Goal: Transaction & Acquisition: Book appointment/travel/reservation

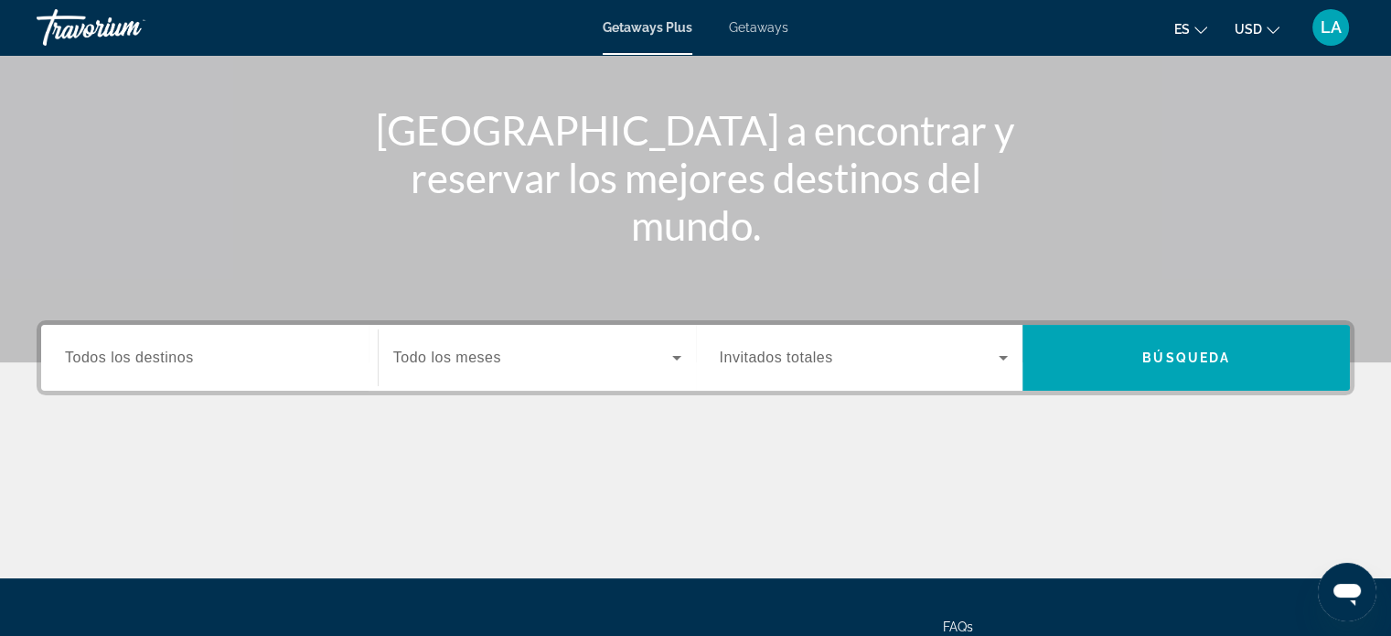
scroll to position [185, 0]
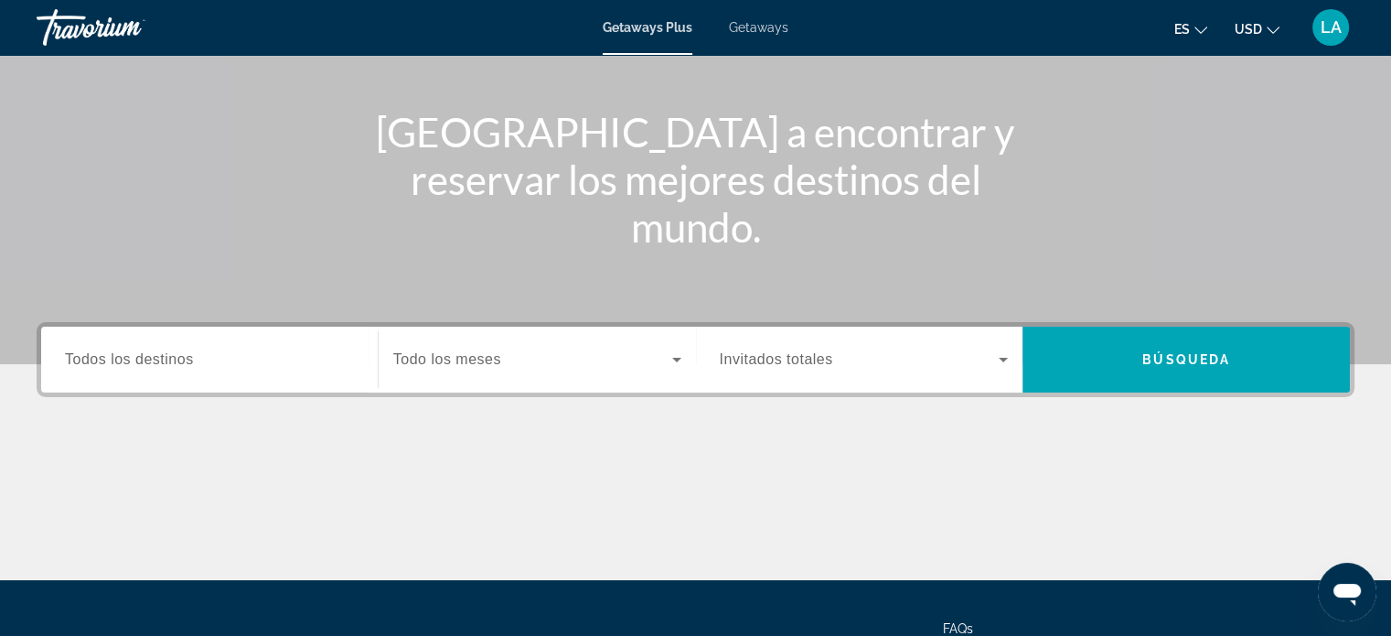
click at [191, 361] on span "Todos los destinos" at bounding box center [129, 359] width 129 height 16
click at [191, 361] on input "Destination Todos los destinos" at bounding box center [209, 360] width 289 height 22
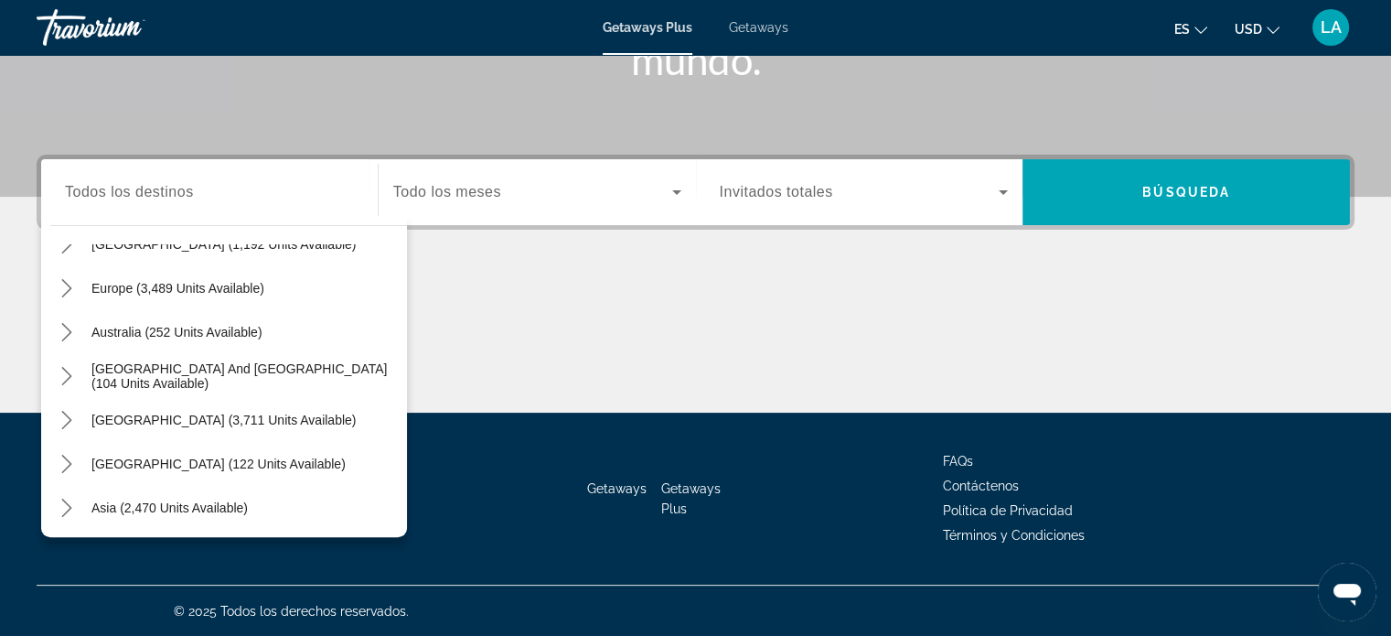
scroll to position [280, 0]
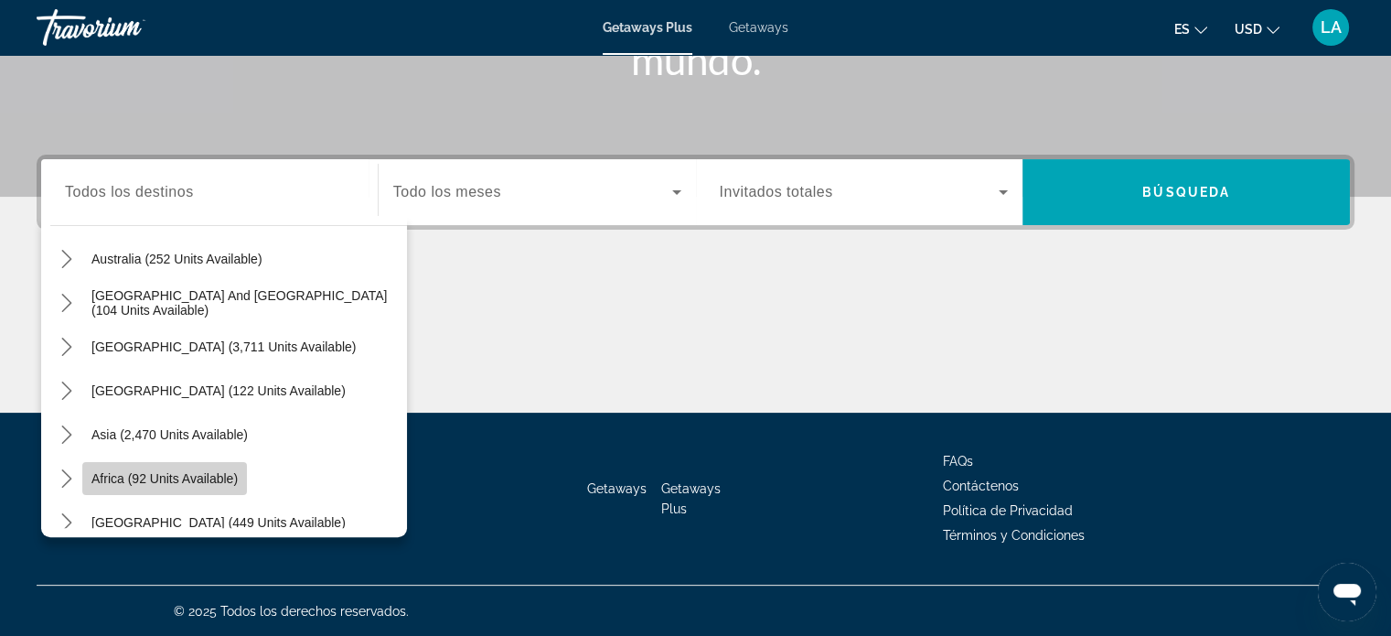
click at [209, 476] on span "Africa (92 units available)" at bounding box center [164, 478] width 146 height 15
type input "**********"
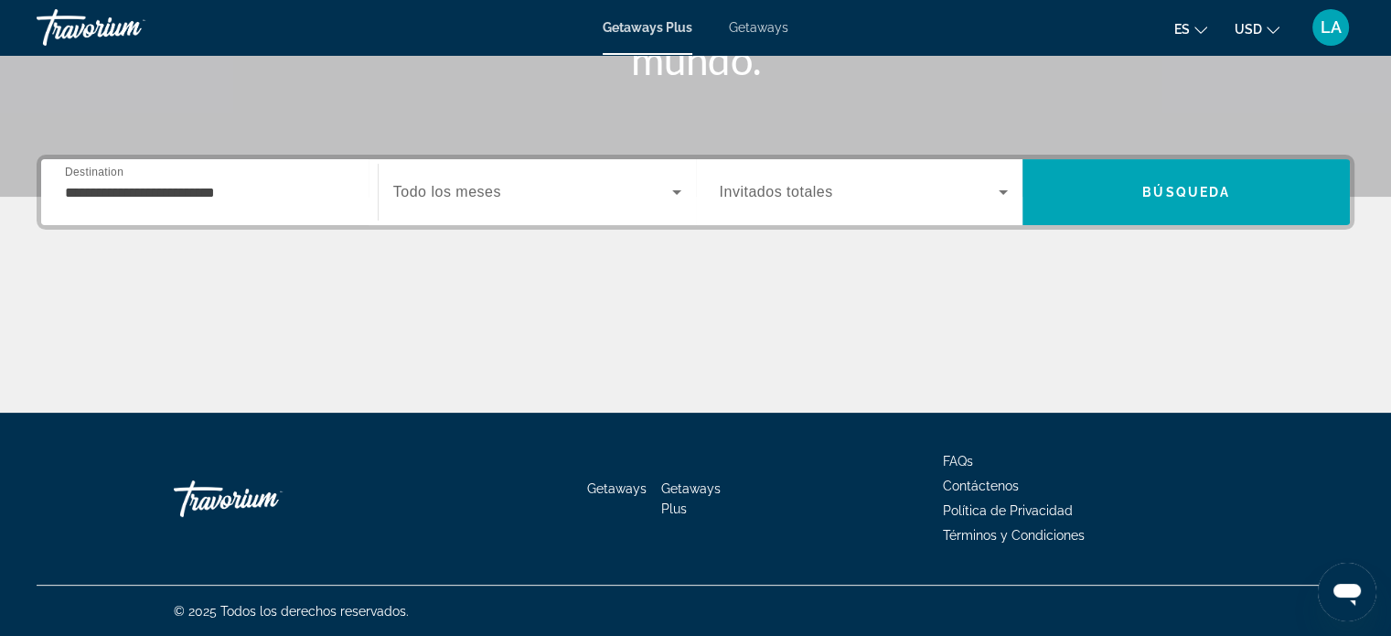
click at [481, 186] on span "Todo los meses" at bounding box center [447, 192] width 108 height 16
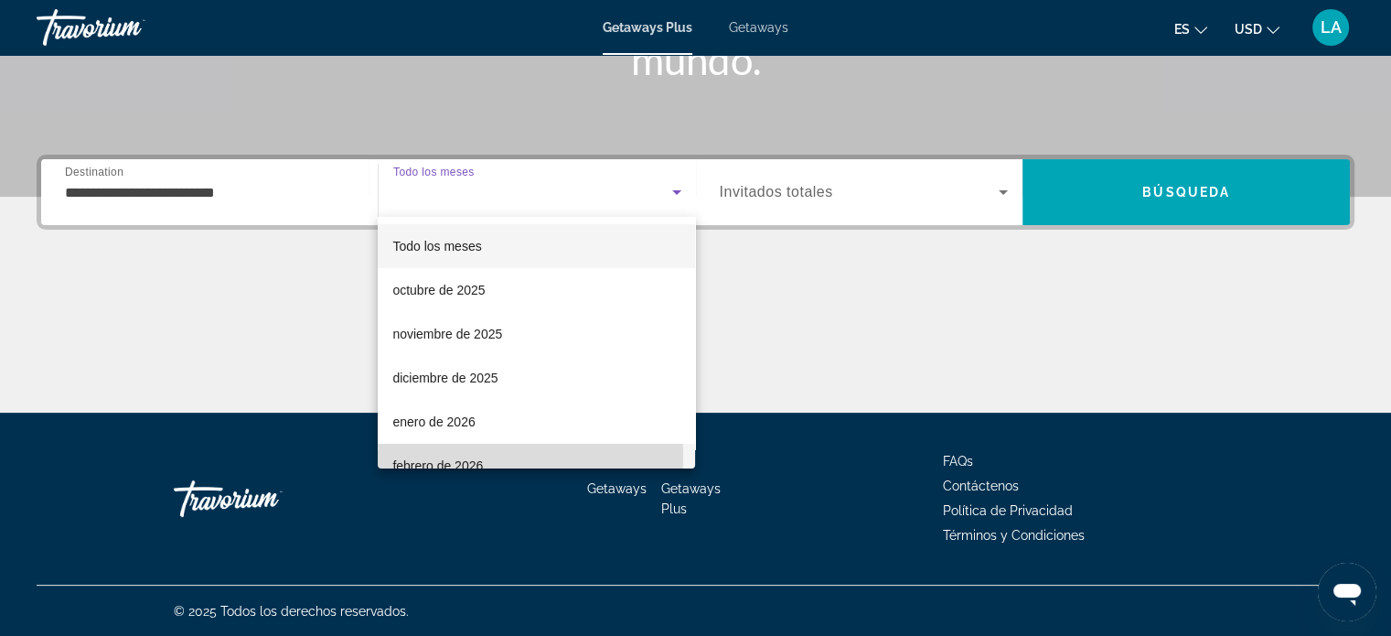
click at [440, 456] on span "febrero de 2026" at bounding box center [437, 466] width 91 height 22
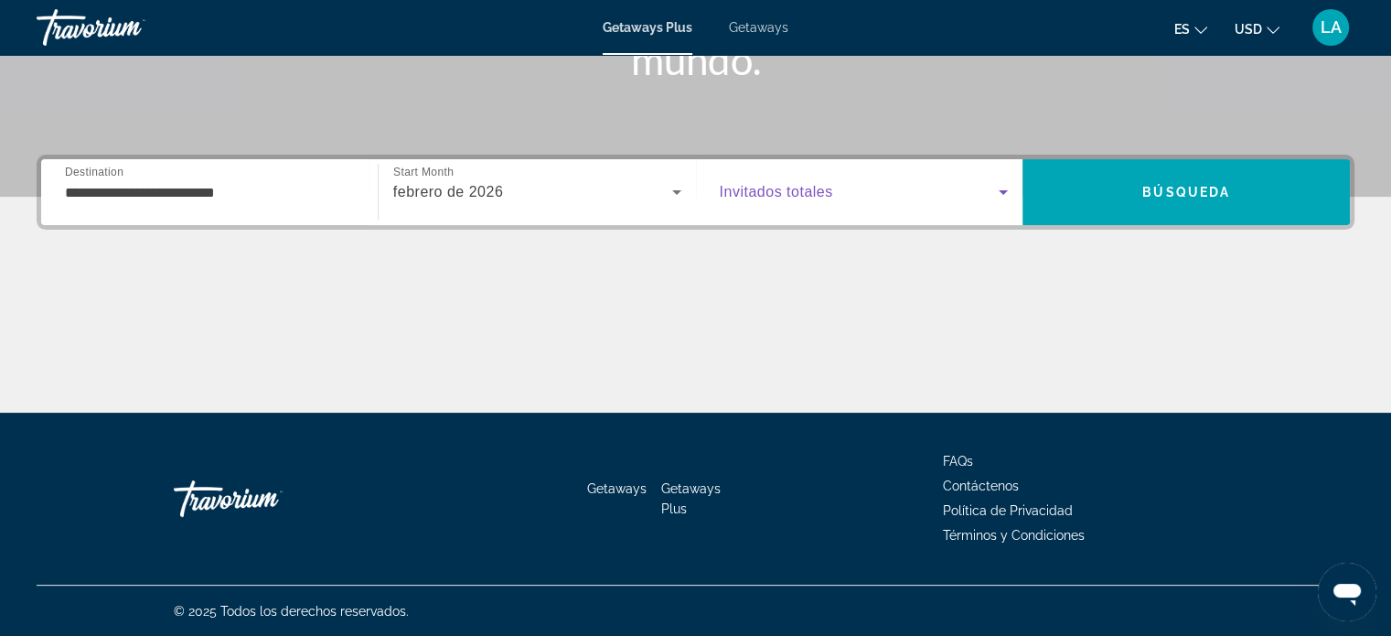
click at [1000, 189] on icon "Search widget" at bounding box center [1004, 192] width 22 height 22
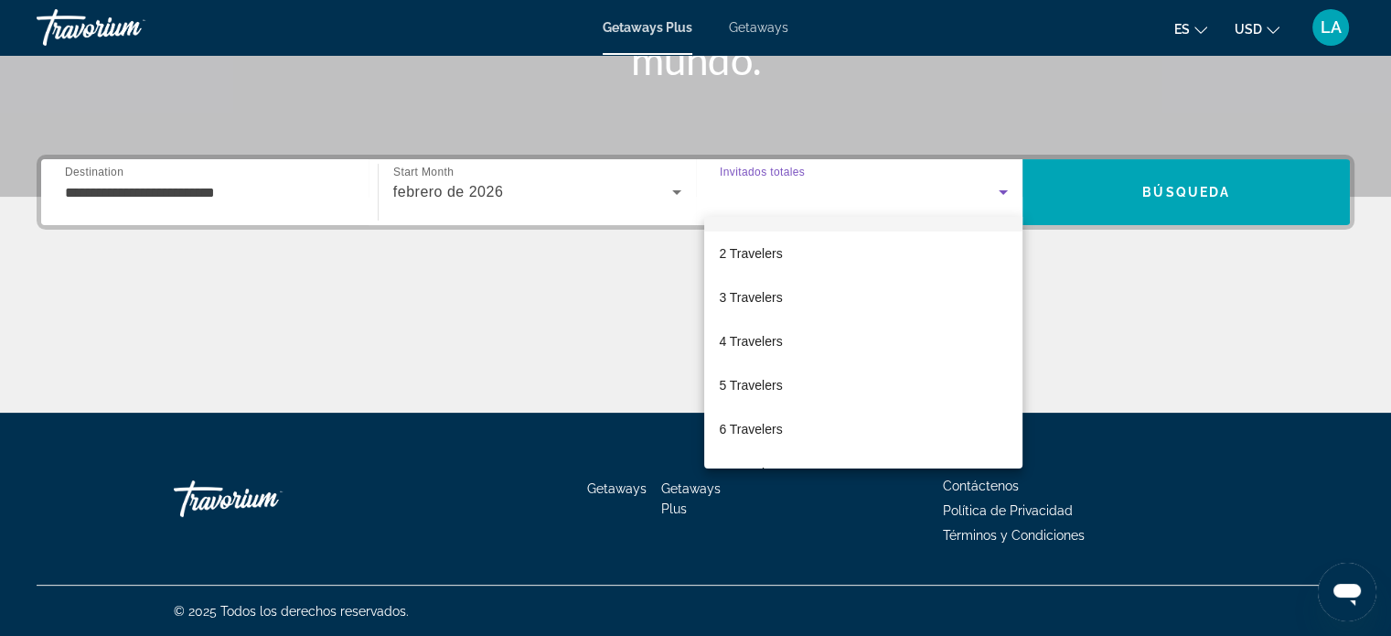
scroll to position [201, 0]
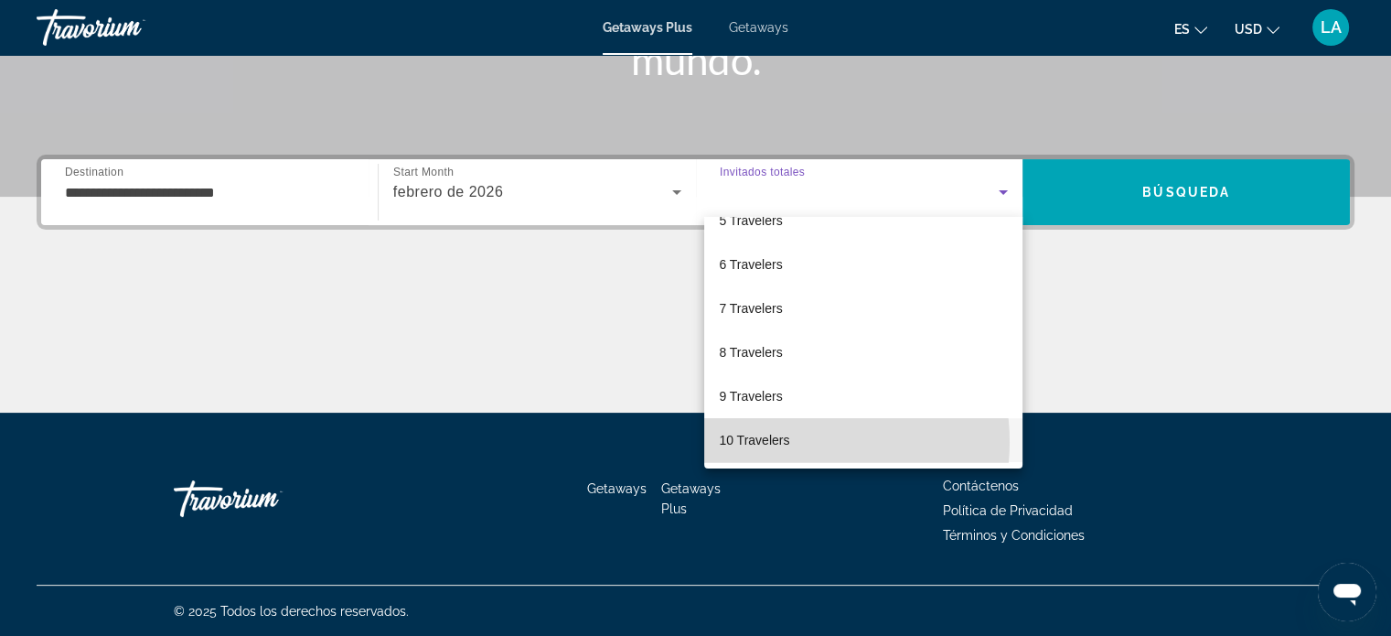
click at [802, 441] on mat-option "10 Travelers" at bounding box center [863, 440] width 318 height 44
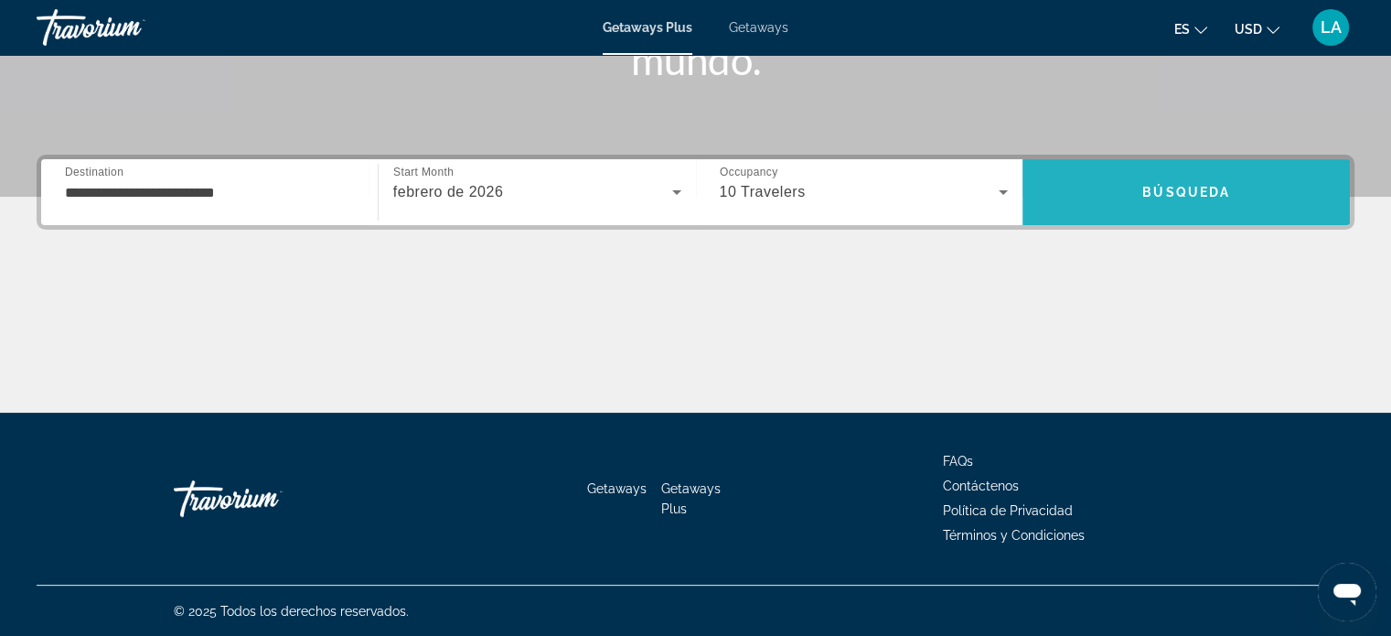
click at [1196, 177] on span "Search" at bounding box center [1186, 192] width 327 height 44
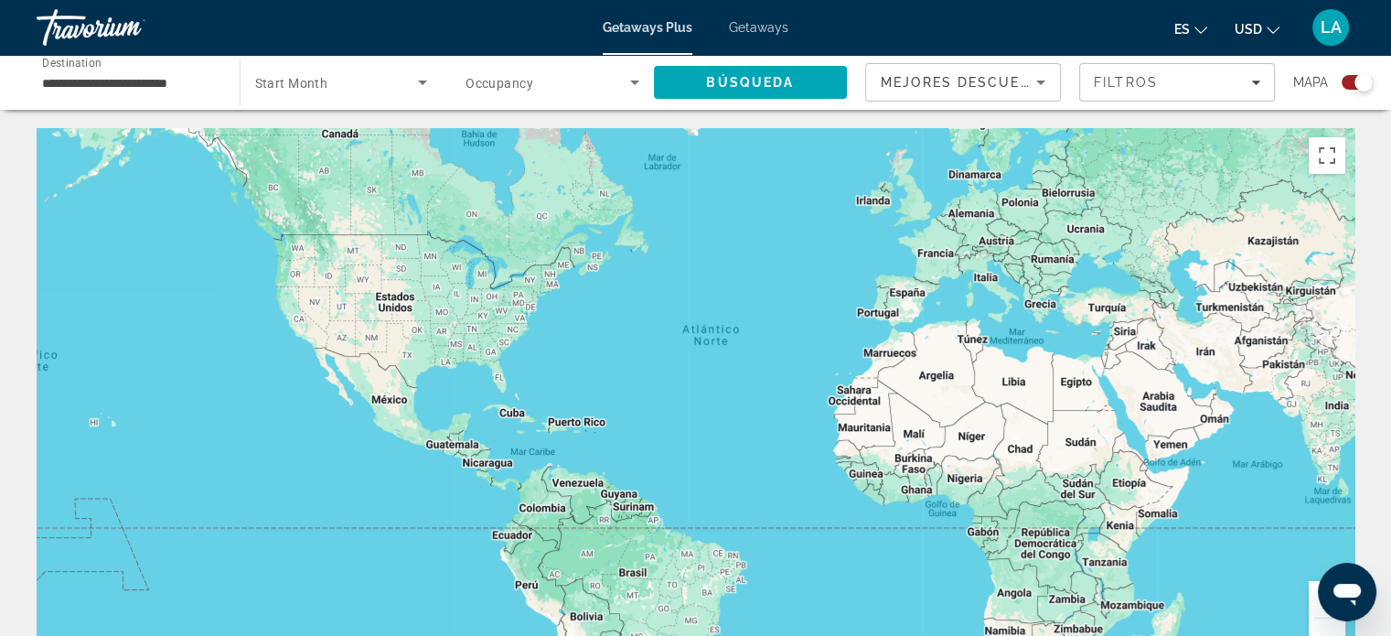
drag, startPoint x: 761, startPoint y: 532, endPoint x: 830, endPoint y: 489, distance: 81.0
click at [830, 489] on div "Main content" at bounding box center [696, 402] width 1318 height 549
click at [662, 401] on div "Main content" at bounding box center [696, 402] width 1318 height 549
click at [427, 80] on icon "Search widget" at bounding box center [423, 82] width 22 height 22
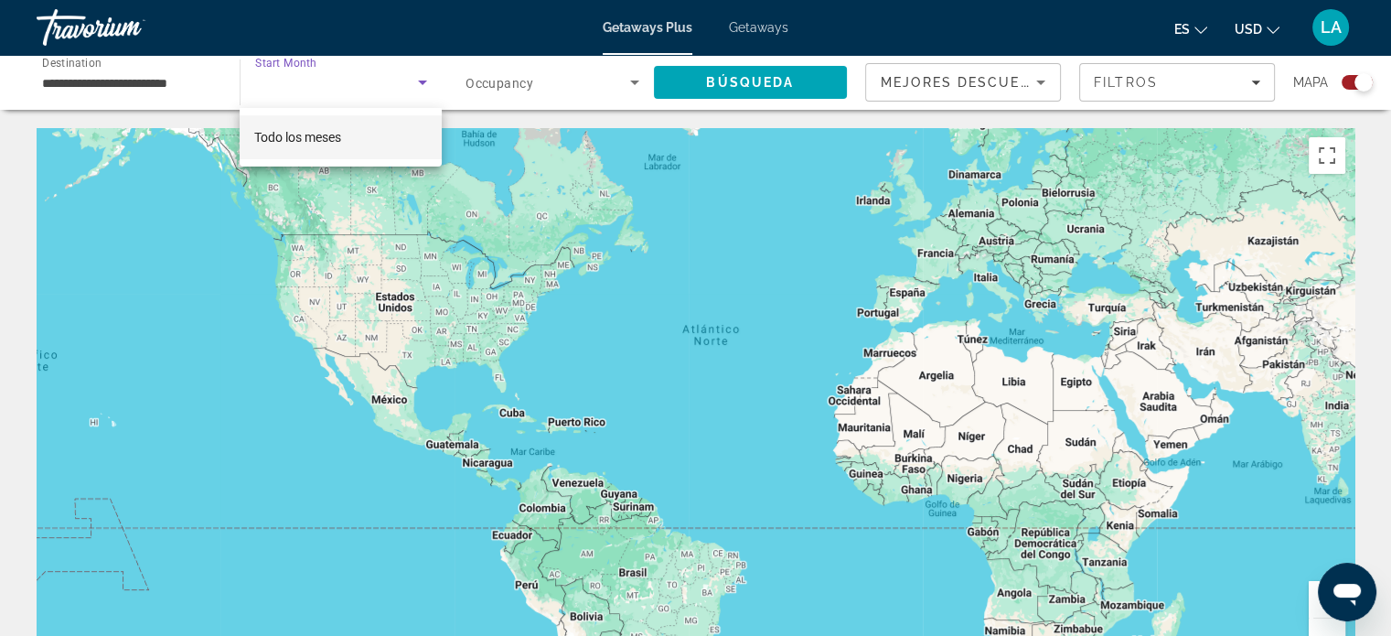
click at [341, 145] on span "Todo los meses" at bounding box center [297, 137] width 87 height 15
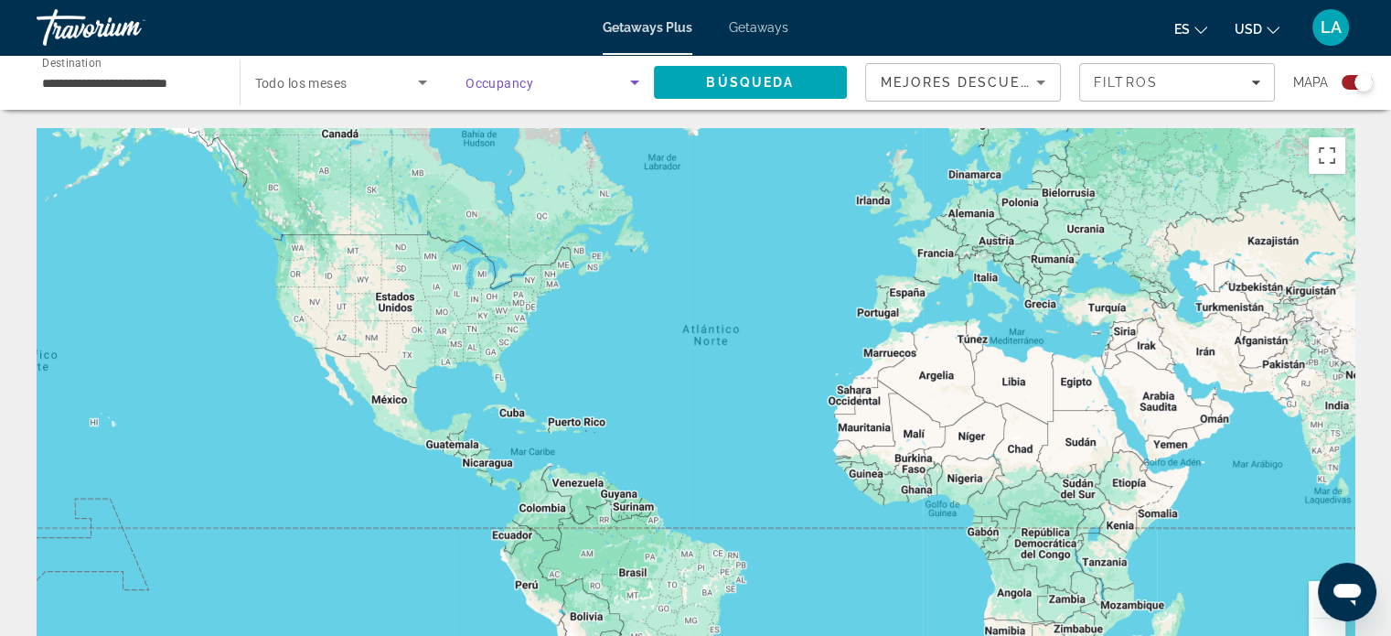
click at [633, 83] on icon "Search widget" at bounding box center [634, 82] width 9 height 5
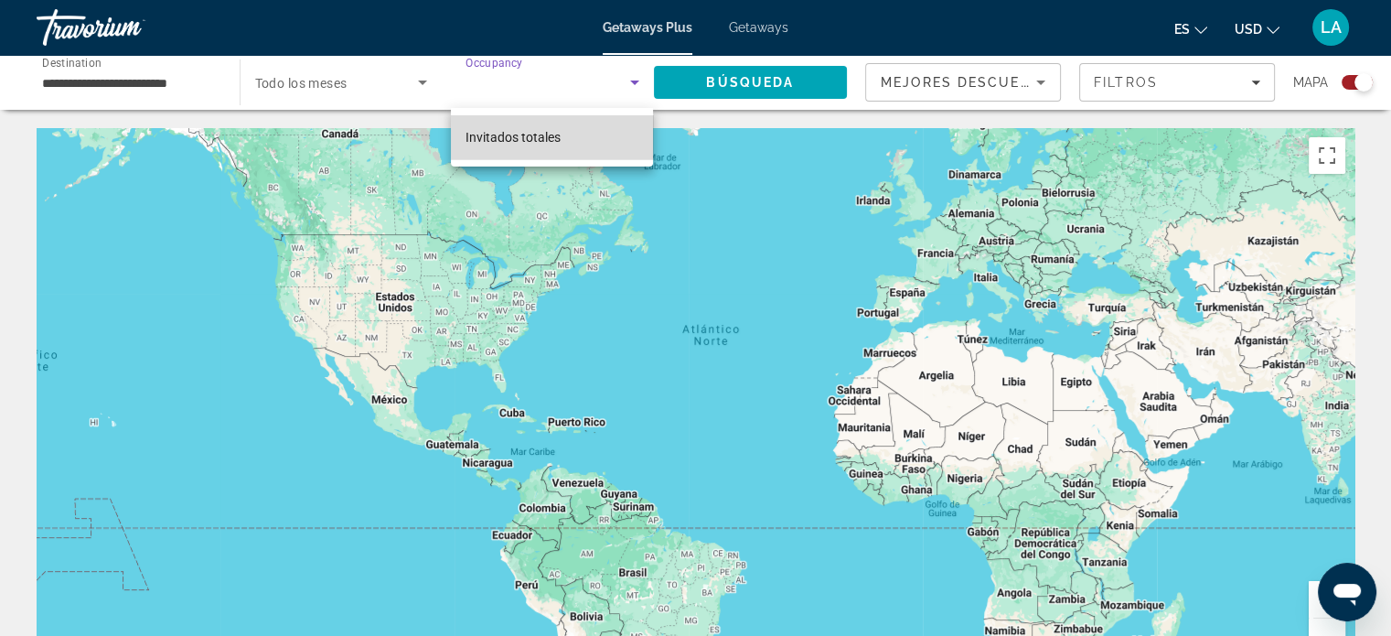
click at [562, 145] on mat-option "Invitados totales" at bounding box center [552, 137] width 202 height 44
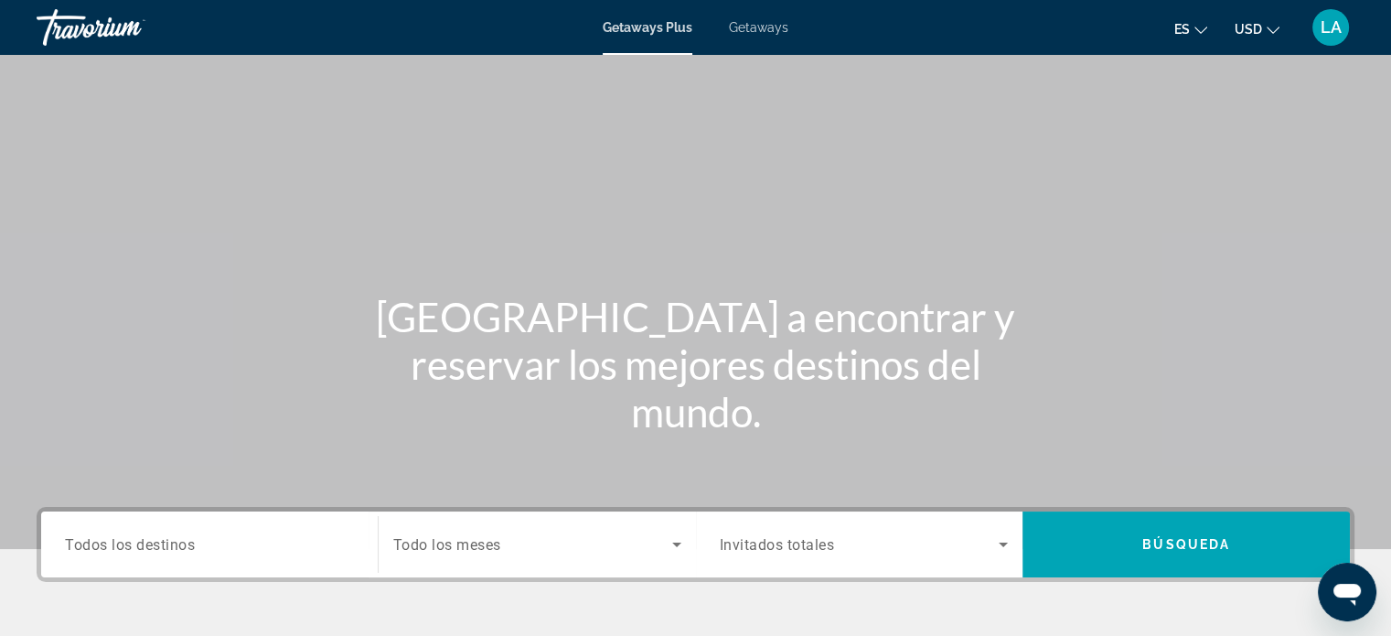
click at [156, 548] on span "Todos los destinos" at bounding box center [130, 543] width 130 height 17
click at [156, 548] on input "Destination Todos los destinos" at bounding box center [209, 545] width 289 height 22
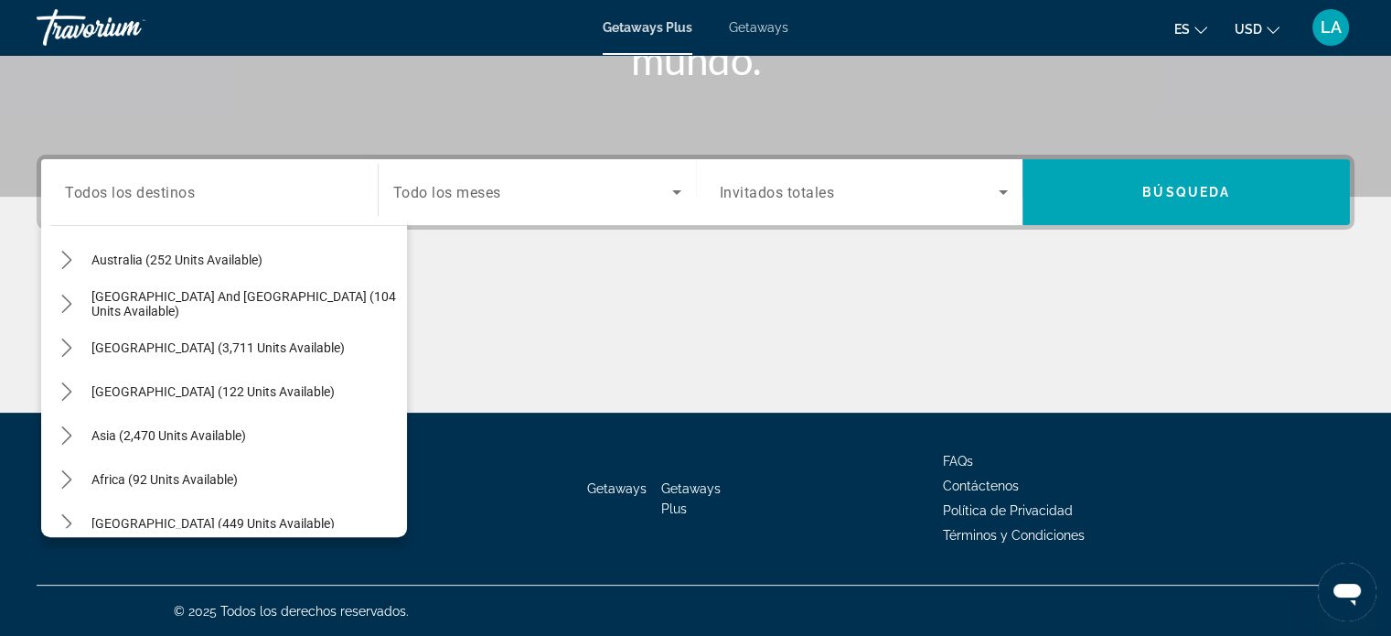
scroll to position [296, 0]
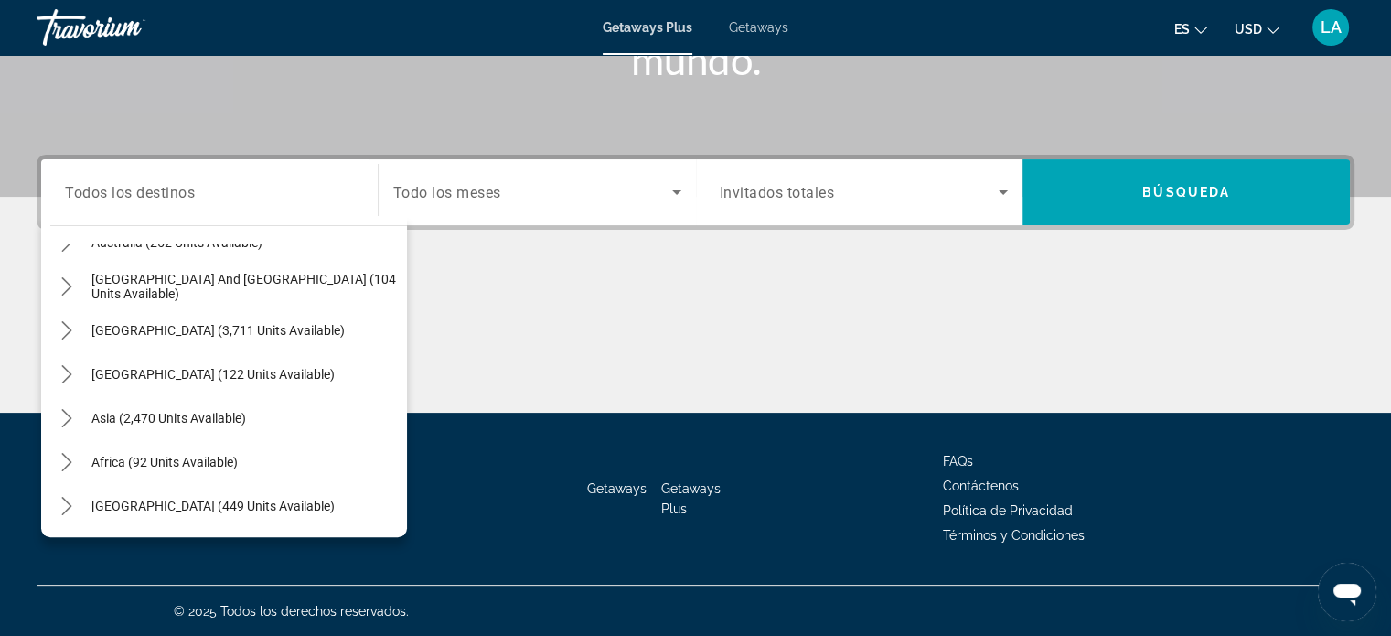
click at [256, 418] on div "Asia (2,470 units available)" at bounding box center [228, 418] width 357 height 44
click at [251, 408] on span "Select destination: Asia (2,470 units available)" at bounding box center [168, 418] width 173 height 44
type input "**********"
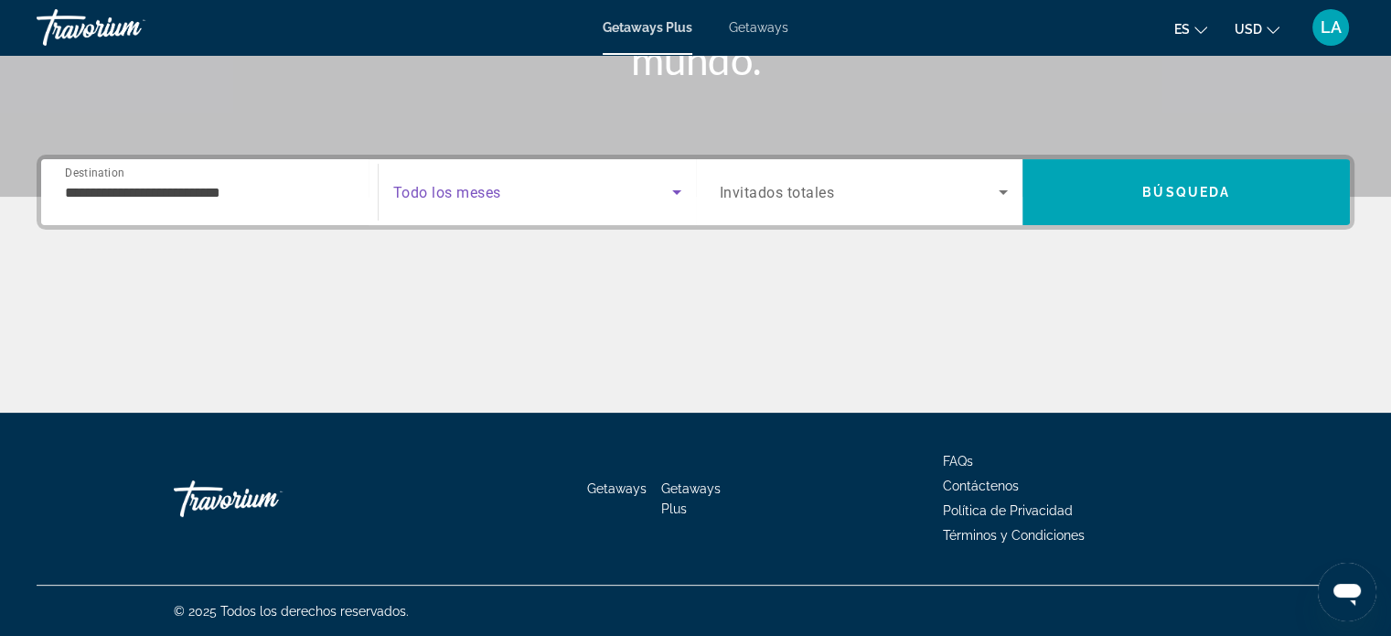
click at [674, 192] on icon "Search widget" at bounding box center [676, 192] width 9 height 5
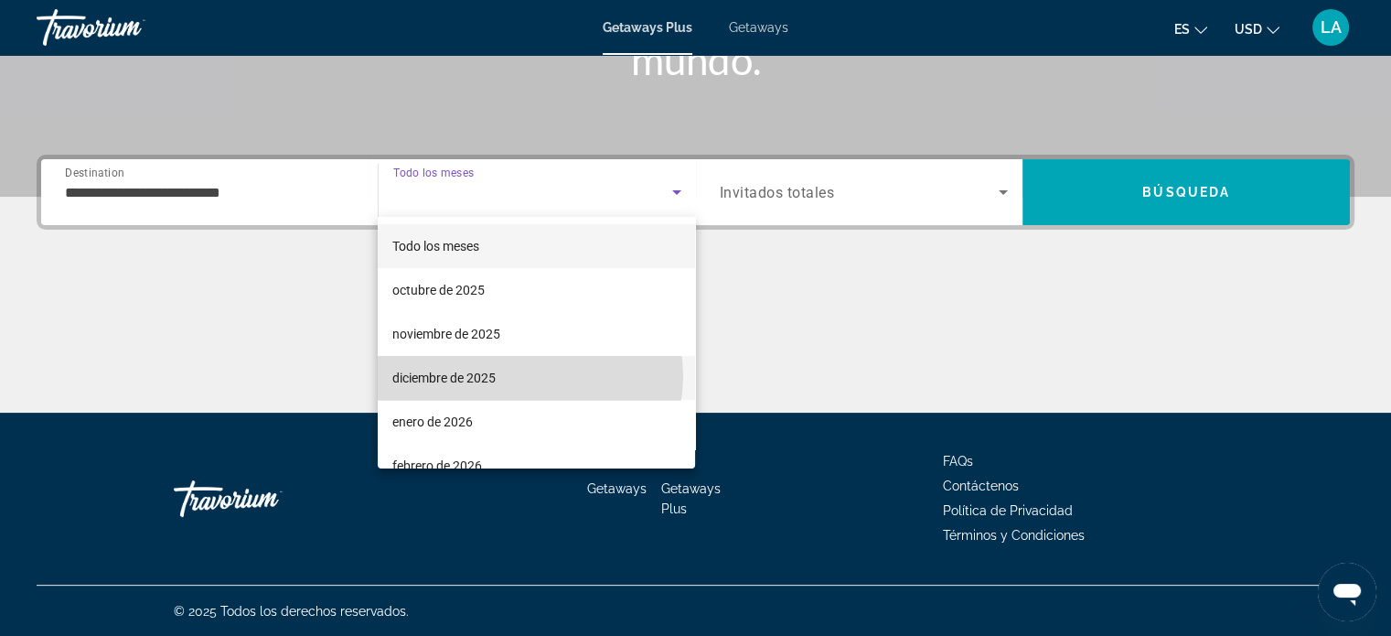
click at [526, 376] on mat-option "diciembre de 2025" at bounding box center [536, 378] width 317 height 44
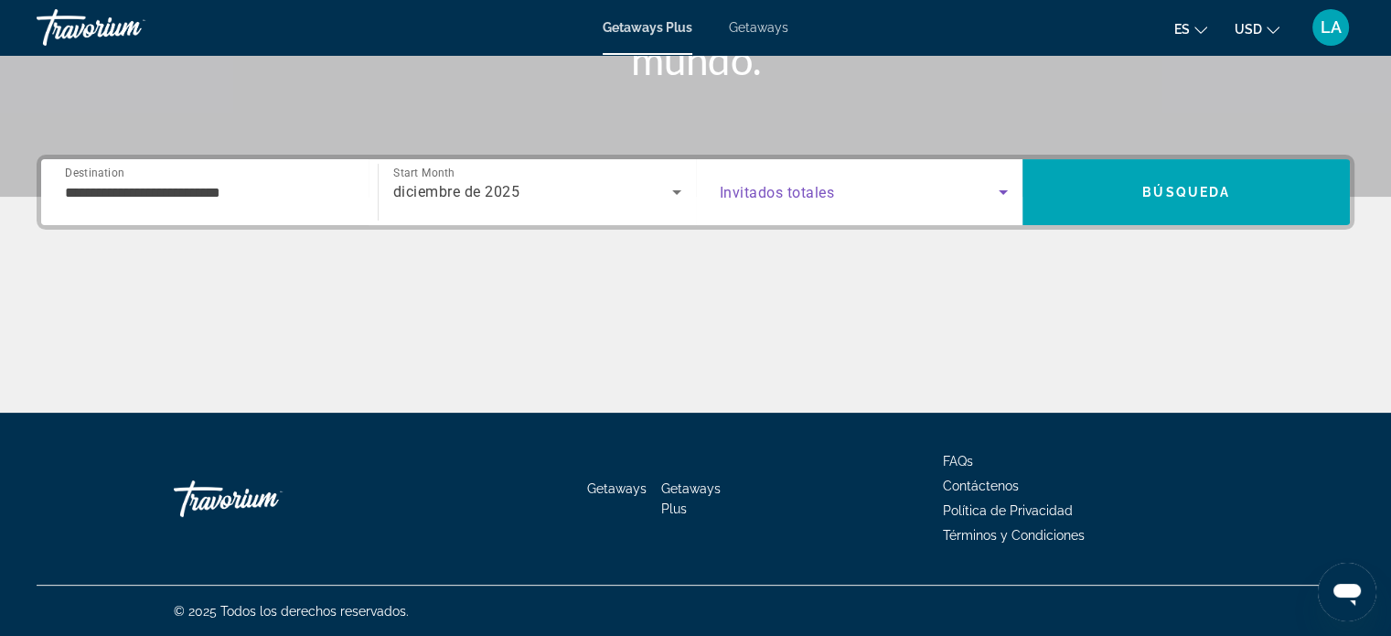
click at [1005, 189] on icon "Search widget" at bounding box center [1004, 192] width 22 height 22
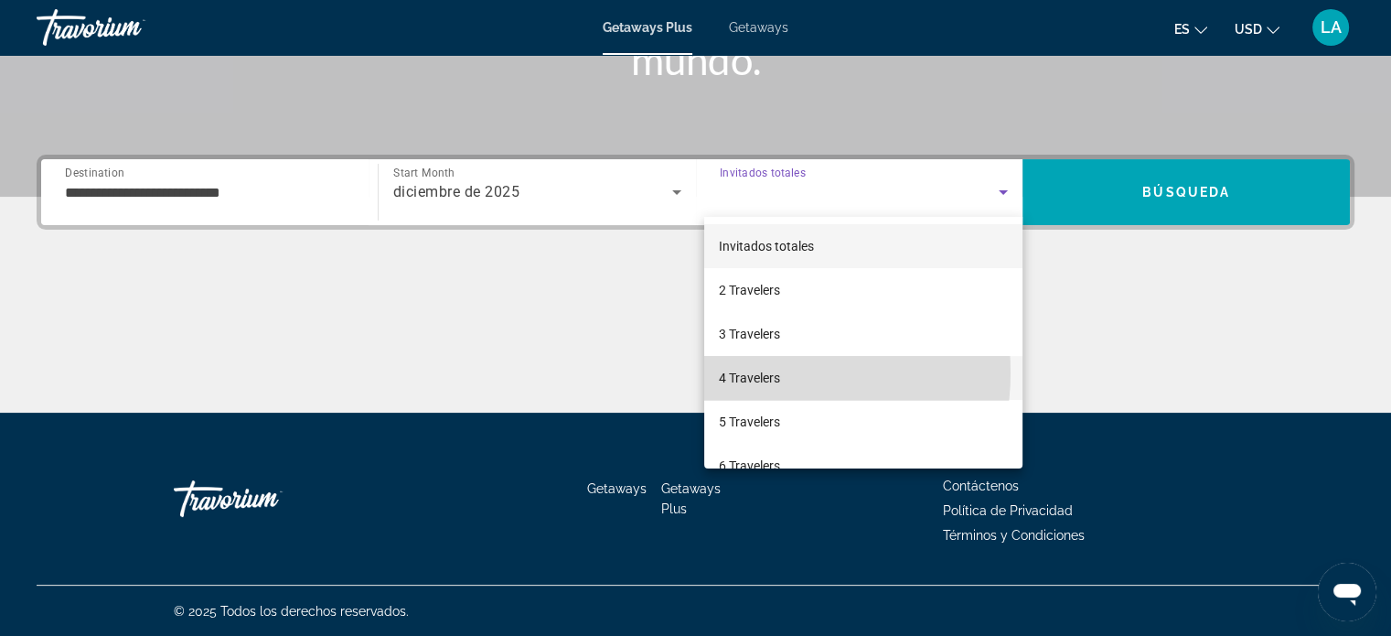
click at [757, 372] on span "4 Travelers" at bounding box center [749, 378] width 61 height 22
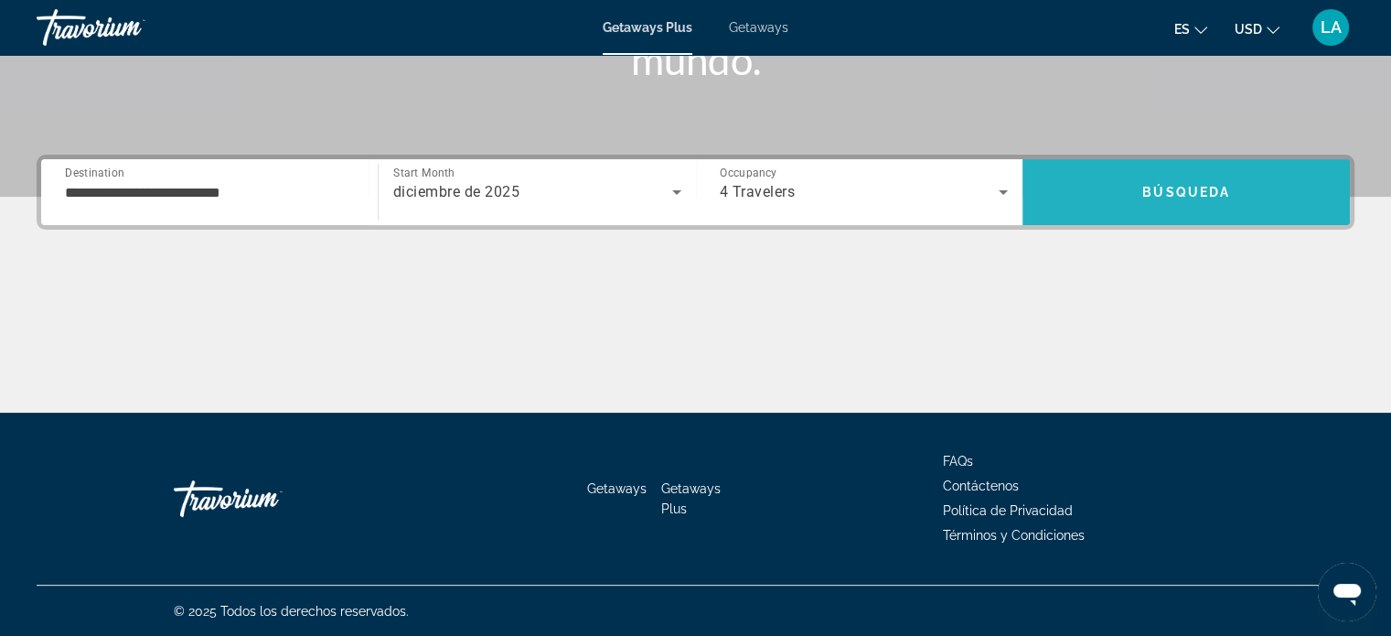
click at [1176, 185] on span "Búsqueda" at bounding box center [1187, 192] width 88 height 15
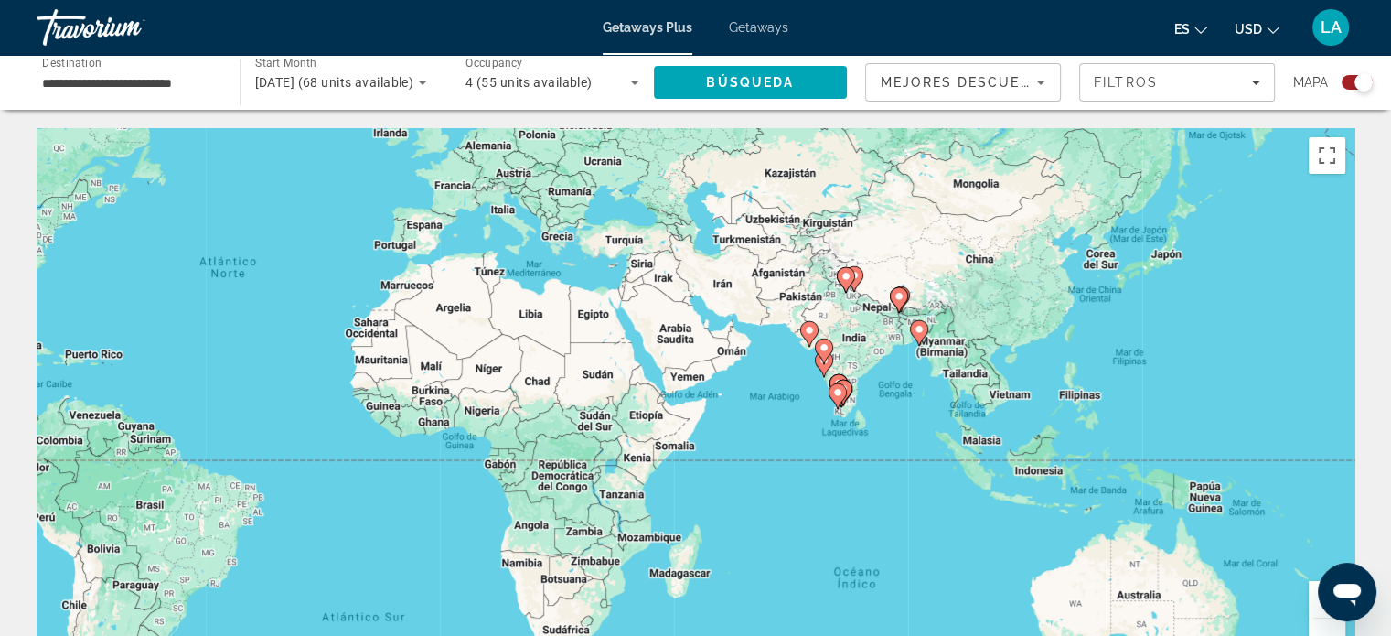
drag, startPoint x: 1227, startPoint y: 577, endPoint x: 799, endPoint y: 467, distance: 442.0
click at [799, 467] on div "Para activar la función de arrastre con el teclado, pulsa Alt + Intro. Cuando h…" at bounding box center [696, 402] width 1318 height 549
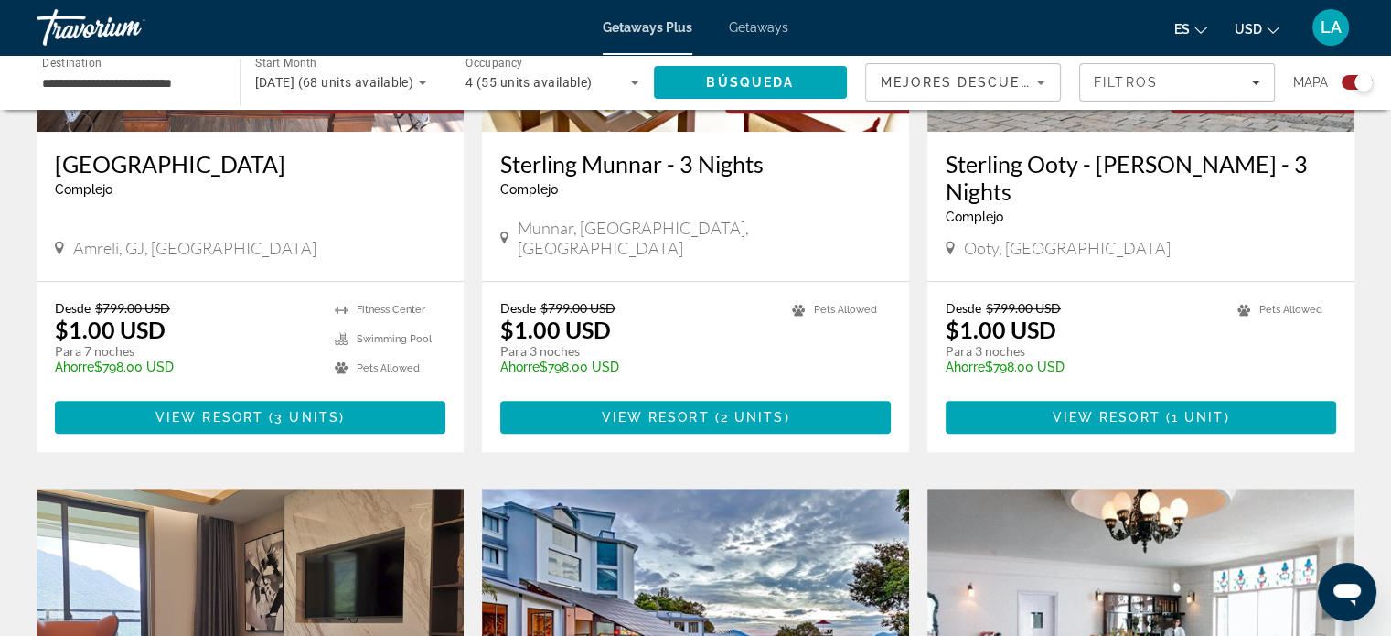
scroll to position [779, 0]
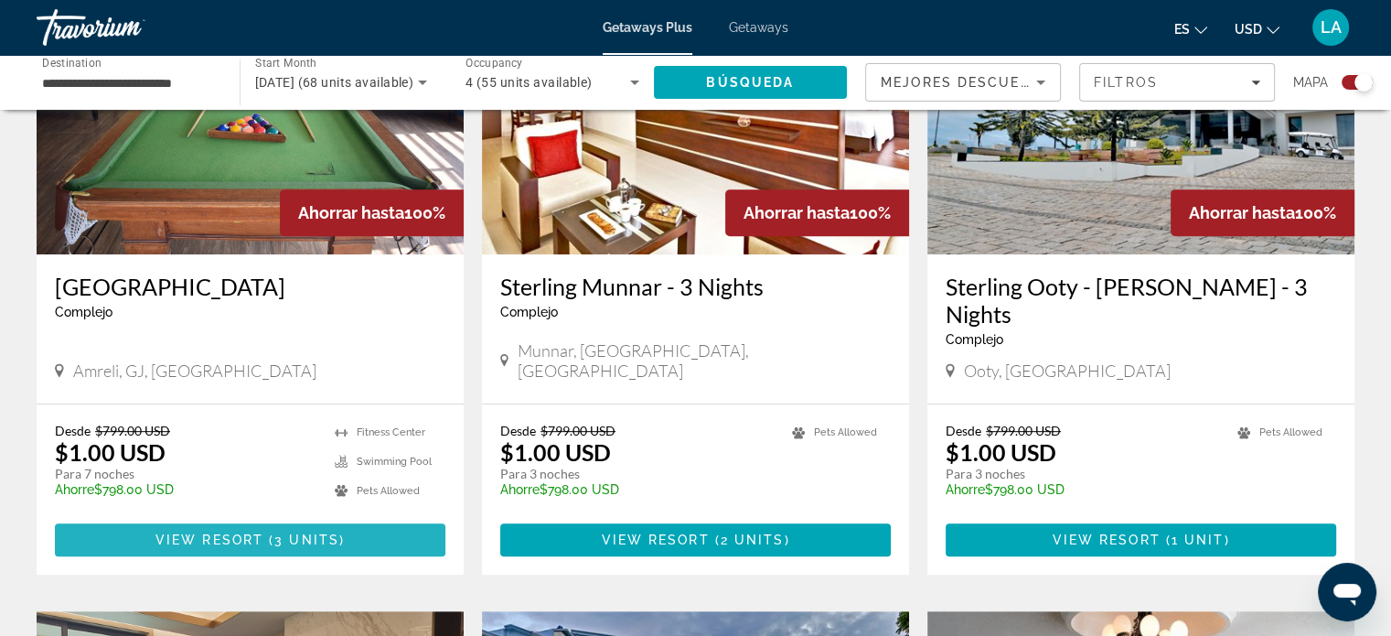
click at [245, 518] on span "Main content" at bounding box center [250, 540] width 391 height 44
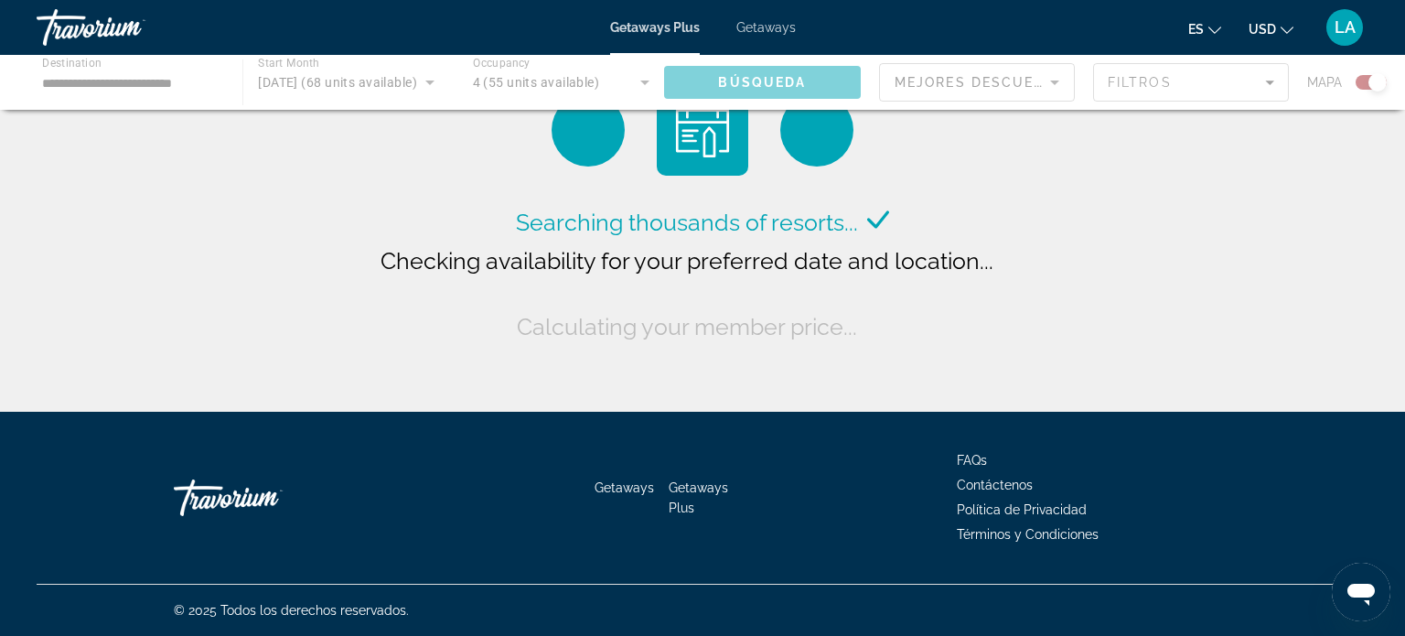
click at [106, 81] on div "Main content" at bounding box center [702, 82] width 1405 height 55
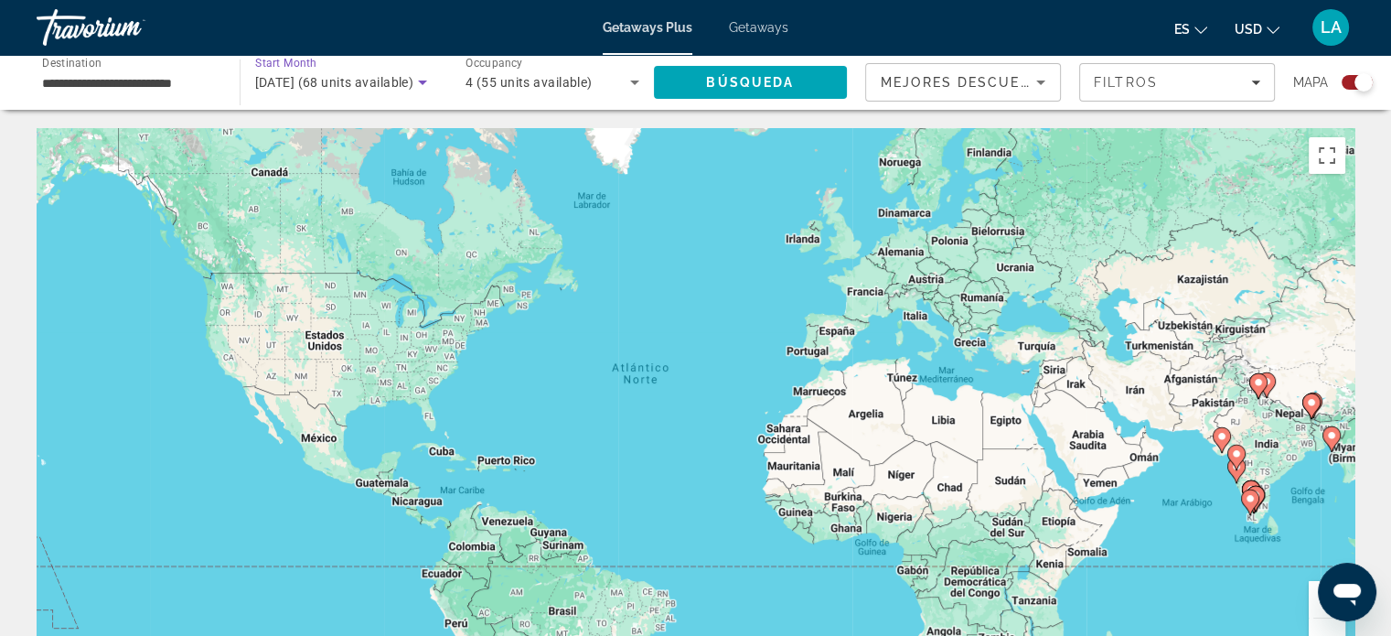
click at [424, 81] on icon "Search widget" at bounding box center [422, 82] width 9 height 5
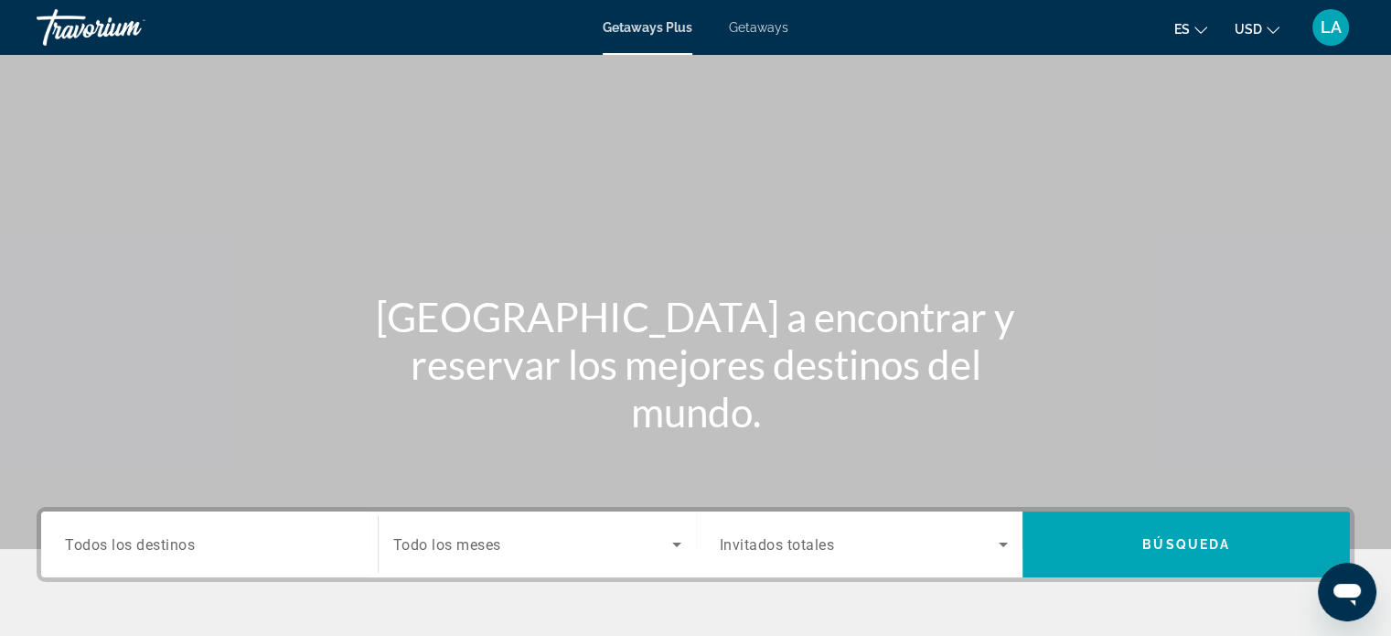
click at [153, 548] on span "Todos los destinos" at bounding box center [130, 543] width 130 height 17
click at [153, 548] on input "Destination Todos los destinos" at bounding box center [209, 545] width 289 height 22
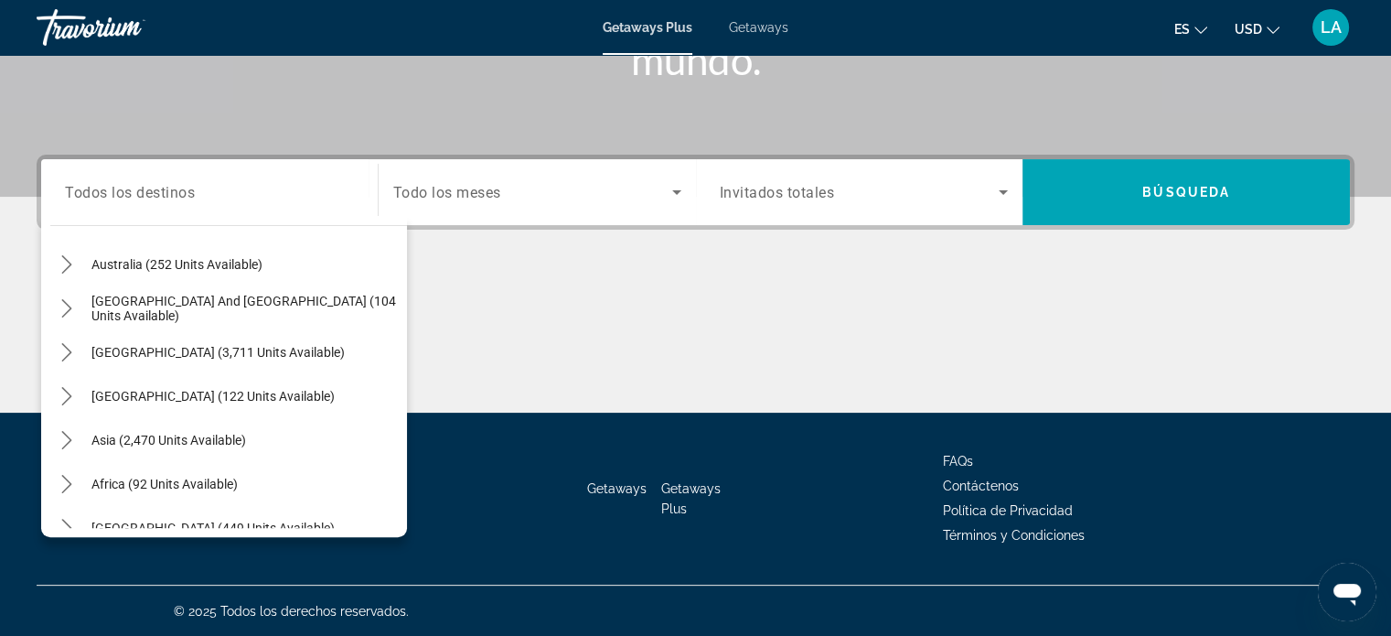
scroll to position [276, 0]
click at [209, 434] on span "Asia (2,470 units available)" at bounding box center [168, 438] width 155 height 15
type input "**********"
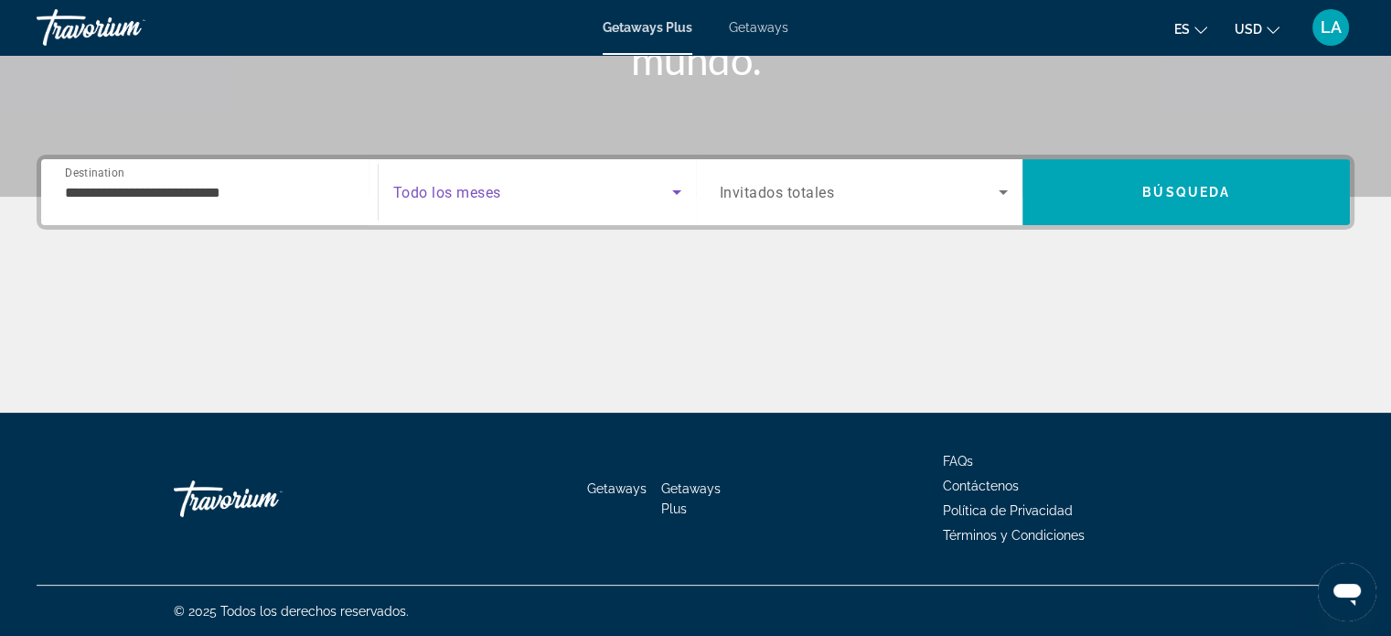
click at [507, 189] on span "Search widget" at bounding box center [532, 192] width 279 height 22
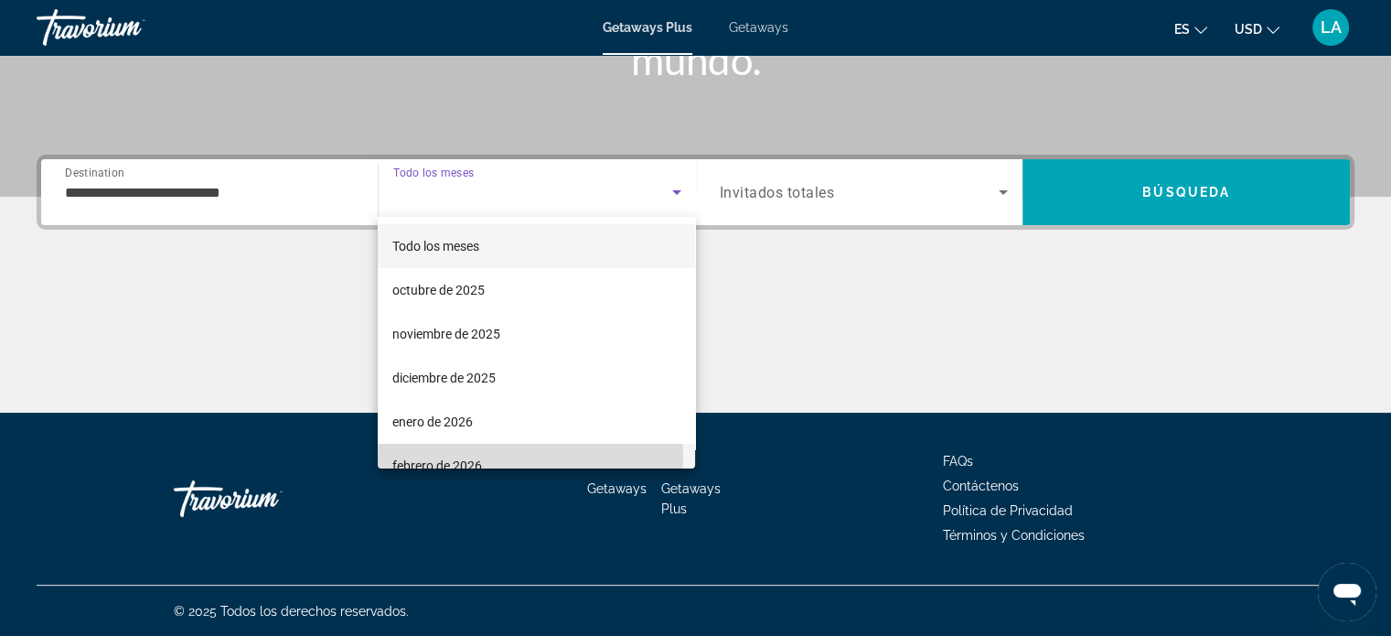
click at [469, 458] on span "febrero de 2026" at bounding box center [437, 466] width 90 height 22
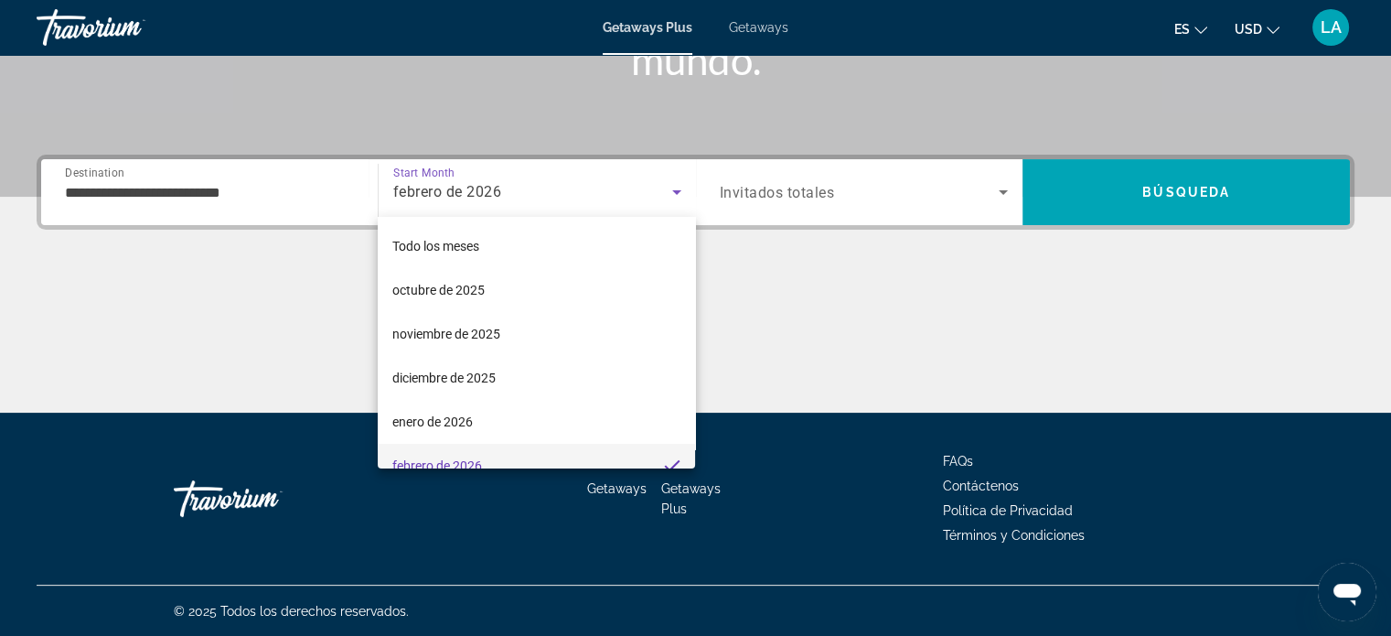
scroll to position [0, 0]
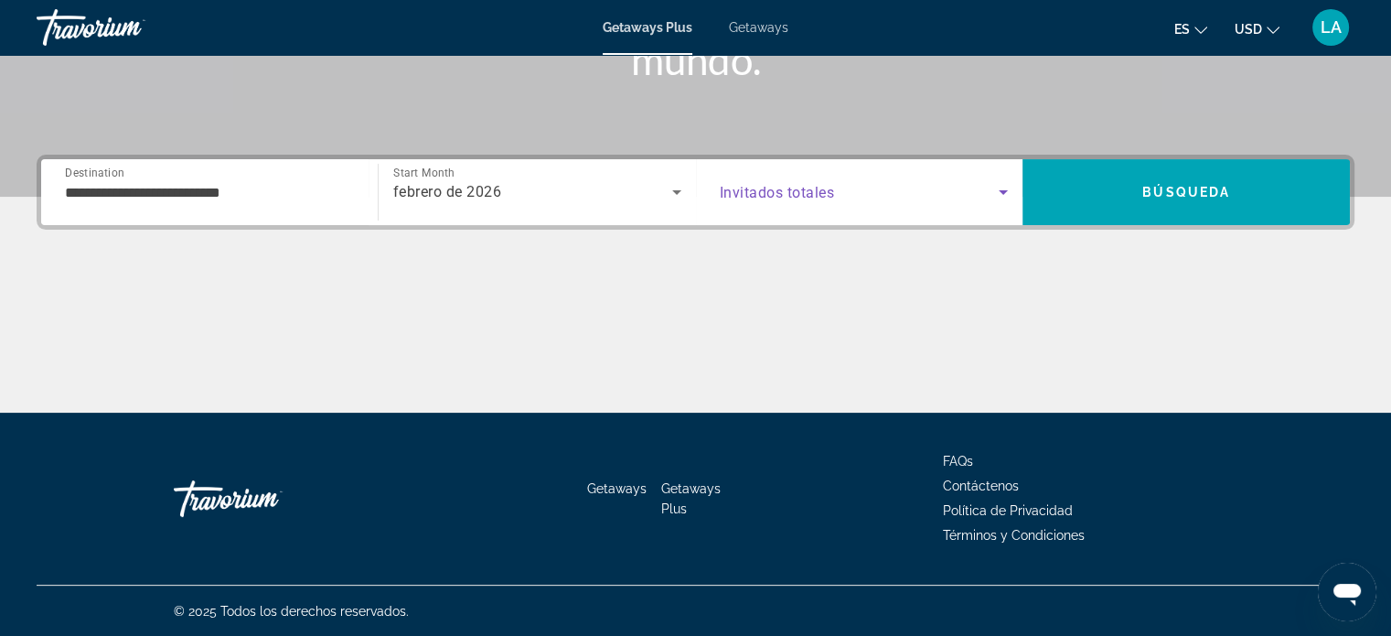
click at [928, 198] on span "Search widget" at bounding box center [860, 192] width 280 height 22
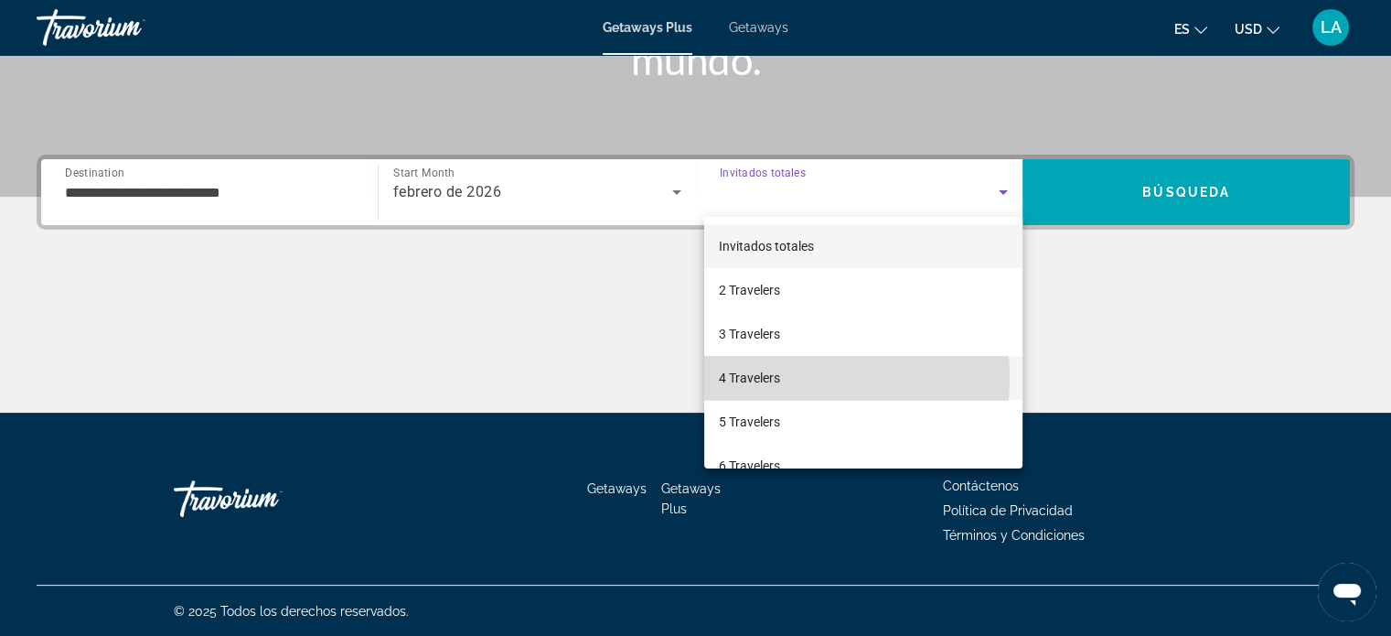
click at [758, 378] on span "4 Travelers" at bounding box center [749, 378] width 61 height 22
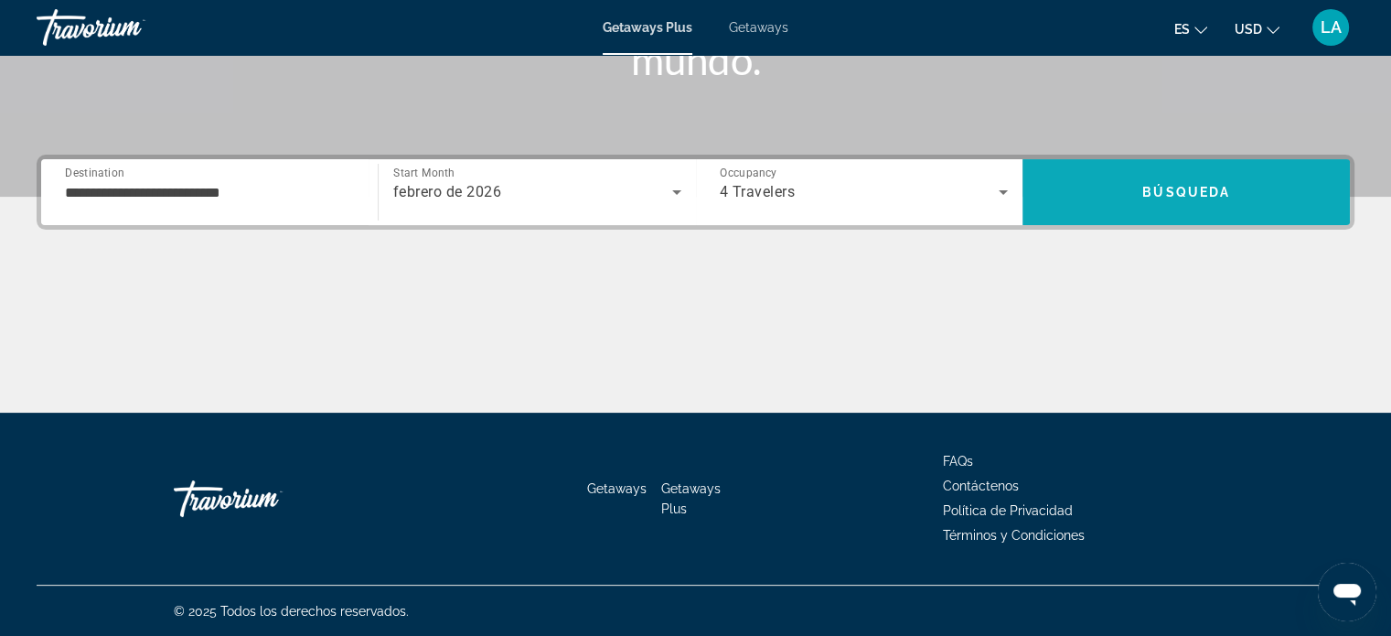
click at [1193, 197] on span "Búsqueda" at bounding box center [1187, 192] width 88 height 15
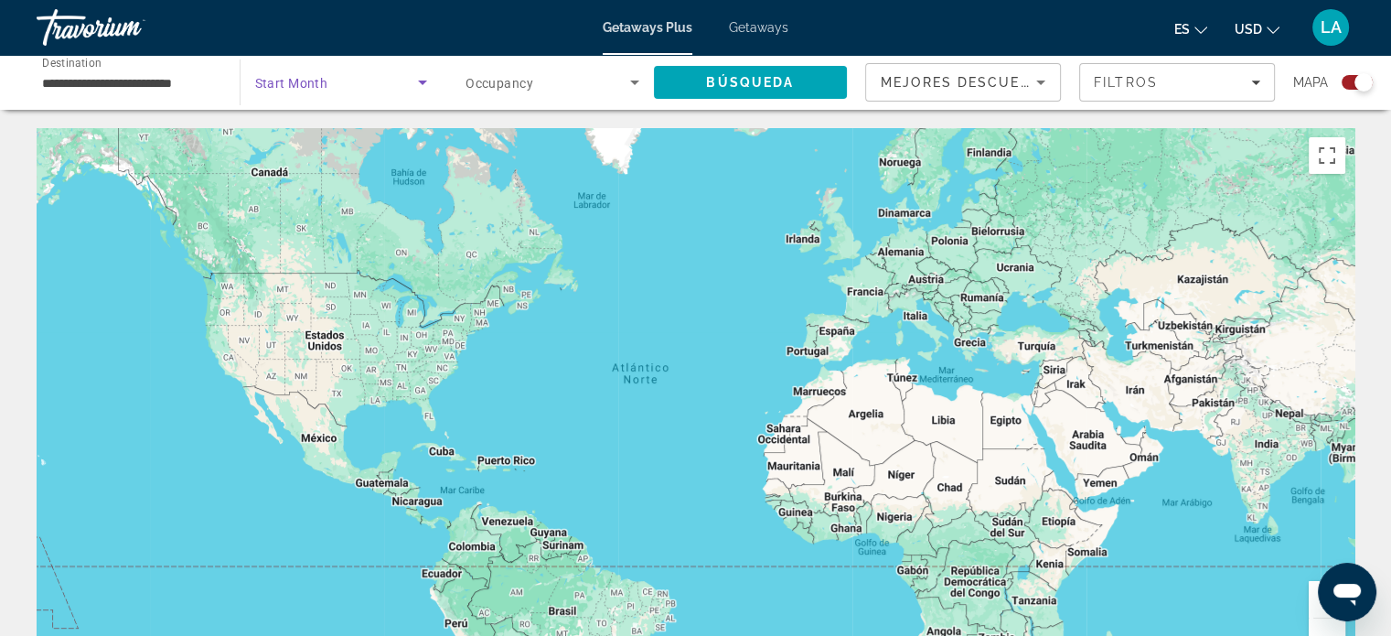
click at [423, 80] on icon "Search widget" at bounding box center [423, 82] width 22 height 22
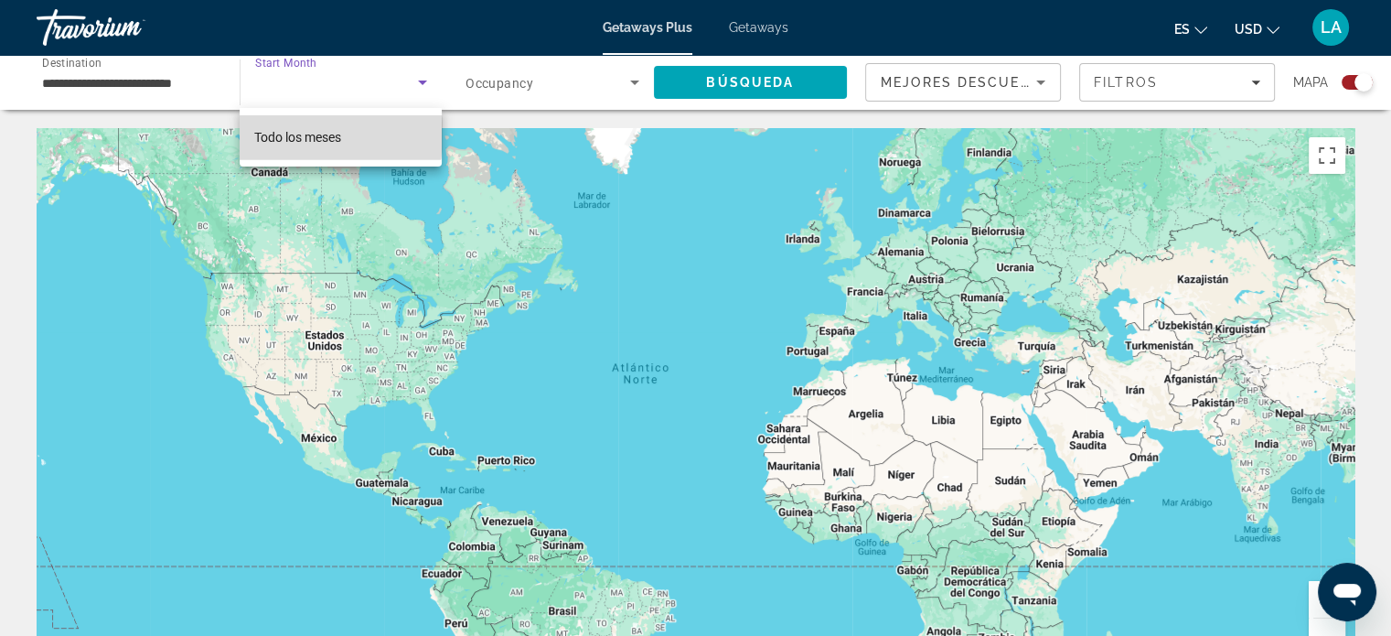
click at [315, 134] on span "Todo los meses" at bounding box center [297, 137] width 87 height 15
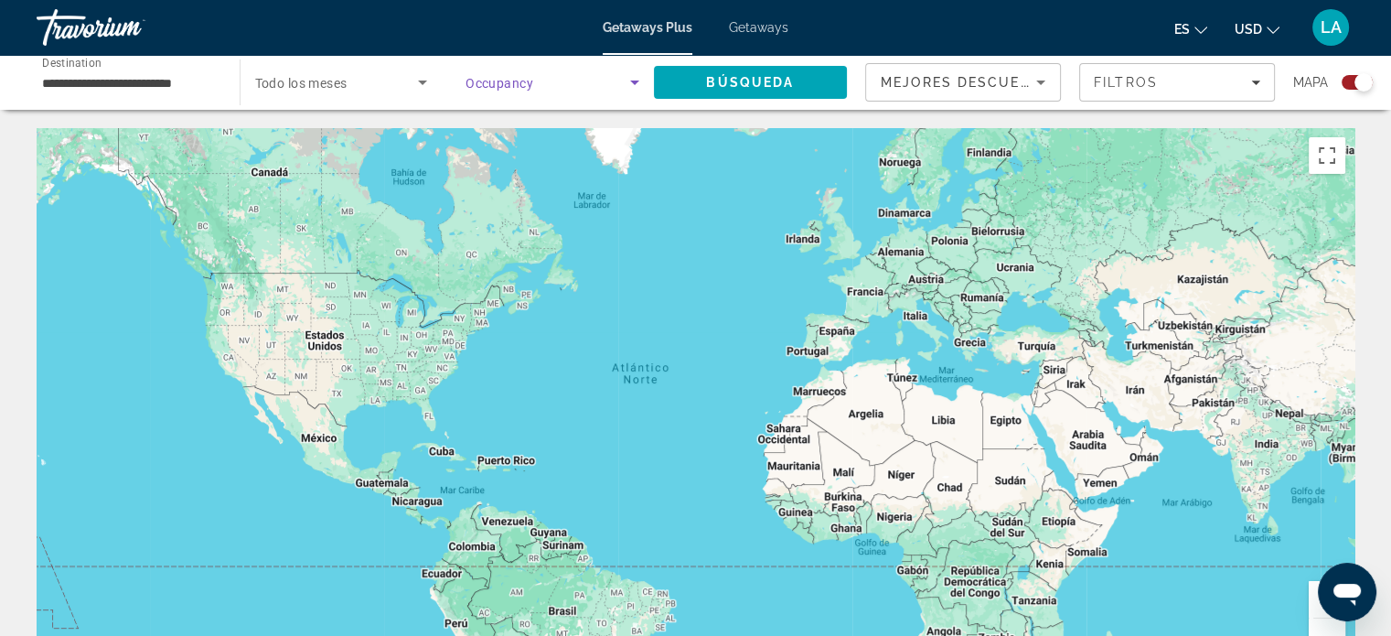
click at [636, 84] on icon "Search widget" at bounding box center [635, 82] width 22 height 22
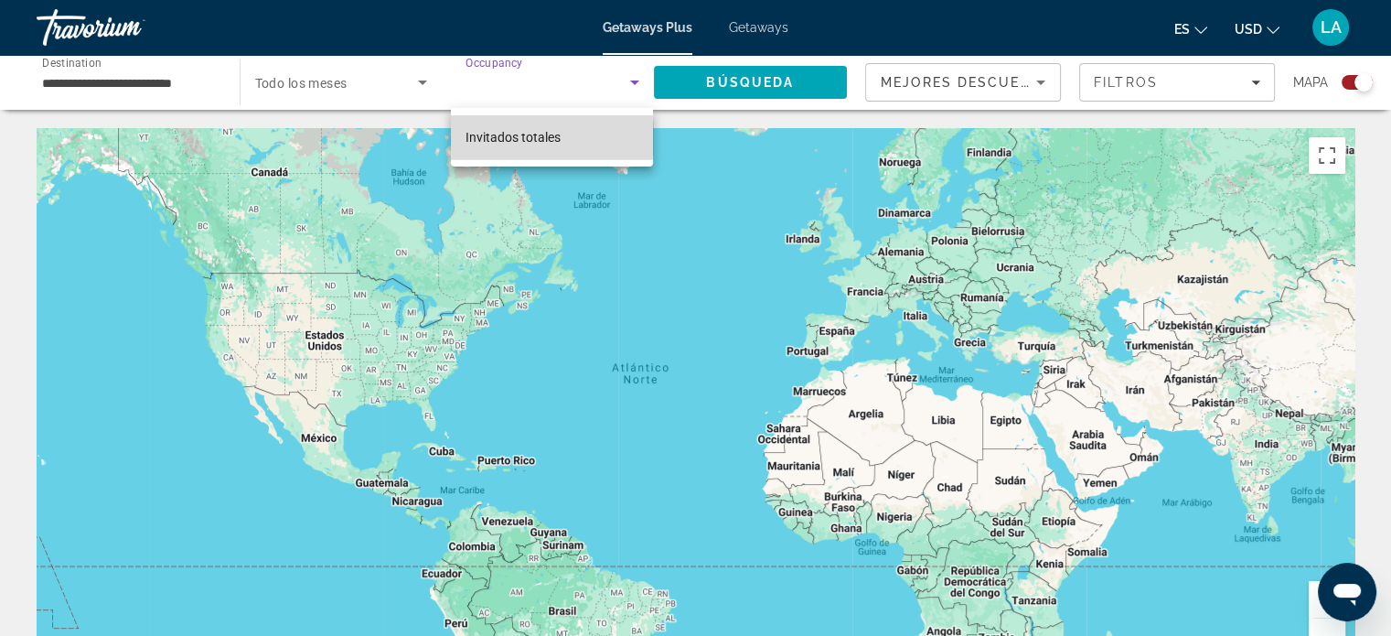
click at [530, 137] on span "Invitados totales" at bounding box center [513, 137] width 95 height 15
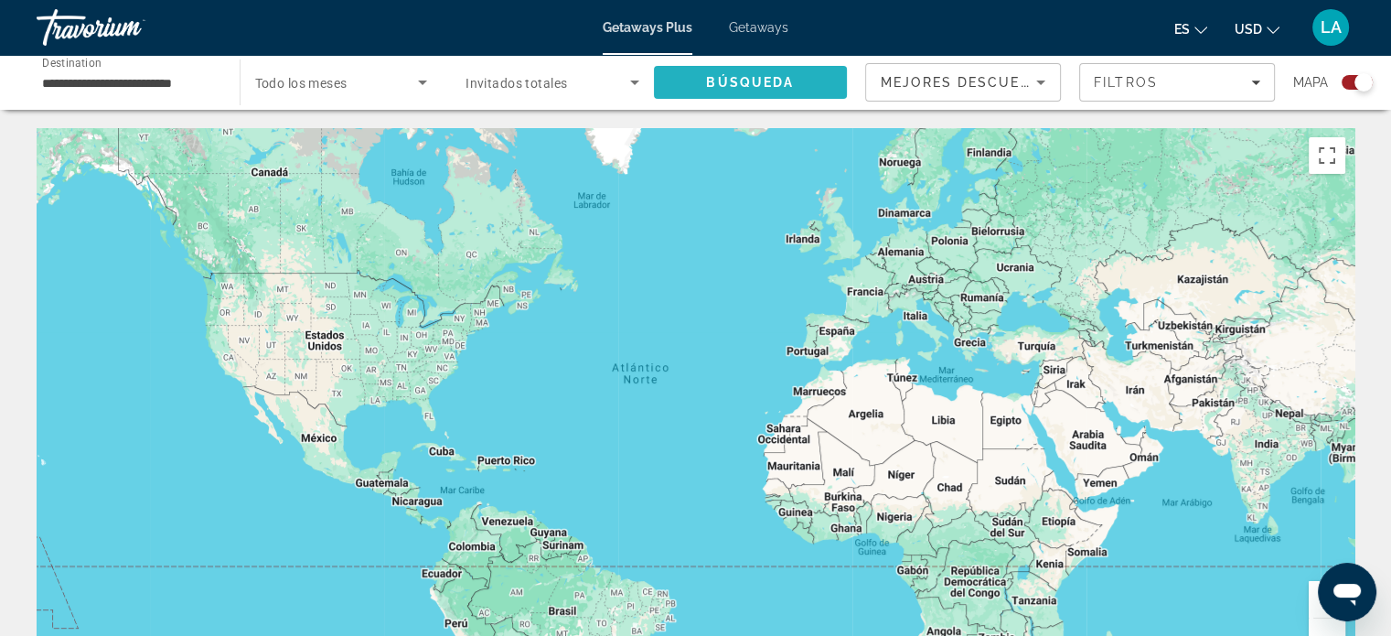
click at [677, 84] on span "Search" at bounding box center [751, 82] width 194 height 44
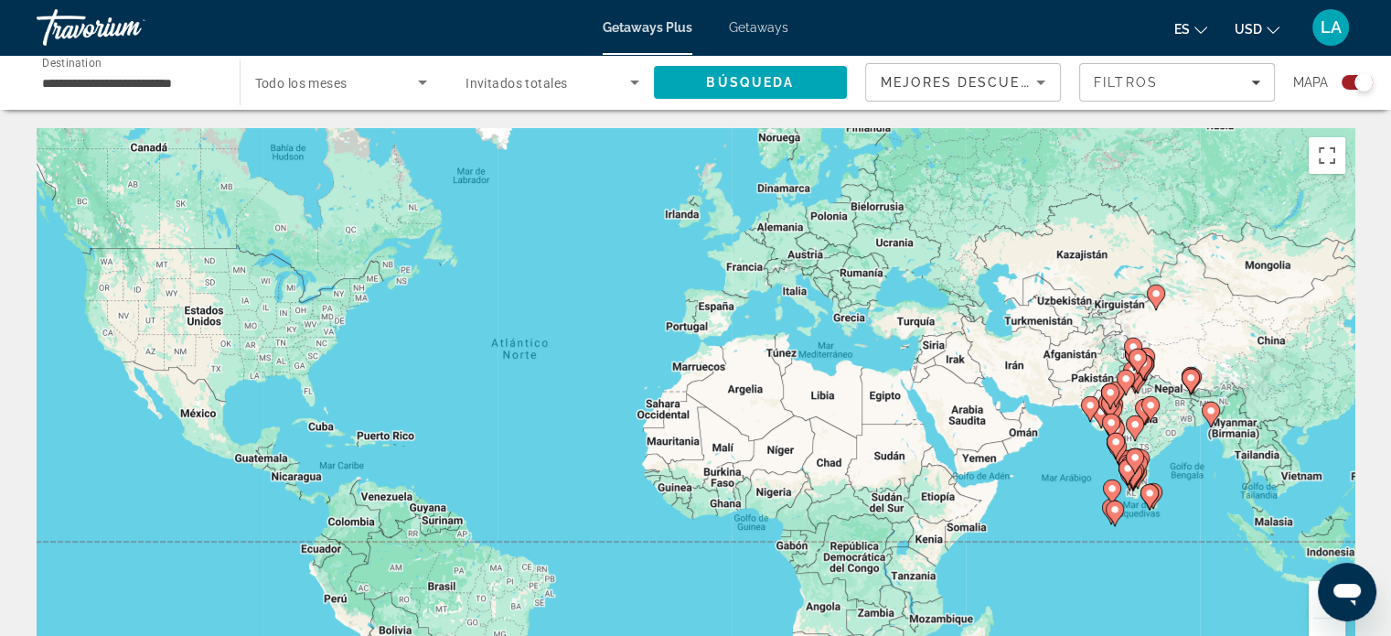
drag, startPoint x: 1182, startPoint y: 542, endPoint x: 1050, endPoint y: 517, distance: 134.0
click at [1050, 517] on div "Para activar la función de arrastre con el teclado, pulsa Alt + Intro. Cuando h…" at bounding box center [696, 402] width 1318 height 549
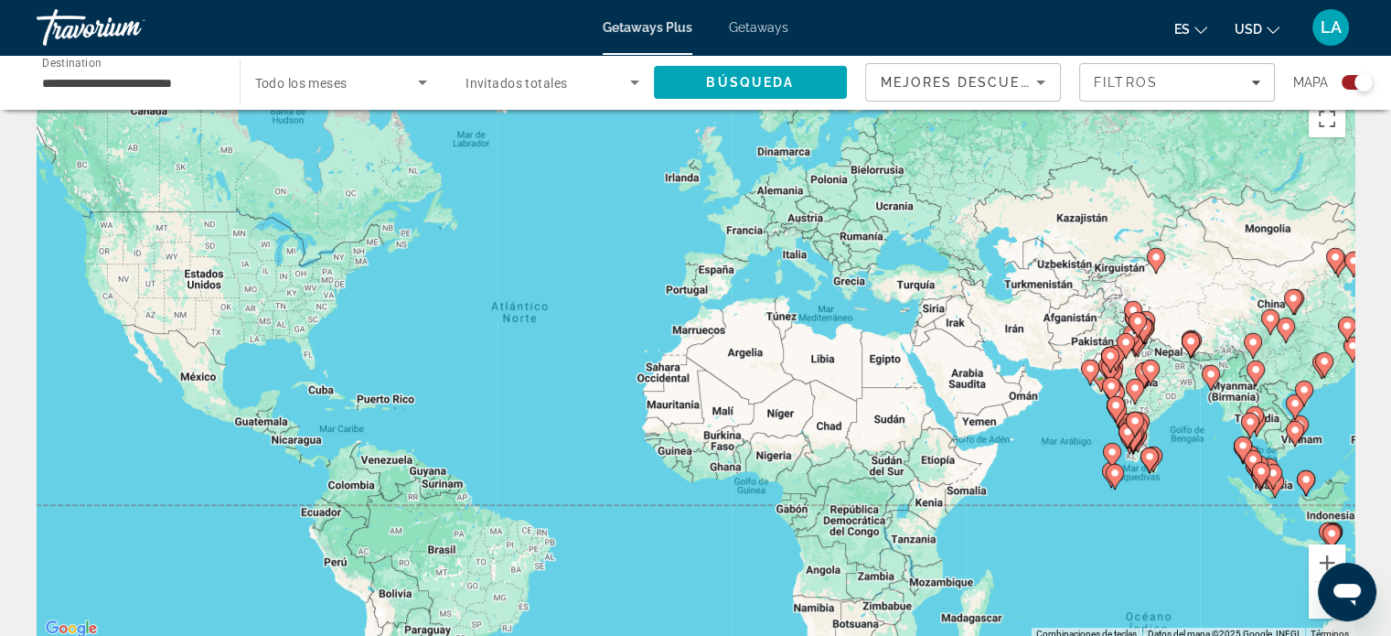
scroll to position [110, 0]
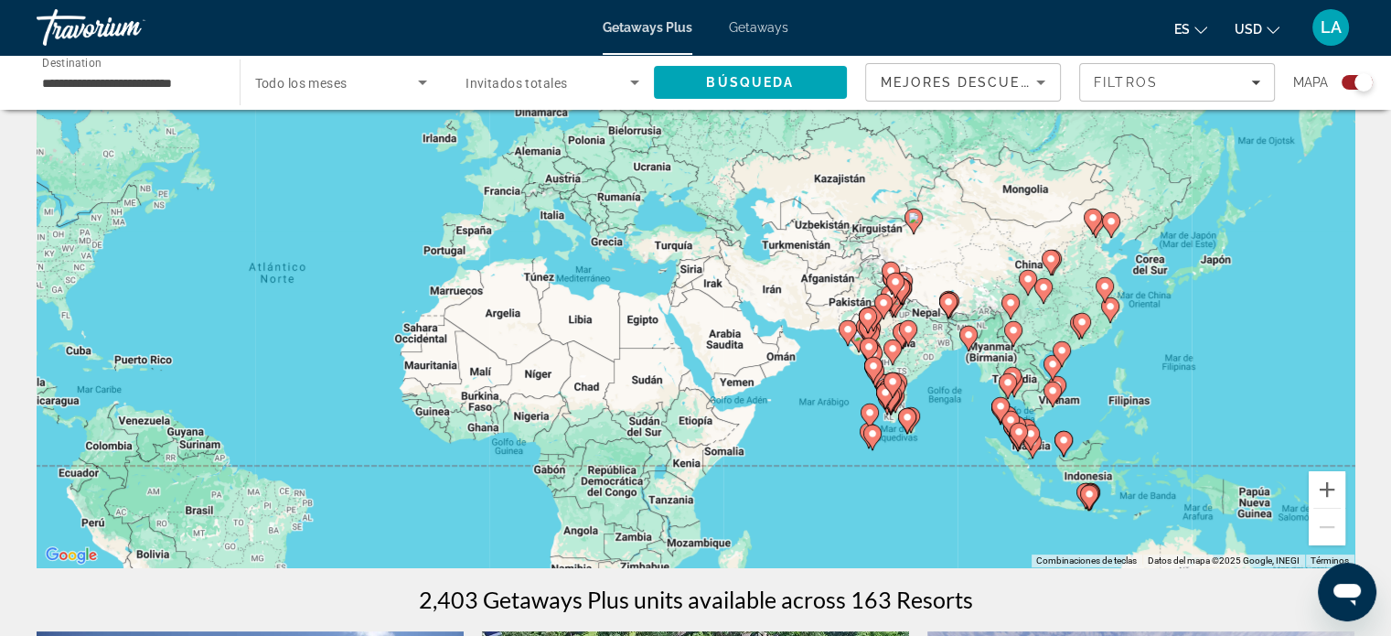
drag, startPoint x: 1164, startPoint y: 460, endPoint x: 915, endPoint y: 494, distance: 251.1
click at [915, 494] on div "Para activar la función de arrastre con el teclado, pulsa Alt + Intro. Cuando h…" at bounding box center [696, 292] width 1318 height 549
click at [424, 80] on icon "Search widget" at bounding box center [422, 82] width 9 height 5
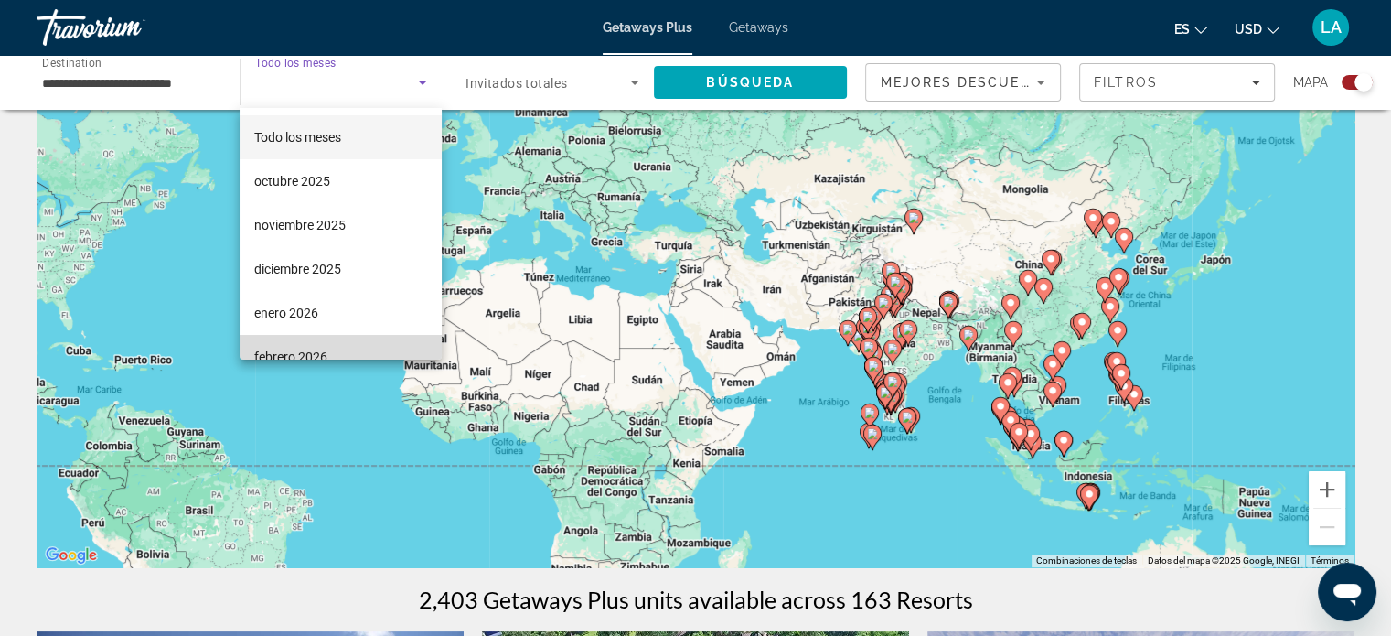
click at [359, 341] on mat-option "febrero 2026" at bounding box center [341, 357] width 202 height 44
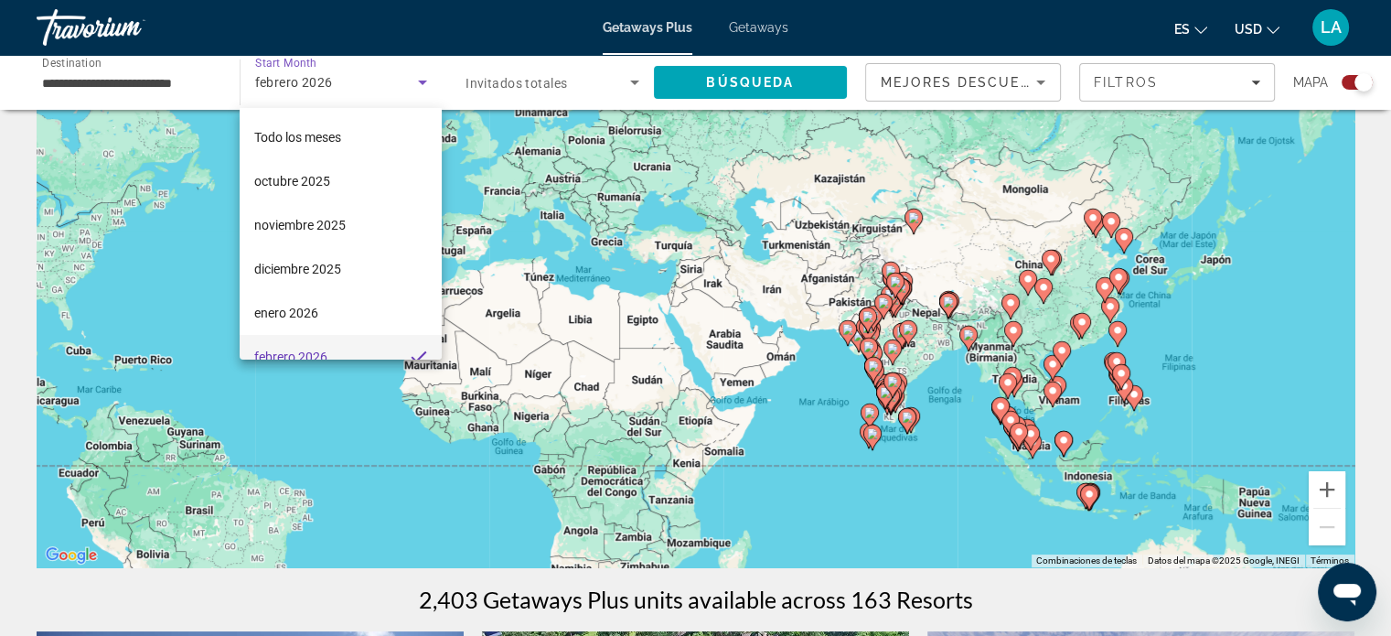
scroll to position [18, 0]
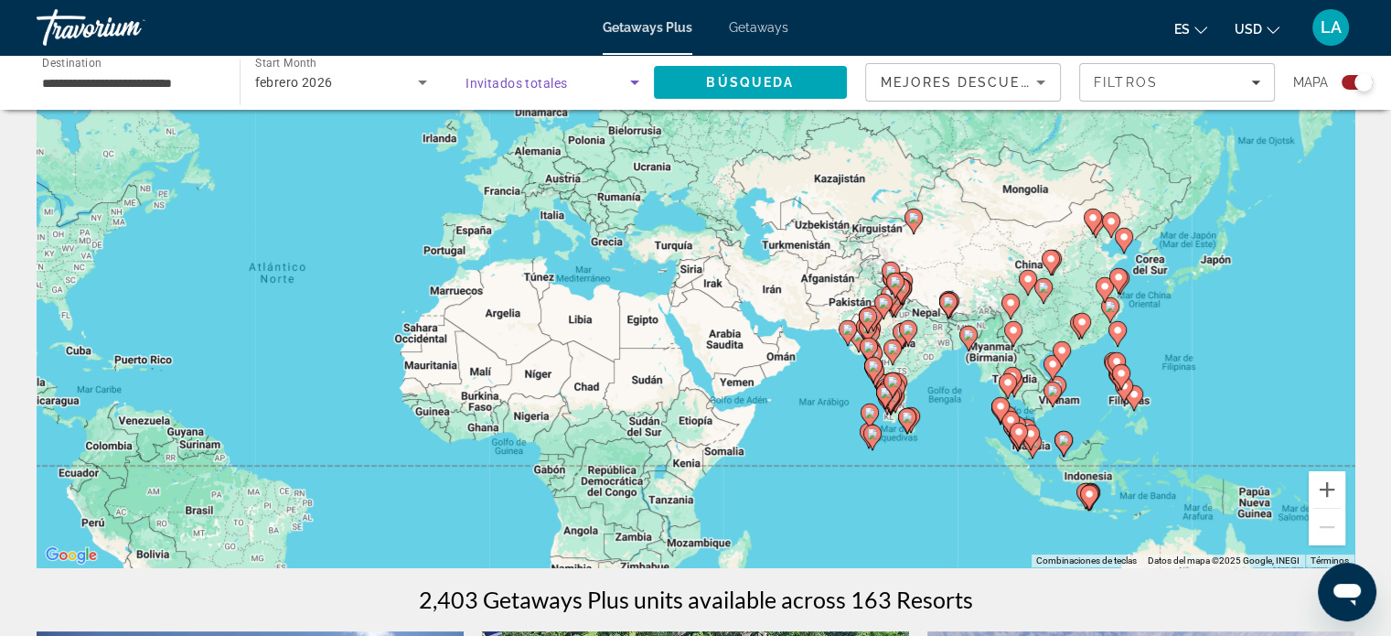
click at [633, 83] on icon "Search widget" at bounding box center [634, 82] width 9 height 5
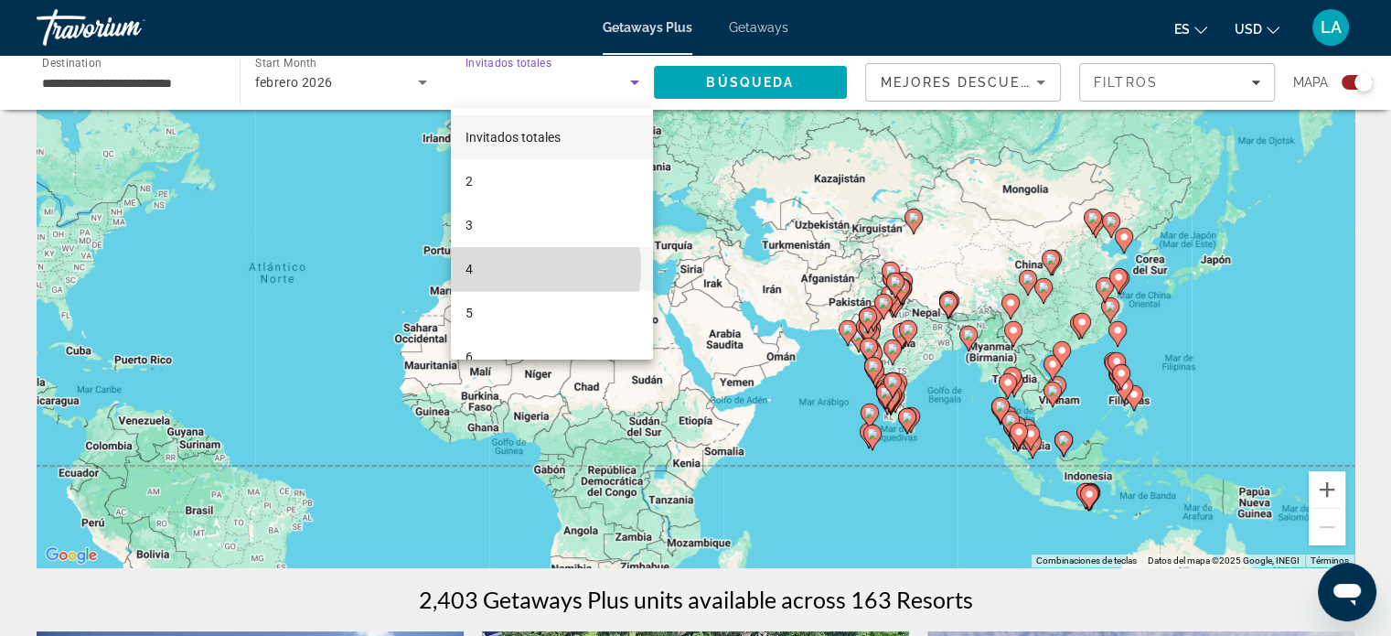
click at [509, 268] on mat-option "4" at bounding box center [552, 269] width 202 height 44
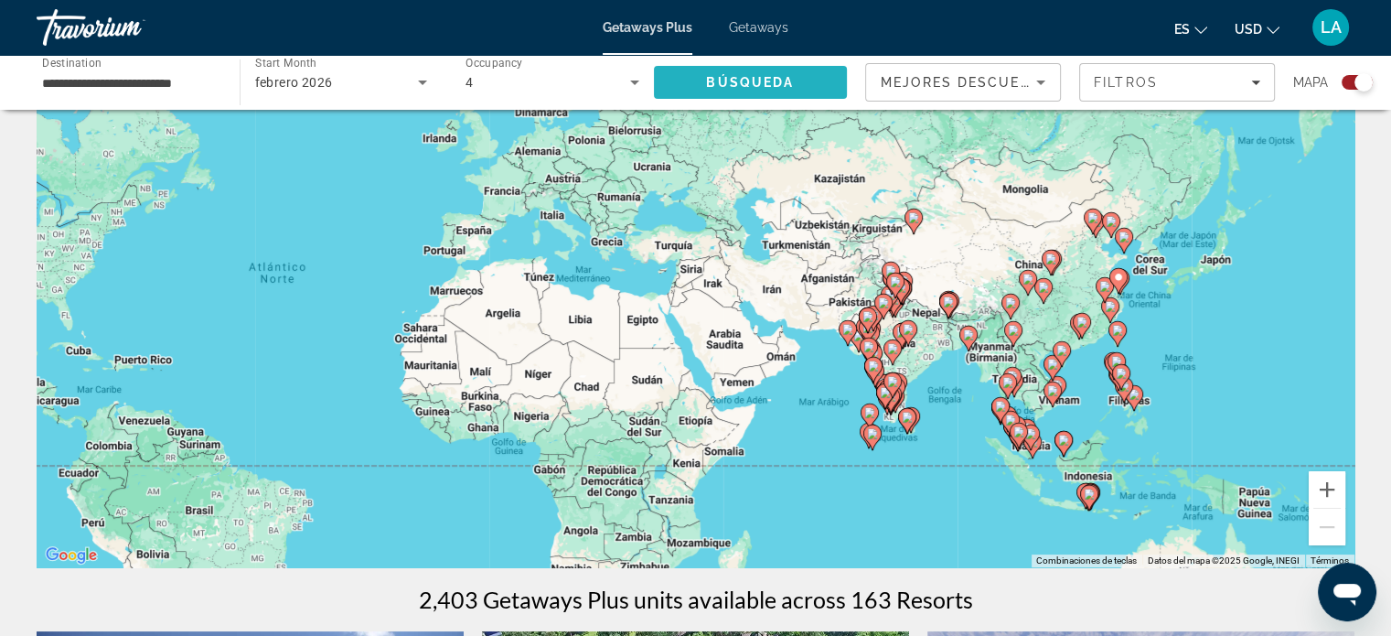
click at [742, 75] on span "Búsqueda" at bounding box center [750, 82] width 88 height 15
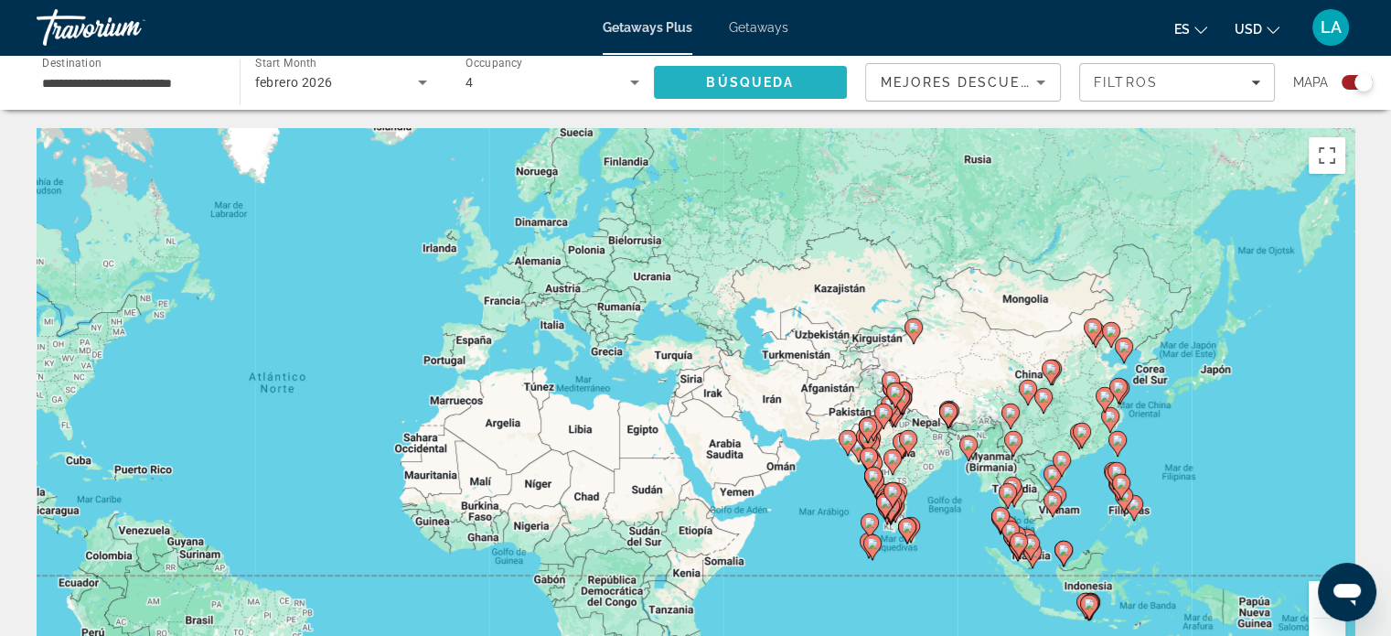
click at [742, 75] on span "Búsqueda" at bounding box center [750, 82] width 88 height 15
click at [772, 87] on span "Búsqueda" at bounding box center [750, 82] width 88 height 15
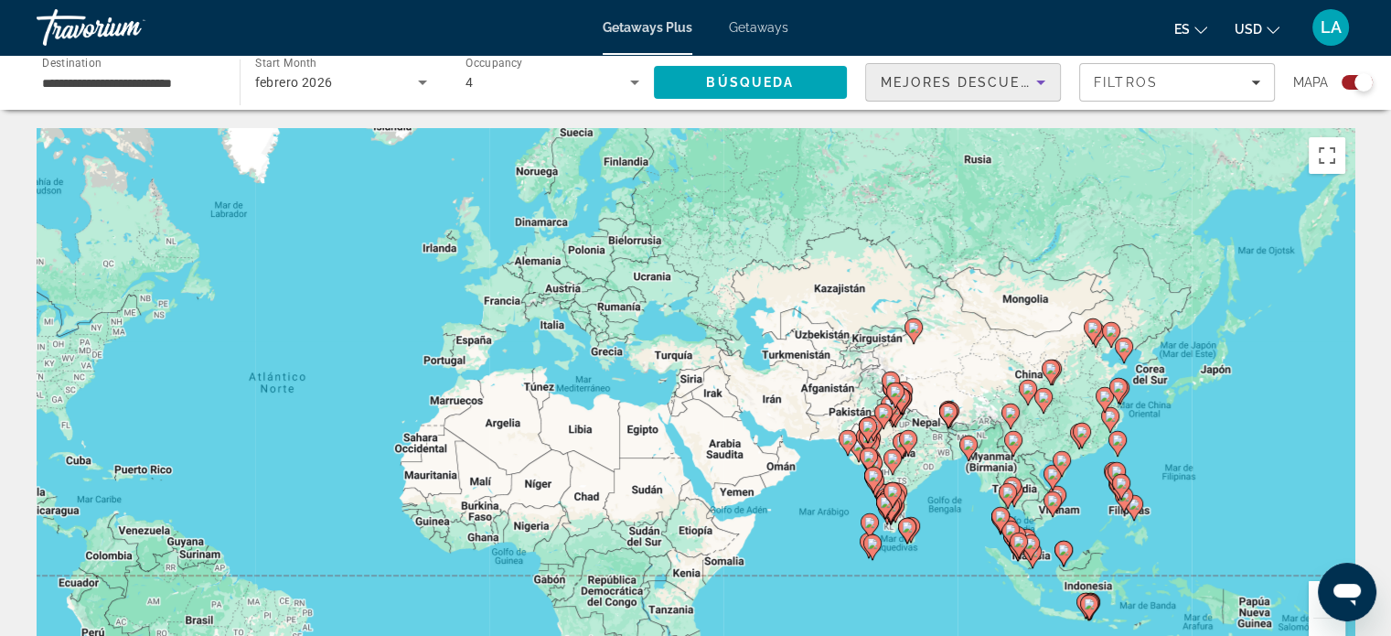
click at [917, 76] on span "Mejores descuentos" at bounding box center [972, 82] width 183 height 15
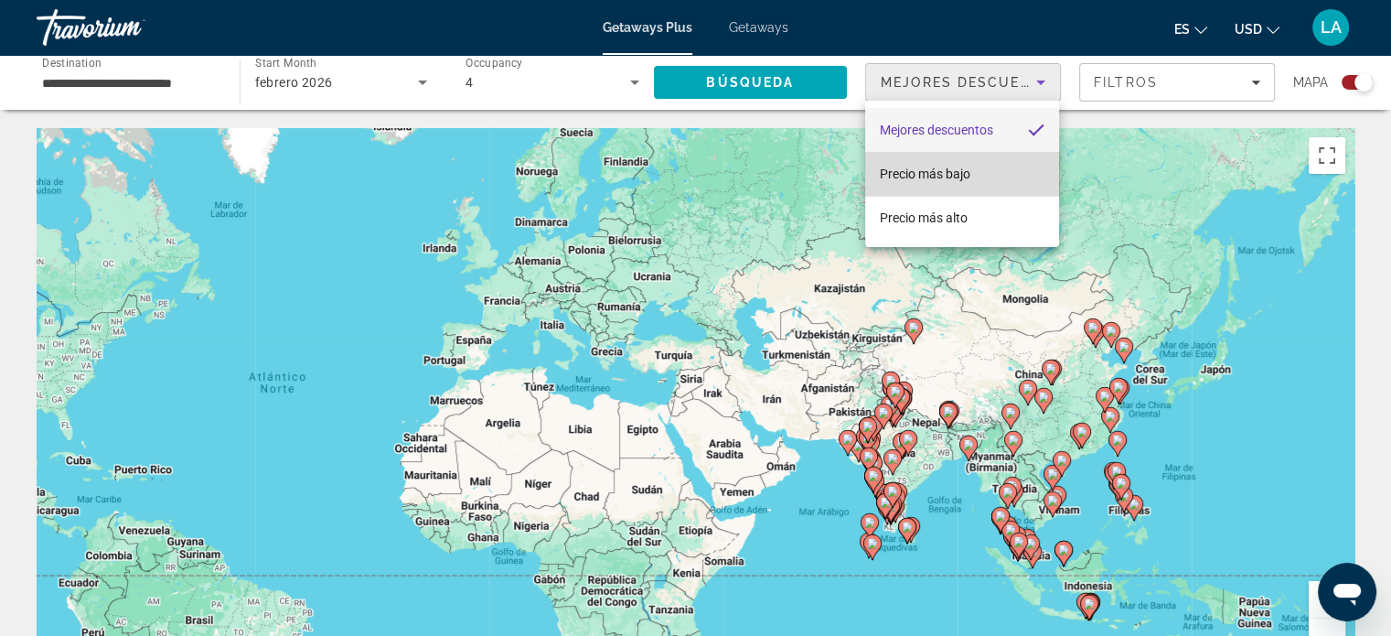
click at [927, 182] on span "Precio más bajo" at bounding box center [925, 174] width 91 height 22
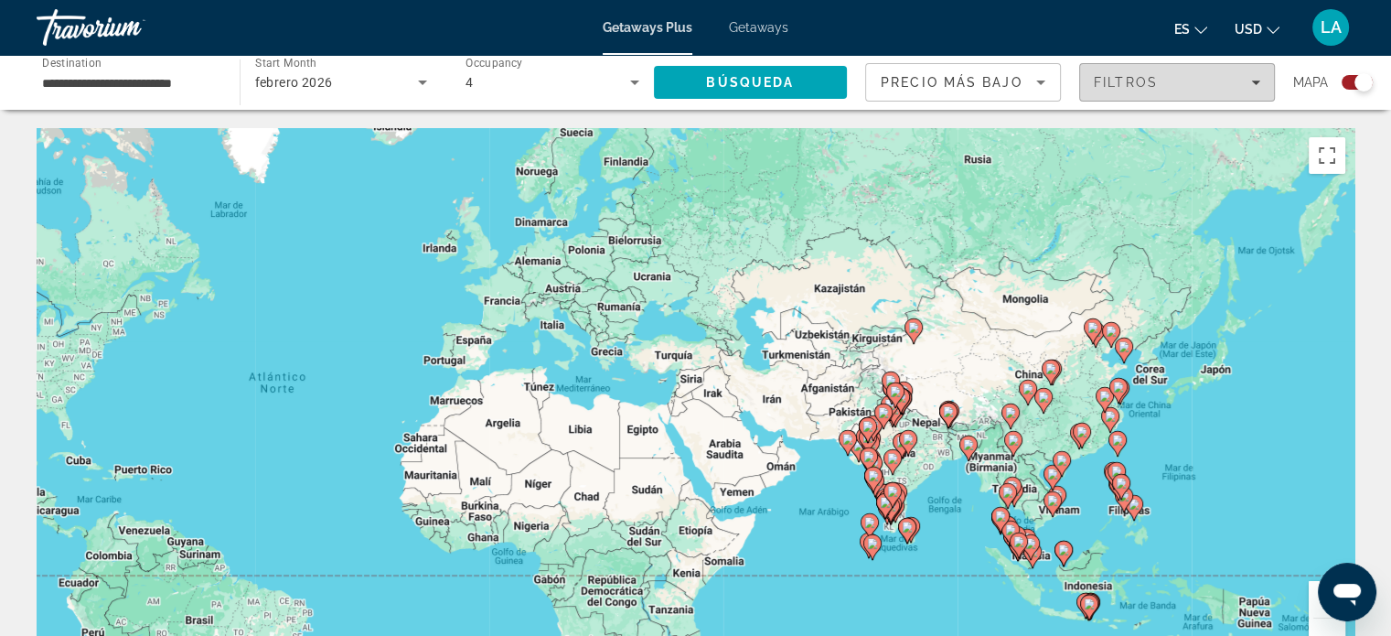
click at [1253, 79] on icon "Filters" at bounding box center [1255, 82] width 9 height 9
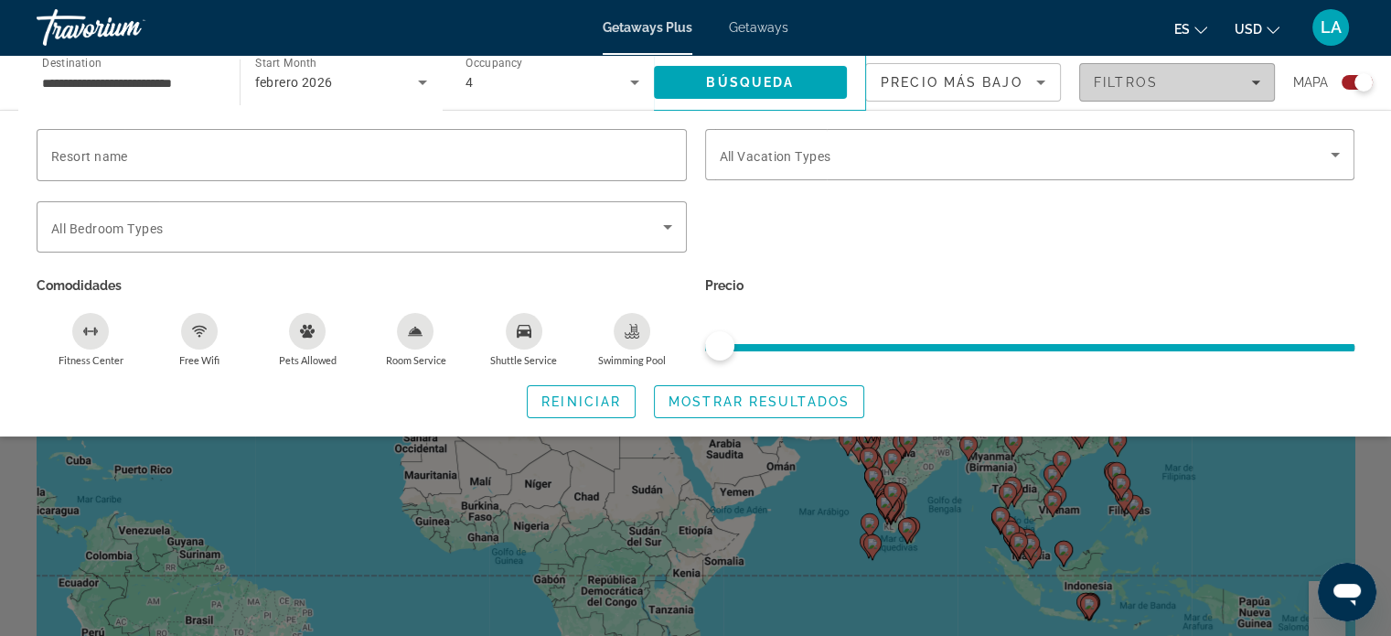
click at [1255, 80] on icon "Filters" at bounding box center [1255, 82] width 9 height 9
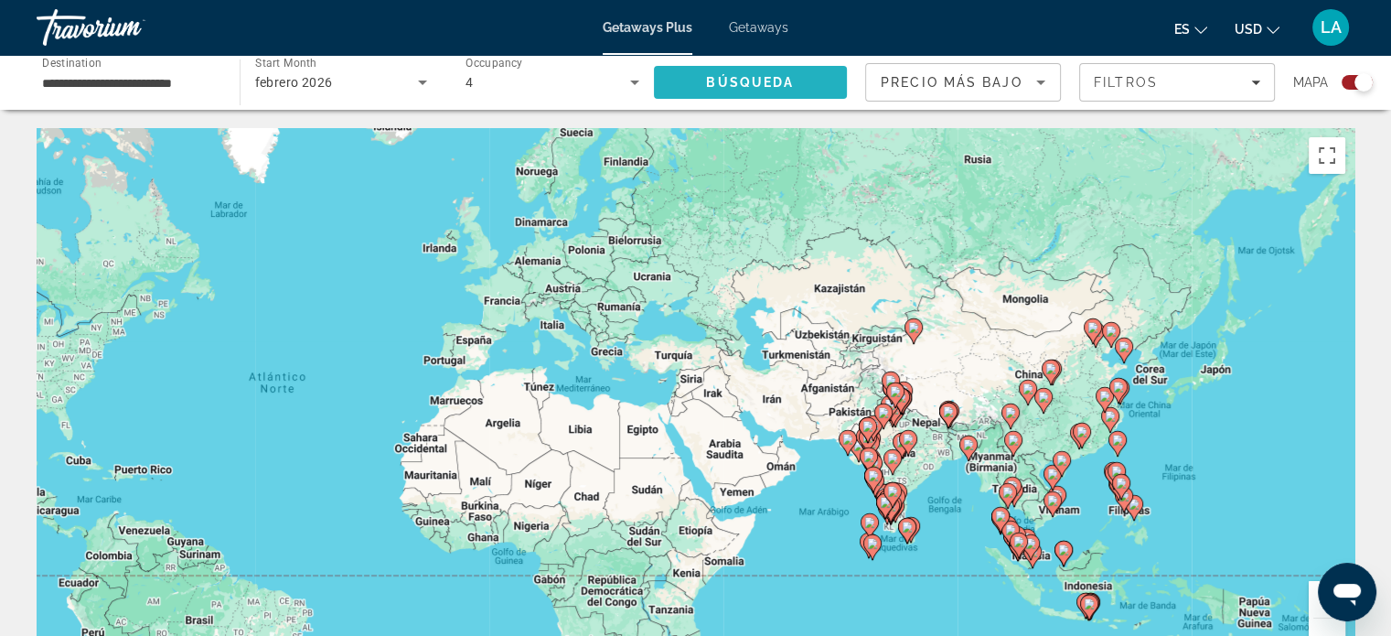
click at [731, 85] on span "Búsqueda" at bounding box center [750, 82] width 88 height 15
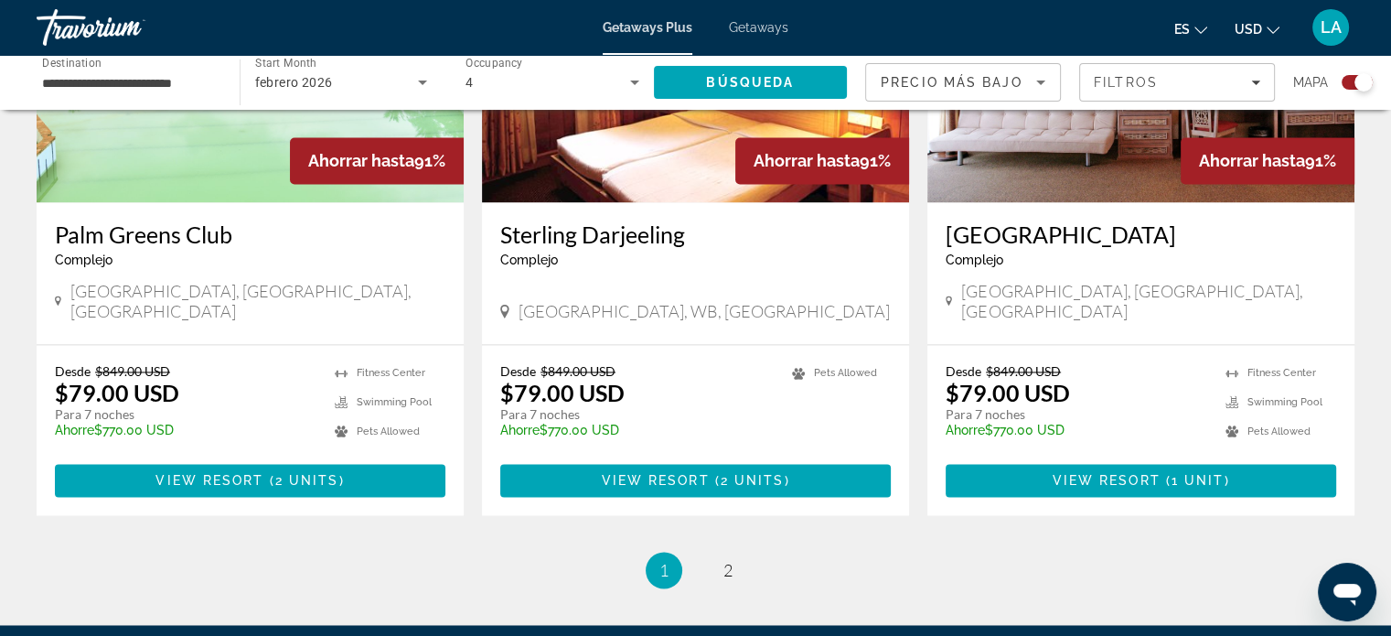
scroll to position [2841, 0]
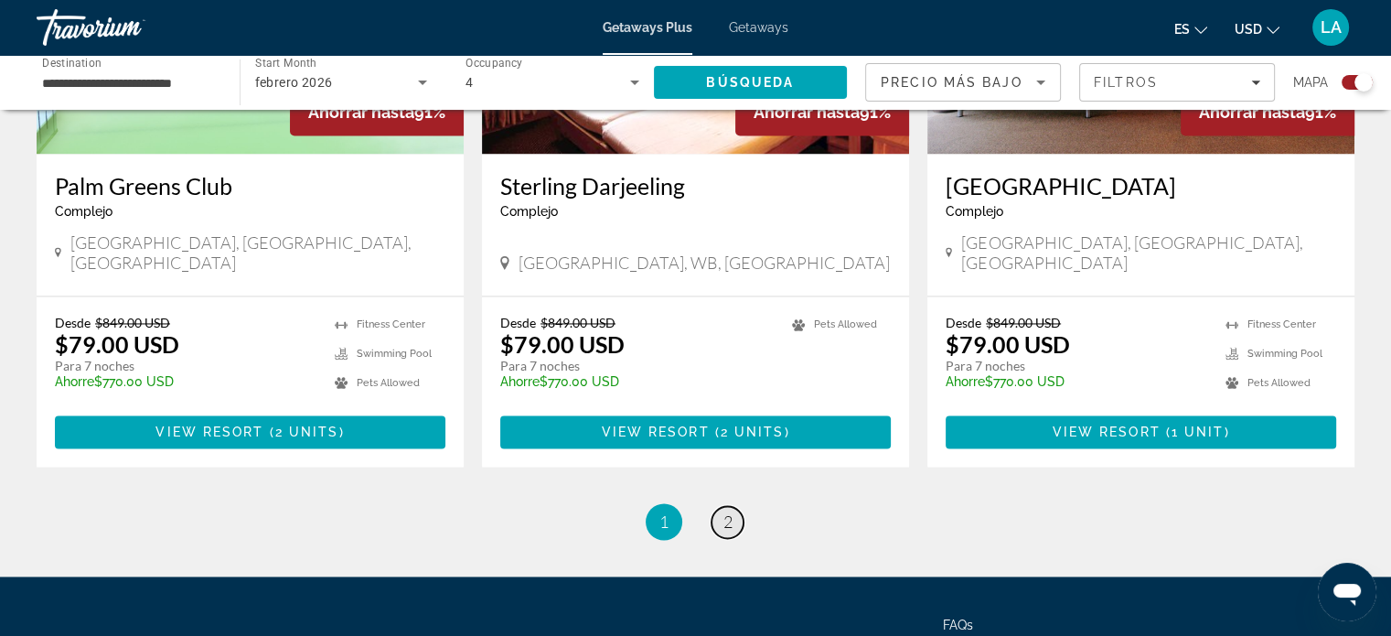
click at [729, 511] on span "2" at bounding box center [728, 521] width 9 height 20
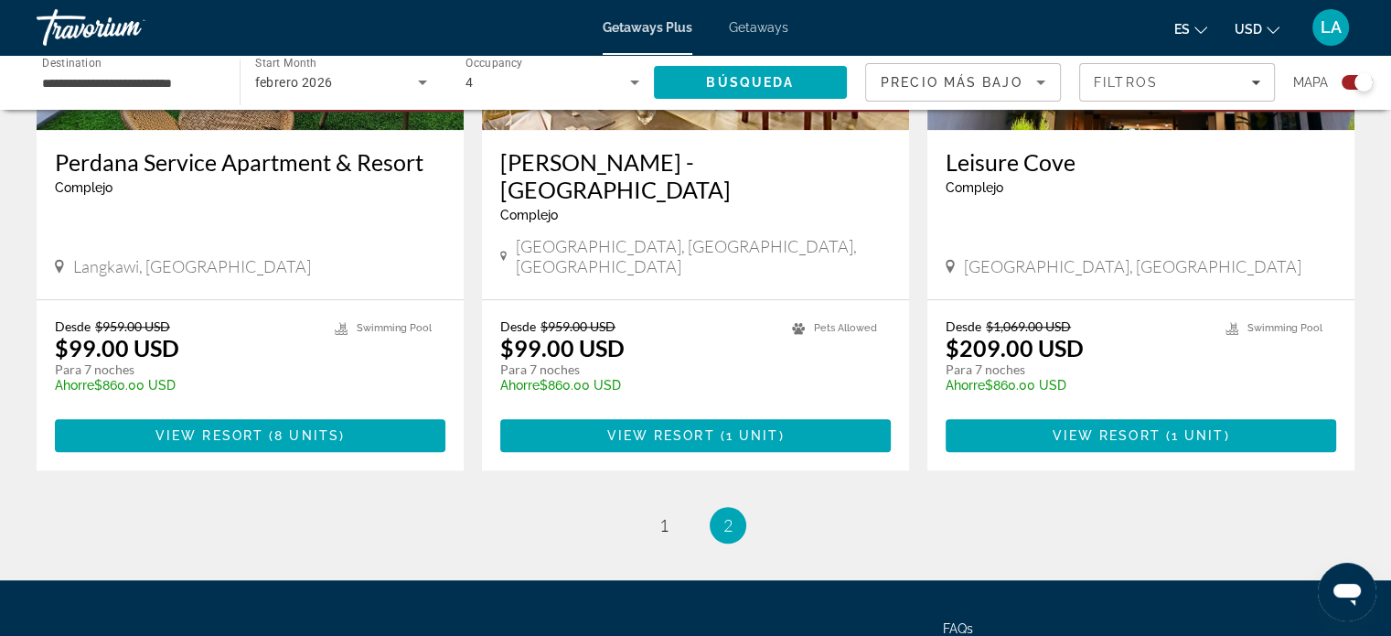
scroll to position [1634, 0]
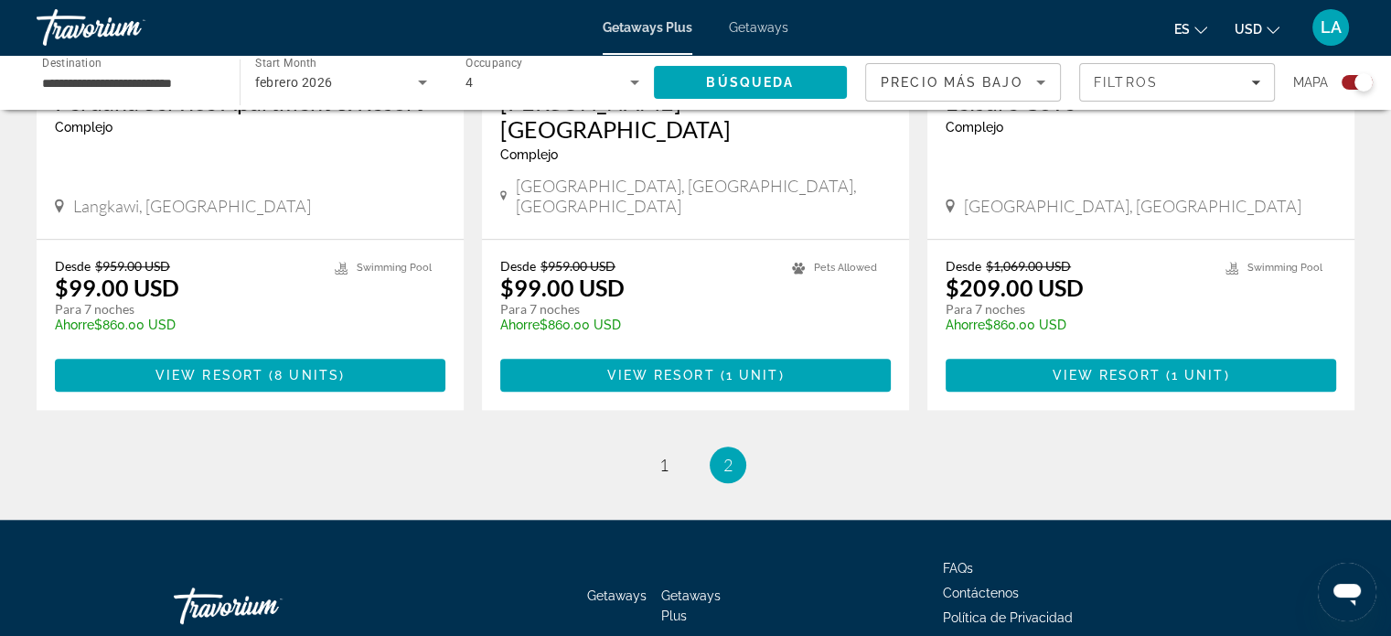
click at [717, 446] on li "You're on page 2" at bounding box center [728, 464] width 37 height 37
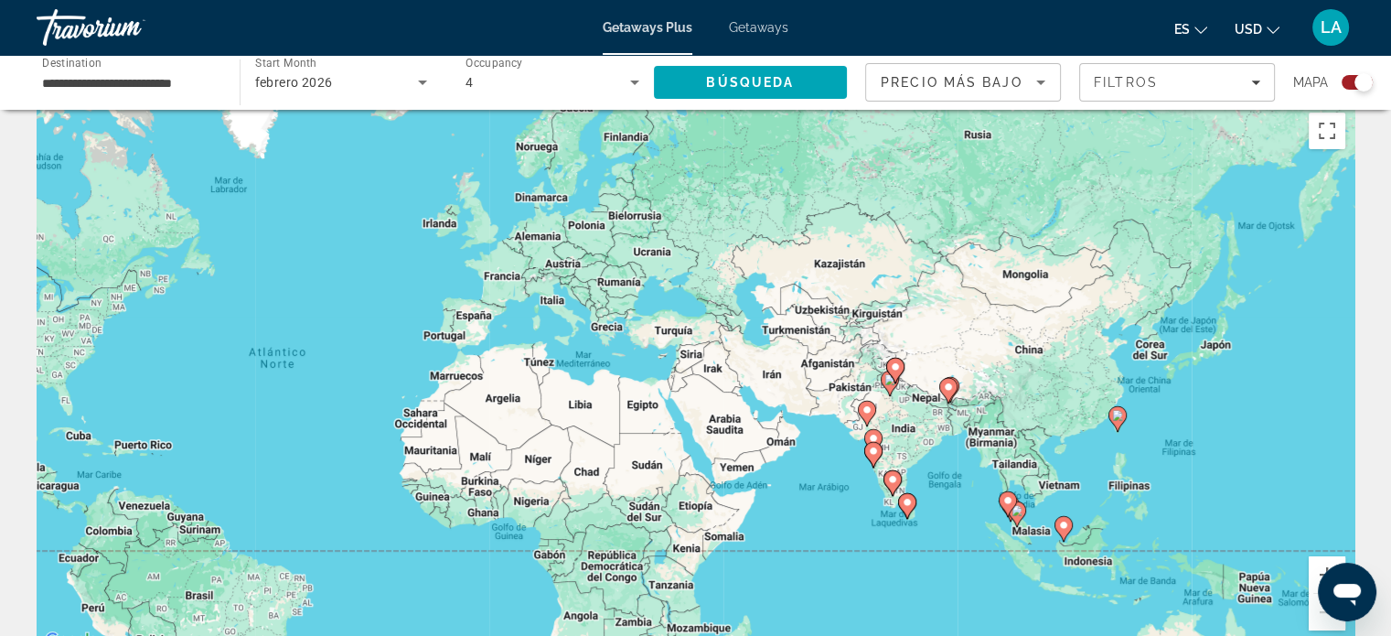
scroll to position [0, 0]
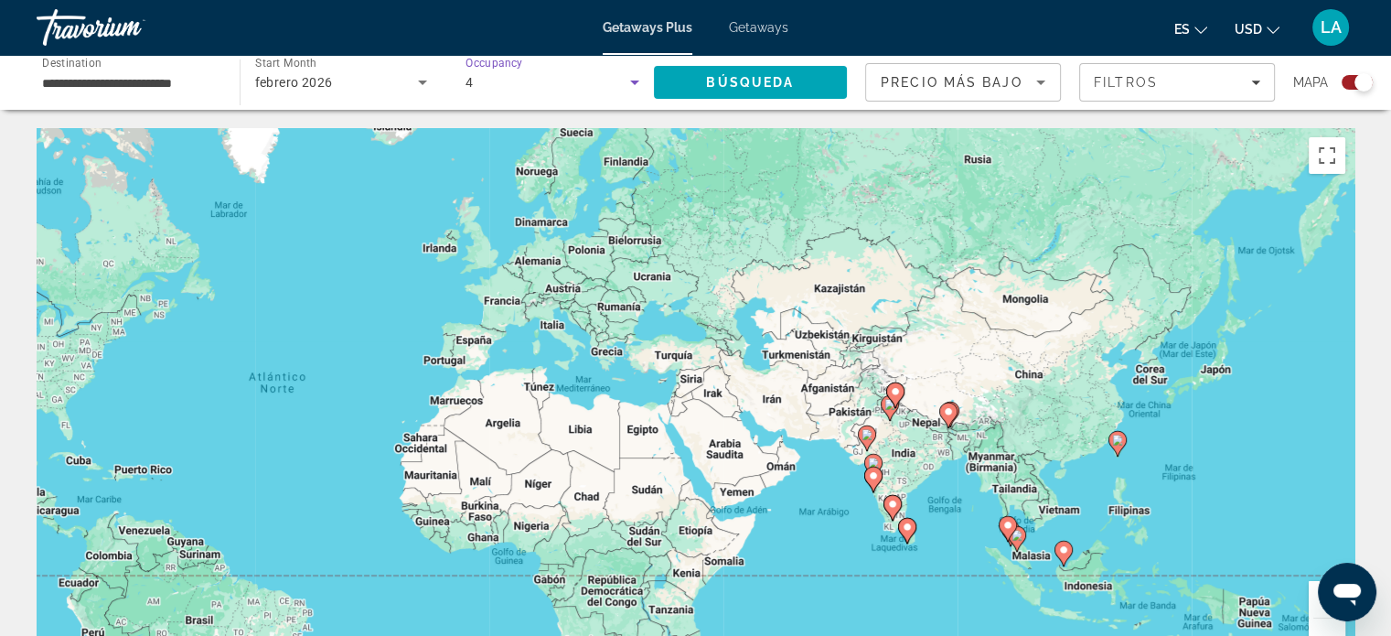
click at [637, 84] on icon "Search widget" at bounding box center [635, 82] width 22 height 22
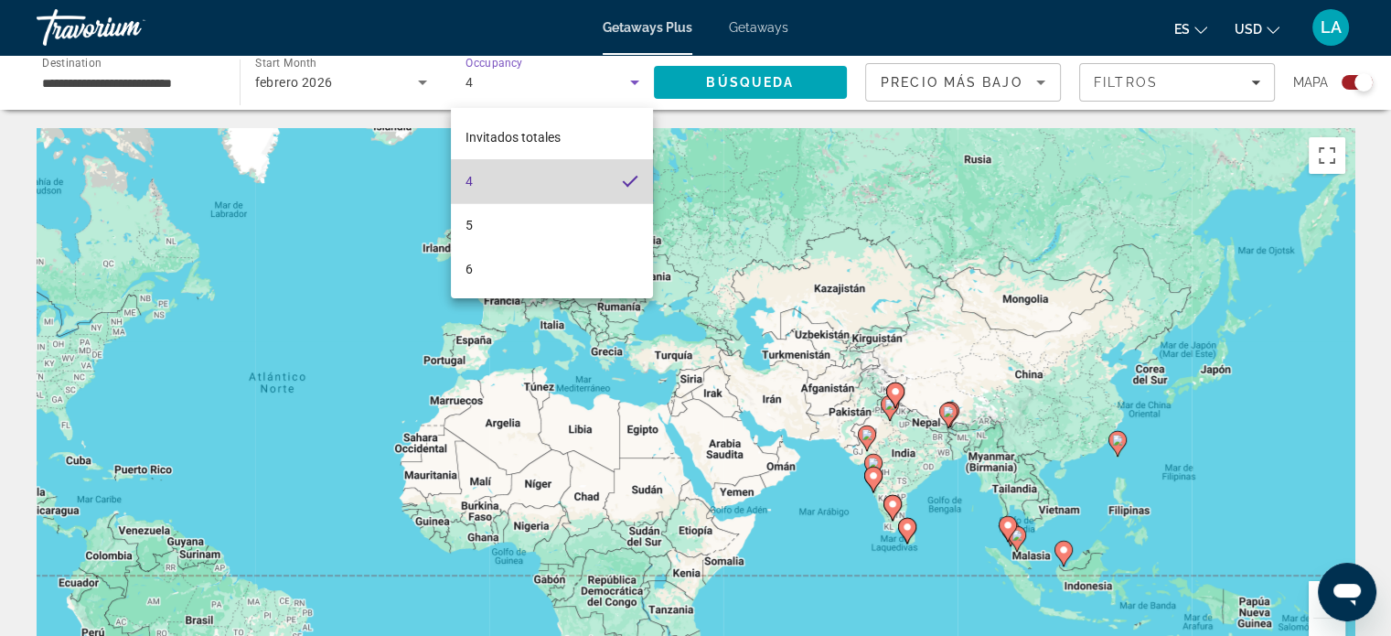
click at [565, 199] on mat-option "4" at bounding box center [552, 181] width 202 height 44
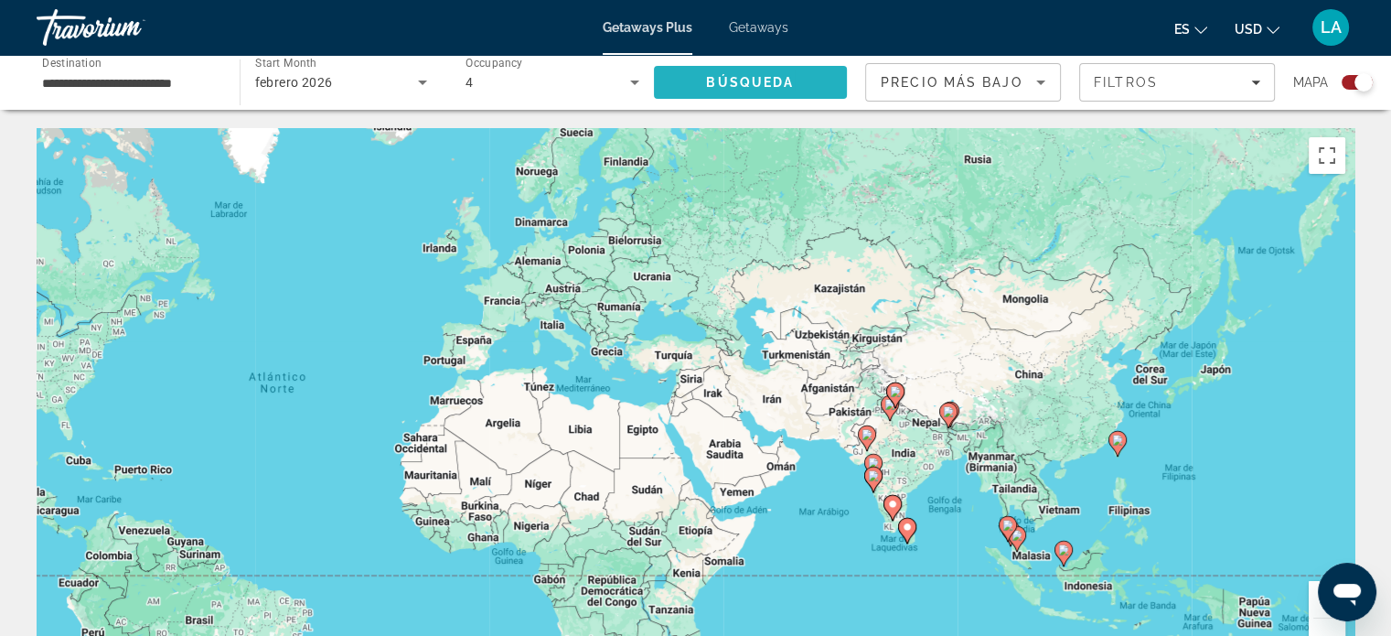
click at [717, 79] on span "Búsqueda" at bounding box center [750, 82] width 88 height 15
click at [1118, 460] on div "Para activar la función de arrastre con el teclado, pulsa Alt + Intro. Cuando h…" at bounding box center [696, 402] width 1318 height 549
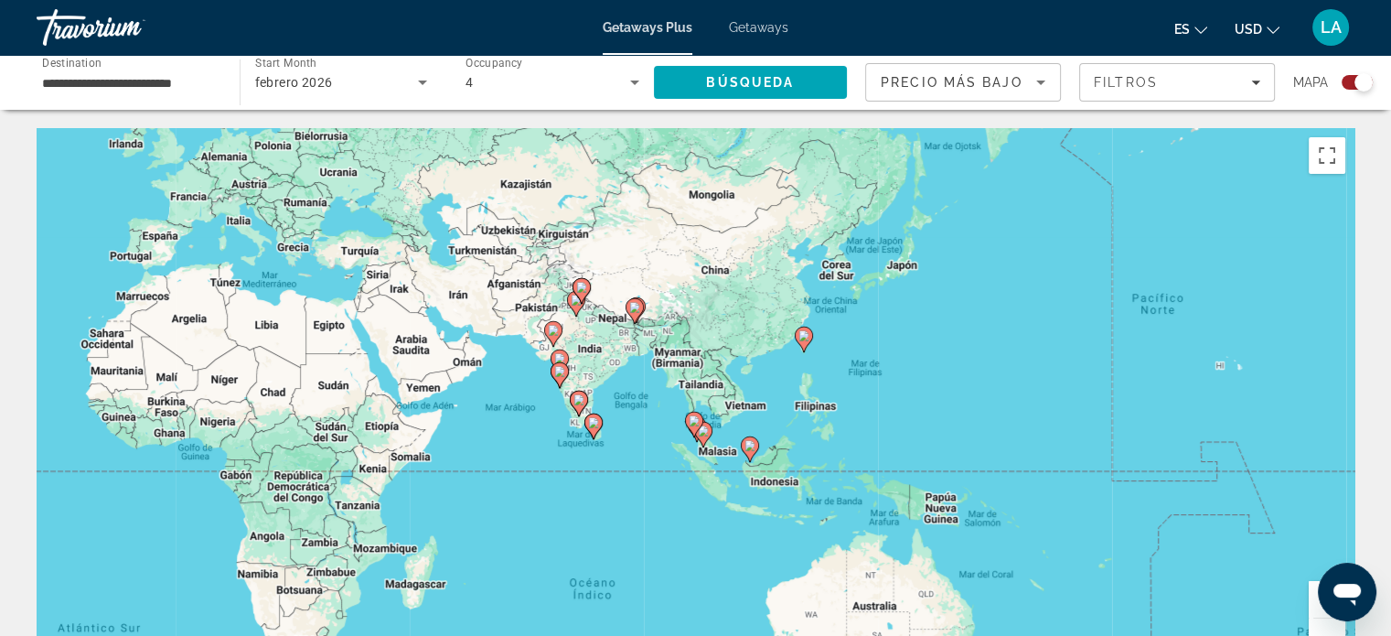
drag, startPoint x: 1262, startPoint y: 456, endPoint x: 944, endPoint y: 350, distance: 335.6
click at [944, 350] on div "Para activar la función de arrastre con el teclado, pulsa Alt + Intro. Cuando h…" at bounding box center [696, 402] width 1318 height 549
drag, startPoint x: 1355, startPoint y: 601, endPoint x: 1395, endPoint y: 633, distance: 51.4
click at [1377, 621] on html at bounding box center [1347, 592] width 59 height 59
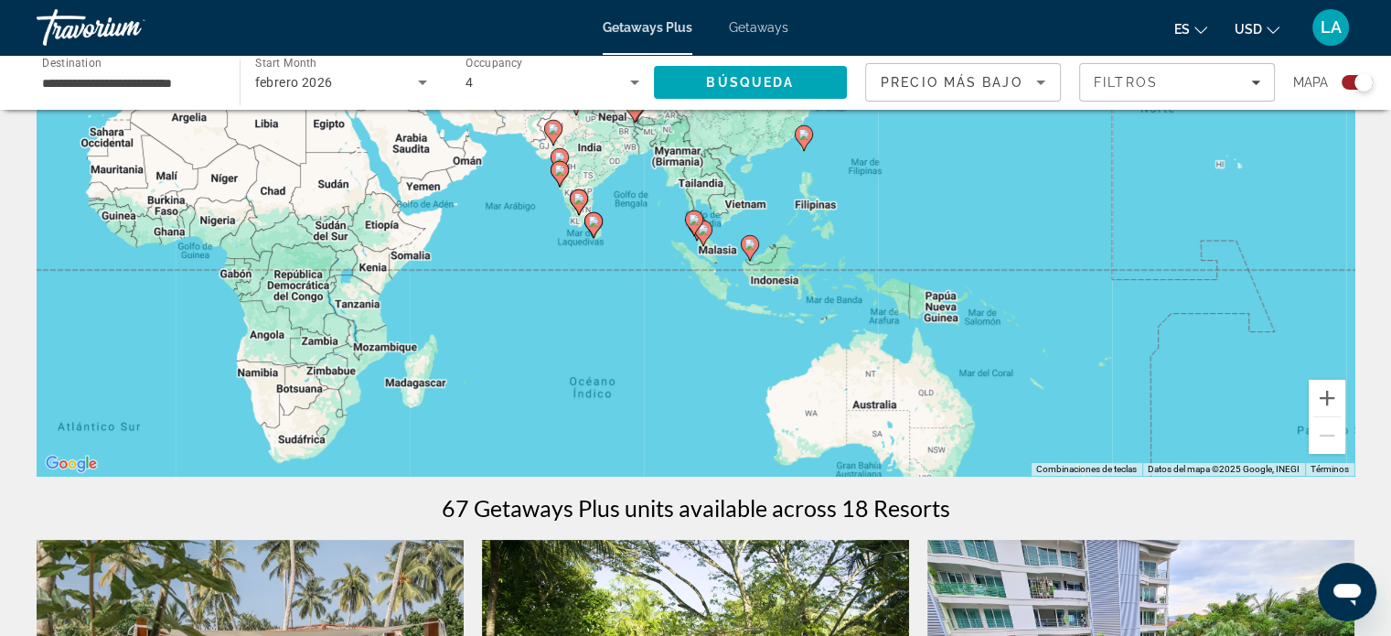
scroll to position [194, 0]
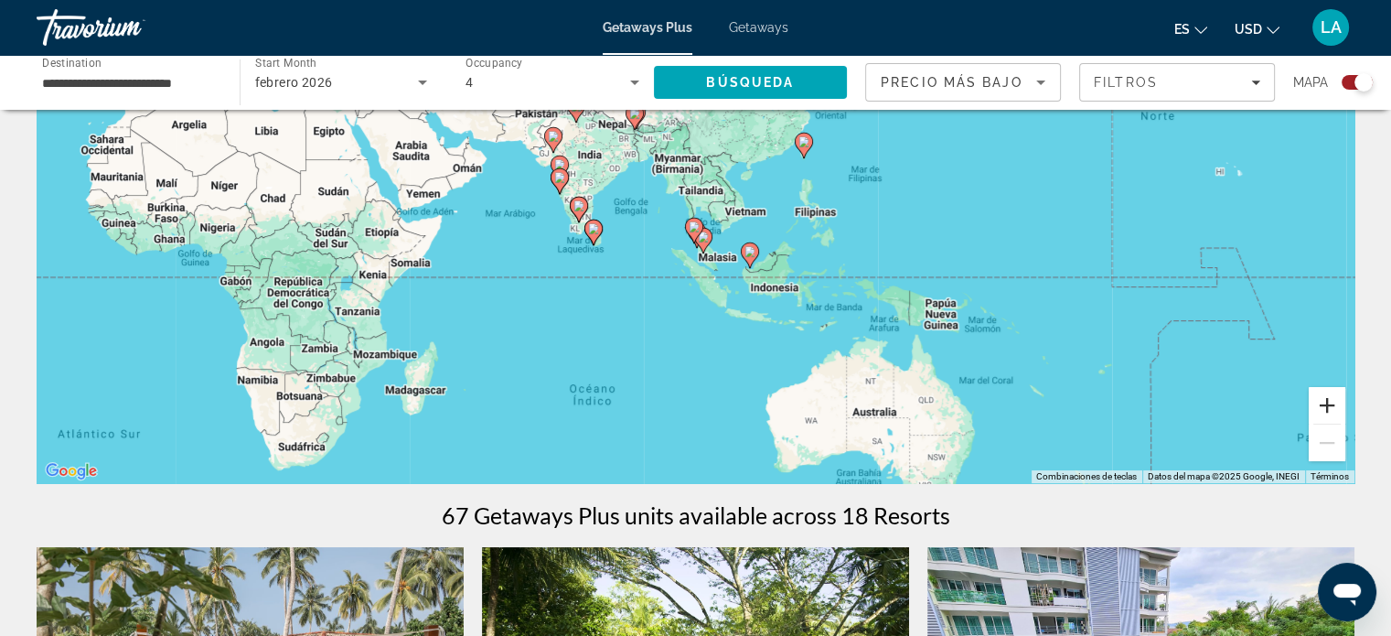
click at [1322, 393] on button "Ampliar" at bounding box center [1327, 405] width 37 height 37
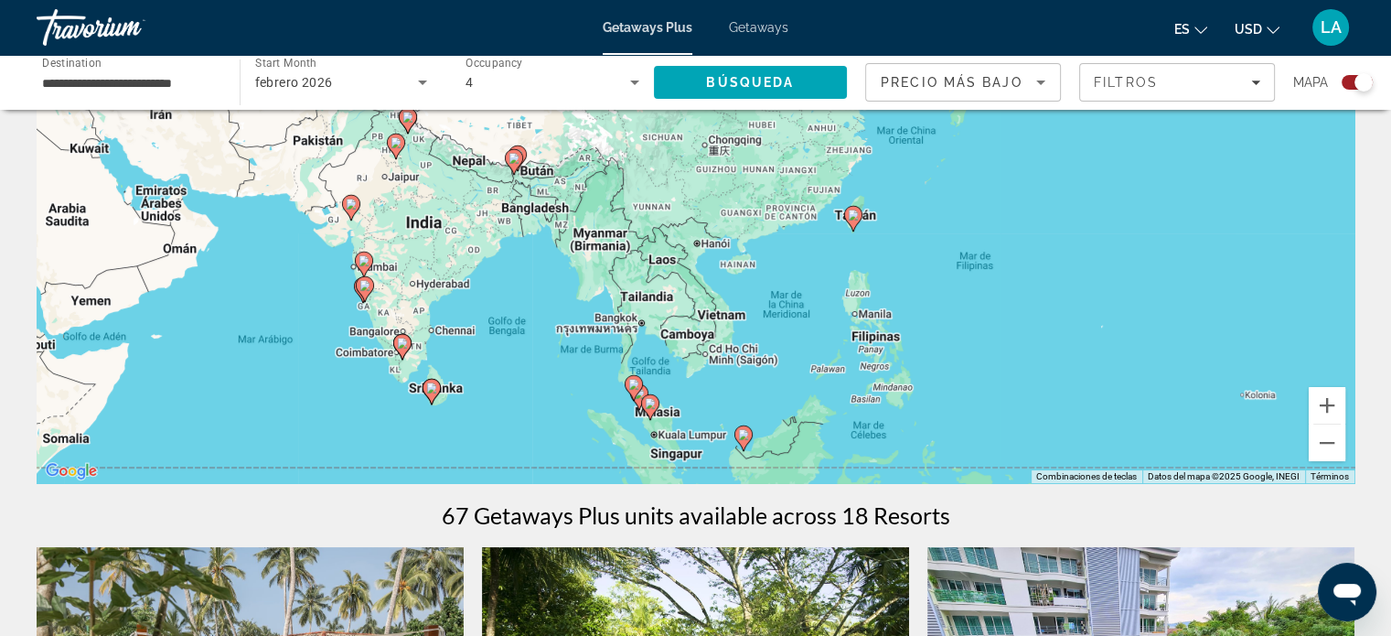
drag, startPoint x: 1171, startPoint y: 166, endPoint x: 1112, endPoint y: 293, distance: 140.0
click at [1112, 293] on div "Para activar la función de arrastre con el teclado, pulsa Alt + Intro. Cuando h…" at bounding box center [696, 208] width 1318 height 549
click at [1329, 442] on button "Reducir" at bounding box center [1327, 442] width 37 height 37
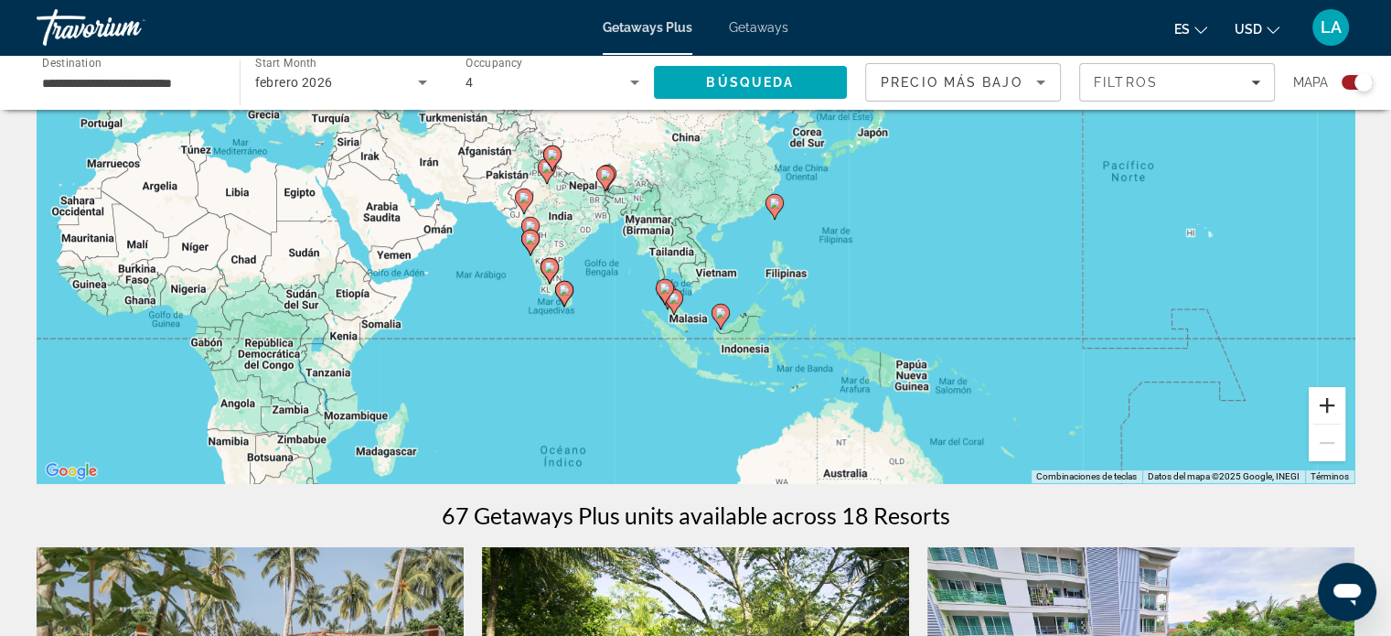
click at [1332, 402] on button "Ampliar" at bounding box center [1327, 405] width 37 height 37
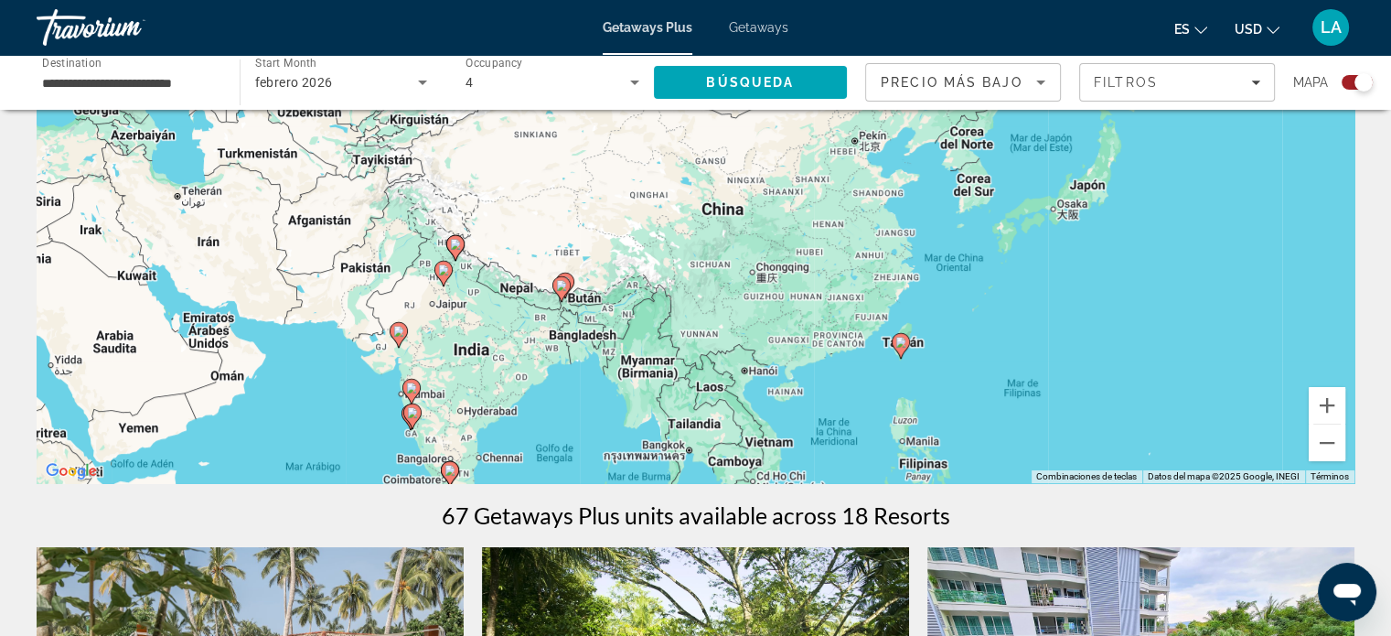
drag, startPoint x: 1167, startPoint y: 295, endPoint x: 1215, endPoint y: 425, distance: 138.3
click at [1215, 425] on div "Para activar la función de arrastre con el teclado, pulsa Alt + Intro. Cuando h…" at bounding box center [696, 208] width 1318 height 549
click at [1329, 404] on button "Ampliar" at bounding box center [1327, 405] width 37 height 37
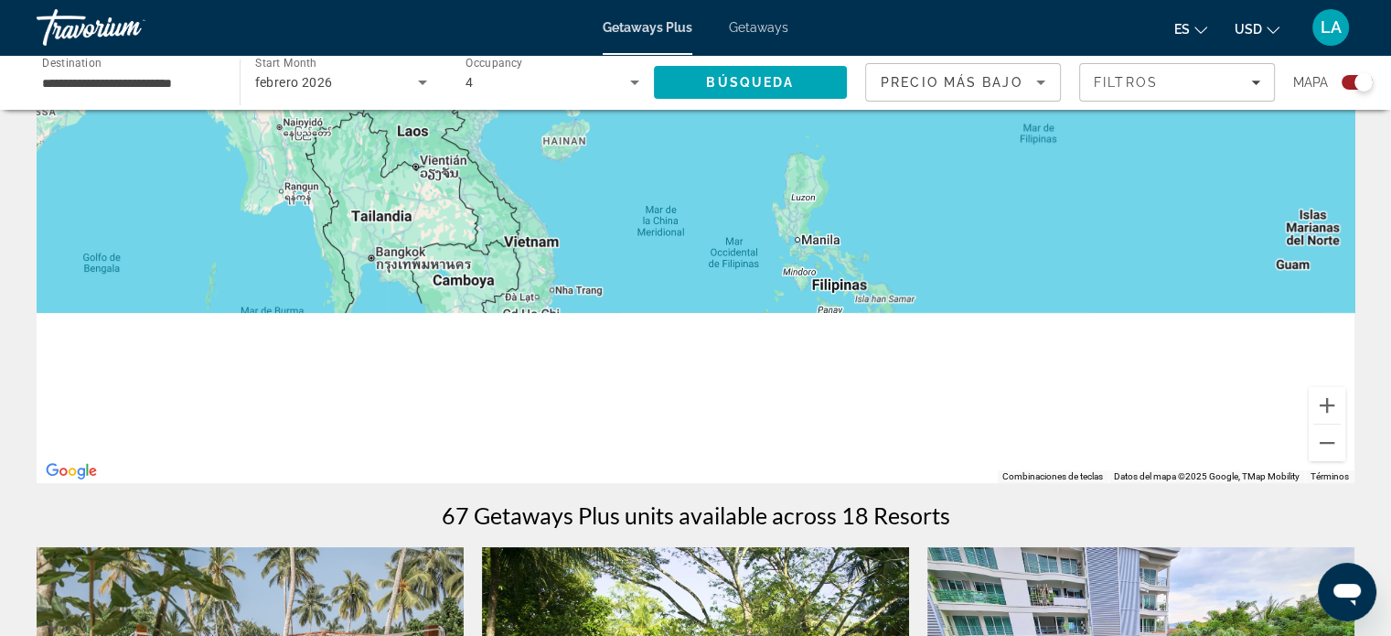
drag, startPoint x: 1251, startPoint y: 323, endPoint x: 992, endPoint y: -111, distance: 505.5
click at [992, 0] on html "**********" at bounding box center [695, 124] width 1391 height 636
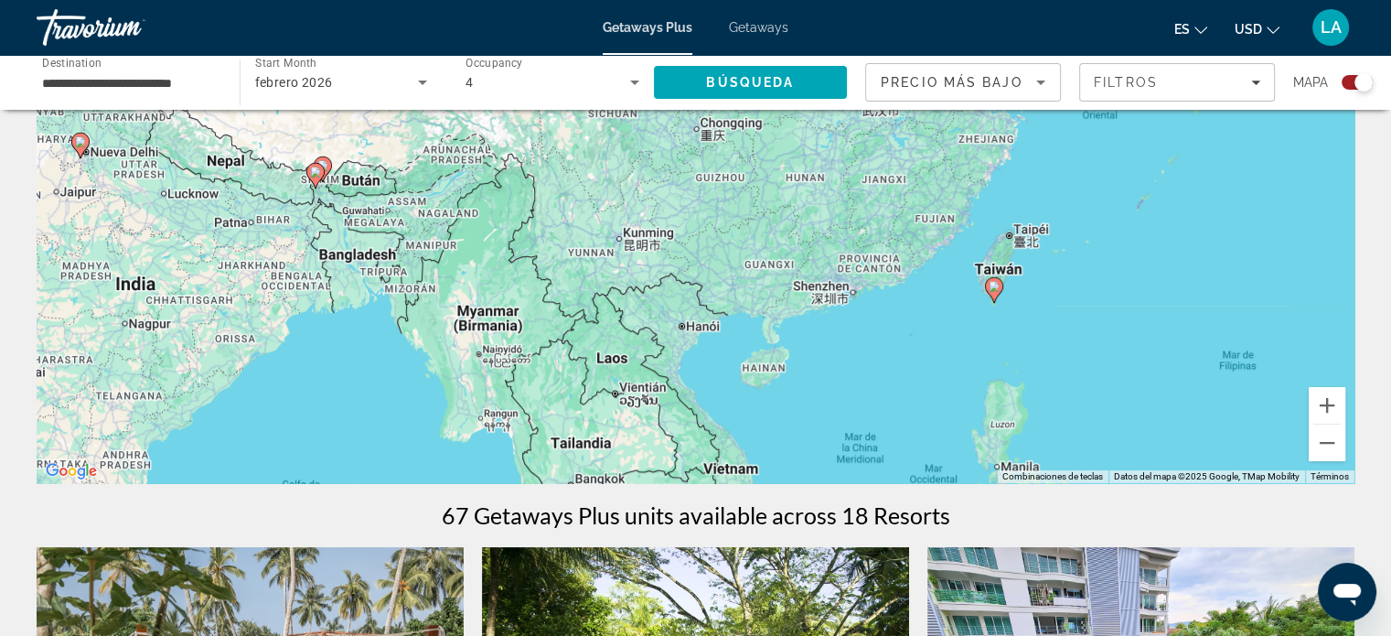
drag, startPoint x: 1122, startPoint y: 213, endPoint x: 1224, endPoint y: 442, distance: 250.2
click at [1224, 442] on div "Para activar la función de arrastre con el teclado, pulsa Alt + Intro. Cuando h…" at bounding box center [696, 208] width 1318 height 549
click at [992, 295] on icon "Main content" at bounding box center [993, 290] width 16 height 24
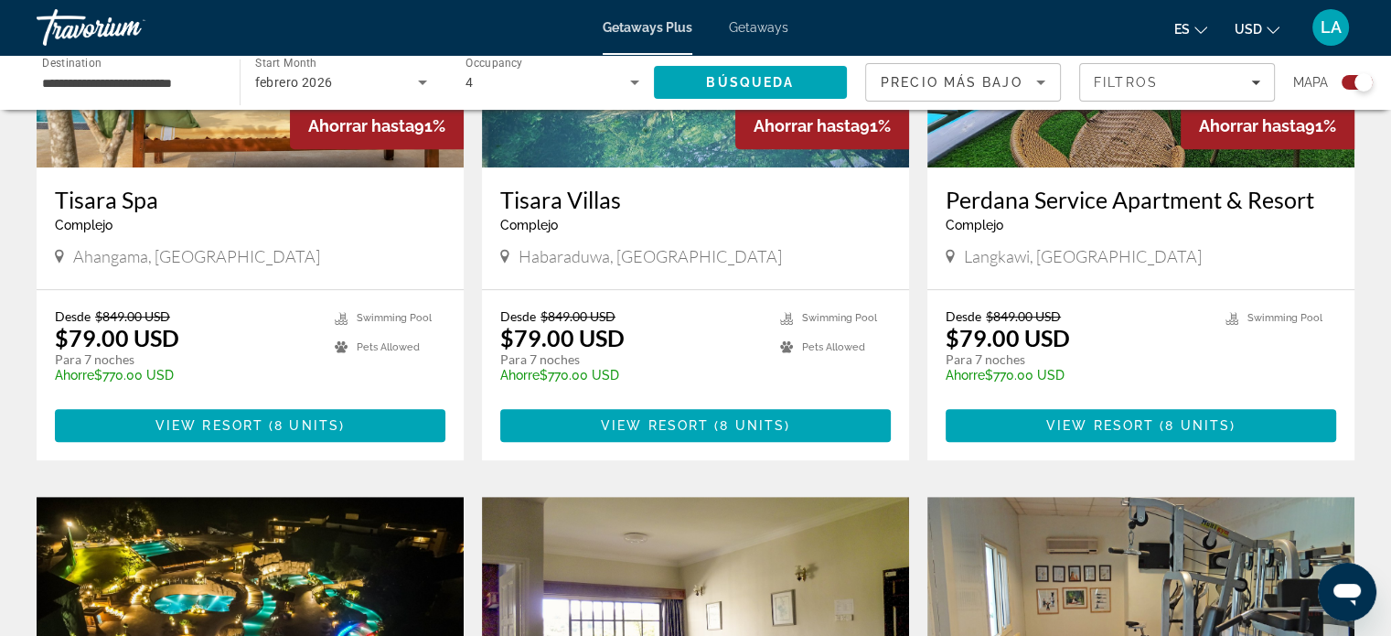
scroll to position [902, 0]
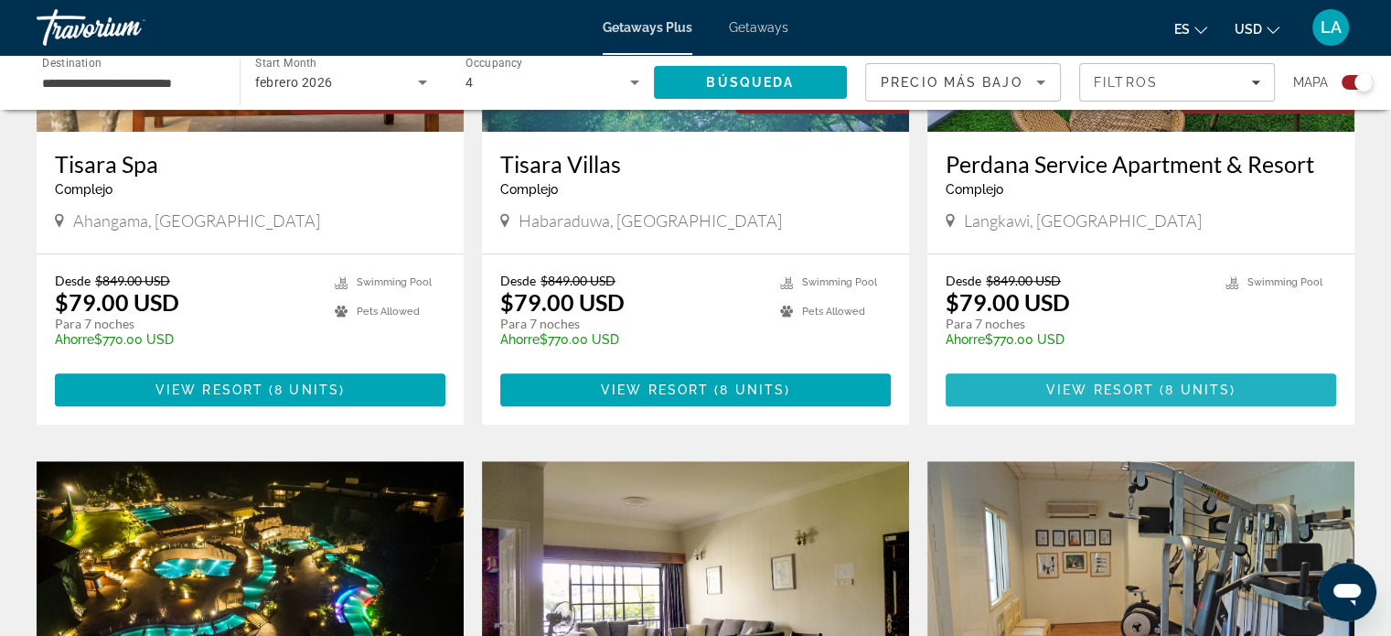
click at [1118, 374] on span "Main content" at bounding box center [1141, 390] width 391 height 44
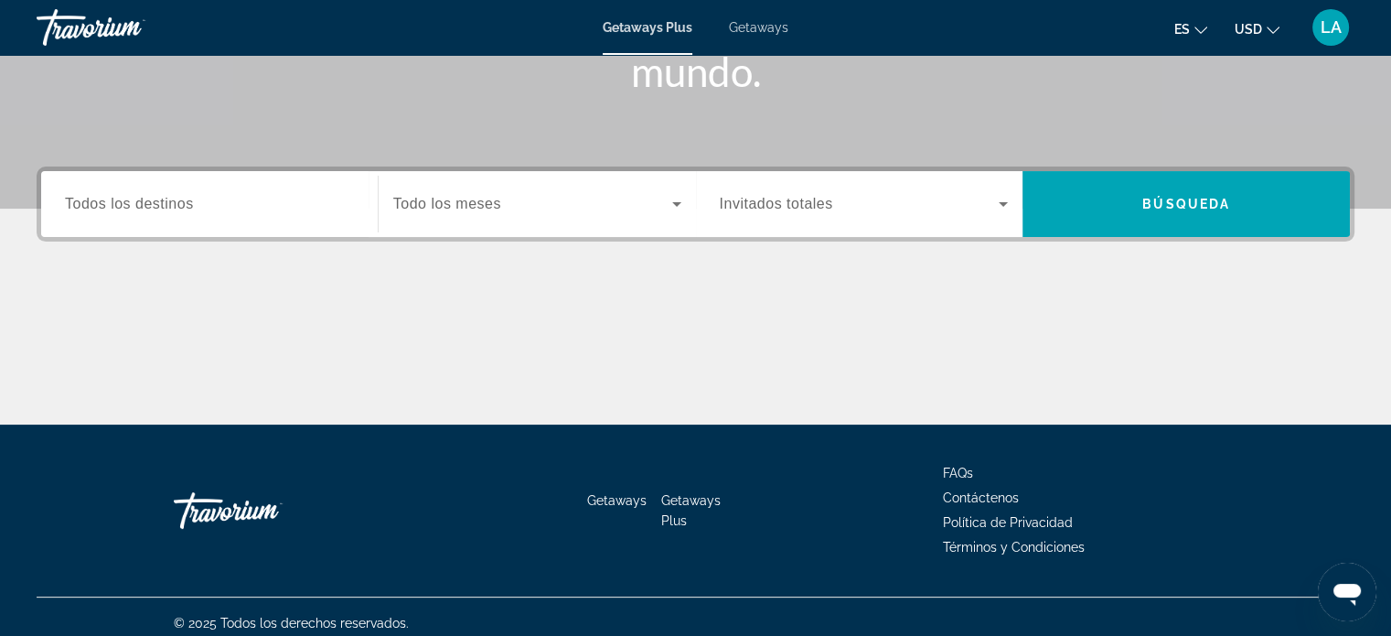
scroll to position [352, 0]
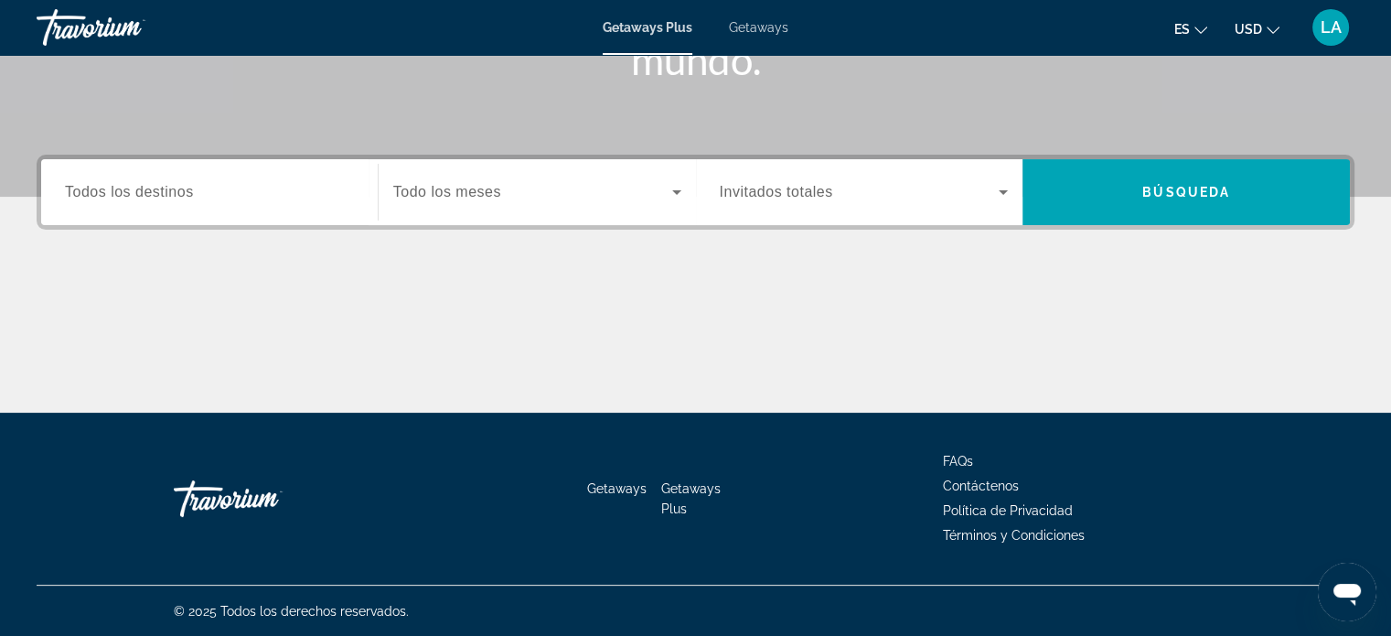
click at [186, 188] on span "Todos los destinos" at bounding box center [129, 192] width 129 height 16
click at [186, 188] on input "Destination Todos los destinos" at bounding box center [209, 193] width 289 height 22
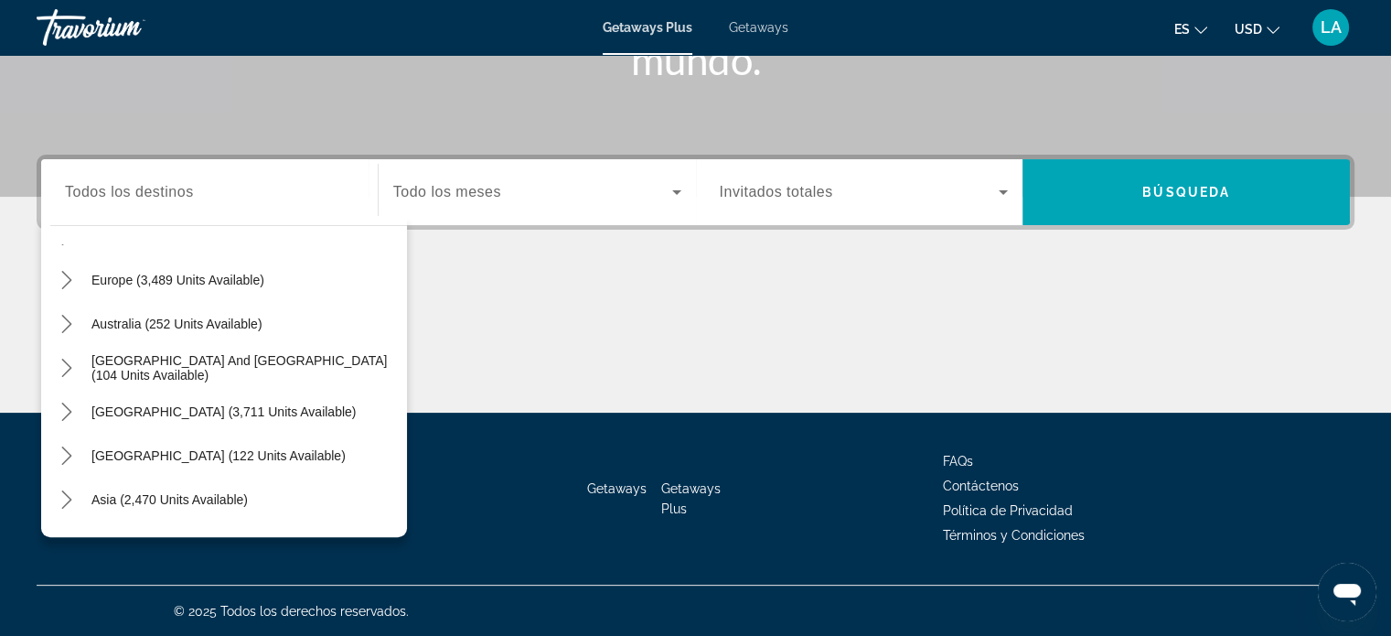
scroll to position [198, 0]
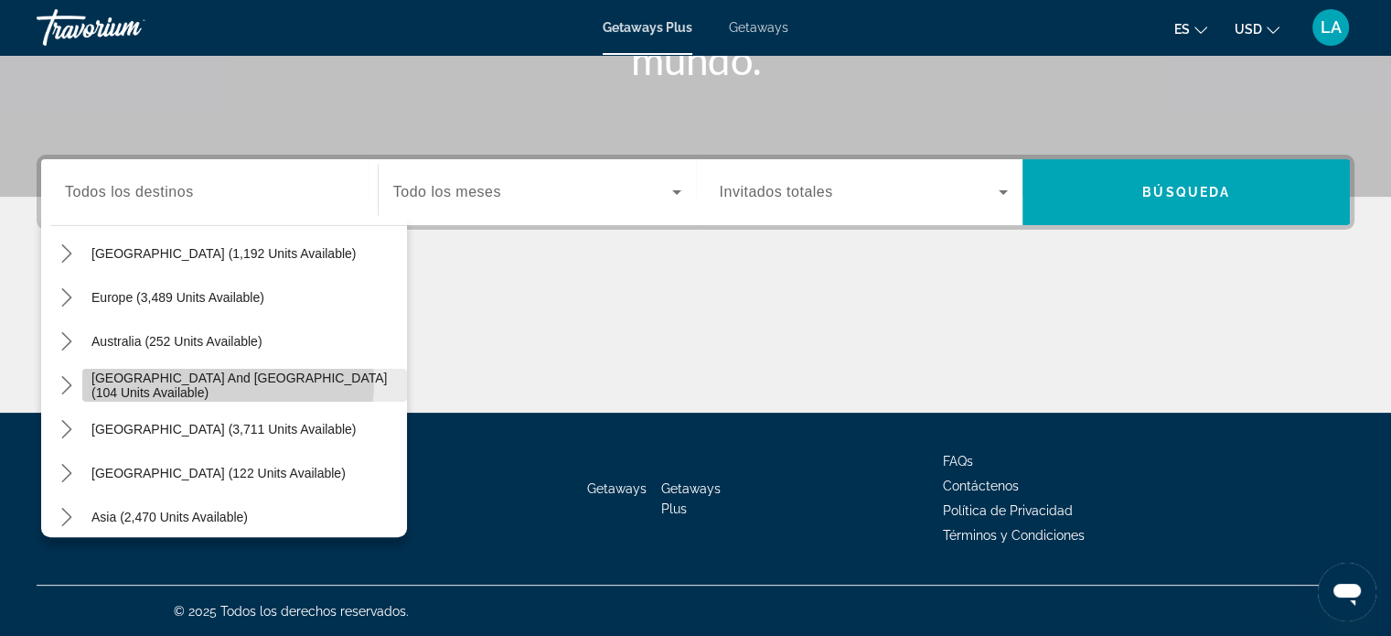
click at [194, 379] on span "[GEOGRAPHIC_DATA] and [GEOGRAPHIC_DATA] (104 units available)" at bounding box center [244, 384] width 306 height 29
type input "**********"
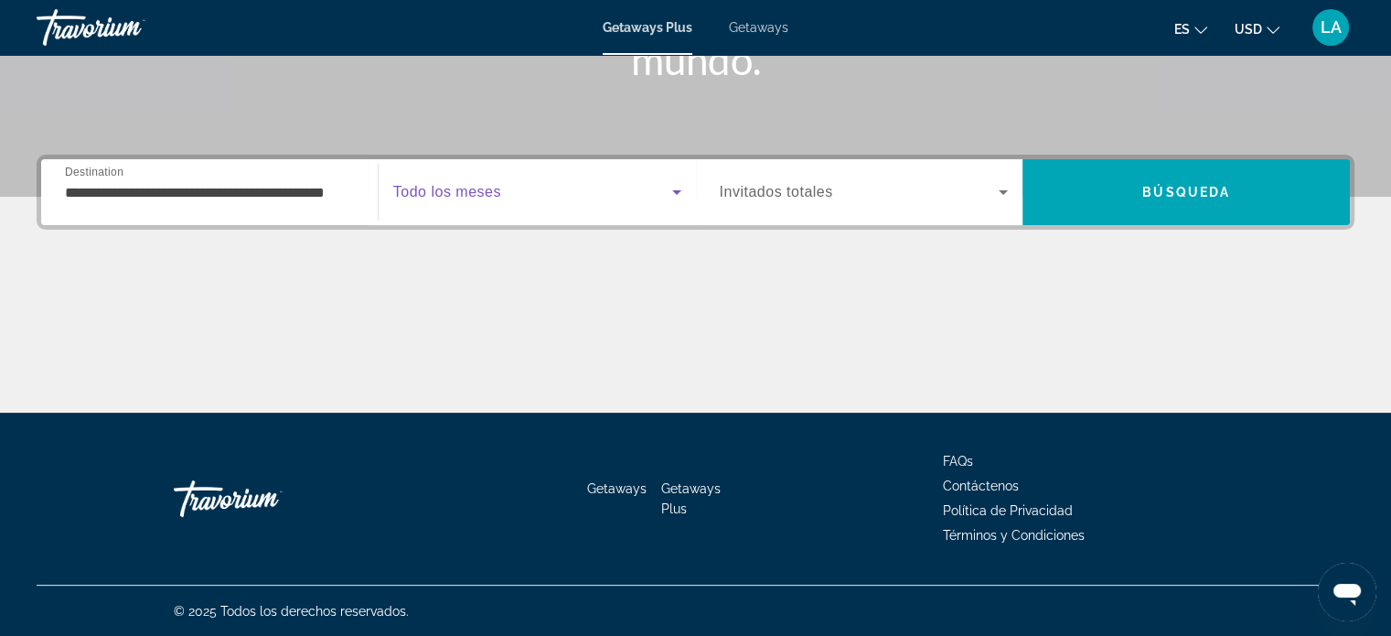
click at [678, 192] on icon "Search widget" at bounding box center [677, 192] width 22 height 22
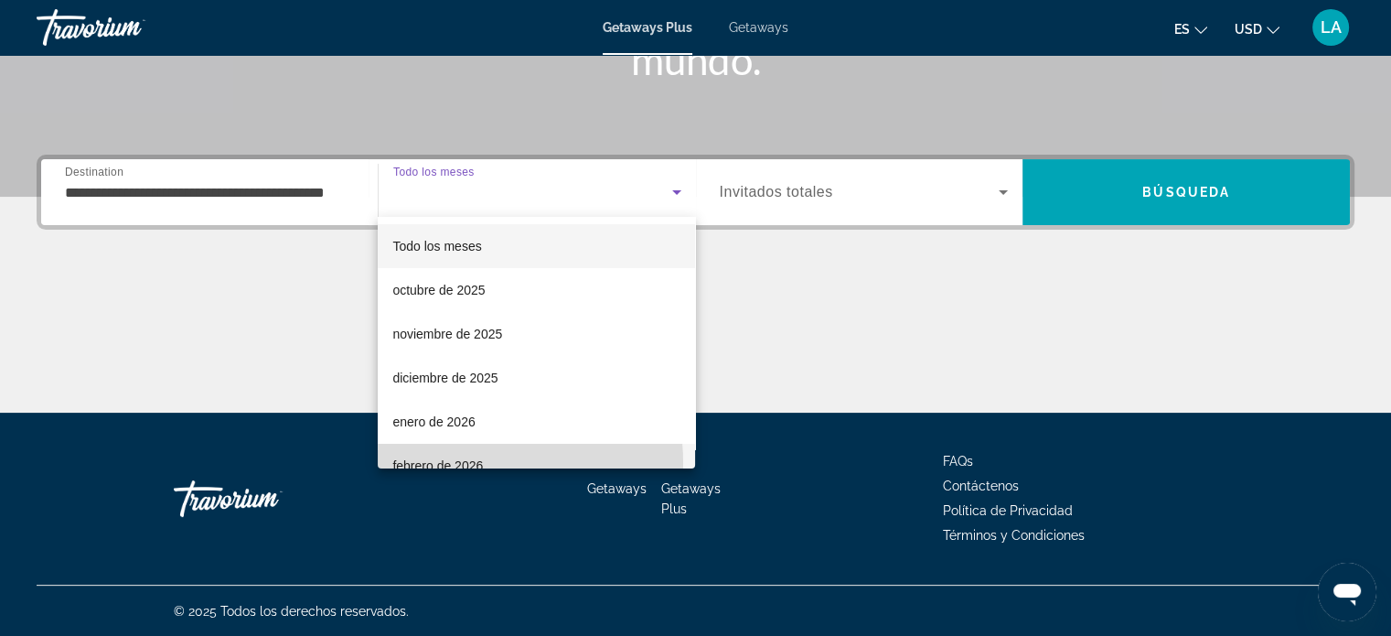
click at [459, 463] on span "febrero de 2026" at bounding box center [437, 466] width 91 height 22
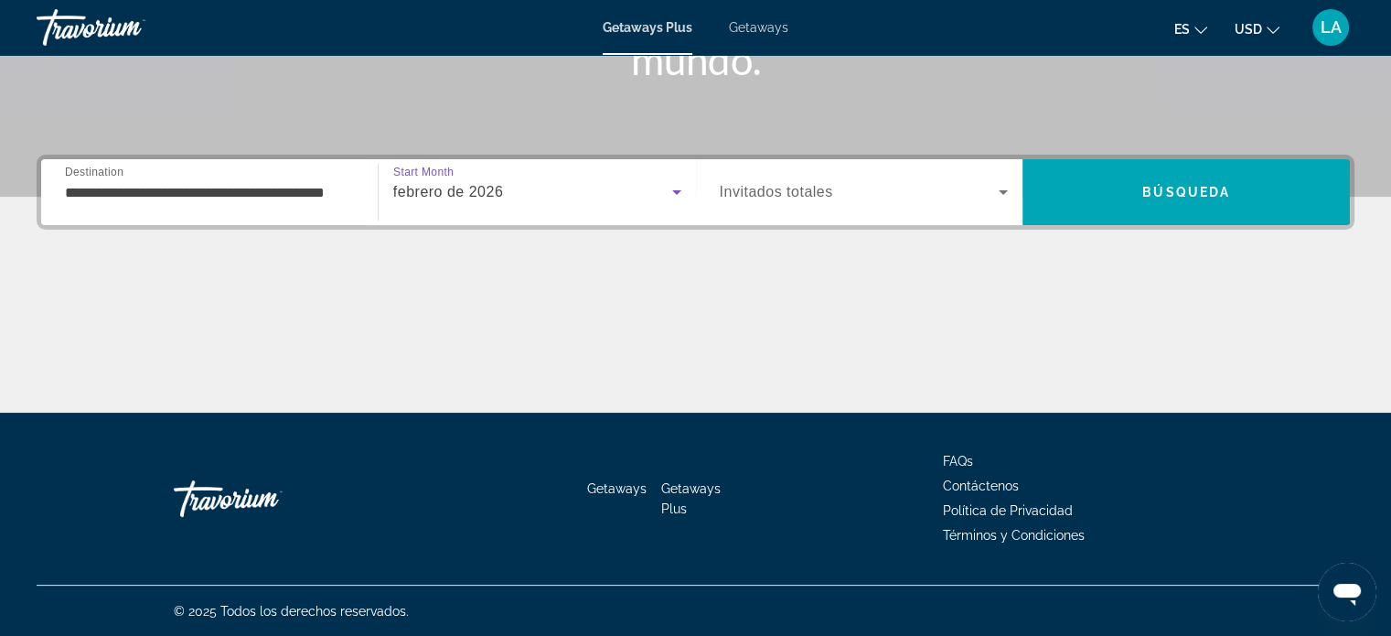
click at [1002, 188] on icon "Search widget" at bounding box center [1004, 192] width 22 height 22
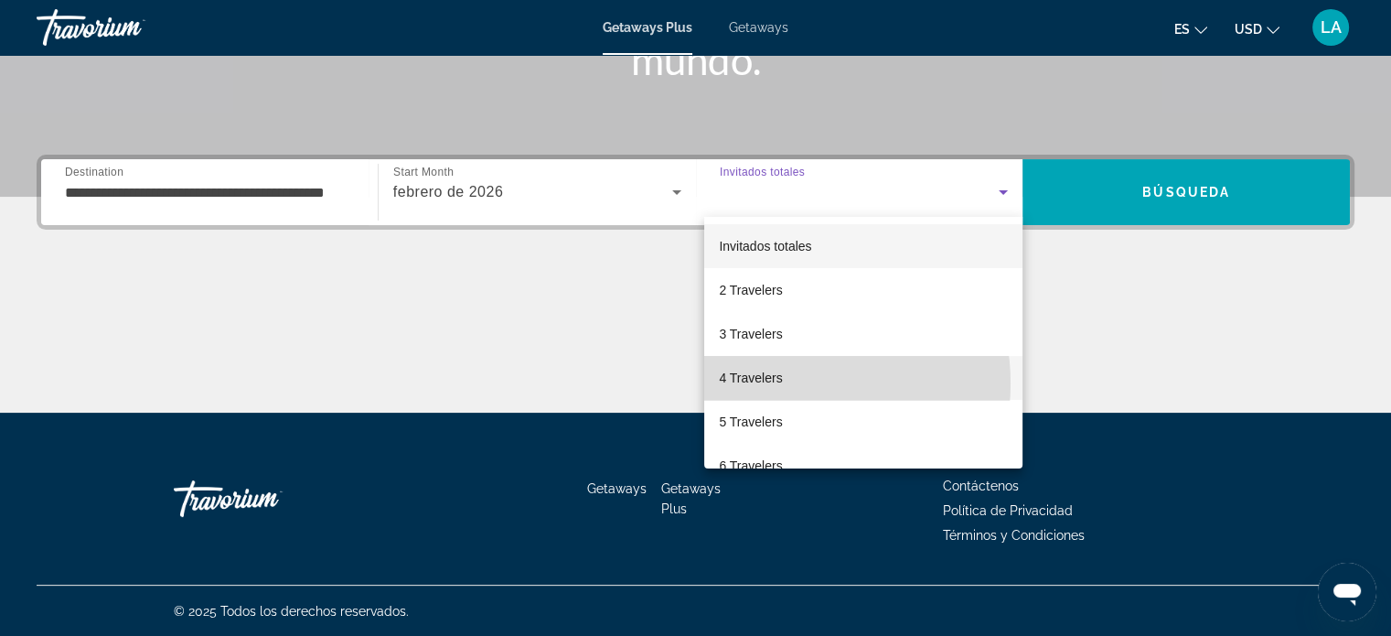
click at [778, 383] on span "4 Travelers" at bounding box center [750, 378] width 63 height 22
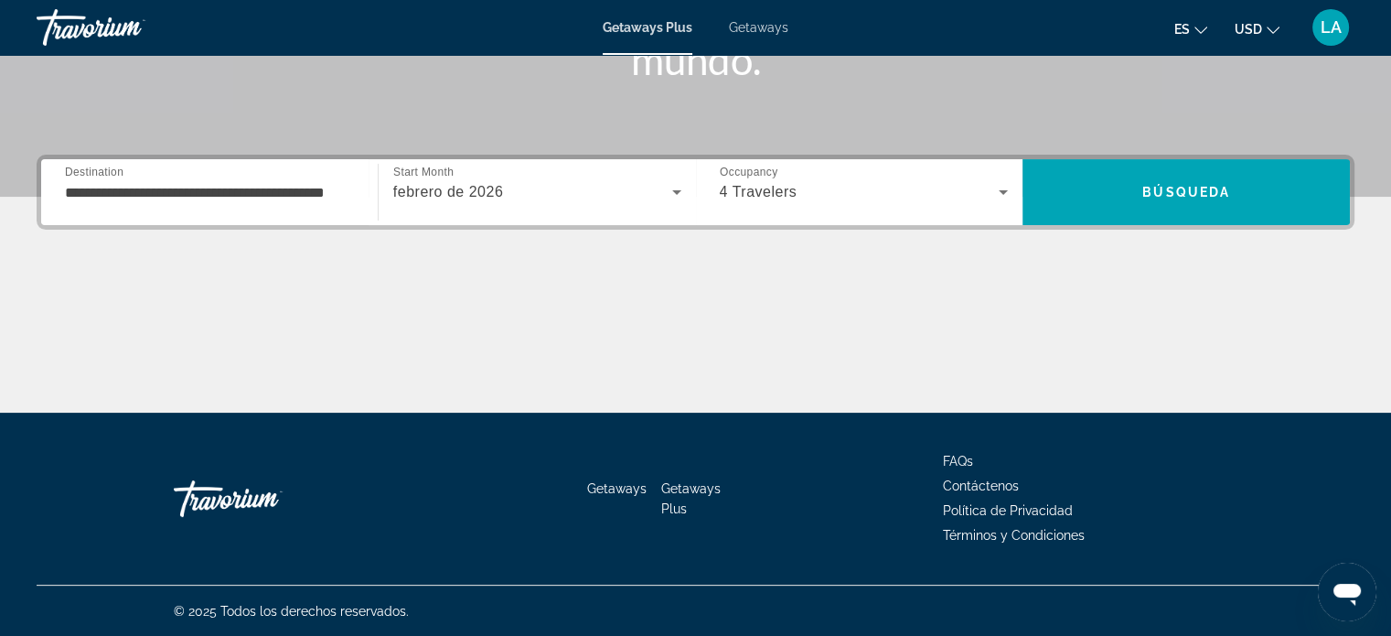
drag, startPoint x: 1135, startPoint y: 196, endPoint x: 1237, endPoint y: 265, distance: 123.1
click at [1237, 265] on div "**********" at bounding box center [695, 284] width 1391 height 258
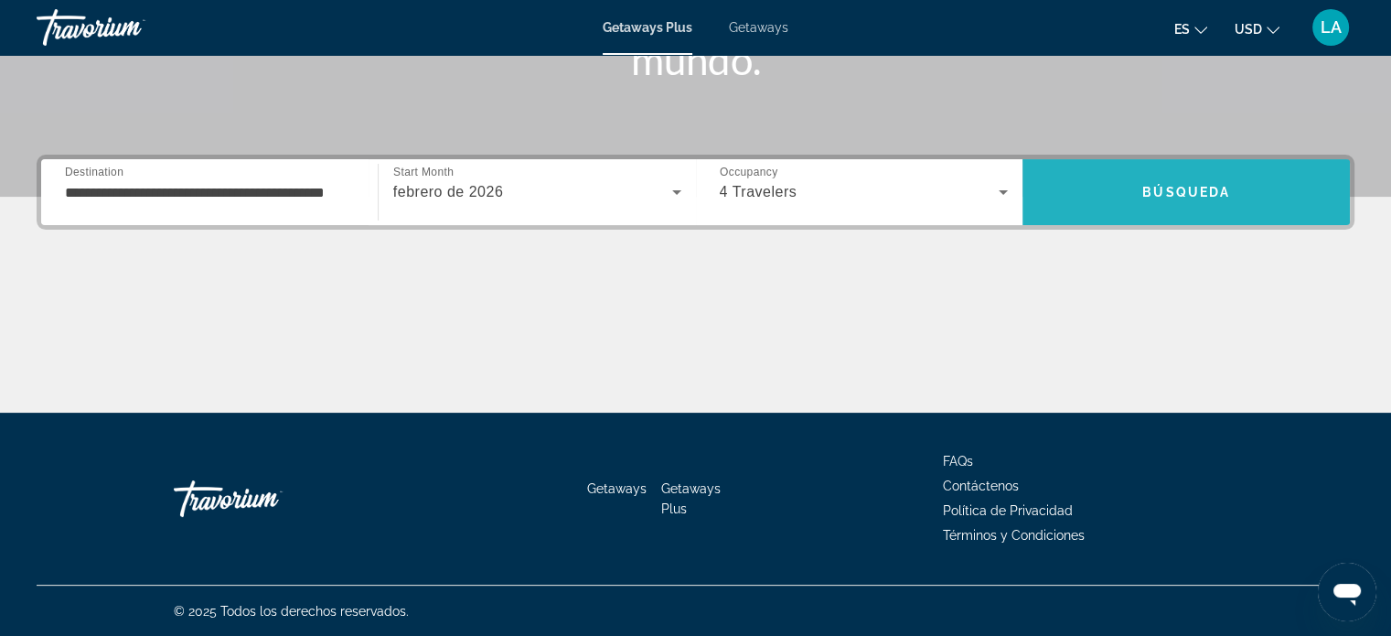
click at [1191, 197] on span "Búsqueda" at bounding box center [1187, 192] width 88 height 15
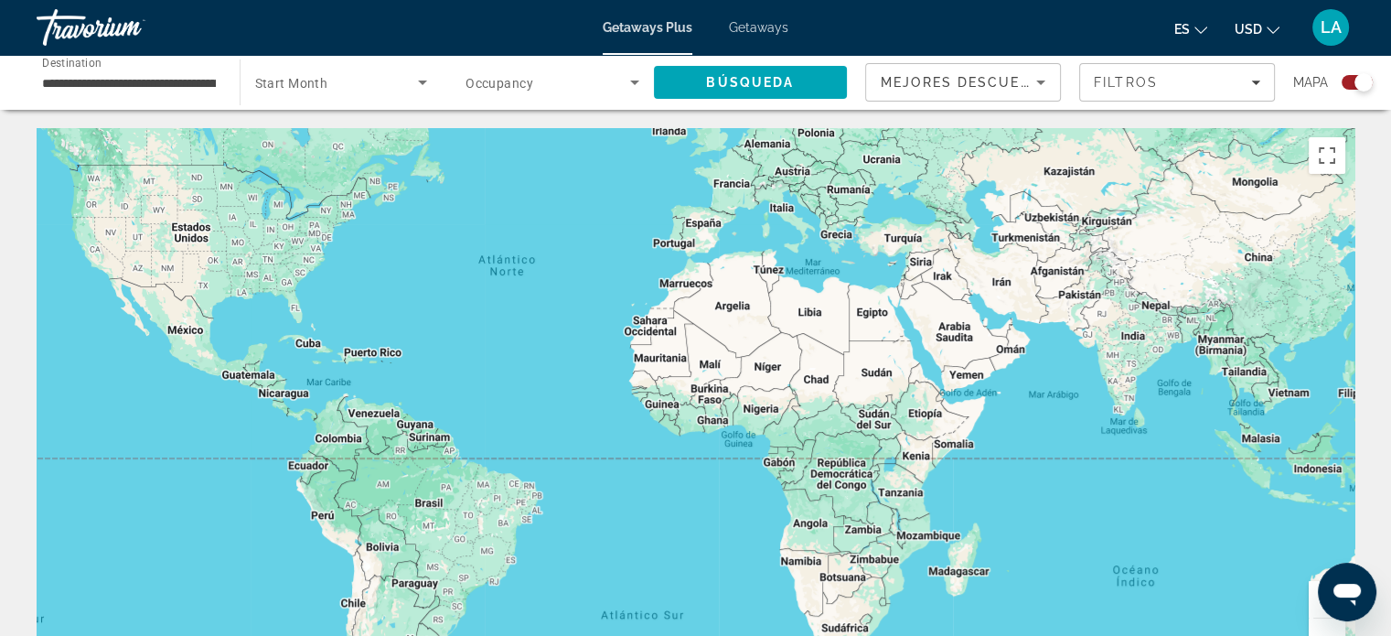
drag, startPoint x: 1273, startPoint y: 561, endPoint x: 1138, endPoint y: 451, distance: 174.3
click at [1138, 451] on div "Main content" at bounding box center [696, 402] width 1318 height 549
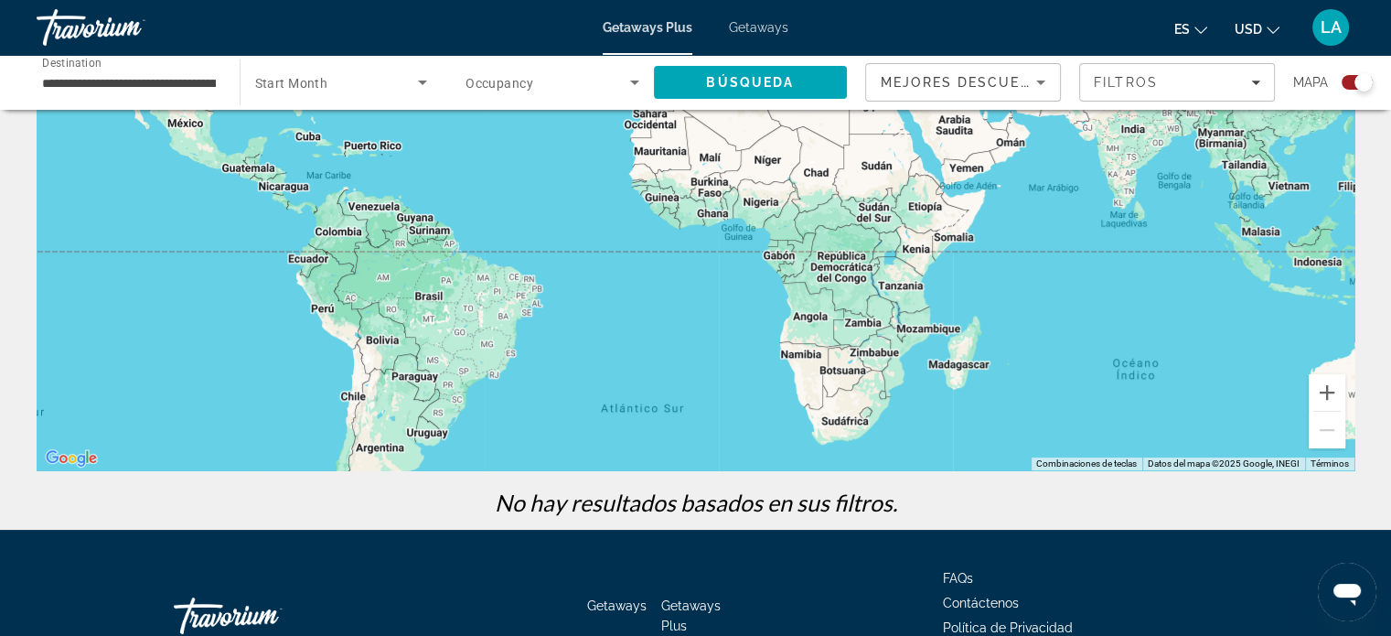
scroll to position [220, 0]
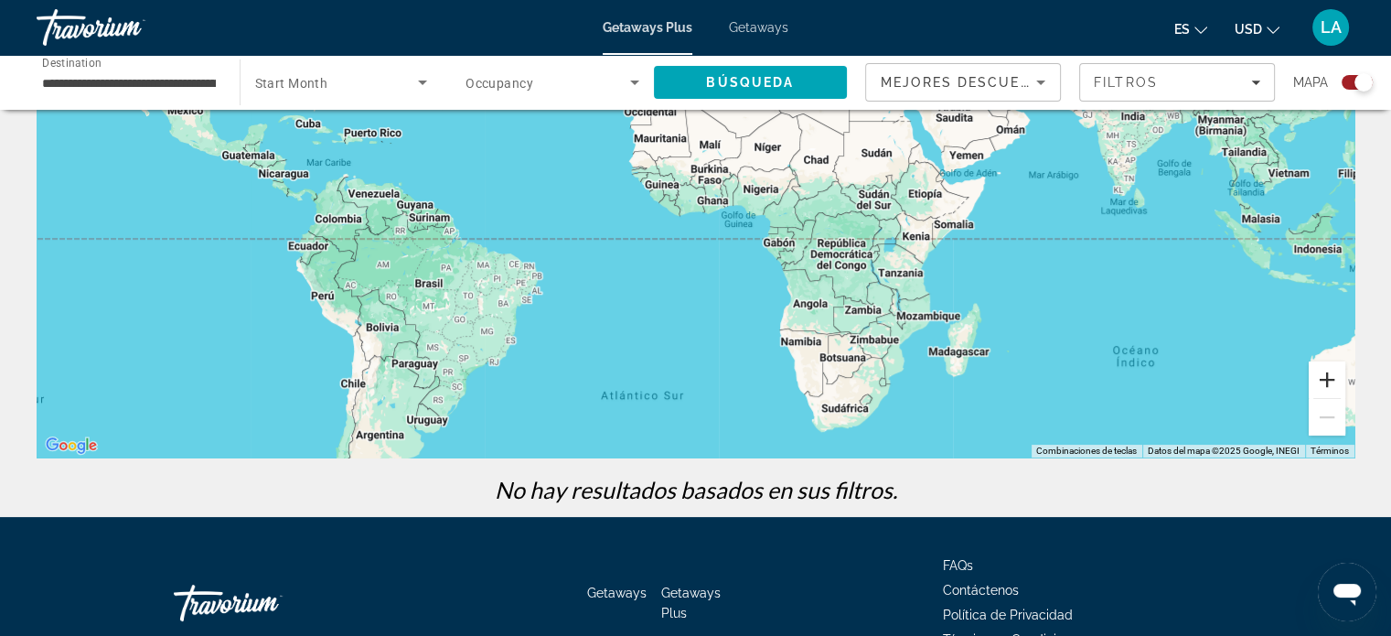
click at [1327, 380] on button "Ampliar" at bounding box center [1327, 379] width 37 height 37
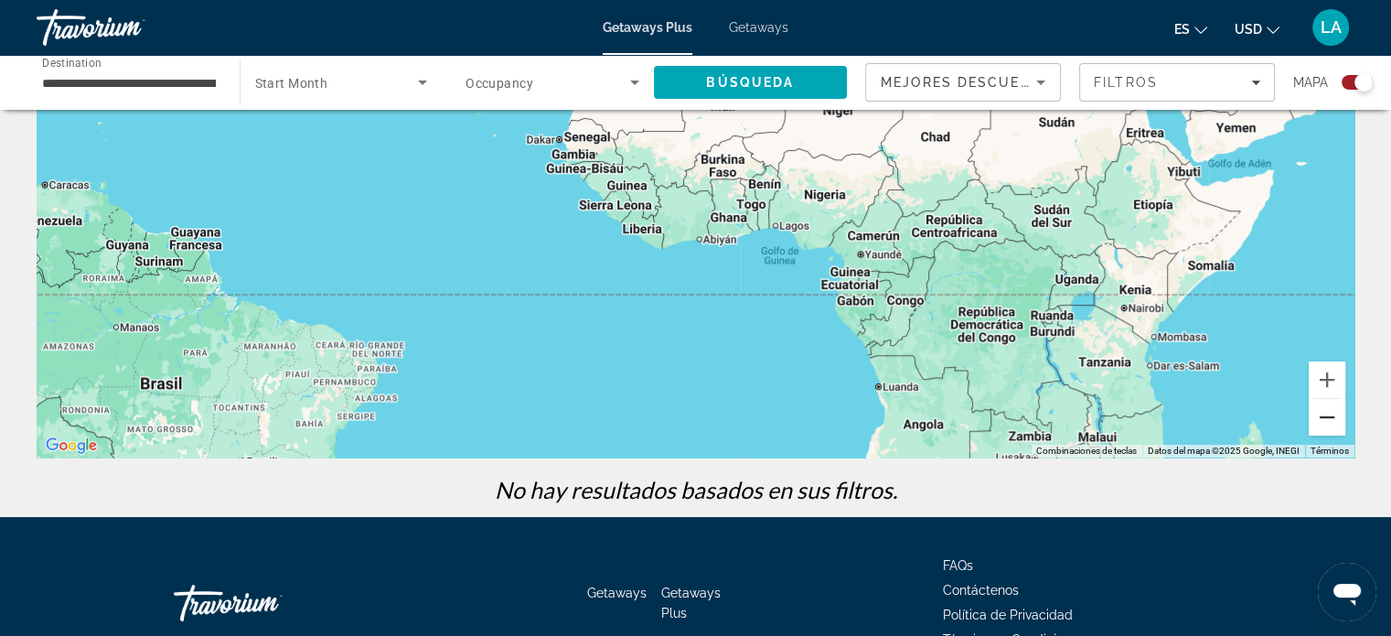
click at [1329, 413] on button "Reducir" at bounding box center [1327, 417] width 37 height 37
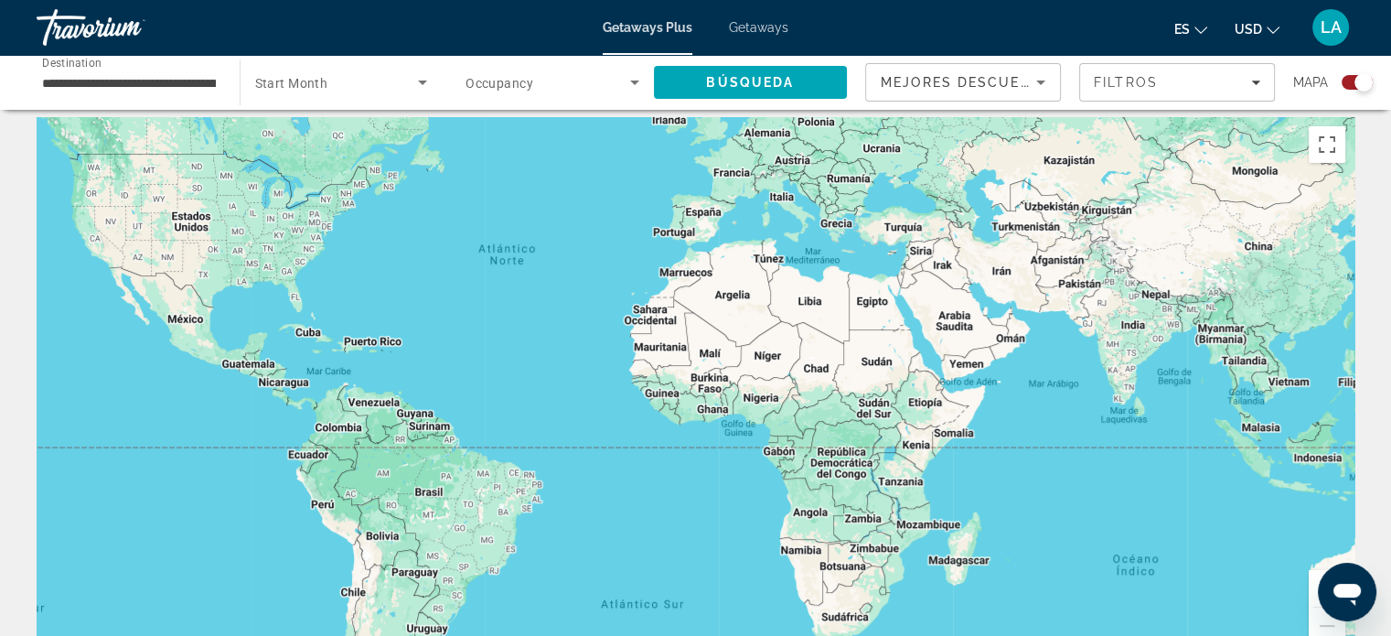
scroll to position [0, 0]
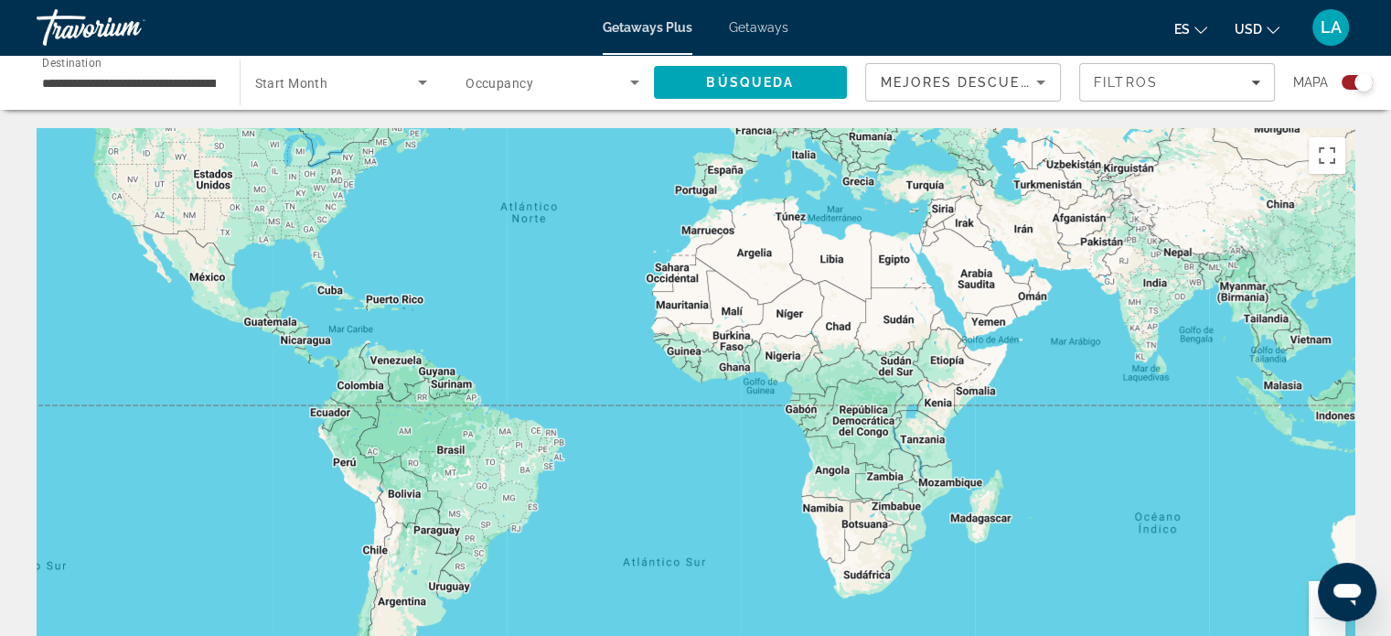
drag, startPoint x: 1145, startPoint y: 519, endPoint x: 1160, endPoint y: 465, distance: 55.9
click at [1160, 465] on div "Main content" at bounding box center [696, 402] width 1318 height 549
click at [161, 83] on input "**********" at bounding box center [129, 83] width 174 height 22
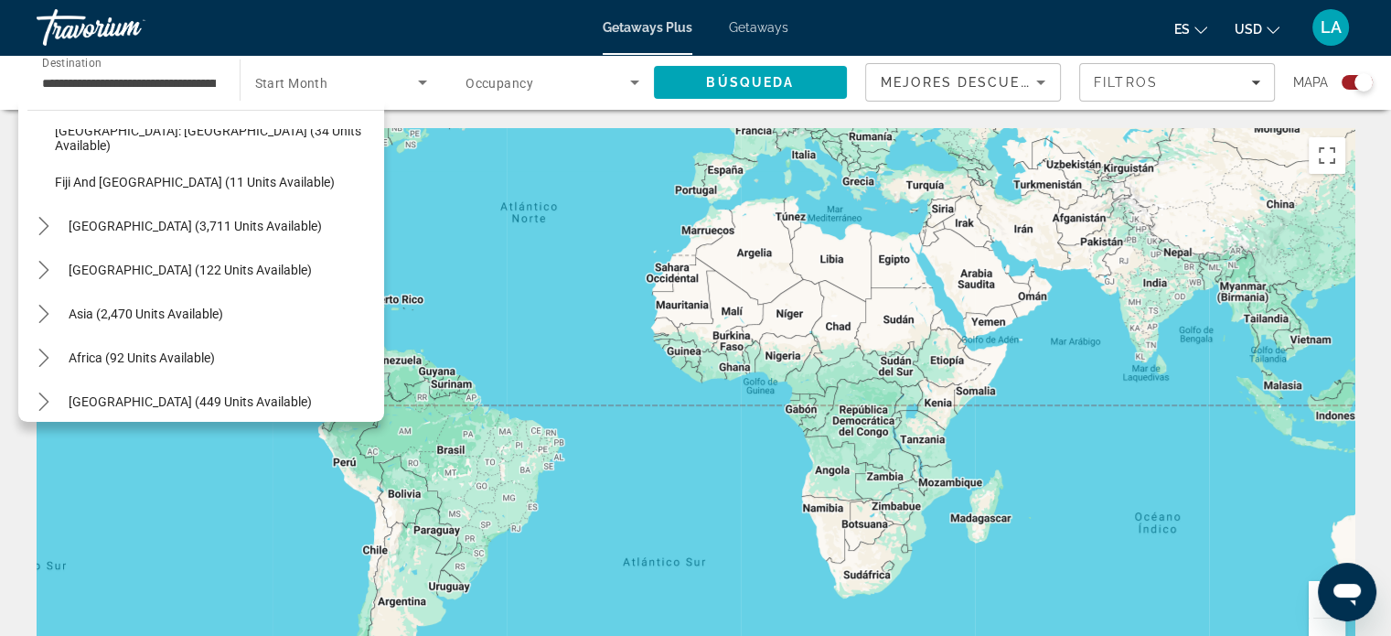
scroll to position [428, 0]
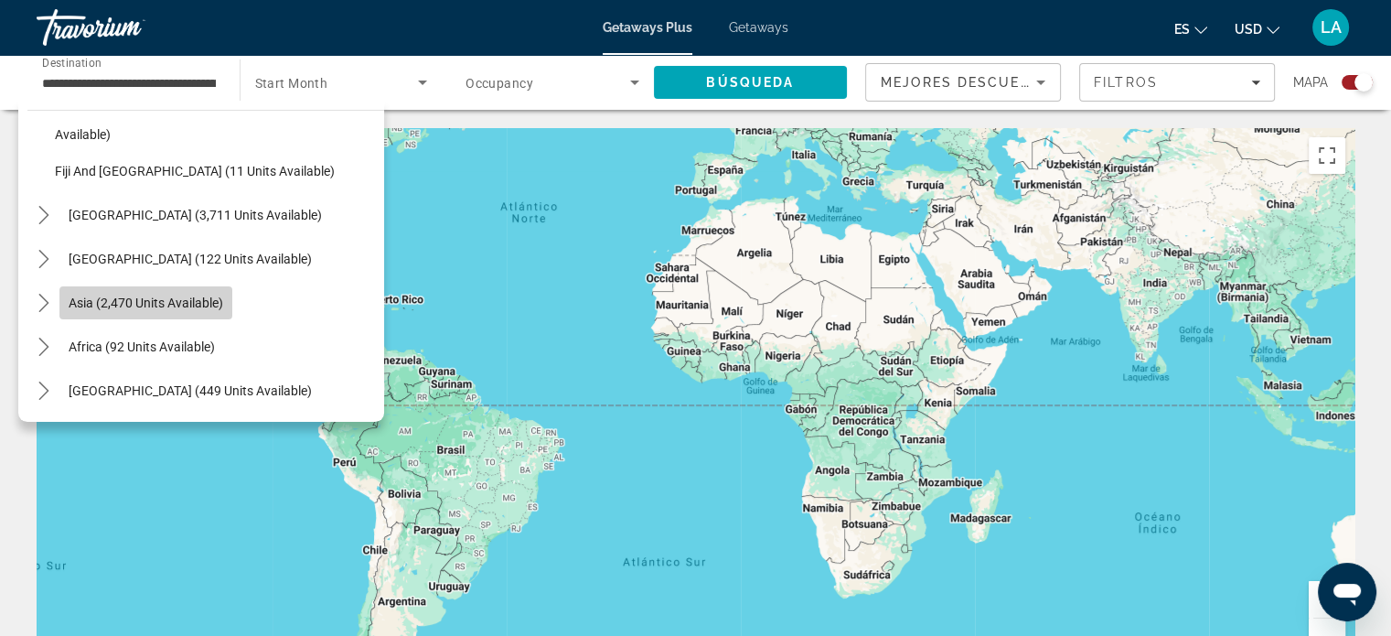
click at [176, 303] on span "Asia (2,470 units available)" at bounding box center [146, 302] width 155 height 15
type input "**********"
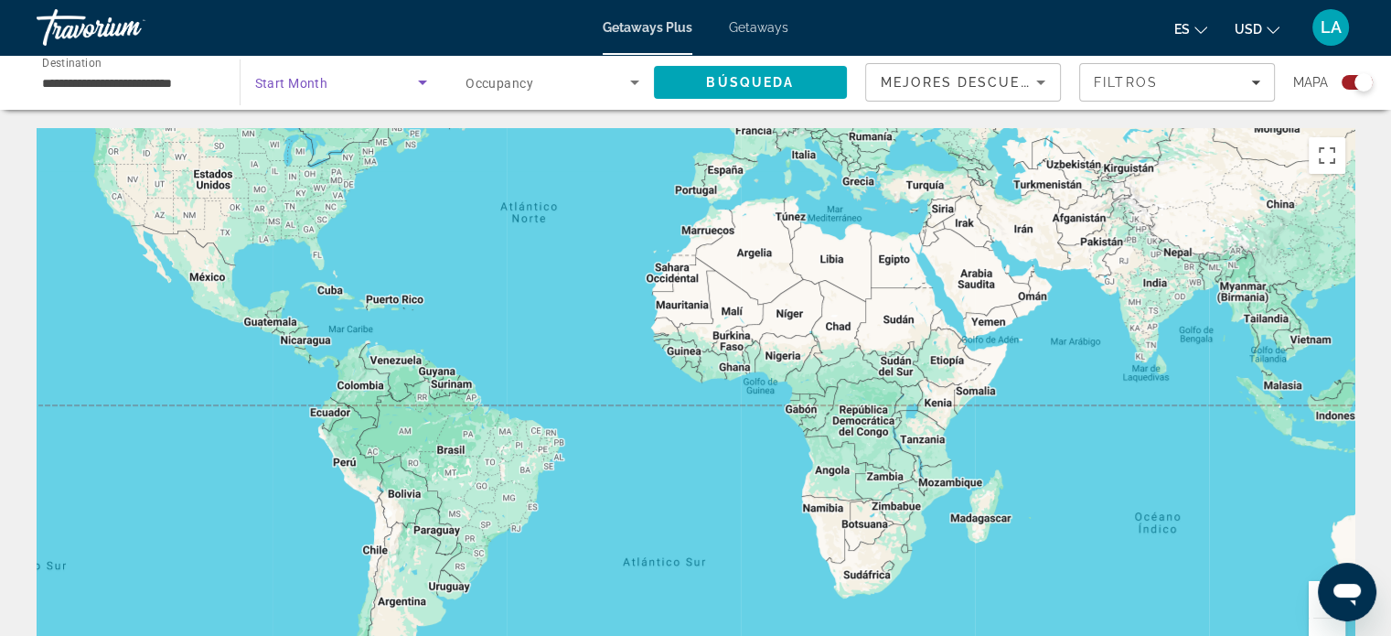
click at [423, 82] on icon "Search widget" at bounding box center [422, 82] width 9 height 5
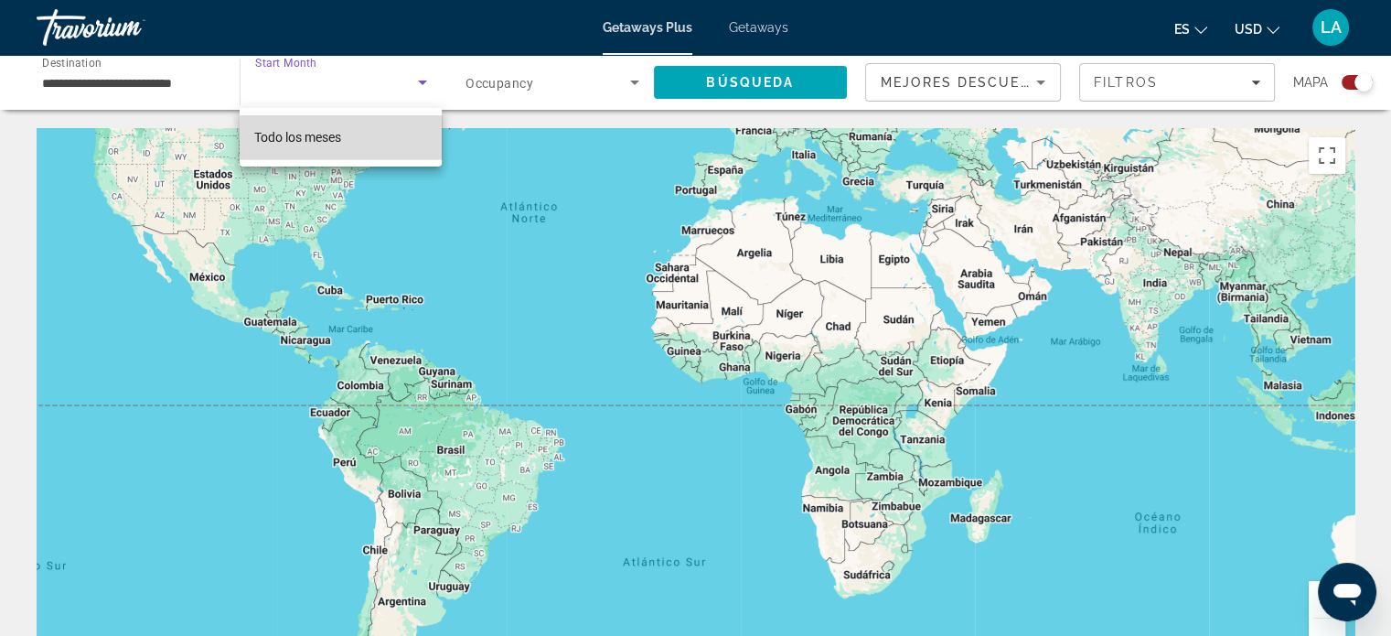
click at [356, 136] on mat-option "Todo los meses" at bounding box center [341, 137] width 202 height 44
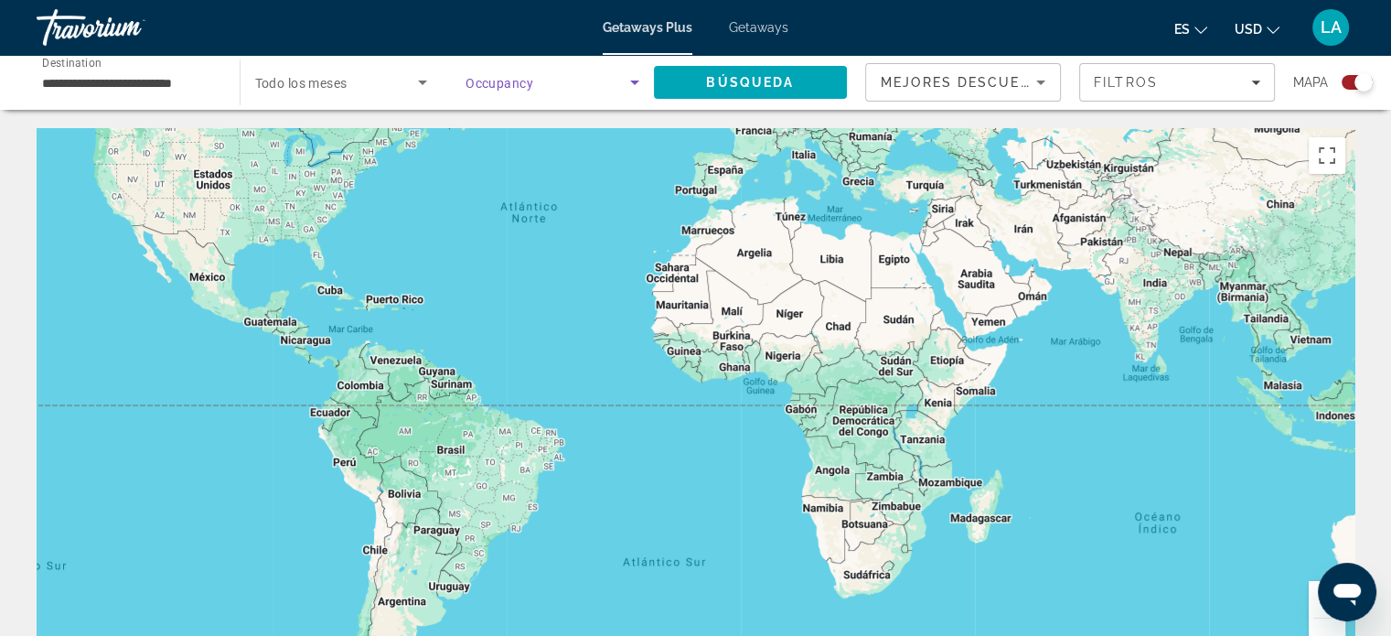
click at [637, 79] on icon "Search widget" at bounding box center [635, 82] width 22 height 22
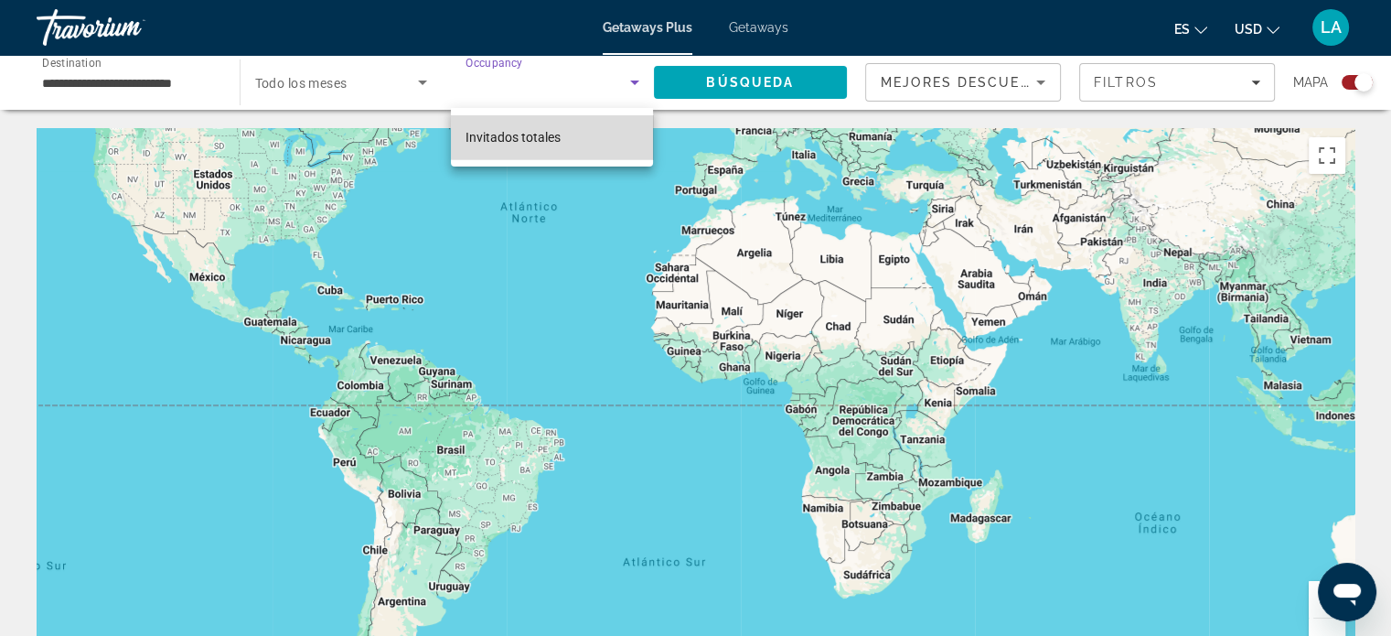
click at [563, 134] on mat-option "Invitados totales" at bounding box center [552, 137] width 202 height 44
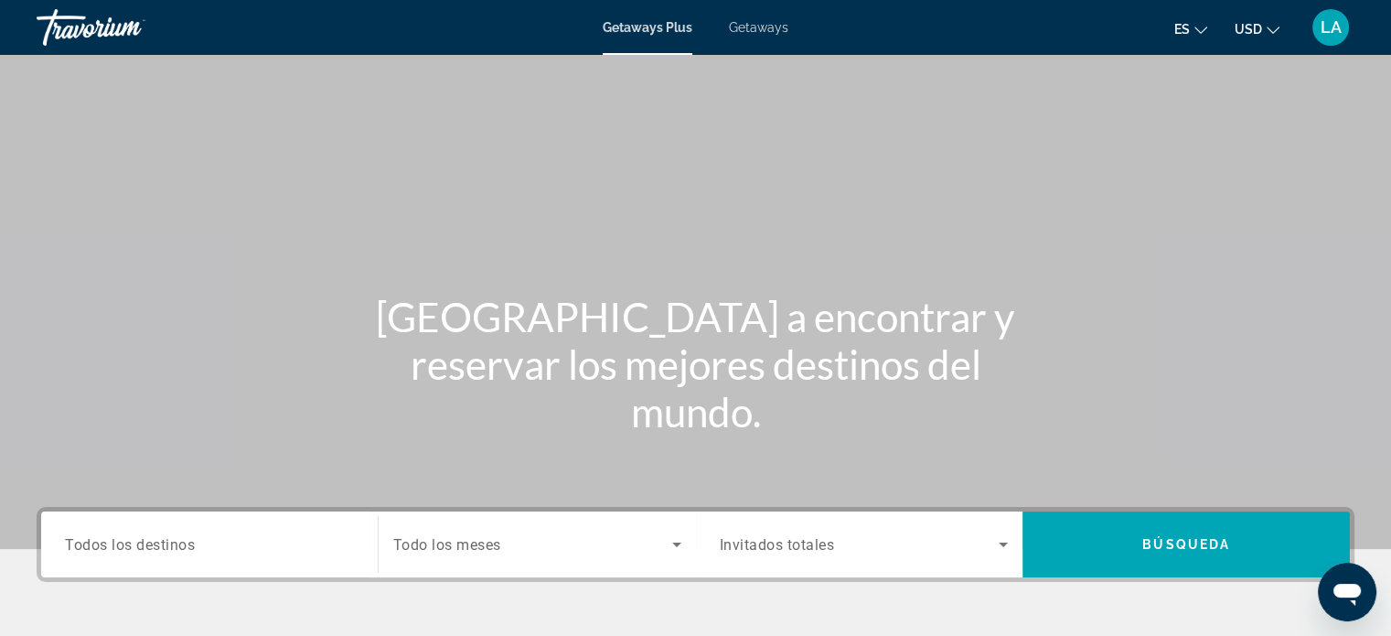
click at [124, 526] on div "Search widget" at bounding box center [209, 545] width 289 height 52
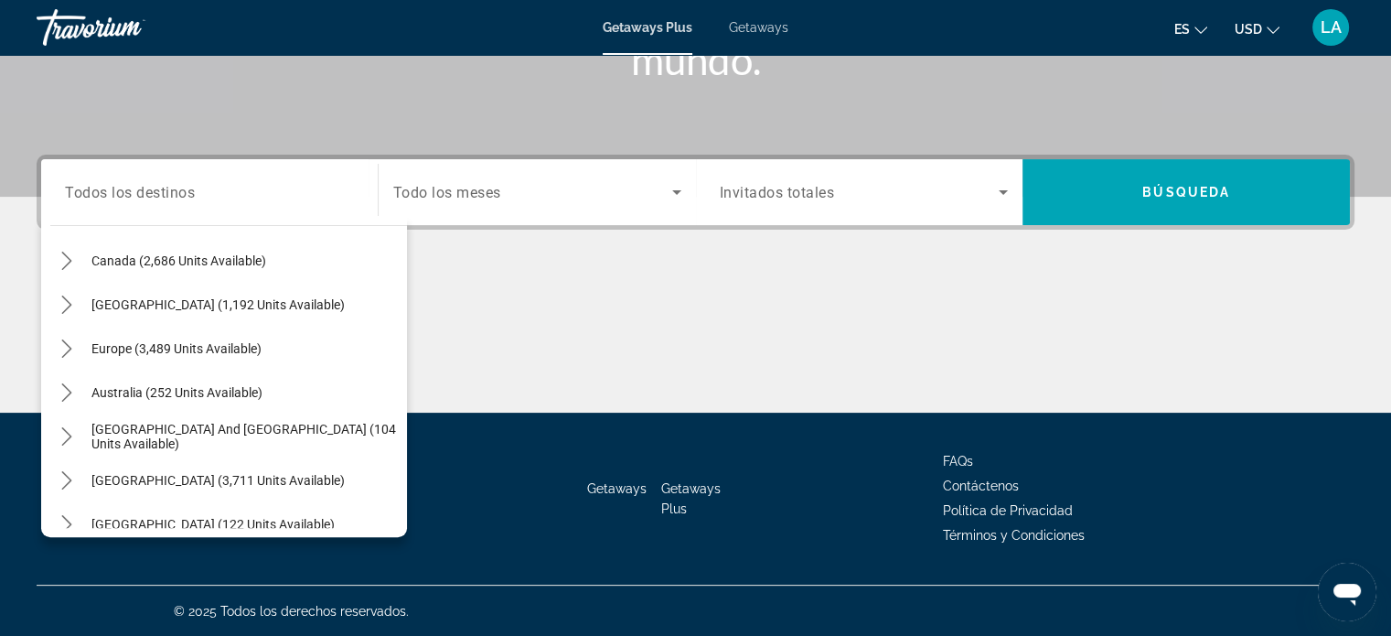
scroll to position [296, 0]
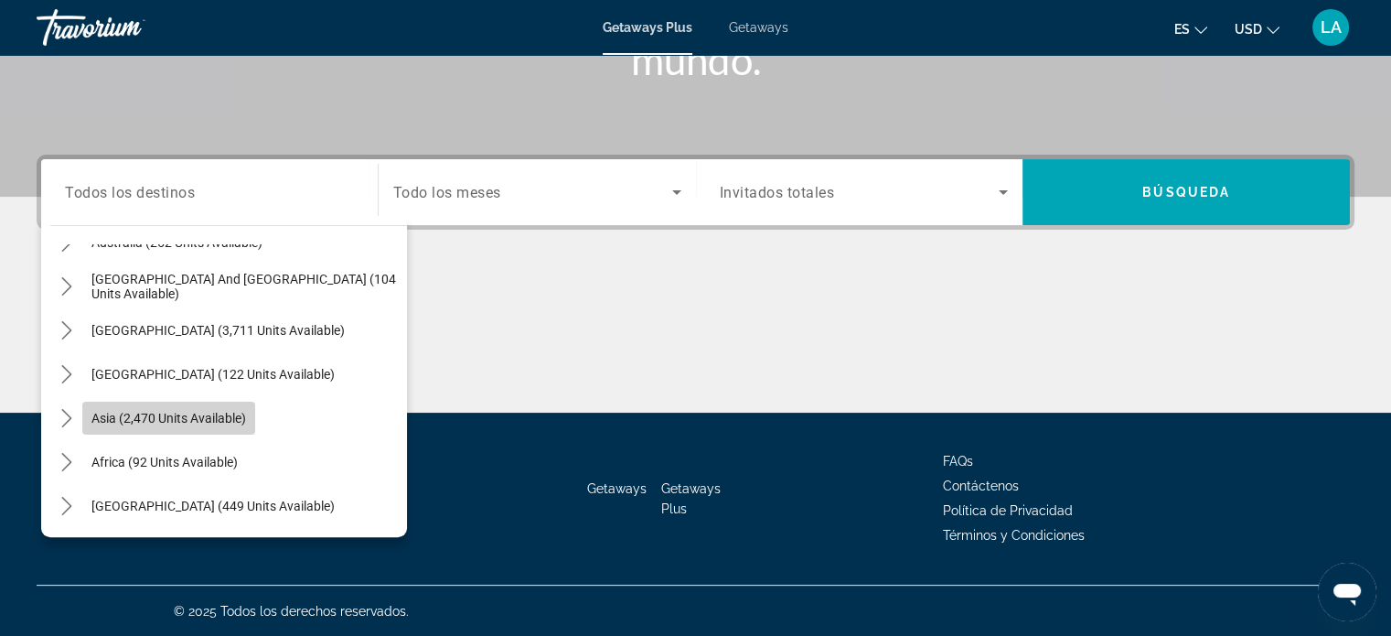
click at [171, 411] on span "Asia (2,470 units available)" at bounding box center [168, 418] width 155 height 15
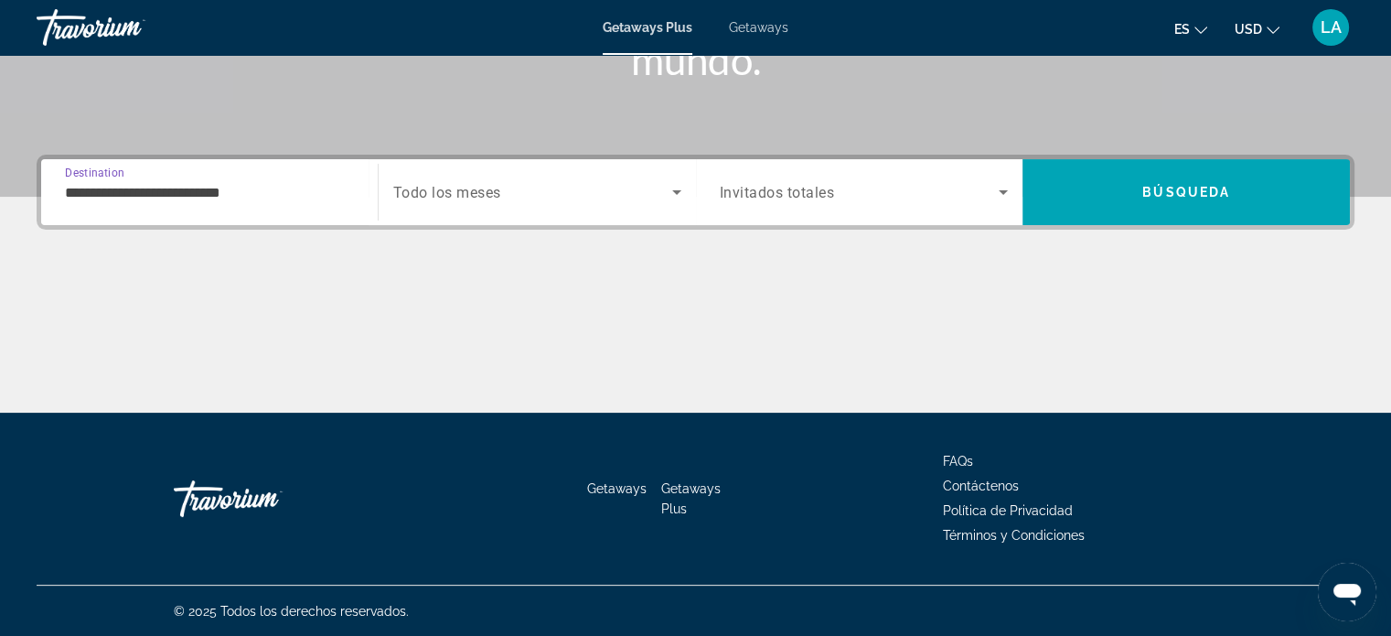
click at [271, 191] on input "**********" at bounding box center [209, 193] width 289 height 22
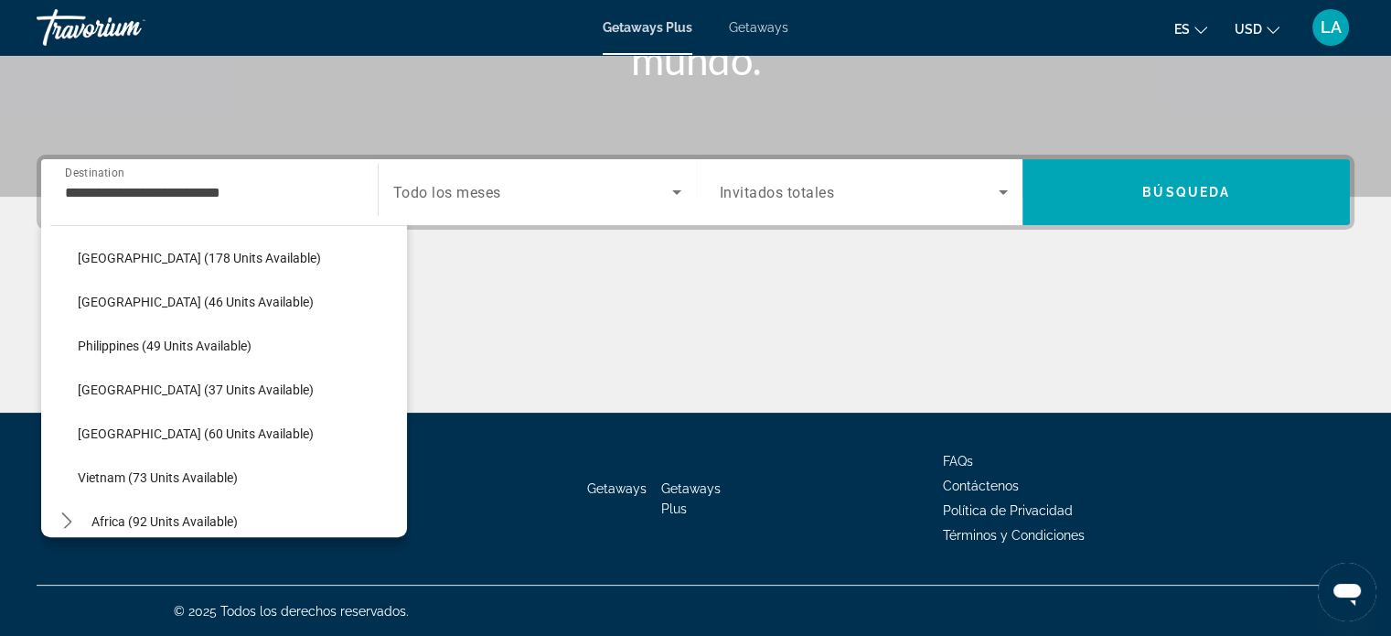
scroll to position [681, 0]
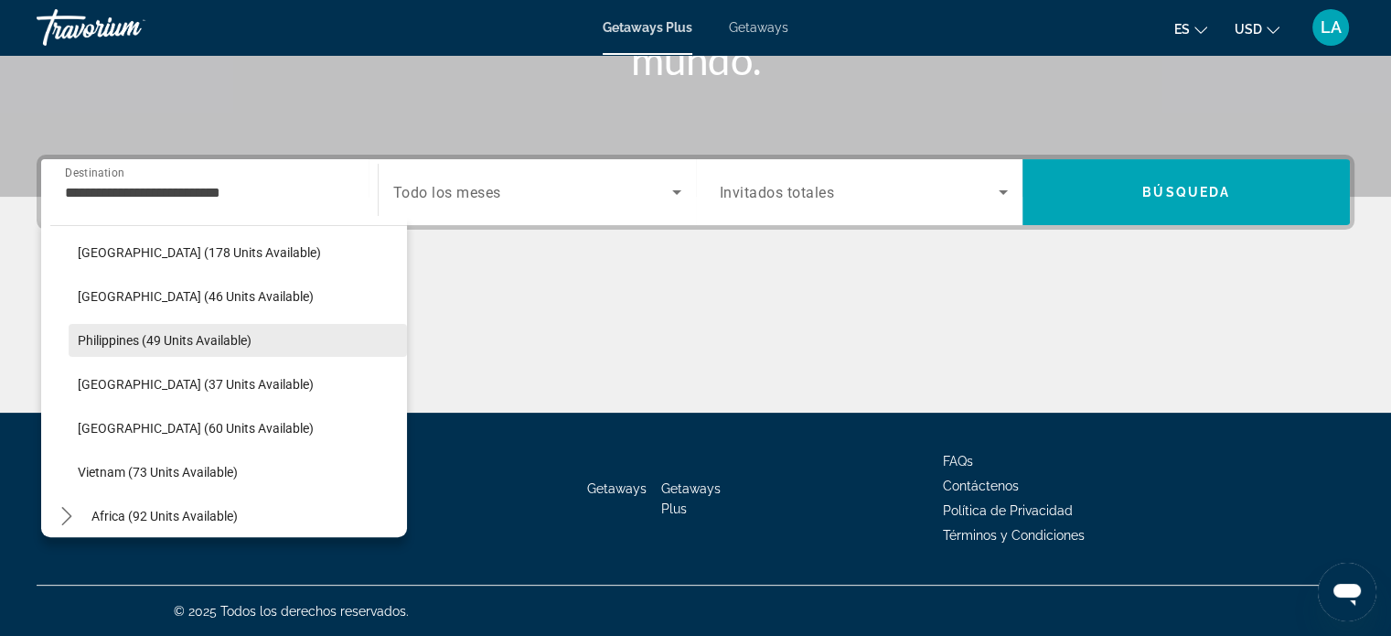
click at [161, 337] on span "Philippines (49 units available)" at bounding box center [165, 340] width 174 height 15
type input "**********"
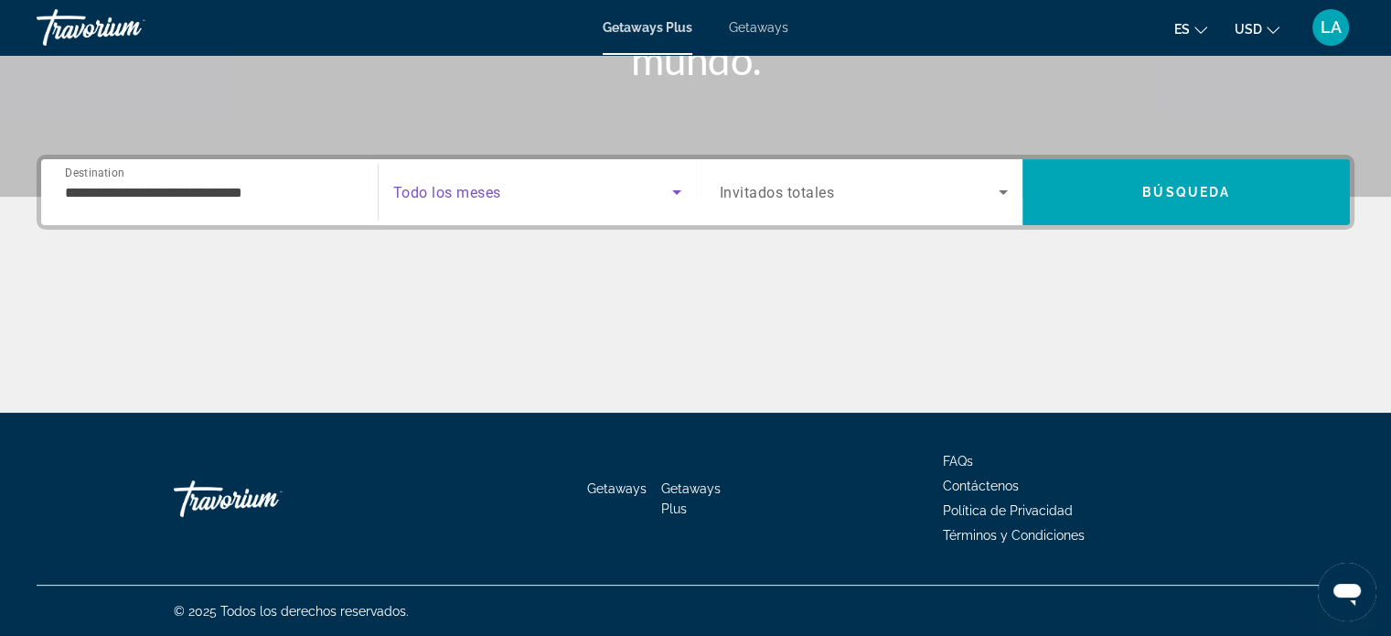
click at [677, 191] on icon "Search widget" at bounding box center [676, 192] width 9 height 5
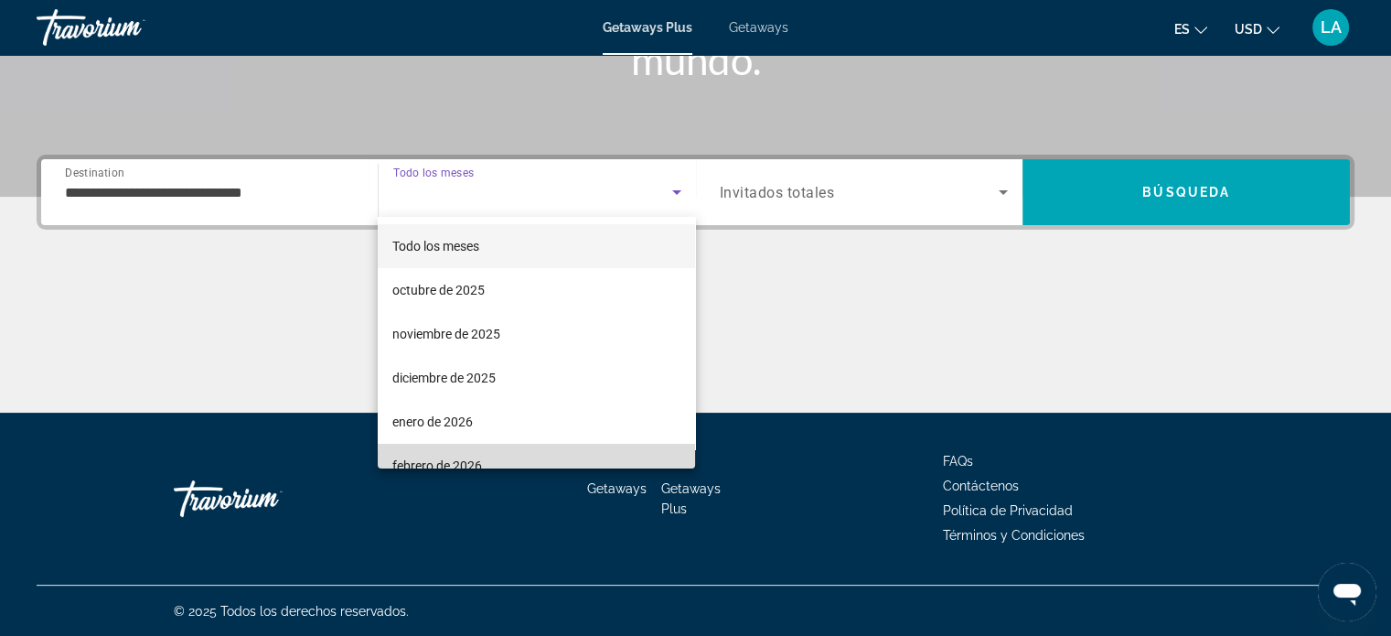
click at [542, 455] on mat-option "febrero de 2026" at bounding box center [536, 466] width 317 height 44
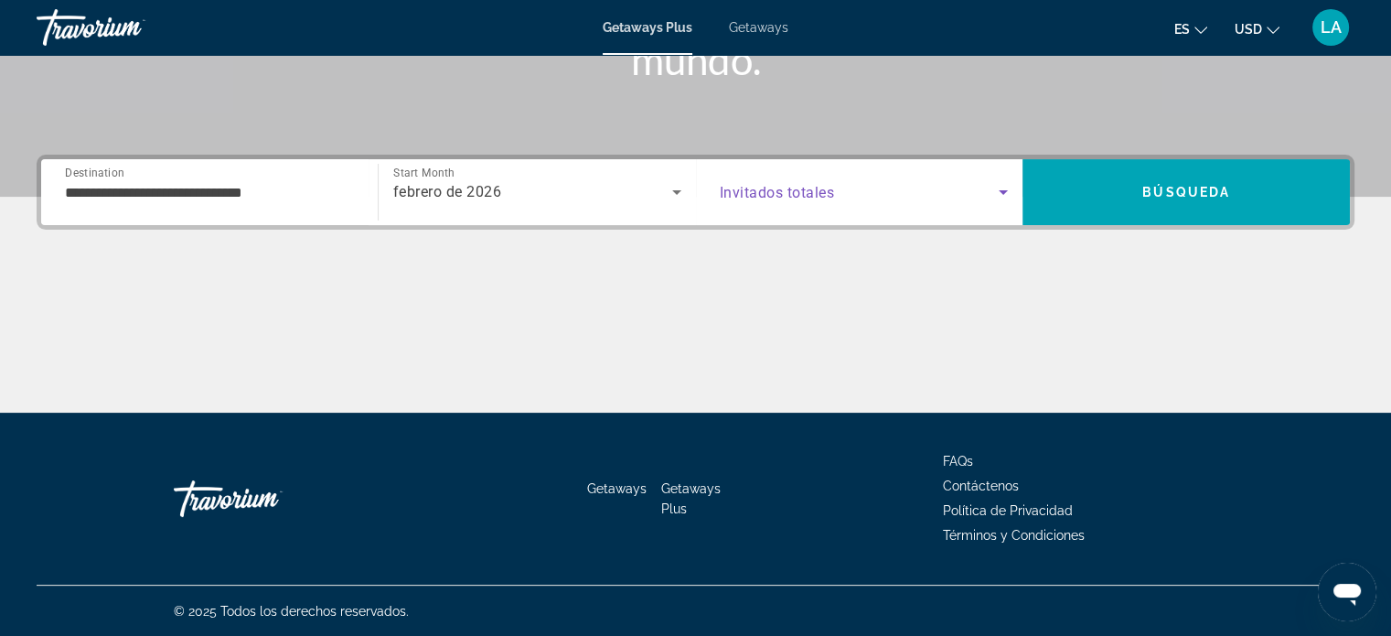
click at [1001, 190] on icon "Search widget" at bounding box center [1003, 192] width 9 height 5
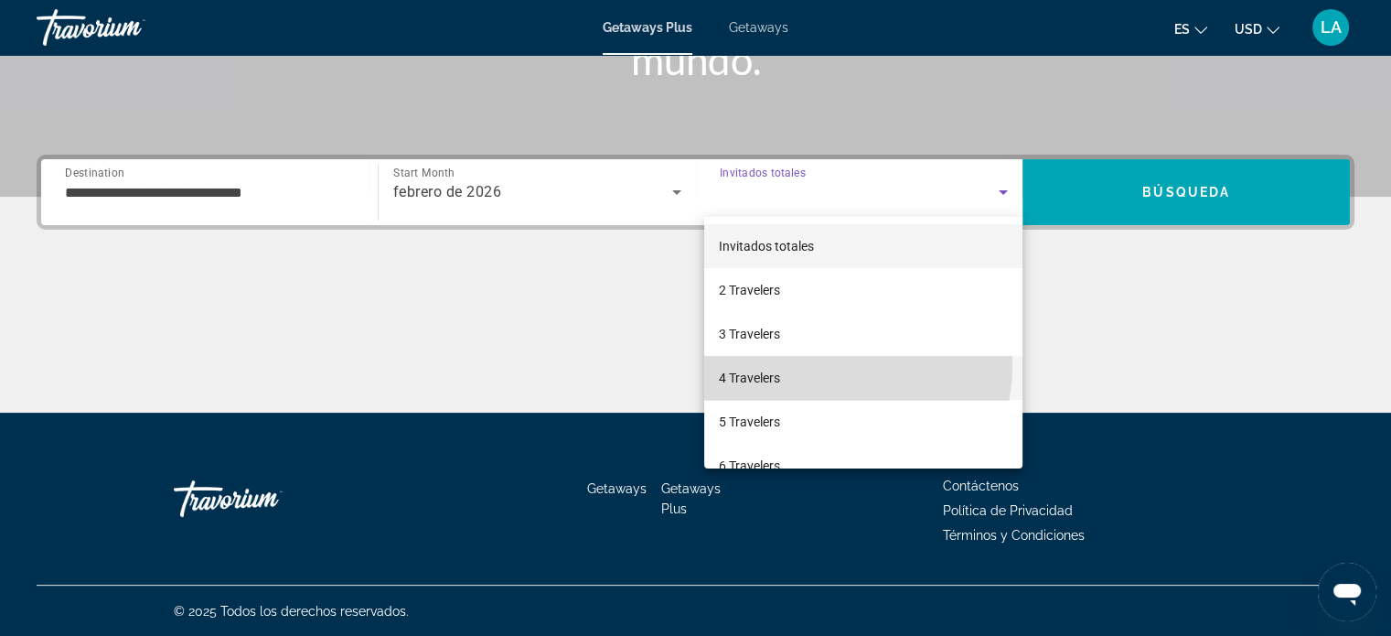
click at [824, 365] on mat-option "4 Travelers" at bounding box center [863, 378] width 318 height 44
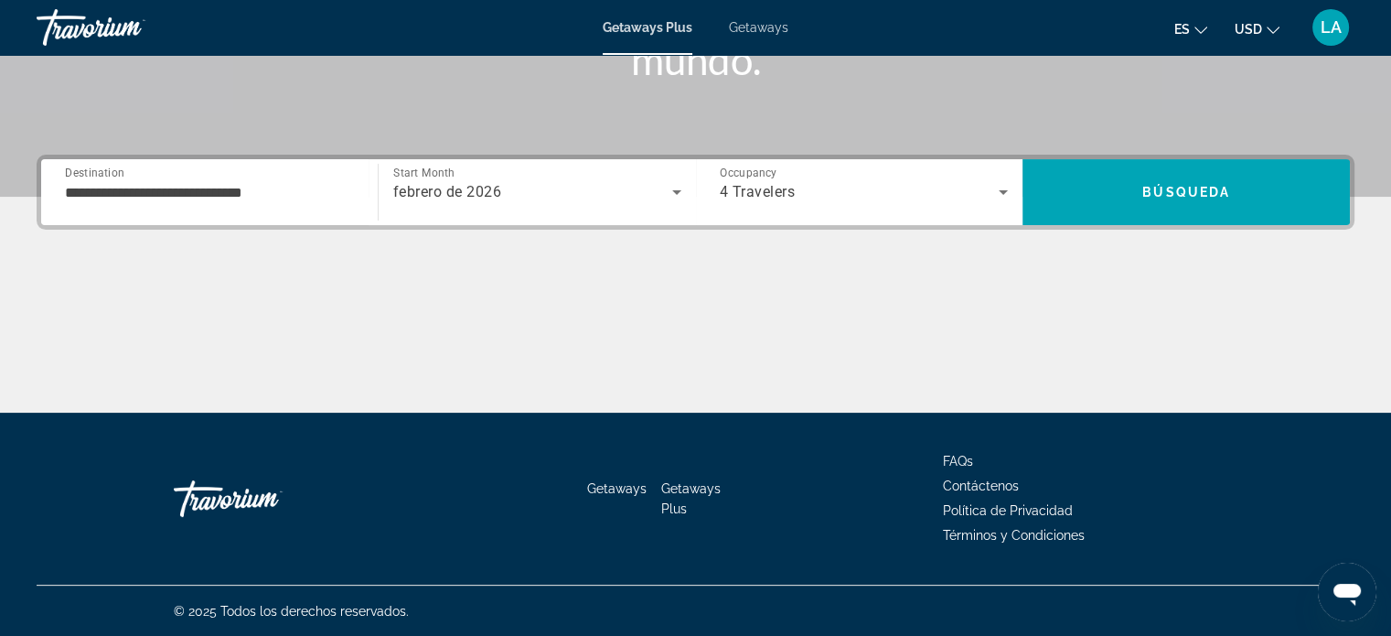
drag, startPoint x: 1177, startPoint y: 191, endPoint x: 1244, endPoint y: 270, distance: 103.2
click at [1244, 270] on div "**********" at bounding box center [695, 284] width 1391 height 258
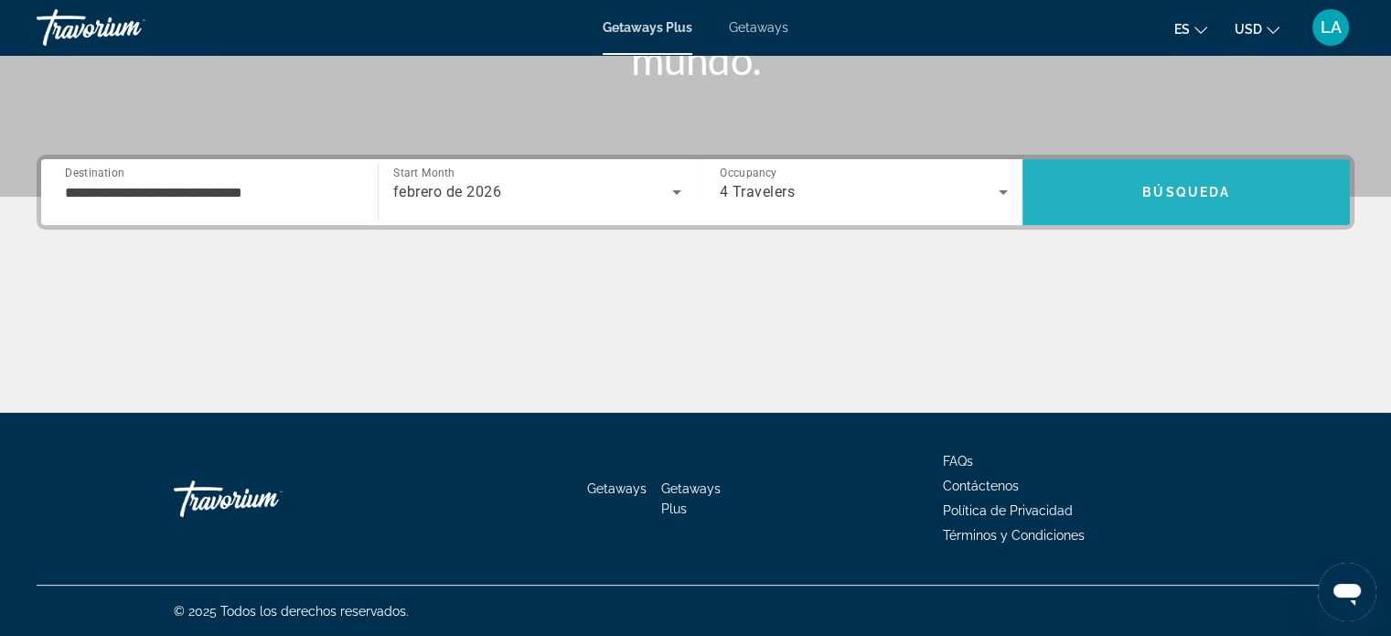
click at [1136, 194] on span "Search" at bounding box center [1186, 192] width 327 height 44
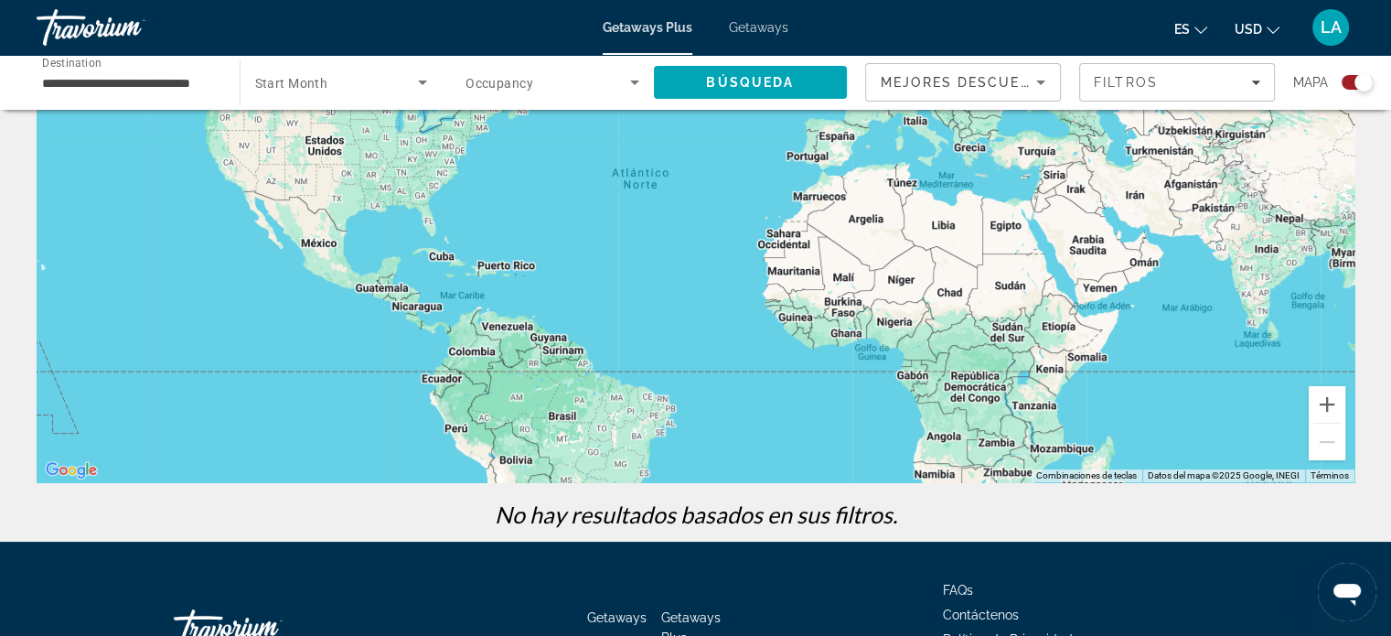
scroll to position [324, 0]
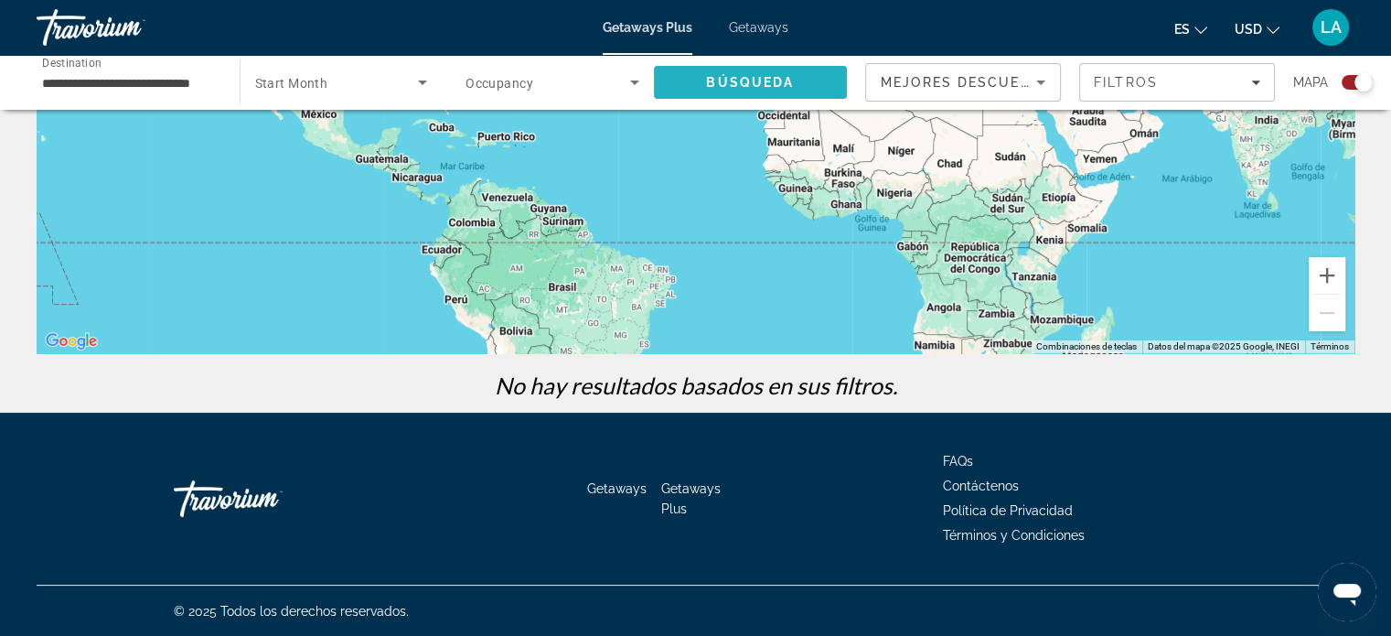
click at [739, 80] on span "Búsqueda" at bounding box center [750, 82] width 88 height 15
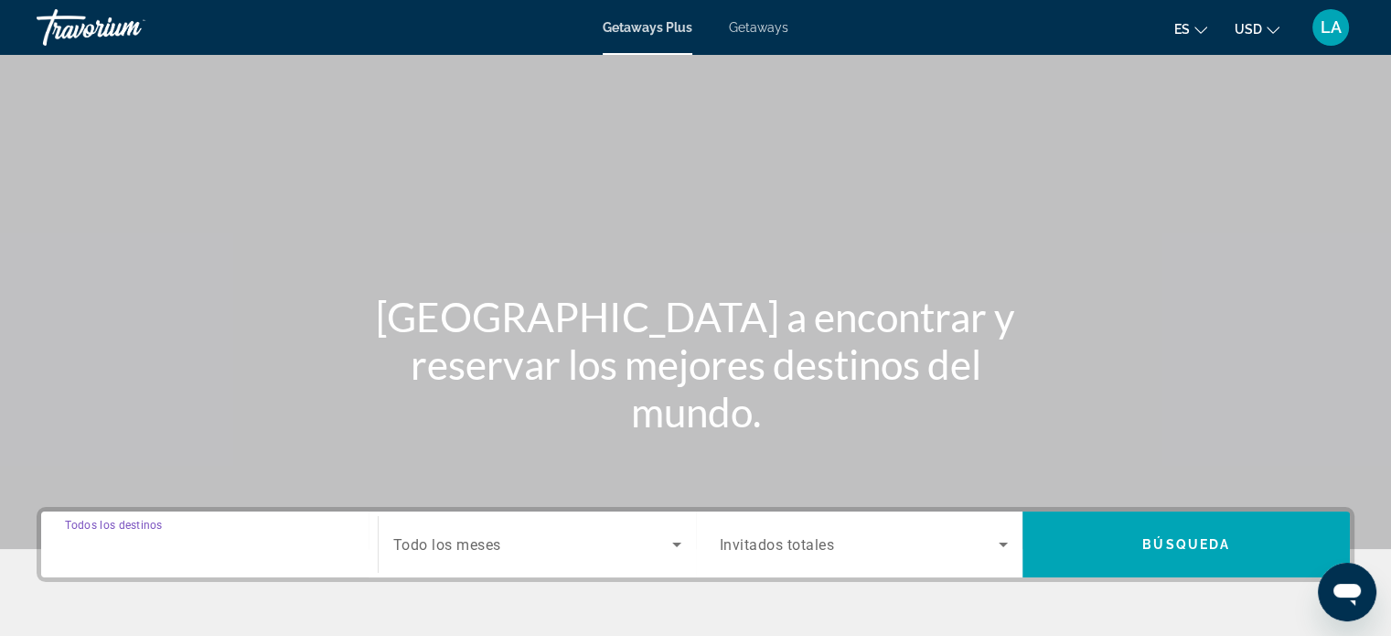
click at [157, 553] on input "Destination Todos los destinos" at bounding box center [209, 545] width 289 height 22
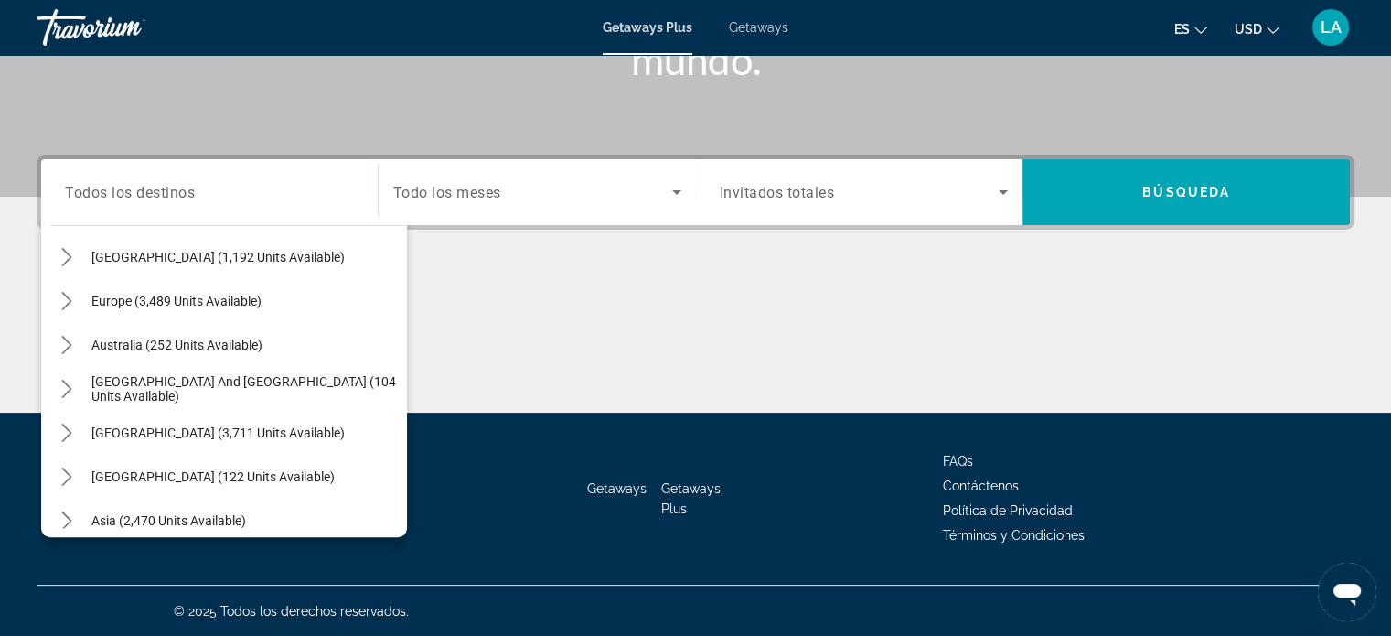
scroll to position [256, 0]
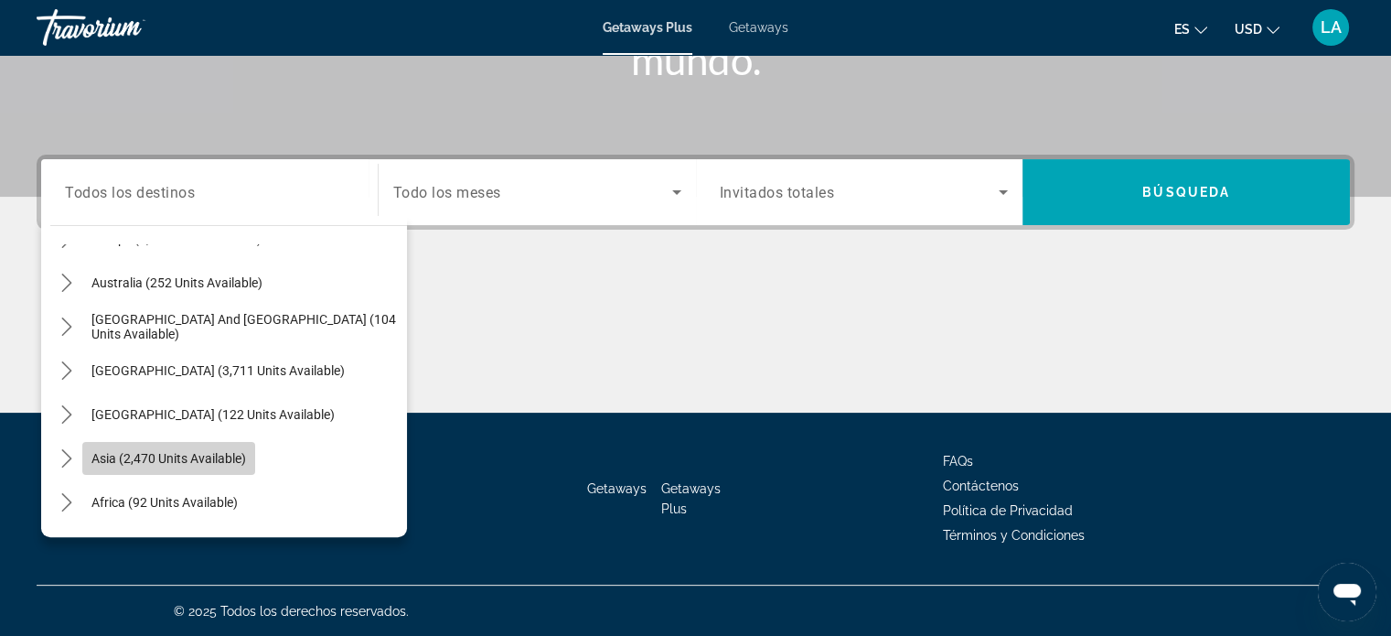
click at [232, 455] on span "Asia (2,470 units available)" at bounding box center [168, 458] width 155 height 15
type input "**********"
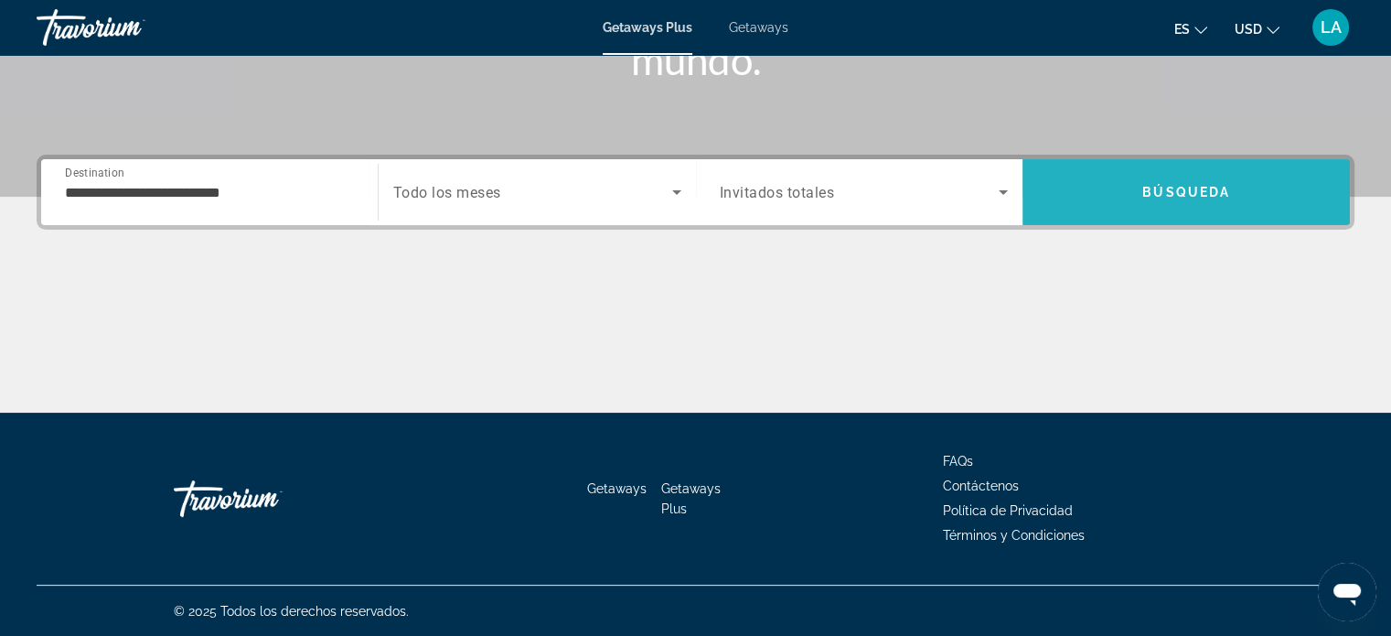
click at [1134, 175] on span "Search" at bounding box center [1186, 192] width 327 height 44
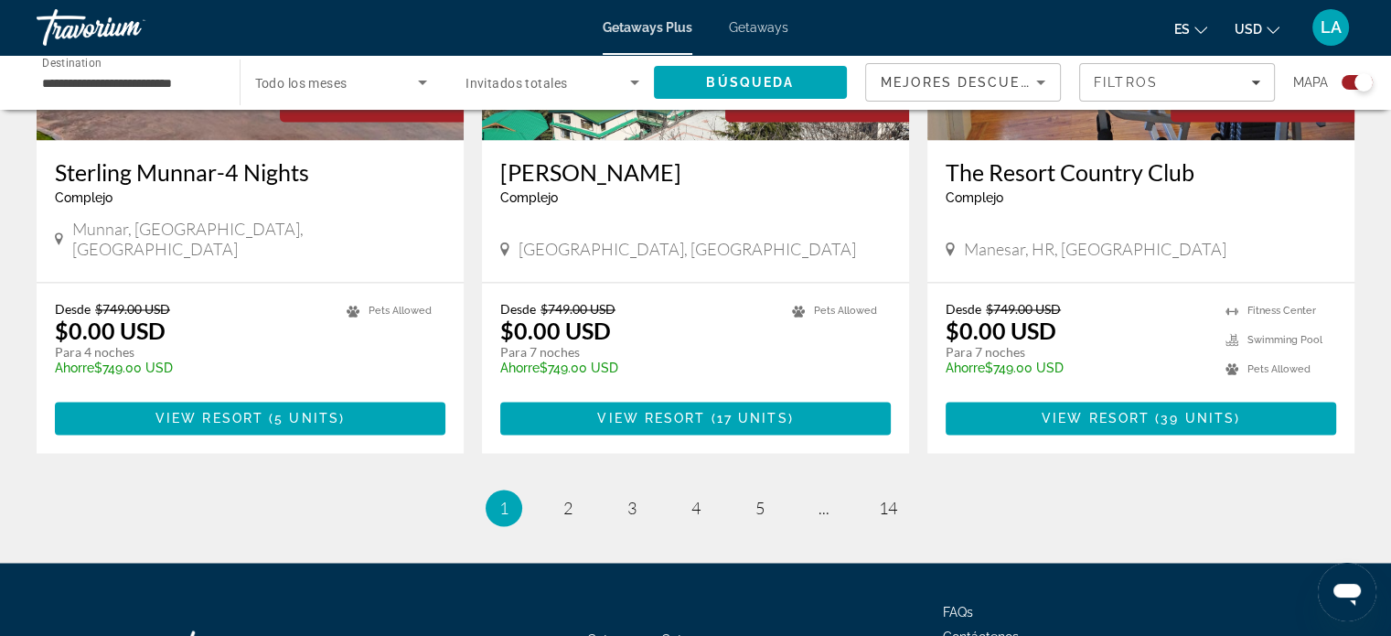
scroll to position [2945, 0]
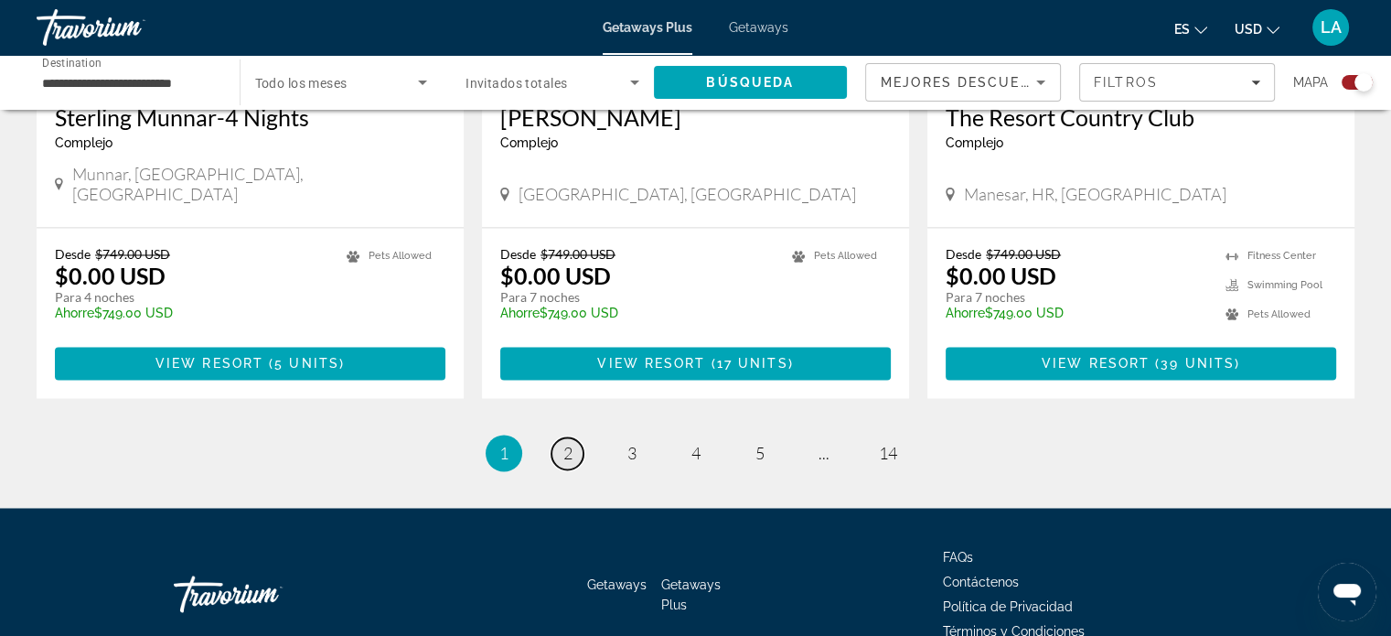
click at [570, 443] on span "2" at bounding box center [567, 453] width 9 height 20
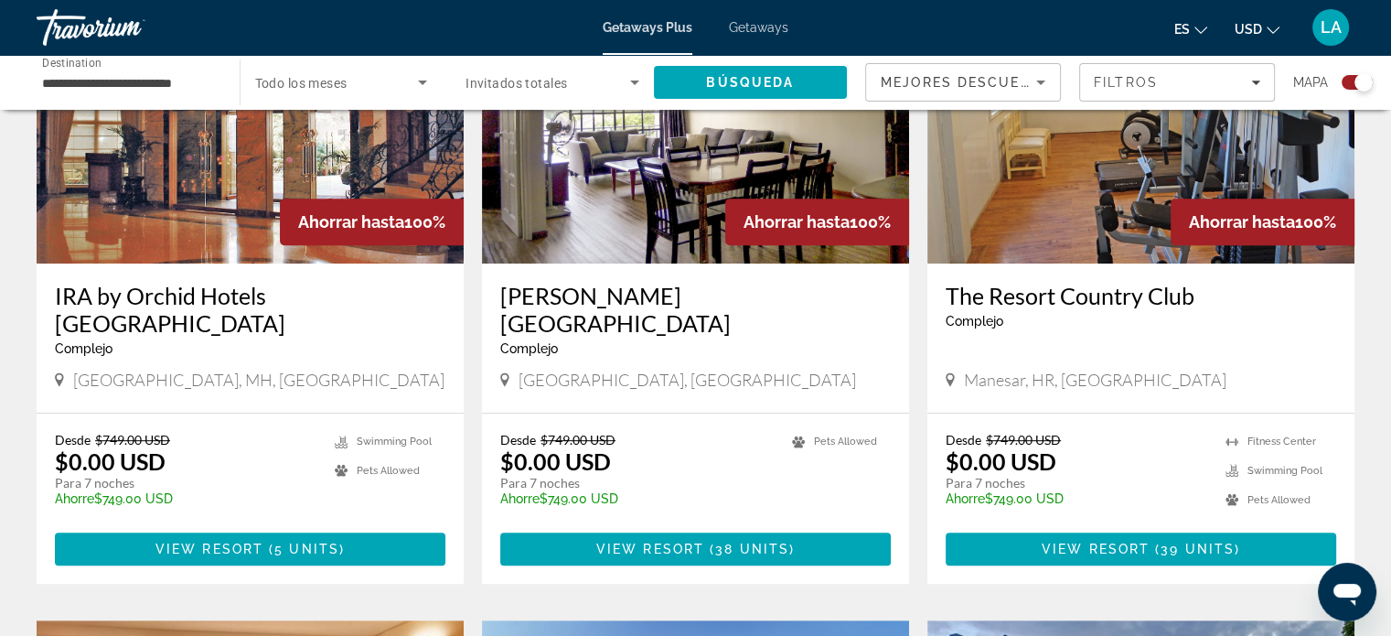
scroll to position [807, 0]
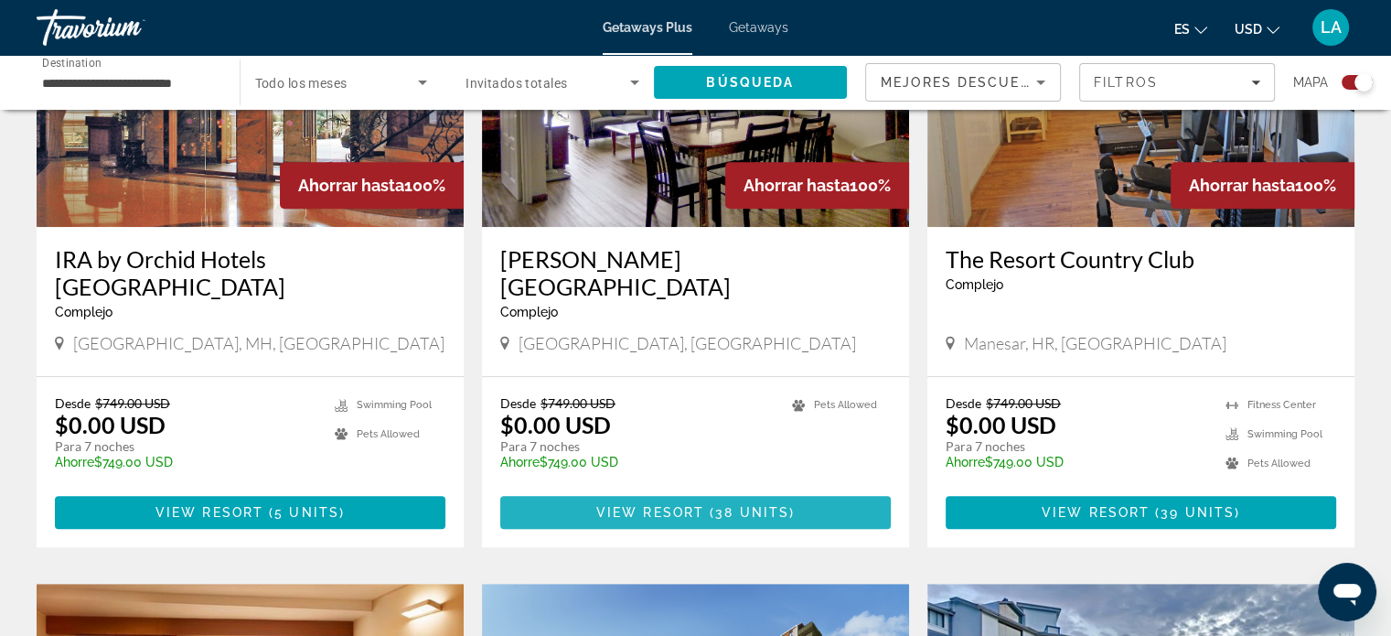
click at [689, 505] on span "View Resort" at bounding box center [650, 512] width 108 height 15
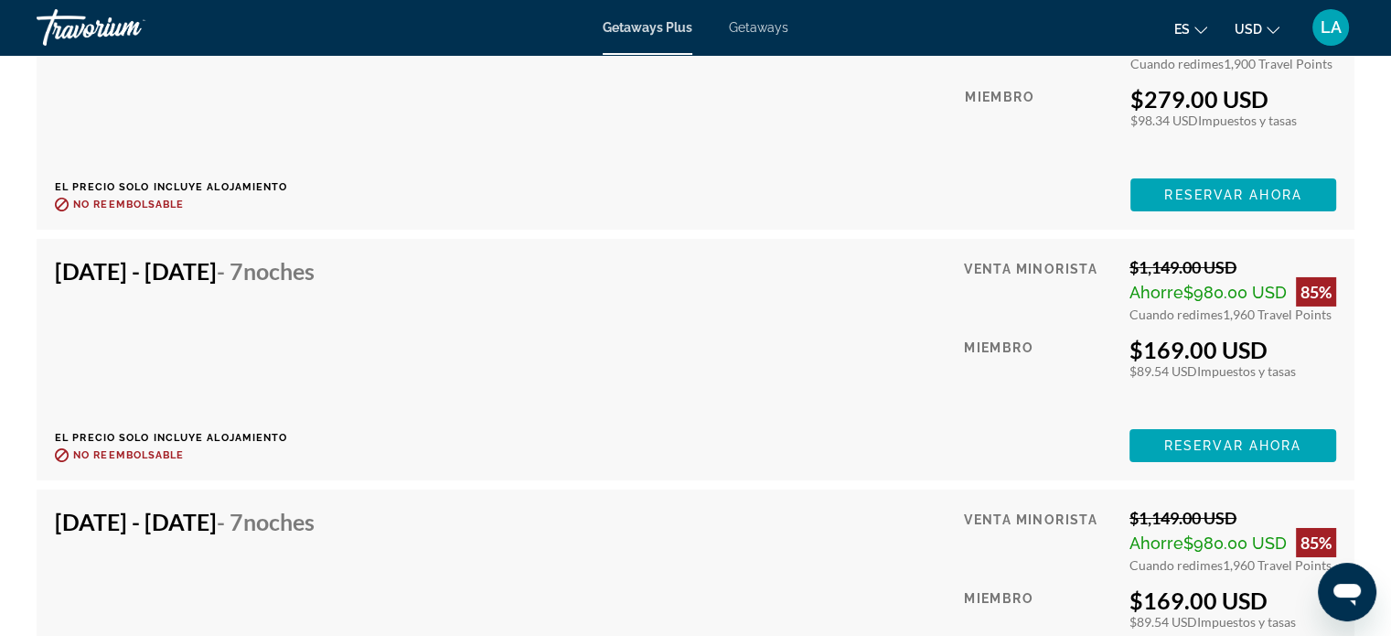
scroll to position [6326, 0]
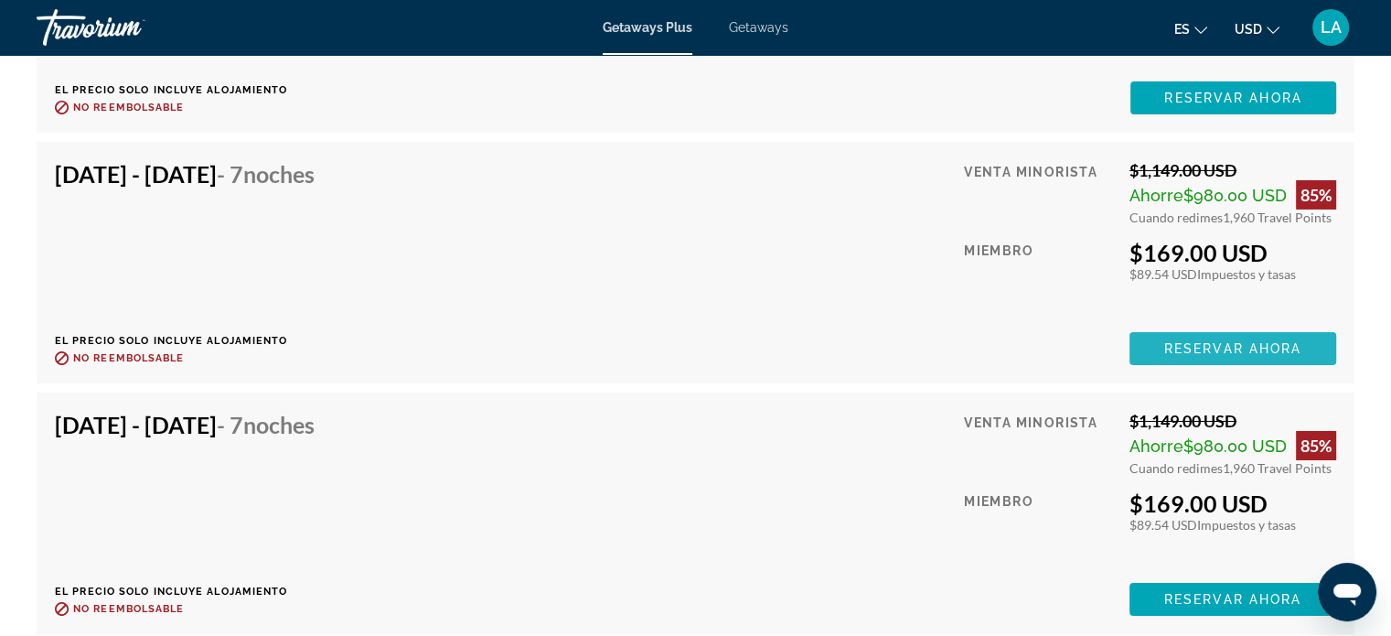
click at [1207, 341] on span "Reservar ahora" at bounding box center [1232, 348] width 137 height 15
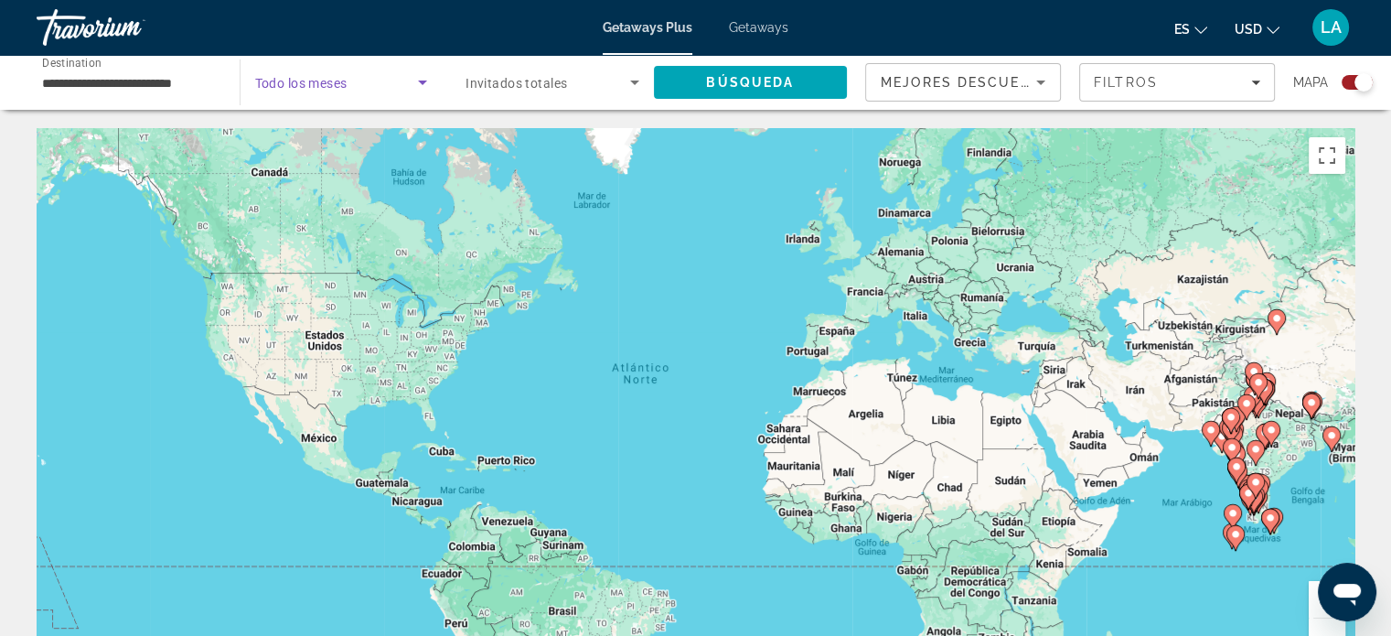
click at [423, 81] on icon "Search widget" at bounding box center [422, 82] width 9 height 5
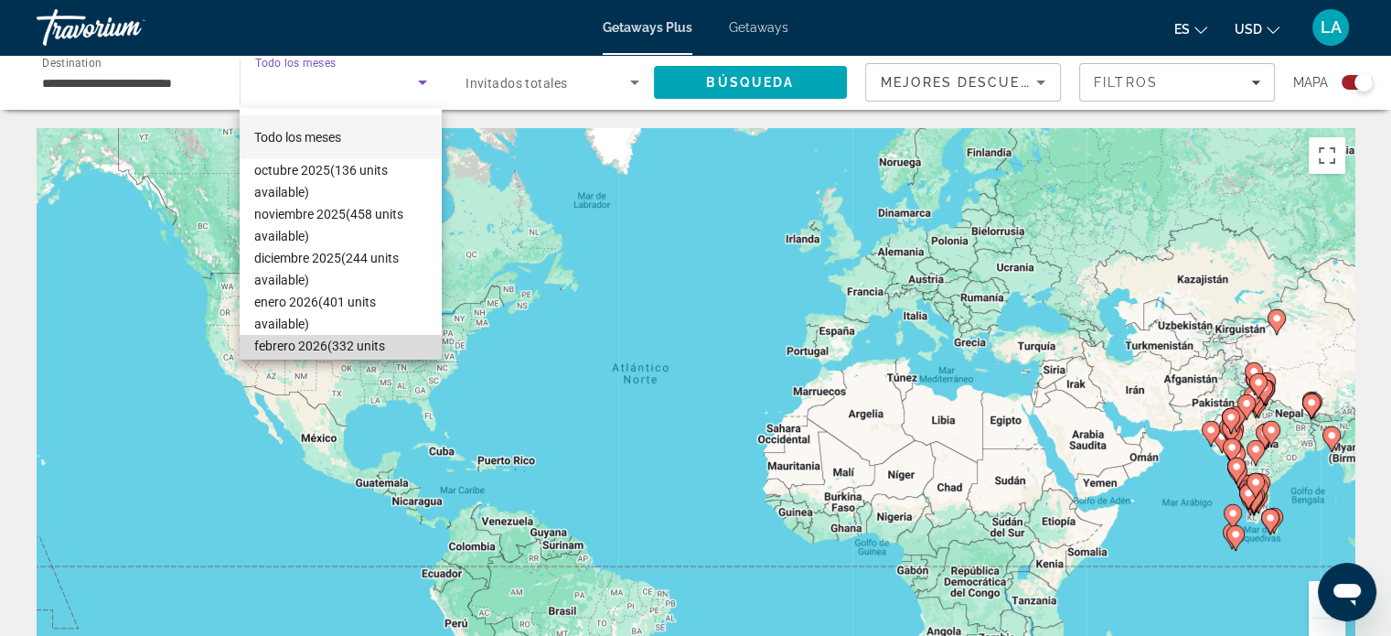
click at [366, 346] on span "febrero 2026 (332 units available)" at bounding box center [340, 357] width 173 height 44
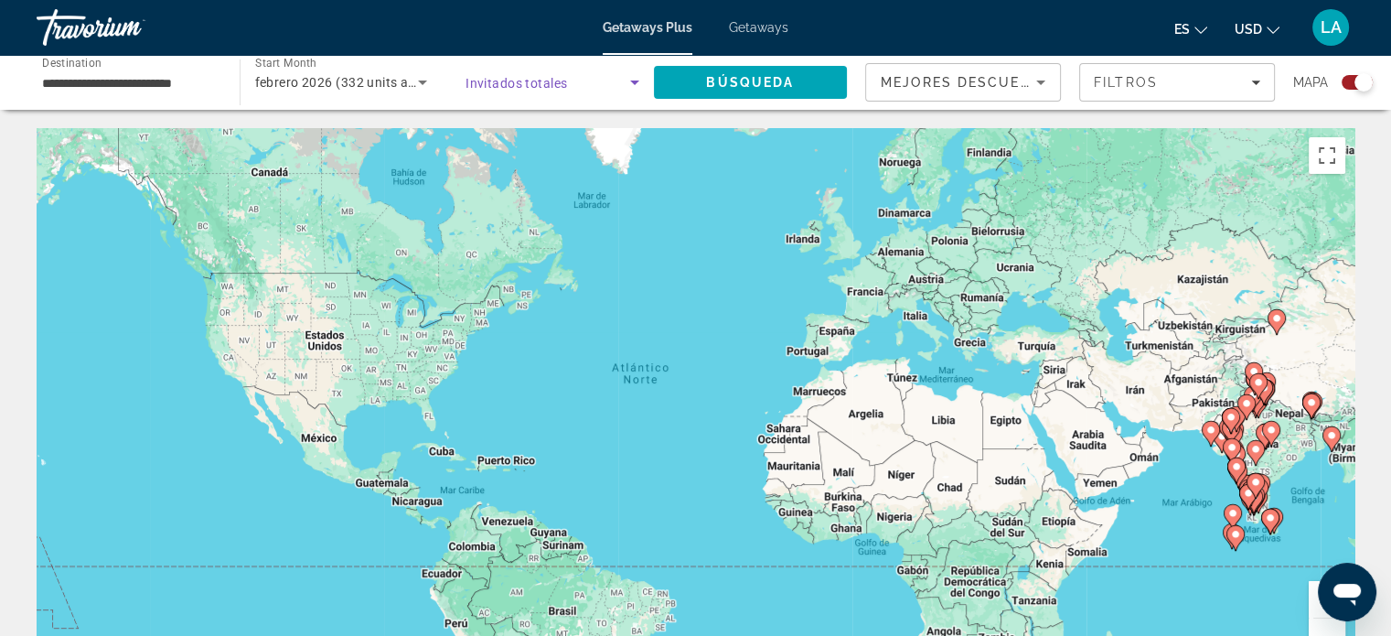
click at [638, 80] on icon "Search widget" at bounding box center [635, 82] width 22 height 22
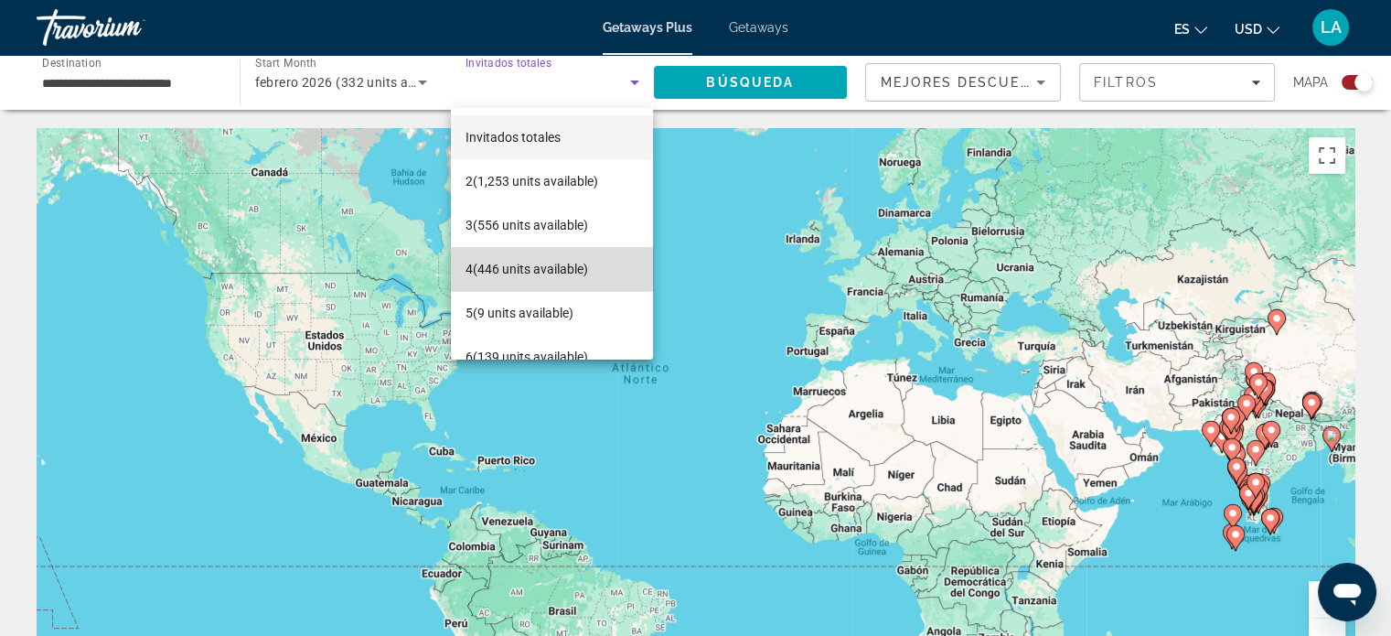
click at [553, 261] on span "4 (446 units available)" at bounding box center [527, 269] width 123 height 22
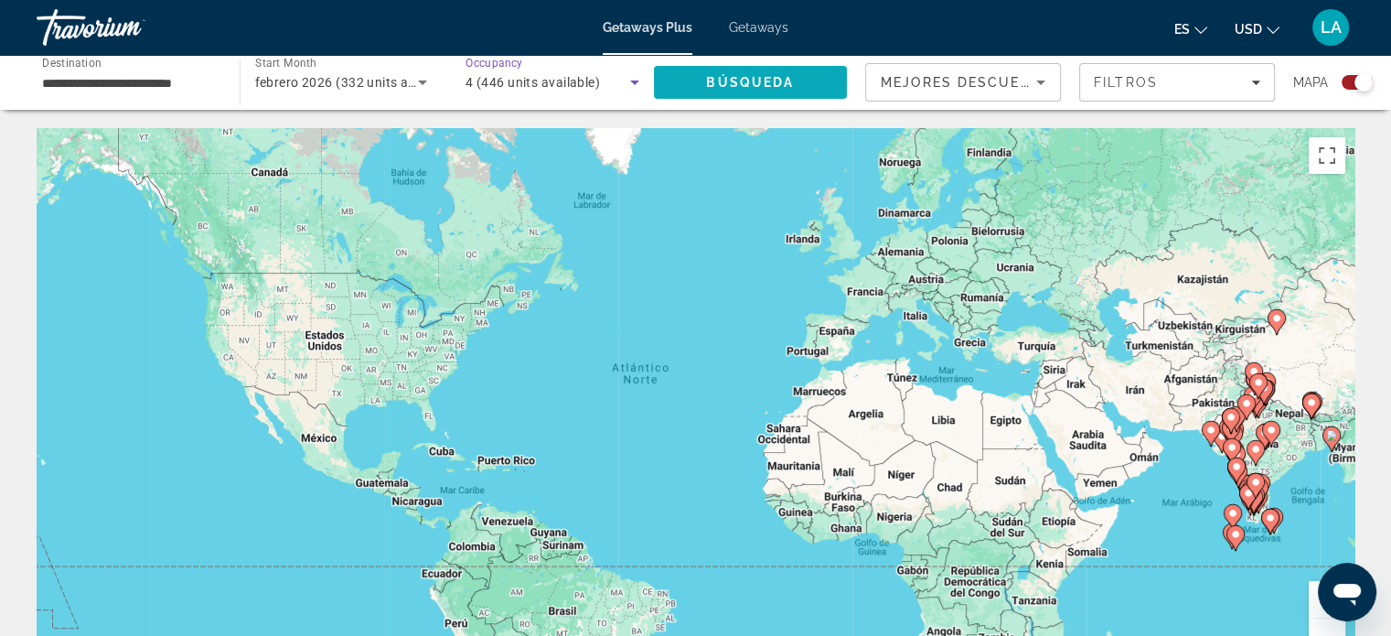
click at [757, 81] on span "Búsqueda" at bounding box center [750, 82] width 88 height 15
click at [761, 87] on span "Búsqueda" at bounding box center [750, 82] width 88 height 15
click at [95, 83] on input "**********" at bounding box center [129, 83] width 174 height 22
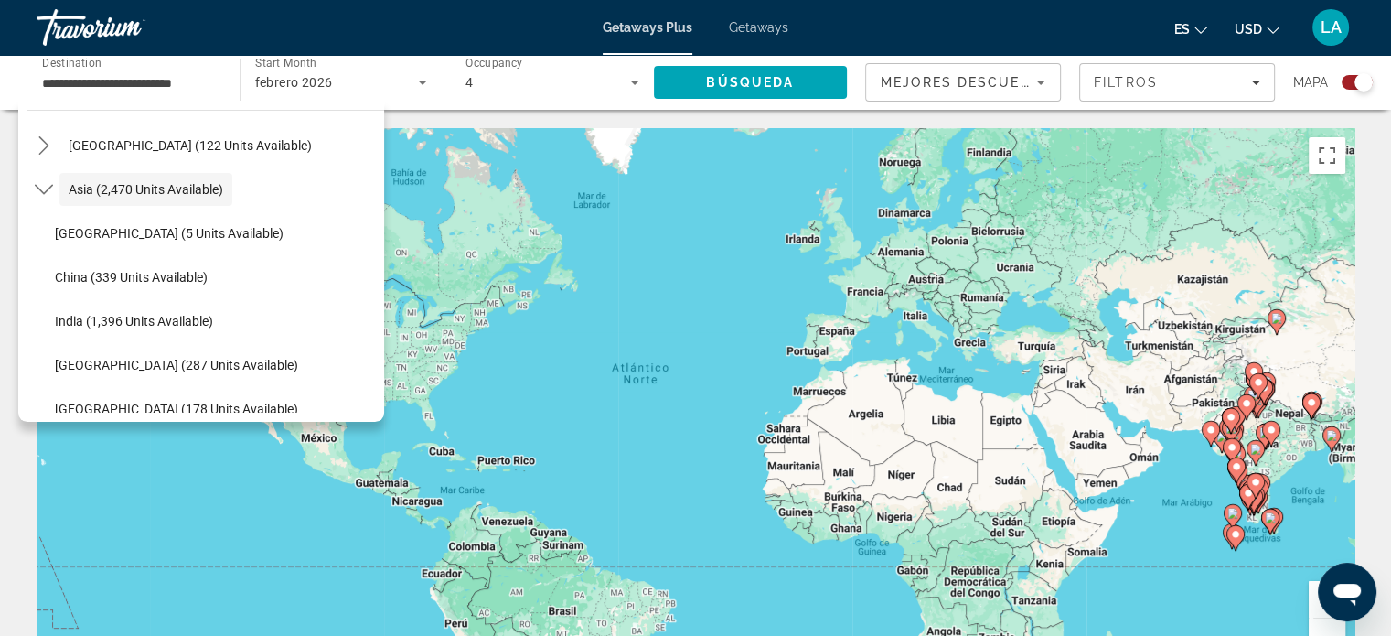
scroll to position [406, 0]
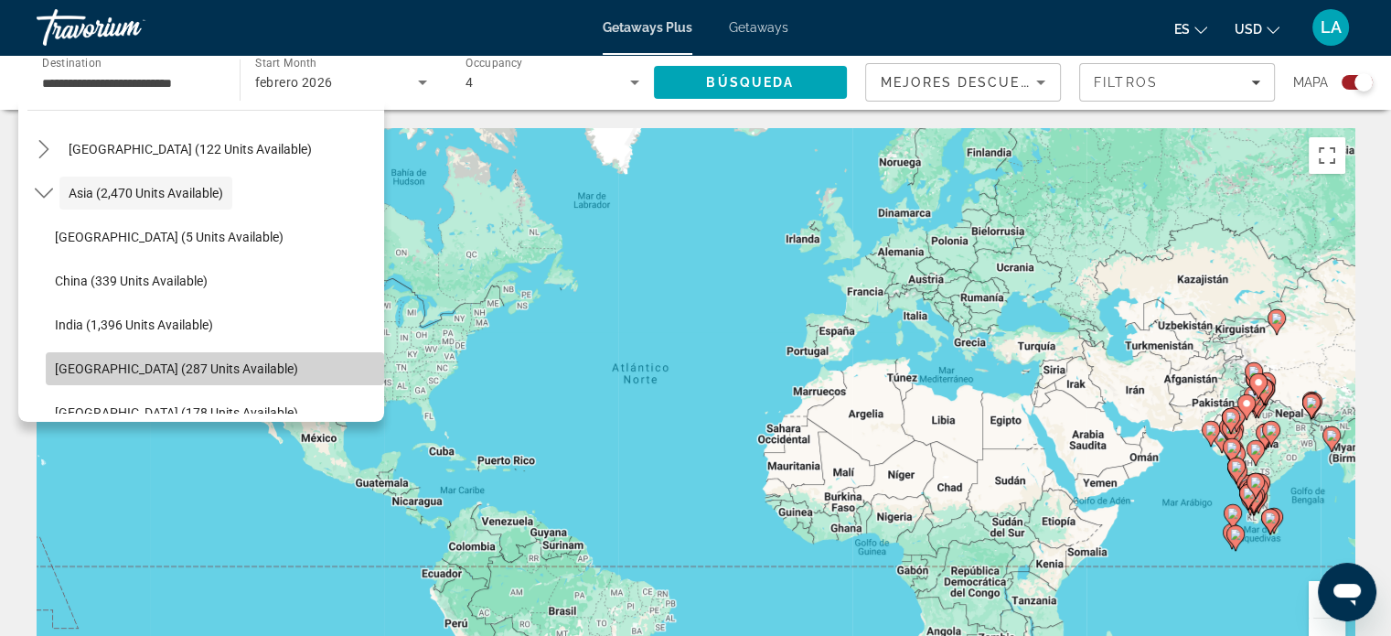
click at [297, 373] on span "Select destination: Indonesia (287 units available)" at bounding box center [215, 369] width 338 height 44
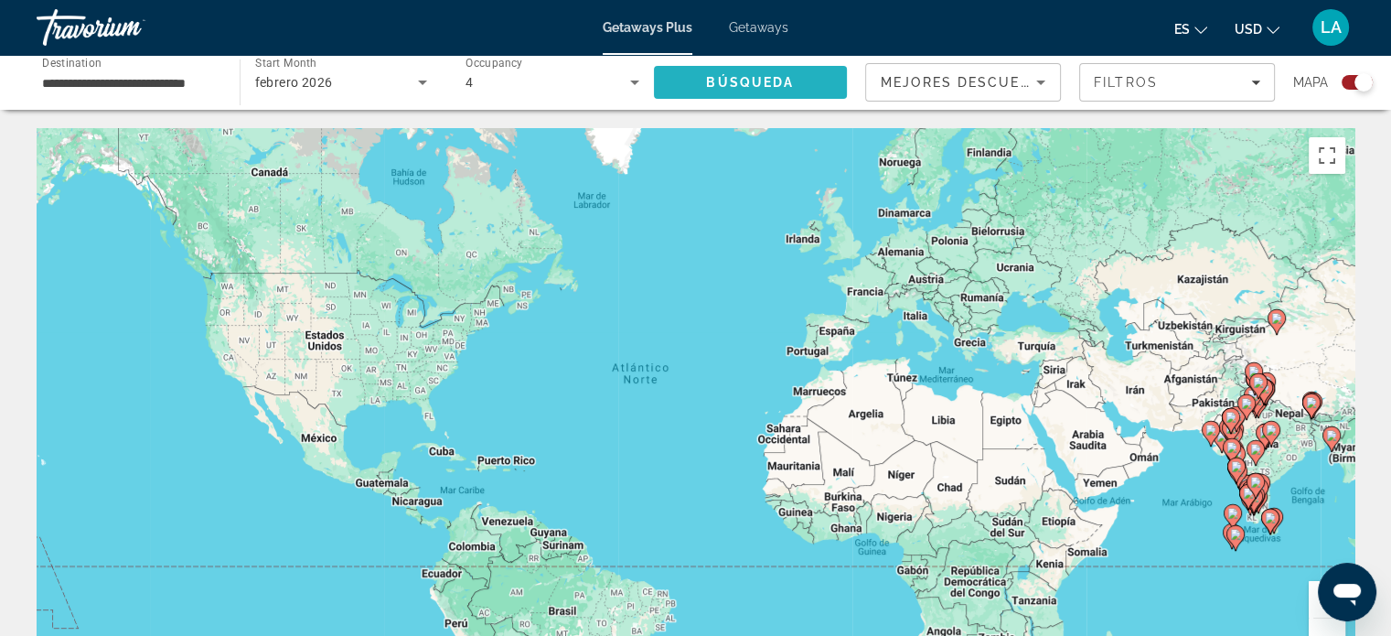
click at [764, 72] on span "Search" at bounding box center [751, 82] width 194 height 44
click at [140, 86] on input "**********" at bounding box center [129, 83] width 174 height 22
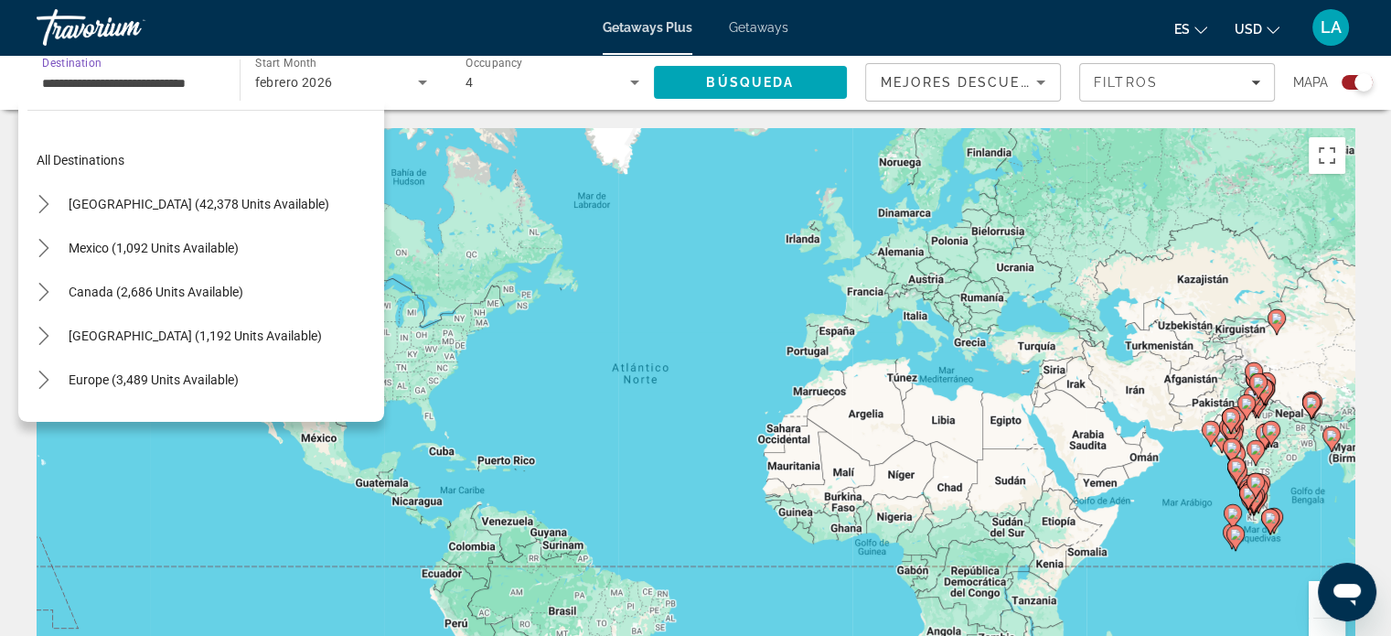
scroll to position [504, 0]
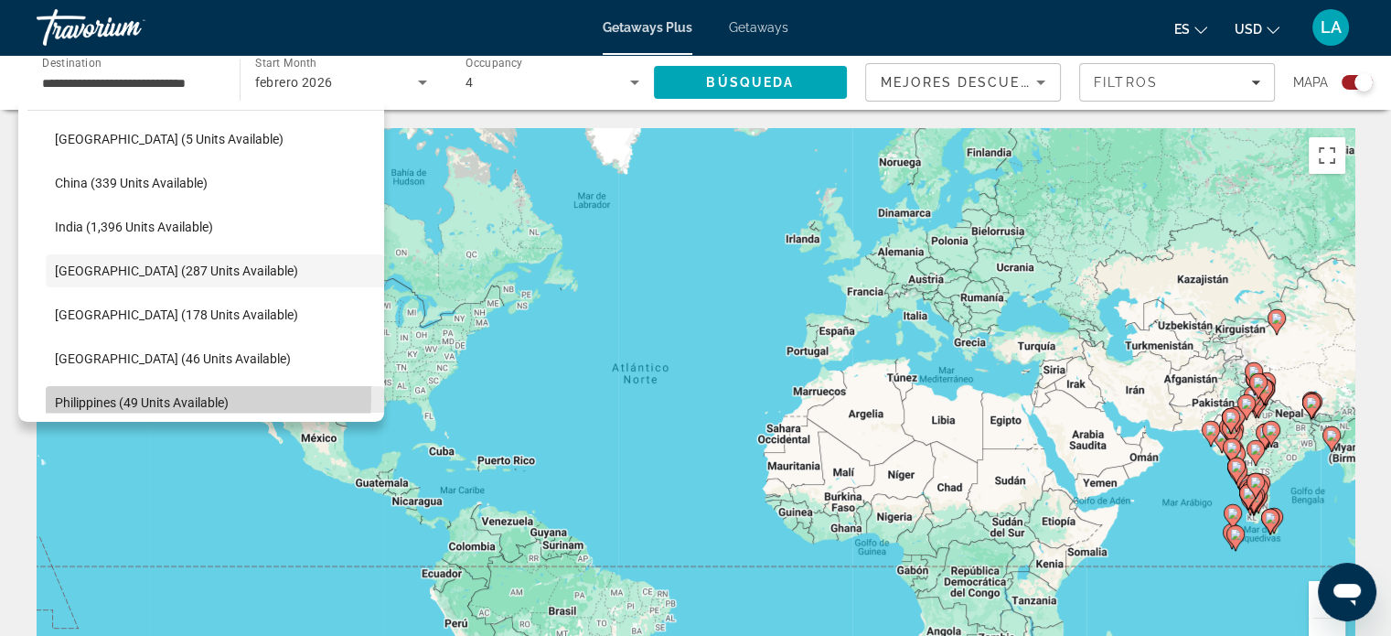
click at [166, 396] on span "Philippines (49 units available)" at bounding box center [142, 402] width 174 height 15
type input "**********"
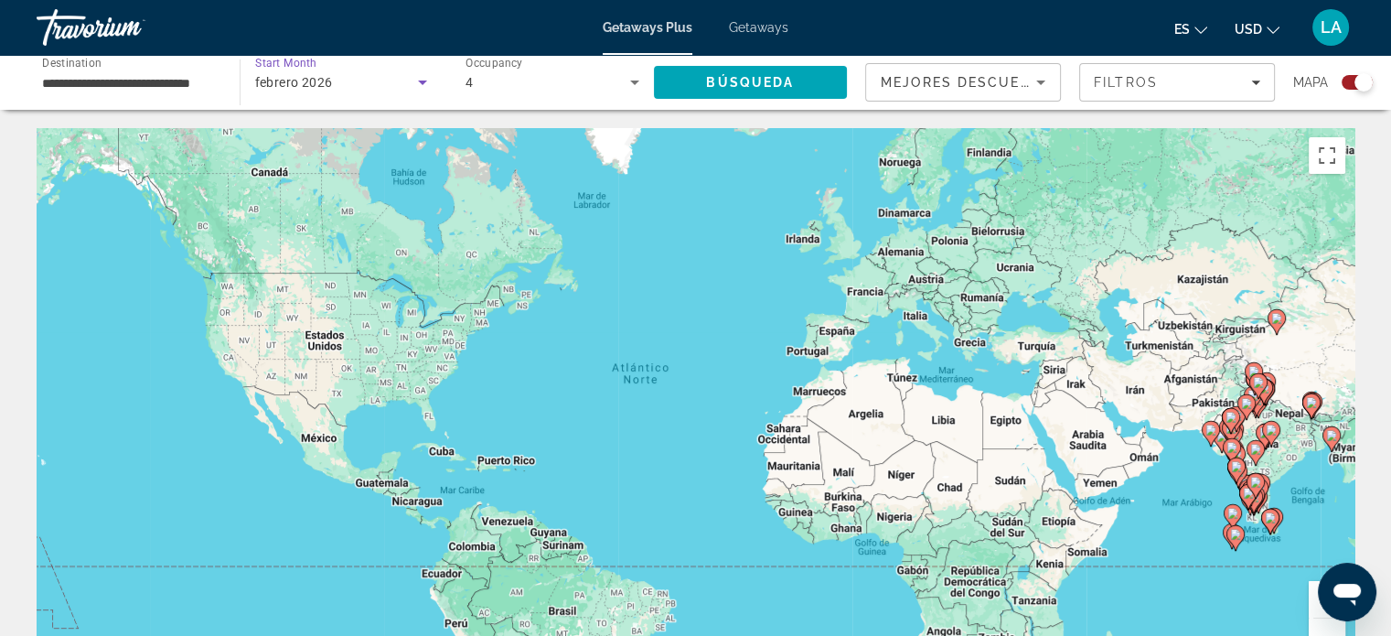
click at [424, 82] on icon "Search widget" at bounding box center [422, 82] width 9 height 5
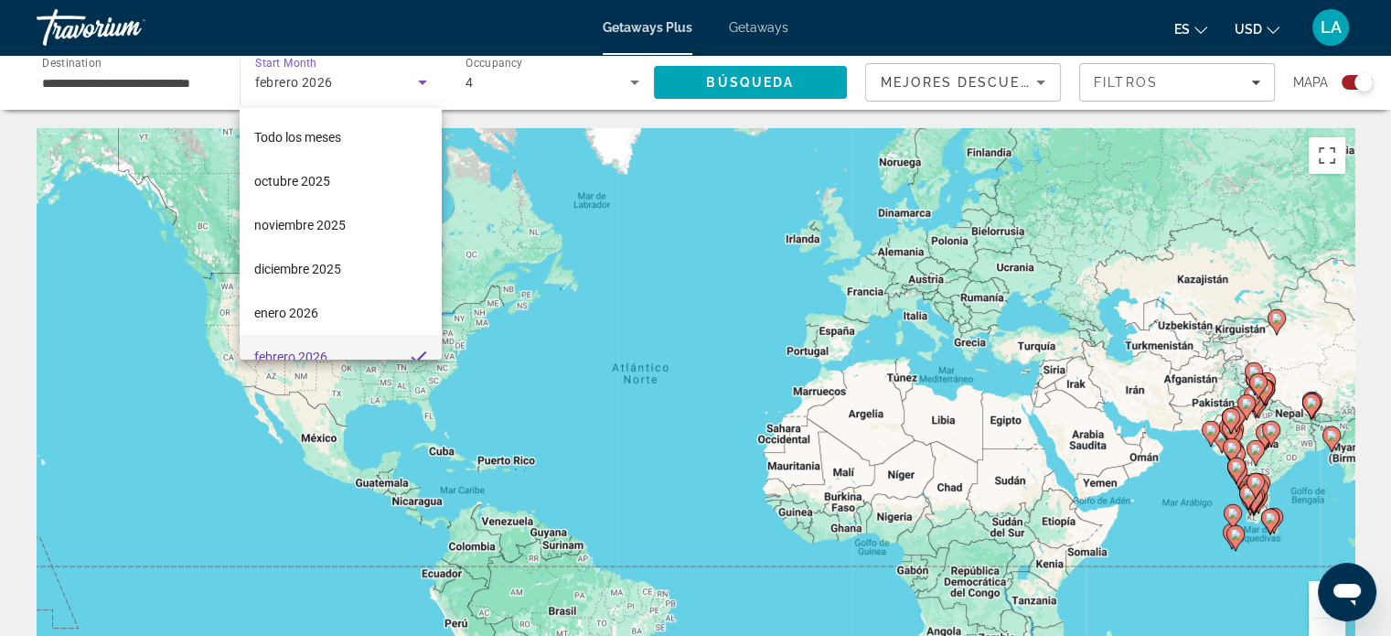
scroll to position [18, 0]
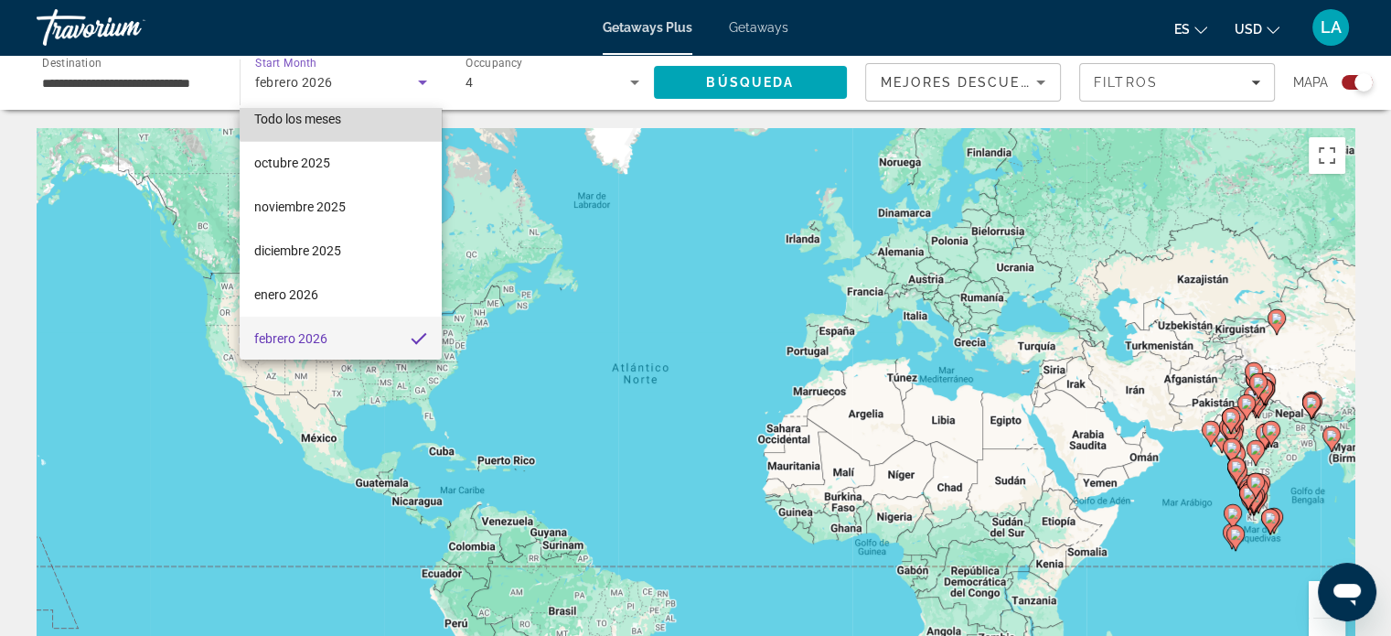
click at [359, 117] on mat-option "Todo los meses" at bounding box center [341, 119] width 202 height 44
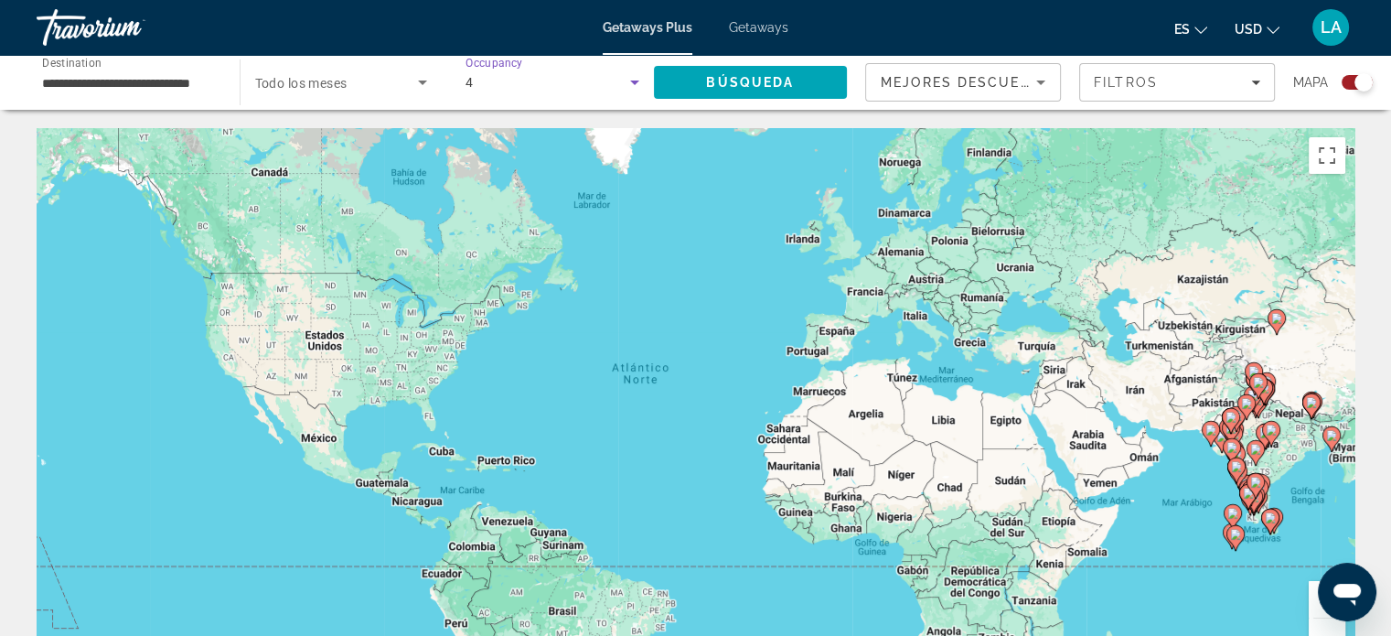
click at [633, 76] on icon "Search widget" at bounding box center [635, 82] width 22 height 22
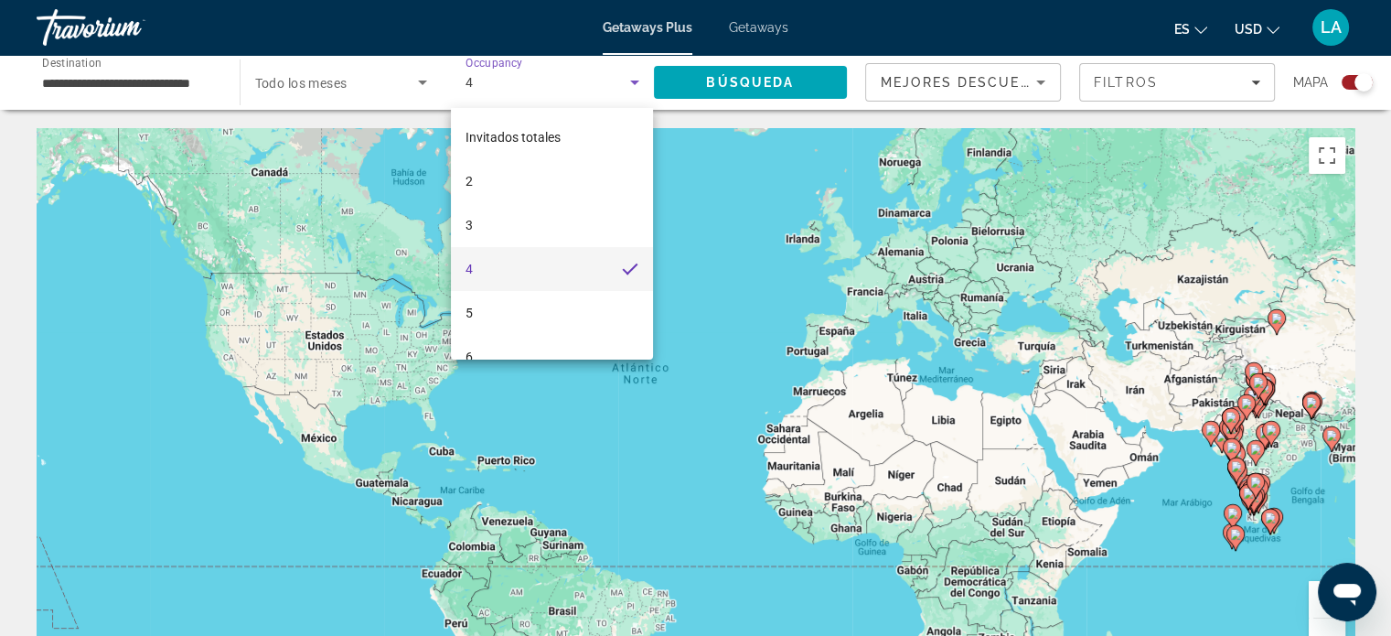
click at [773, 88] on div at bounding box center [695, 318] width 1391 height 636
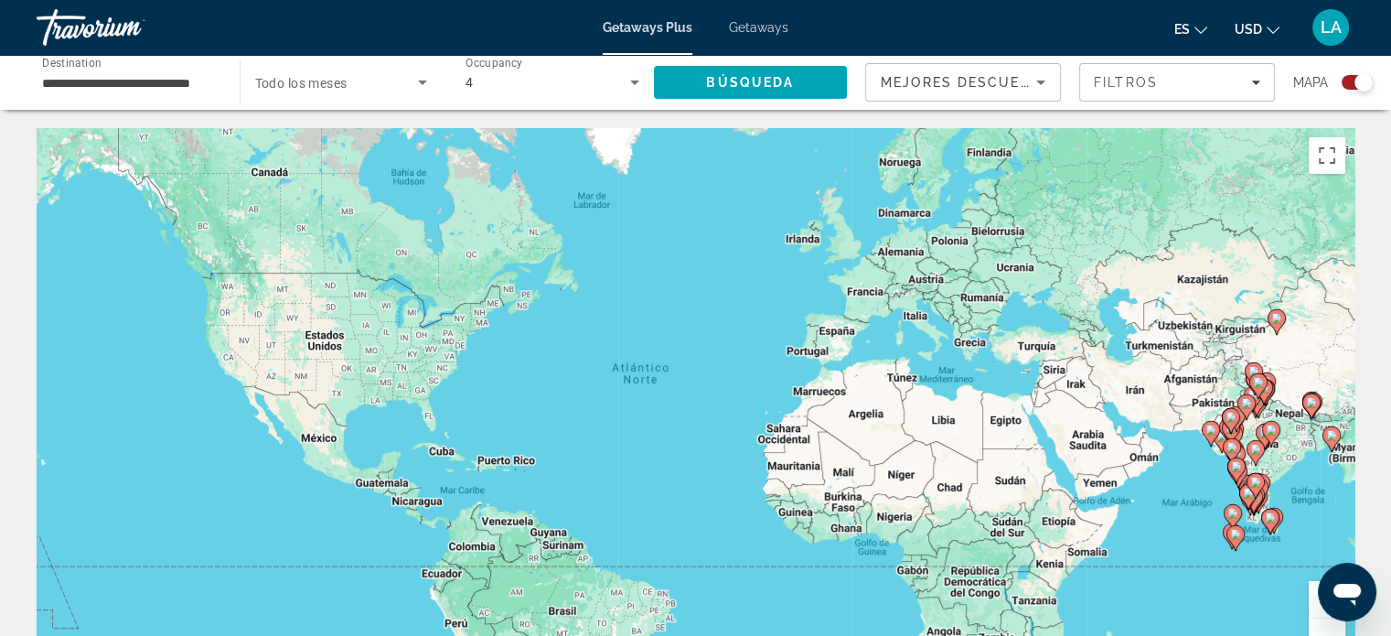
click at [773, 88] on span "Búsqueda" at bounding box center [750, 82] width 88 height 15
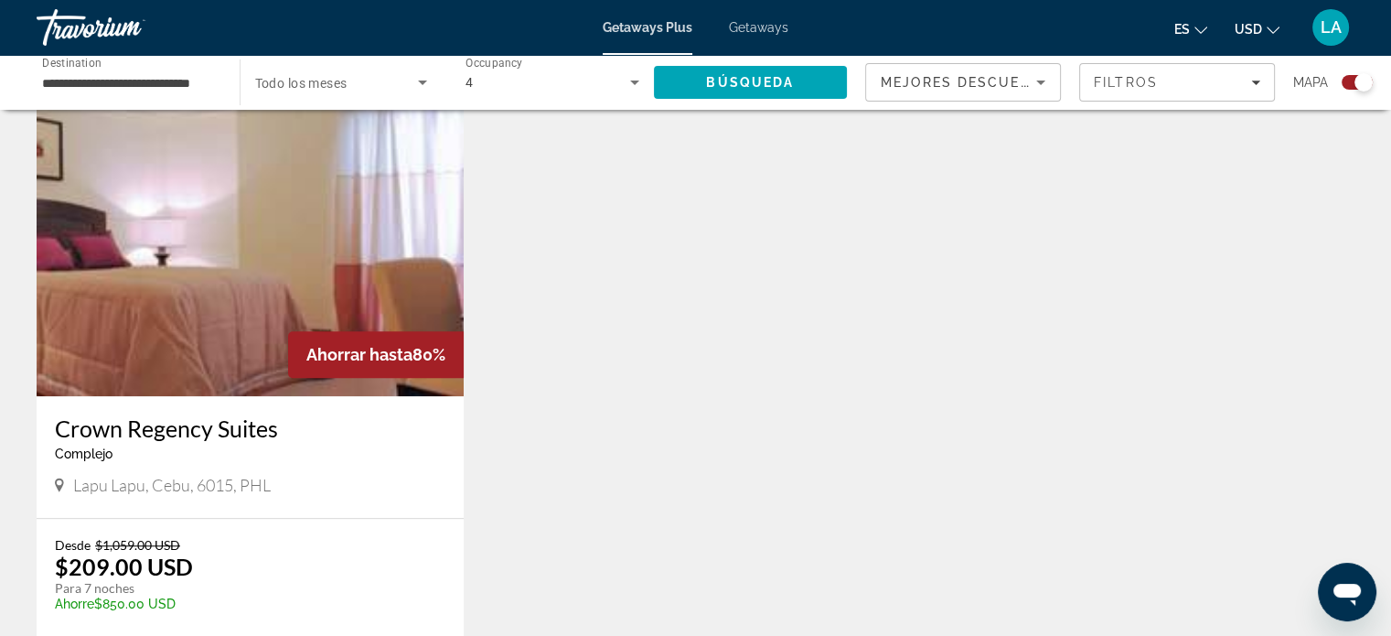
scroll to position [1340, 0]
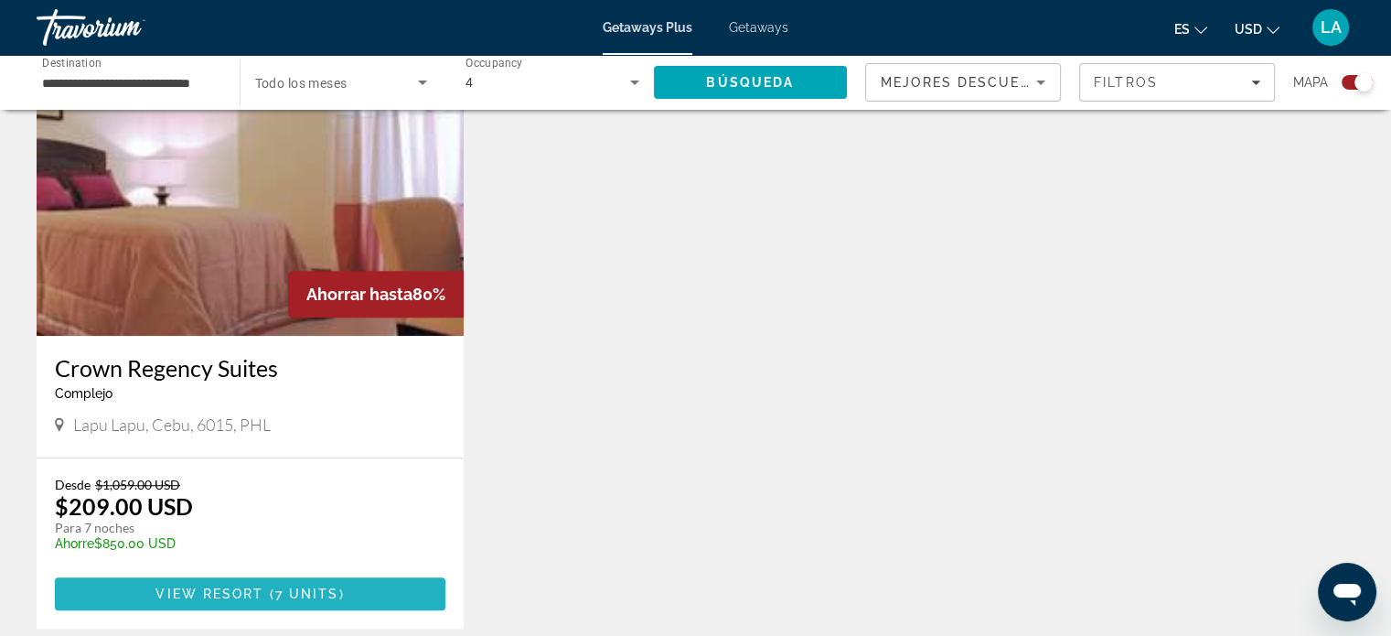
click at [227, 586] on span "View Resort" at bounding box center [210, 593] width 108 height 15
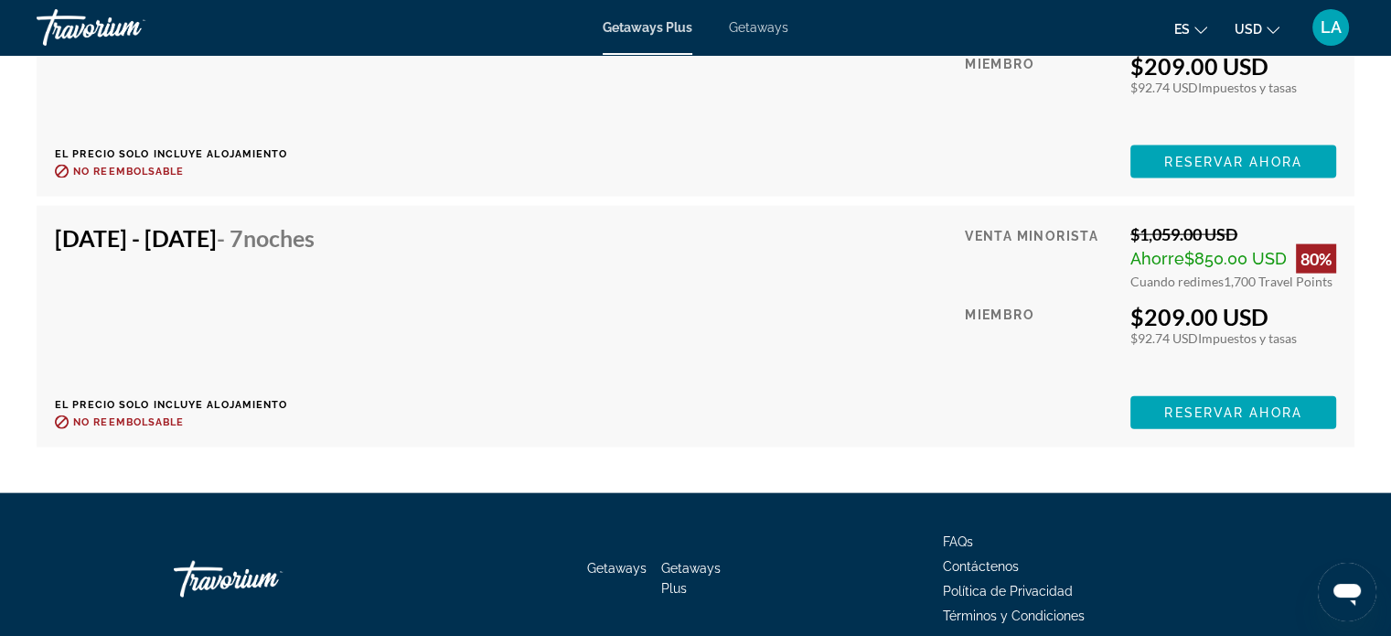
scroll to position [4043, 0]
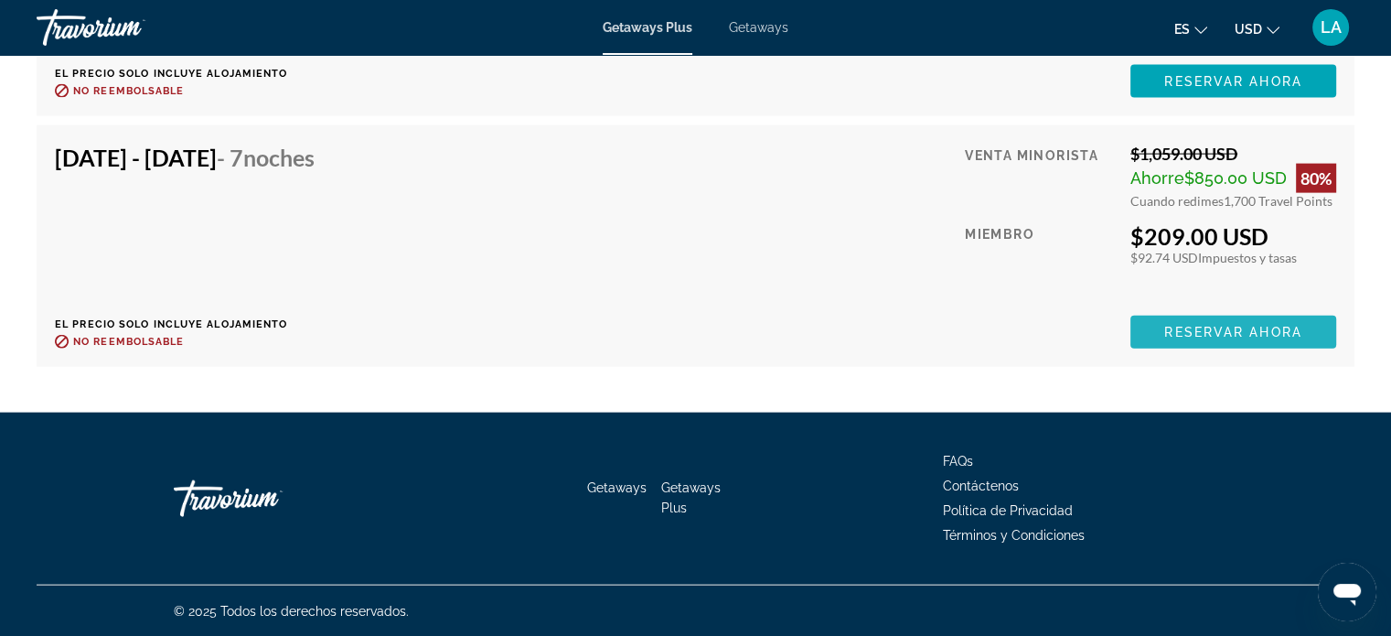
click at [1237, 331] on span "Reservar ahora" at bounding box center [1232, 332] width 137 height 15
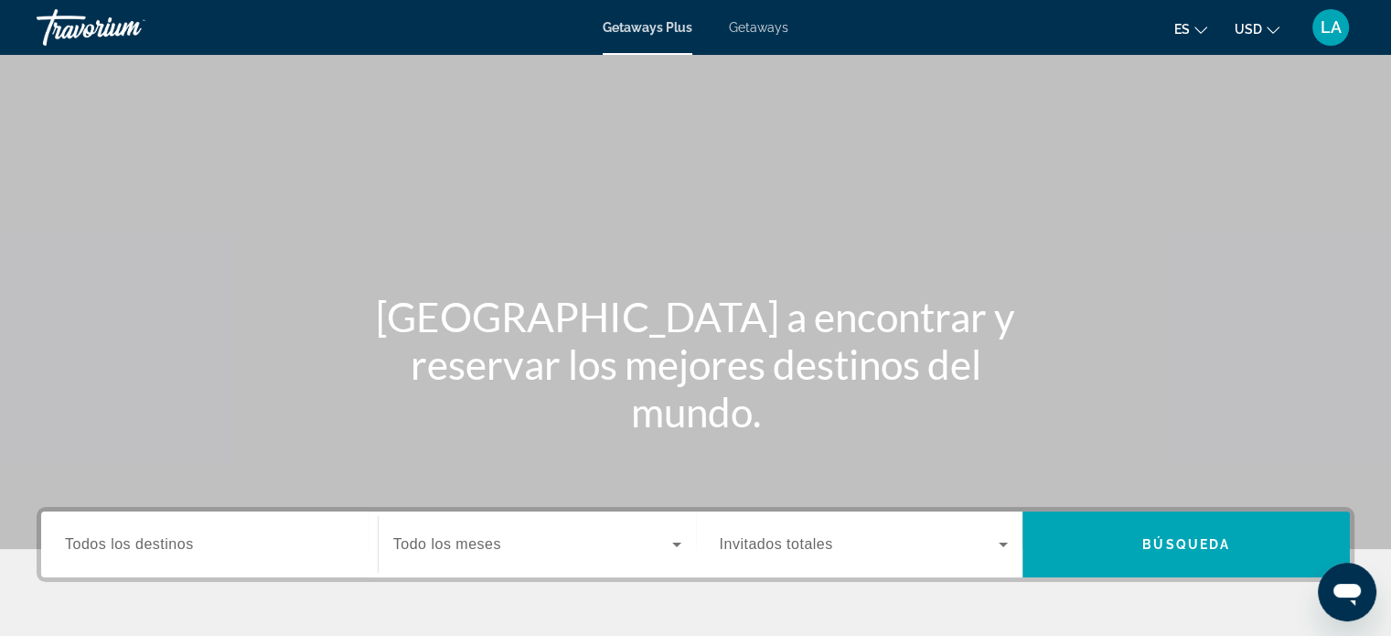
click at [116, 541] on span "Todos los destinos" at bounding box center [129, 544] width 129 height 16
click at [116, 541] on input "Destination Todos los destinos" at bounding box center [209, 545] width 289 height 22
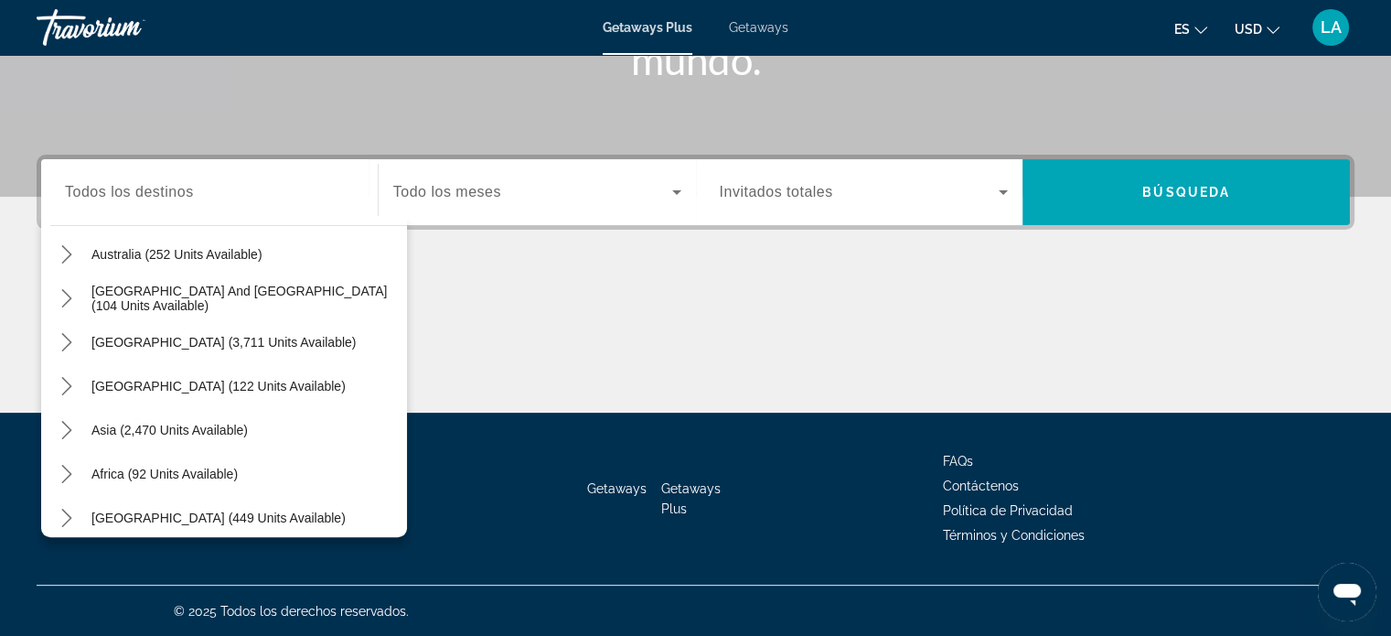
scroll to position [296, 0]
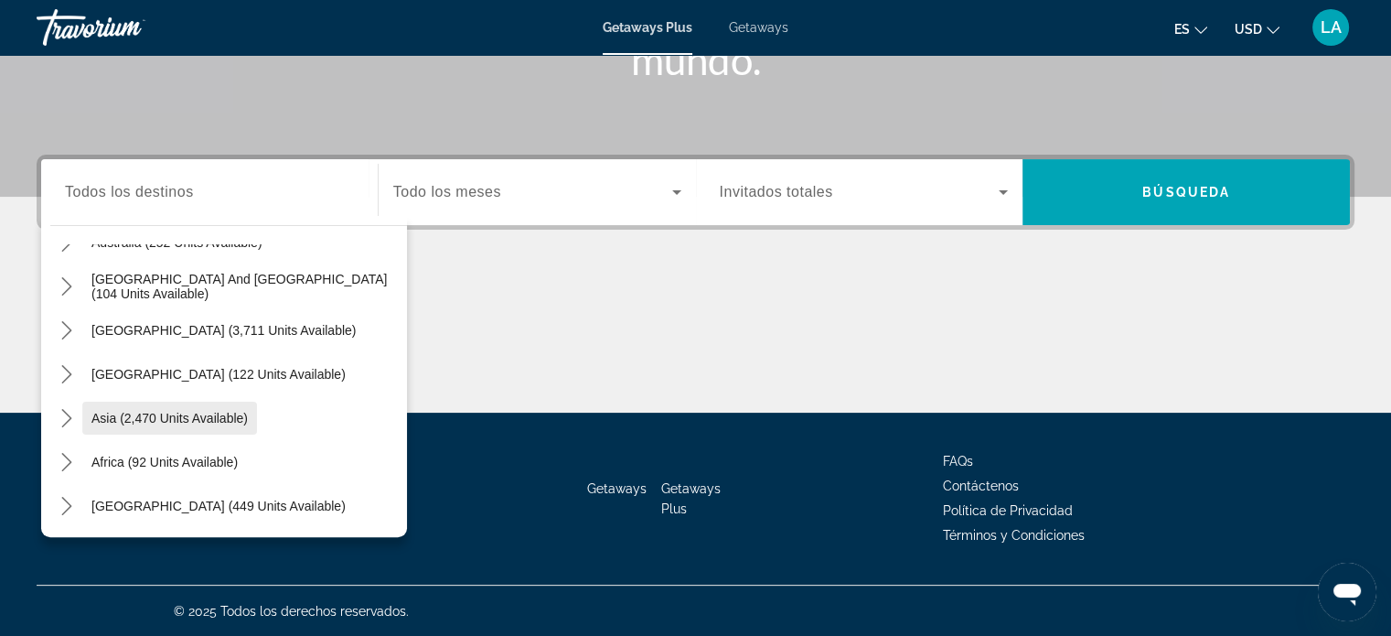
click at [218, 421] on span "Asia (2,470 units available)" at bounding box center [169, 418] width 156 height 15
type input "**********"
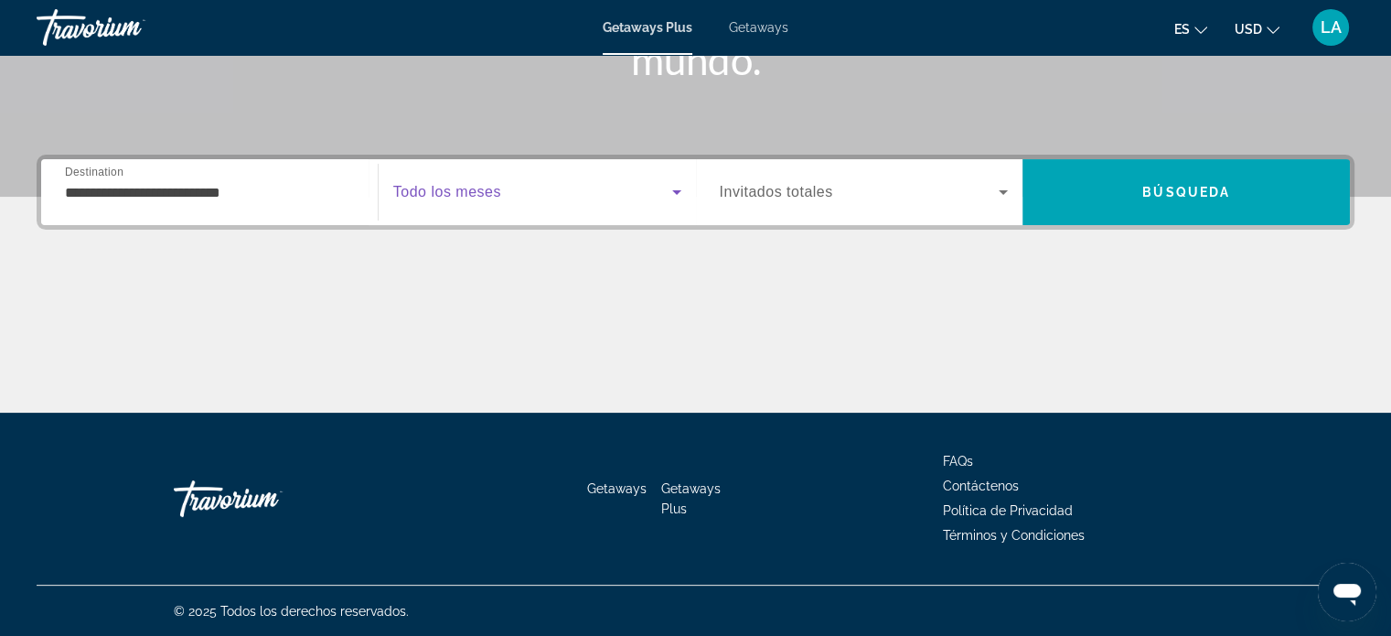
click at [674, 189] on icon "Search widget" at bounding box center [677, 192] width 22 height 22
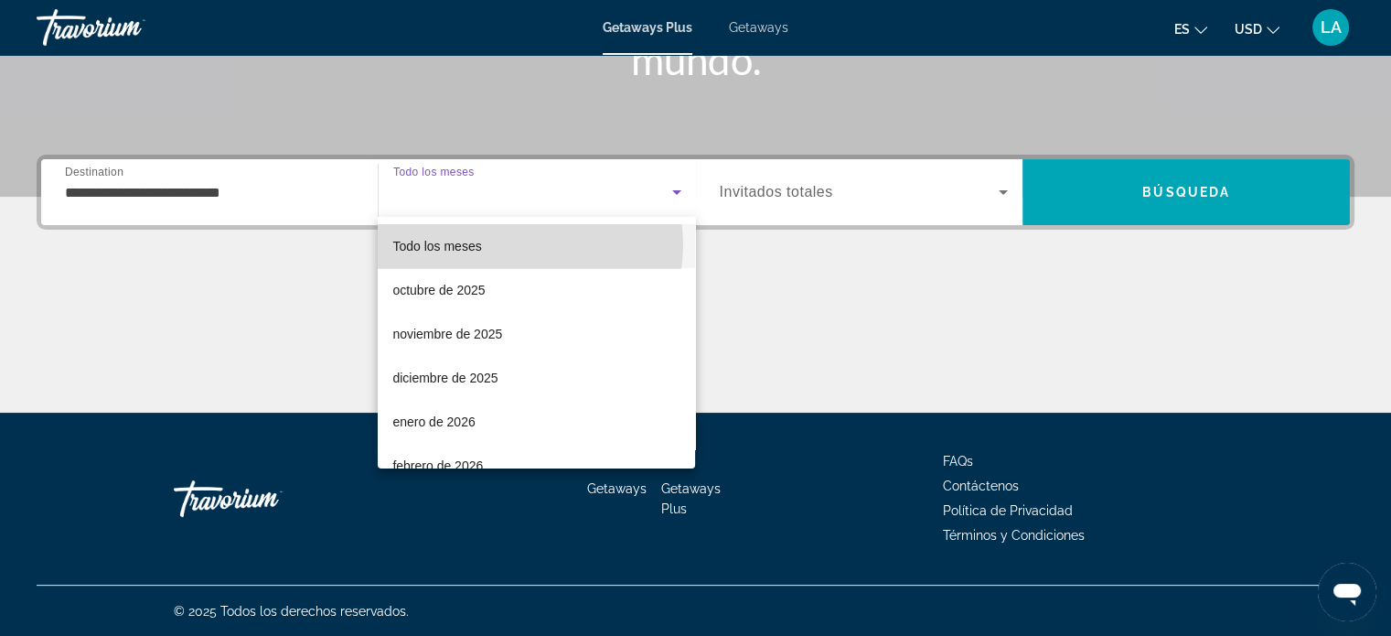
click at [519, 244] on mat-option "Todo los meses" at bounding box center [536, 246] width 317 height 44
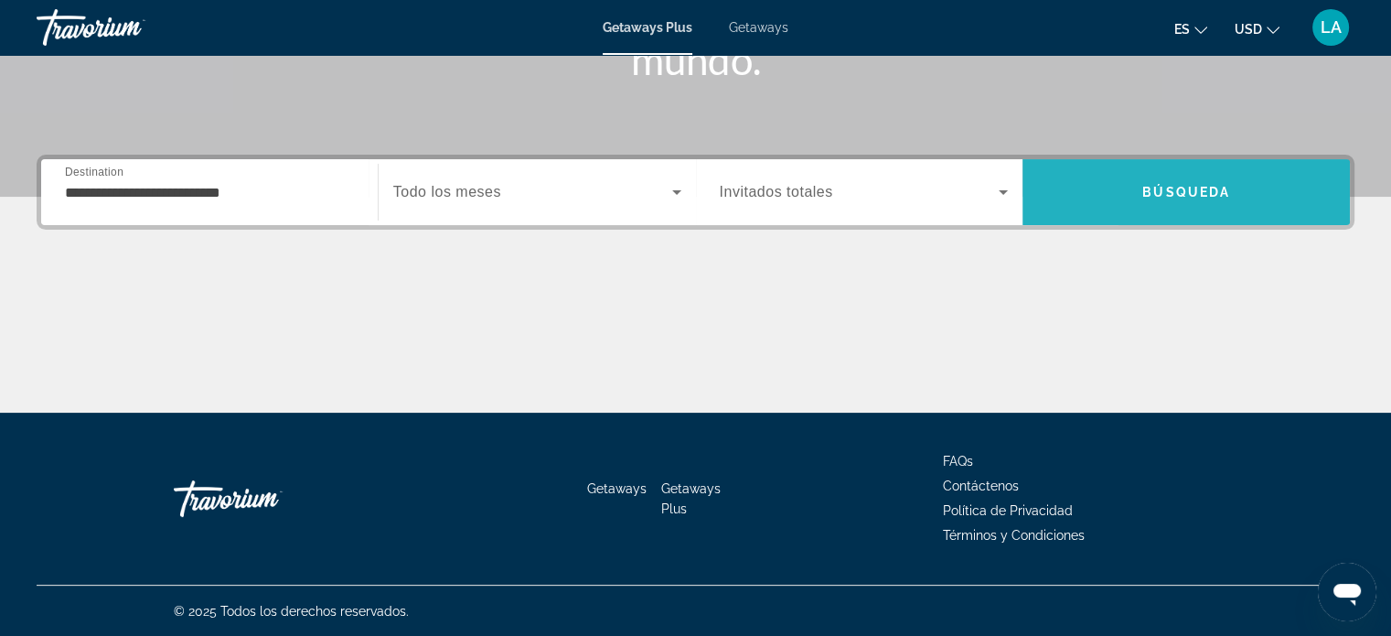
click at [1120, 184] on span "Search" at bounding box center [1186, 192] width 327 height 44
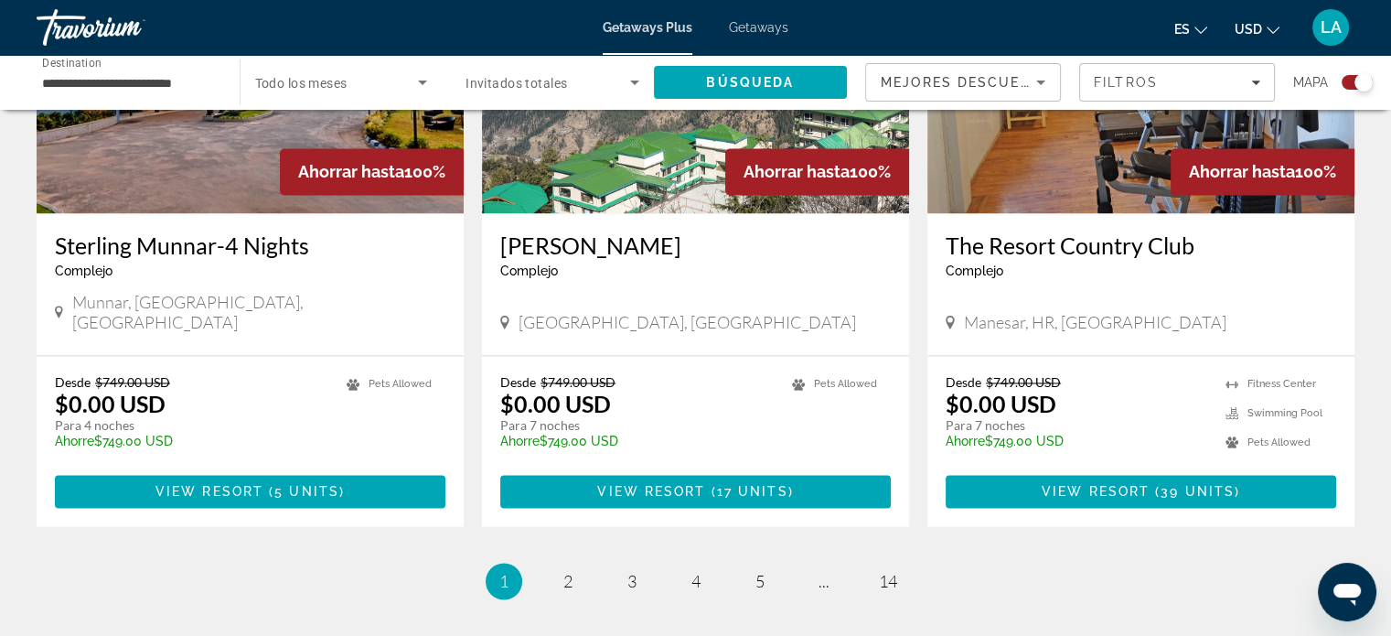
scroll to position [2840, 0]
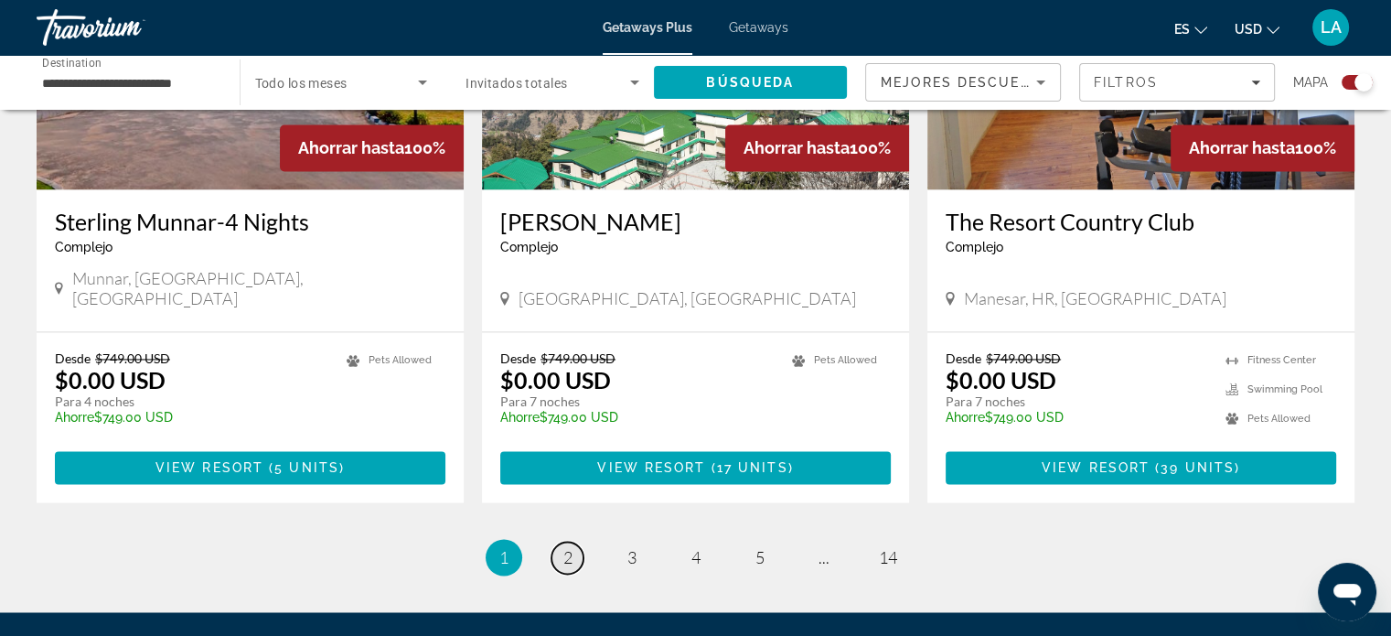
click at [567, 547] on span "2" at bounding box center [567, 557] width 9 height 20
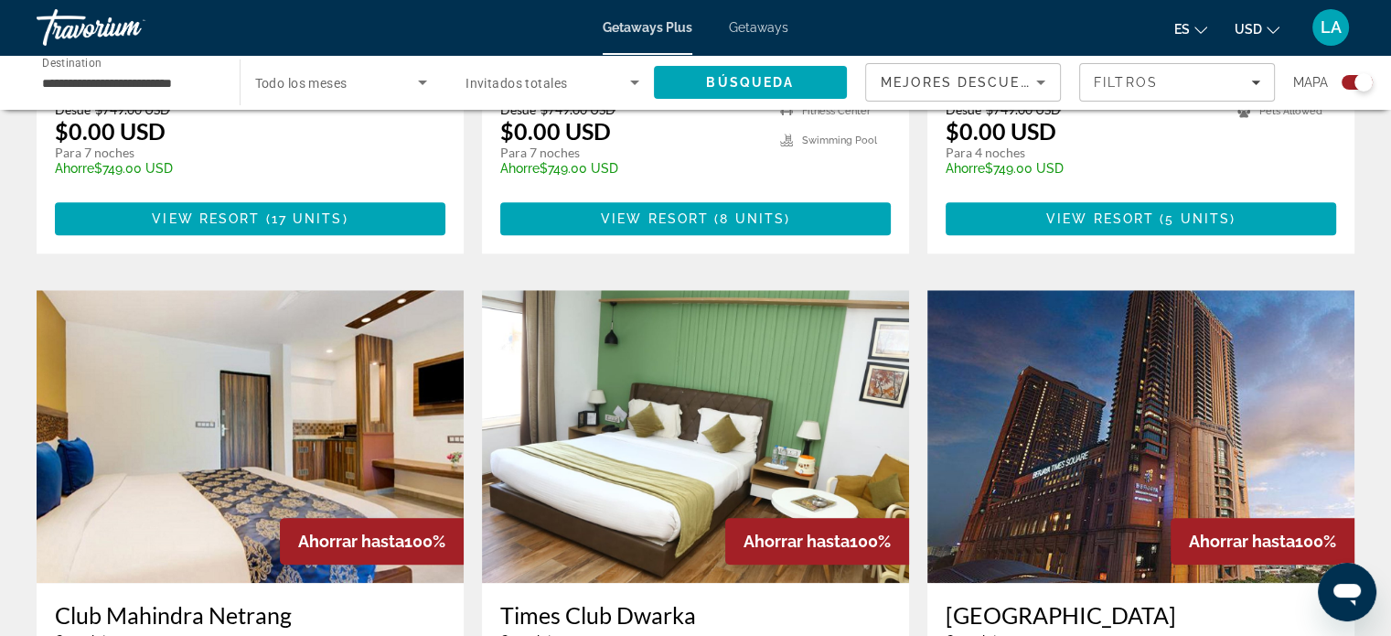
scroll to position [1767, 0]
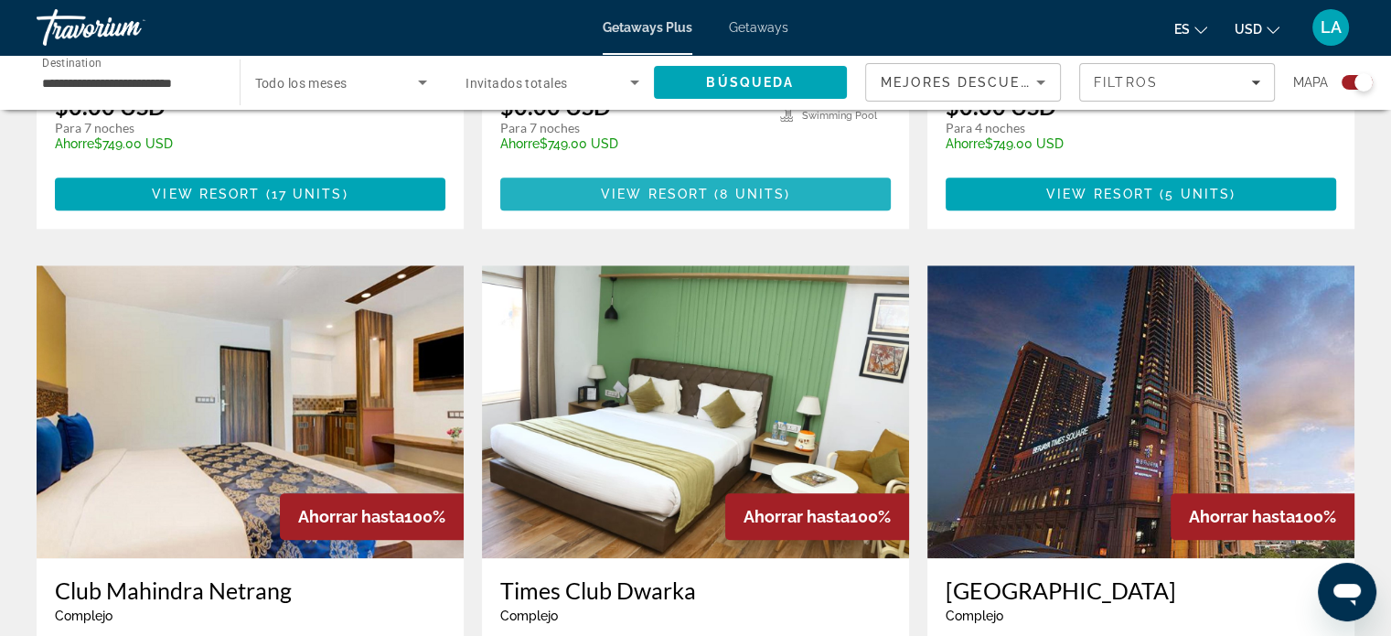
click at [710, 187] on span "Main content" at bounding box center [711, 194] width 5 height 15
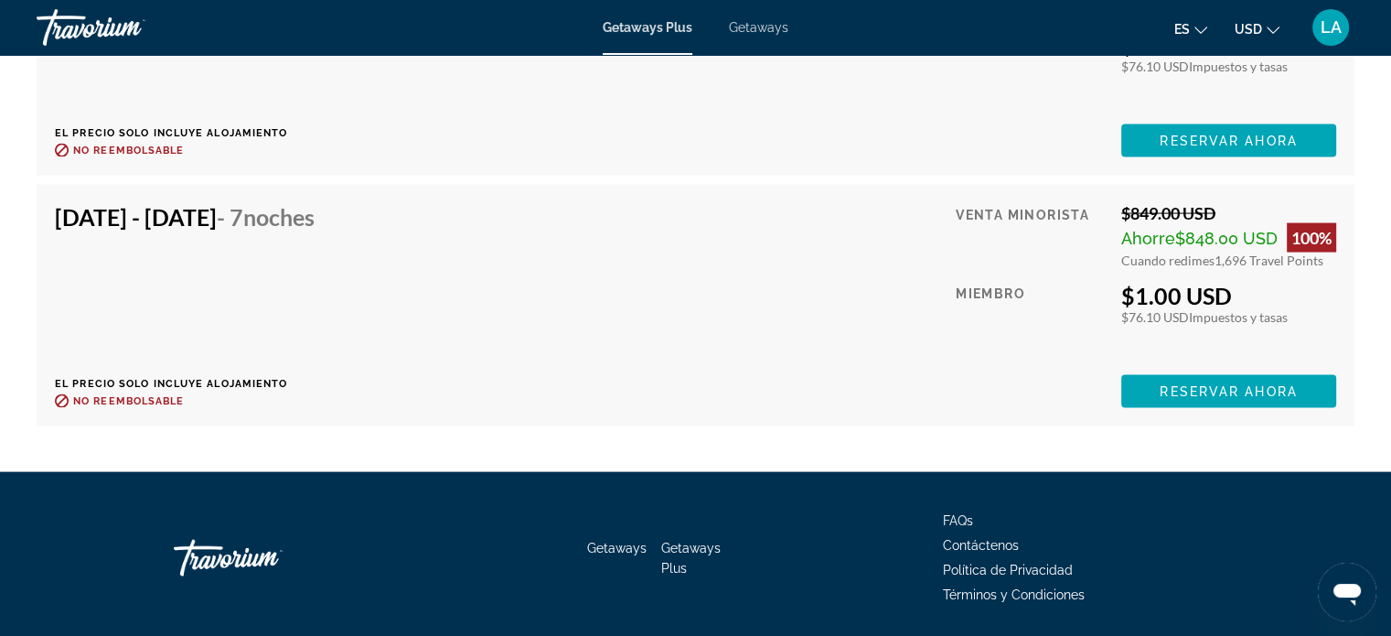
scroll to position [3819, 0]
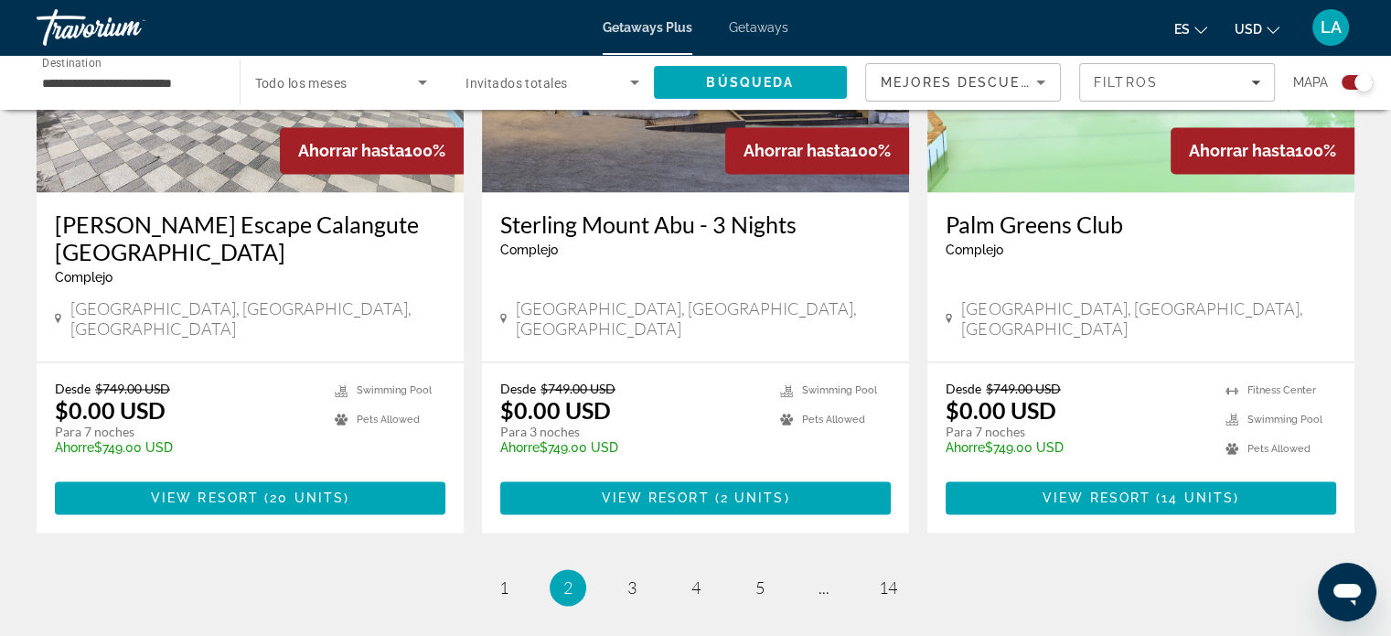
scroll to position [2890, 0]
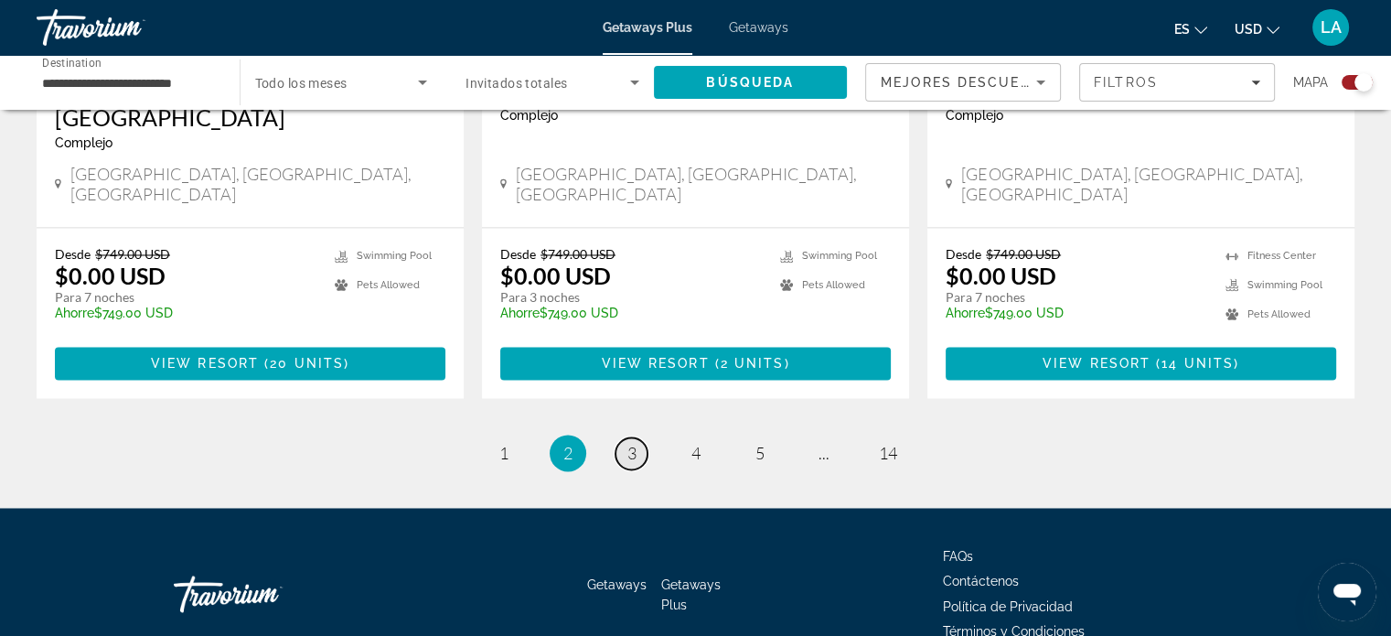
click at [632, 443] on span "3" at bounding box center [632, 453] width 9 height 20
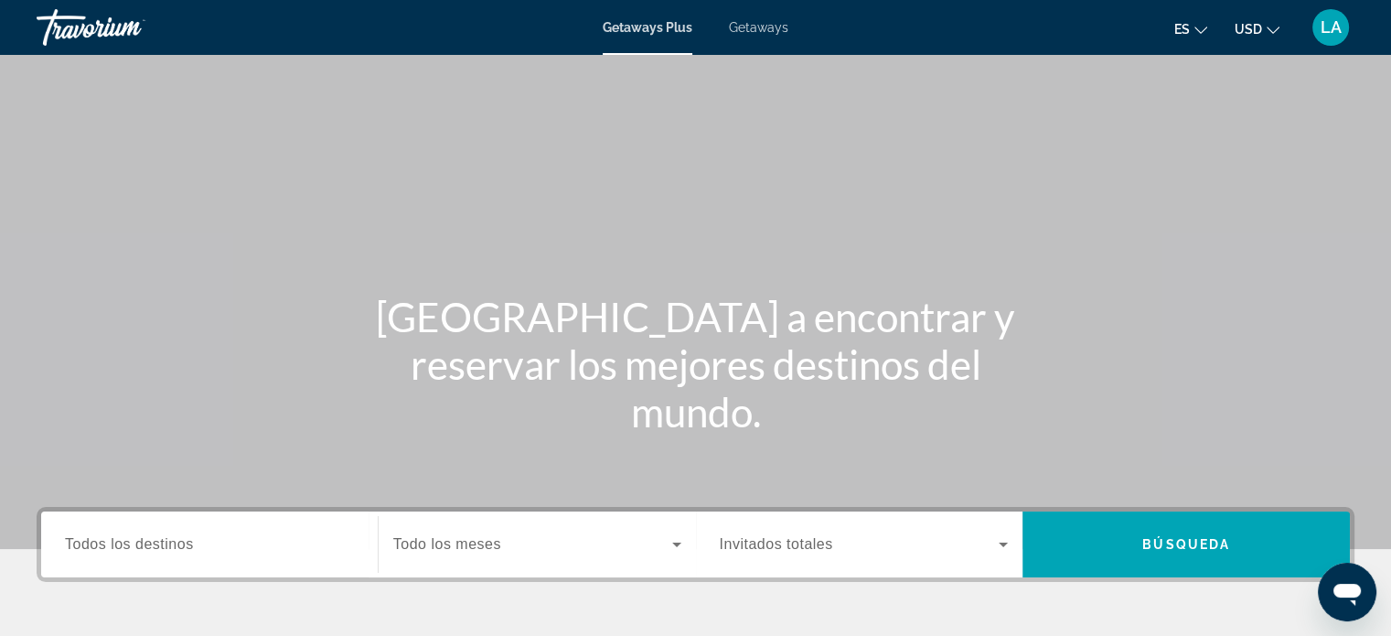
click at [107, 556] on div "Search widget" at bounding box center [209, 545] width 289 height 52
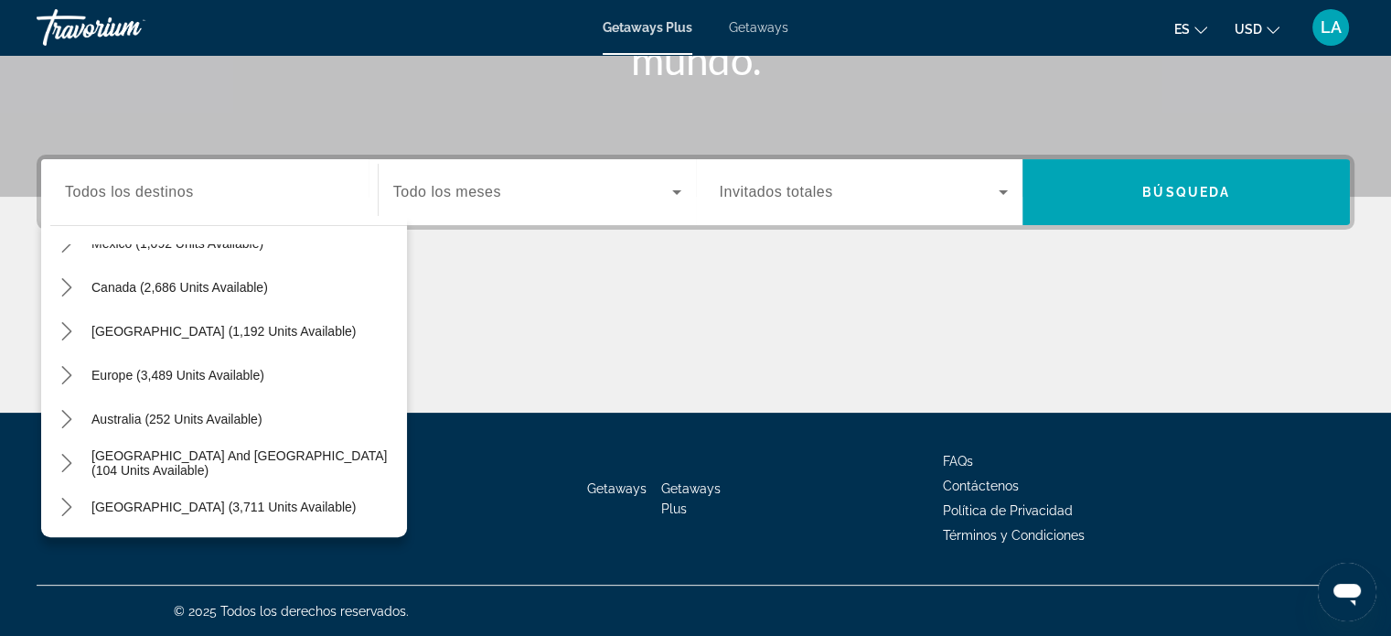
scroll to position [117, 0]
click at [220, 365] on span "Select destination: Europe (3,489 units available)" at bounding box center [177, 378] width 191 height 44
type input "**********"
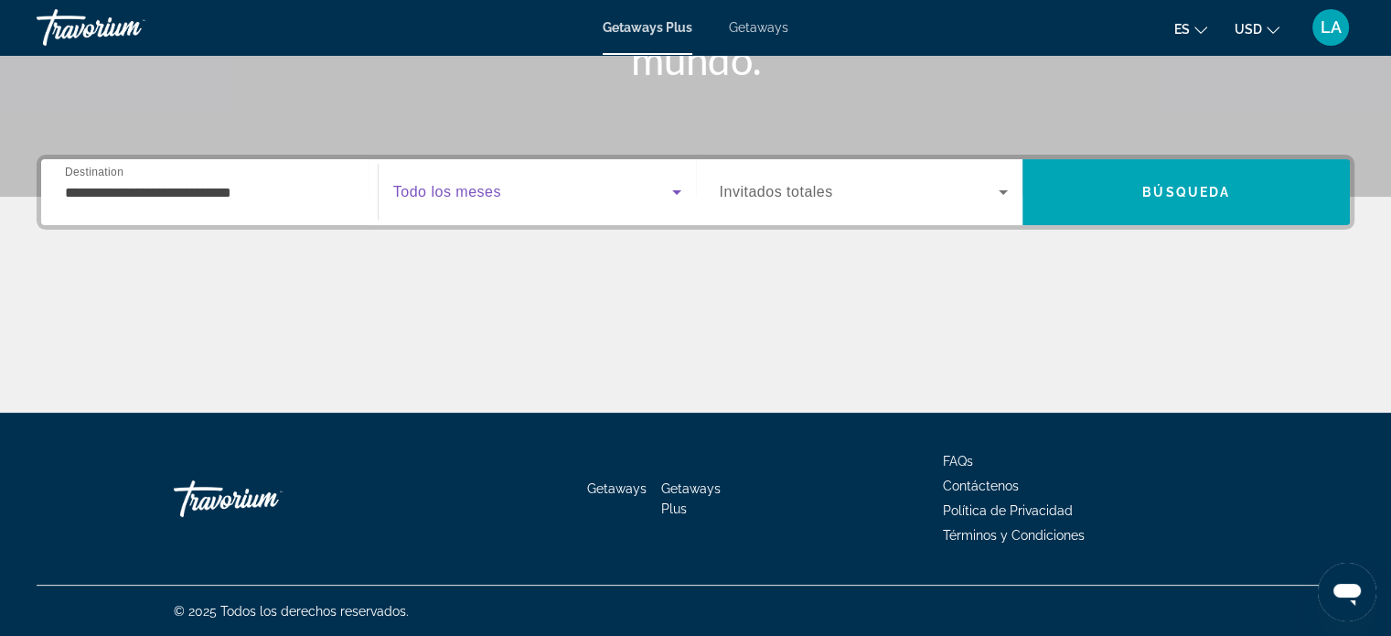
click at [676, 192] on icon "Search widget" at bounding box center [676, 192] width 9 height 5
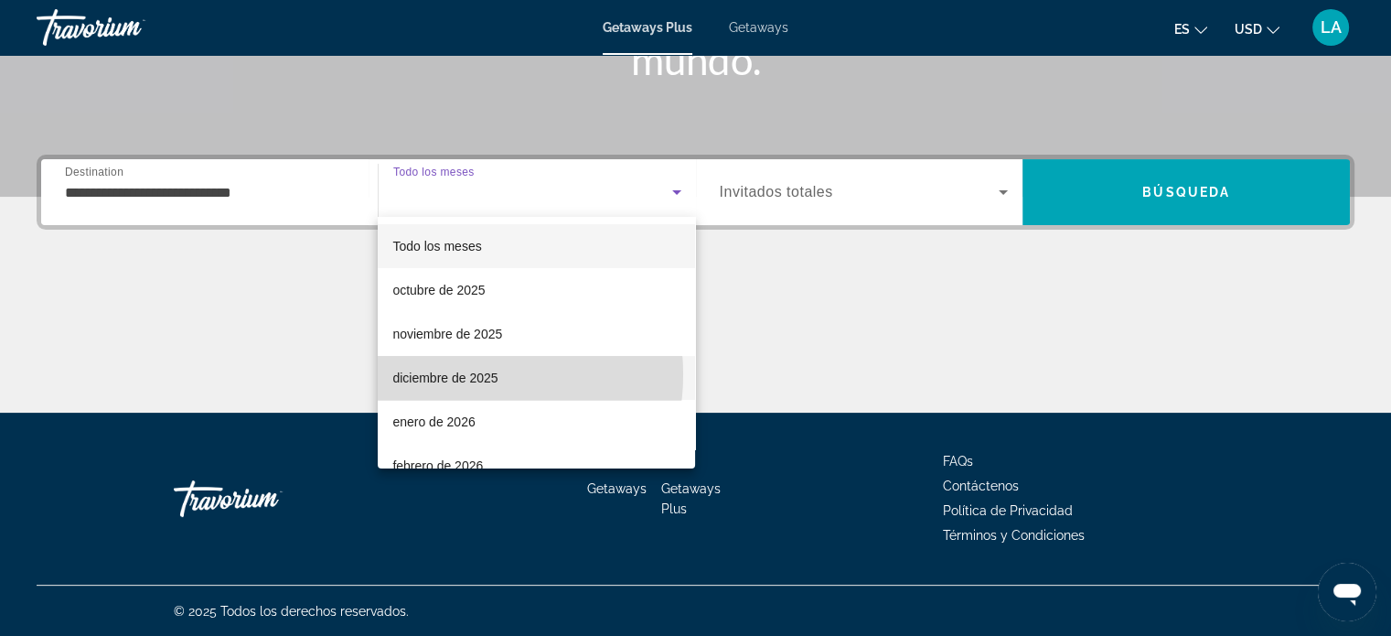
click at [455, 374] on span "diciembre de 2025" at bounding box center [444, 378] width 105 height 22
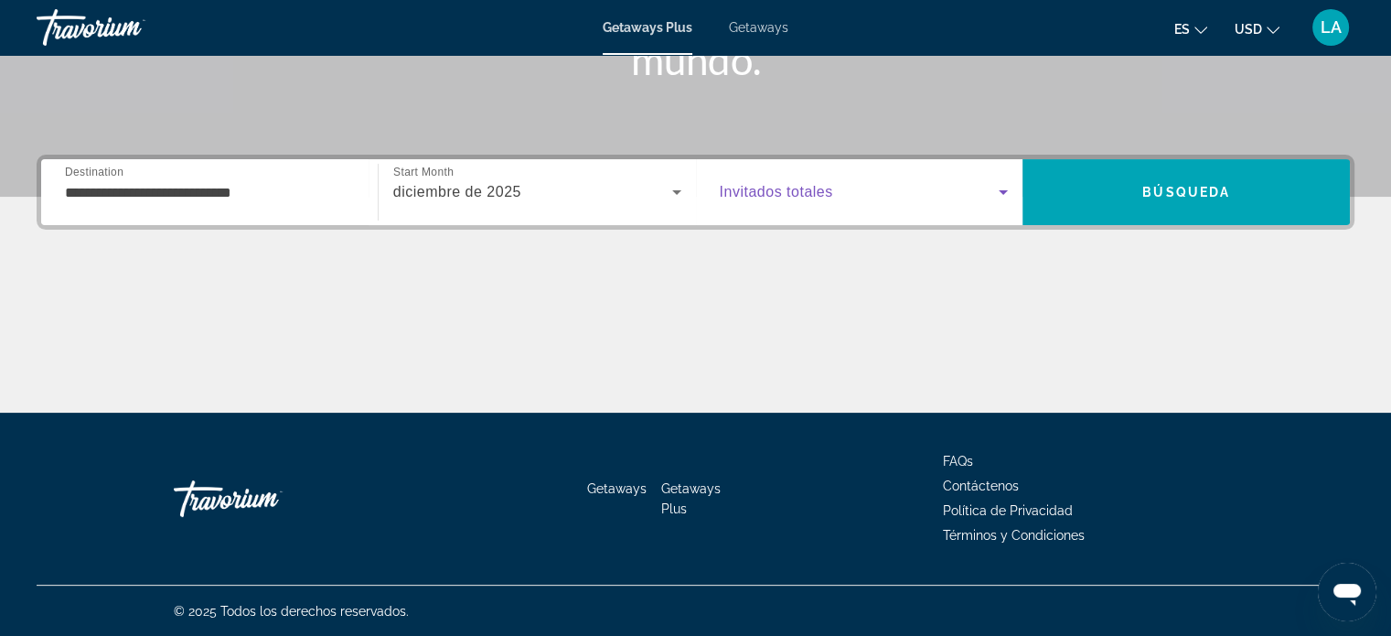
click at [1003, 188] on icon "Search widget" at bounding box center [1004, 192] width 22 height 22
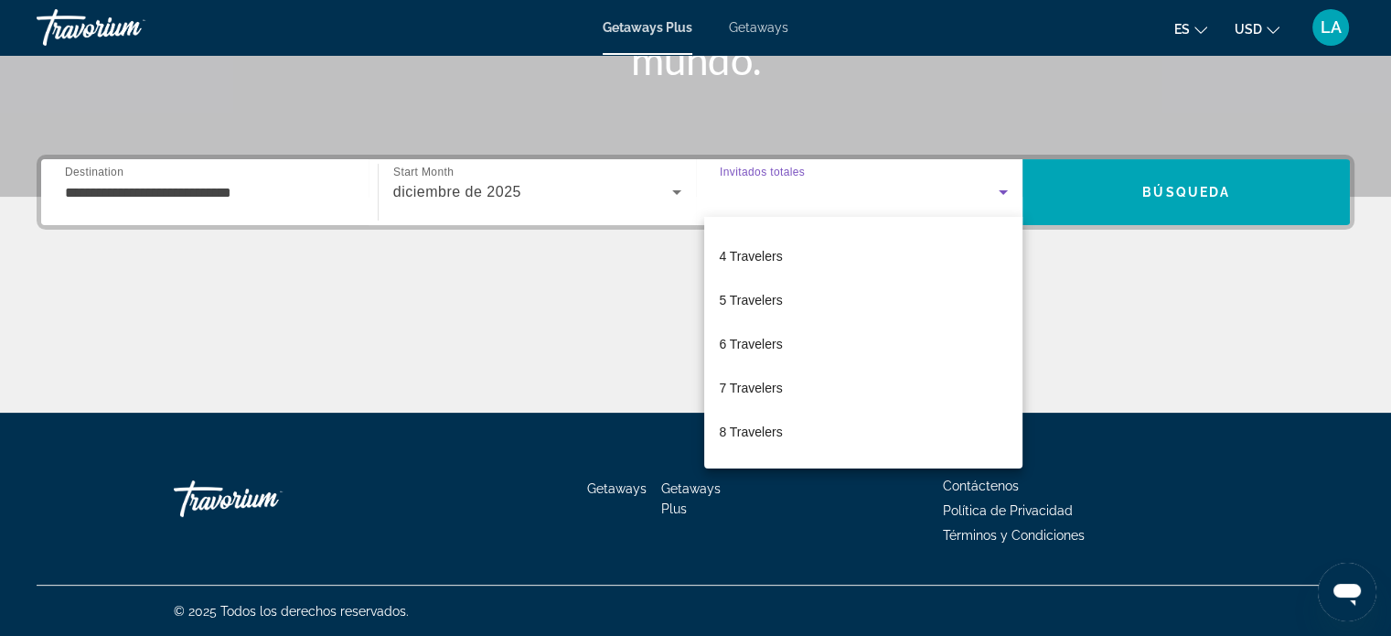
scroll to position [201, 0]
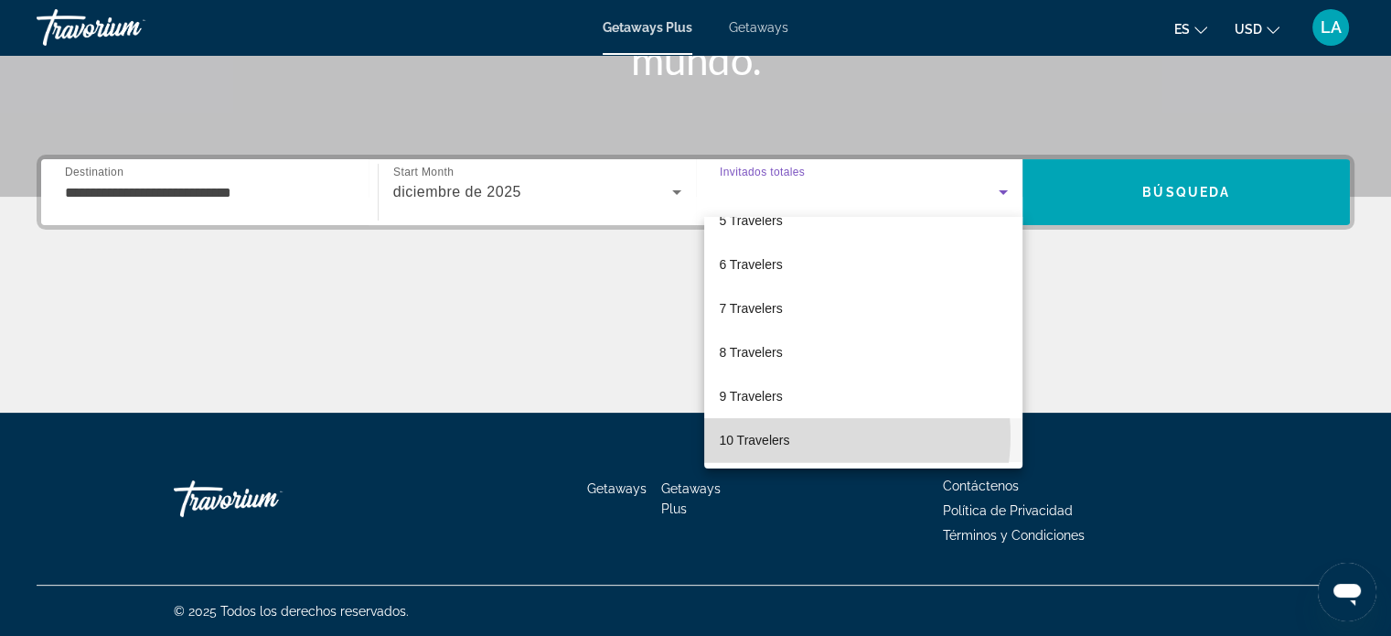
click at [805, 435] on mat-option "10 Travelers" at bounding box center [863, 440] width 318 height 44
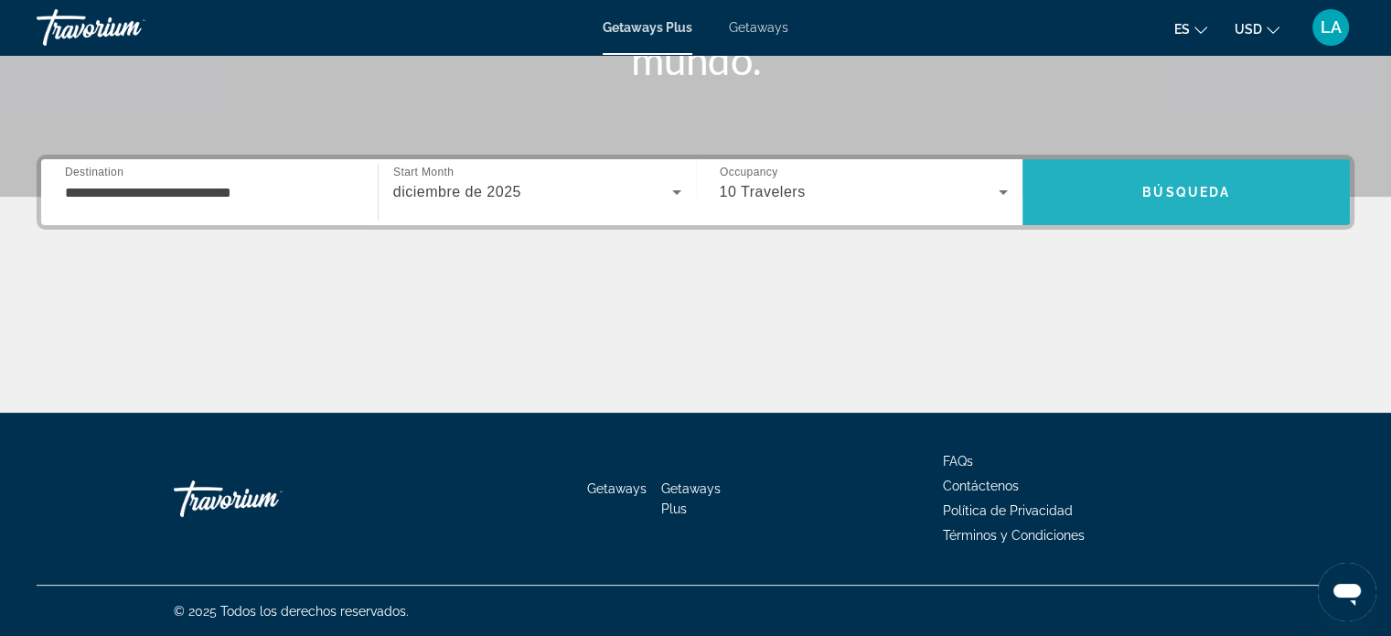
click at [1196, 170] on span "Search" at bounding box center [1186, 192] width 327 height 44
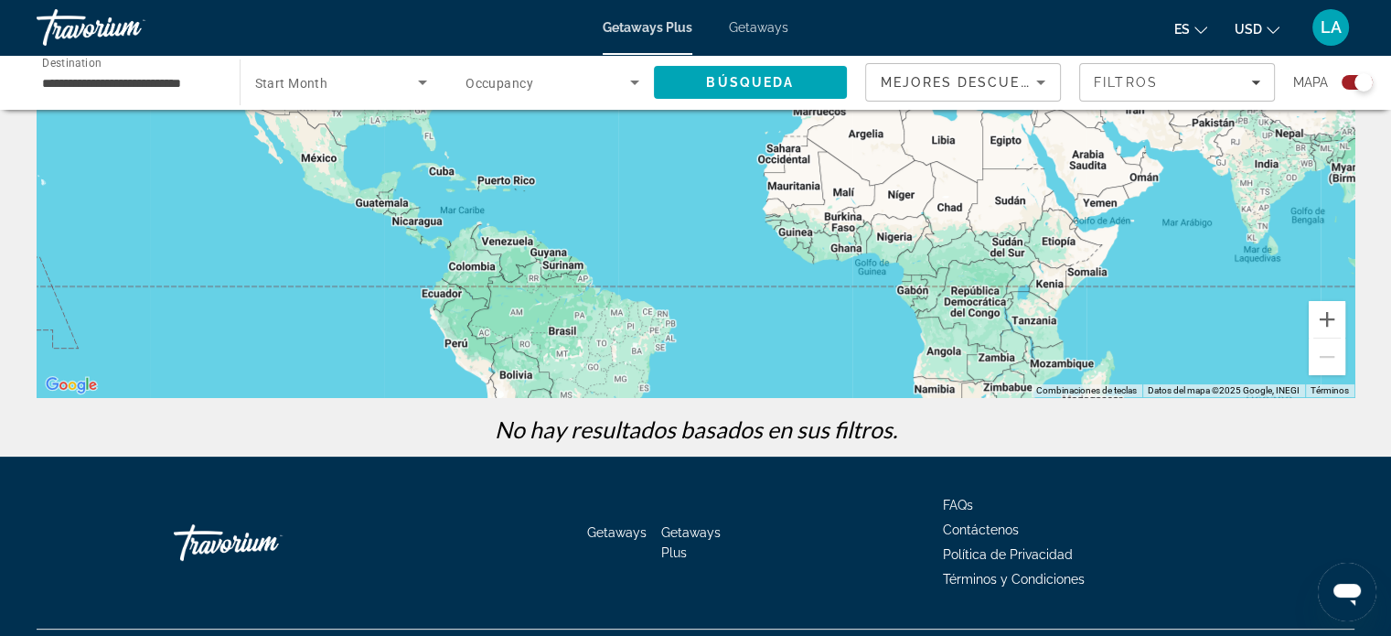
scroll to position [324, 0]
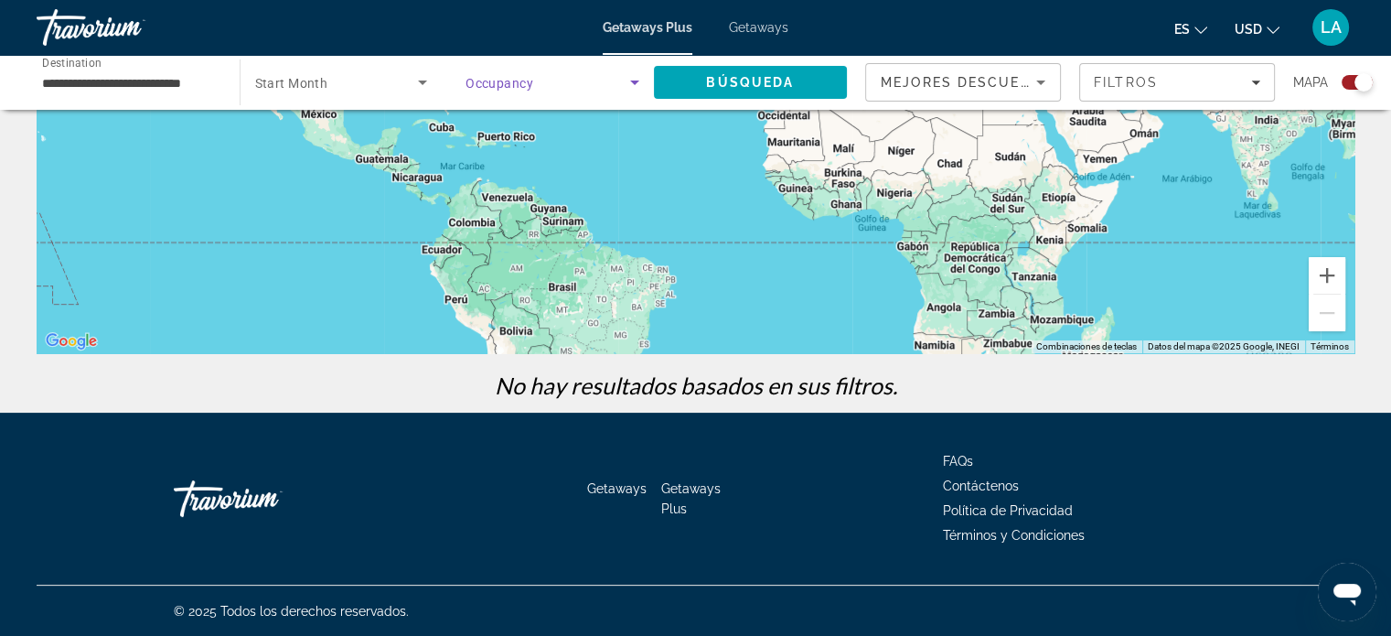
click at [634, 82] on icon "Search widget" at bounding box center [634, 82] width 9 height 5
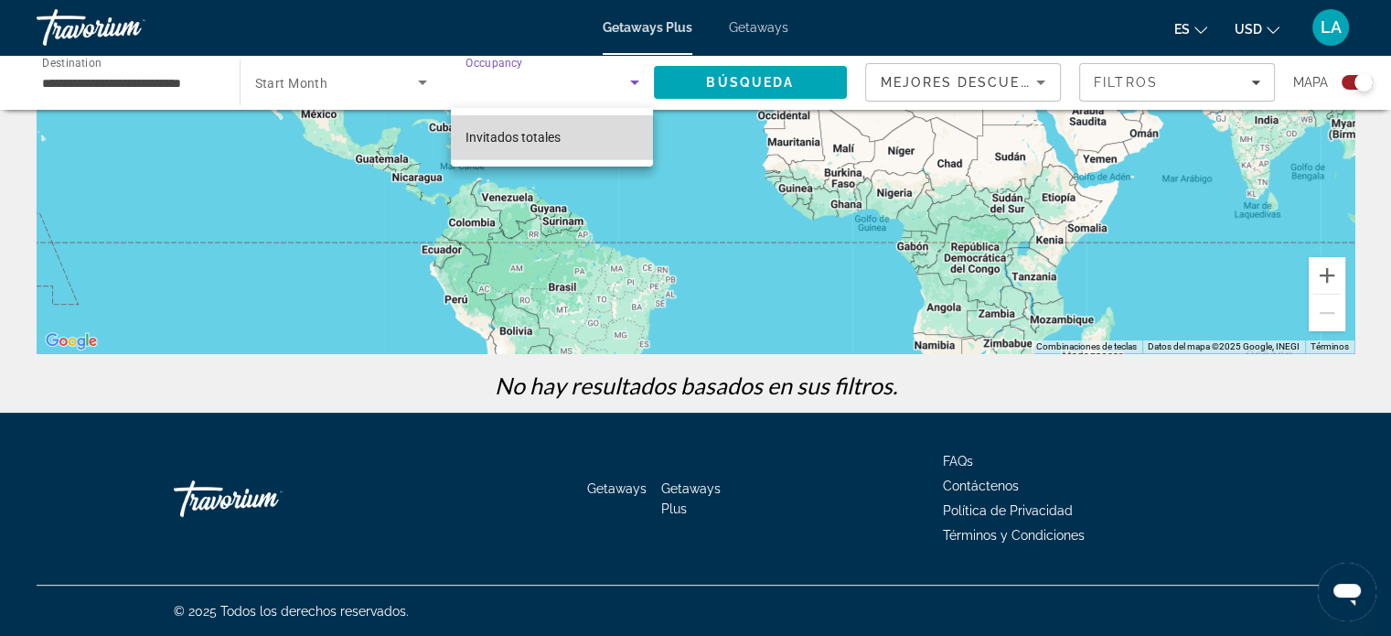
click at [562, 142] on mat-option "Invitados totales" at bounding box center [552, 137] width 202 height 44
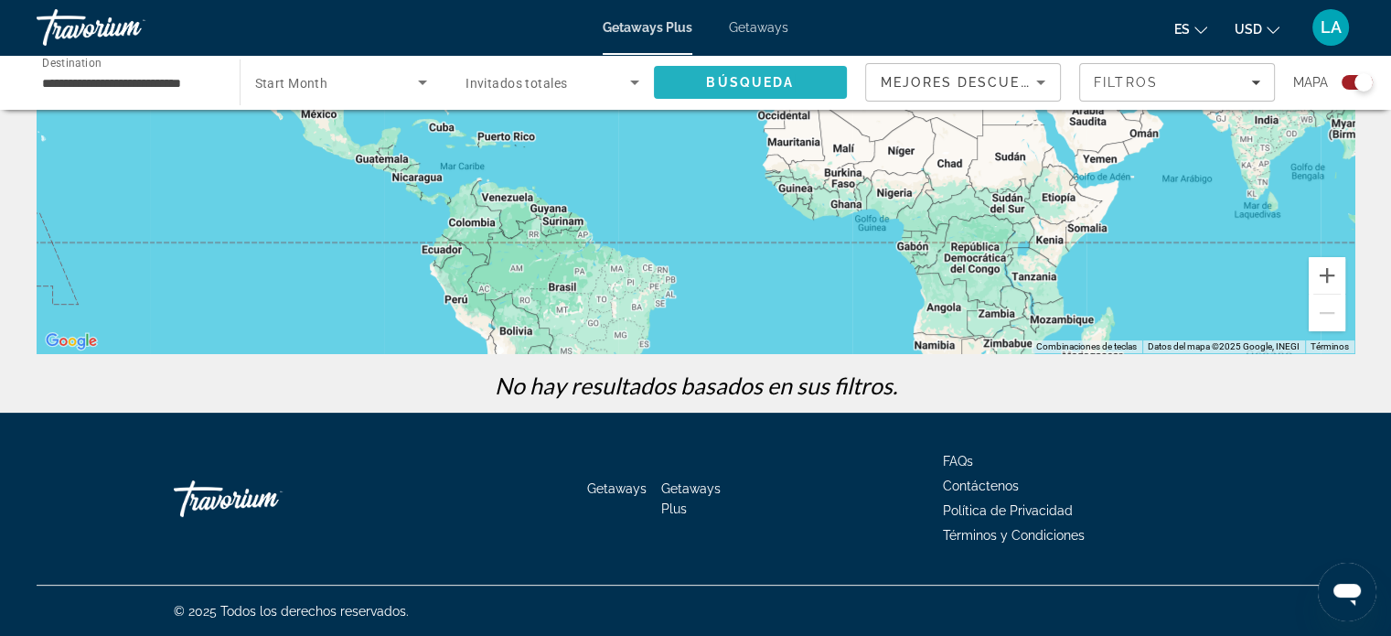
click at [745, 78] on span "Búsqueda" at bounding box center [750, 82] width 88 height 15
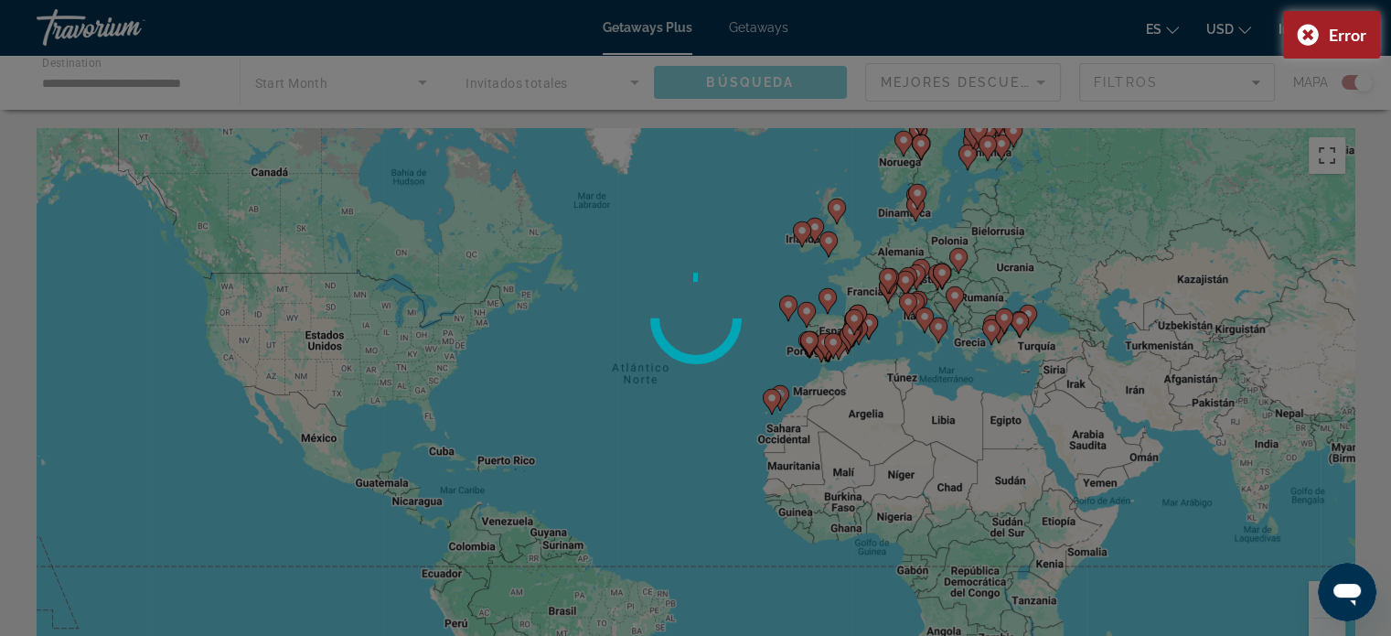
click at [745, 78] on div at bounding box center [695, 318] width 1391 height 636
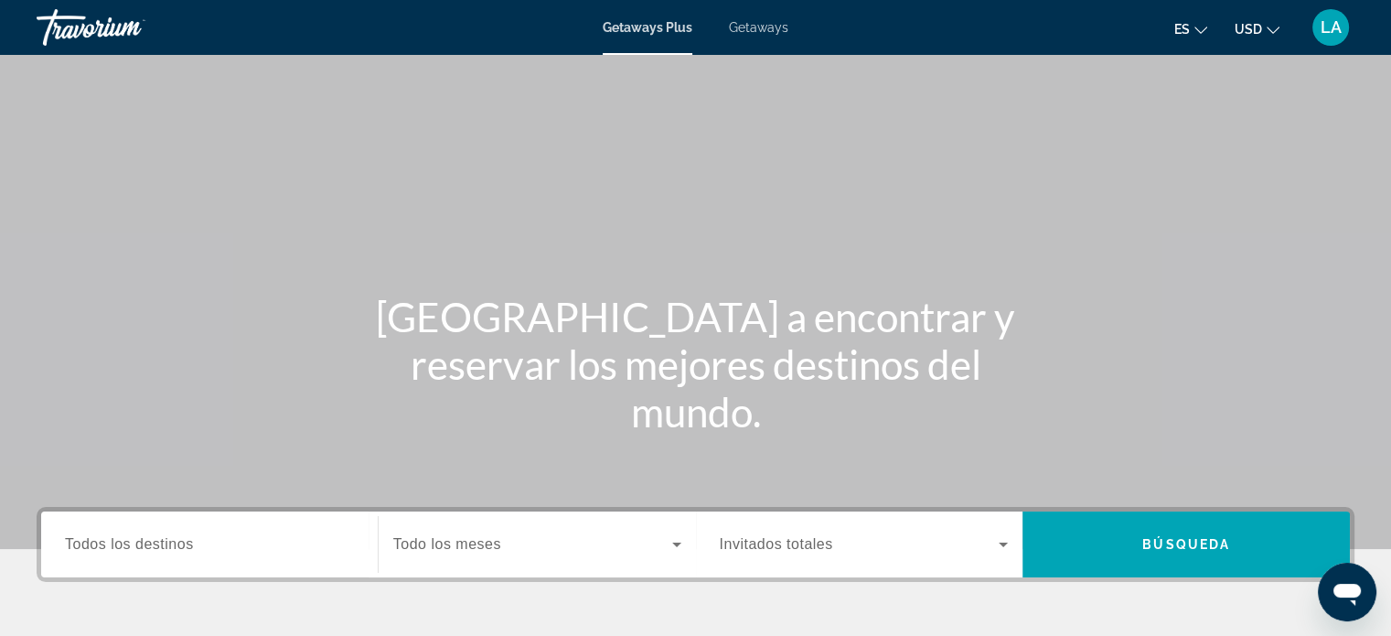
click at [166, 552] on label "Destination Todos los destinos" at bounding box center [129, 544] width 129 height 16
click at [166, 552] on input "Destination Todos los destinos" at bounding box center [209, 545] width 289 height 22
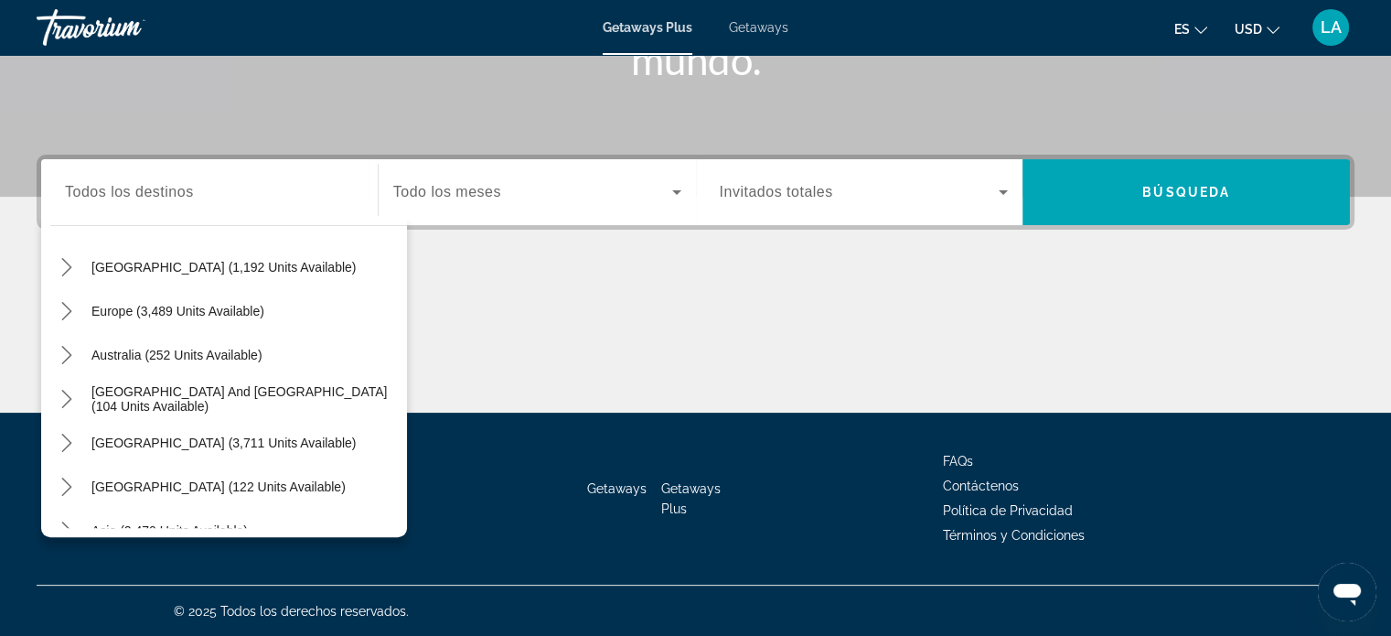
scroll to position [195, 0]
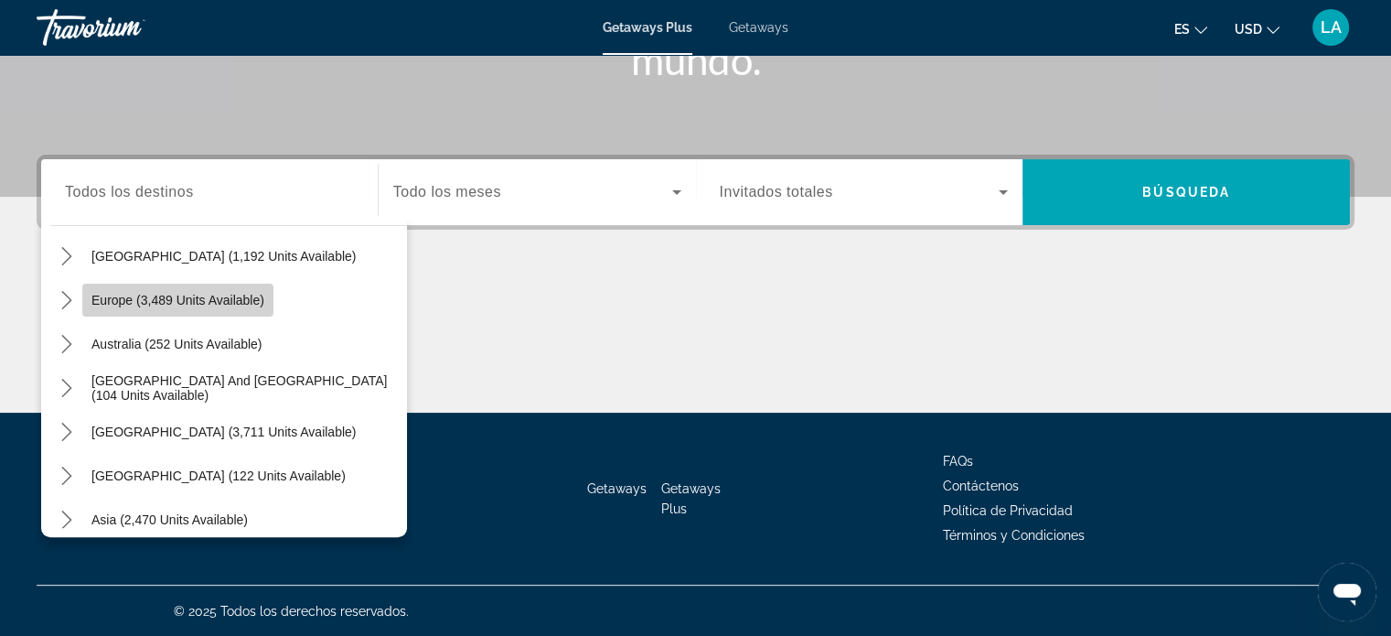
click at [152, 296] on span "Europe (3,489 units available)" at bounding box center [177, 300] width 173 height 15
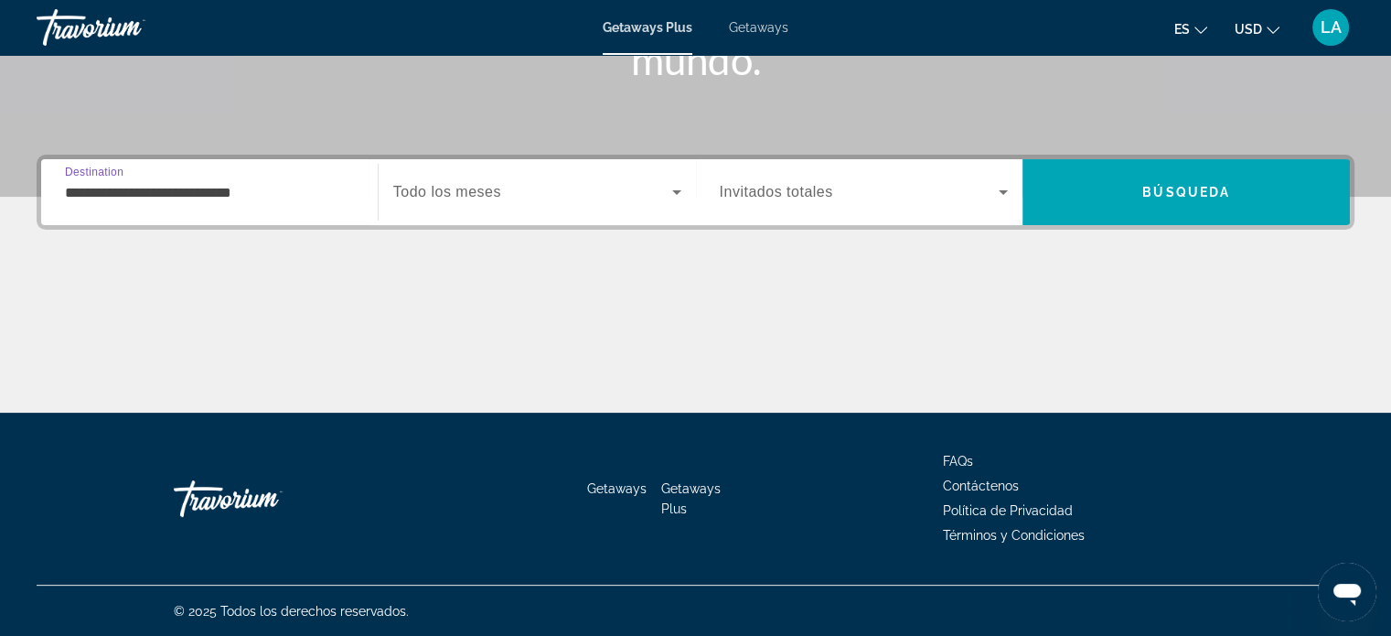
click at [263, 190] on input "**********" at bounding box center [209, 193] width 289 height 22
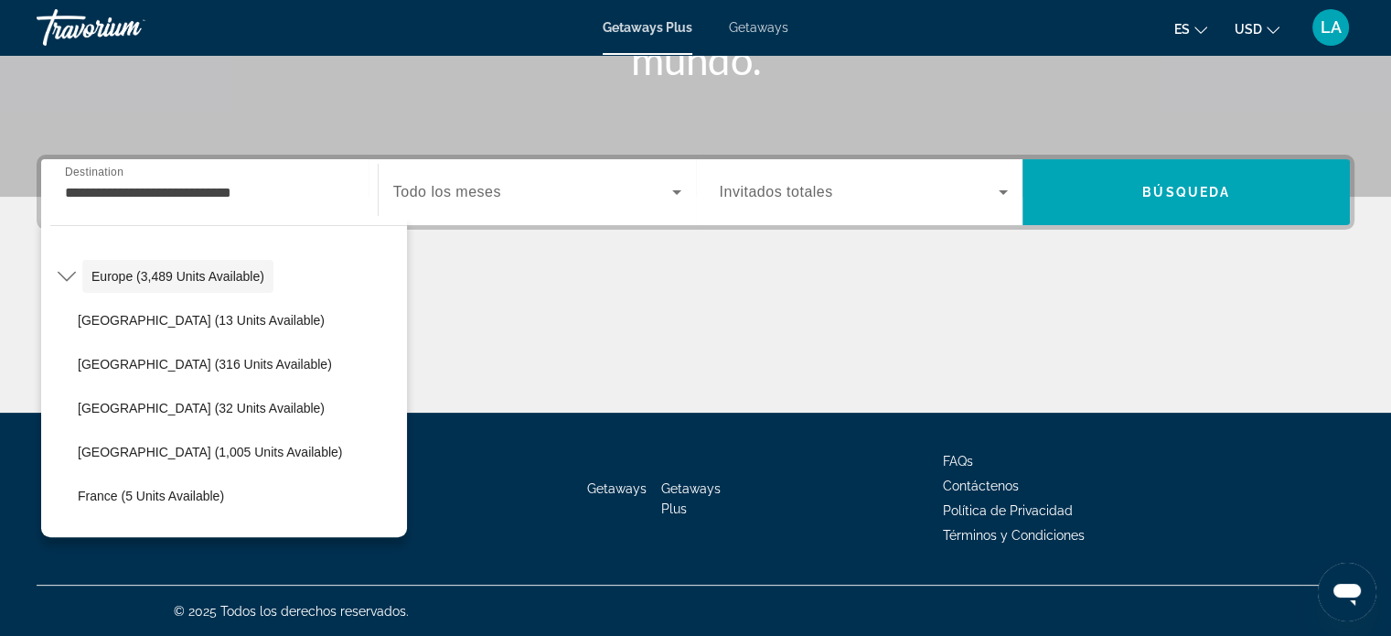
scroll to position [255, 0]
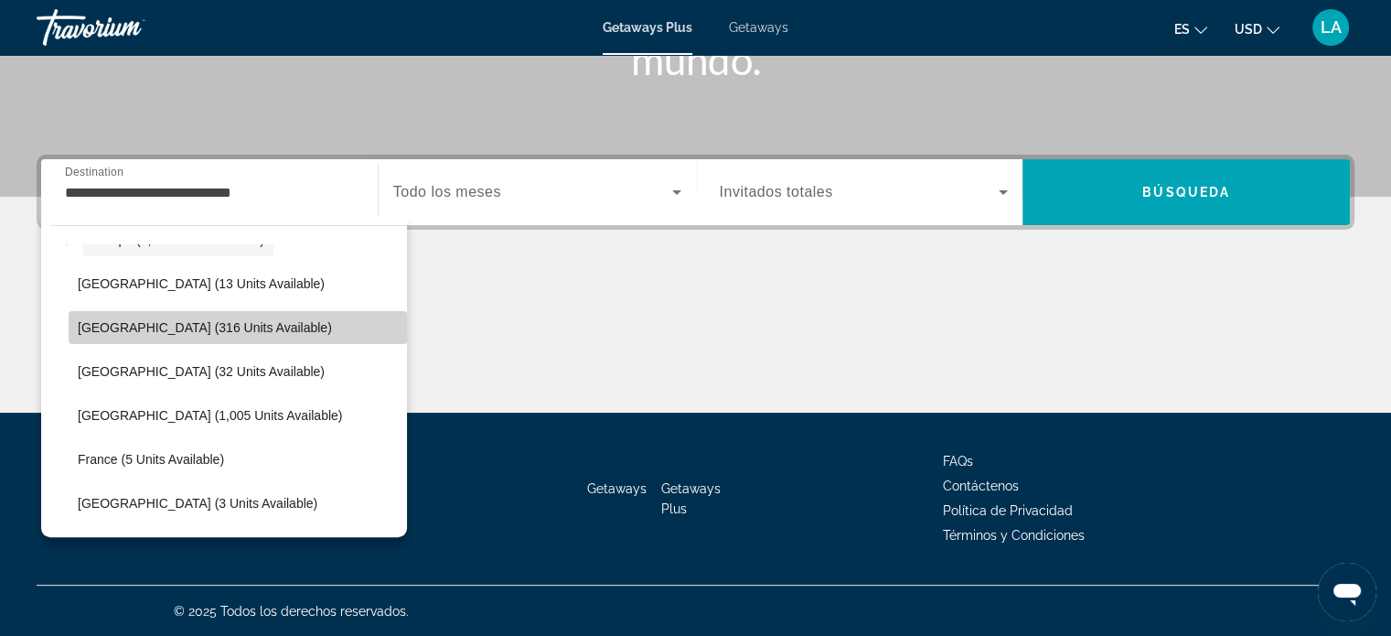
click at [260, 330] on span "Select destination: Austria (316 units available)" at bounding box center [238, 328] width 338 height 44
type input "**********"
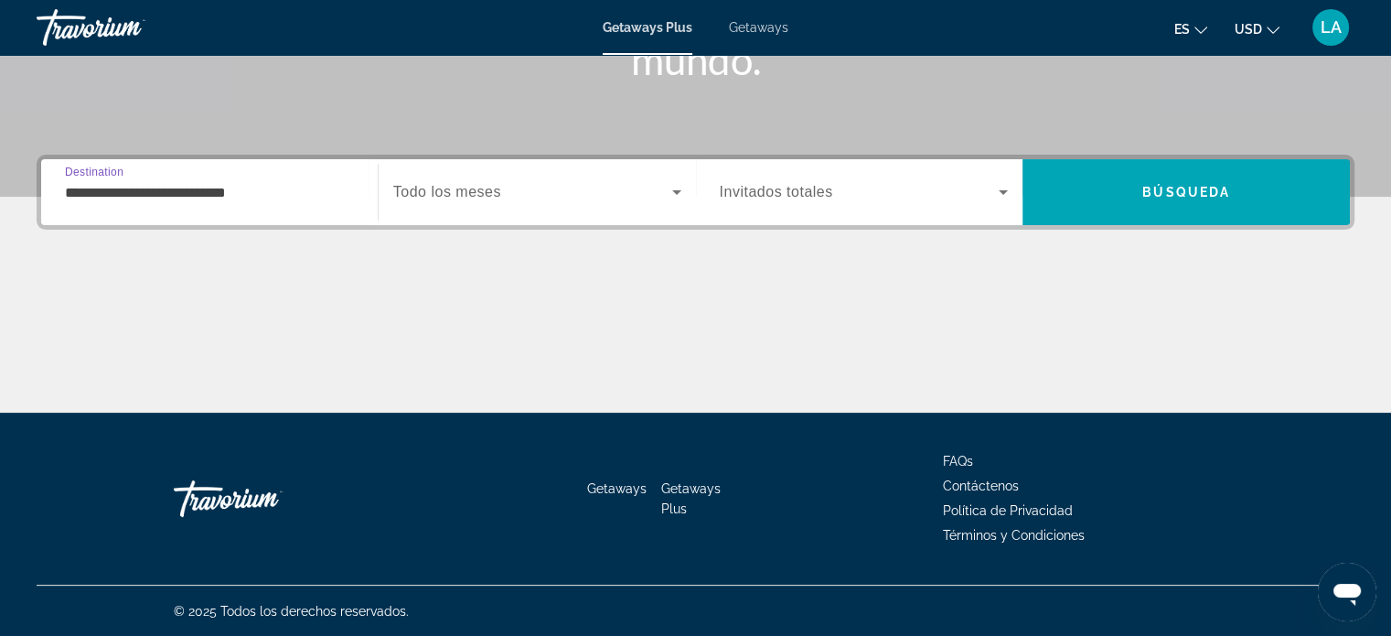
click at [678, 193] on icon "Search widget" at bounding box center [677, 192] width 22 height 22
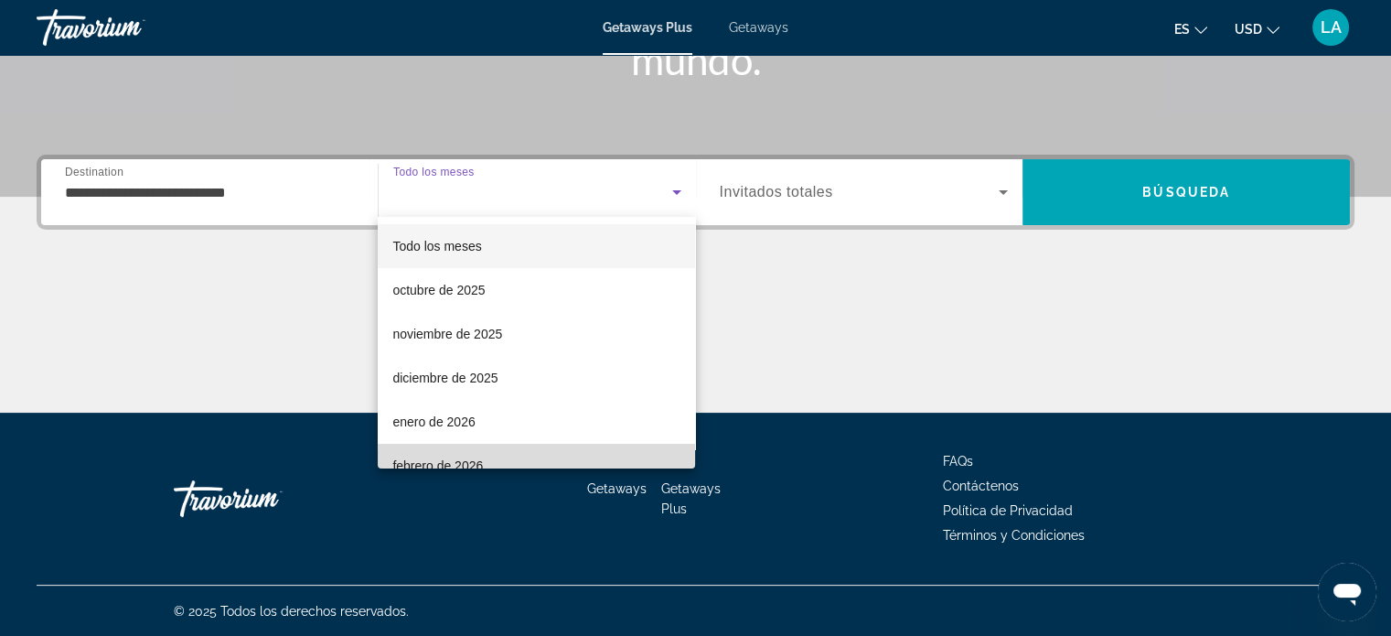
click at [563, 462] on mat-option "febrero de 2026" at bounding box center [536, 466] width 317 height 44
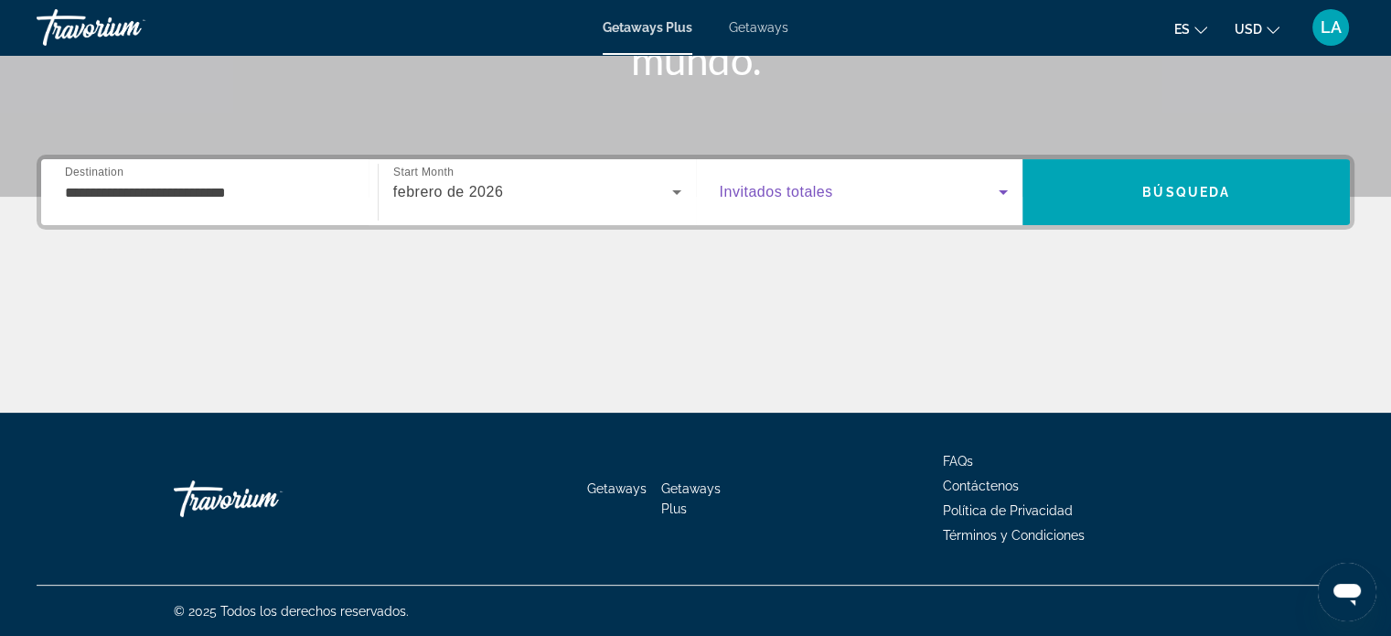
click at [1005, 189] on icon "Search widget" at bounding box center [1004, 192] width 22 height 22
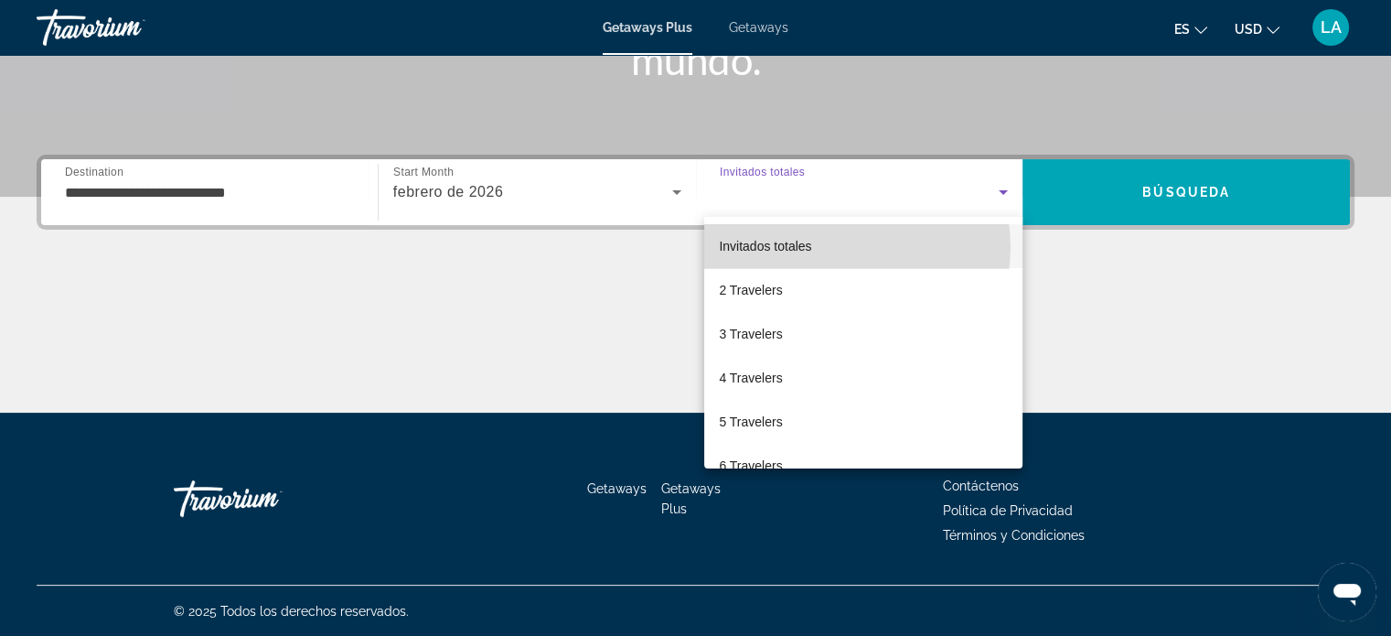
click at [844, 247] on mat-option "Invitados totales" at bounding box center [863, 246] width 318 height 44
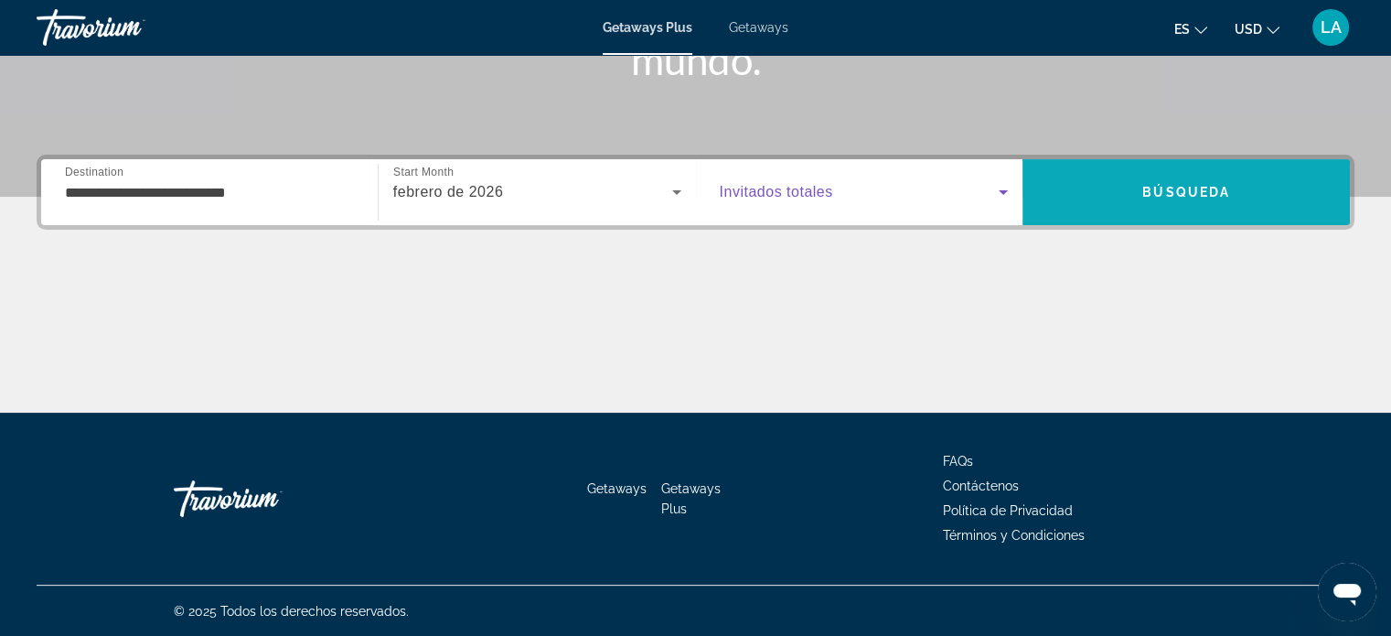
click at [1196, 186] on span "Búsqueda" at bounding box center [1187, 192] width 88 height 15
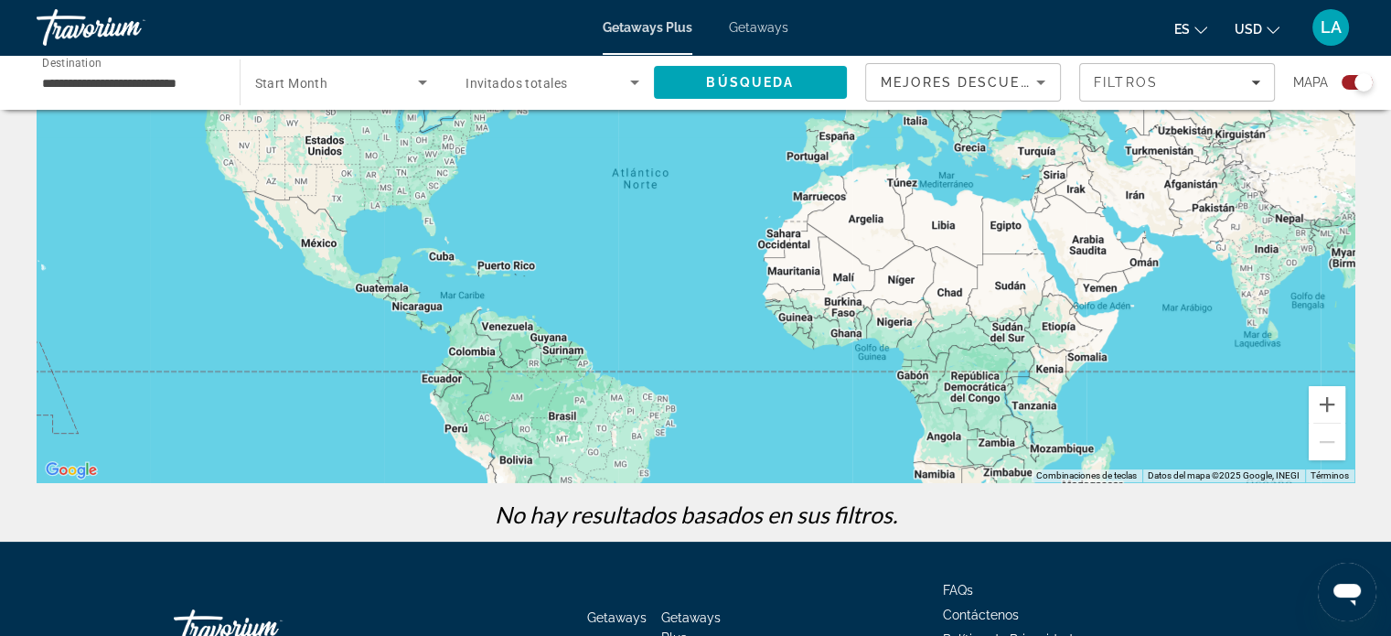
scroll to position [324, 0]
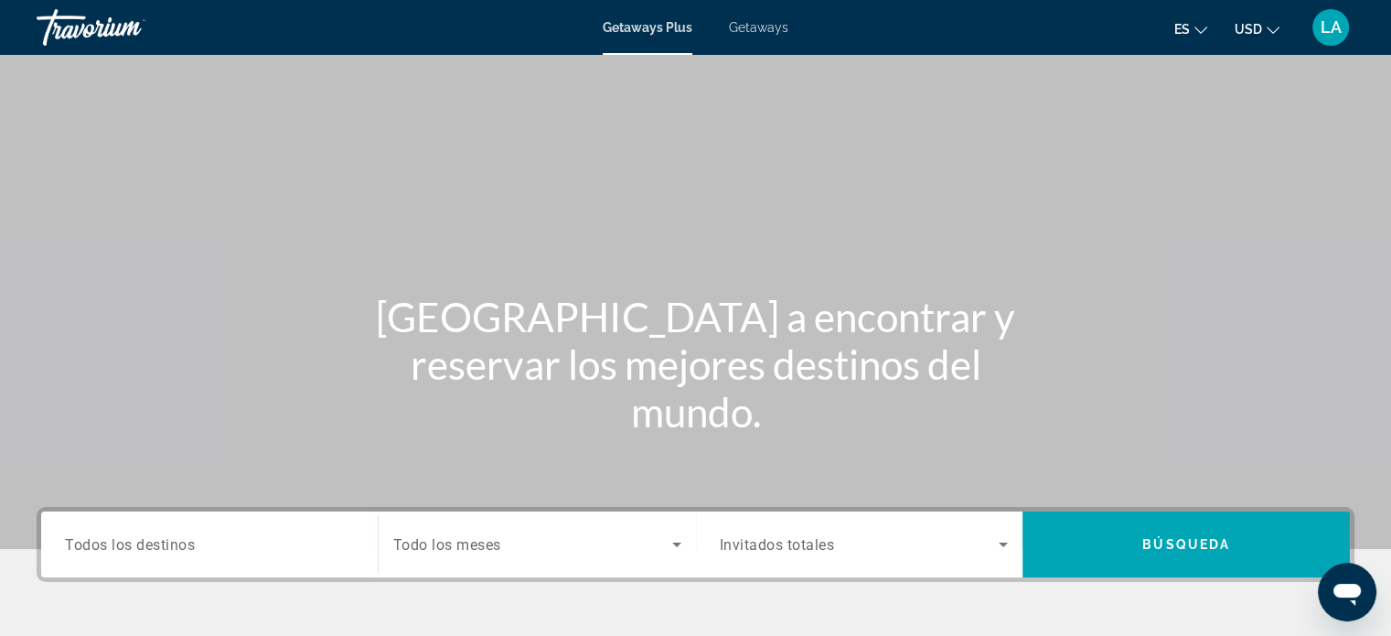
click at [137, 544] on span "Todos los destinos" at bounding box center [130, 543] width 130 height 17
click at [137, 544] on input "Destination Todos los destinos" at bounding box center [209, 545] width 289 height 22
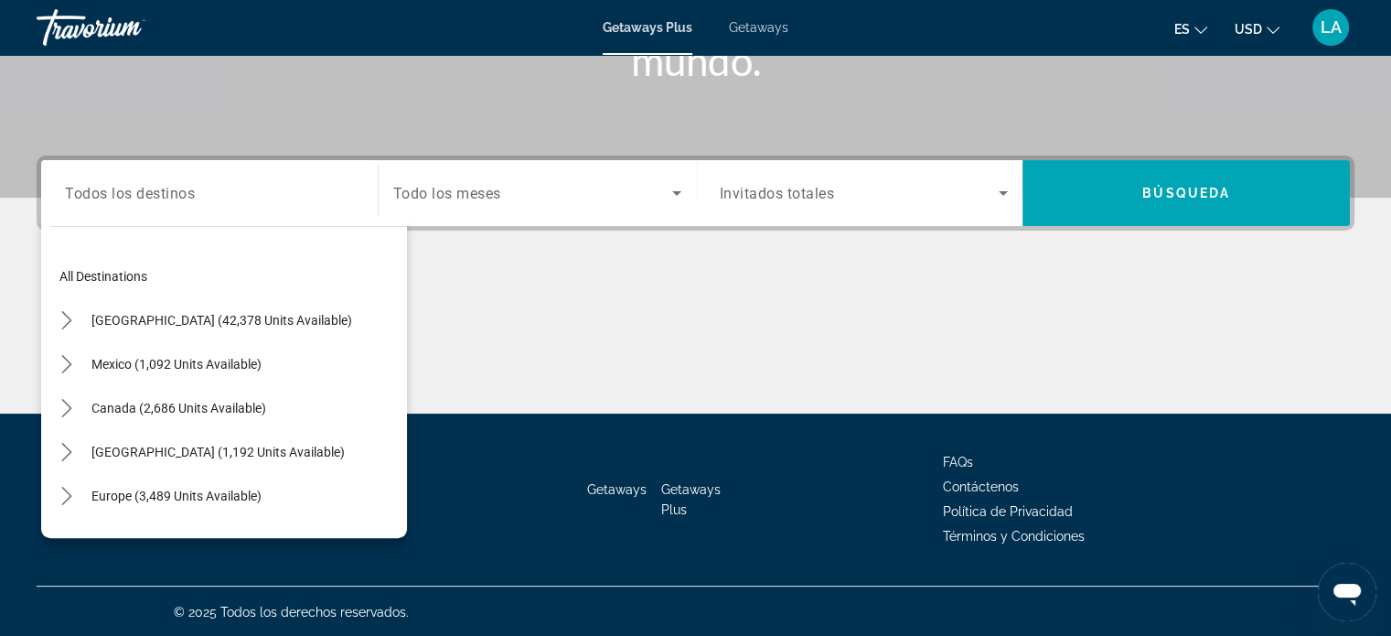
scroll to position [352, 0]
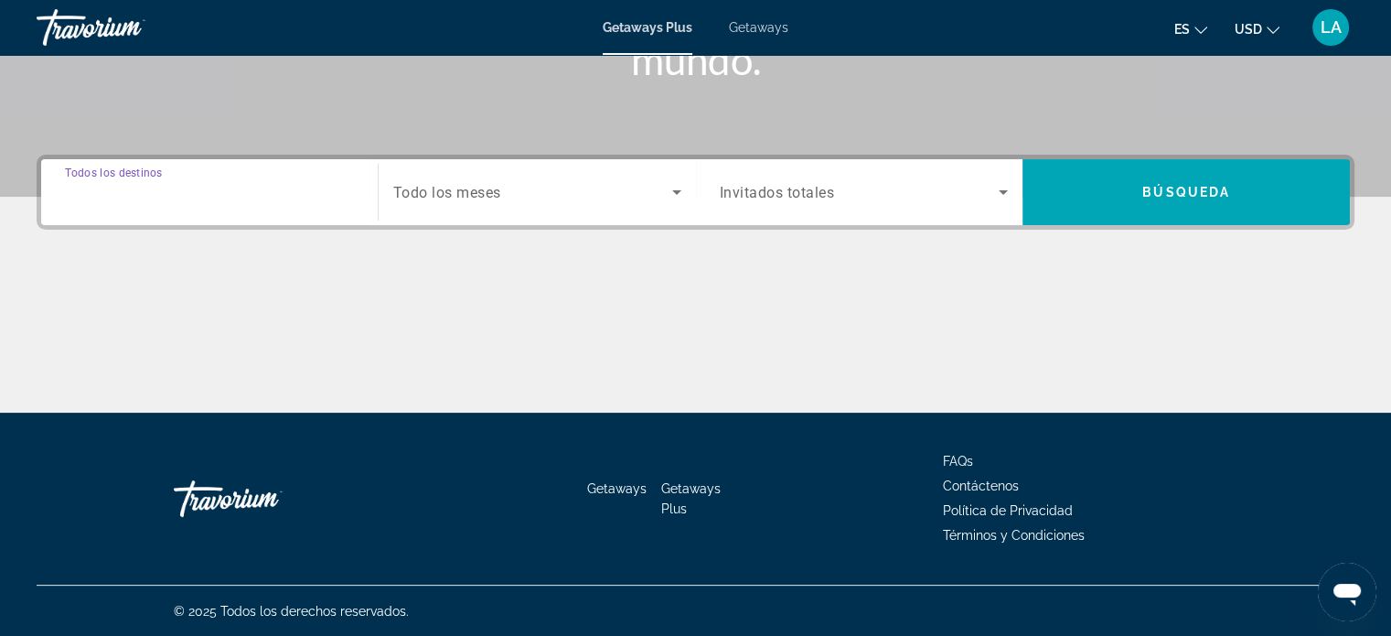
click at [228, 200] on input "Destination Todos los destinos" at bounding box center [209, 193] width 289 height 22
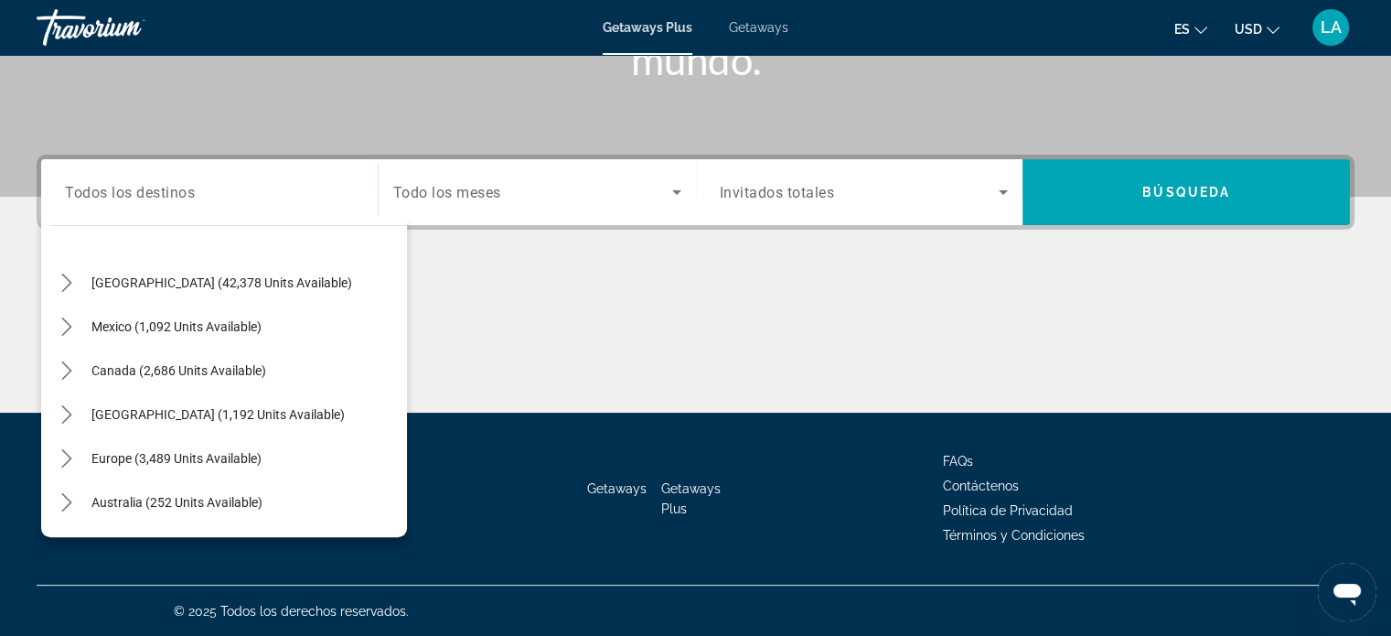
scroll to position [183, 0]
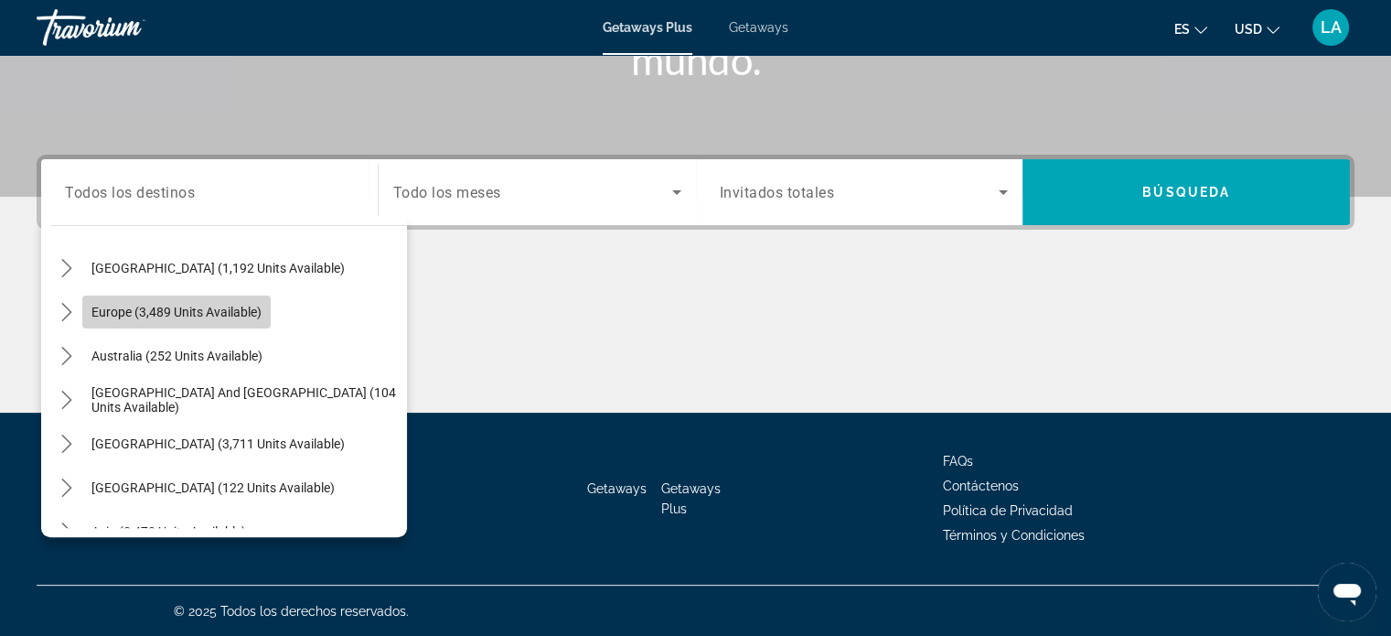
click at [183, 305] on span "Europe (3,489 units available)" at bounding box center [176, 312] width 170 height 15
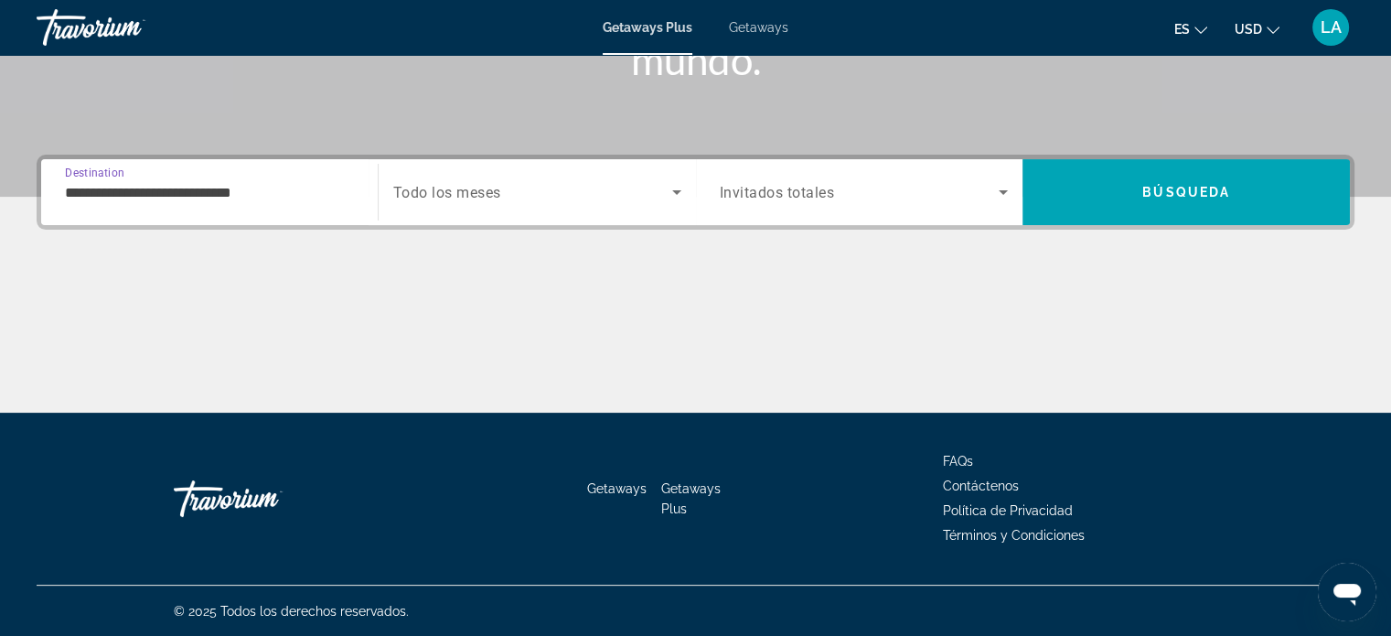
click at [290, 195] on input "**********" at bounding box center [209, 193] width 289 height 22
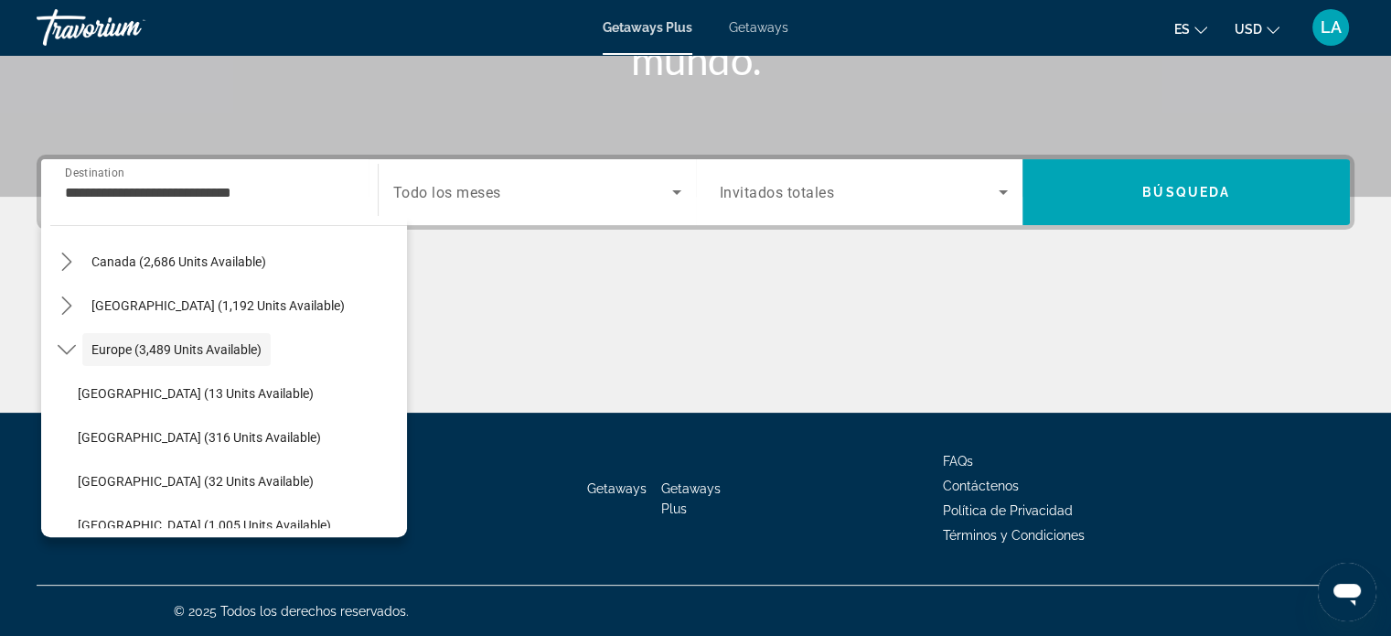
scroll to position [182, 0]
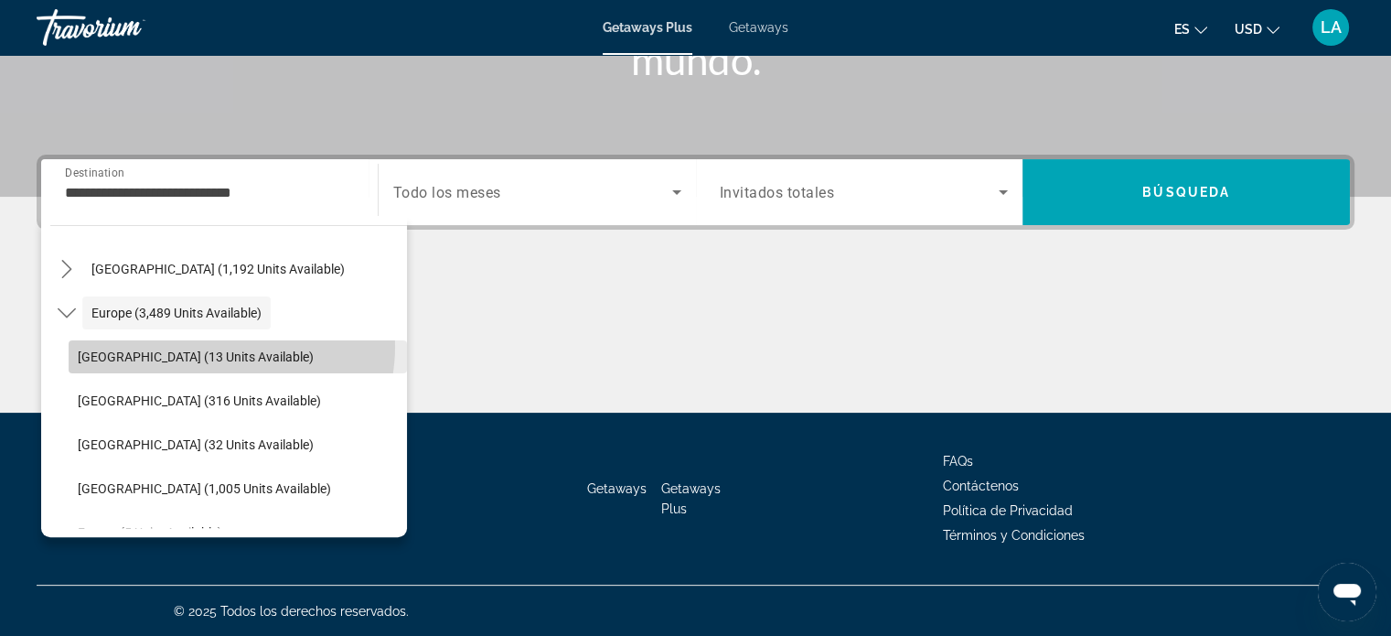
click at [216, 345] on span "Select destination: Andorra (13 units available)" at bounding box center [238, 357] width 338 height 44
type input "**********"
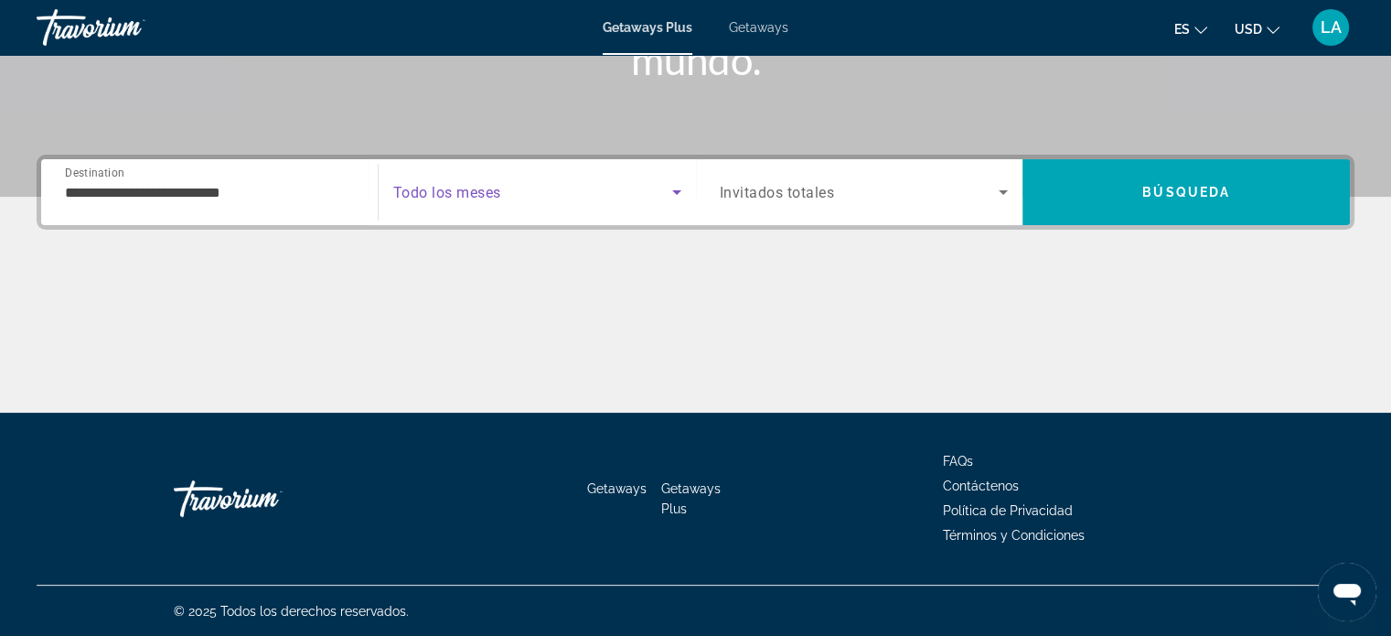
click at [673, 188] on icon "Search widget" at bounding box center [677, 192] width 22 height 22
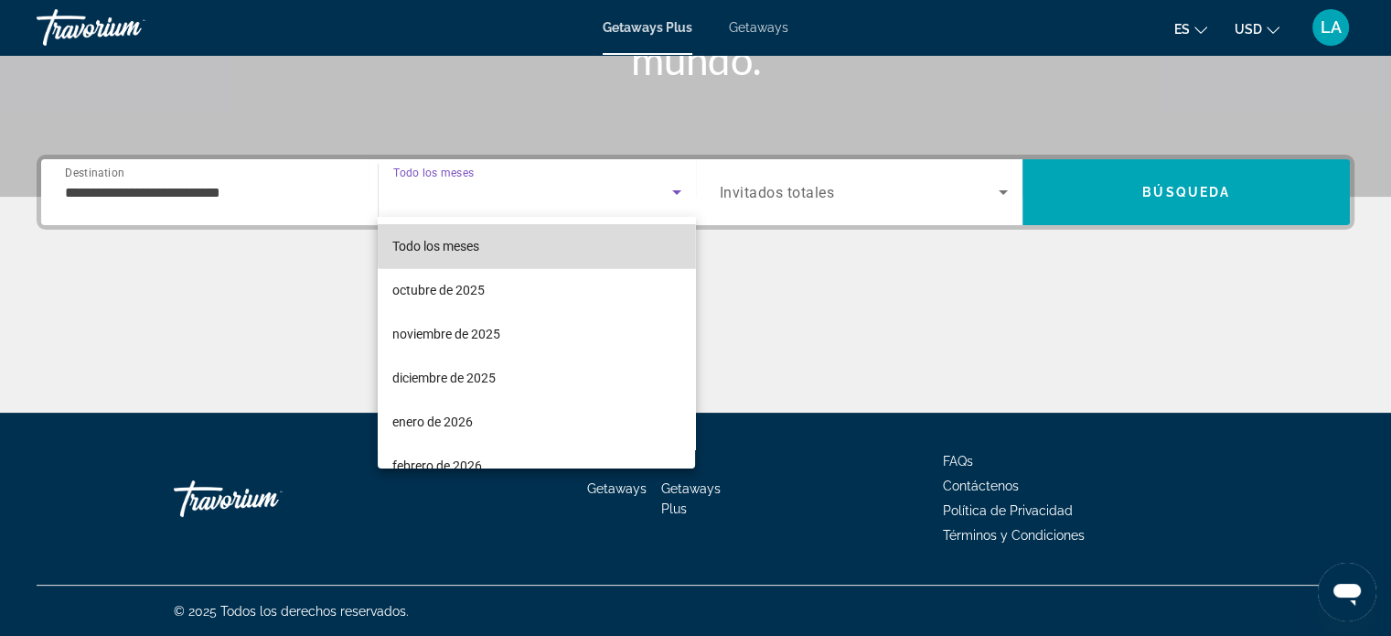
click at [543, 241] on mat-option "Todo los meses" at bounding box center [536, 246] width 317 height 44
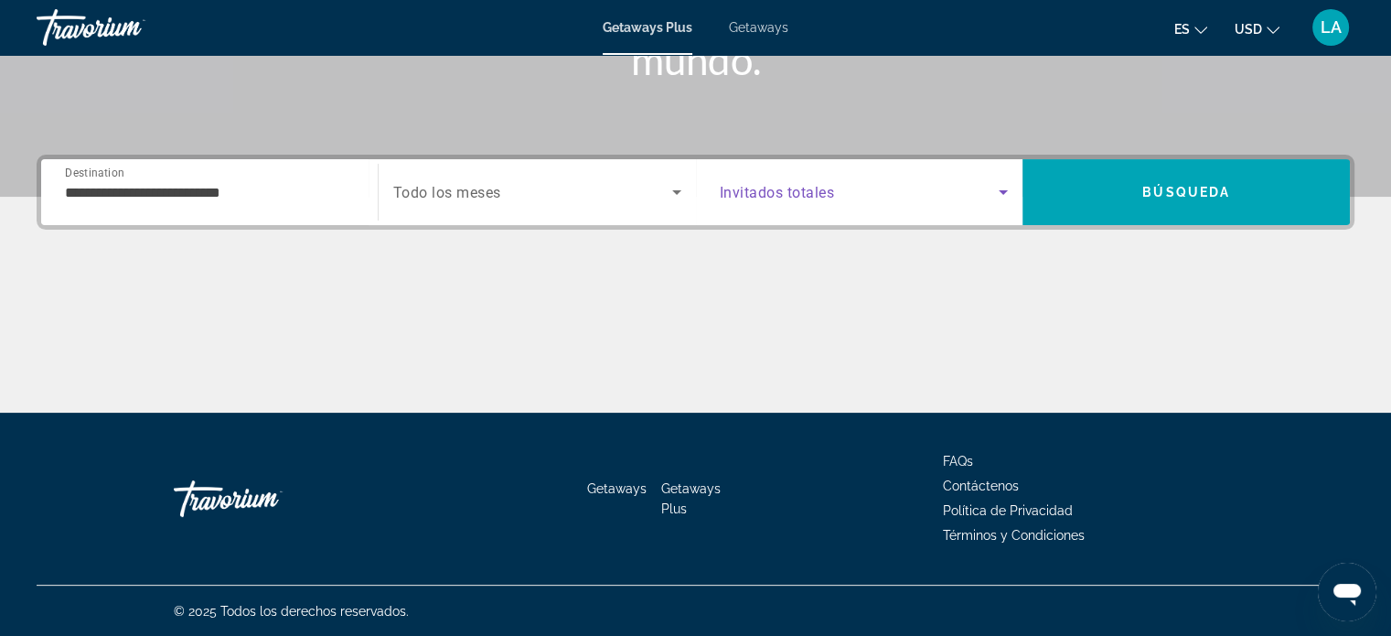
click at [1001, 190] on icon "Search widget" at bounding box center [1003, 192] width 9 height 5
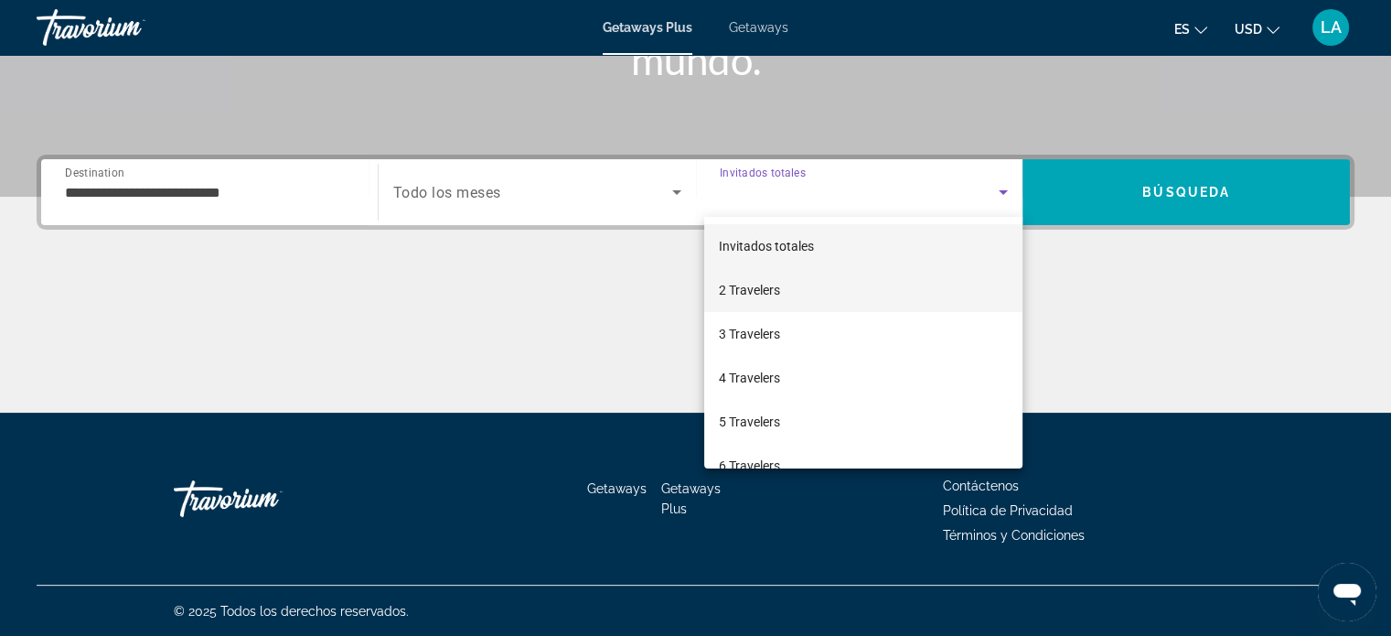
click at [829, 282] on mat-option "2 Travelers" at bounding box center [863, 290] width 318 height 44
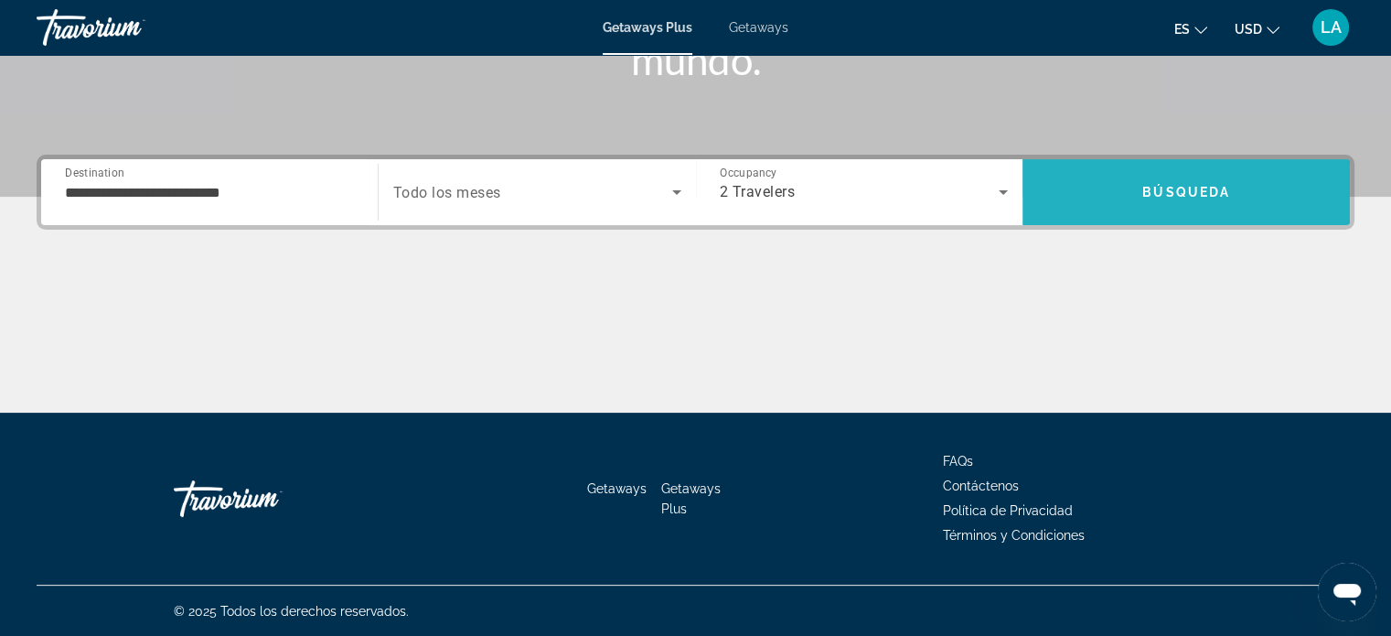
click at [1207, 185] on span "Búsqueda" at bounding box center [1187, 192] width 88 height 15
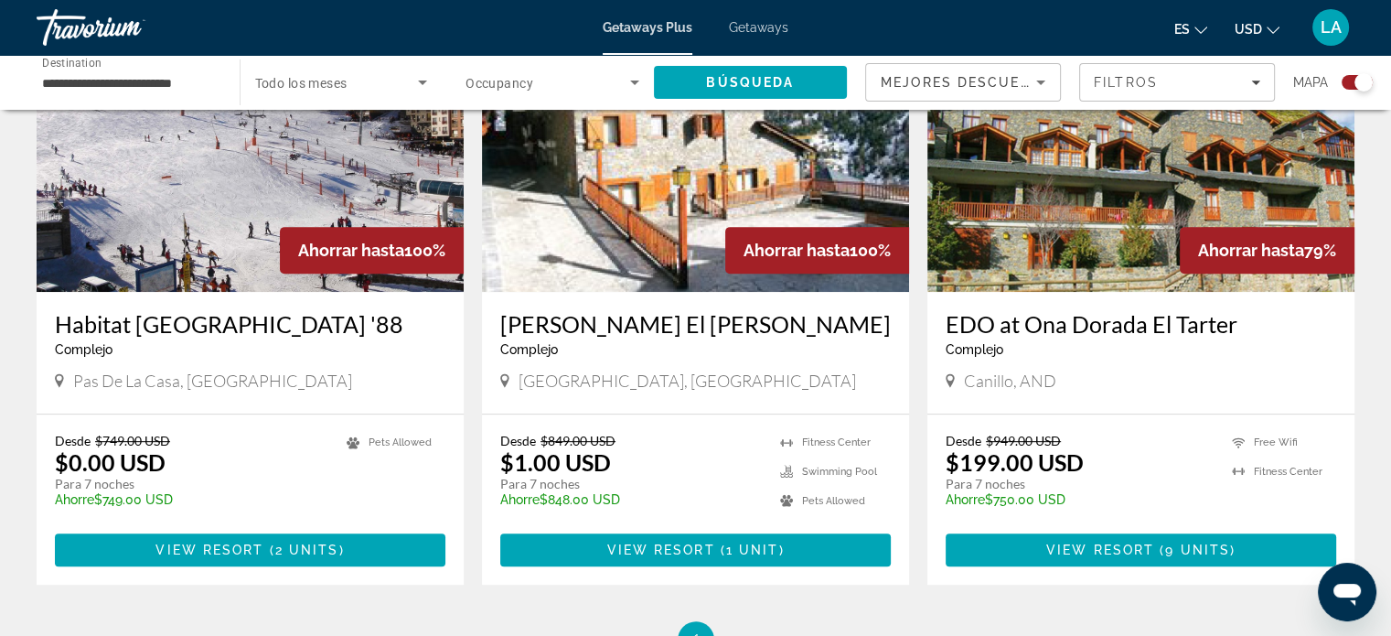
scroll to position [743, 0]
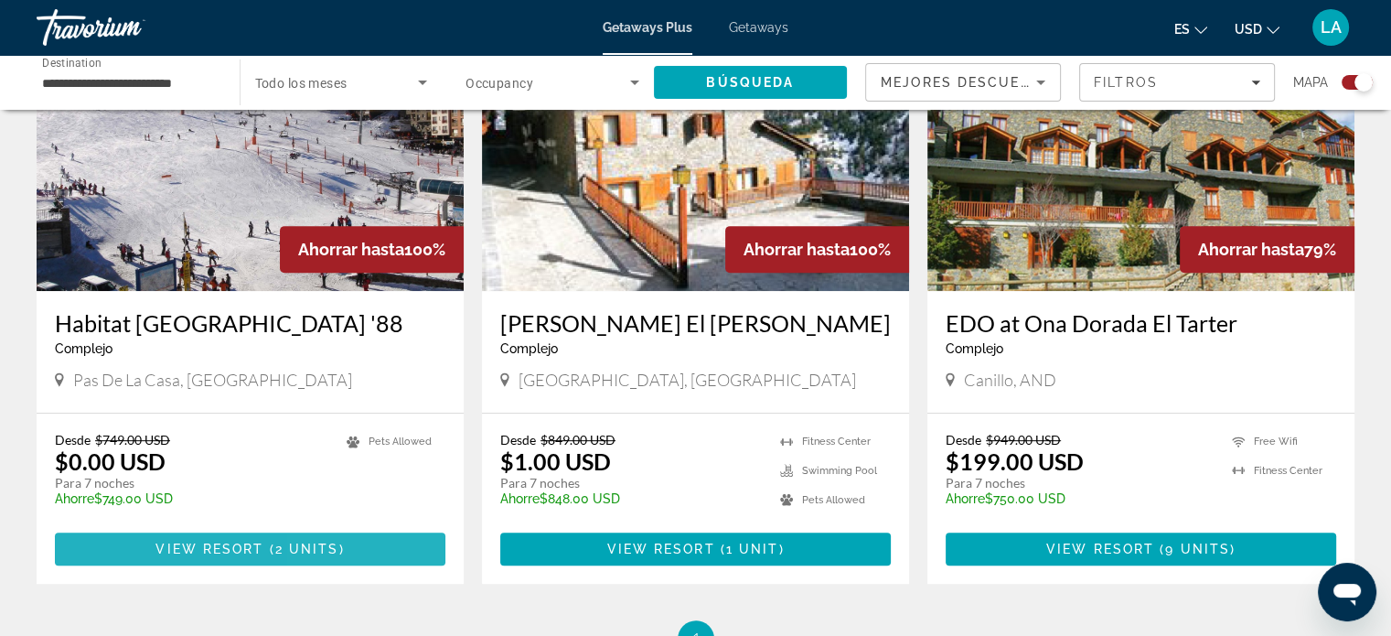
click at [333, 542] on span "2 units" at bounding box center [307, 549] width 64 height 15
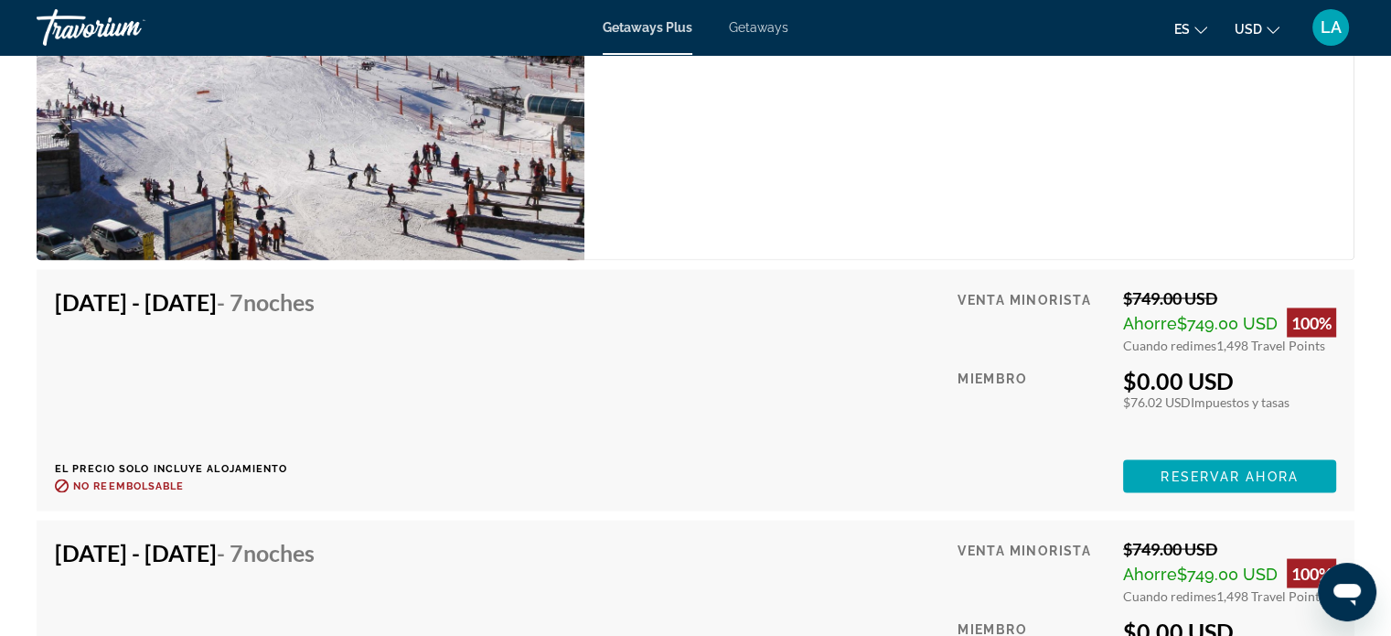
scroll to position [3285, 0]
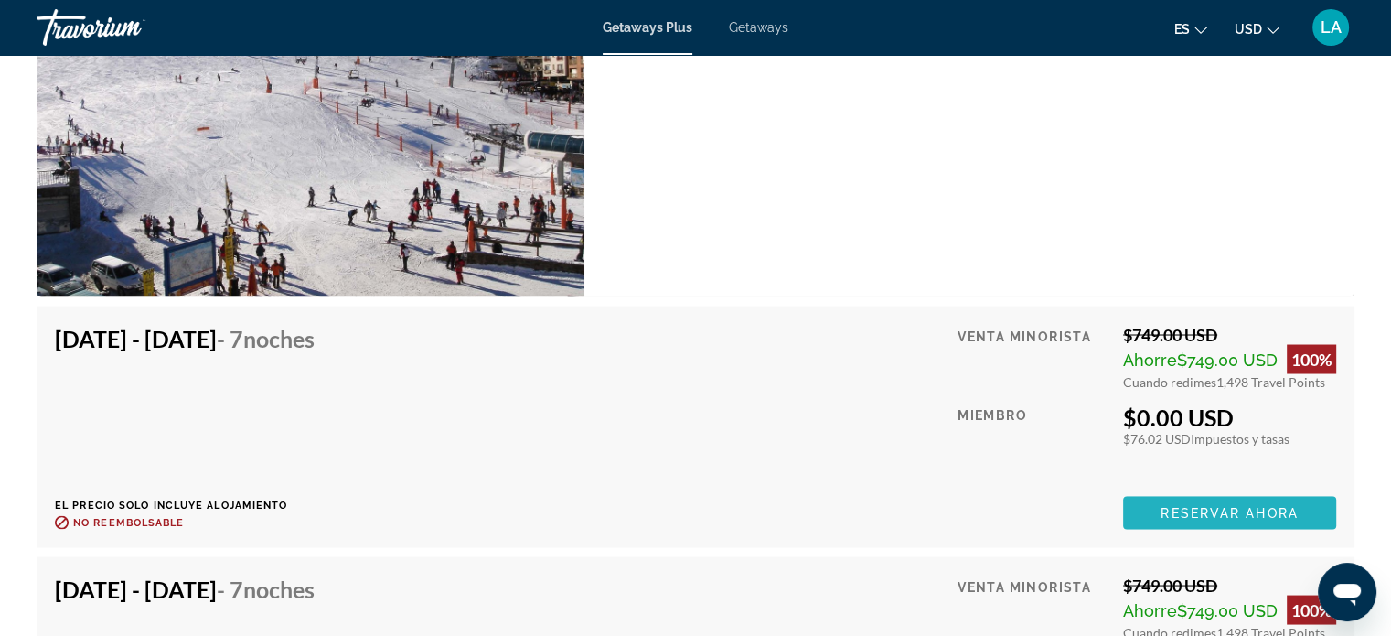
click at [1207, 505] on span "Reservar ahora" at bounding box center [1229, 512] width 137 height 15
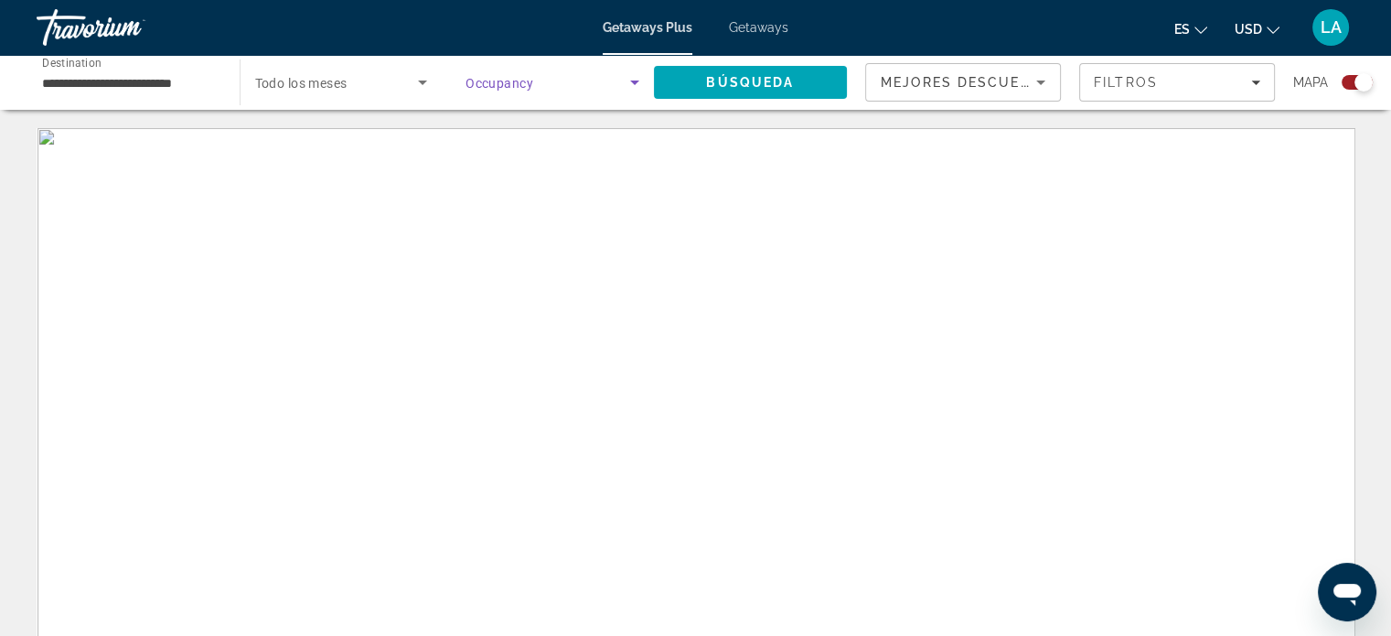
click at [644, 80] on icon "Search widget" at bounding box center [635, 82] width 22 height 22
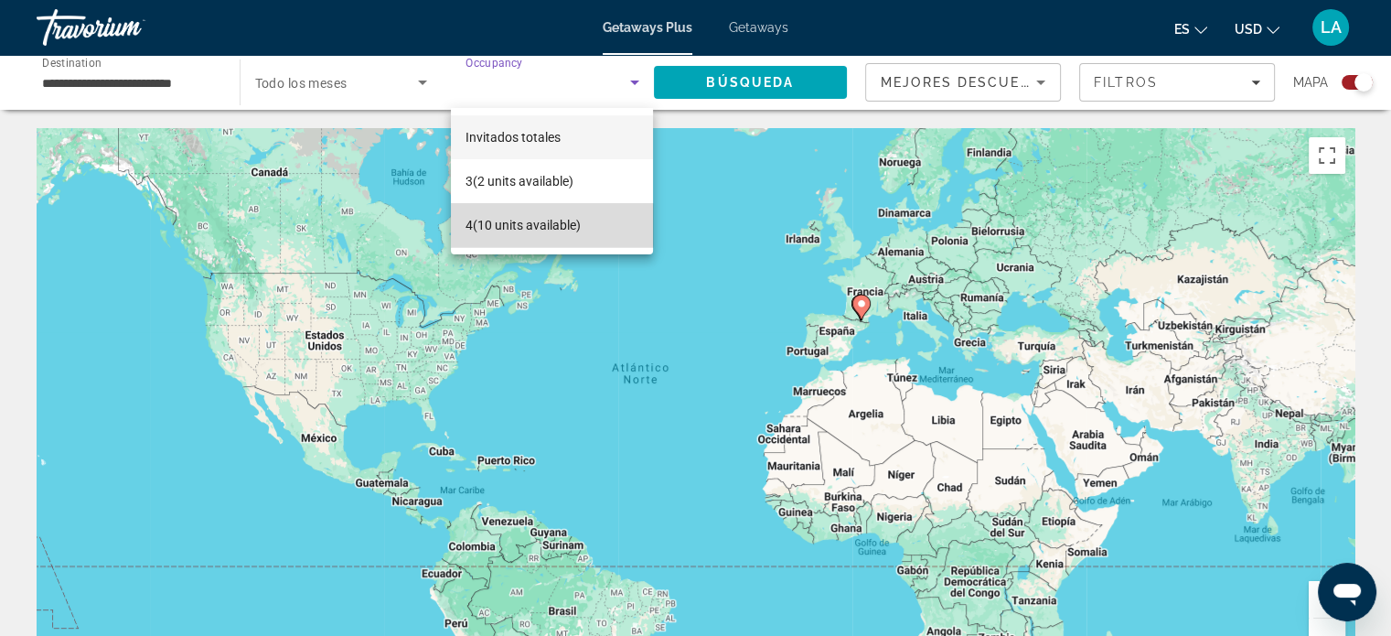
click at [549, 225] on span "4 (10 units available)" at bounding box center [523, 225] width 115 height 22
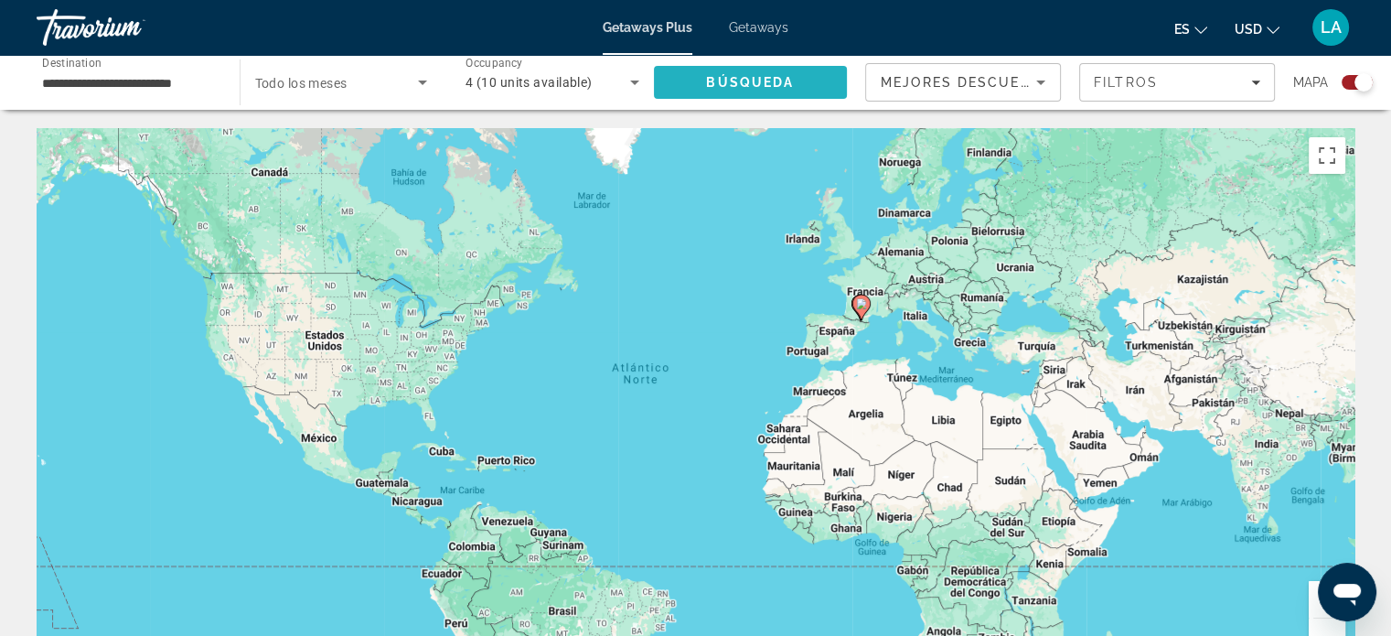
click at [767, 87] on span "Búsqueda" at bounding box center [750, 82] width 88 height 15
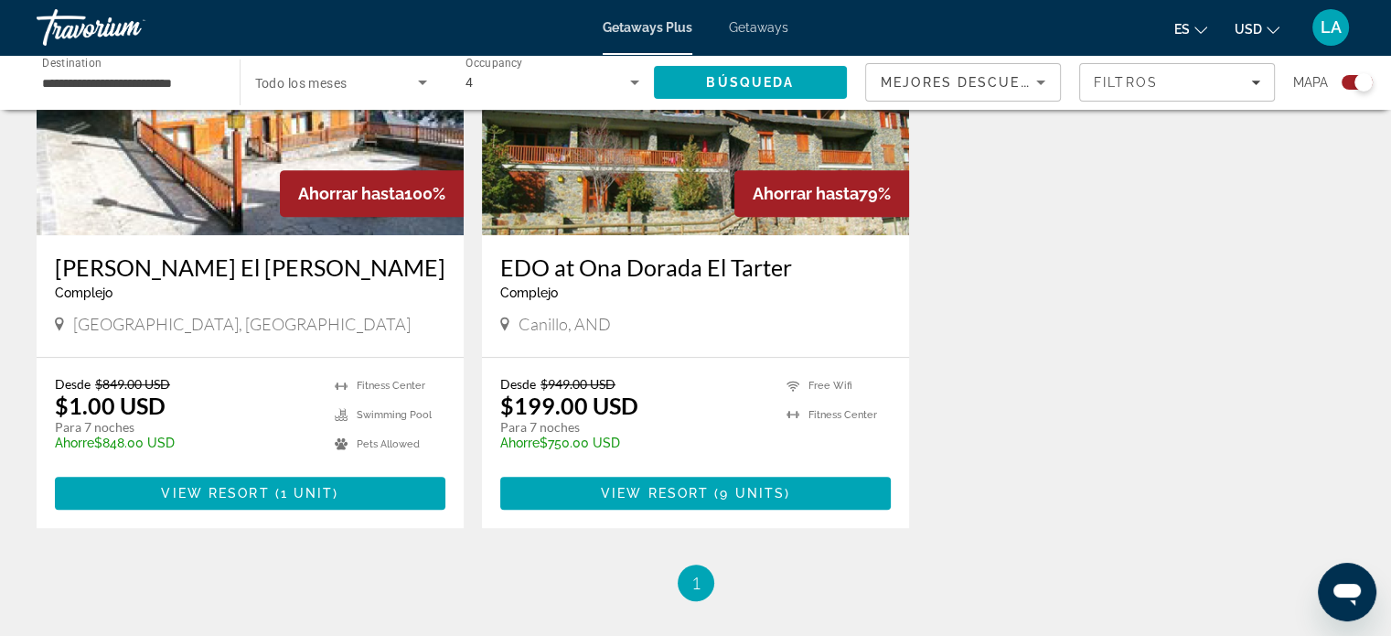
scroll to position [817, 0]
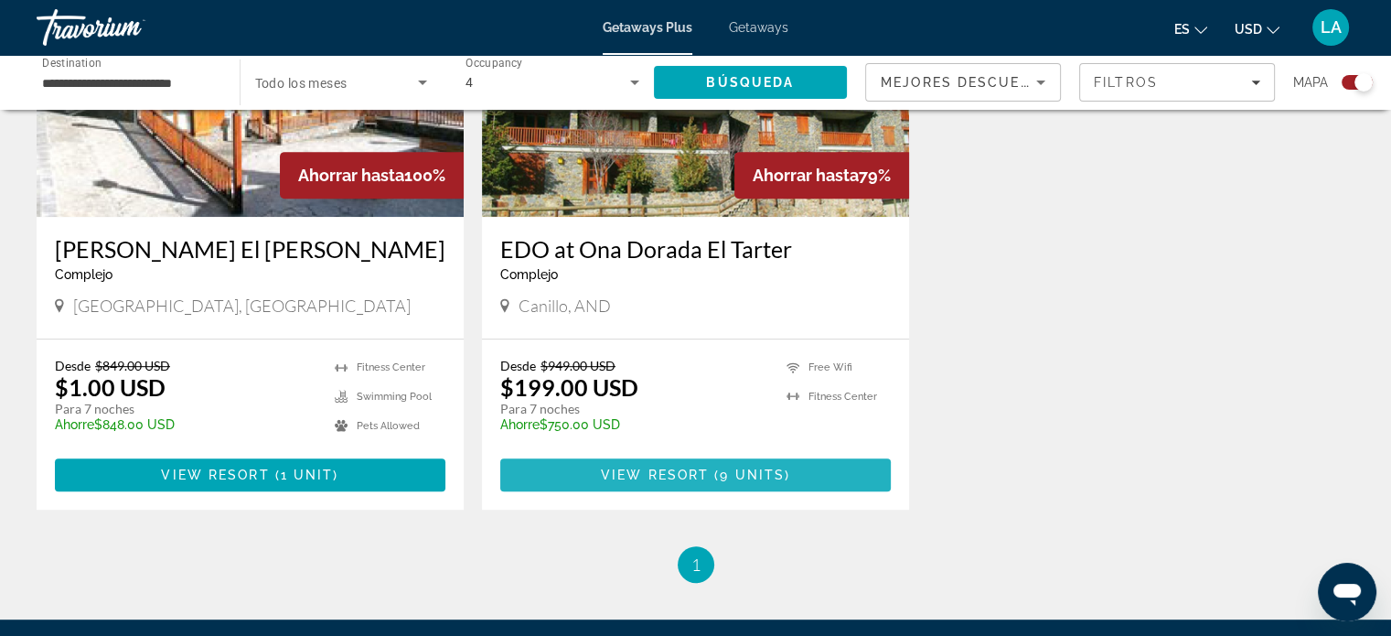
click at [688, 465] on span "Main content" at bounding box center [695, 475] width 391 height 44
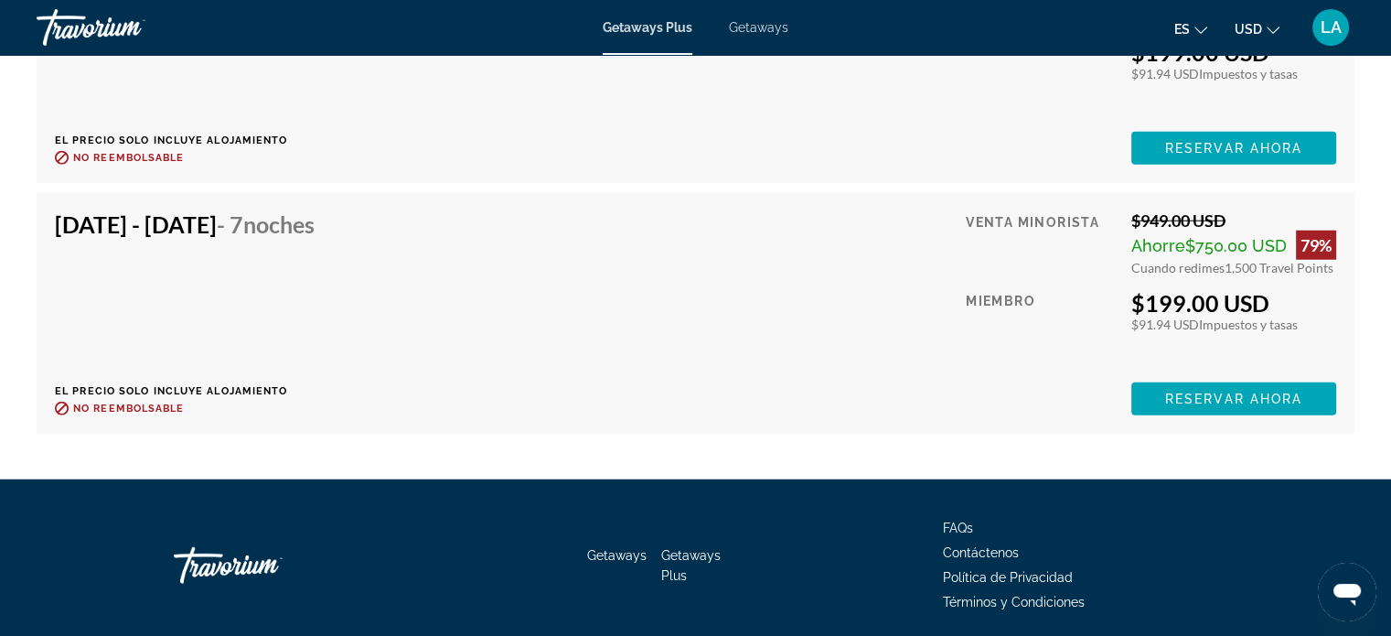
scroll to position [4882, 0]
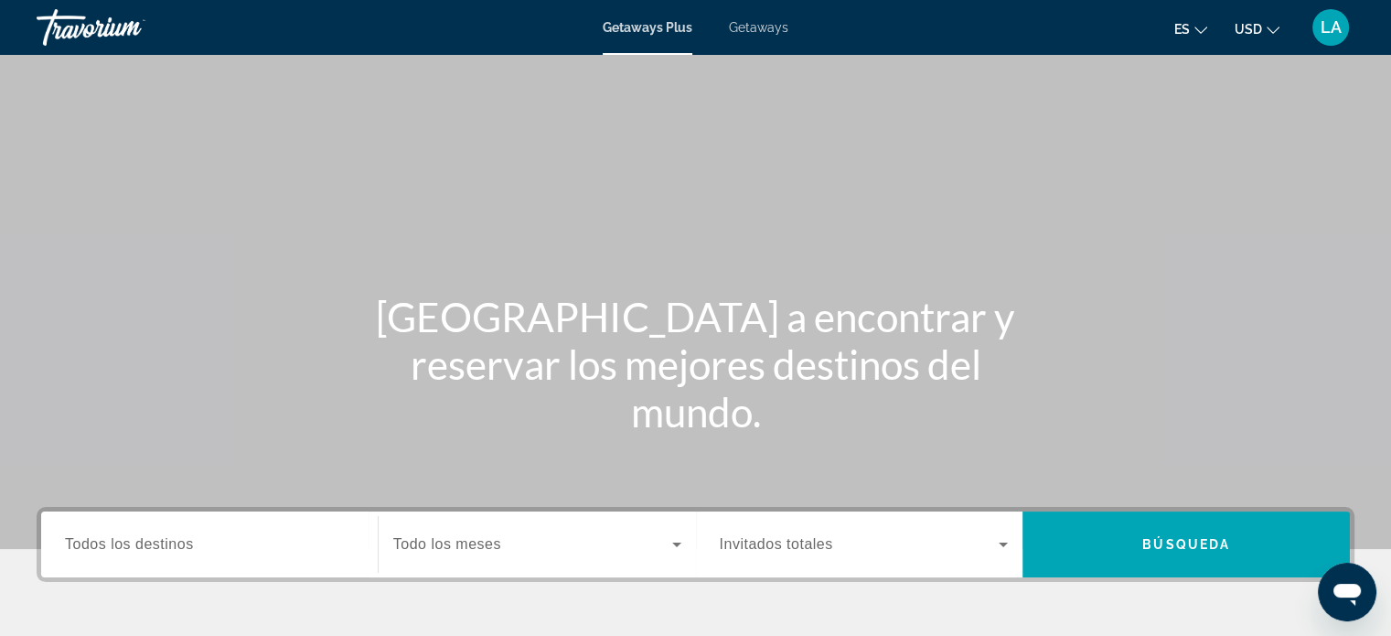
click at [245, 556] on div "Search widget" at bounding box center [209, 545] width 289 height 52
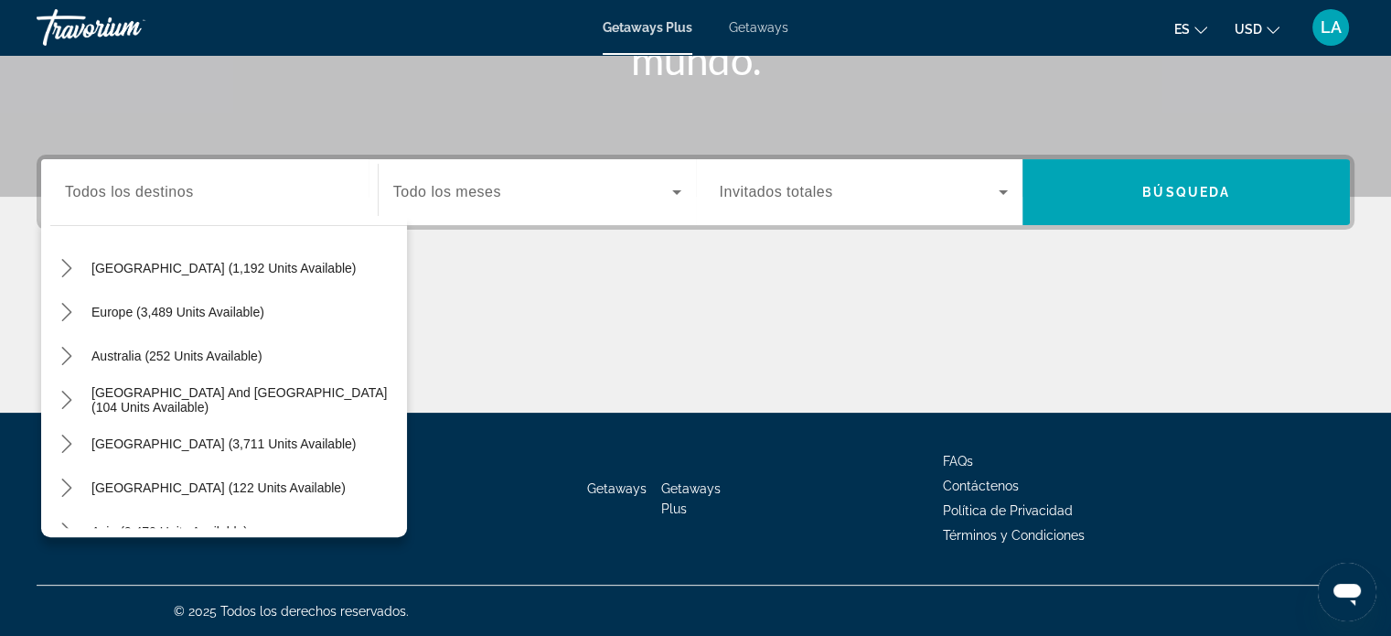
scroll to position [220, 0]
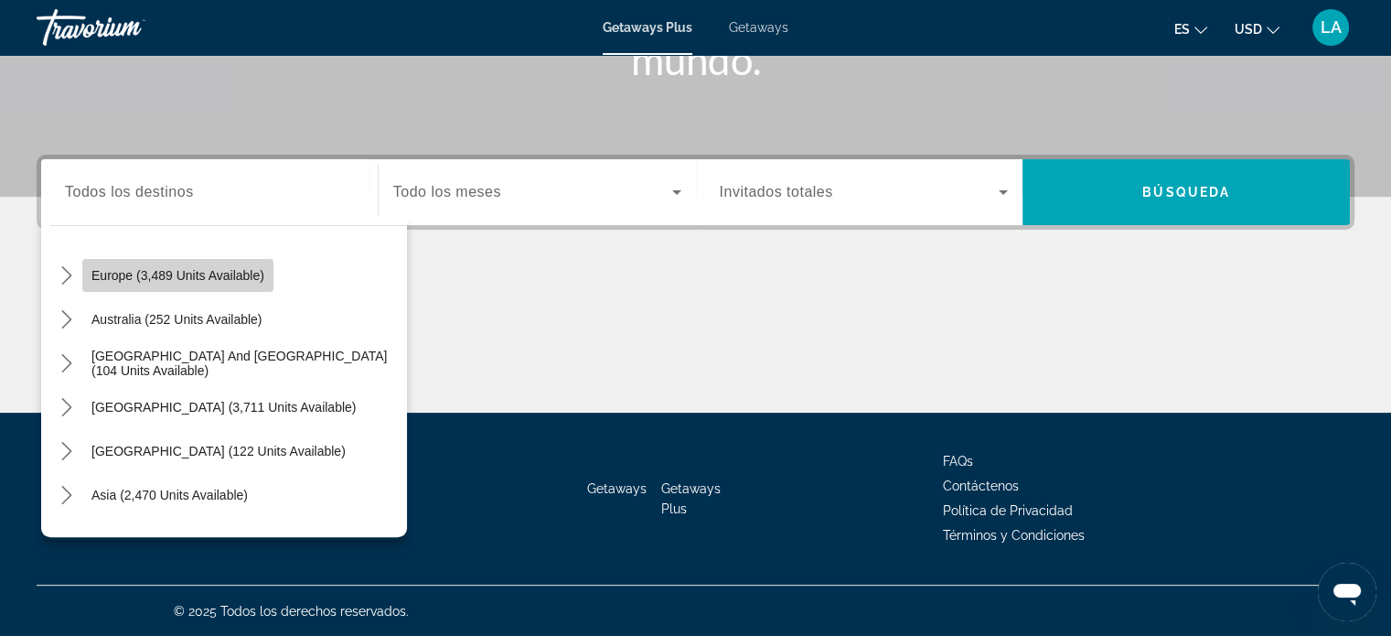
click at [141, 282] on span "Select destination: Europe (3,489 units available)" at bounding box center [177, 275] width 191 height 44
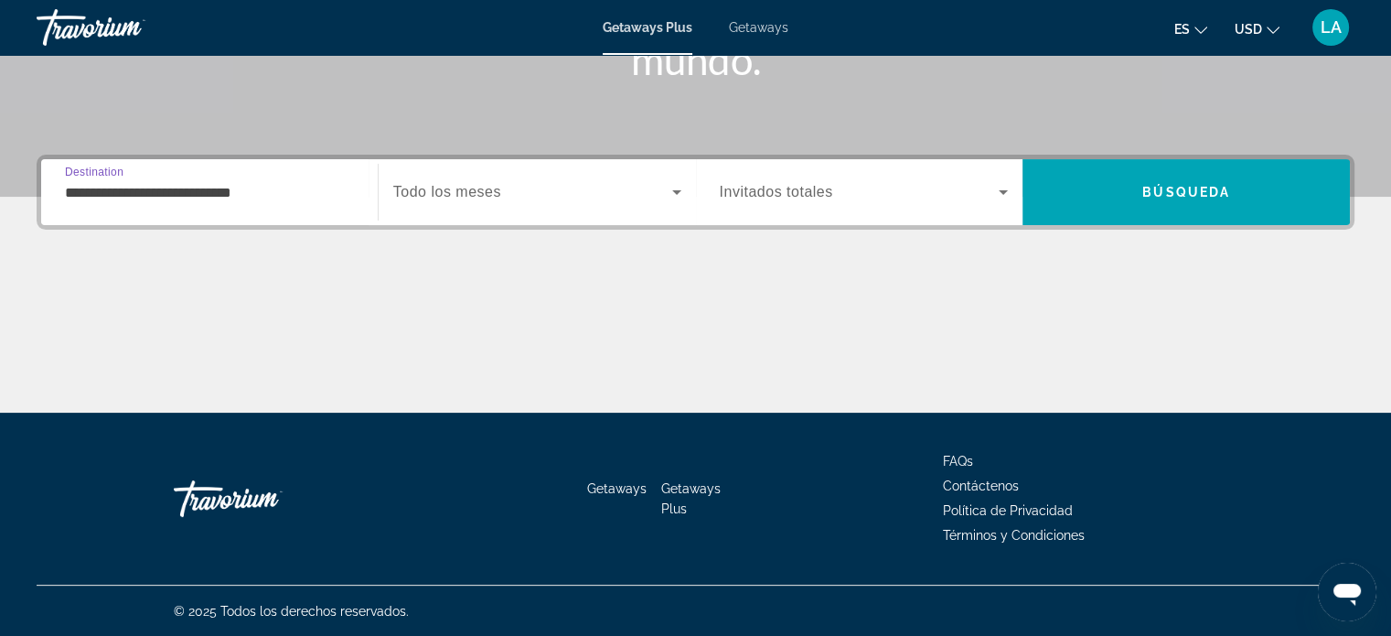
click at [297, 193] on input "**********" at bounding box center [209, 193] width 289 height 22
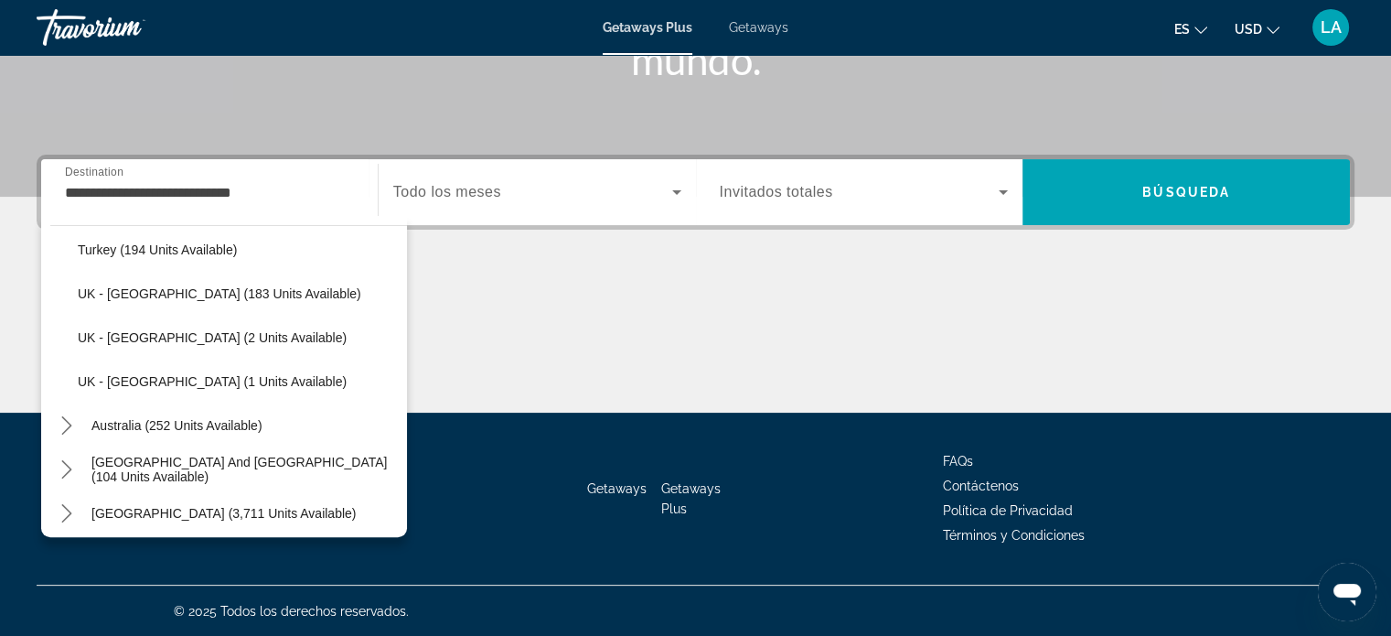
scroll to position [999, 0]
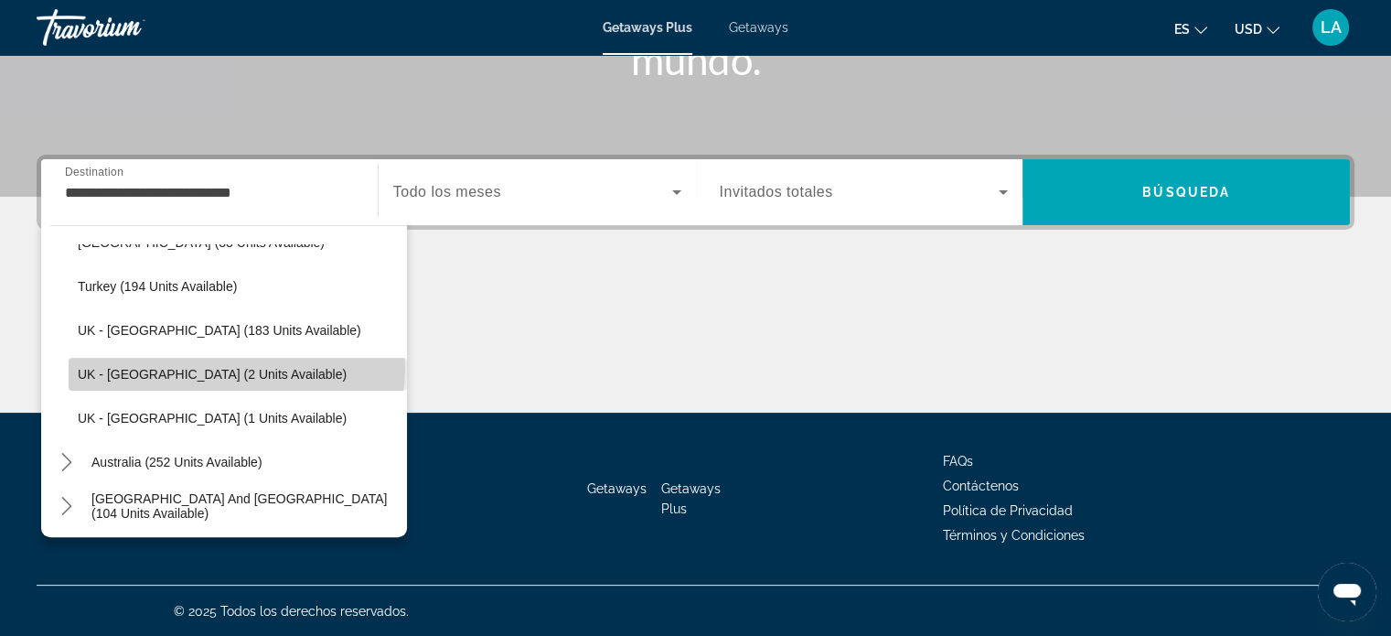
click at [236, 368] on span "UK - [GEOGRAPHIC_DATA] (2 units available)" at bounding box center [212, 374] width 269 height 15
type input "**********"
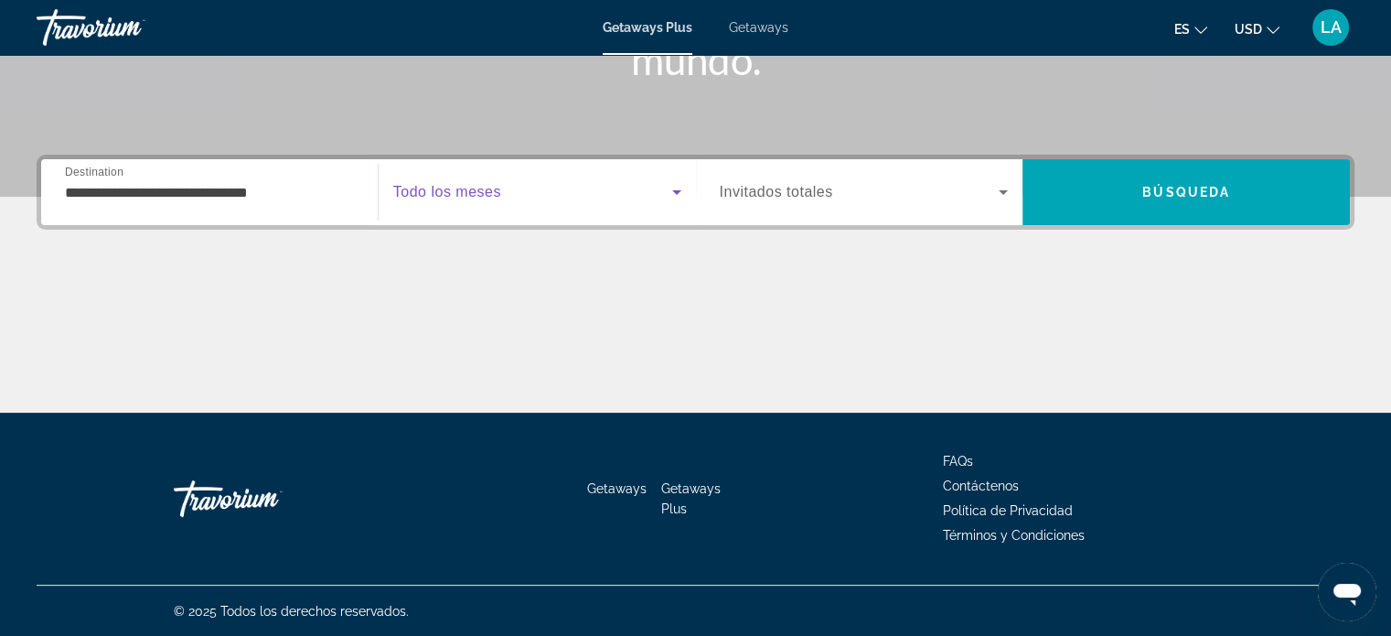
click at [678, 188] on icon "Search widget" at bounding box center [677, 192] width 22 height 22
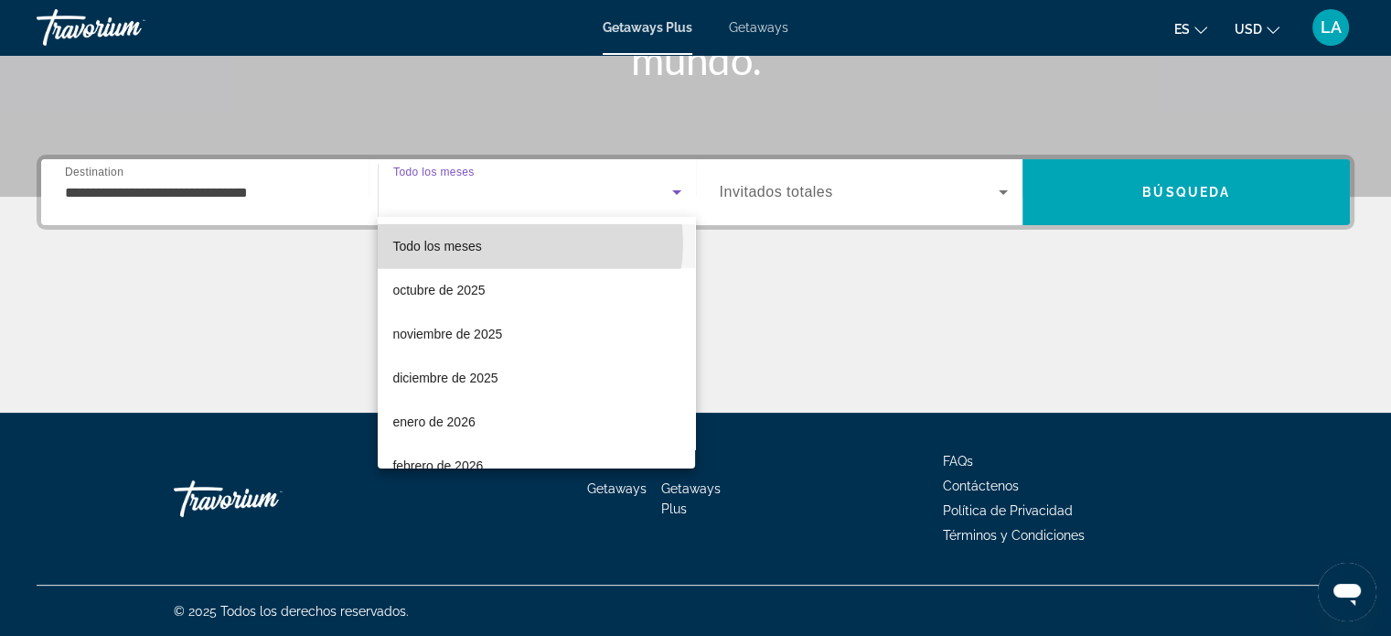
click at [528, 243] on mat-option "Todo los meses" at bounding box center [536, 246] width 317 height 44
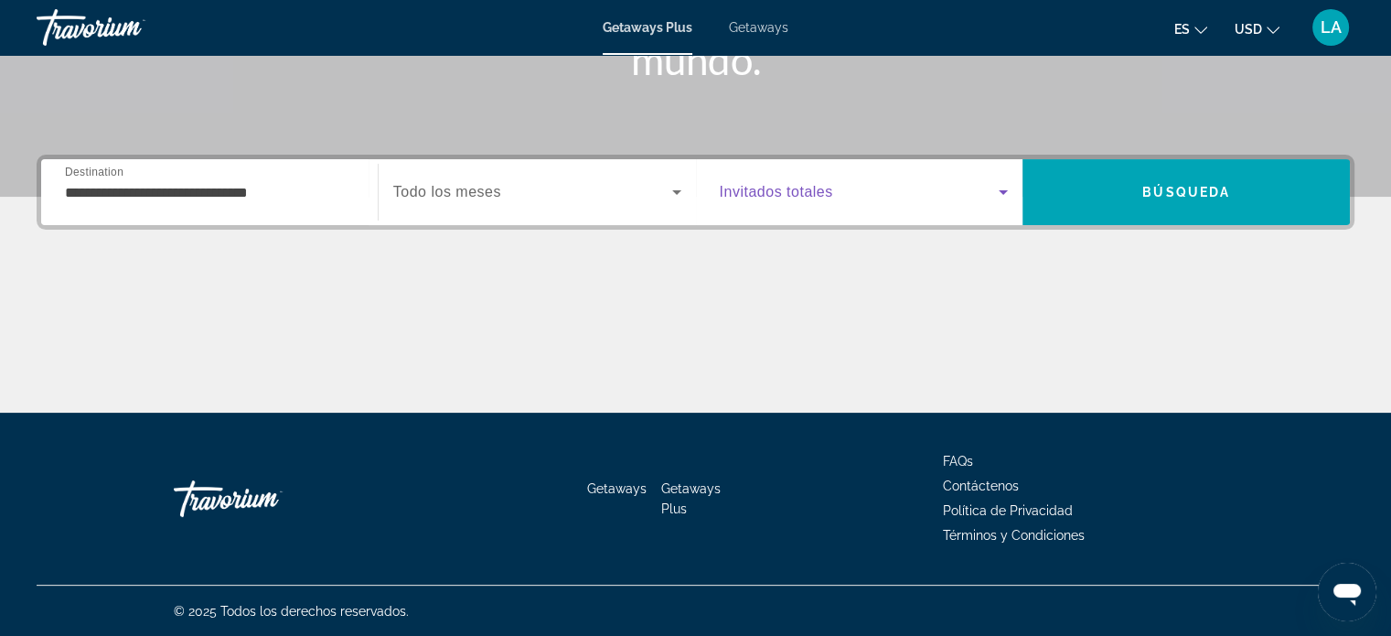
click at [1003, 188] on icon "Search widget" at bounding box center [1004, 192] width 22 height 22
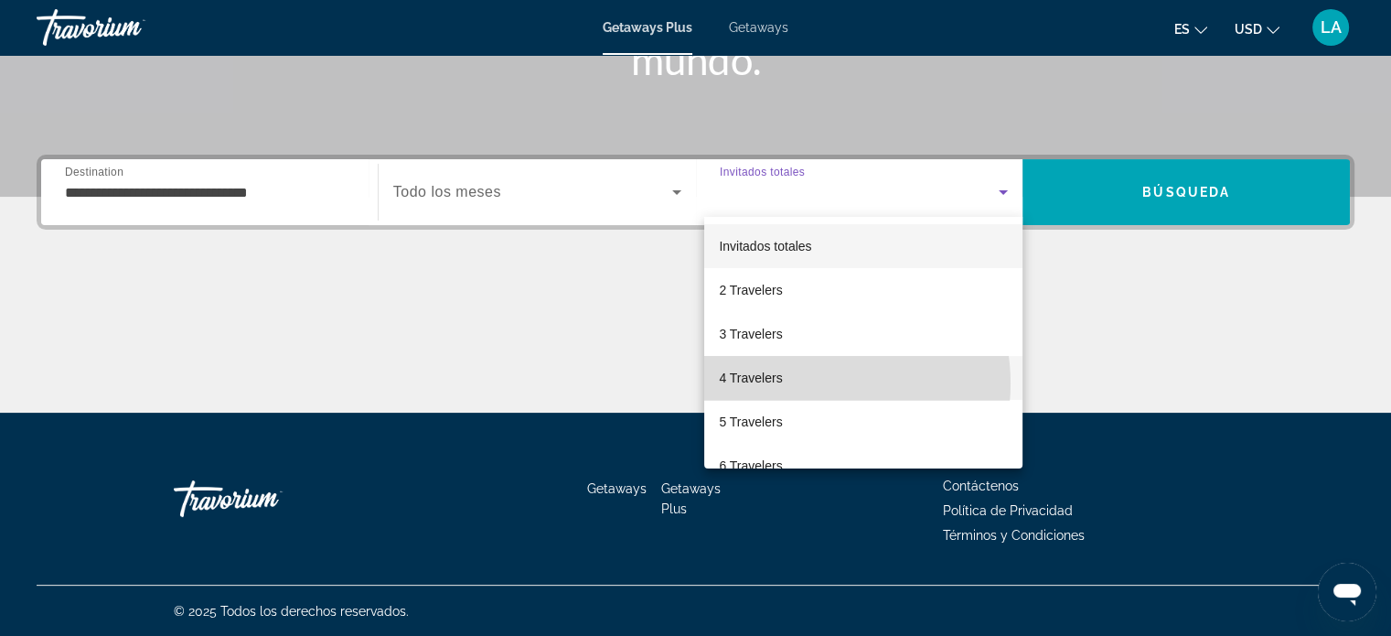
click at [802, 383] on mat-option "4 Travelers" at bounding box center [863, 378] width 318 height 44
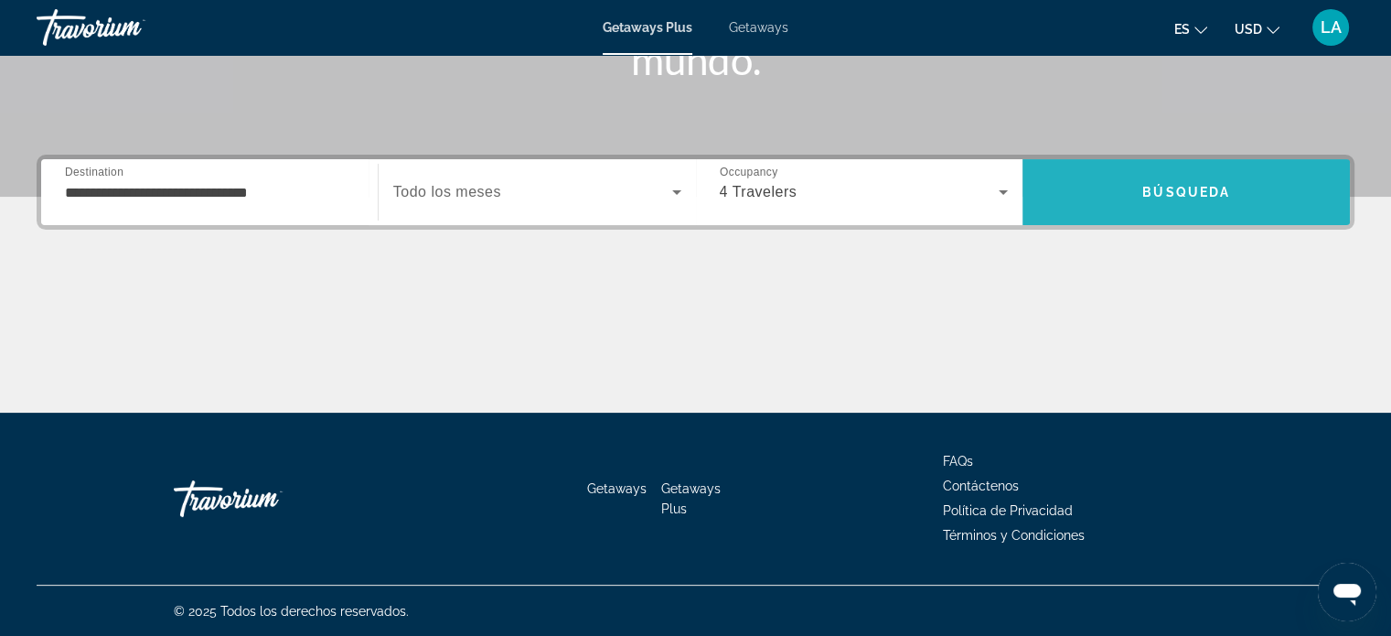
click at [1211, 199] on span "Search" at bounding box center [1186, 192] width 327 height 44
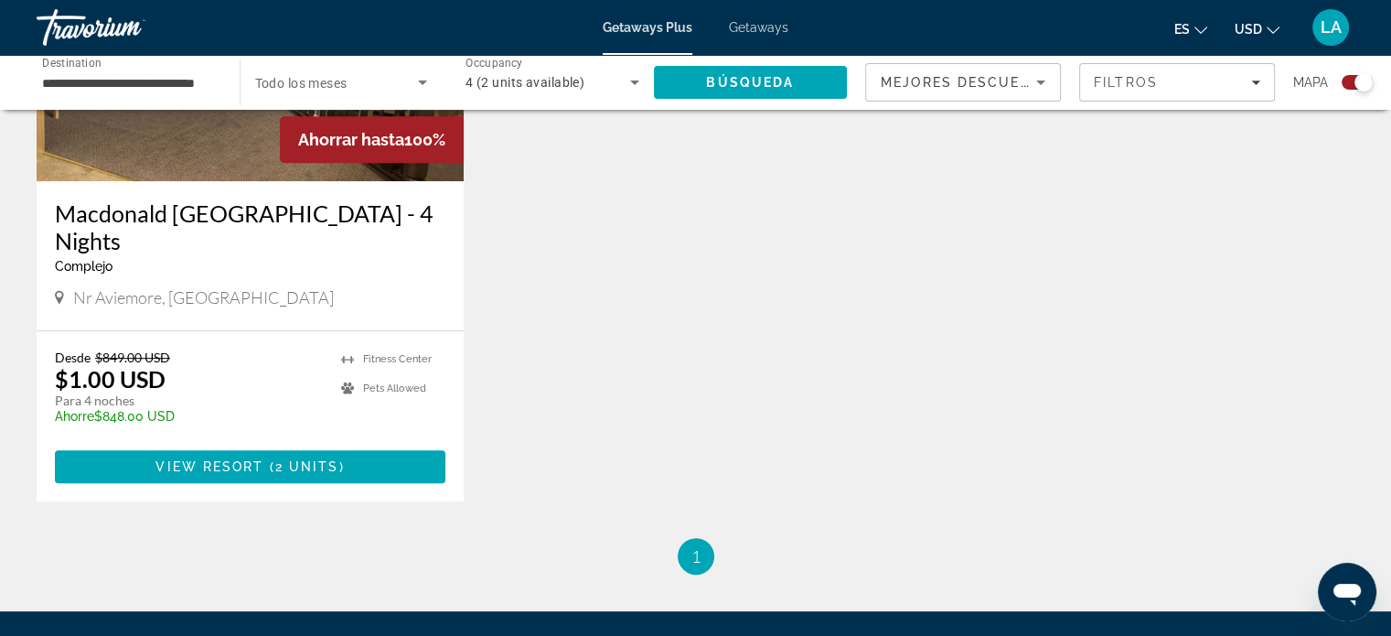
scroll to position [852, 0]
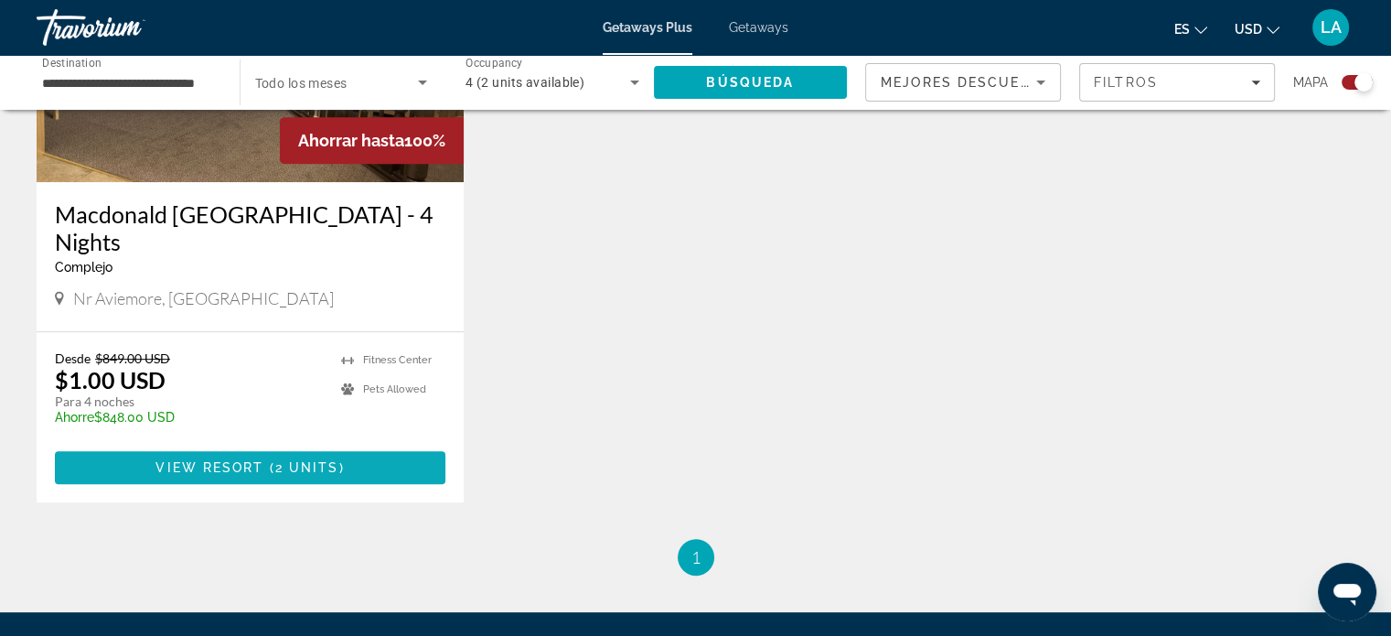
click at [267, 460] on span "Main content" at bounding box center [266, 467] width 5 height 15
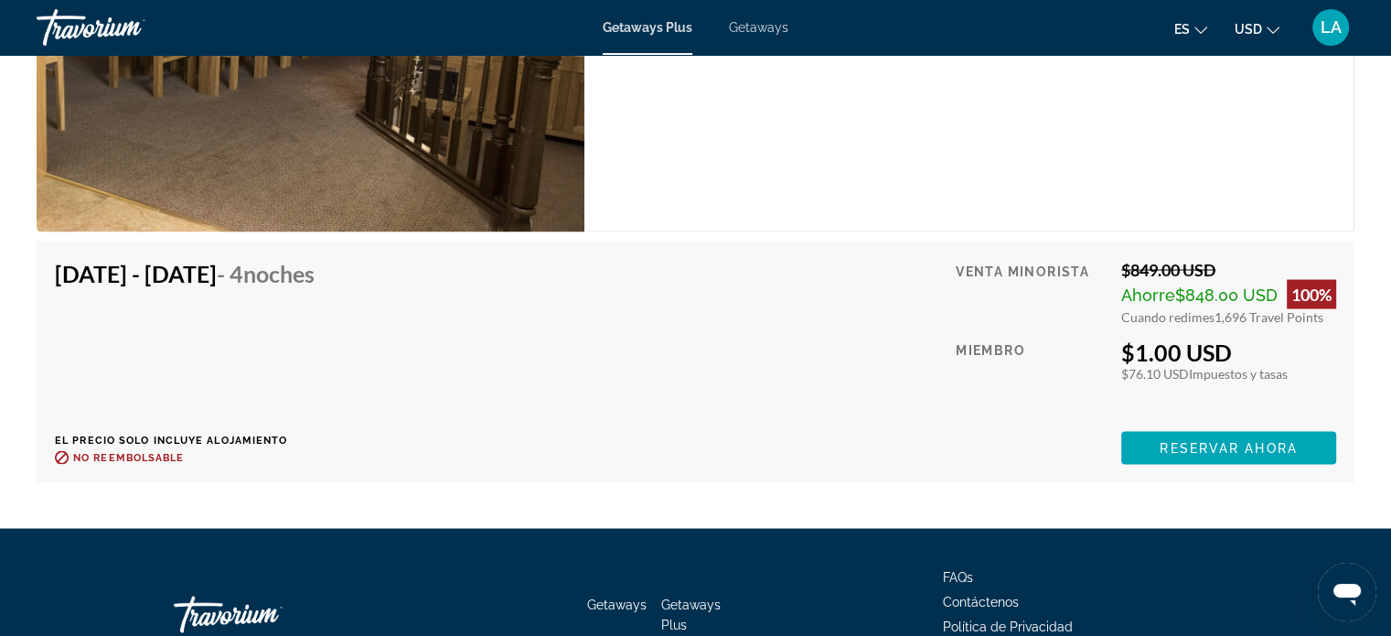
scroll to position [3462, 0]
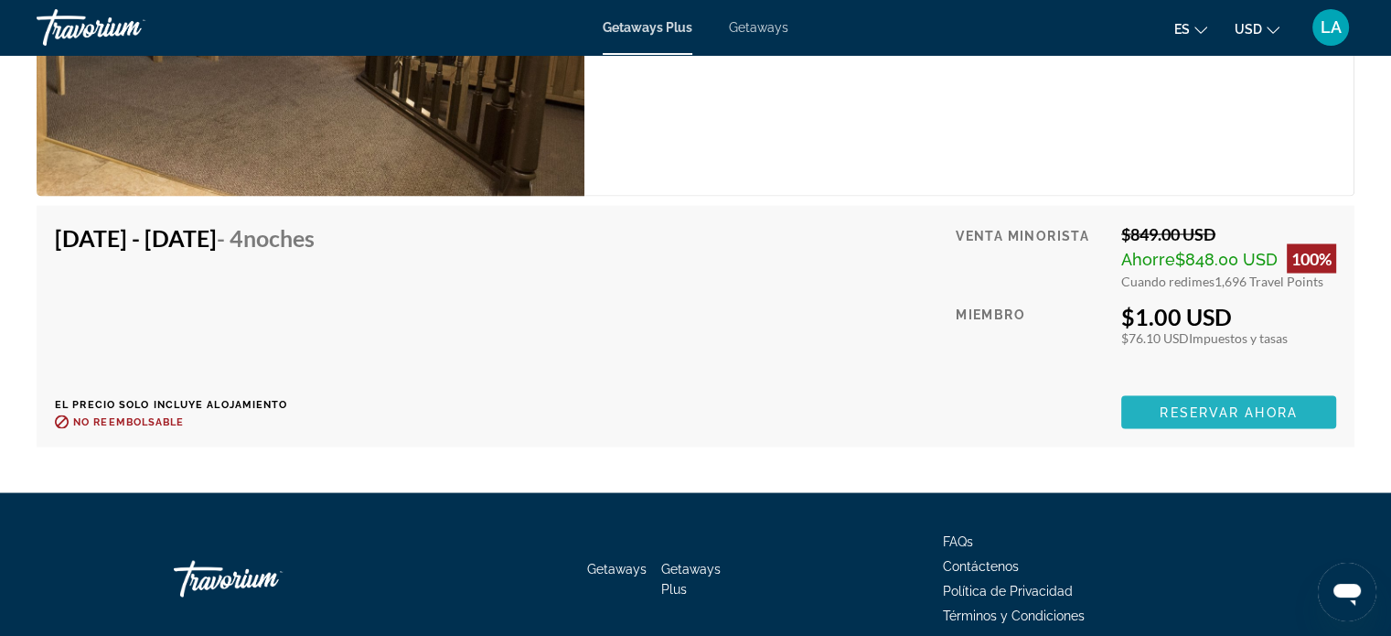
click at [1272, 414] on span "Reservar ahora" at bounding box center [1228, 411] width 137 height 15
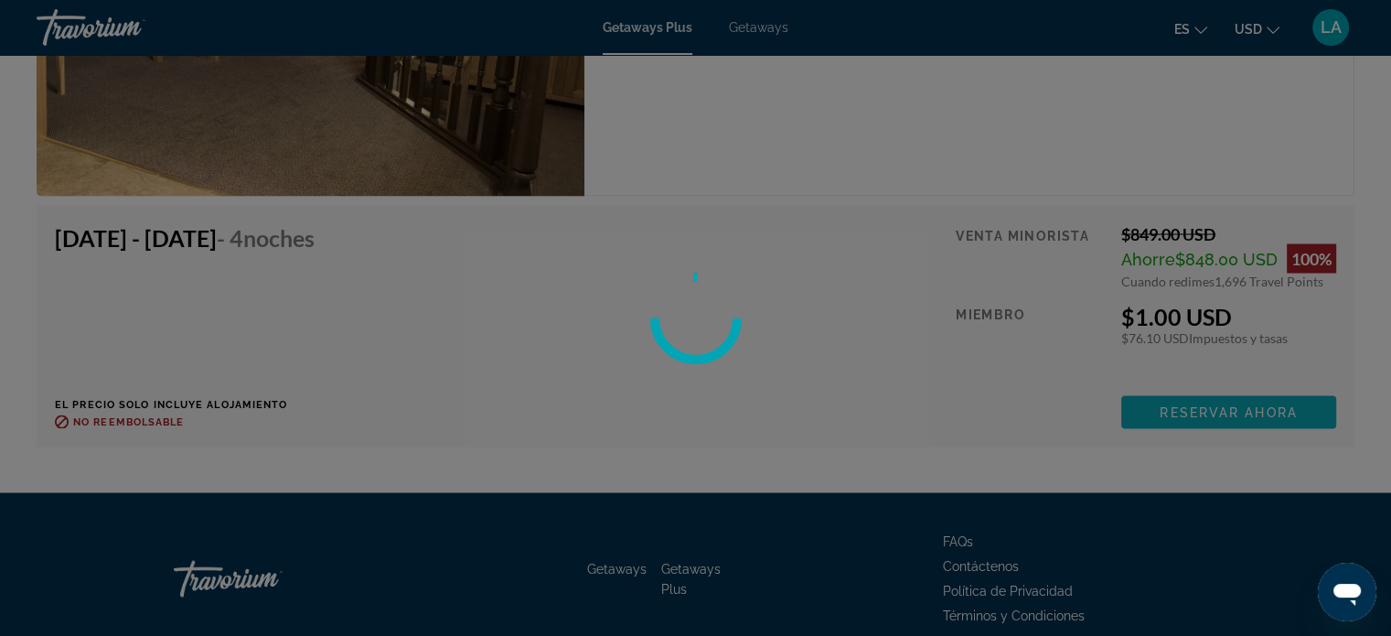
click at [1272, 414] on div at bounding box center [695, 318] width 1391 height 636
click at [1251, 409] on div at bounding box center [695, 318] width 1391 height 636
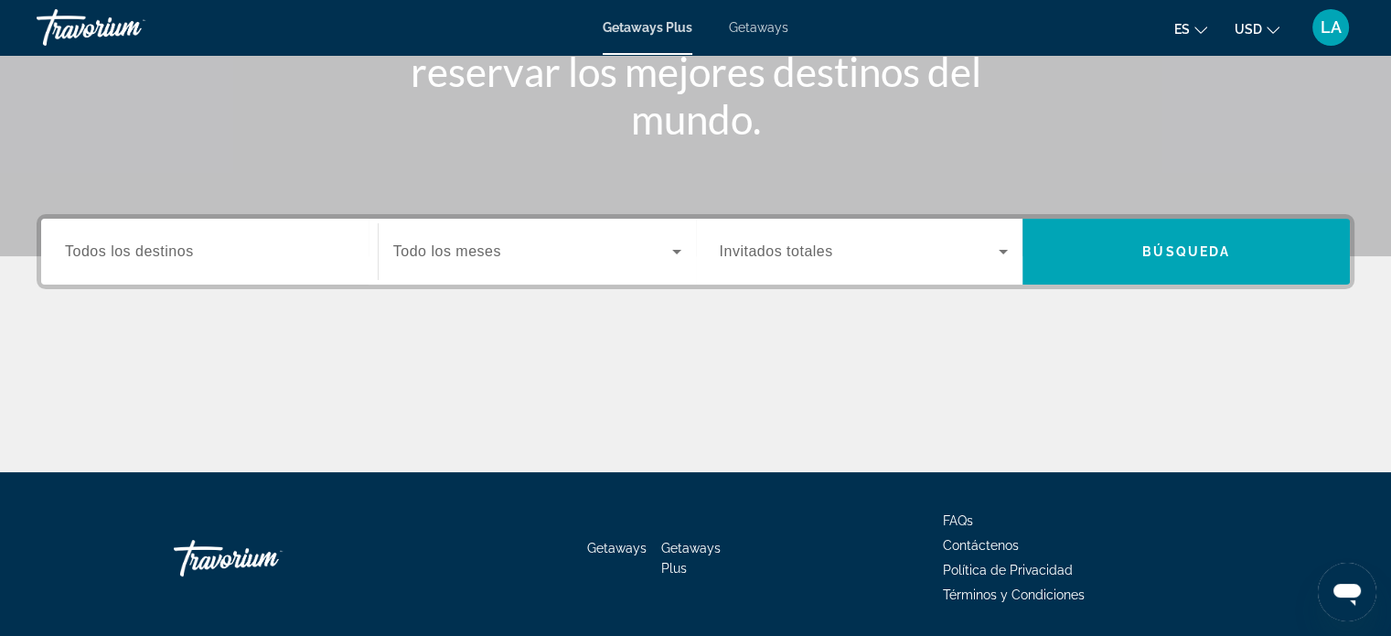
scroll to position [329, 0]
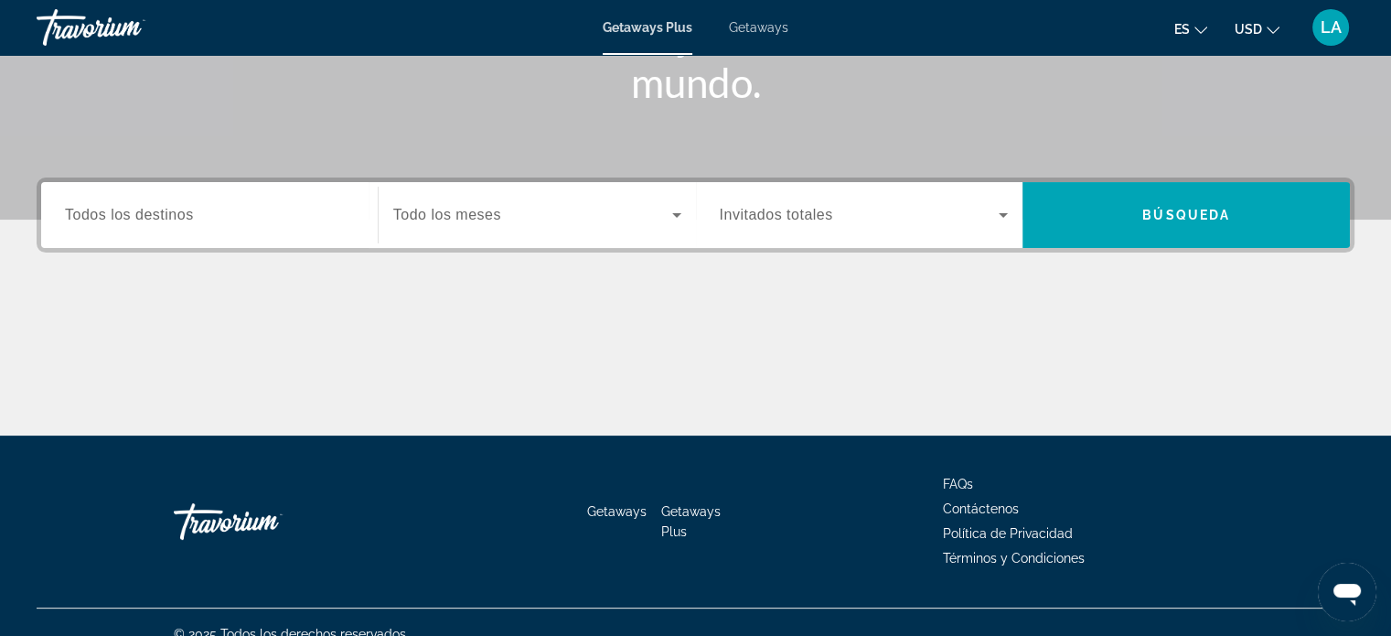
click at [115, 211] on span "Todos los destinos" at bounding box center [129, 215] width 129 height 16
click at [115, 211] on input "Destination Todos los destinos" at bounding box center [209, 216] width 289 height 22
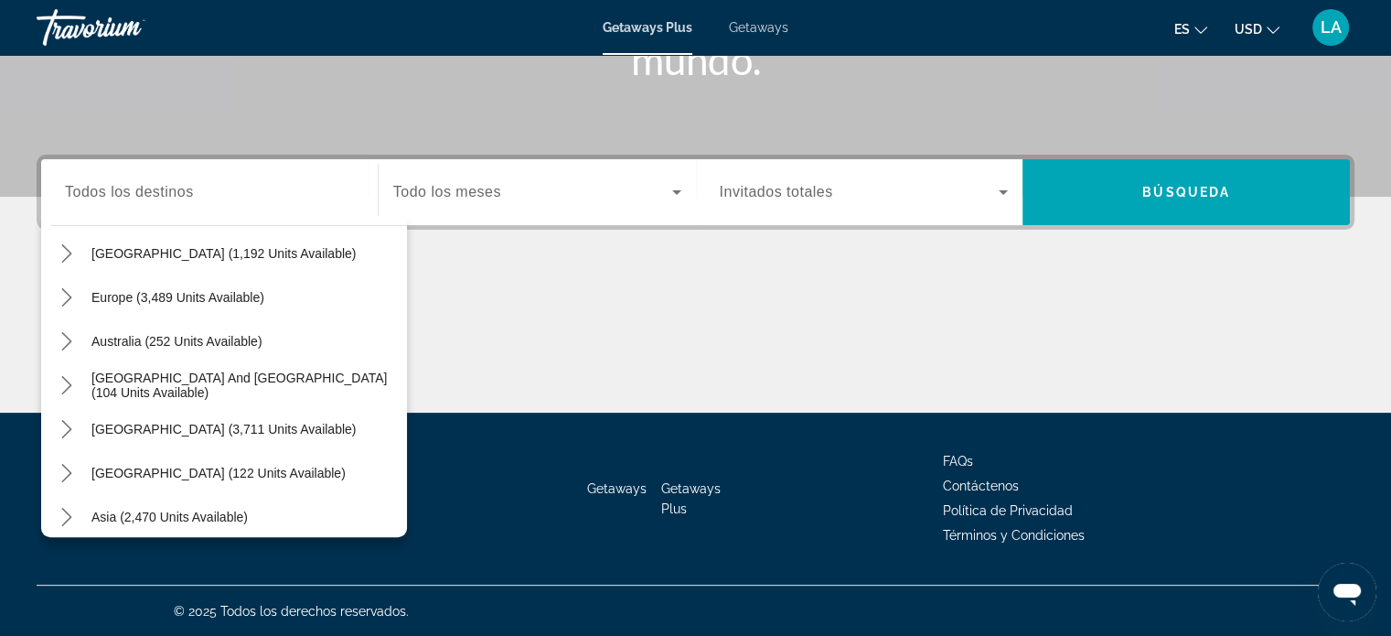
scroll to position [206, 0]
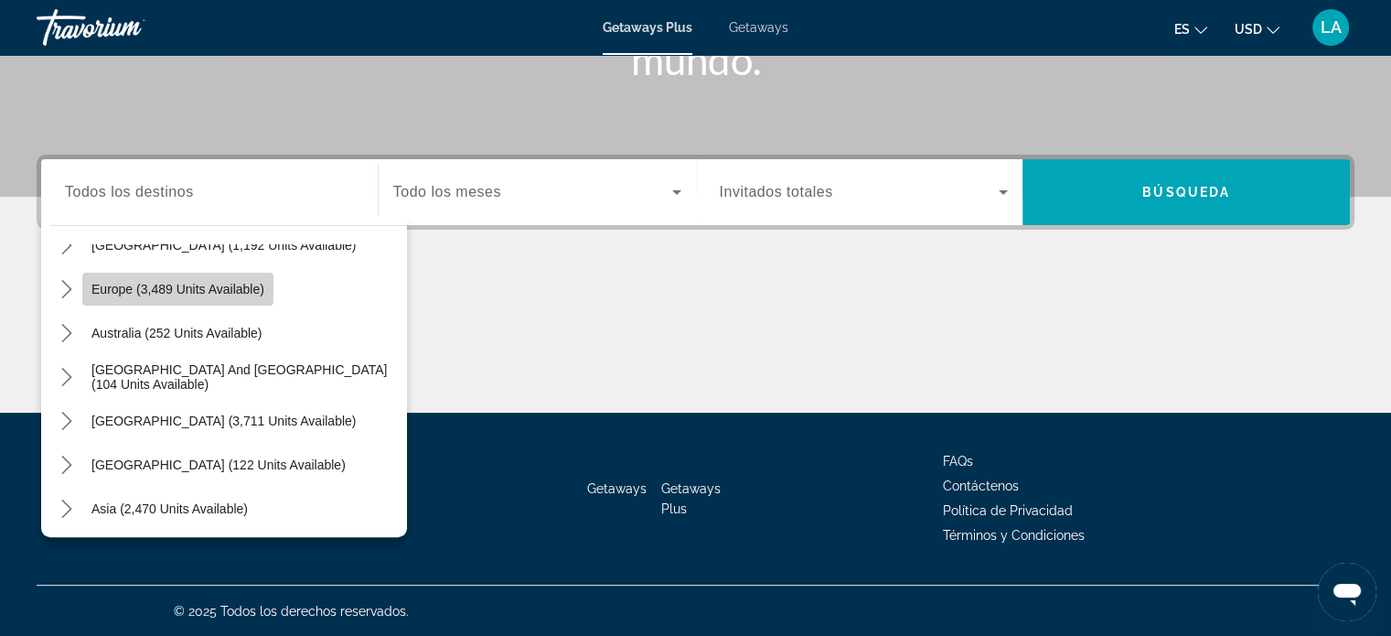
click at [112, 288] on span "Europe (3,489 units available)" at bounding box center [177, 289] width 173 height 15
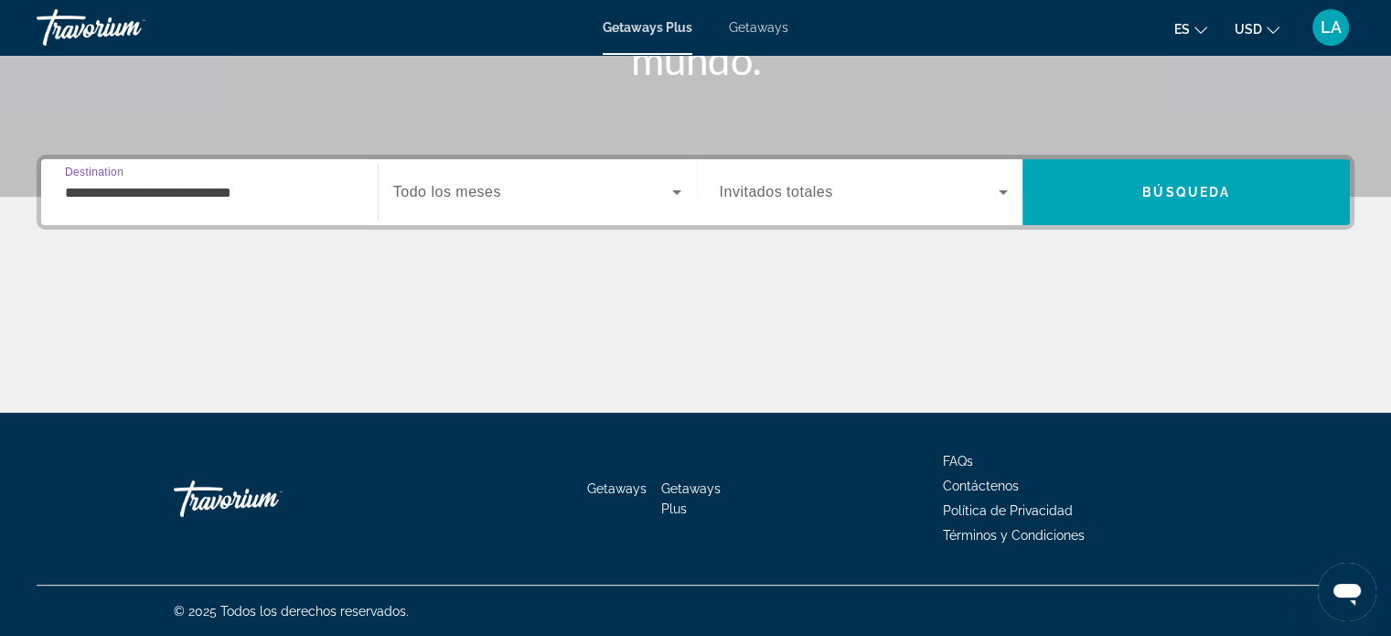
click at [289, 199] on input "**********" at bounding box center [209, 193] width 289 height 22
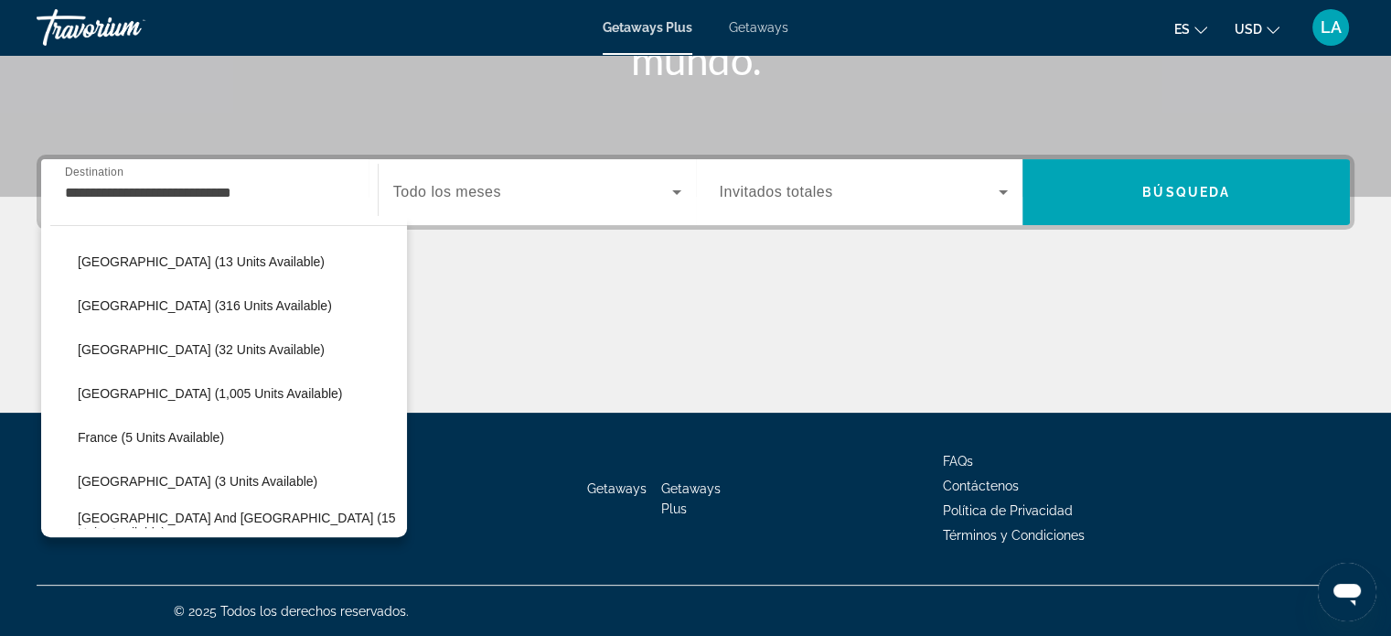
scroll to position [285, 0]
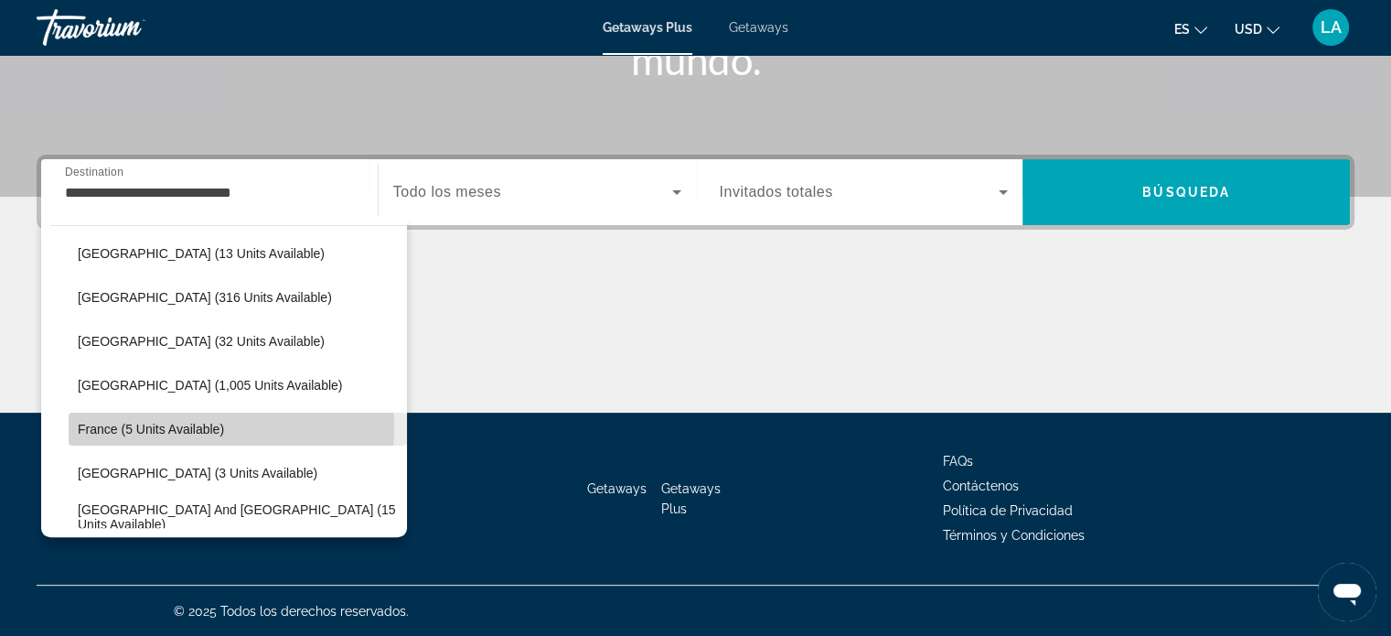
click at [190, 425] on span "France (5 units available)" at bounding box center [151, 429] width 146 height 15
type input "**********"
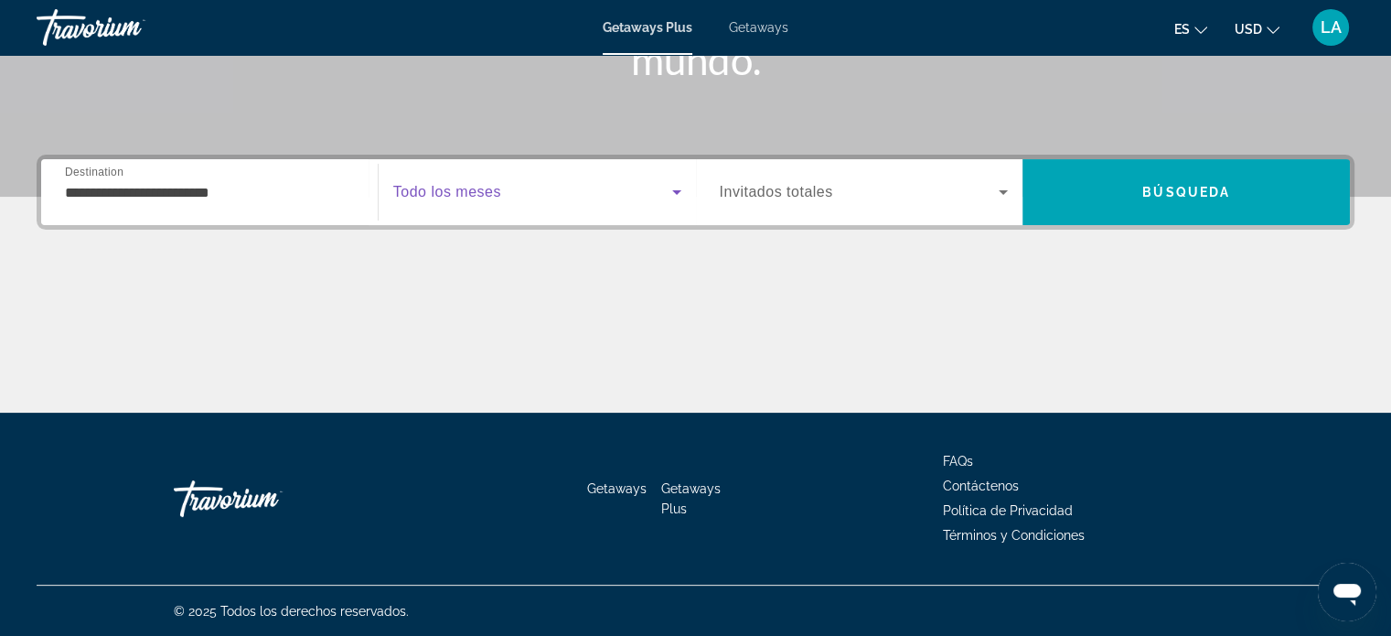
click at [677, 193] on icon "Search widget" at bounding box center [677, 192] width 22 height 22
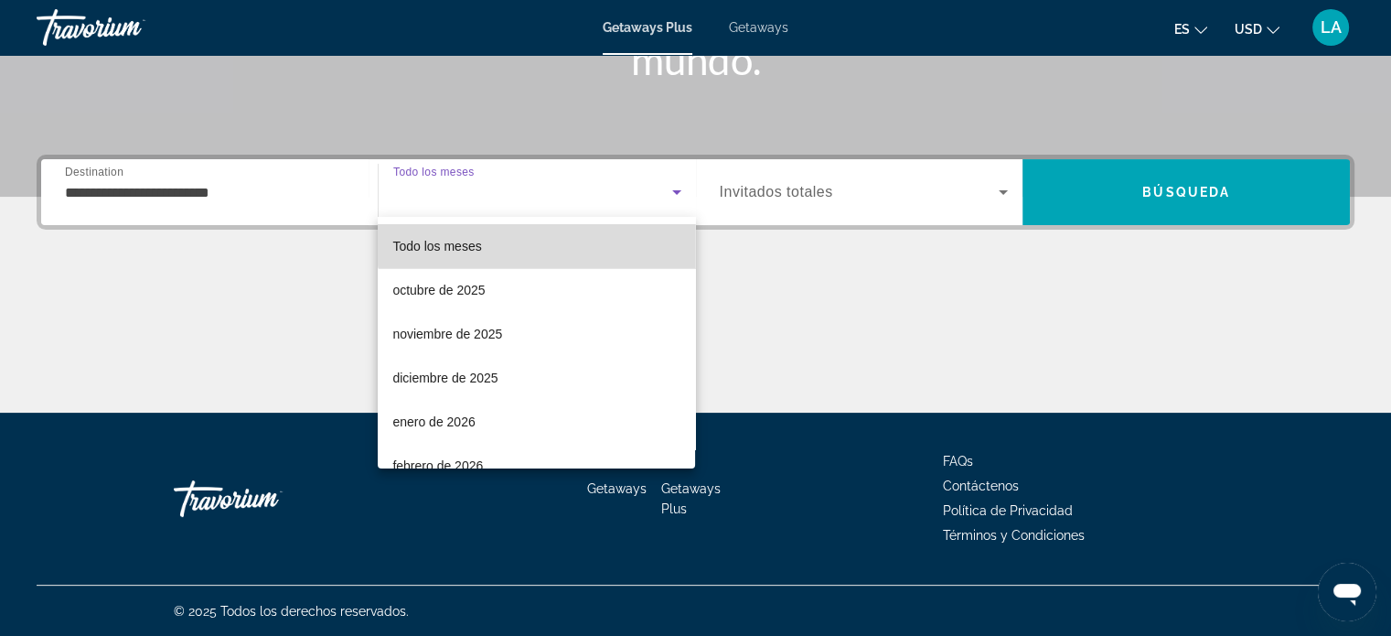
click at [570, 233] on mat-option "Todo los meses" at bounding box center [536, 246] width 317 height 44
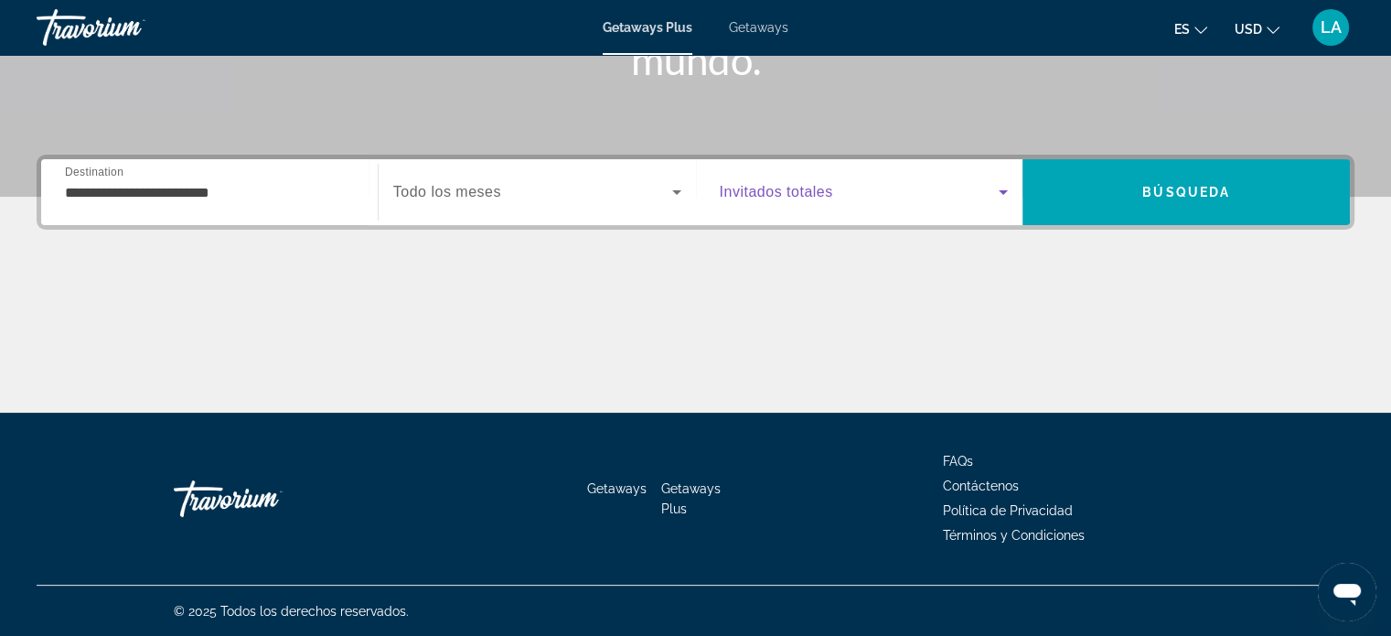
click at [1003, 193] on icon "Search widget" at bounding box center [1003, 192] width 9 height 5
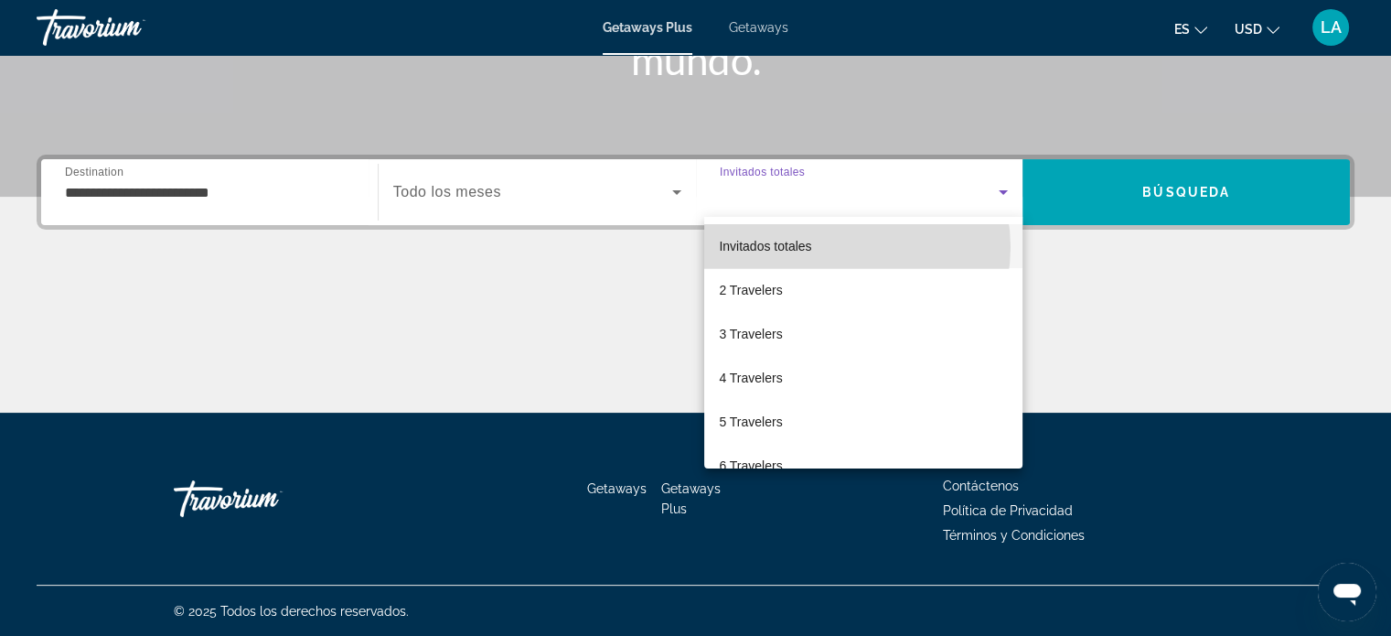
click at [845, 247] on mat-option "Invitados totales" at bounding box center [863, 246] width 318 height 44
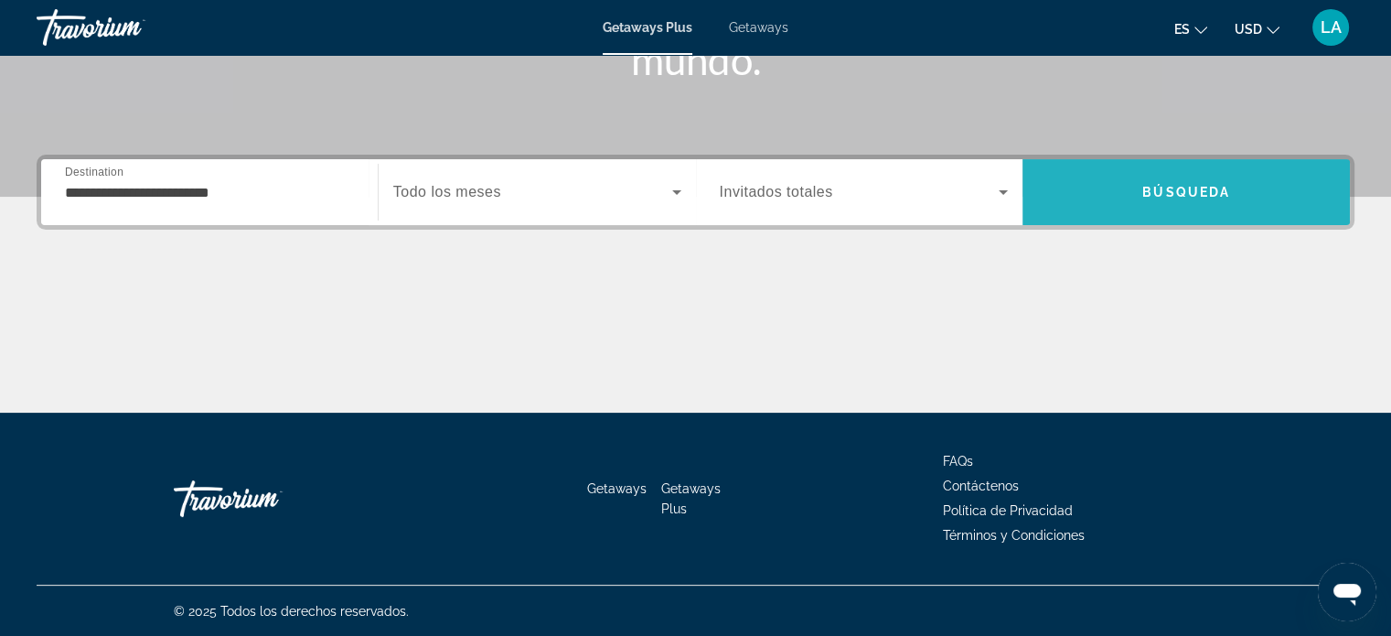
click at [1122, 173] on span "Search" at bounding box center [1186, 192] width 327 height 44
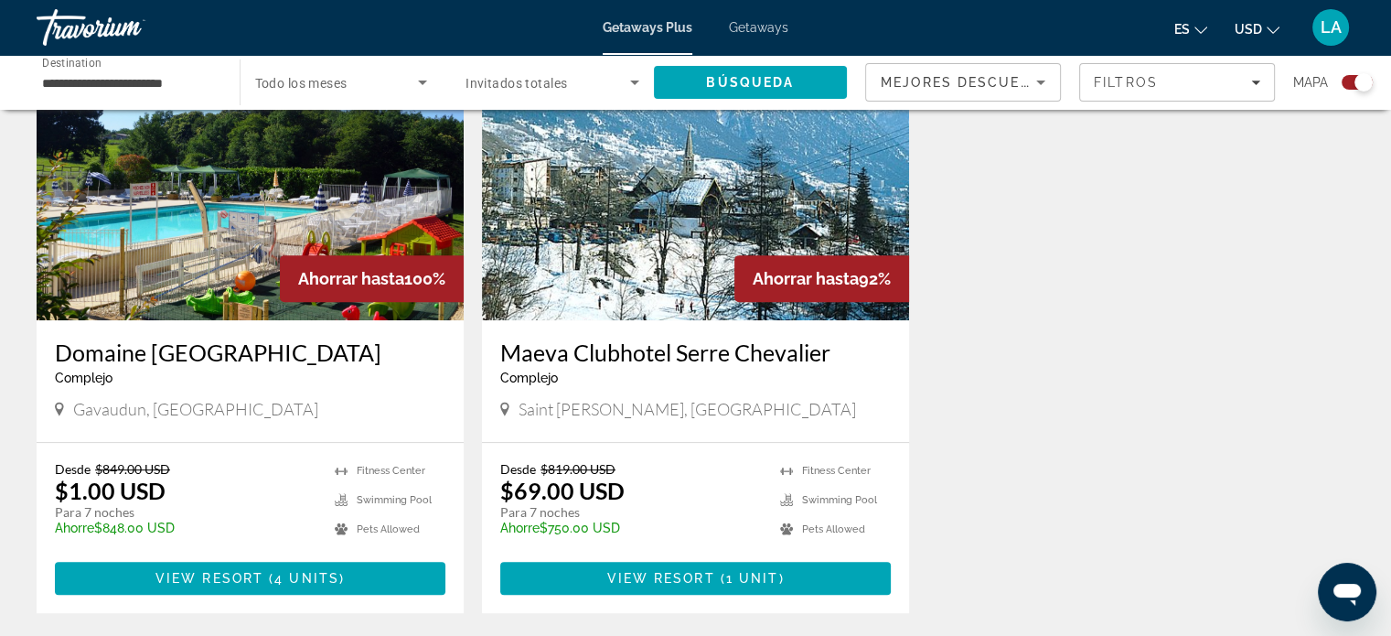
scroll to position [732, 0]
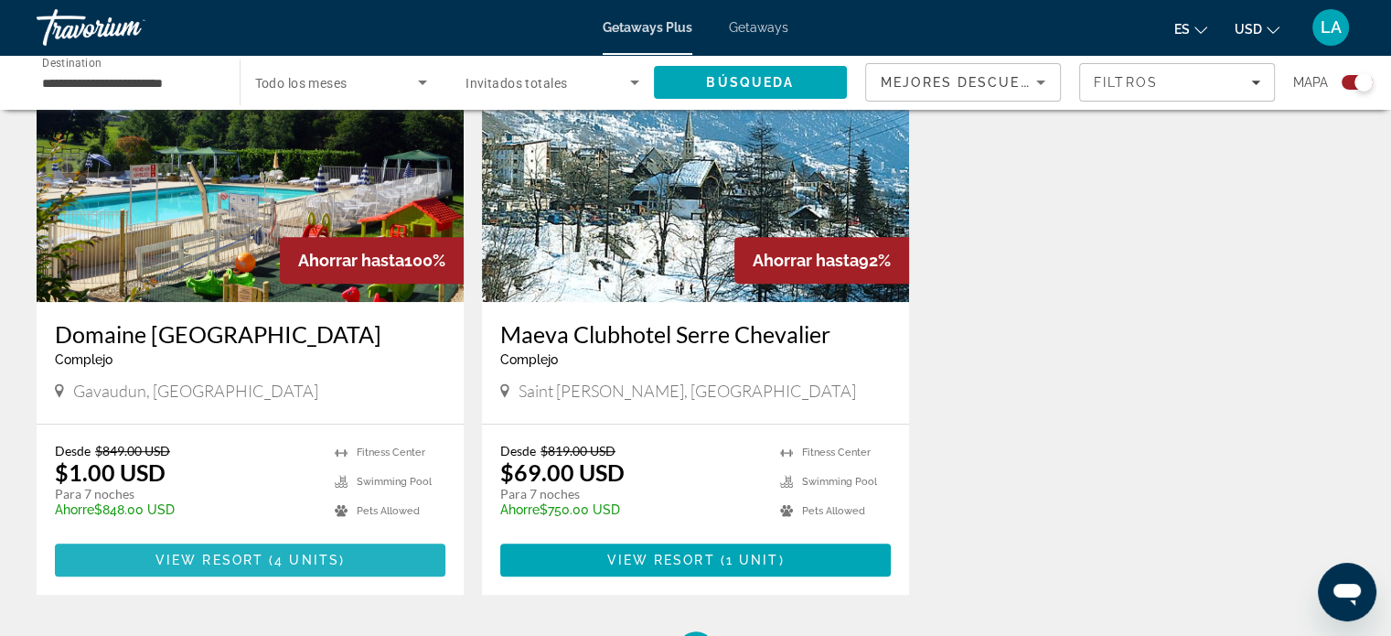
click at [305, 563] on span "4 units" at bounding box center [306, 560] width 65 height 15
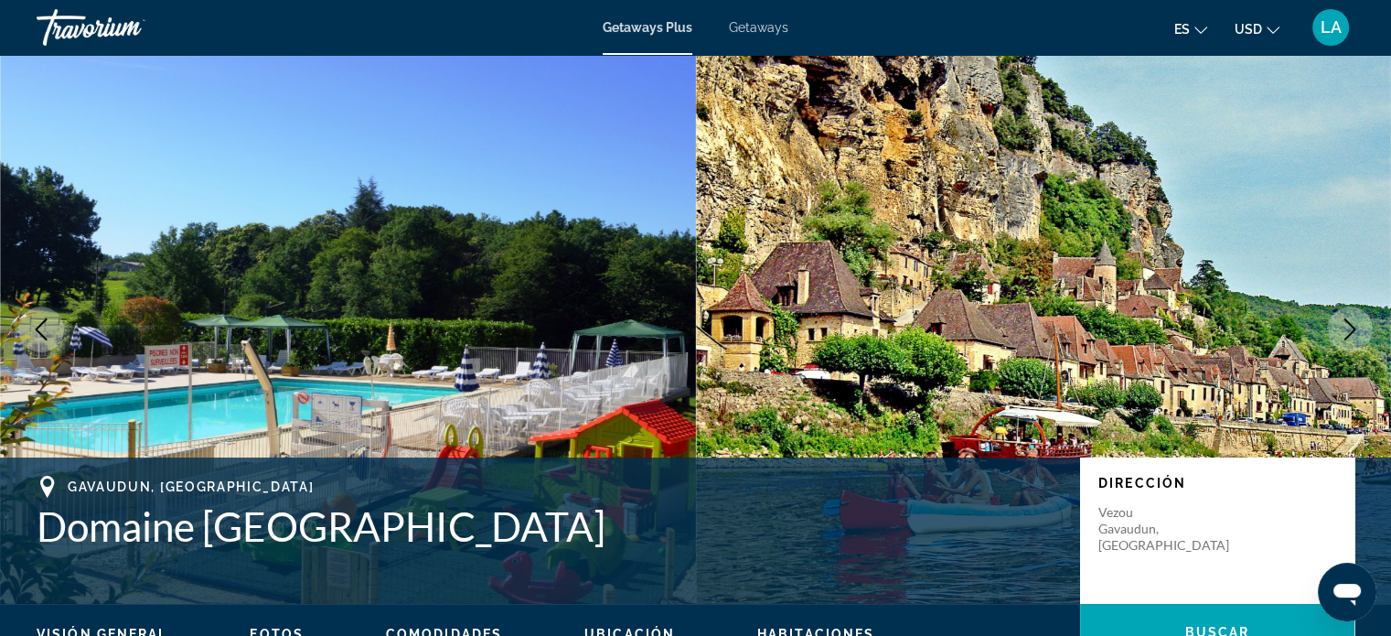
click at [1354, 321] on icon "Next image" at bounding box center [1350, 329] width 22 height 22
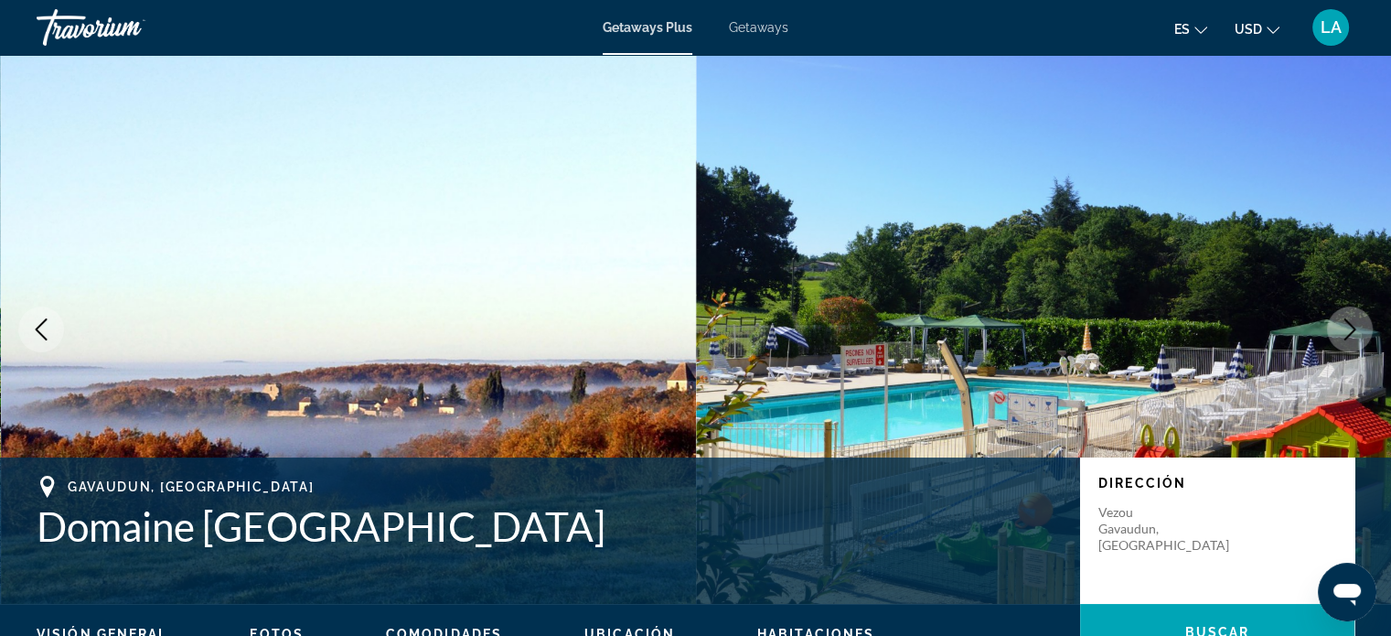
click at [1354, 321] on icon "Next image" at bounding box center [1350, 329] width 22 height 22
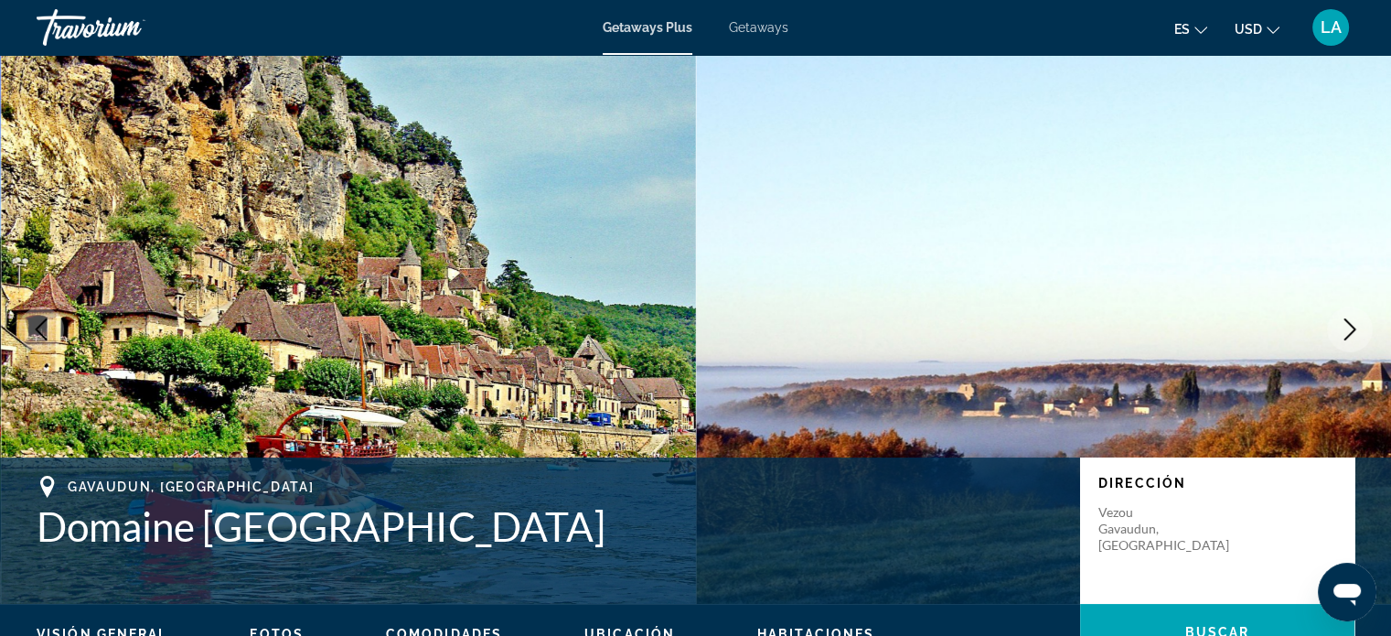
click at [1354, 321] on icon "Next image" at bounding box center [1350, 329] width 22 height 22
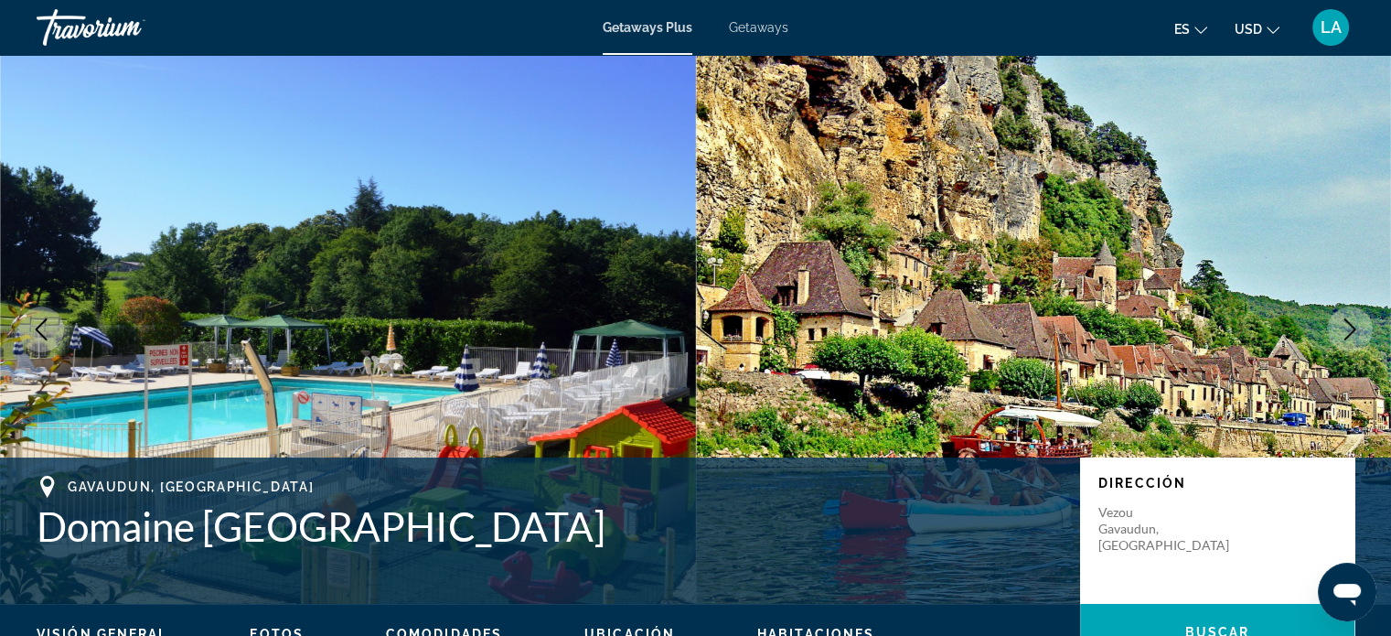
click at [1354, 321] on icon "Next image" at bounding box center [1350, 329] width 22 height 22
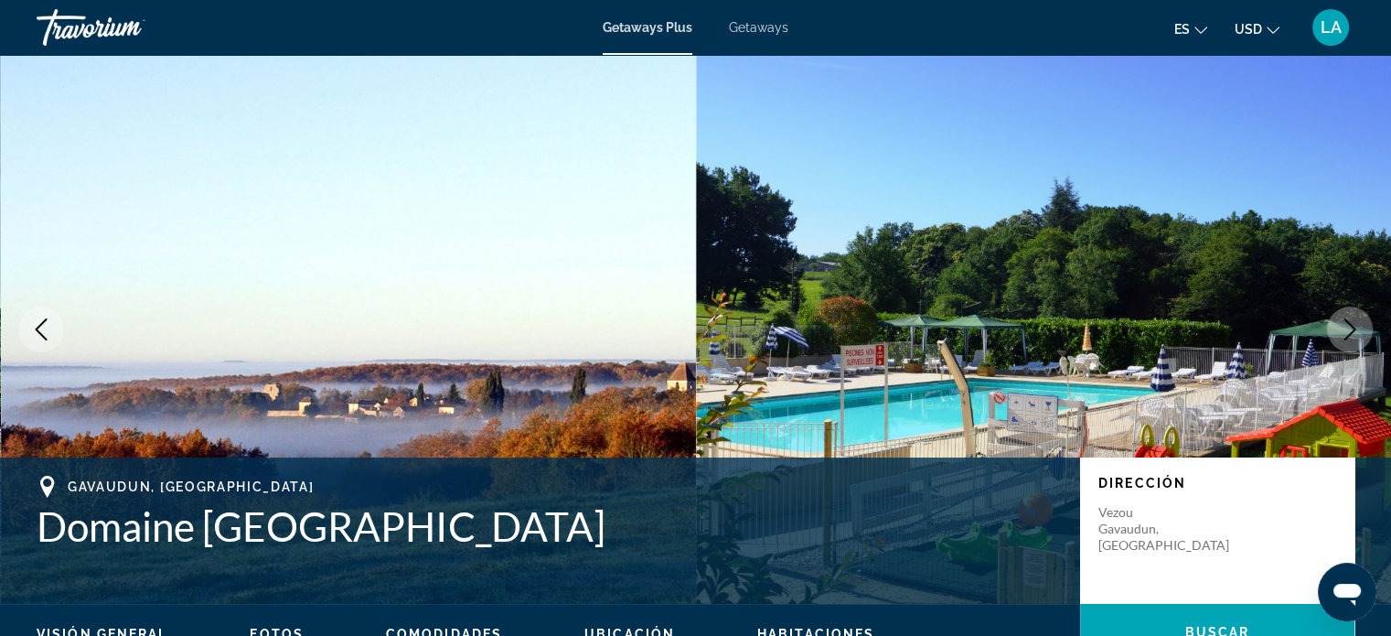
click at [1354, 321] on icon "Next image" at bounding box center [1350, 329] width 22 height 22
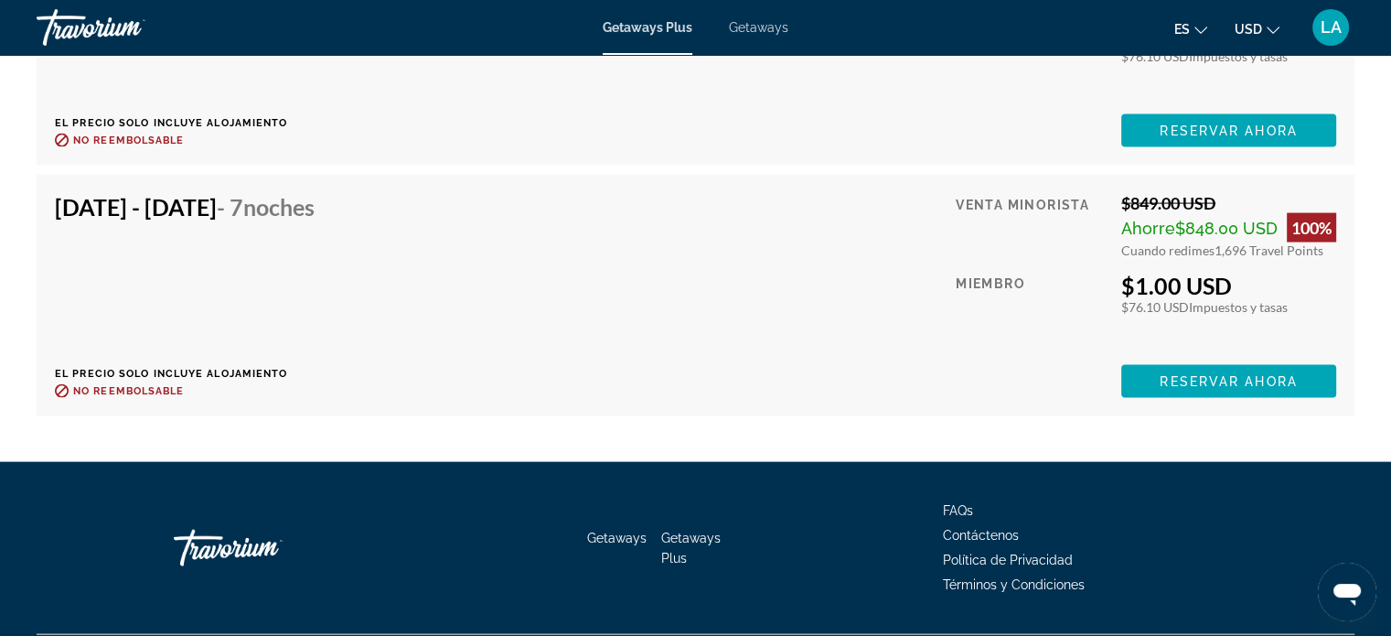
scroll to position [3829, 0]
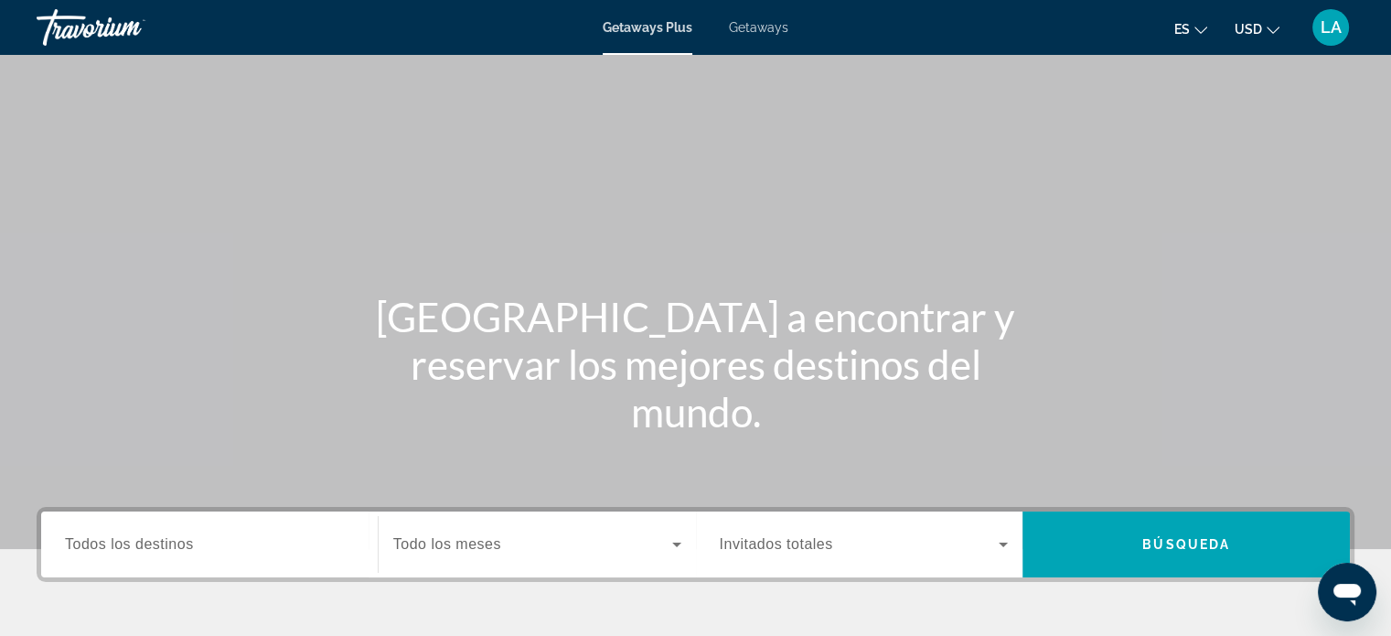
click at [232, 559] on div "Search widget" at bounding box center [209, 545] width 289 height 52
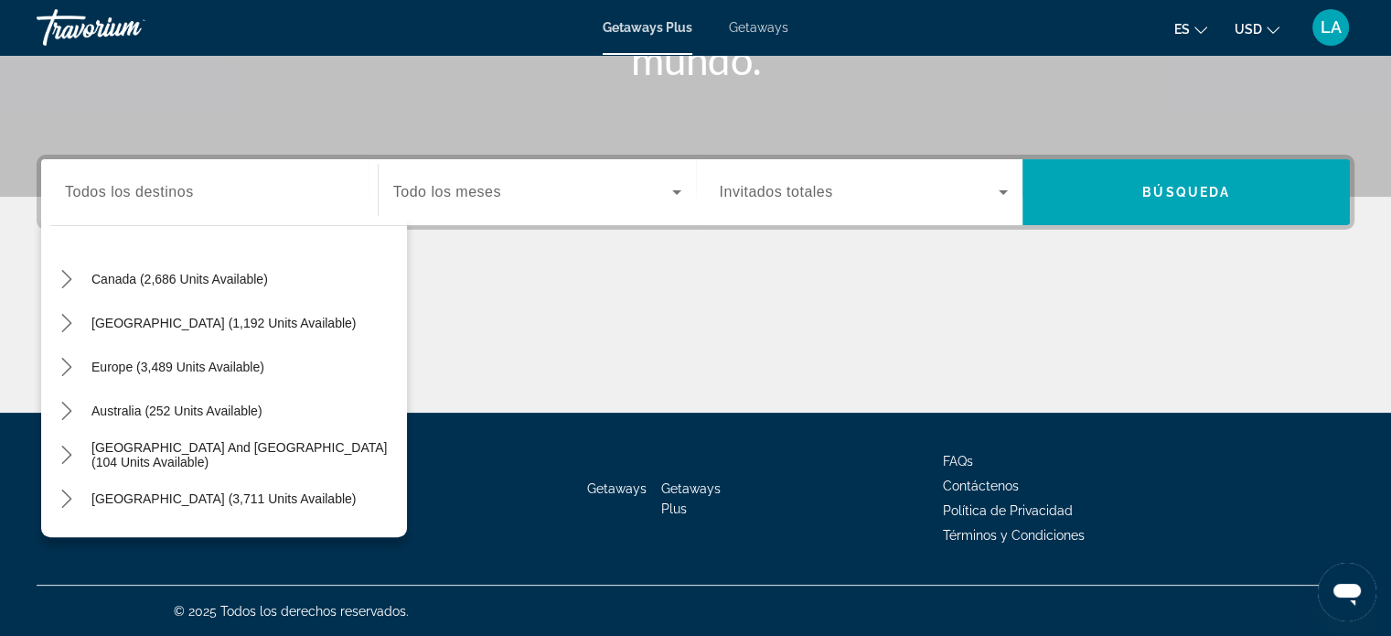
scroll to position [146, 0]
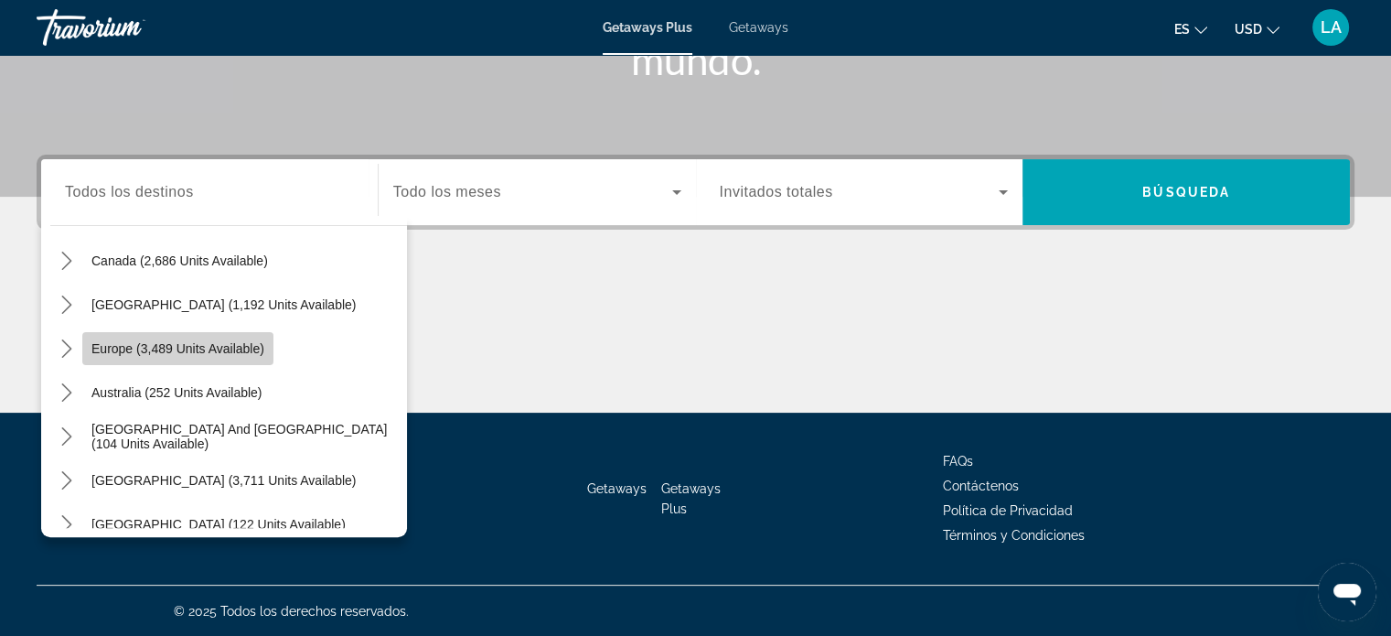
click at [181, 343] on span "Europe (3,489 units available)" at bounding box center [177, 348] width 173 height 15
type input "**********"
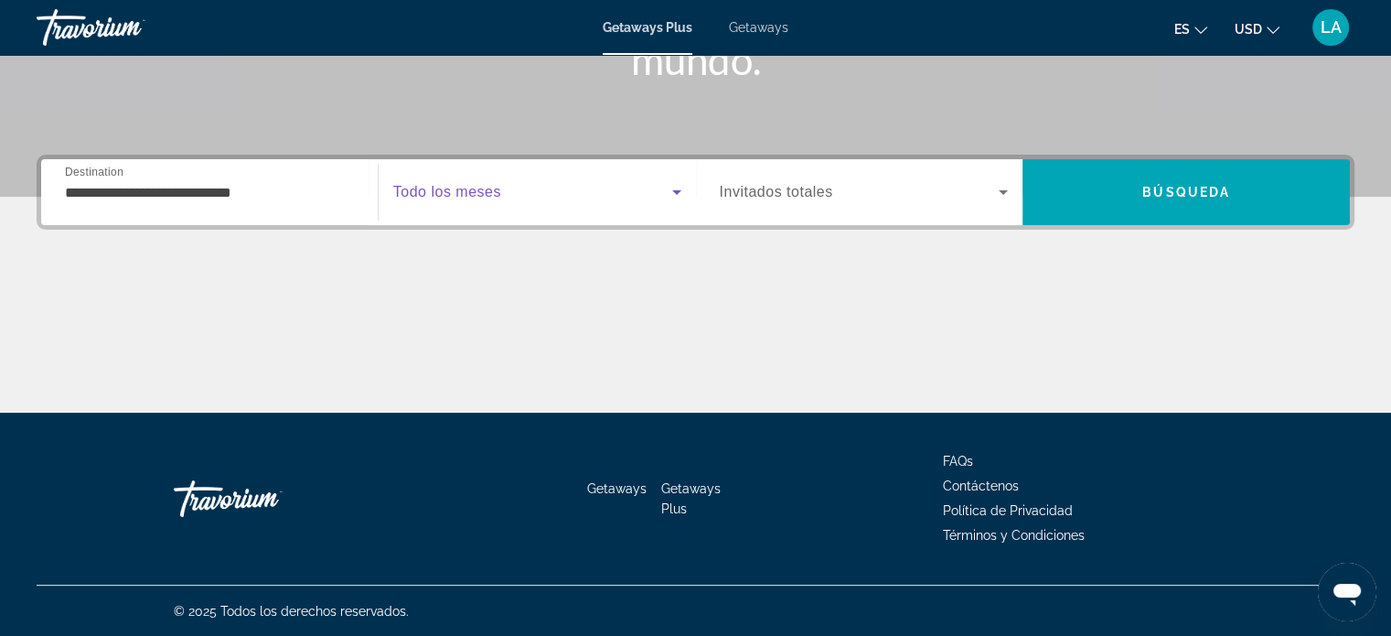
click at [673, 192] on icon "Search widget" at bounding box center [677, 192] width 22 height 22
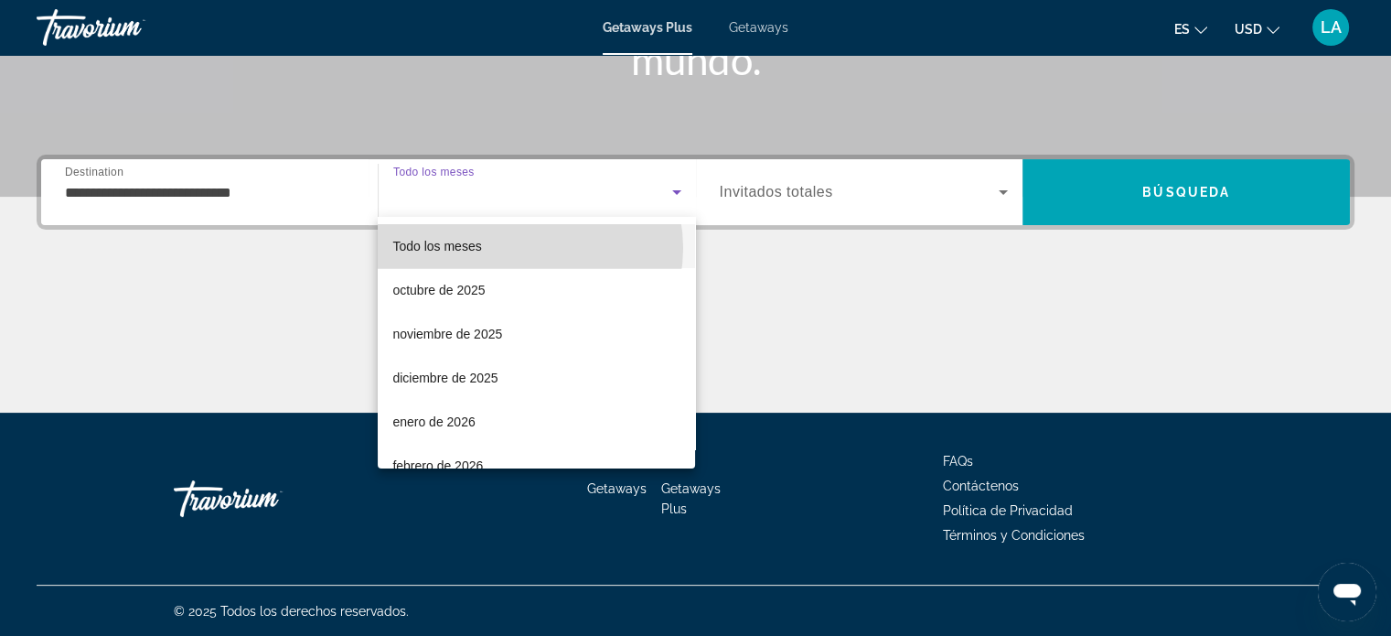
click at [523, 248] on mat-option "Todo los meses" at bounding box center [536, 246] width 317 height 44
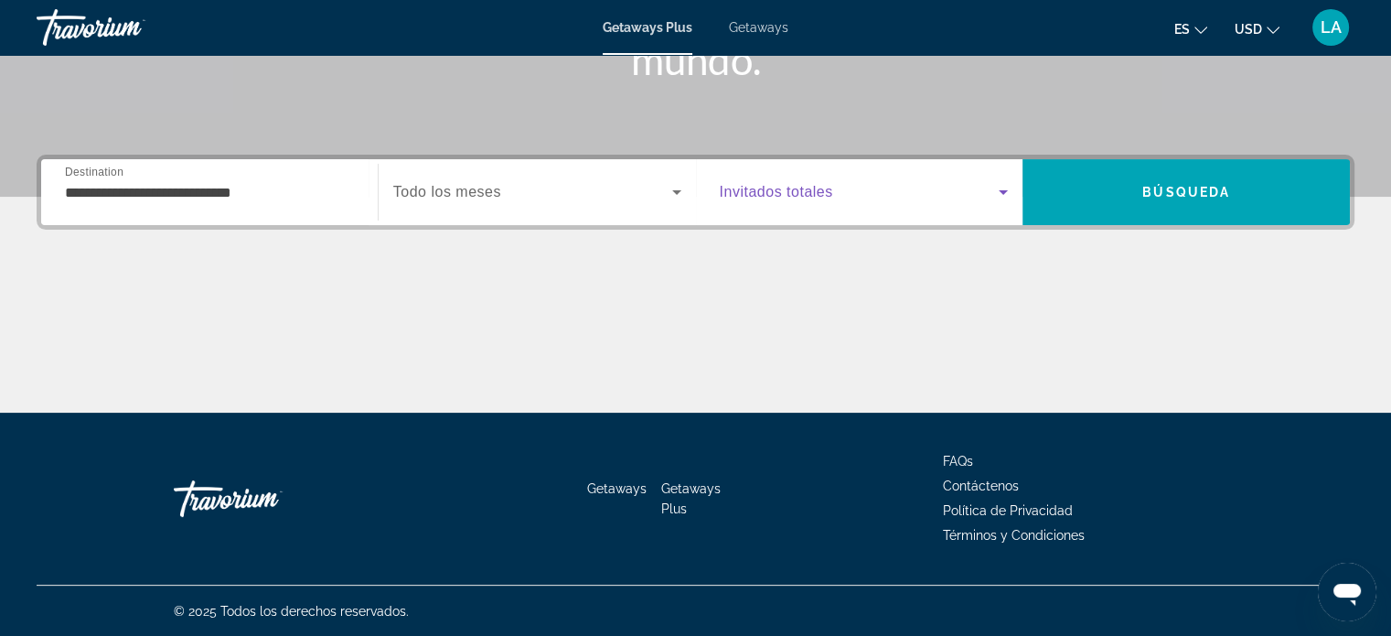
click at [998, 189] on icon "Search widget" at bounding box center [1004, 192] width 22 height 22
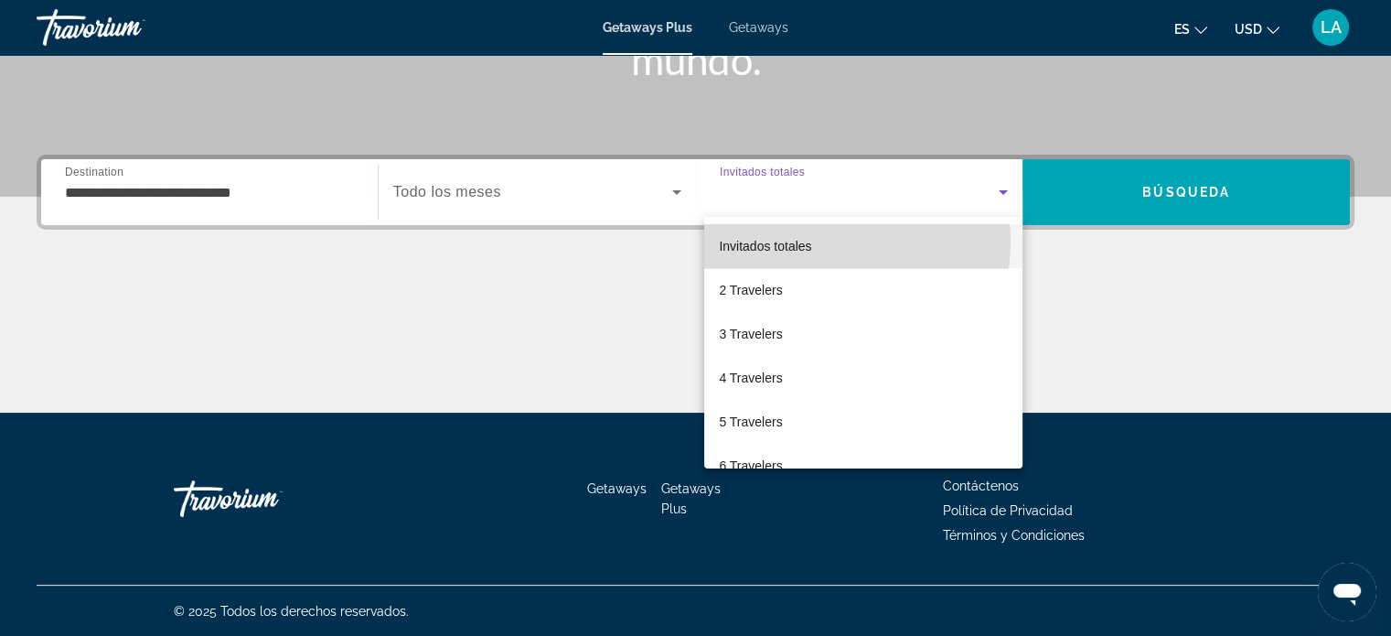
click at [810, 241] on span "Invitados totales" at bounding box center [765, 246] width 92 height 15
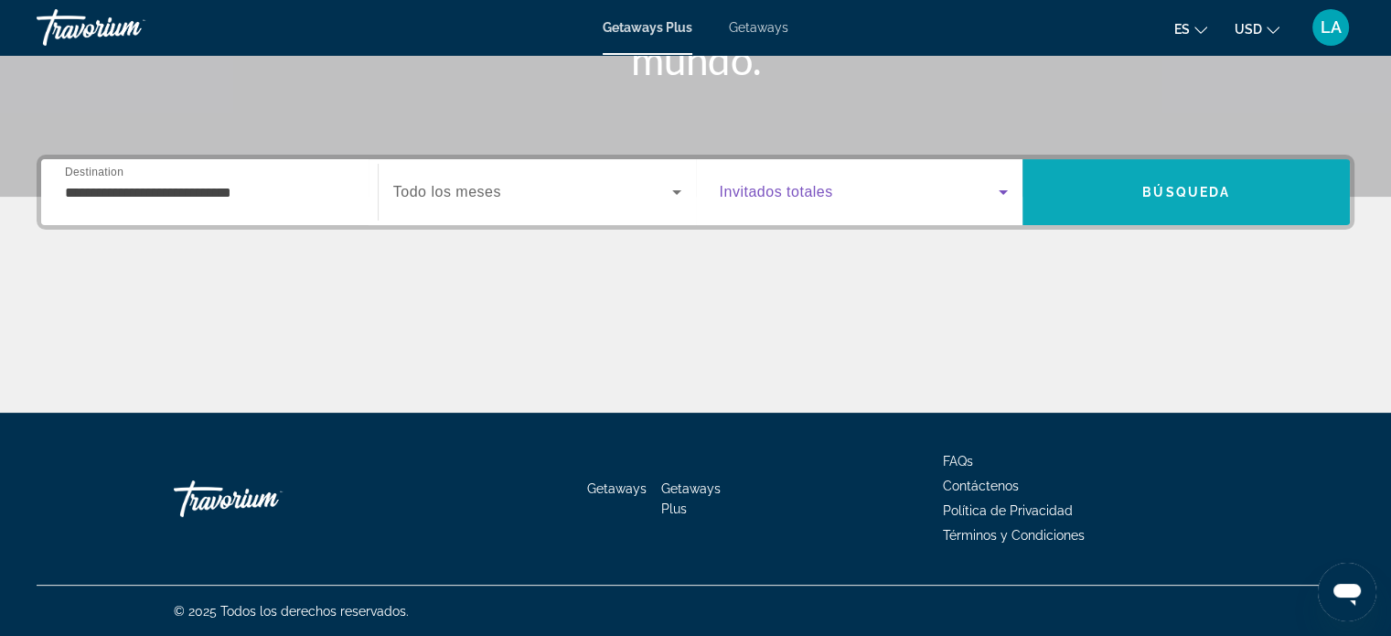
click at [1153, 186] on span "Búsqueda" at bounding box center [1187, 192] width 88 height 15
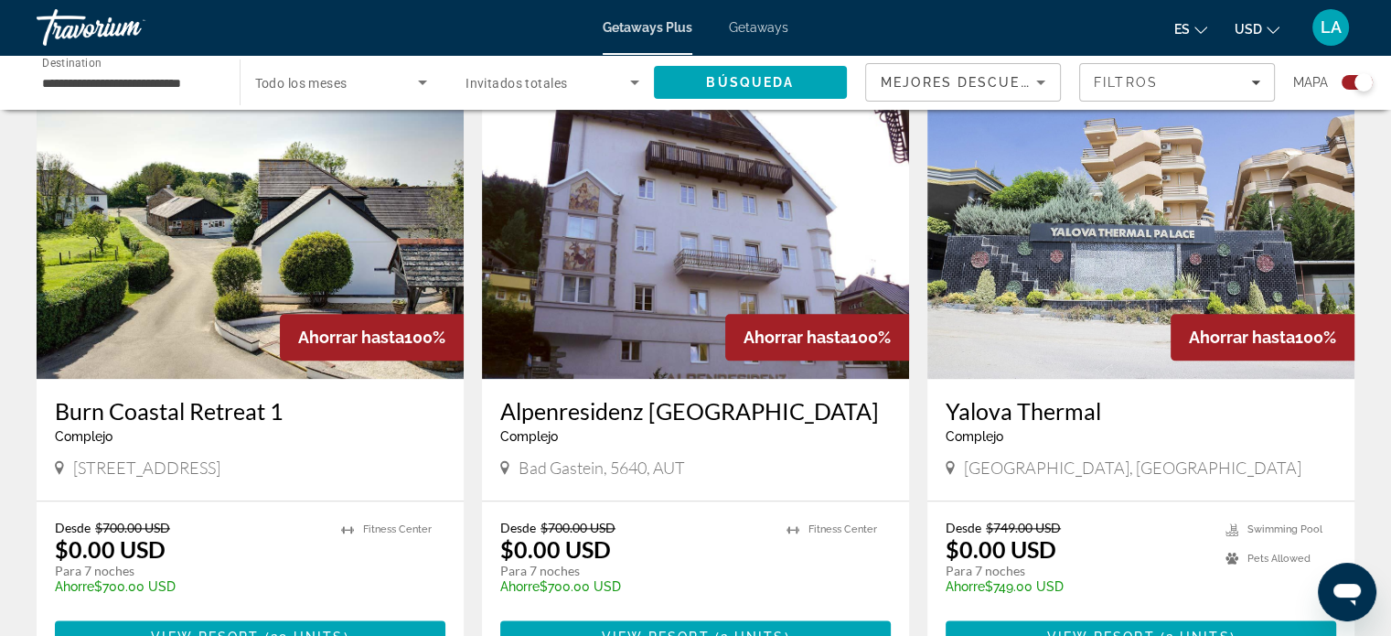
scroll to position [2024, 0]
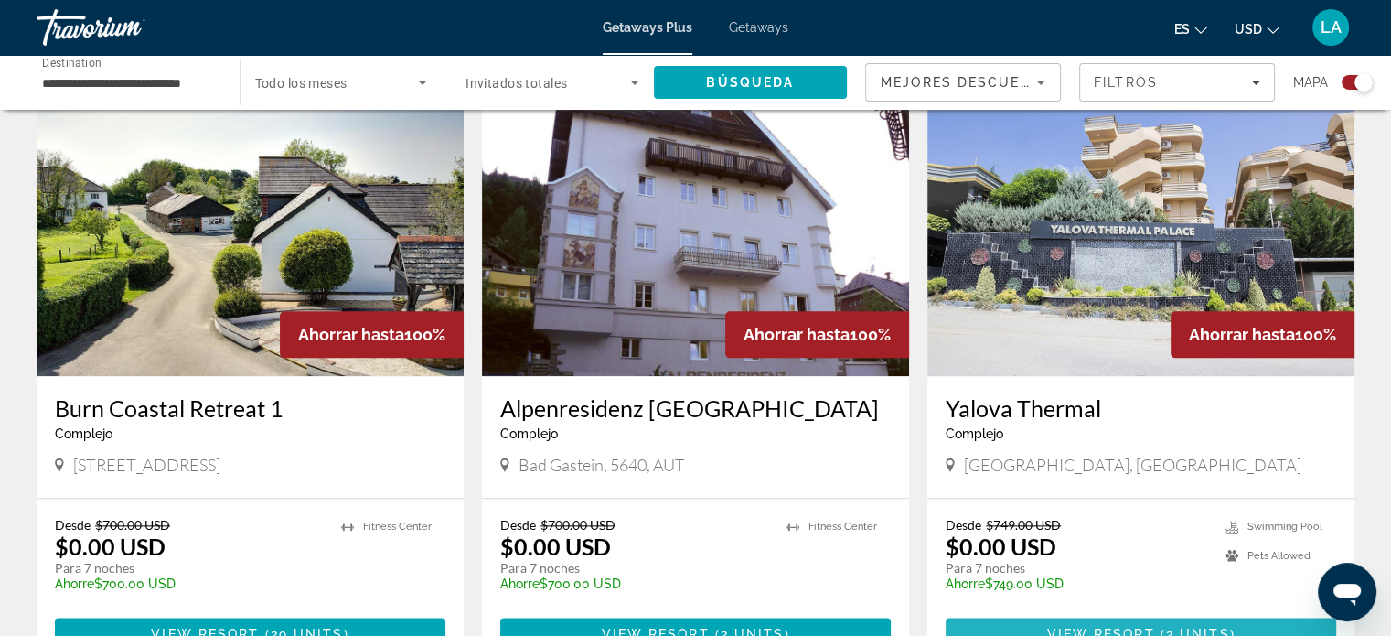
click at [1096, 627] on span "View Resort" at bounding box center [1100, 634] width 108 height 15
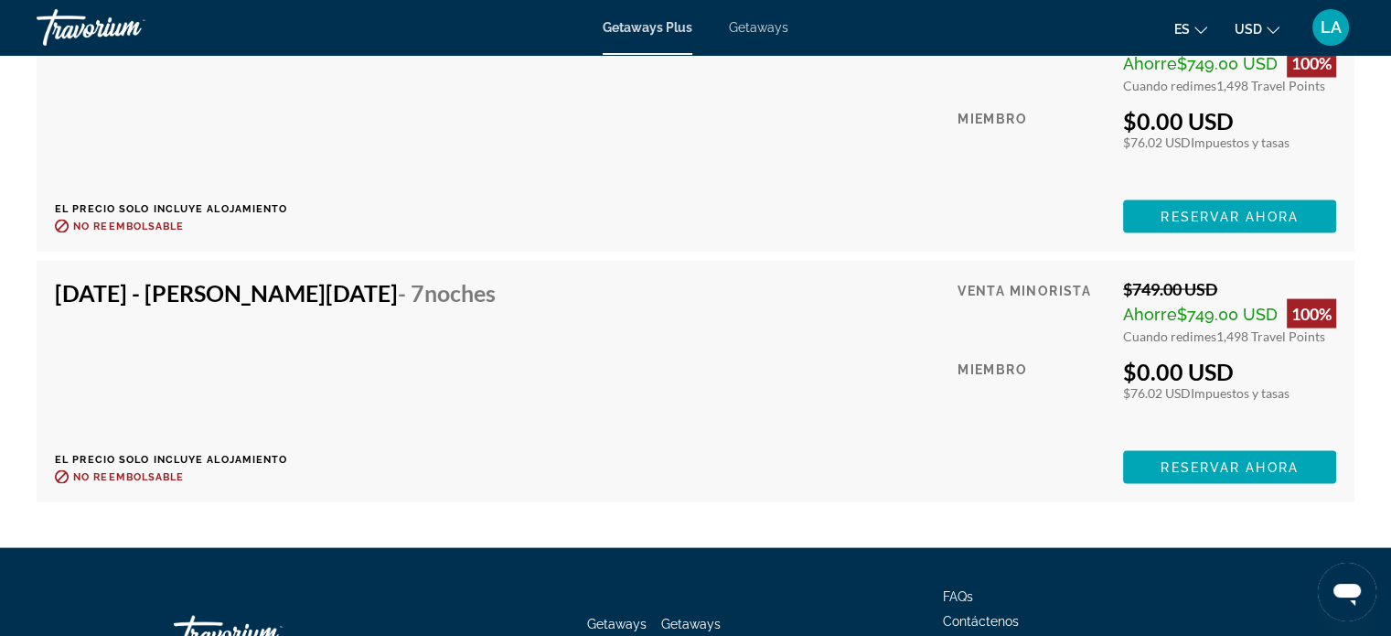
scroll to position [3585, 0]
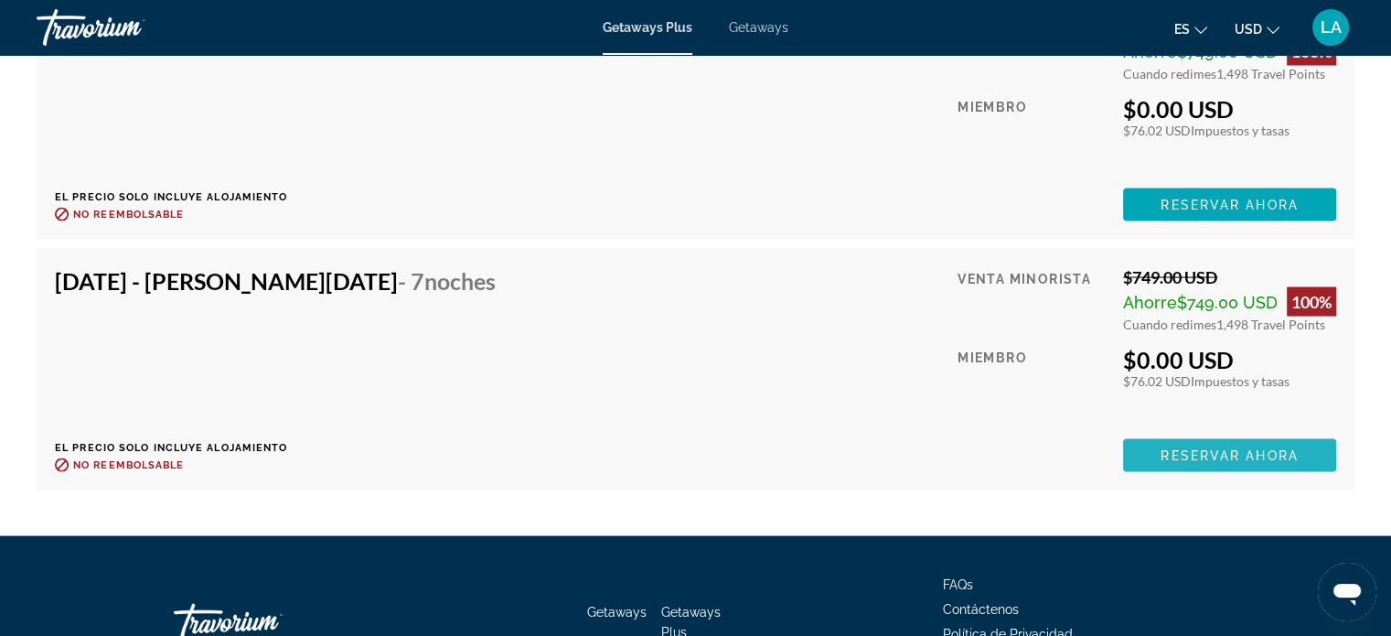
click at [1204, 448] on span "Reservar ahora" at bounding box center [1229, 455] width 137 height 15
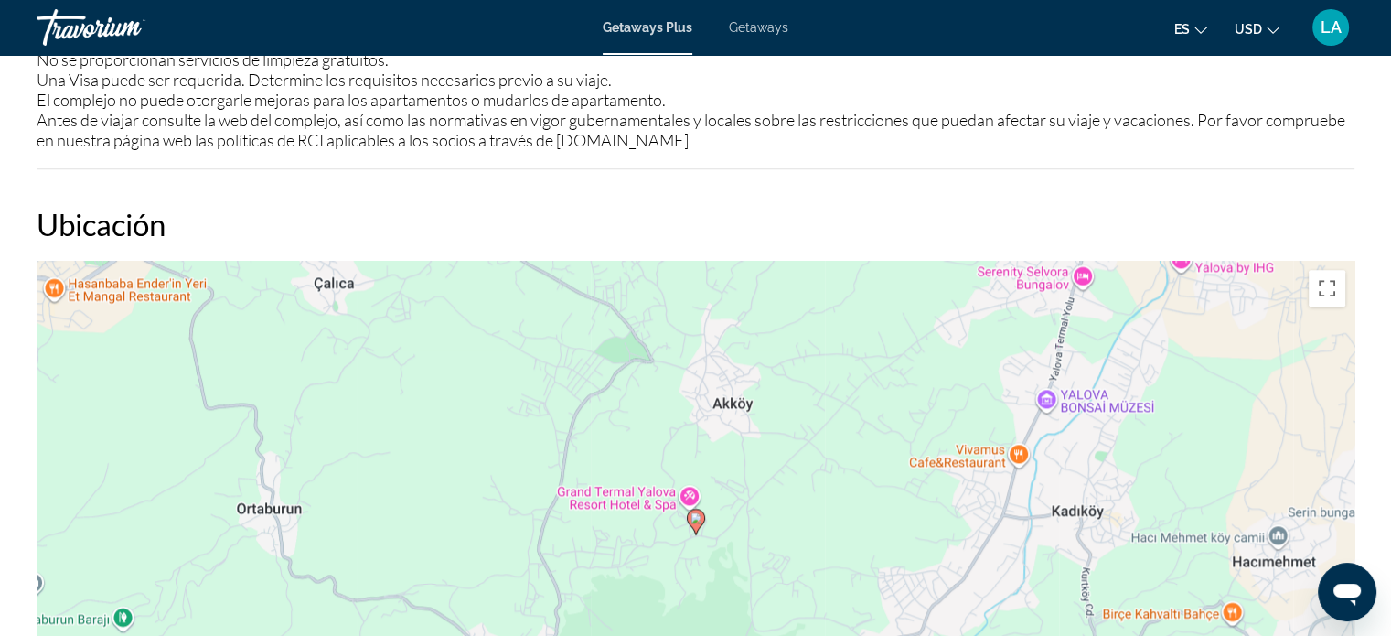
scroll to position [2304, 0]
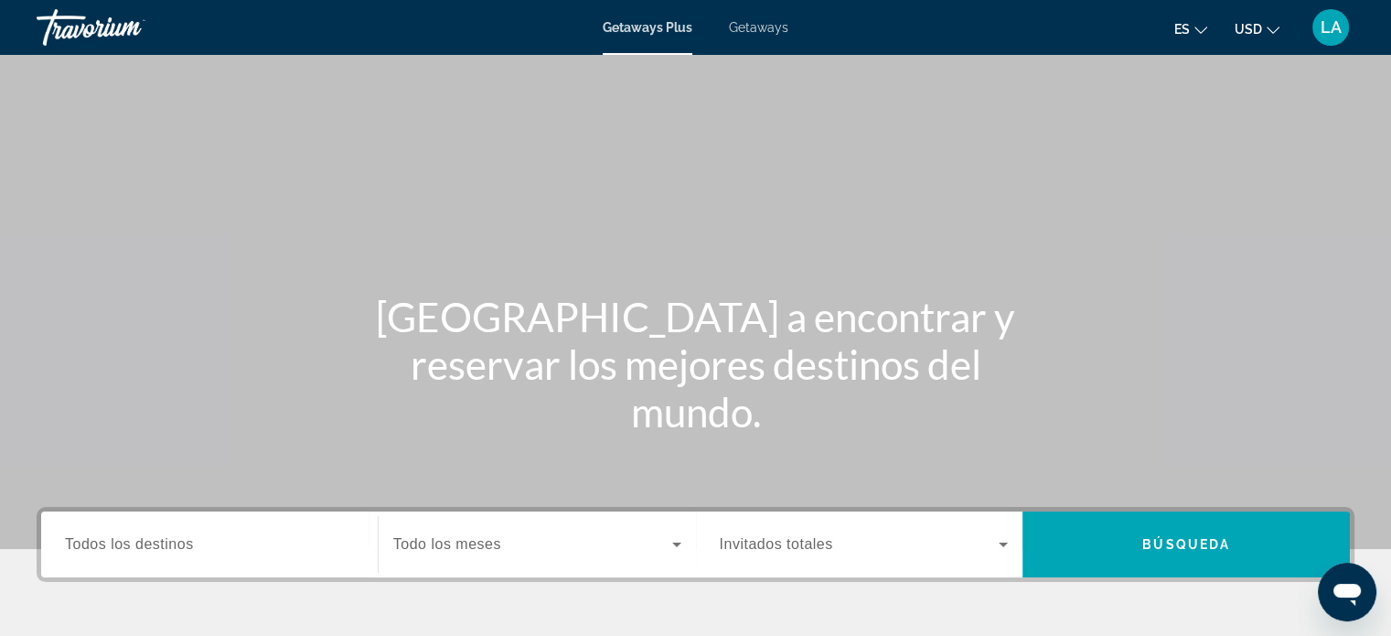
click at [175, 541] on span "Todos los destinos" at bounding box center [129, 544] width 129 height 16
click at [175, 541] on input "Destination Todos los destinos" at bounding box center [209, 545] width 289 height 22
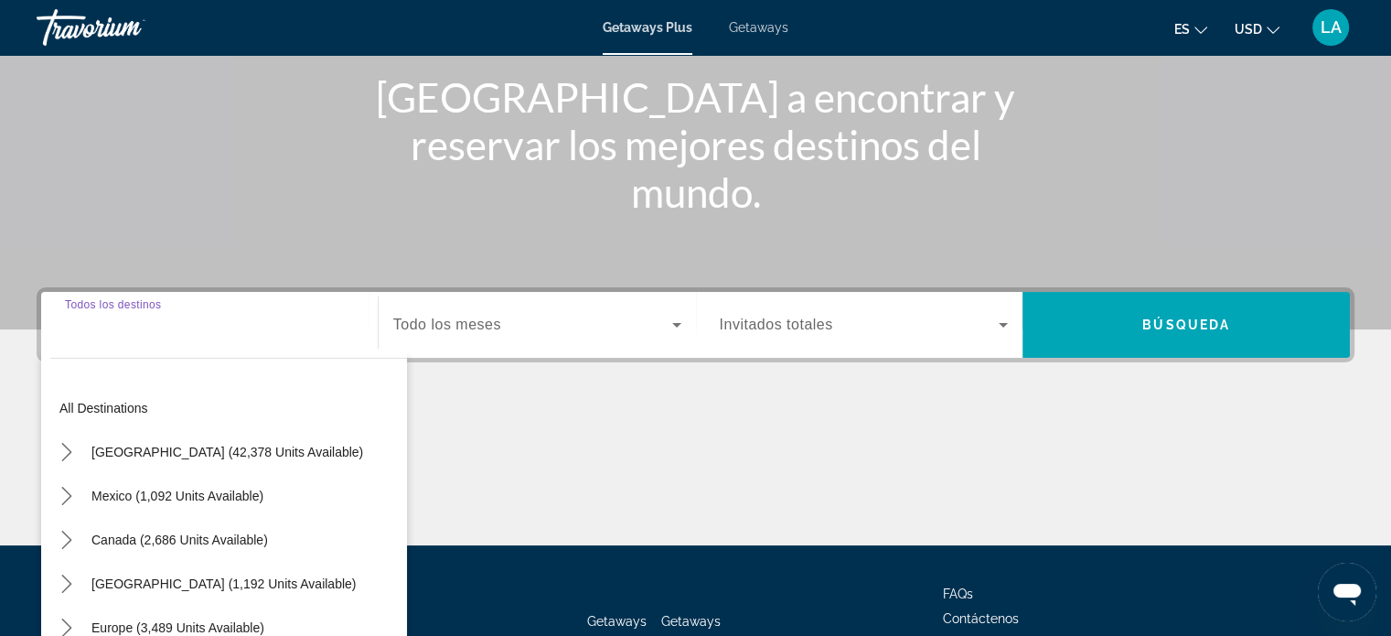
scroll to position [352, 0]
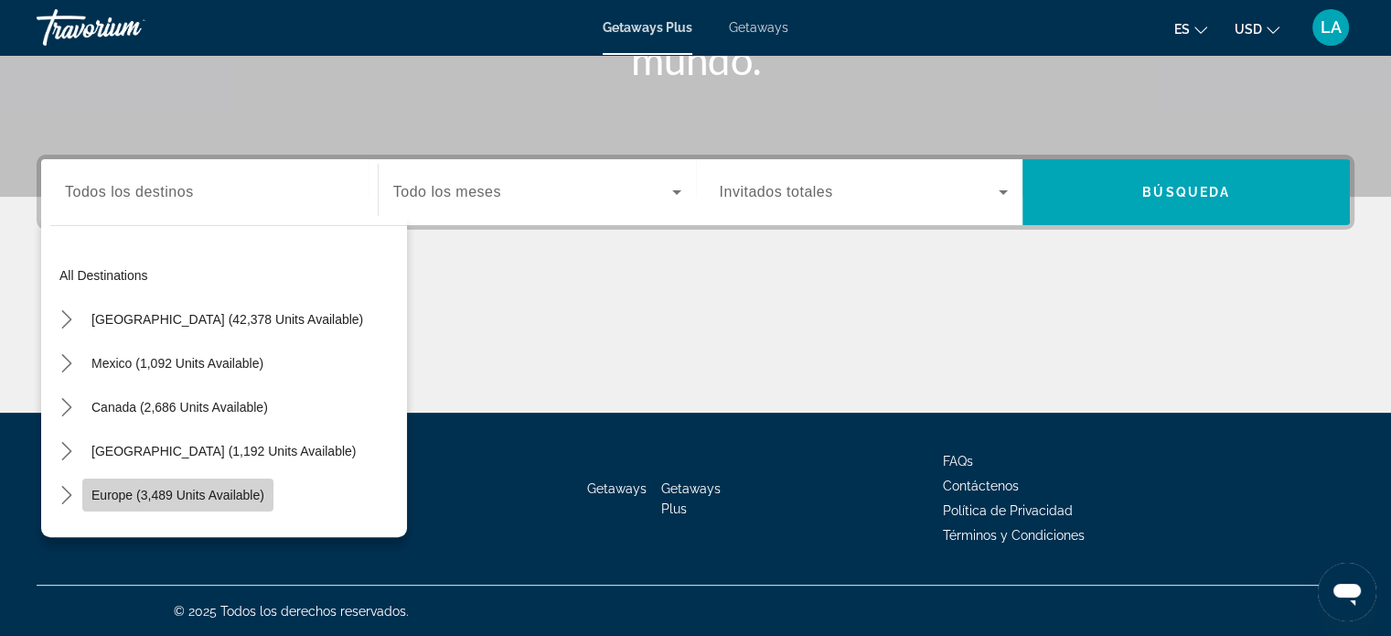
click at [209, 492] on span "Europe (3,489 units available)" at bounding box center [177, 495] width 173 height 15
type input "**********"
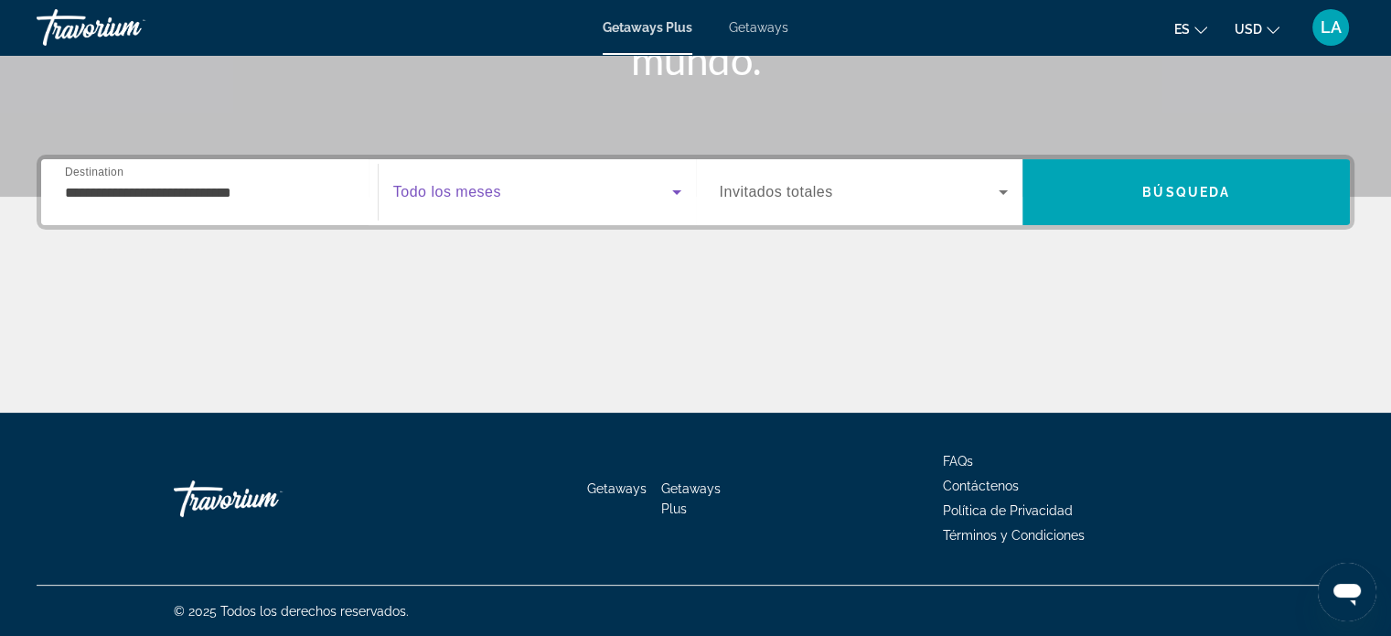
click at [673, 188] on icon "Search widget" at bounding box center [677, 192] width 22 height 22
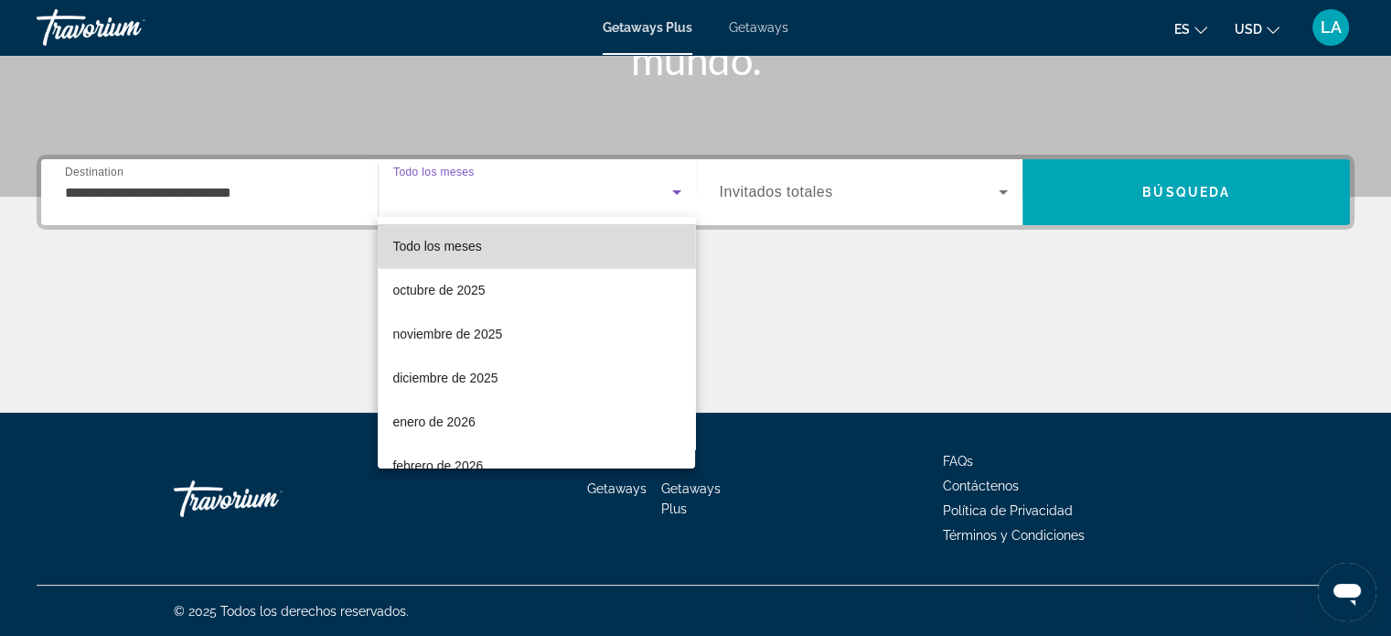
click at [576, 243] on mat-option "Todo los meses" at bounding box center [536, 246] width 317 height 44
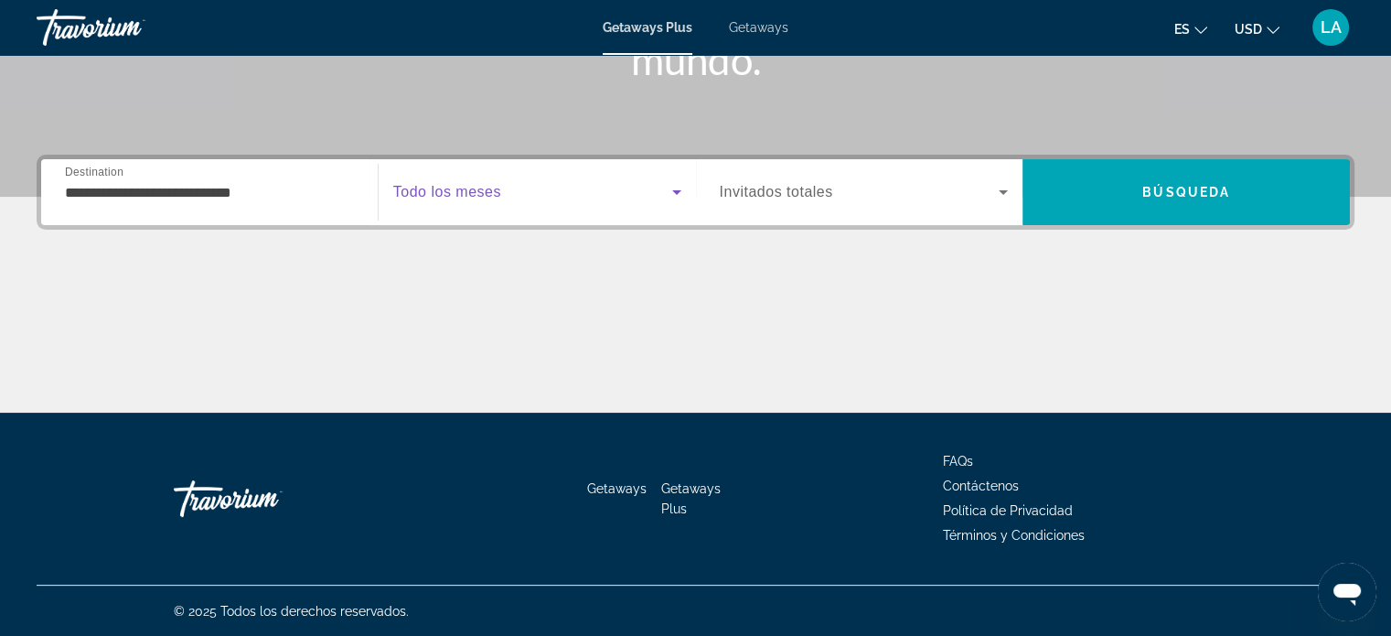
click at [1003, 193] on icon "Search widget" at bounding box center [1003, 192] width 9 height 5
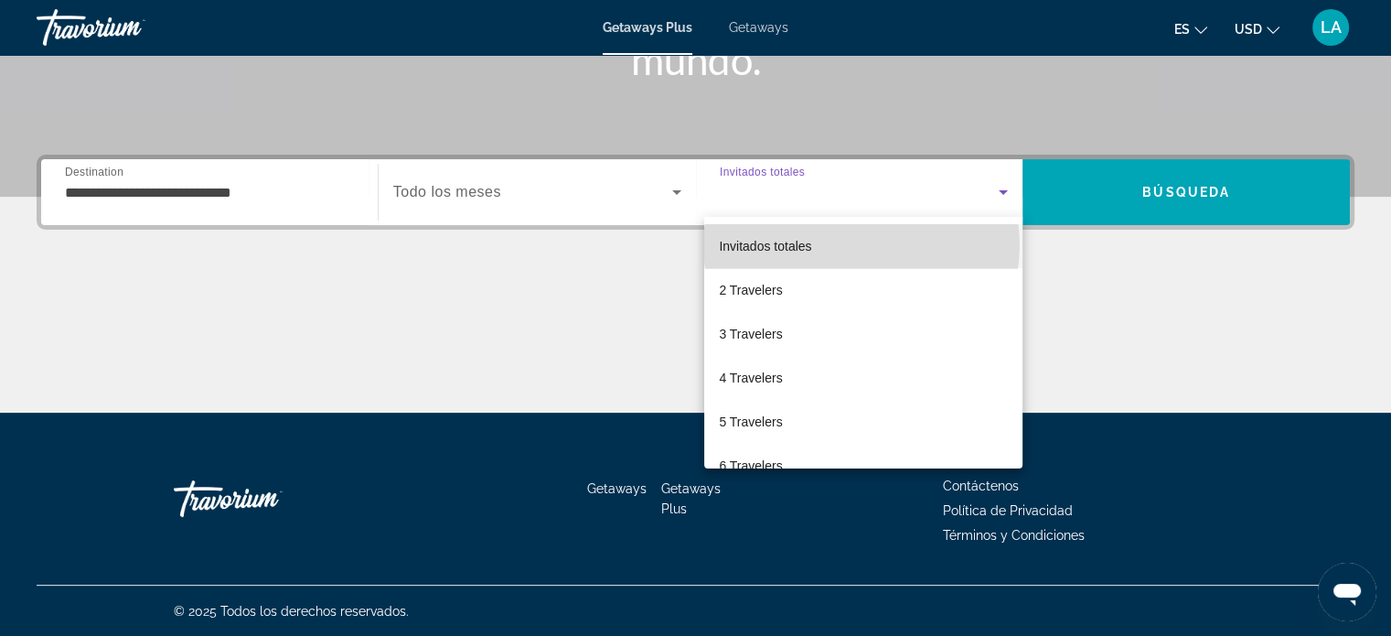
click at [862, 245] on mat-option "Invitados totales" at bounding box center [863, 246] width 318 height 44
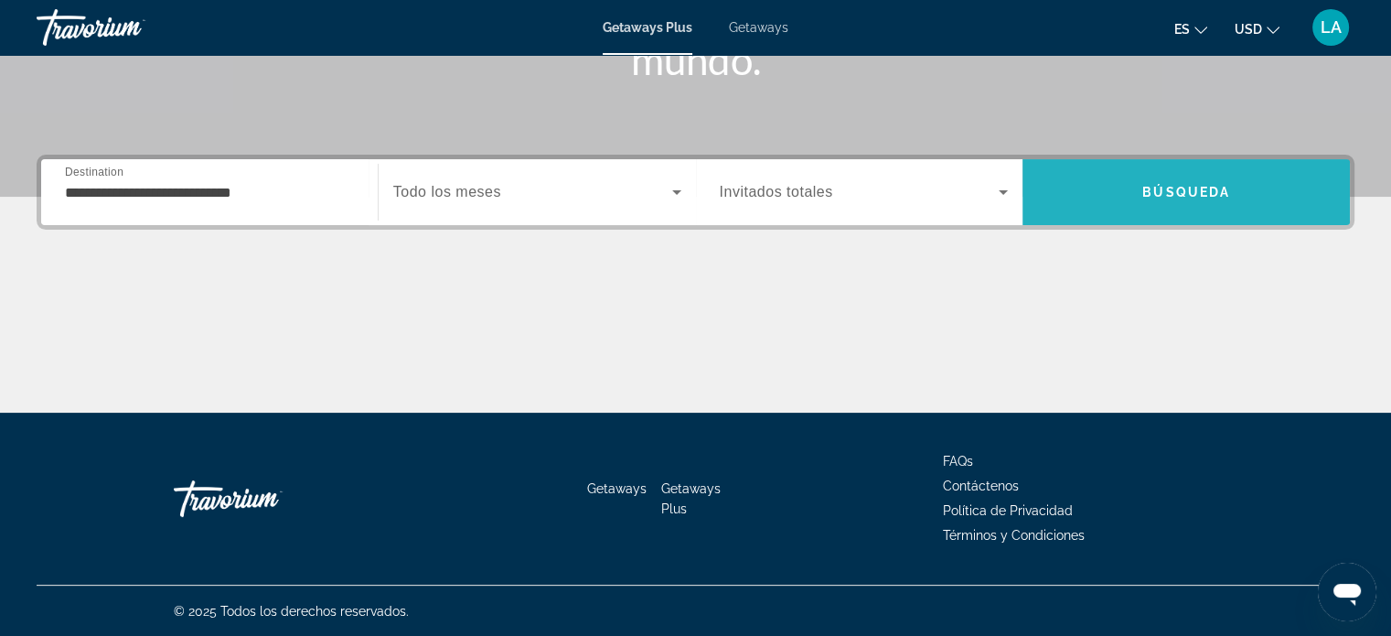
click at [1177, 190] on span "Búsqueda" at bounding box center [1187, 192] width 88 height 15
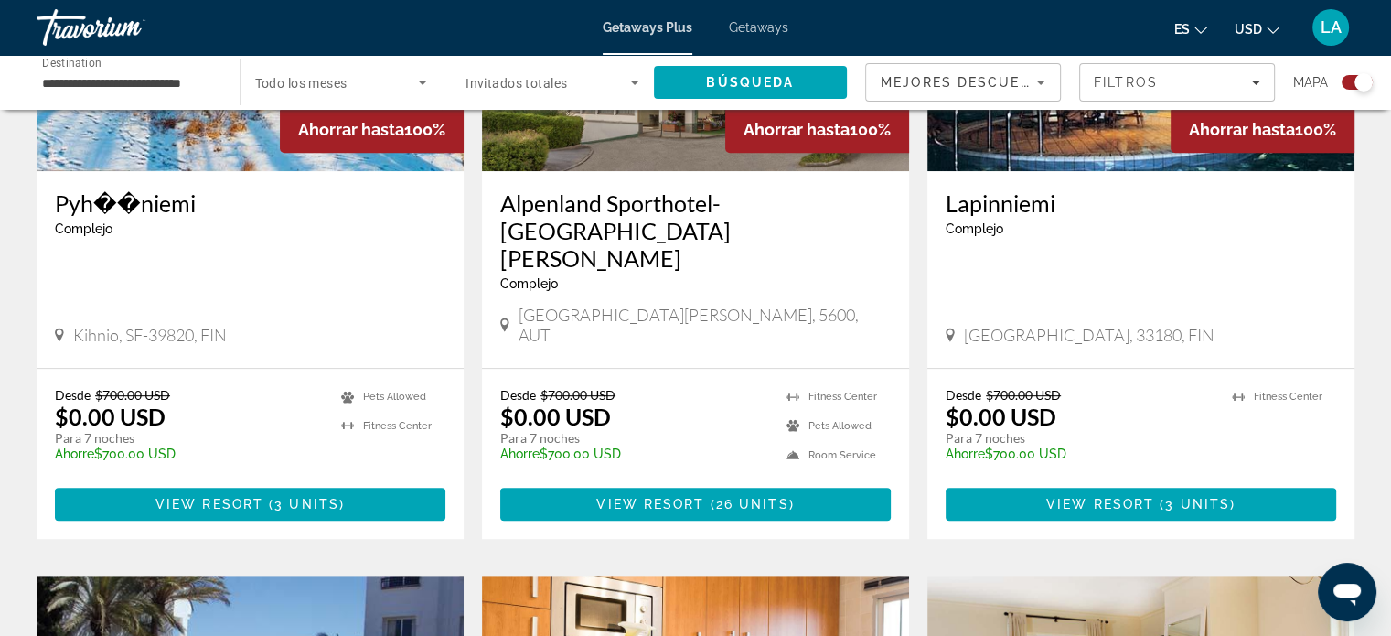
scroll to position [878, 0]
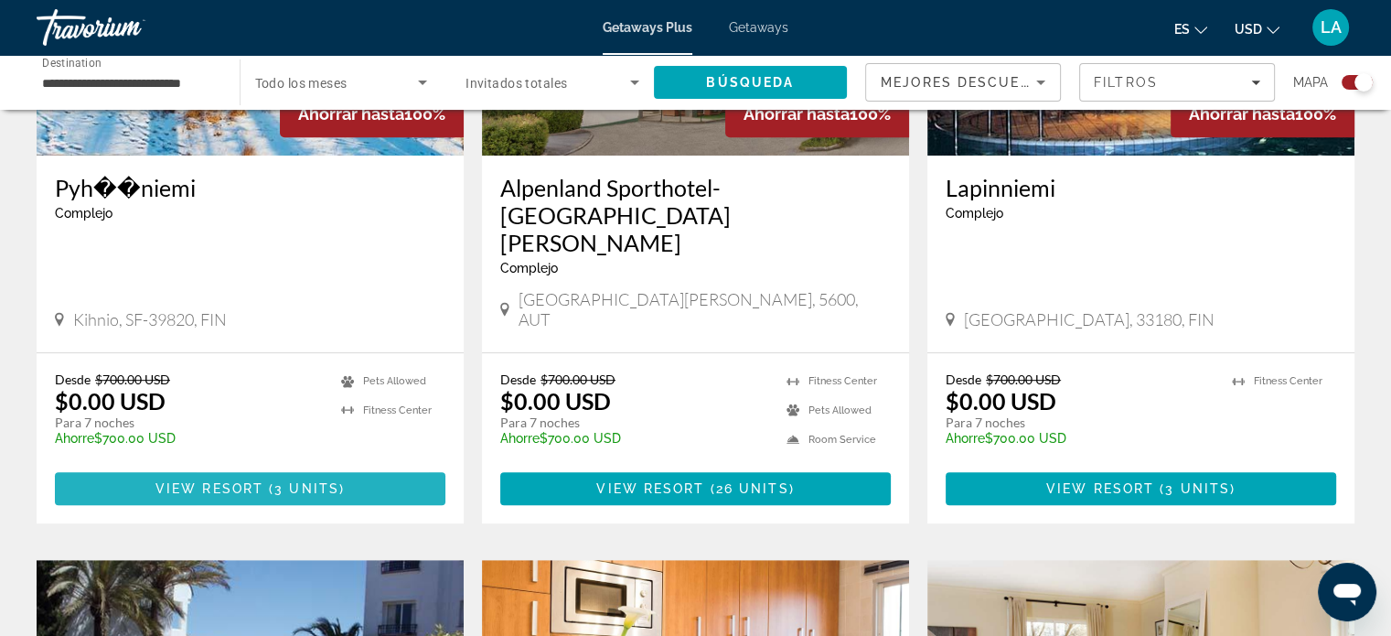
click at [205, 481] on span "View Resort" at bounding box center [210, 488] width 108 height 15
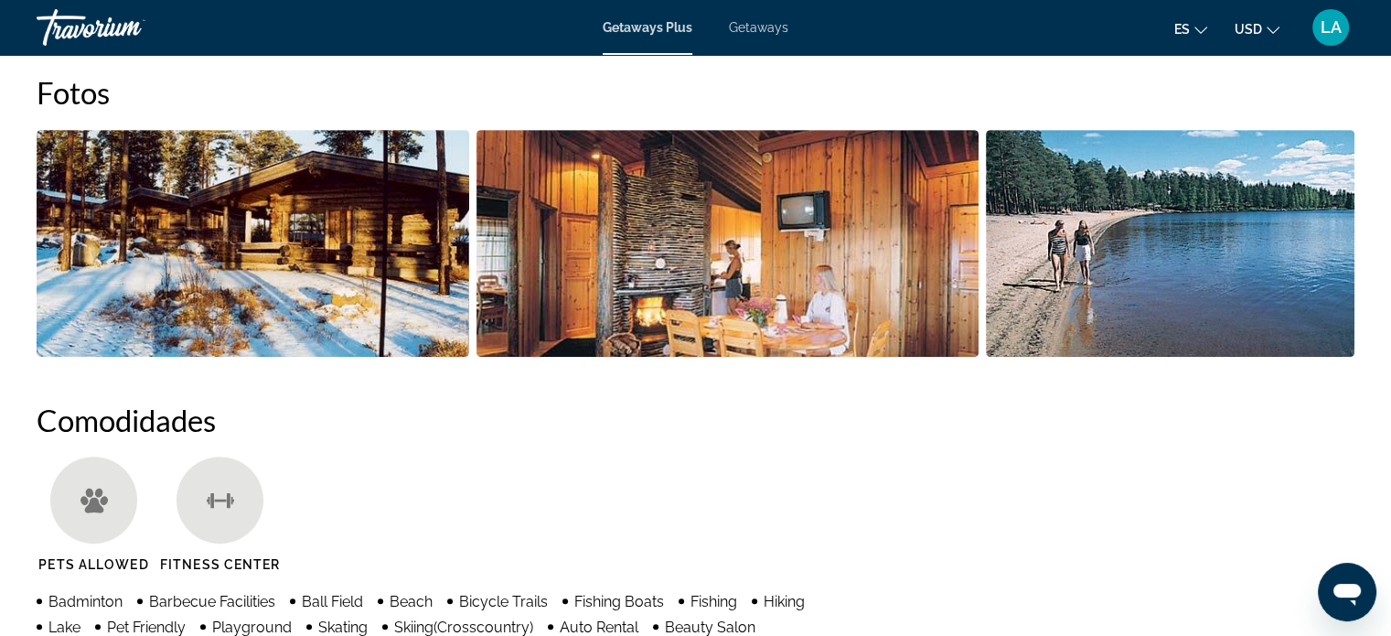
scroll to position [816, 0]
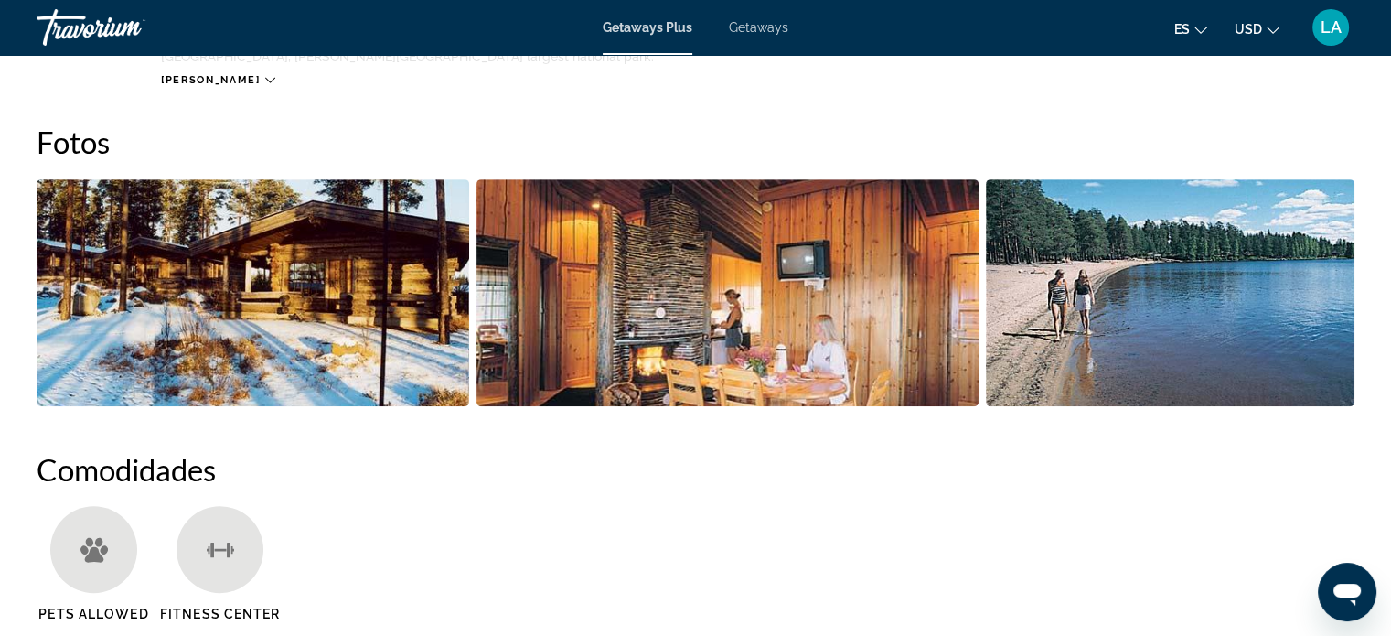
click at [220, 284] on img "Open full-screen image slider" at bounding box center [253, 292] width 433 height 227
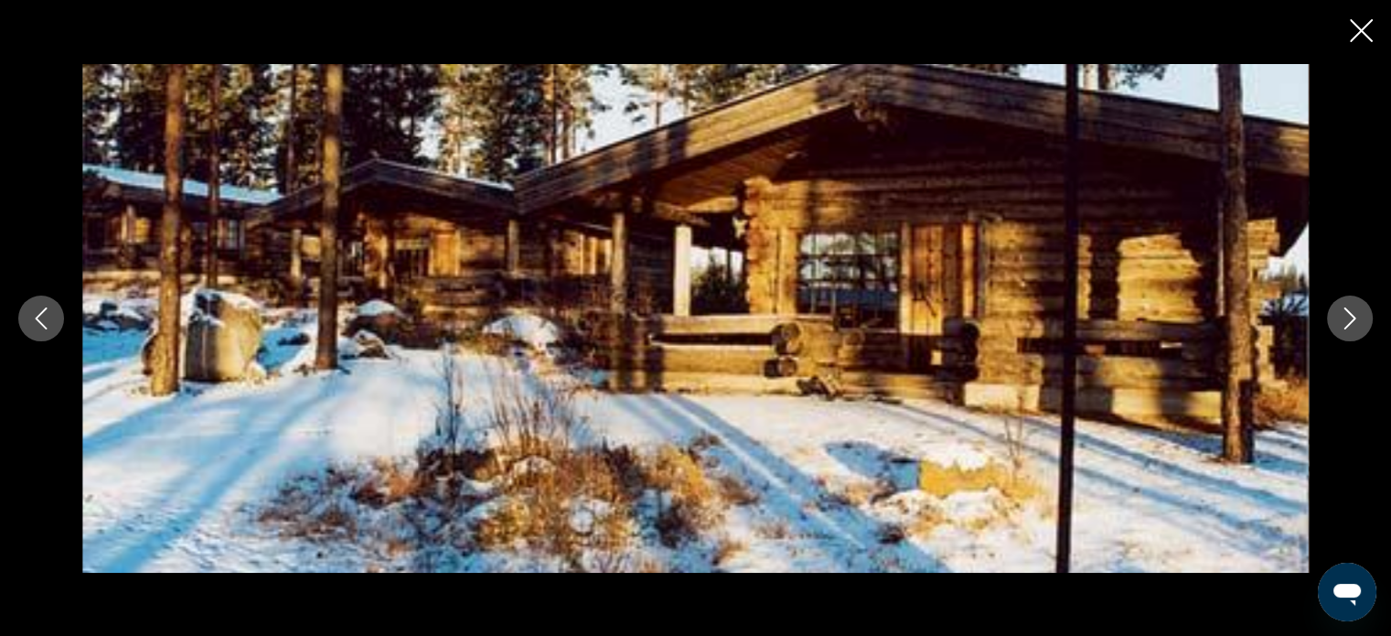
click at [1343, 311] on icon "Next image" at bounding box center [1350, 318] width 22 height 22
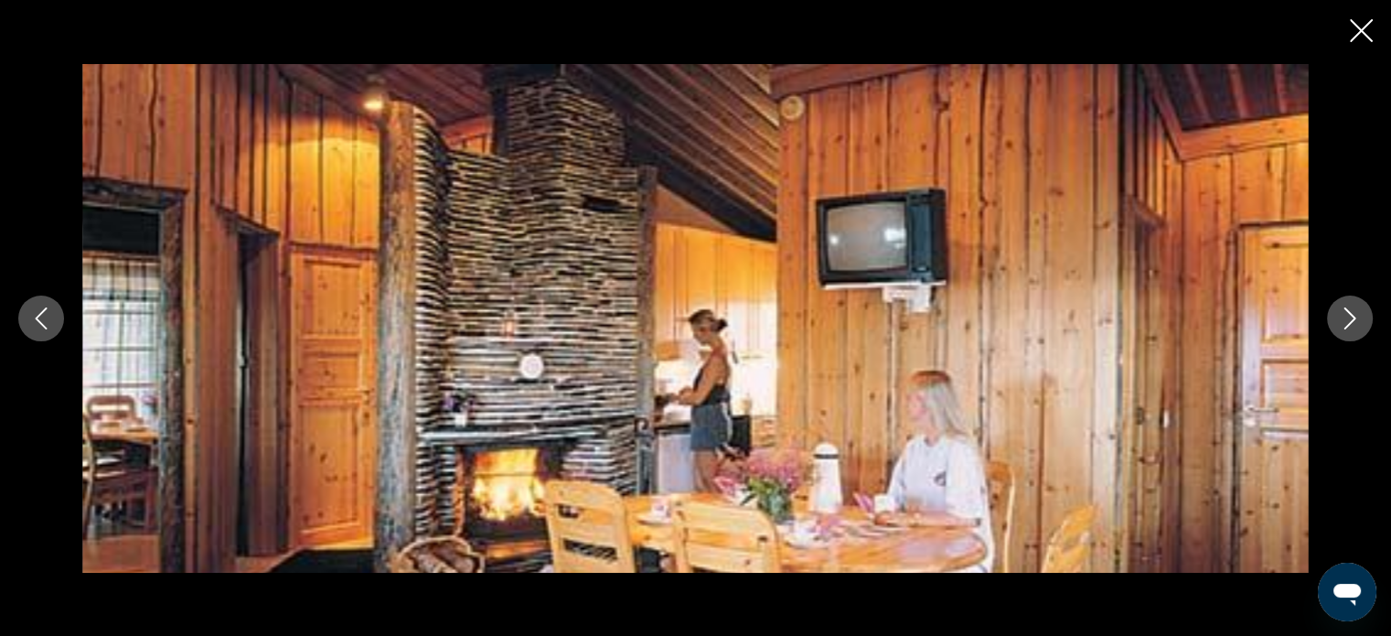
click at [1343, 311] on icon "Next image" at bounding box center [1350, 318] width 22 height 22
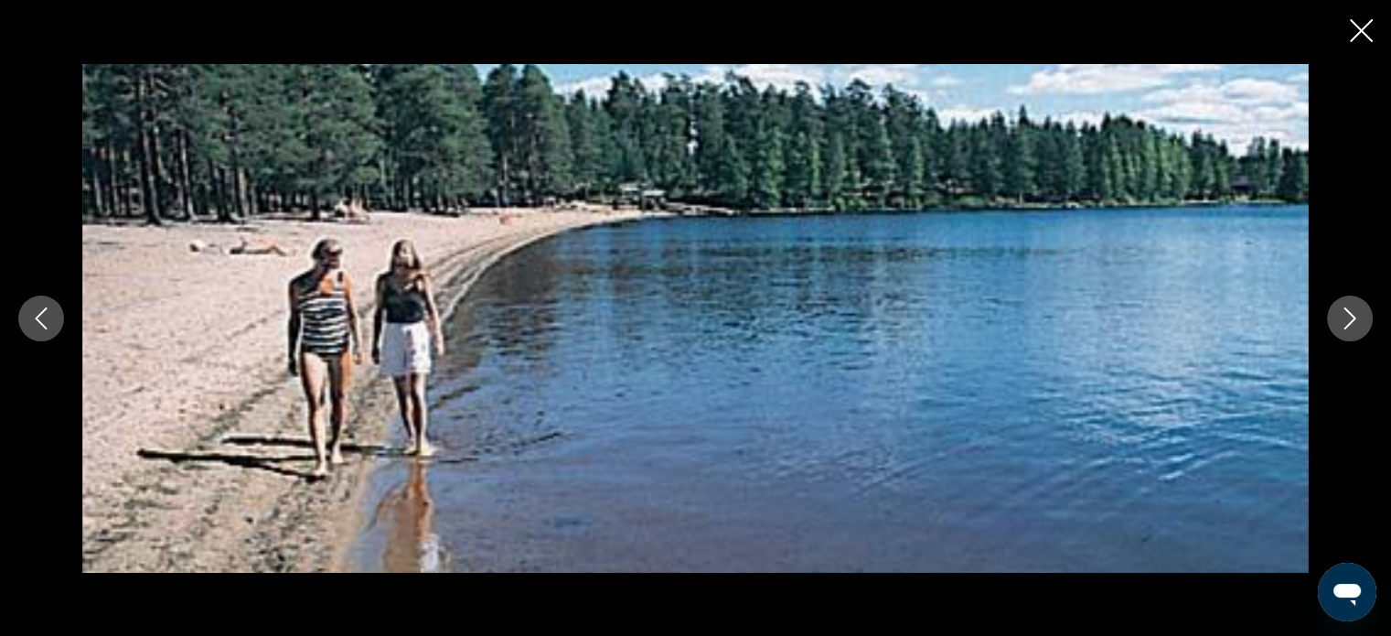
click at [1355, 325] on icon "Next image" at bounding box center [1350, 318] width 22 height 22
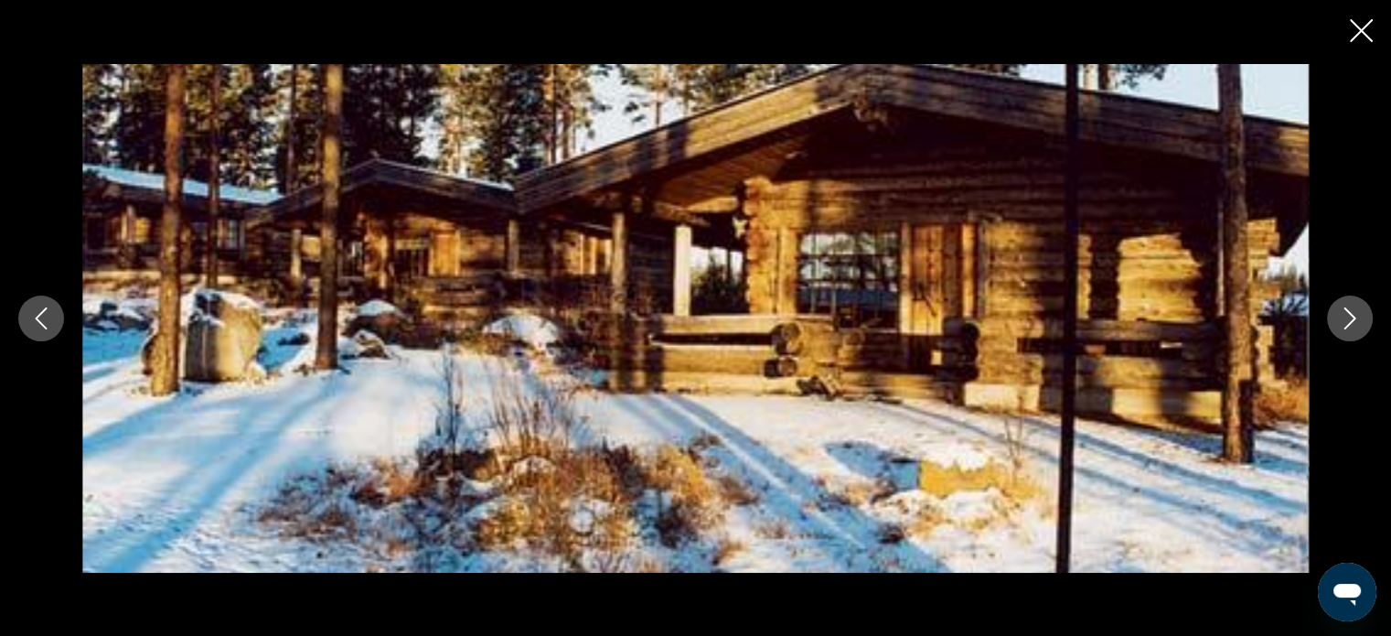
drag, startPoint x: 1355, startPoint y: 325, endPoint x: 1360, endPoint y: 38, distance: 286.4
click at [1360, 38] on div "prev next" at bounding box center [695, 318] width 1391 height 636
click at [1360, 38] on icon "Close slideshow" at bounding box center [1361, 30] width 23 height 23
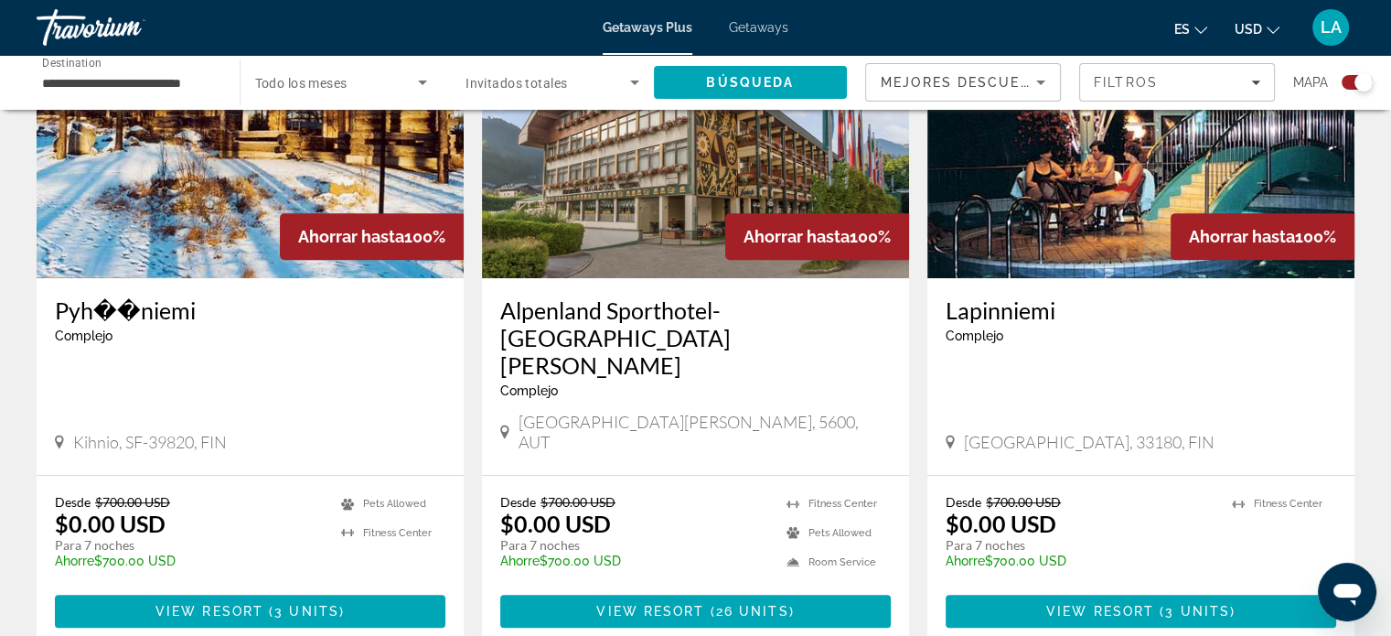
scroll to position [780, 0]
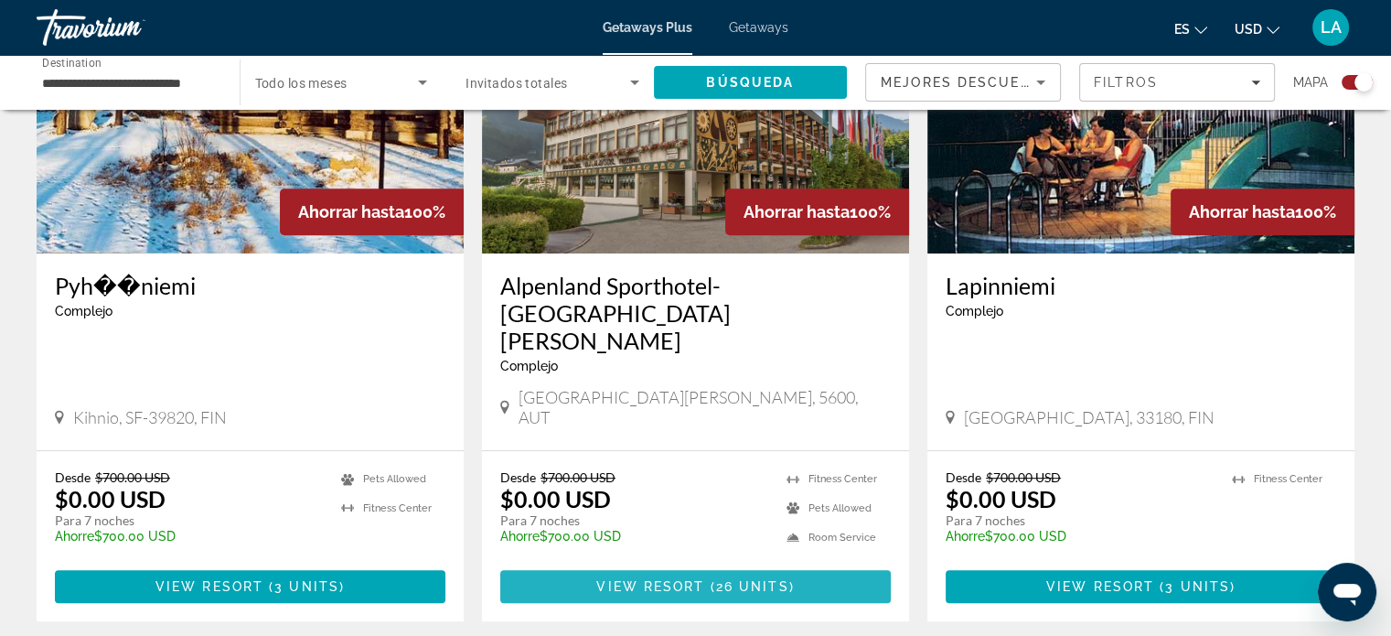
click at [697, 579] on span "View Resort" at bounding box center [650, 586] width 108 height 15
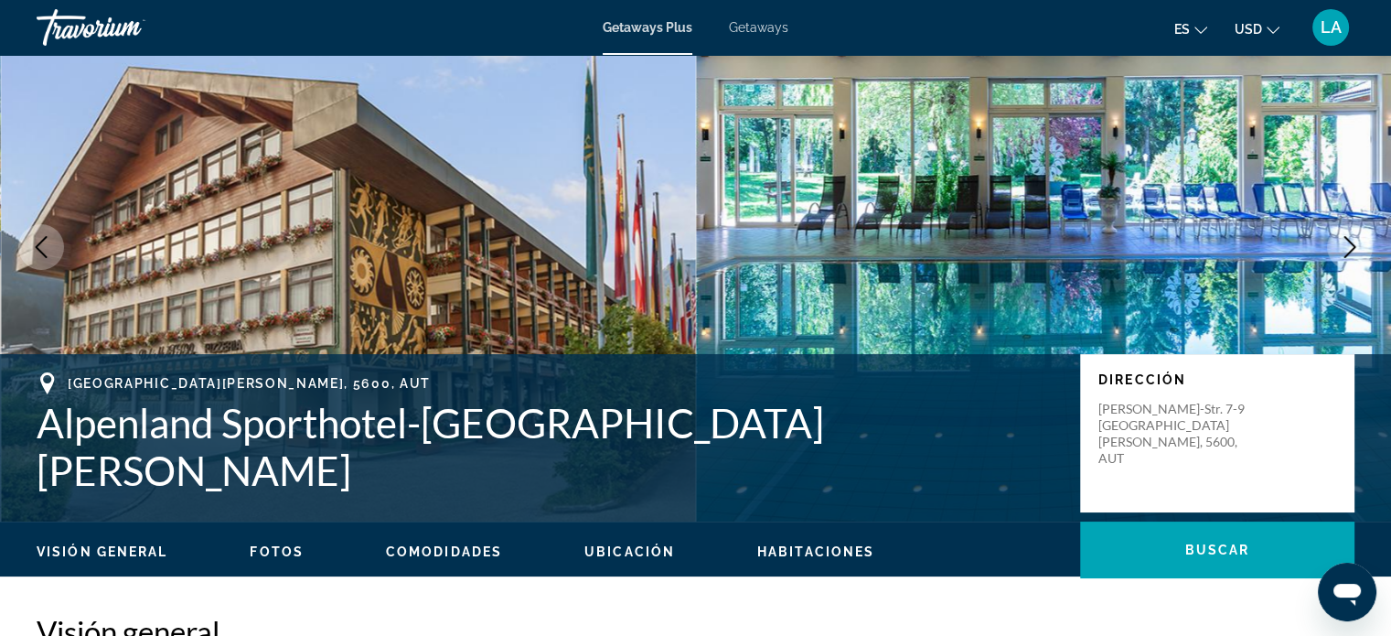
scroll to position [110, 0]
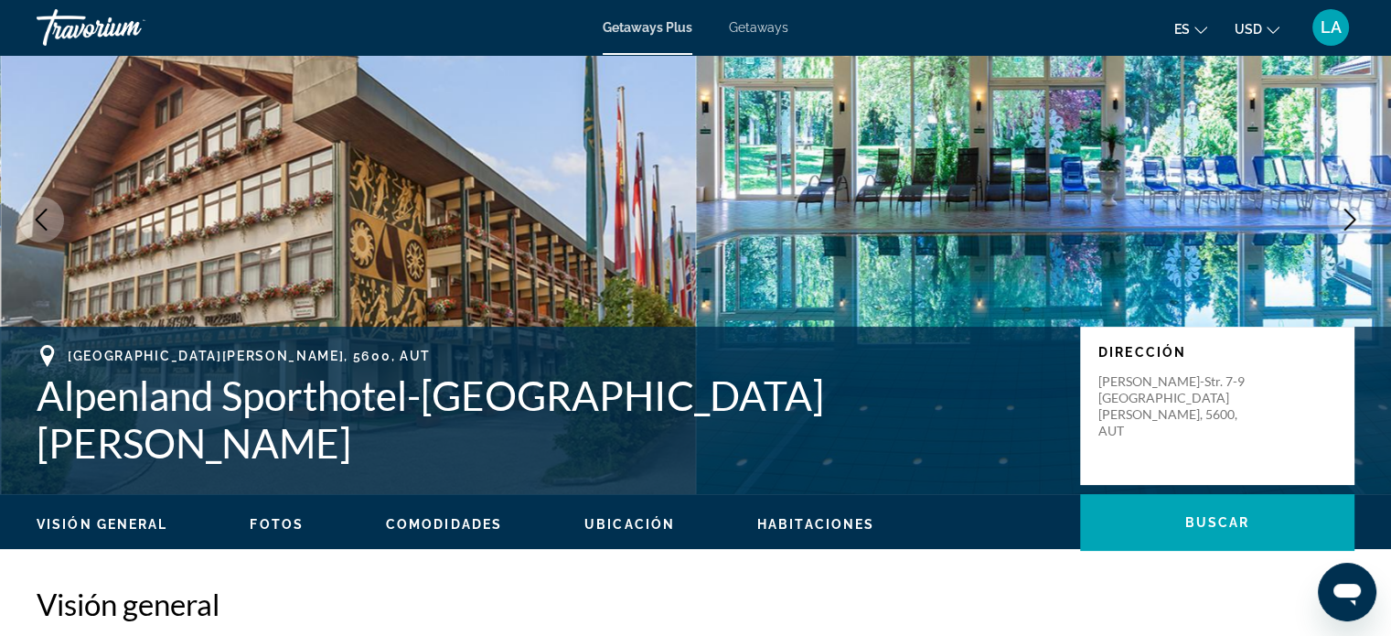
click at [1347, 218] on icon "Next image" at bounding box center [1350, 220] width 22 height 22
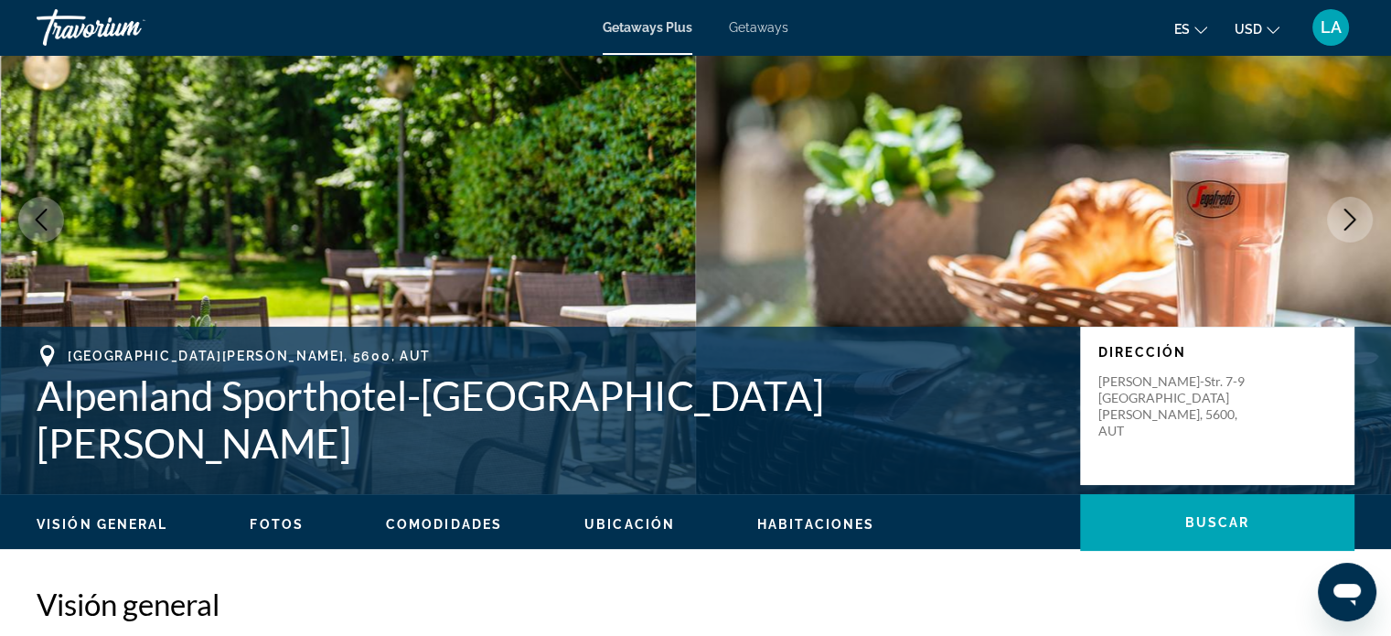
click at [1347, 218] on icon "Next image" at bounding box center [1350, 220] width 22 height 22
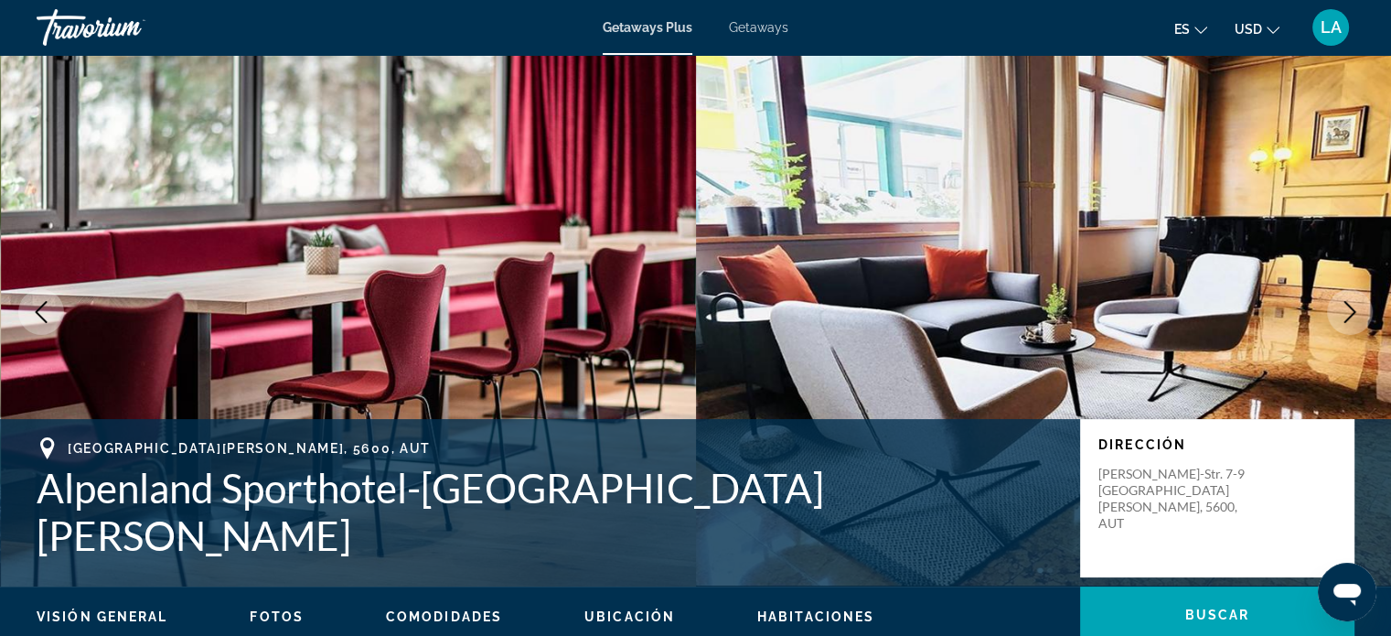
scroll to position [0, 0]
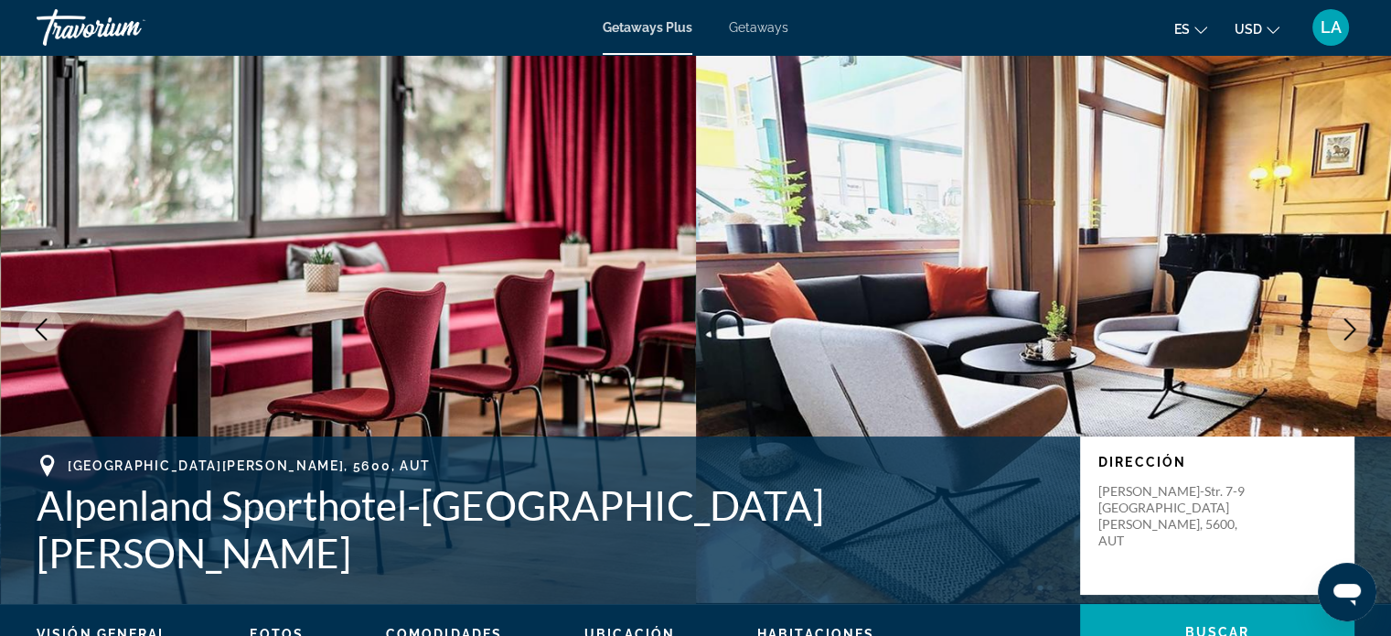
click at [1343, 326] on icon "Next image" at bounding box center [1350, 329] width 22 height 22
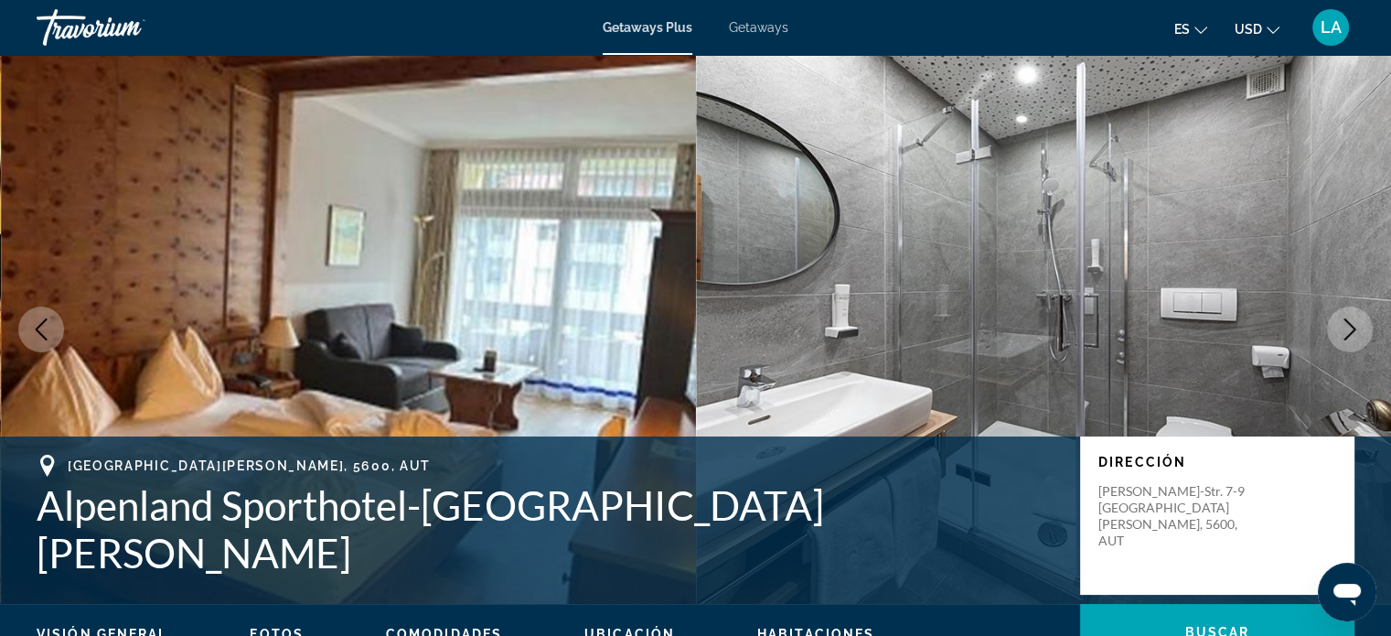
click at [1343, 326] on icon "Next image" at bounding box center [1350, 329] width 22 height 22
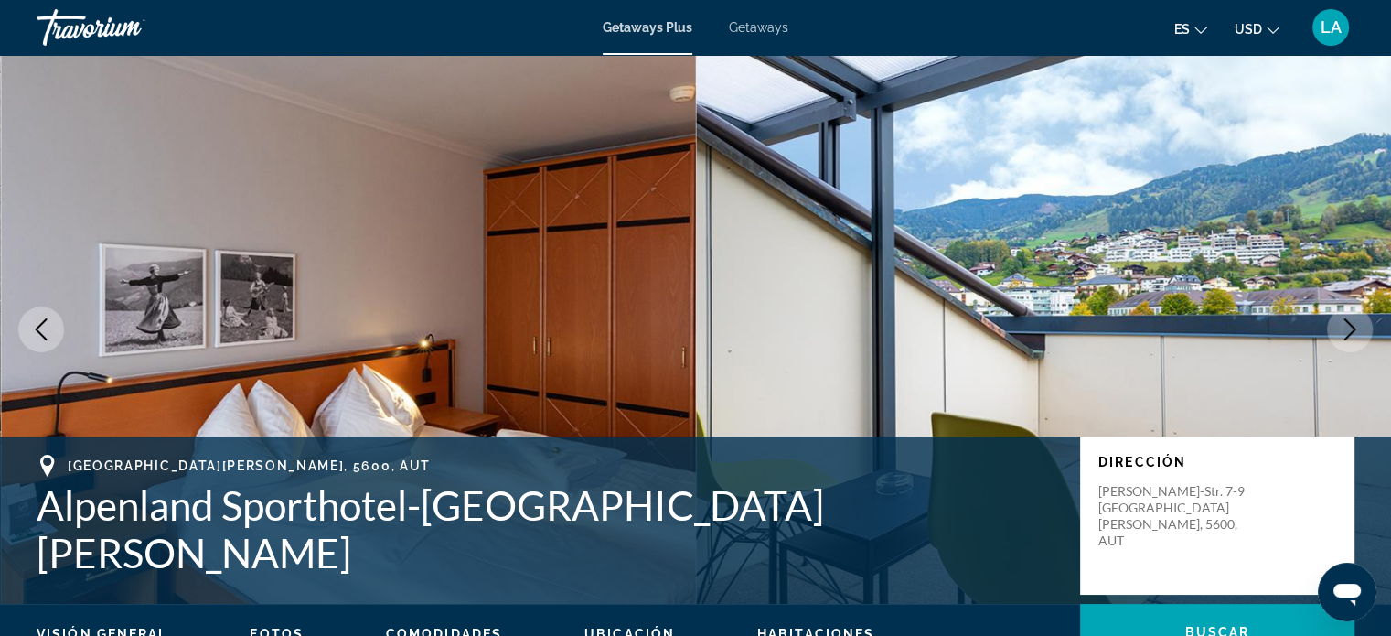
click at [1343, 326] on icon "Next image" at bounding box center [1350, 329] width 22 height 22
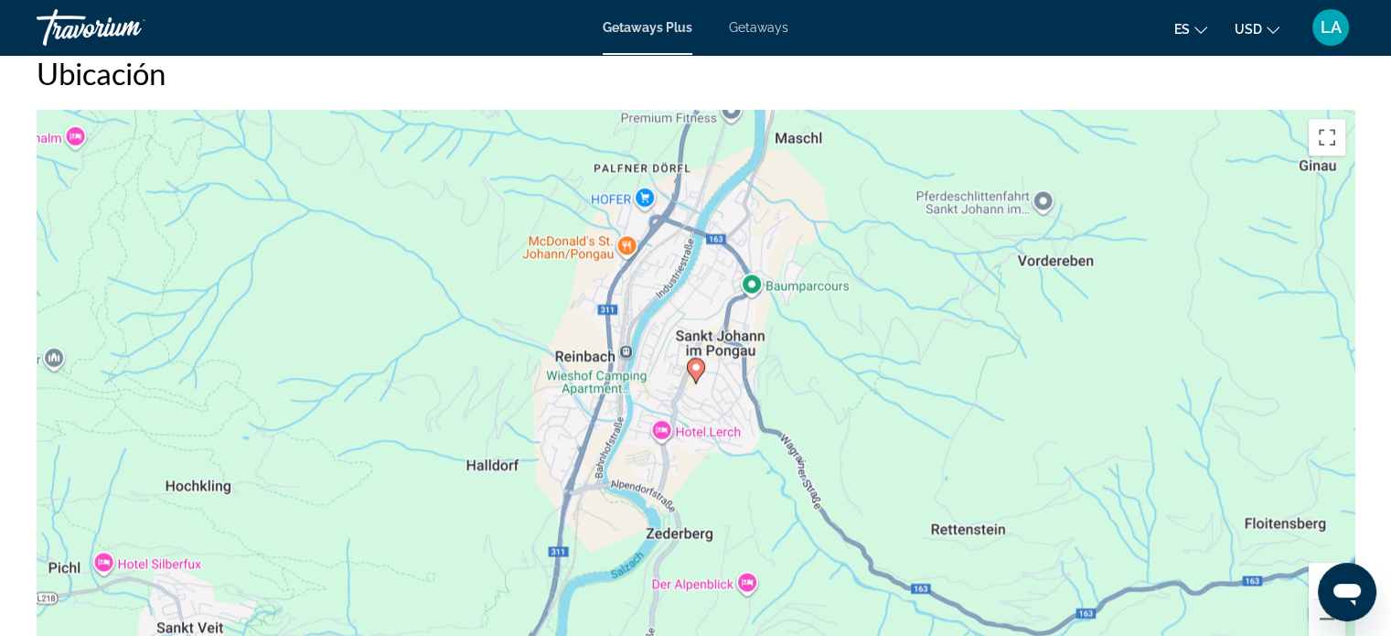
scroll to position [2389, 0]
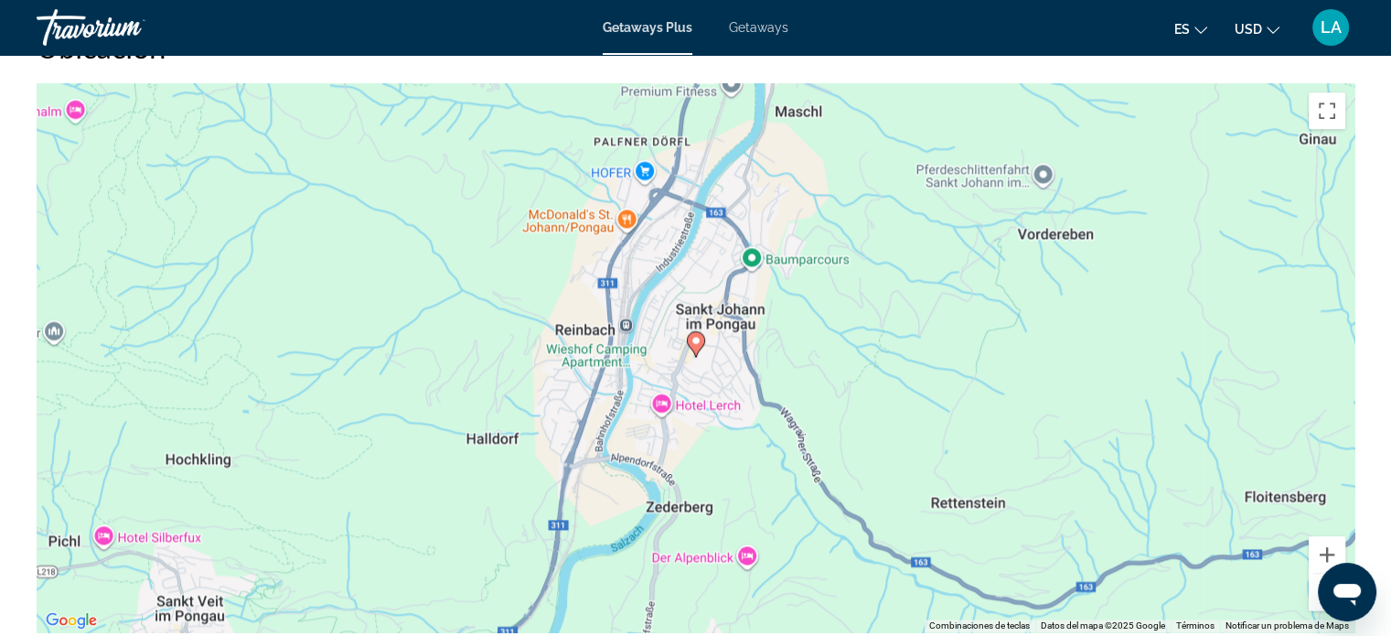
click at [1334, 574] on button "Reducir" at bounding box center [1327, 592] width 37 height 37
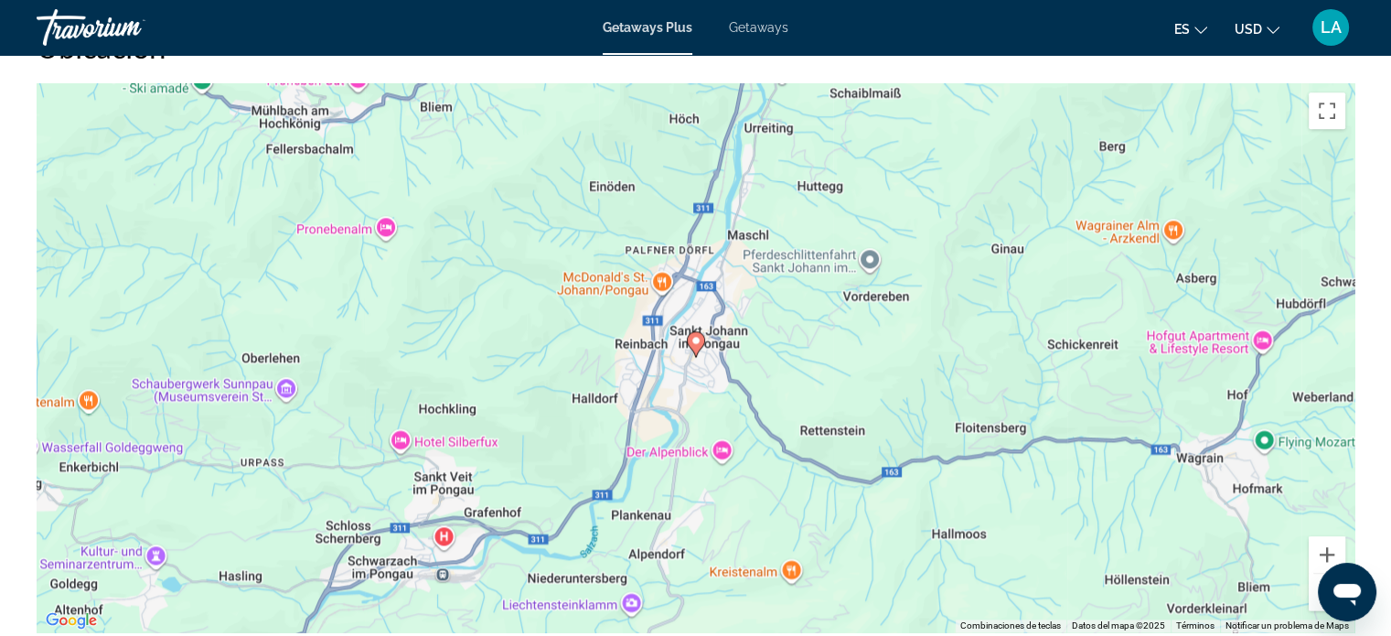
click at [1334, 574] on button "Reducir" at bounding box center [1327, 592] width 37 height 37
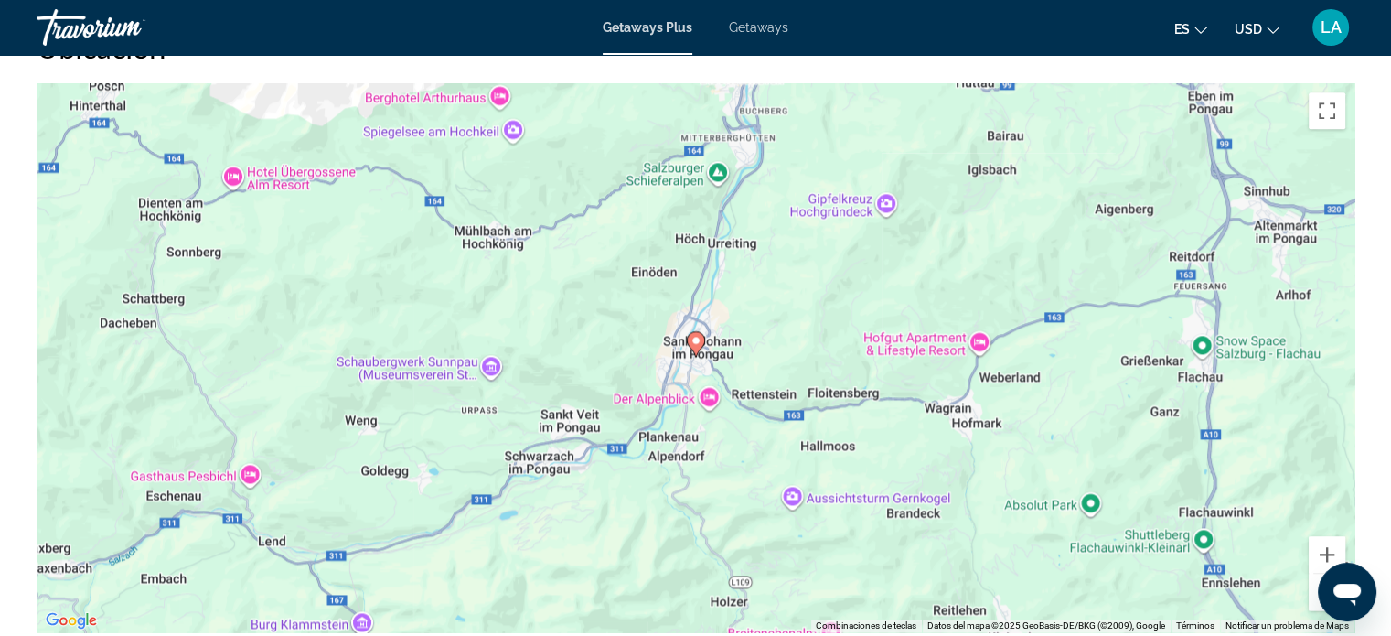
click at [1334, 574] on button "Reducir" at bounding box center [1327, 592] width 37 height 37
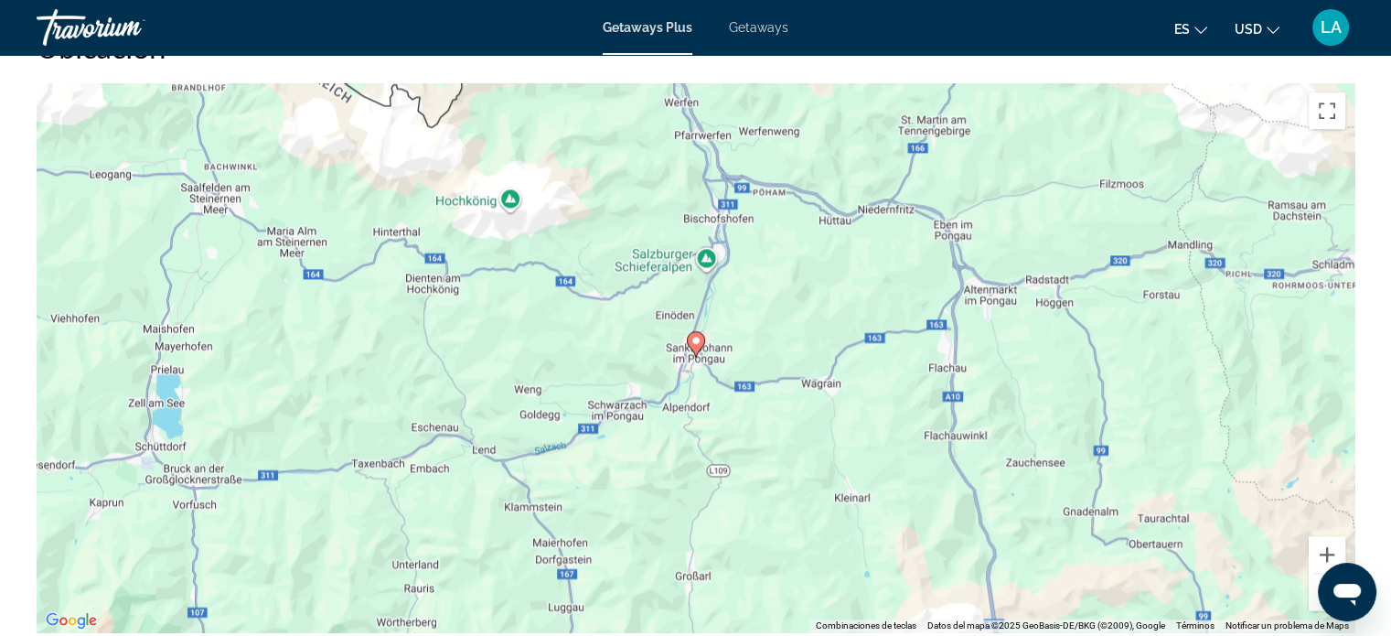
click at [1334, 574] on button "Reducir" at bounding box center [1327, 592] width 37 height 37
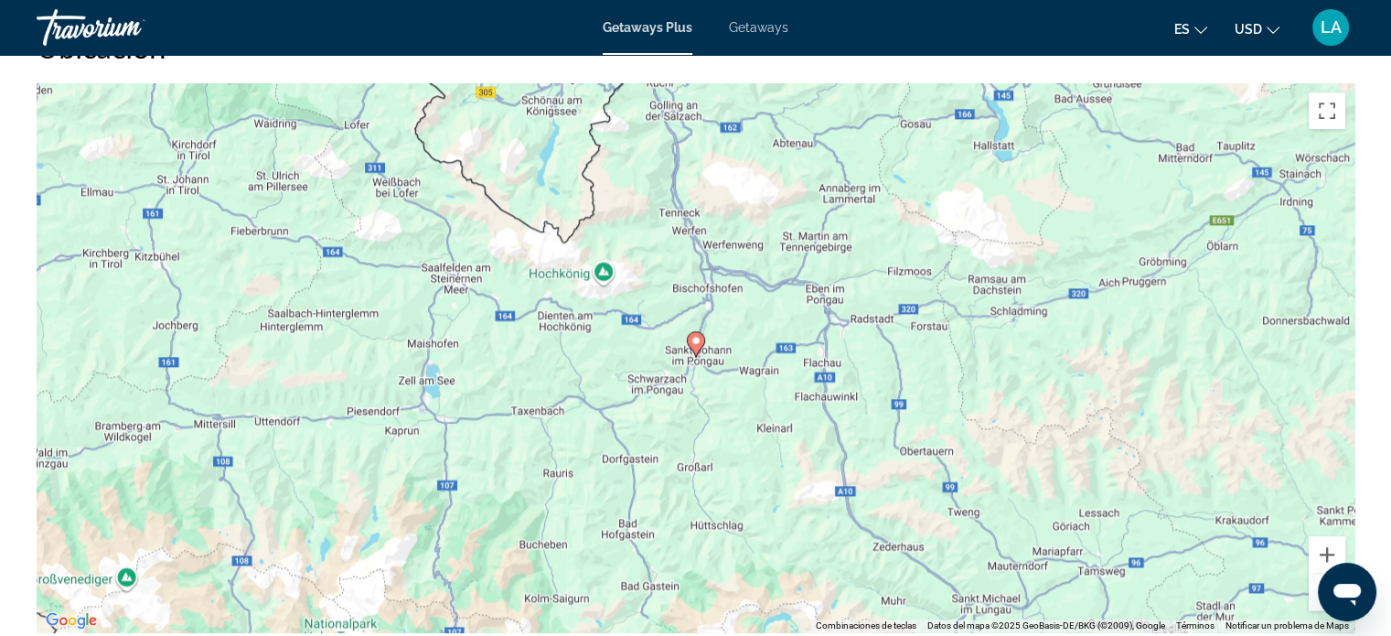
click at [1334, 574] on button "Reducir" at bounding box center [1327, 592] width 37 height 37
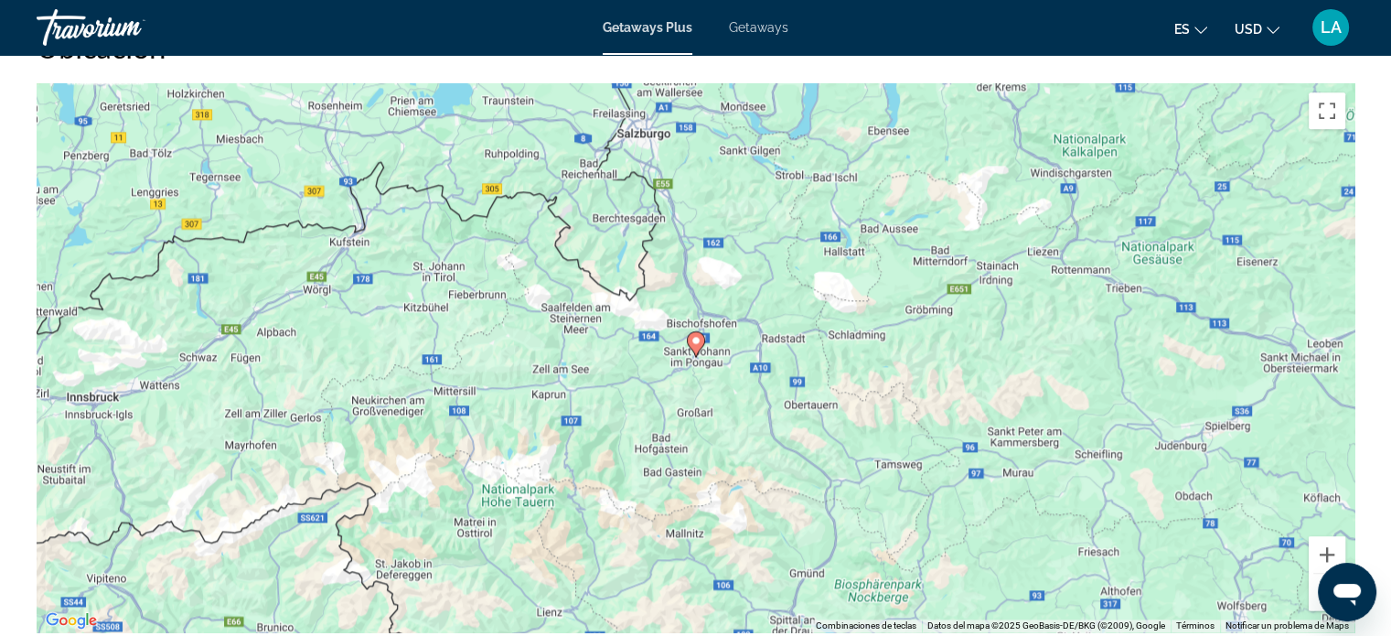
click at [1334, 574] on button "Reducir" at bounding box center [1327, 592] width 37 height 37
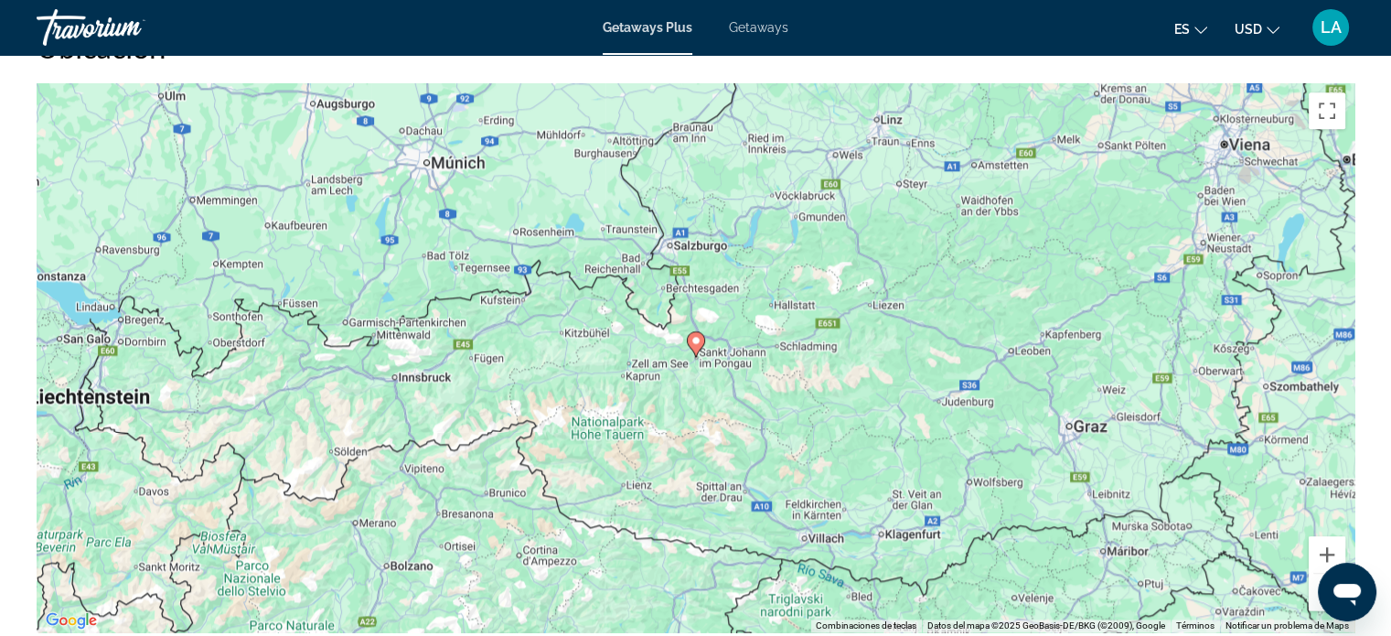
click at [1334, 574] on button "Reducir" at bounding box center [1327, 592] width 37 height 37
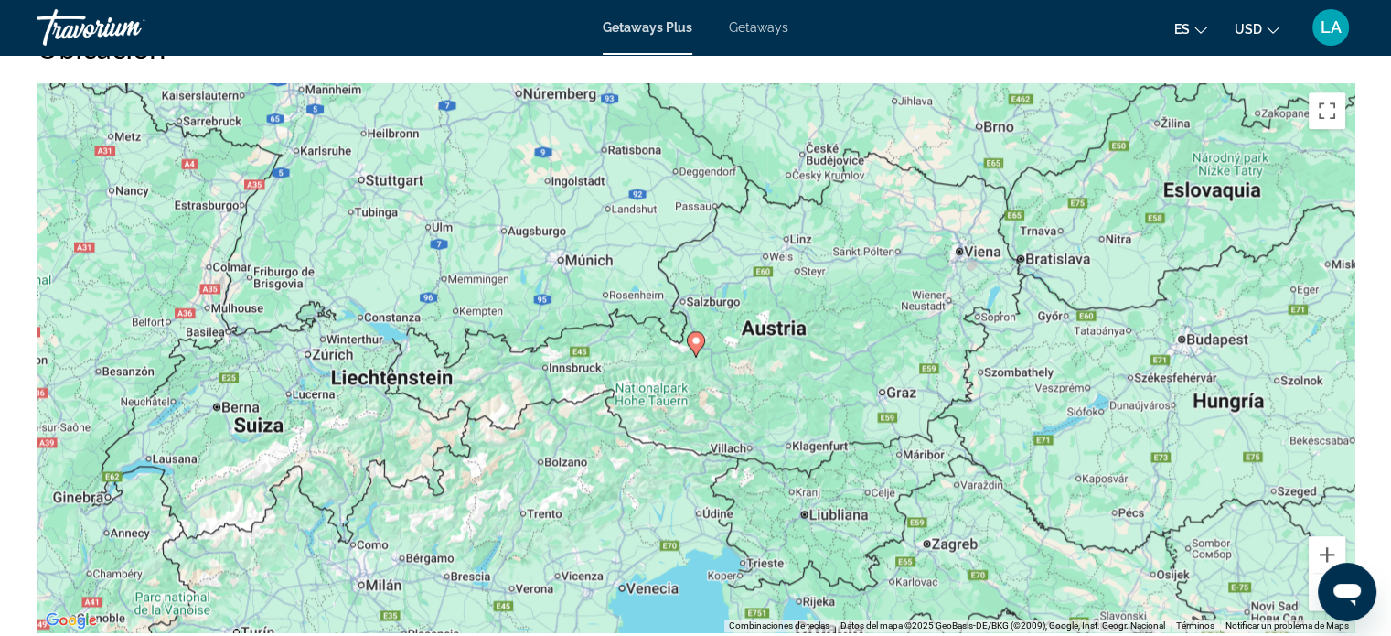
click at [1334, 574] on button "Reducir" at bounding box center [1327, 592] width 37 height 37
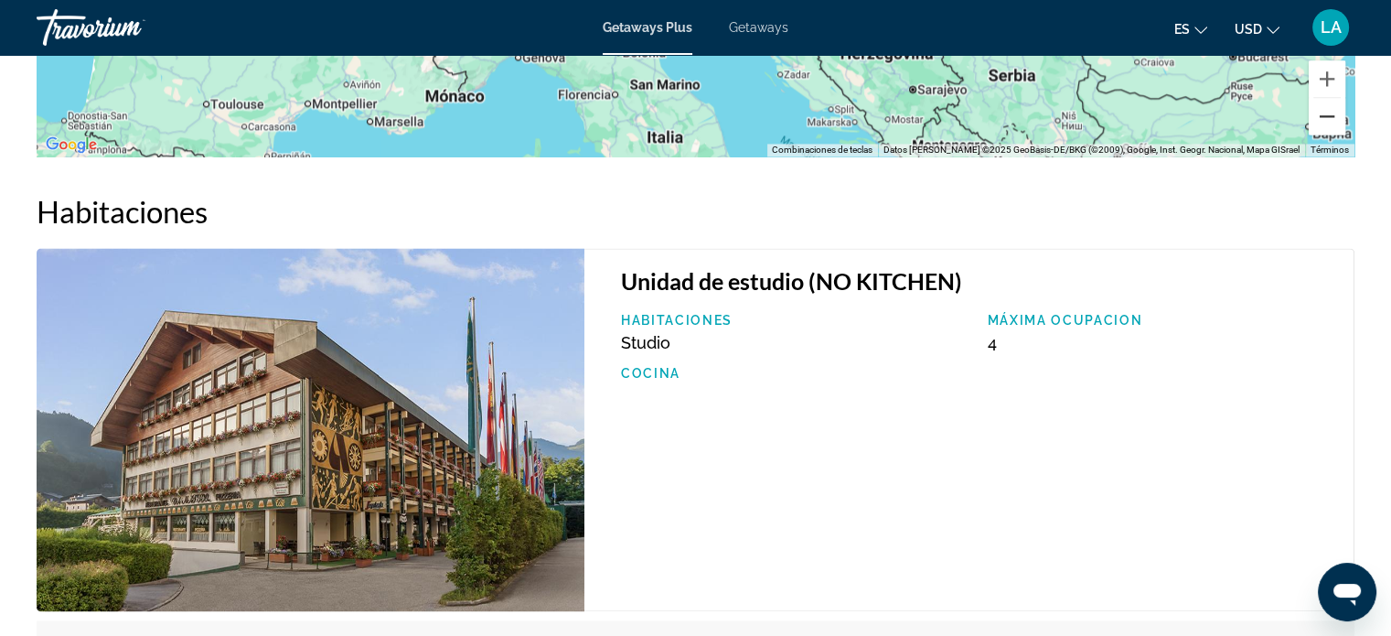
scroll to position [2828, 0]
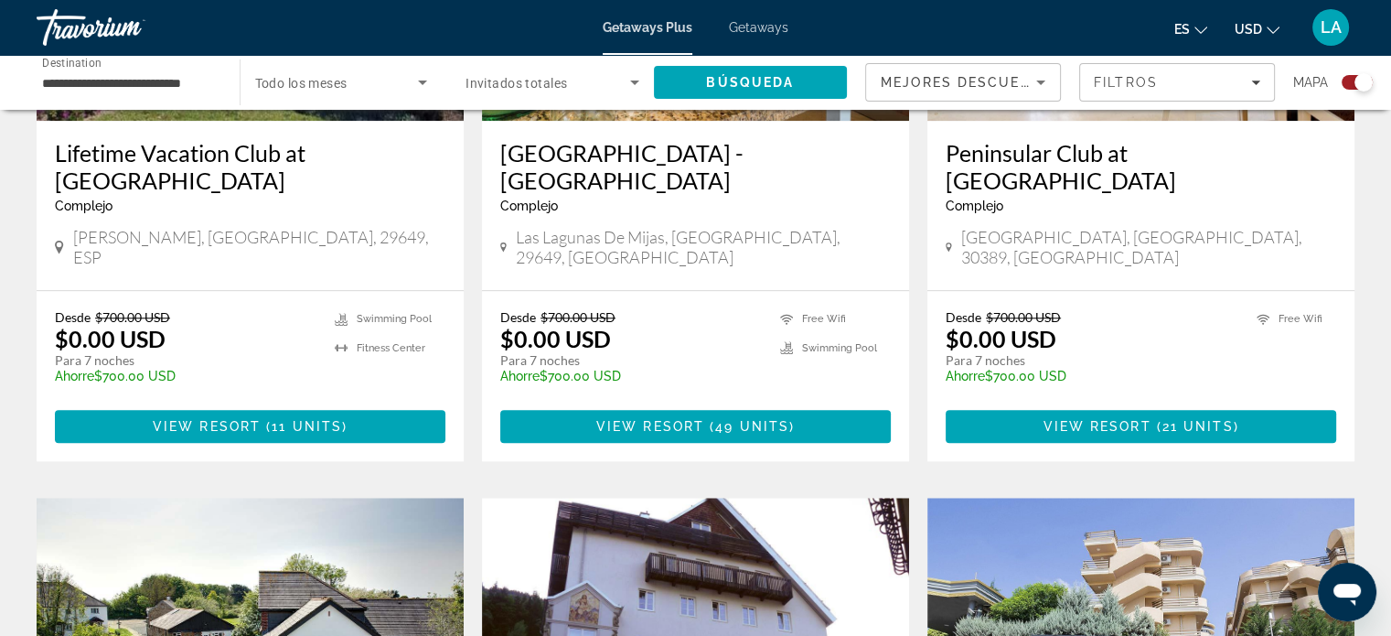
scroll to position [1621, 0]
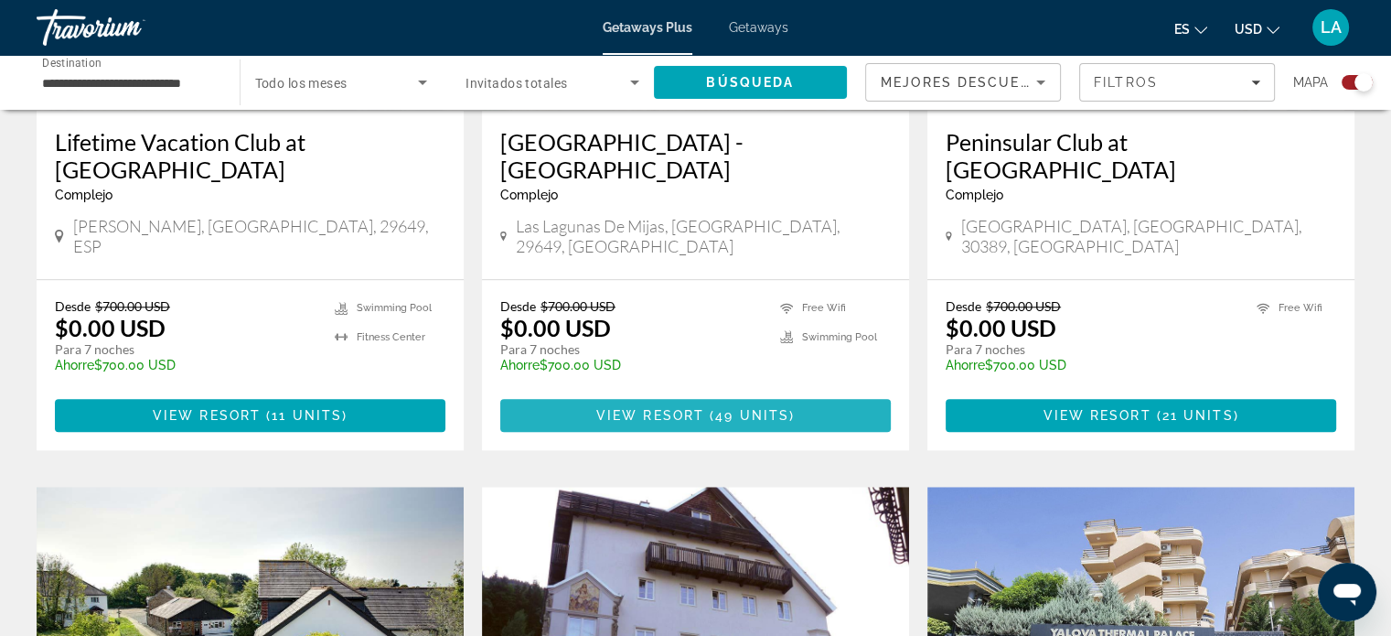
click at [739, 408] on span "49 units" at bounding box center [752, 415] width 74 height 15
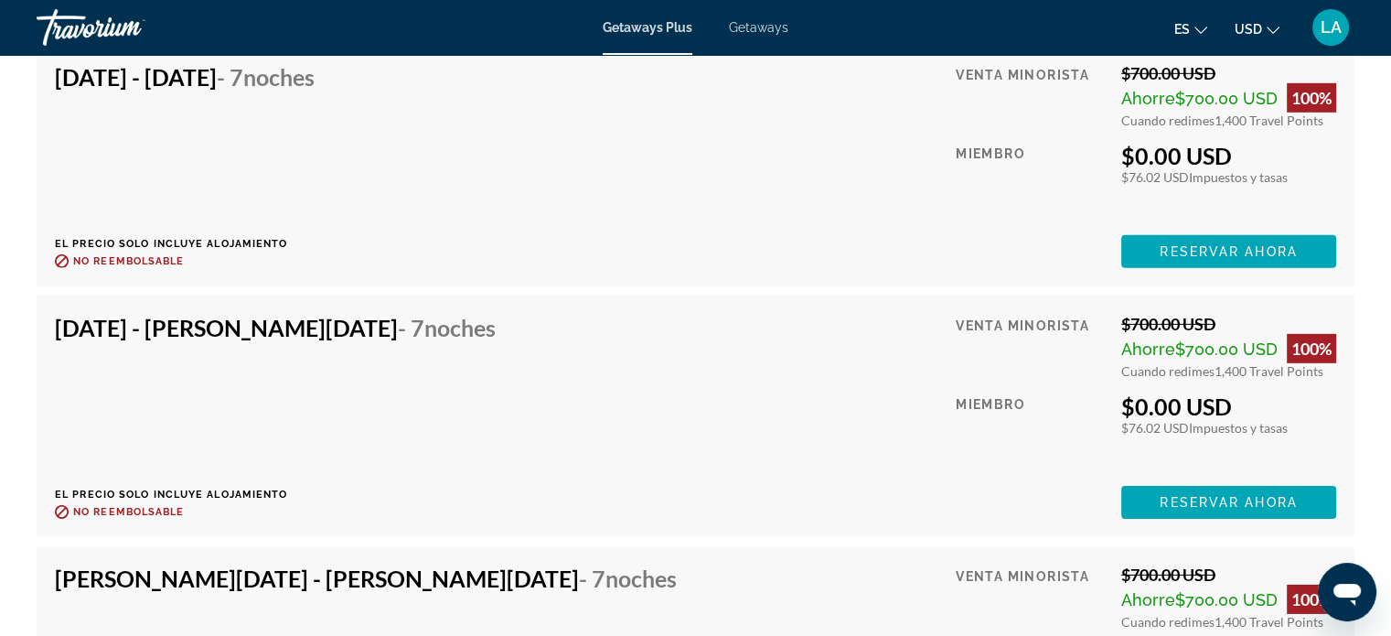
scroll to position [5790, 0]
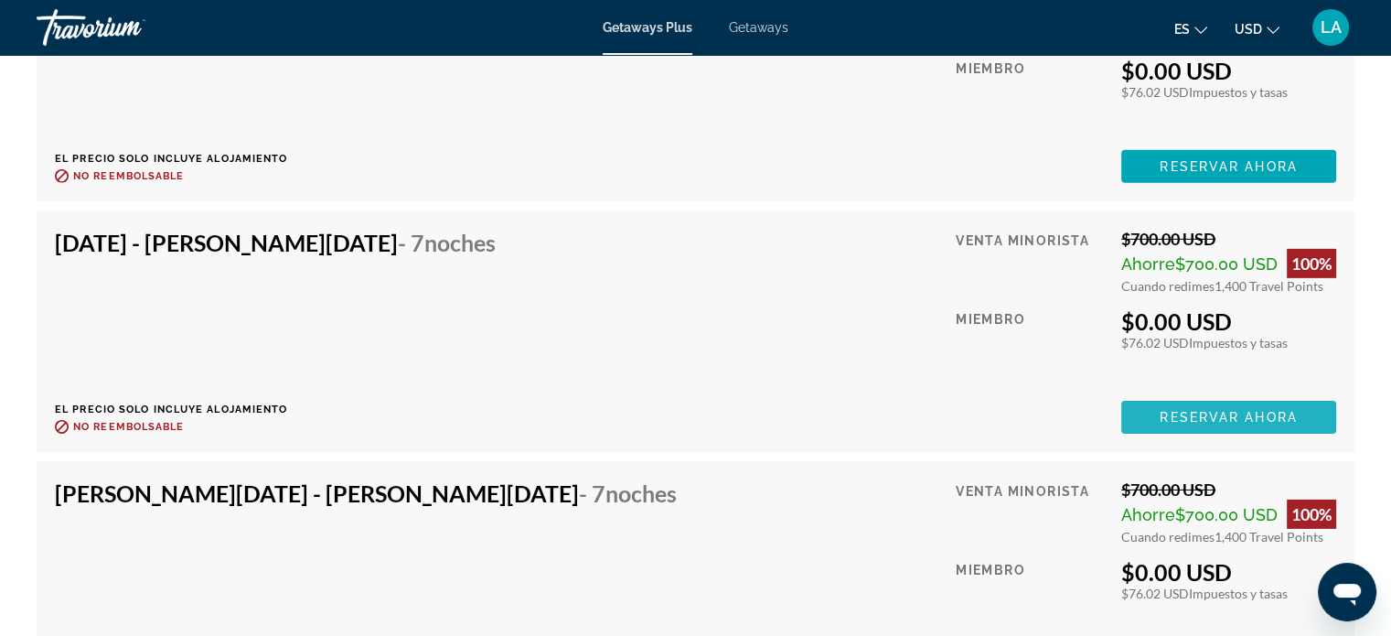
click at [1190, 410] on span "Reservar ahora" at bounding box center [1228, 417] width 137 height 15
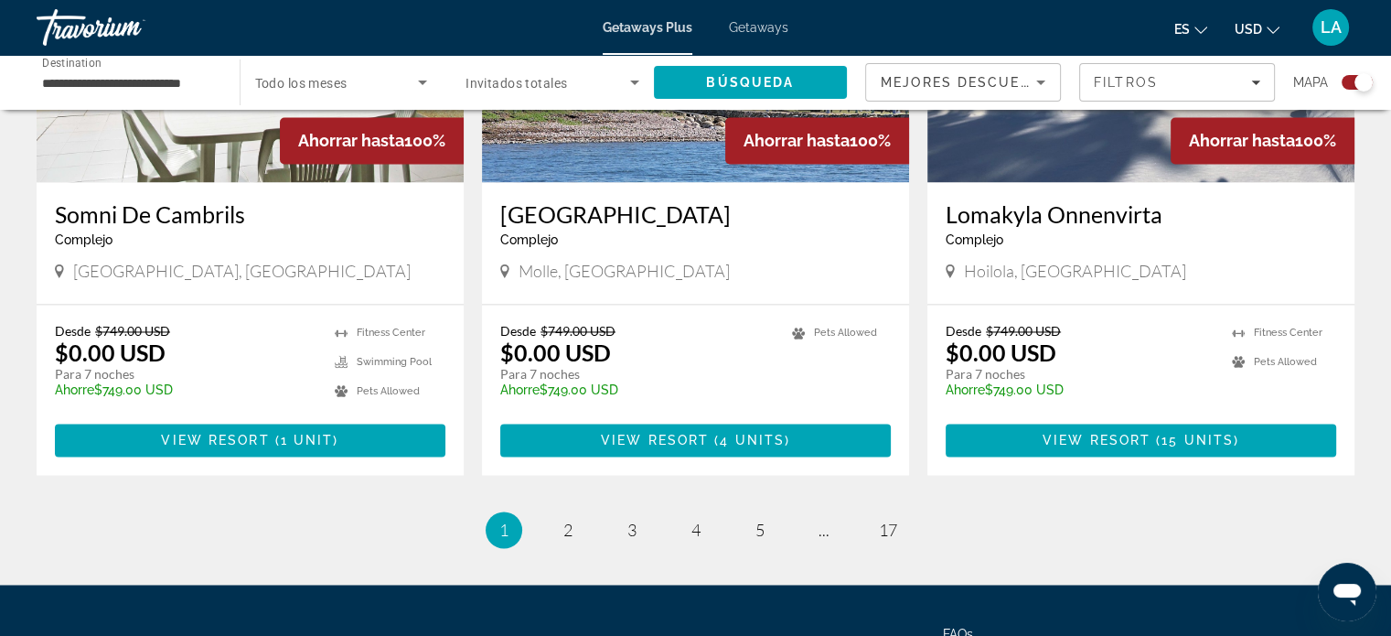
scroll to position [2916, 0]
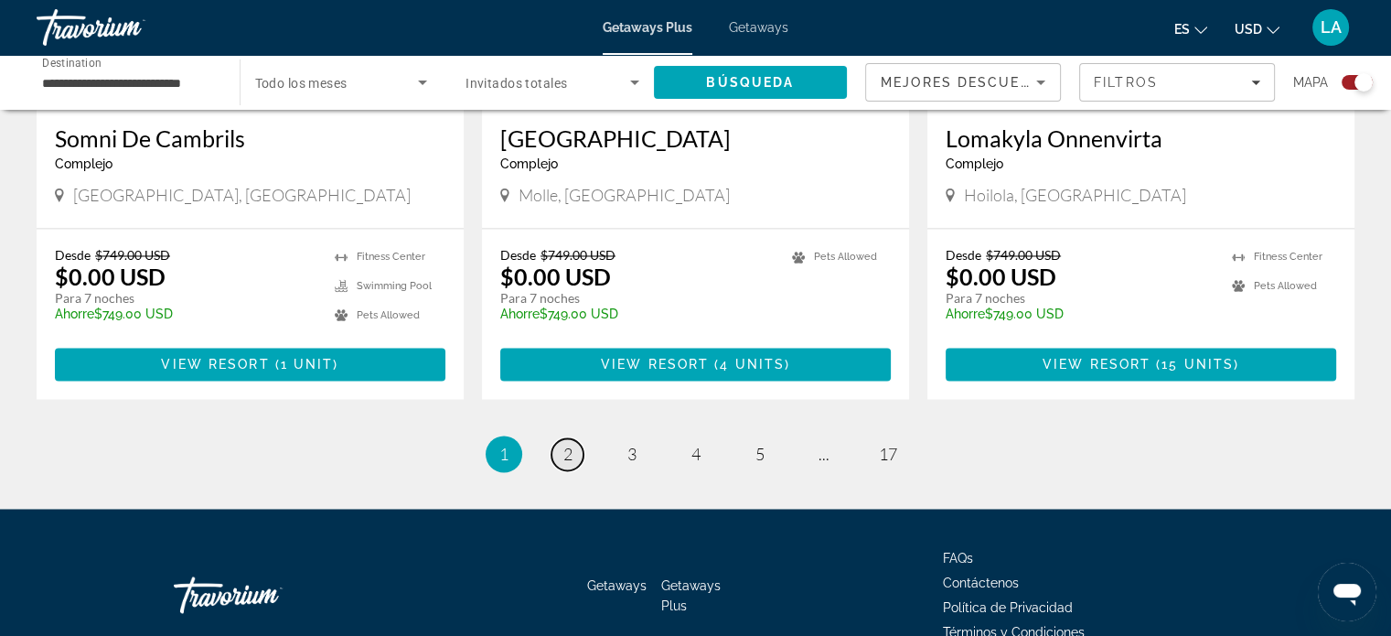
click at [564, 444] on span "2" at bounding box center [567, 454] width 9 height 20
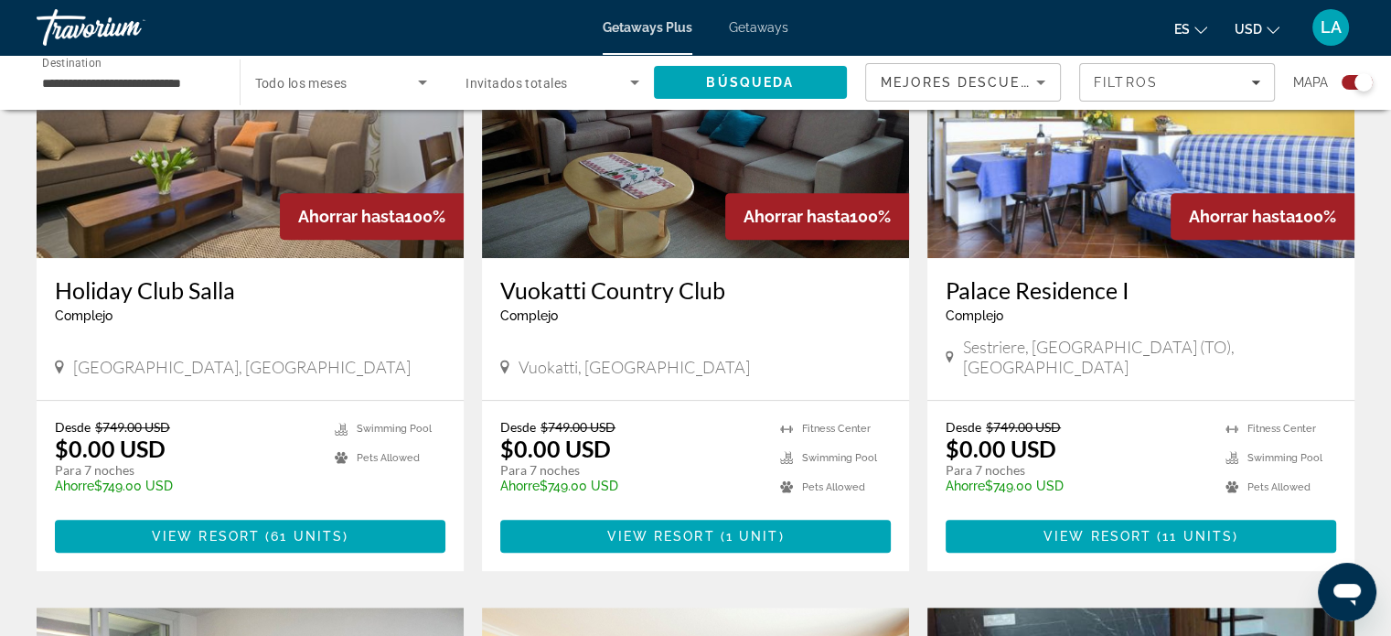
scroll to position [789, 0]
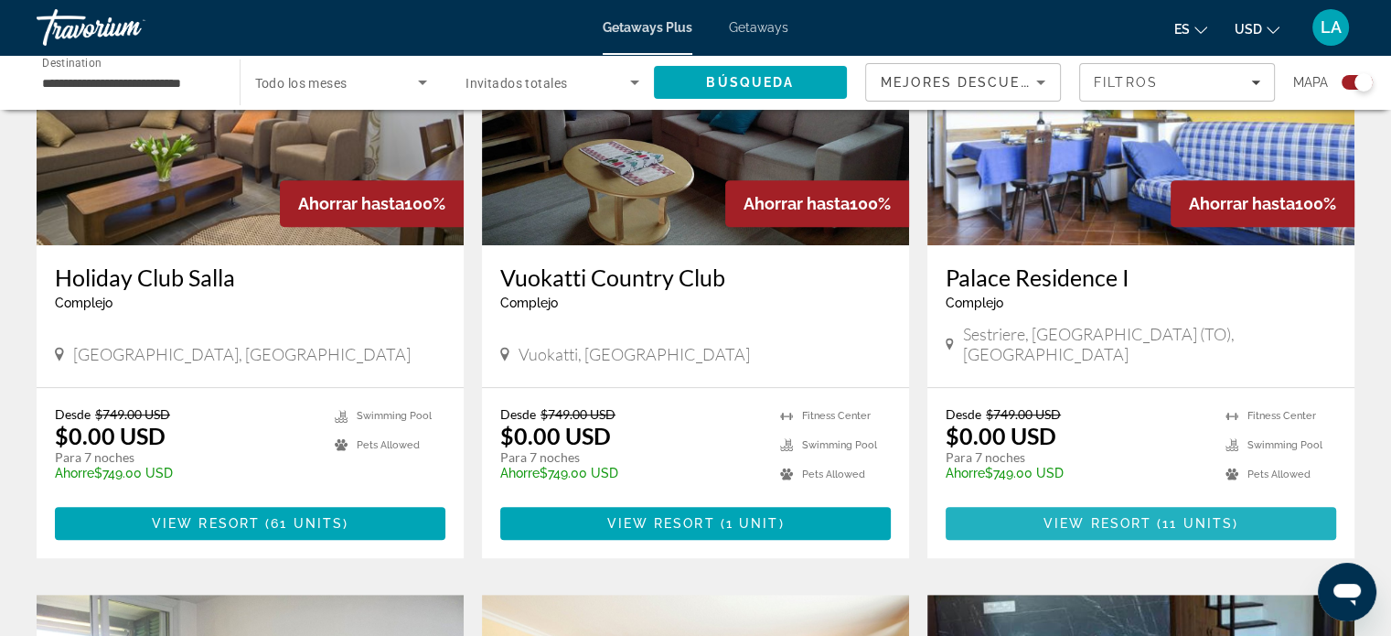
click at [1152, 516] on span "( 11 units )" at bounding box center [1195, 523] width 87 height 15
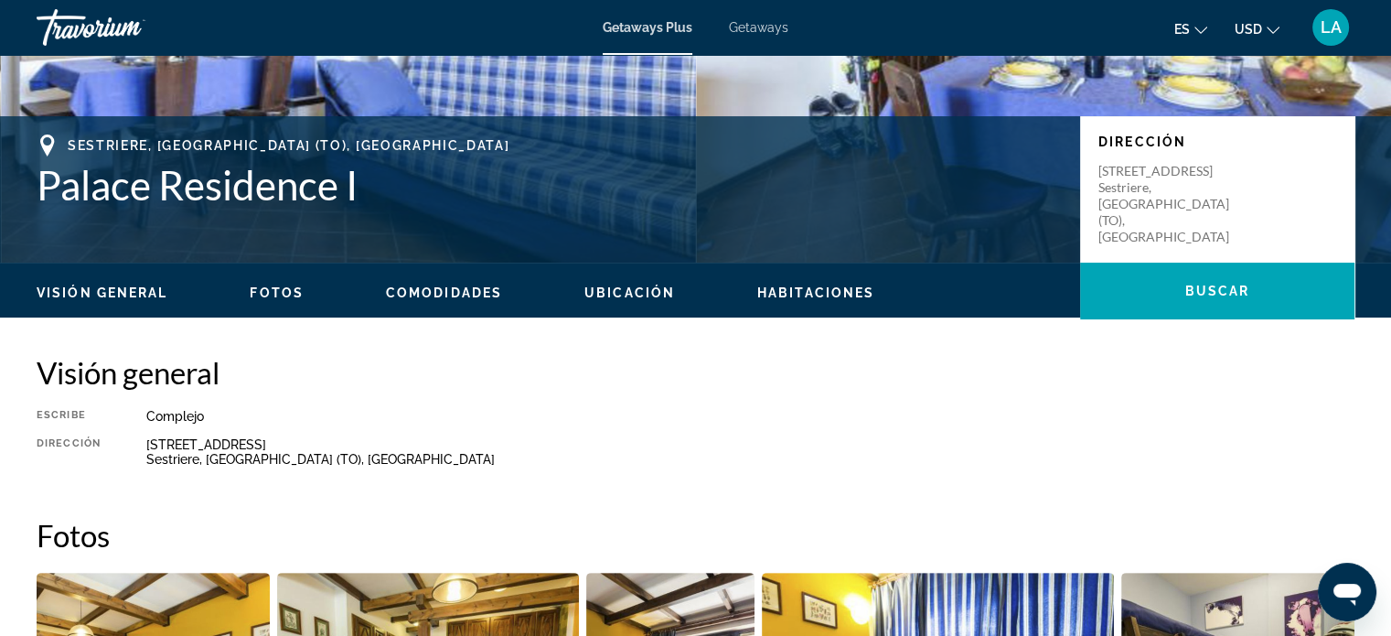
scroll to position [317, 0]
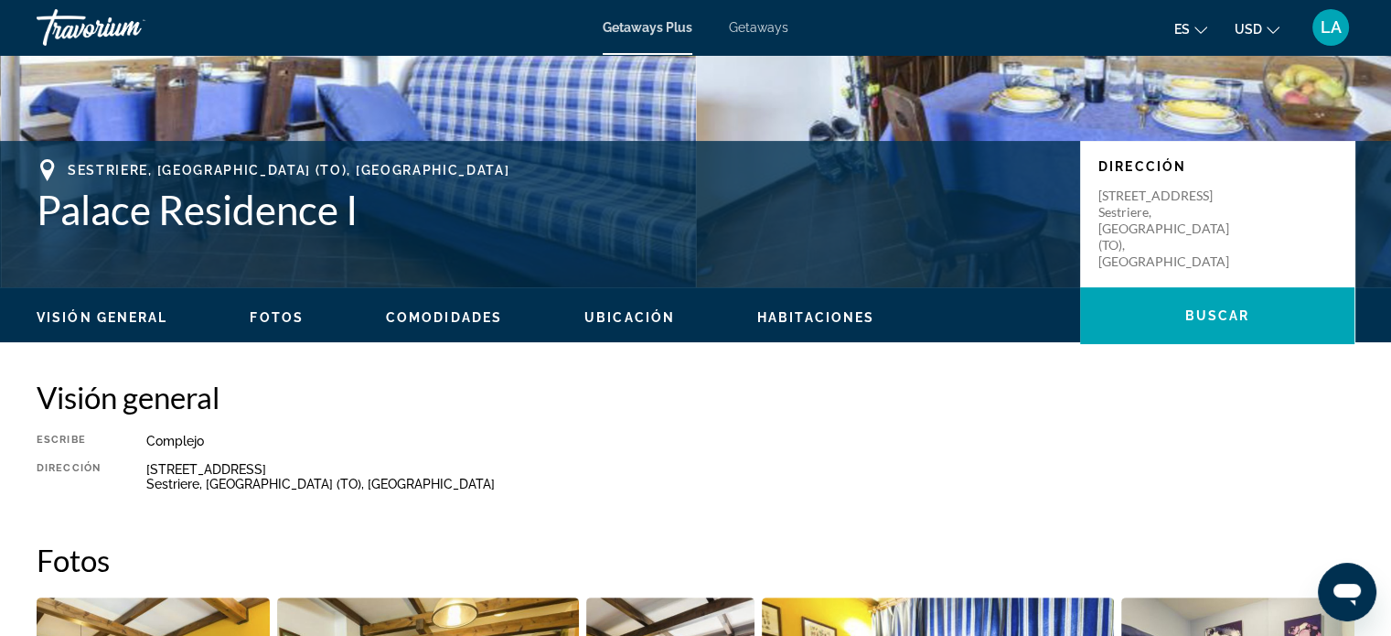
click at [811, 306] on ul "Visión general Fotos Comodidades Ubicación Habitaciones Buscar" at bounding box center [696, 316] width 1318 height 20
click at [805, 319] on span "Habitaciones" at bounding box center [815, 317] width 117 height 15
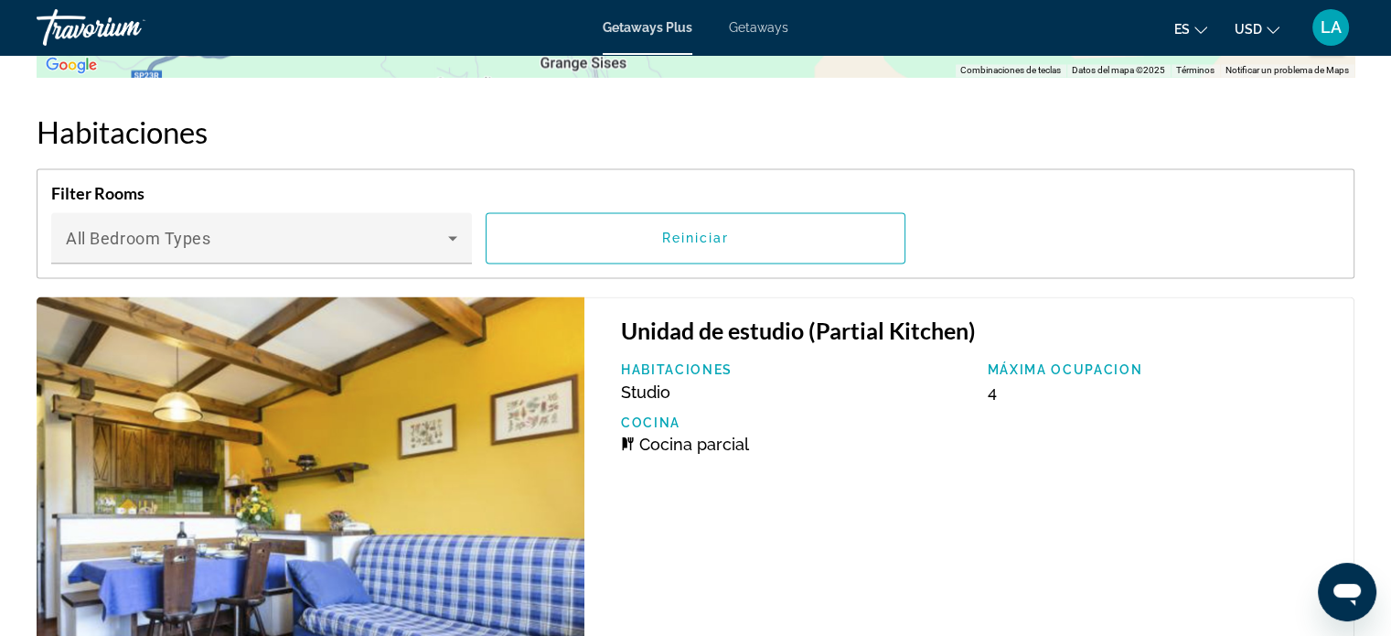
scroll to position [3177, 0]
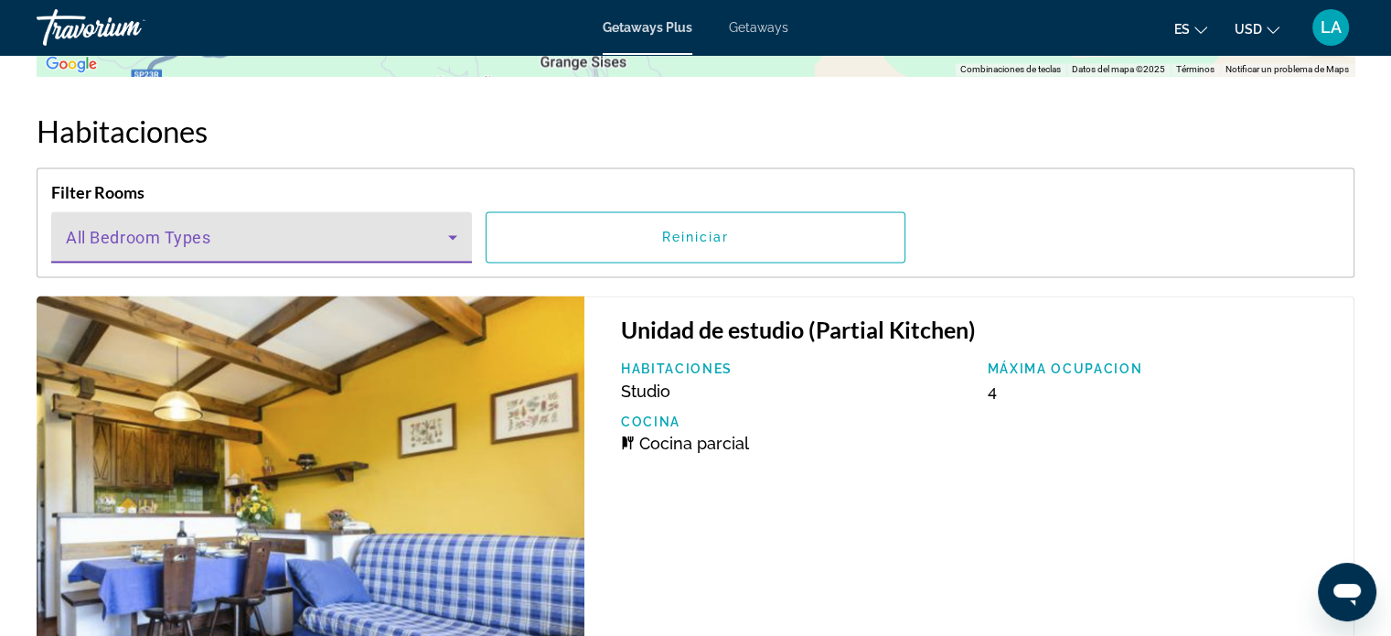
click at [453, 235] on icon "Main content" at bounding box center [452, 237] width 9 height 5
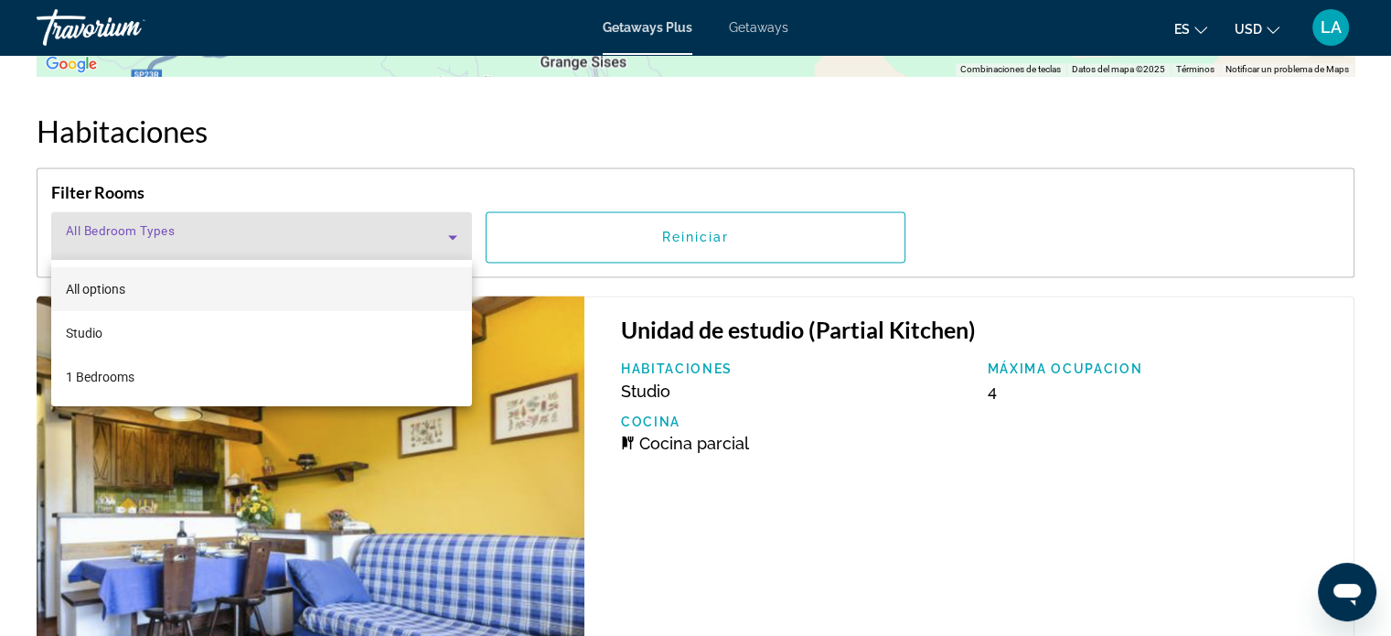
click at [354, 285] on mat-option "All options" at bounding box center [261, 289] width 421 height 44
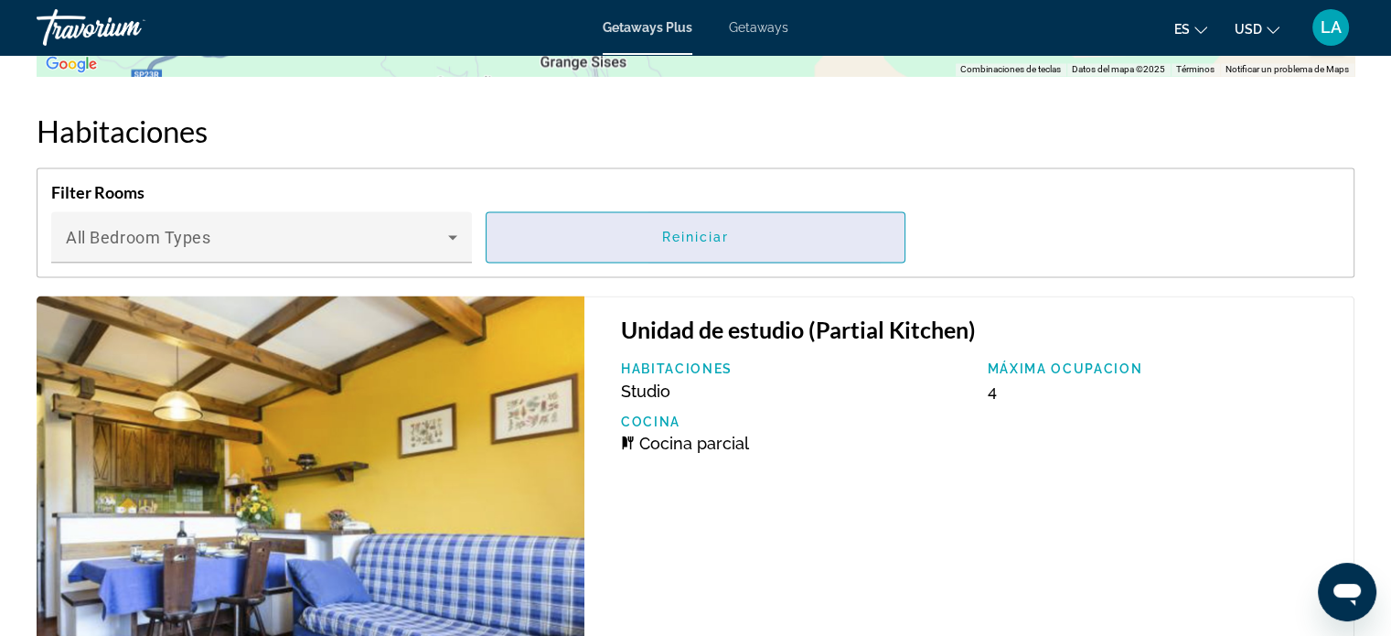
click at [662, 235] on span "Reiniciar" at bounding box center [696, 237] width 68 height 15
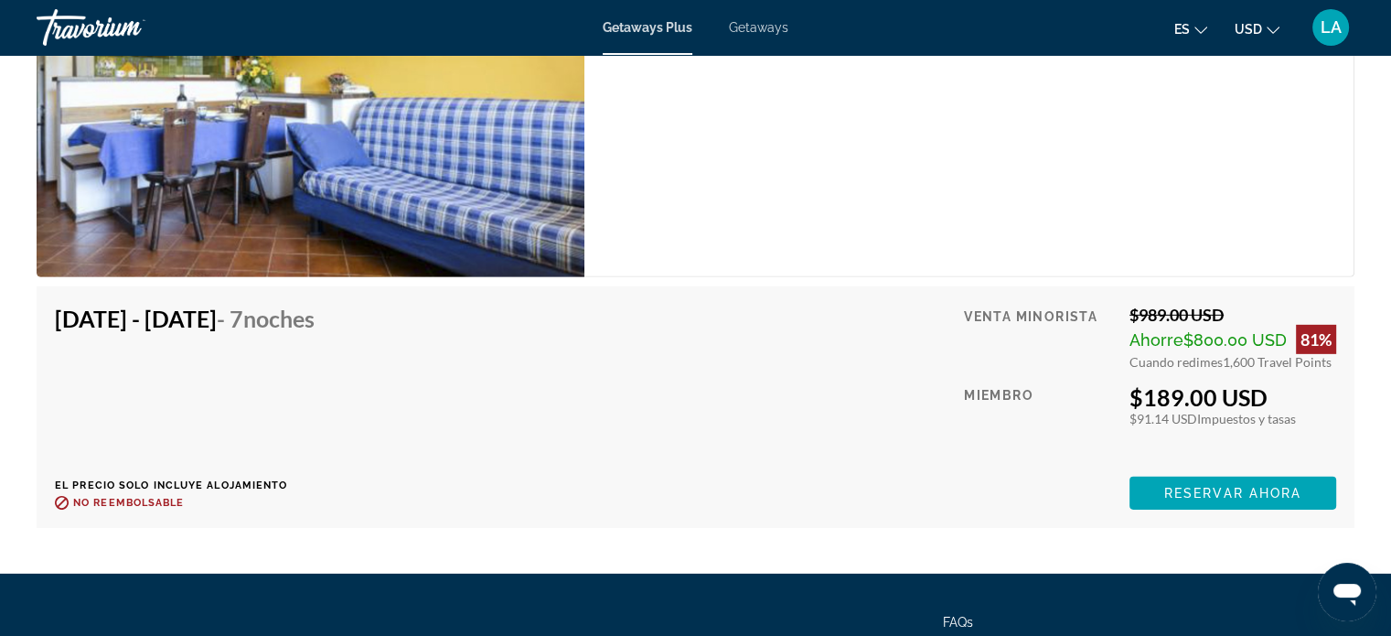
scroll to position [5604, 0]
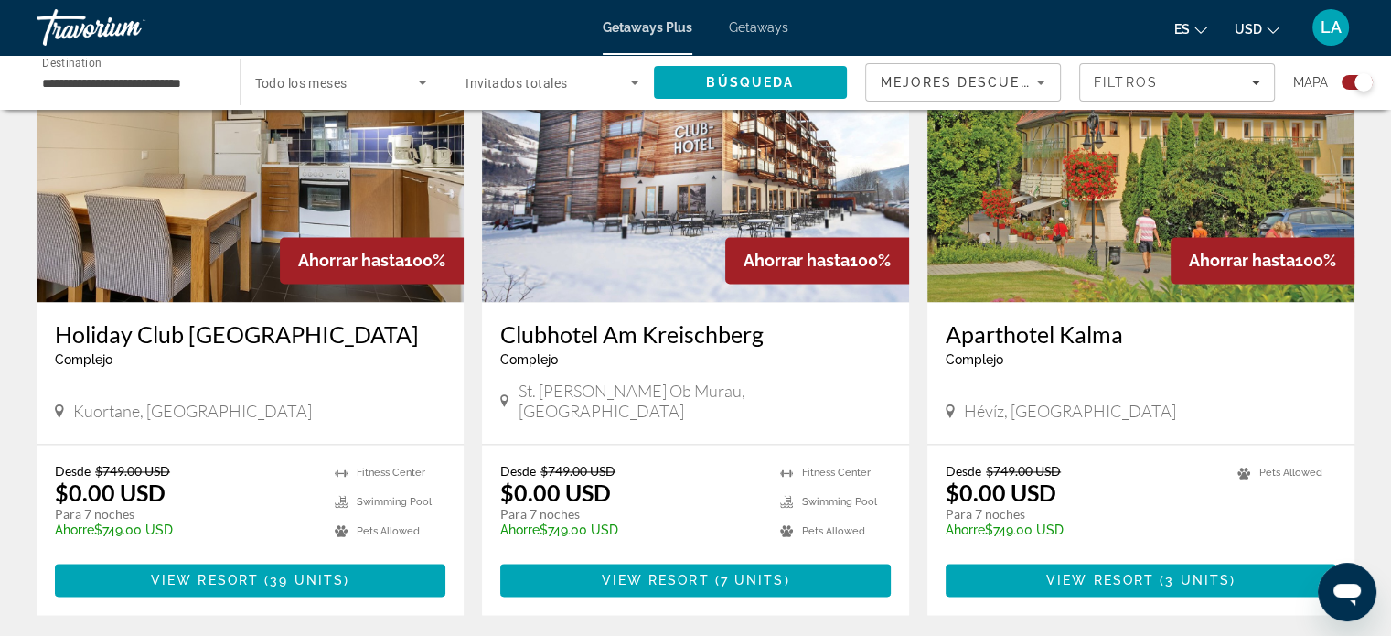
scroll to position [2682, 0]
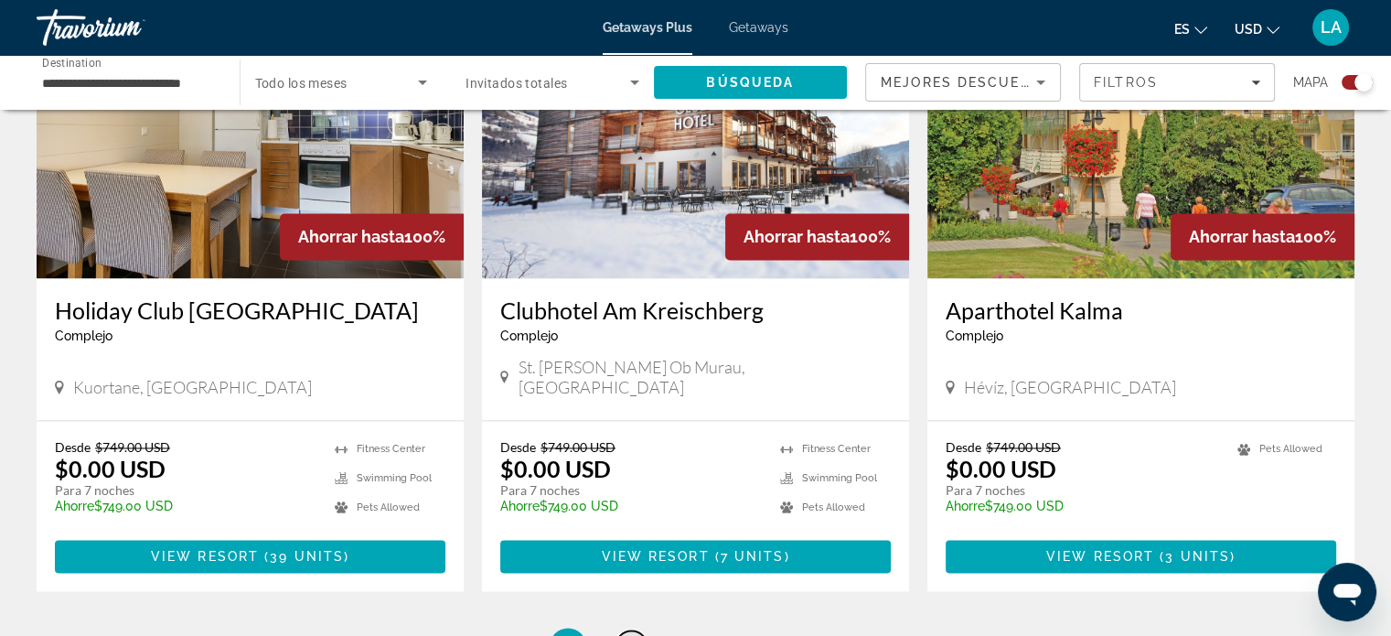
click at [636, 635] on span "3" at bounding box center [632, 646] width 9 height 20
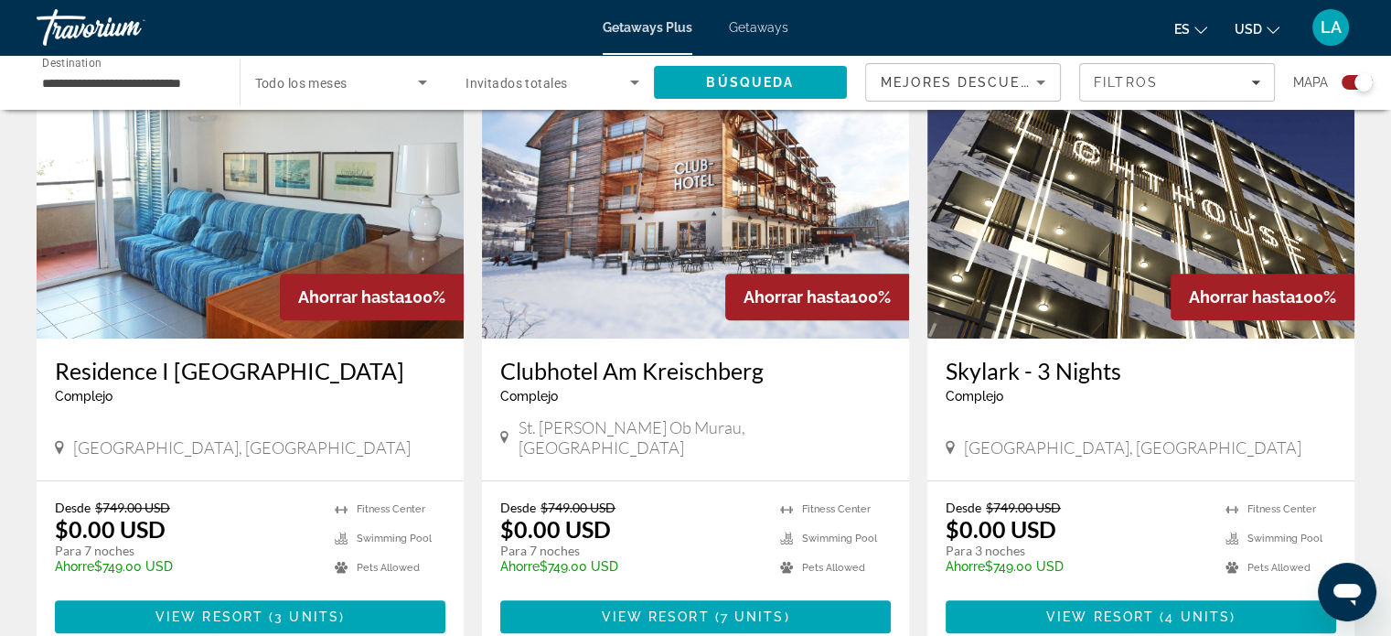
scroll to position [732, 0]
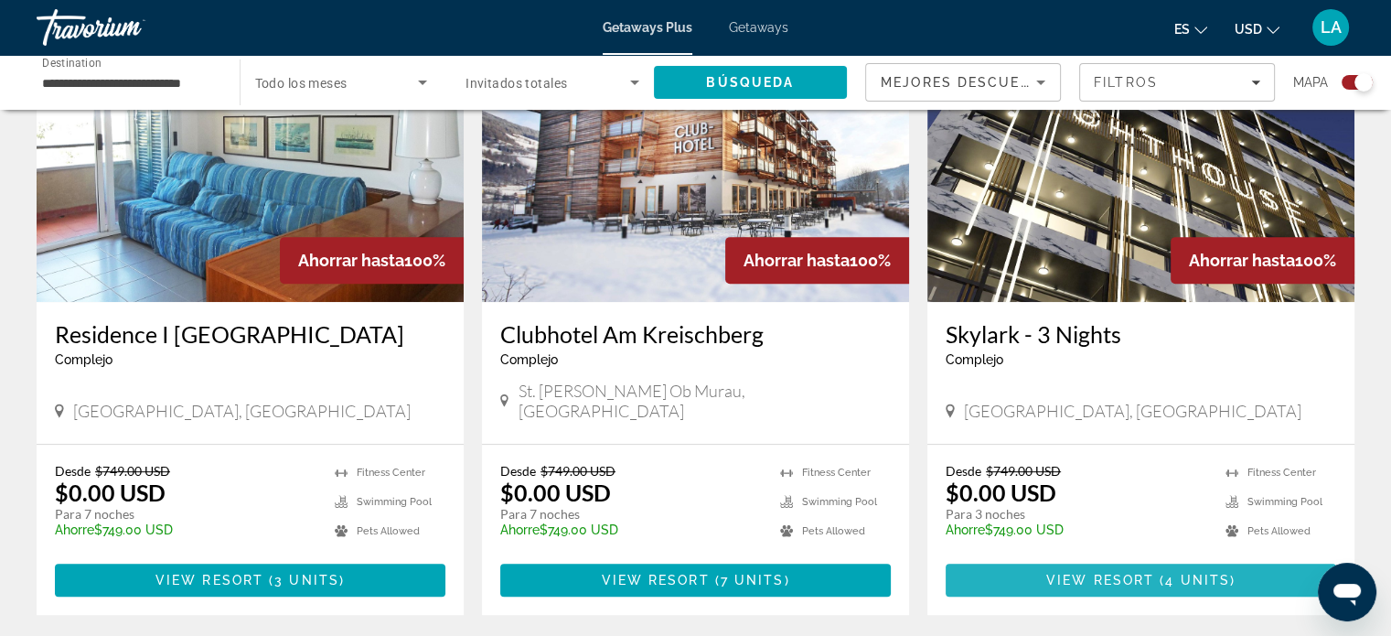
click at [1112, 573] on span "View Resort" at bounding box center [1100, 580] width 108 height 15
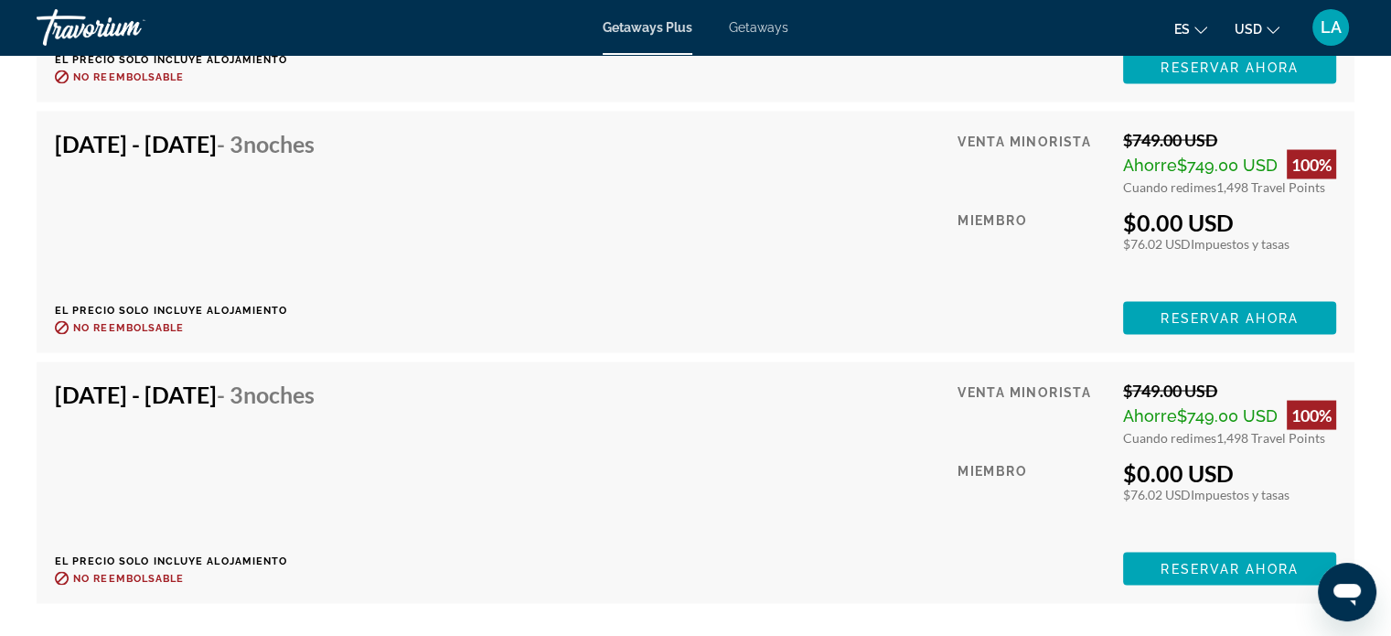
scroll to position [3670, 0]
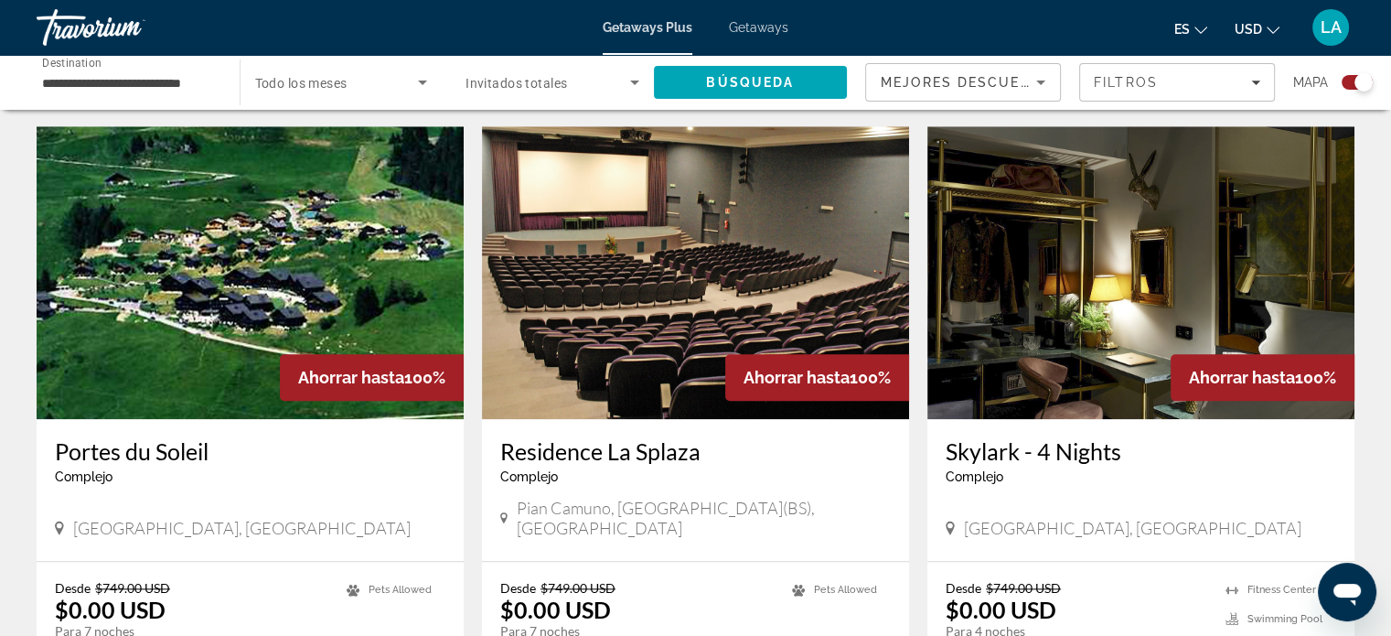
scroll to position [1963, 0]
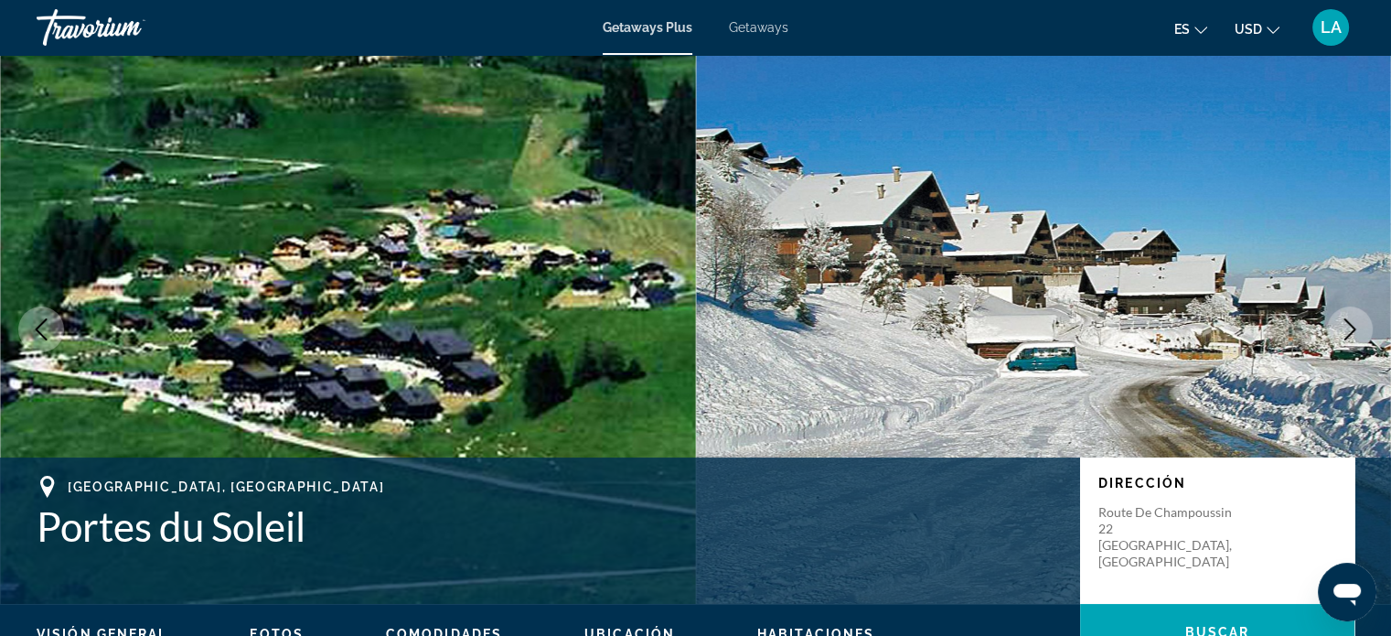
click at [1347, 323] on icon "Next image" at bounding box center [1350, 329] width 22 height 22
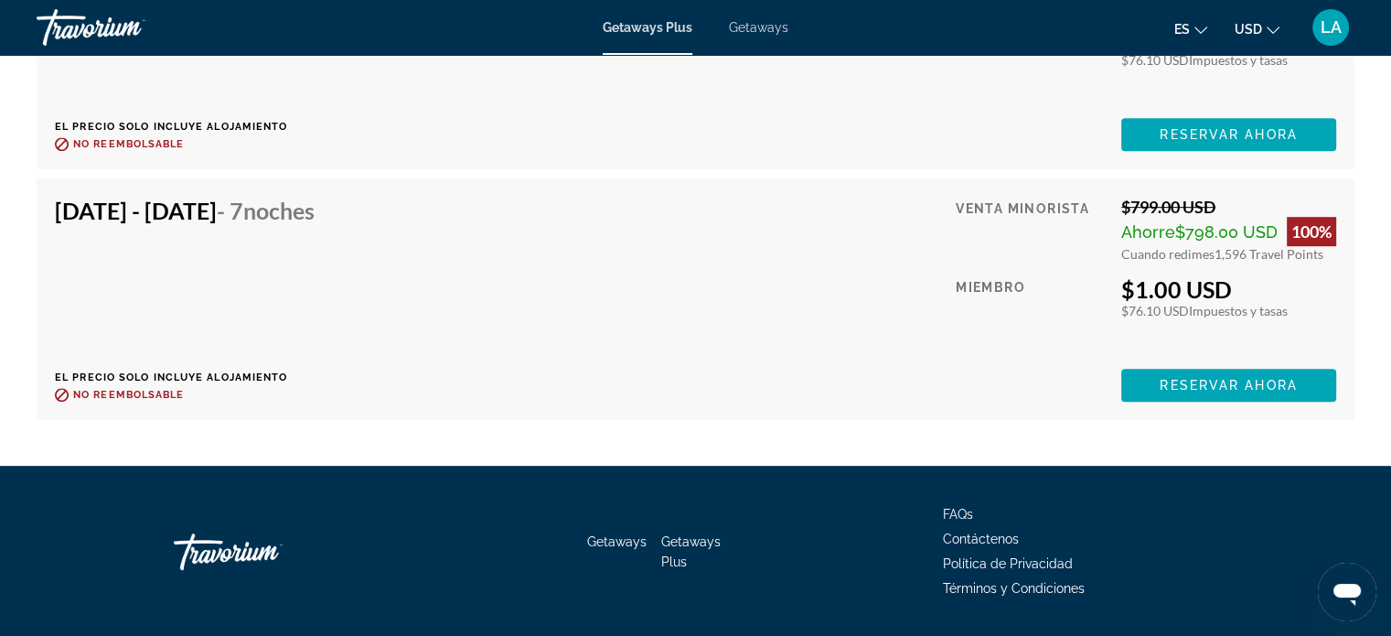
scroll to position [7937, 0]
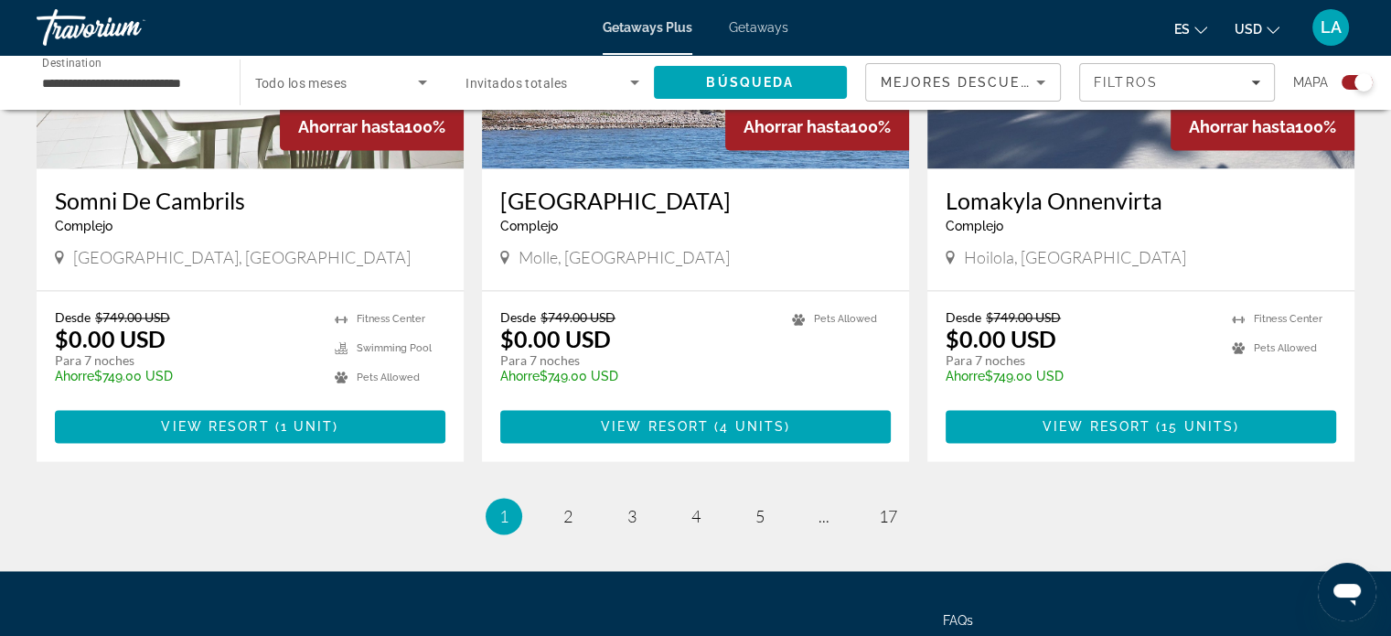
scroll to position [2916, 0]
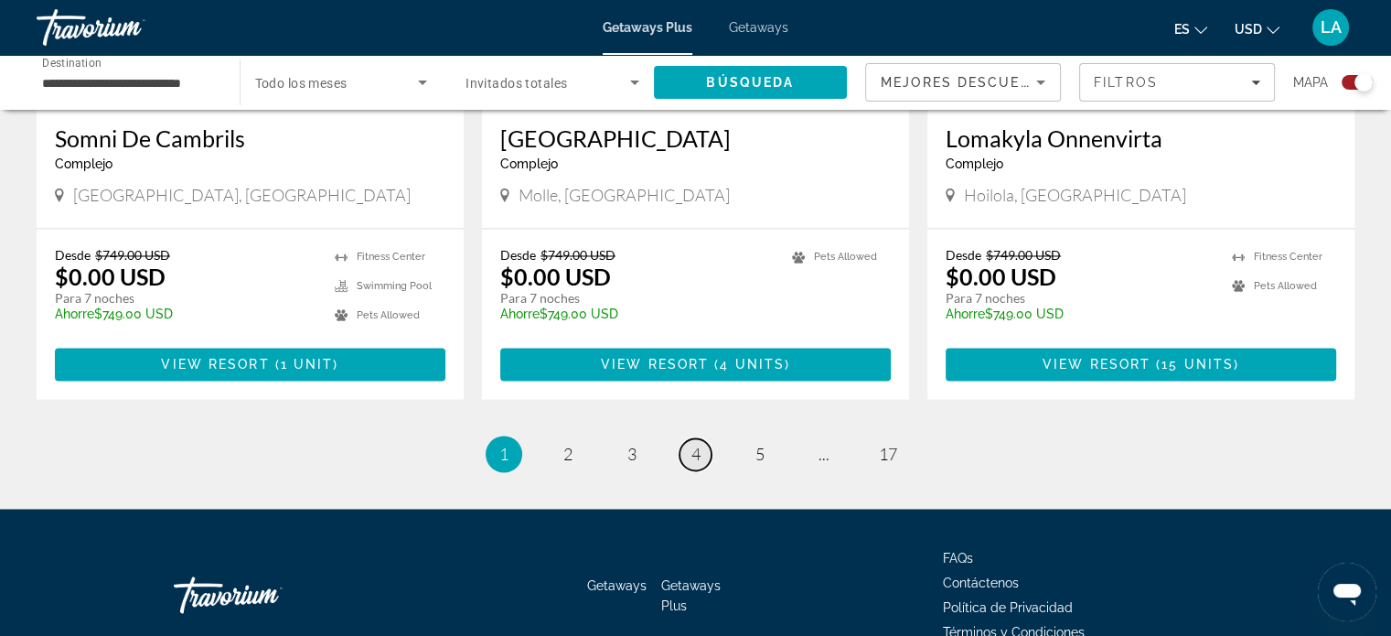
click at [695, 444] on span "4" at bounding box center [696, 454] width 9 height 20
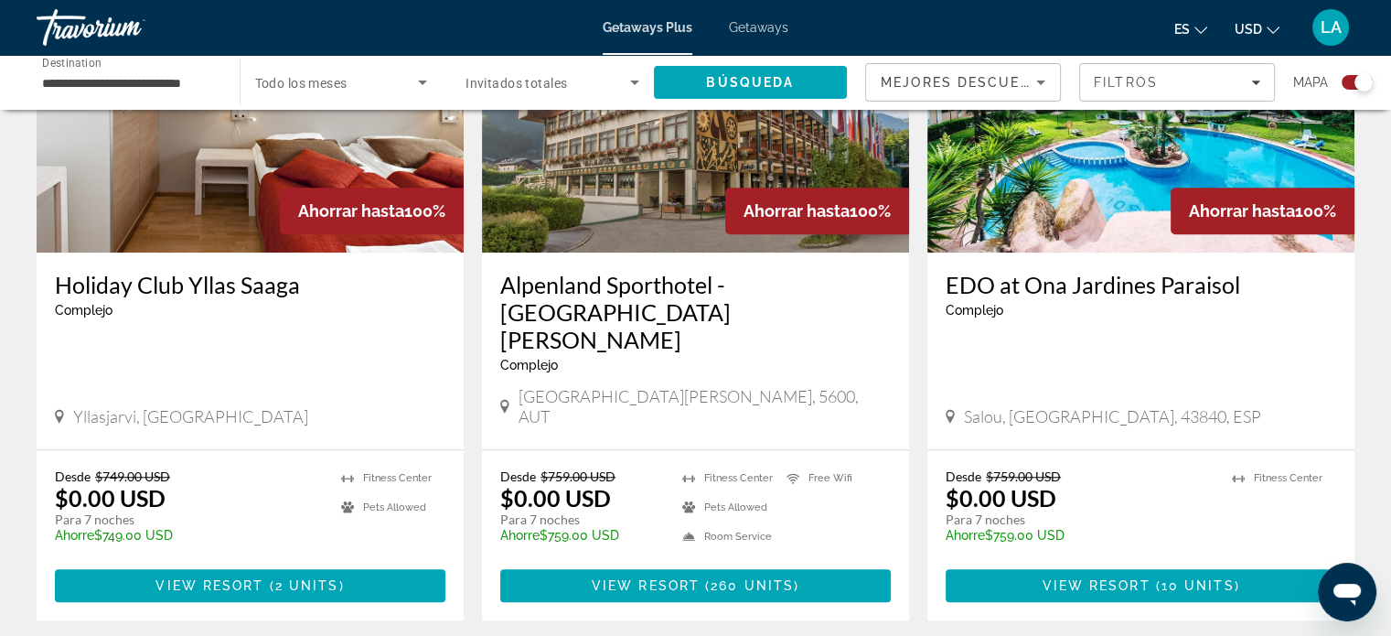
scroll to position [1427, 0]
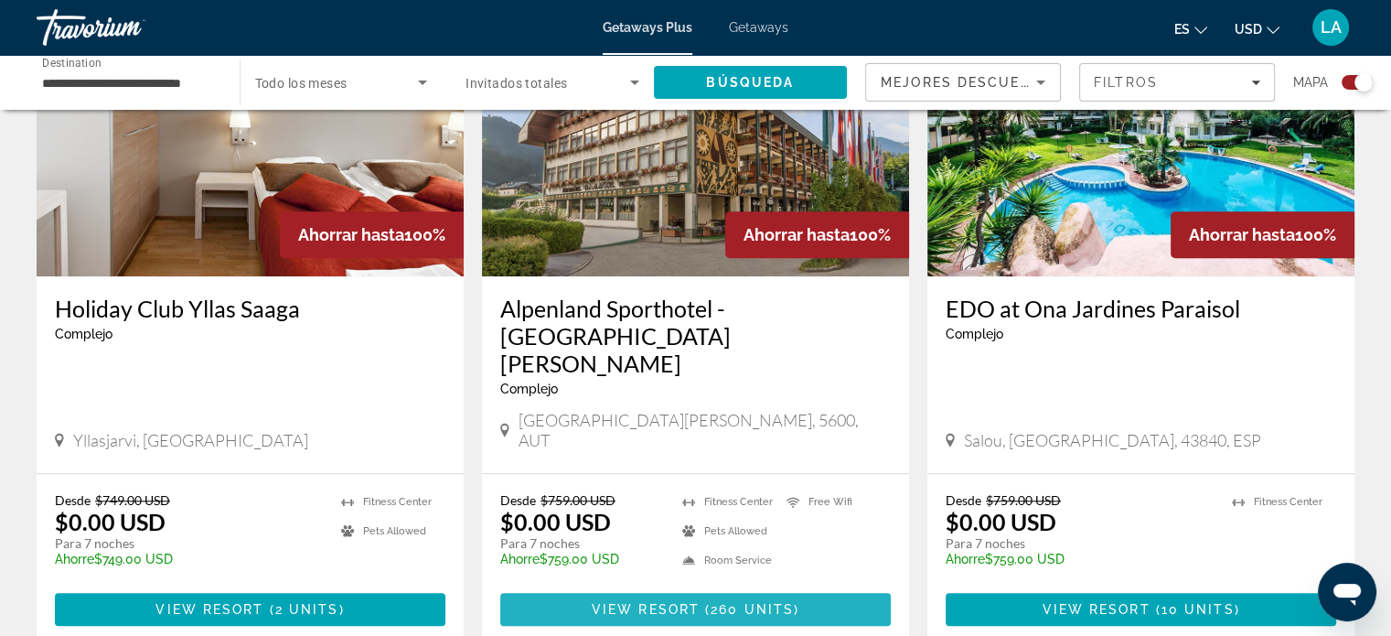
click at [711, 602] on span "260 units" at bounding box center [752, 609] width 83 height 15
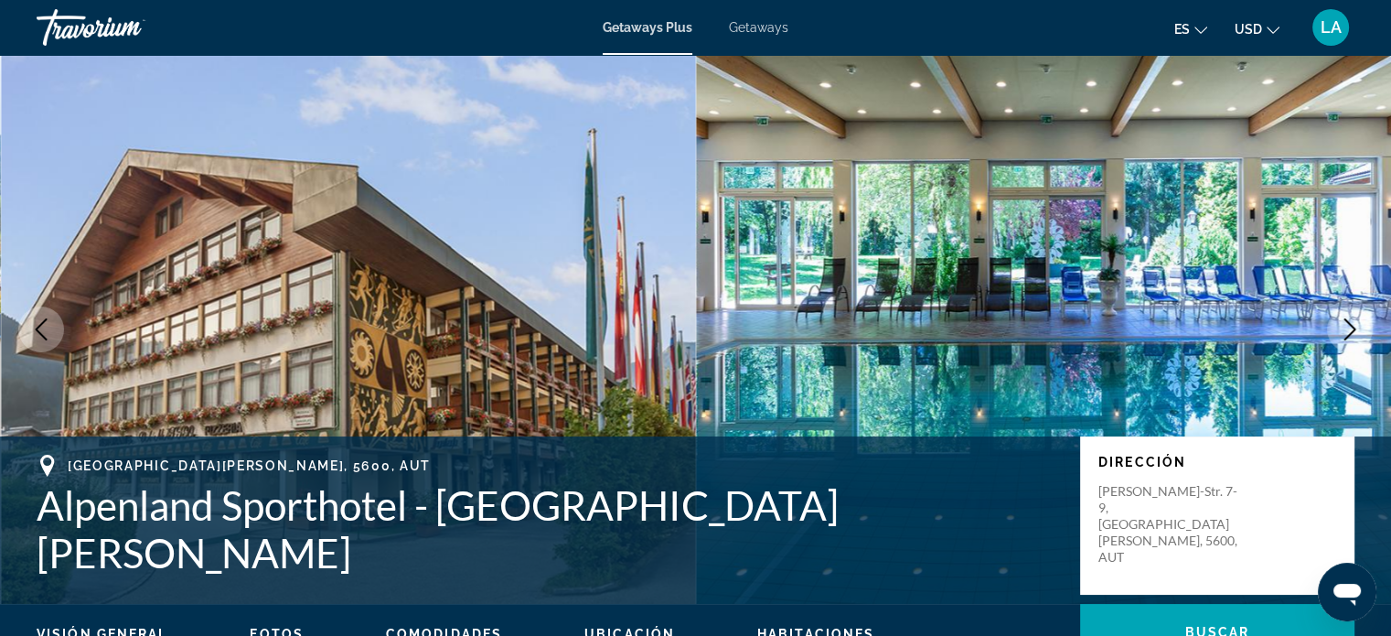
click at [1343, 325] on icon "Next image" at bounding box center [1350, 329] width 22 height 22
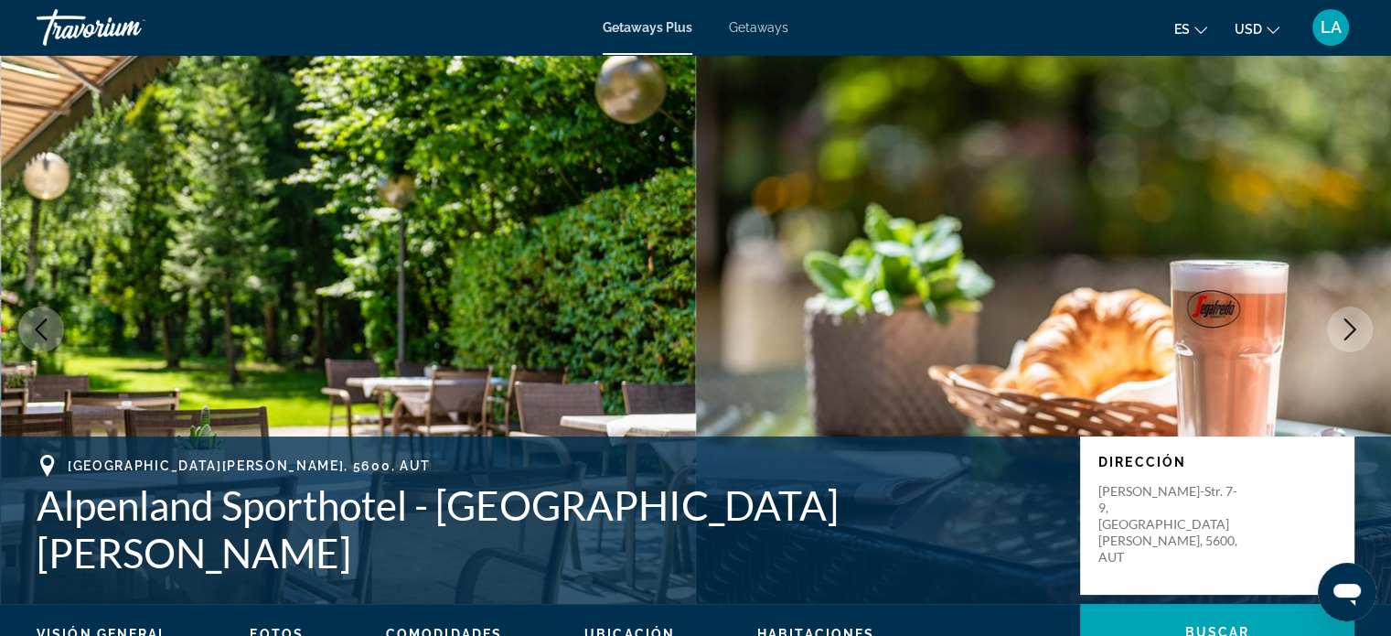
click at [1343, 325] on icon "Next image" at bounding box center [1350, 329] width 22 height 22
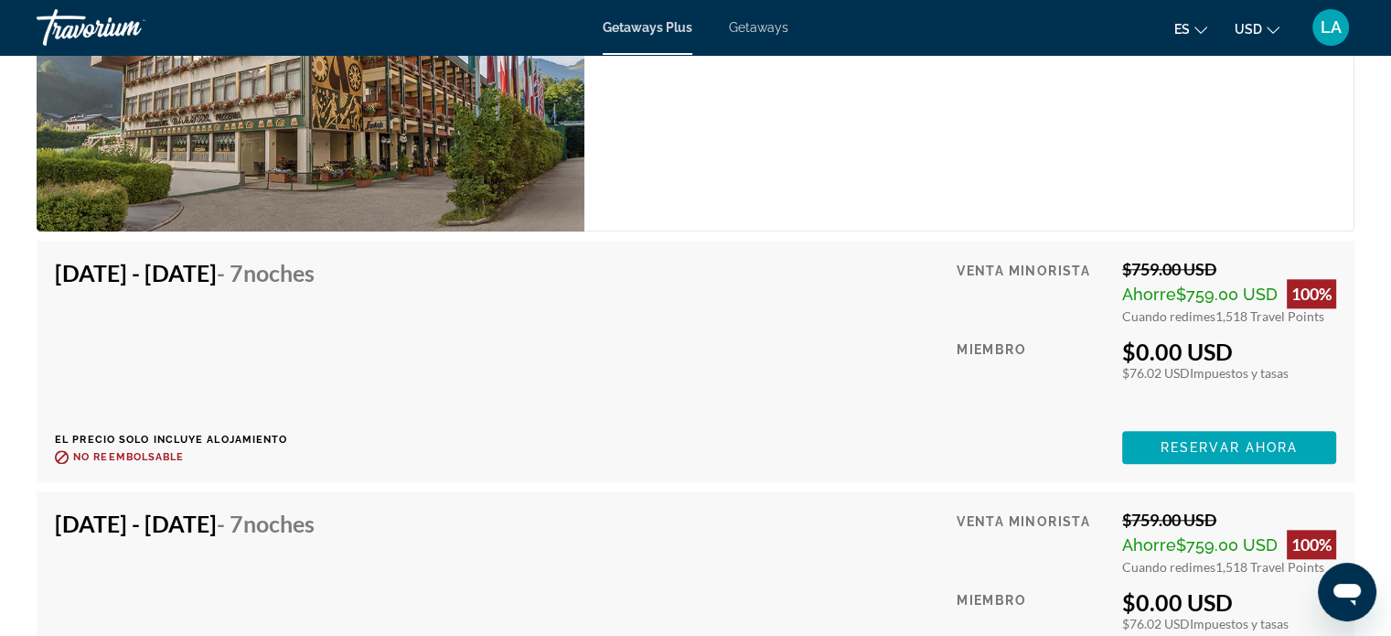
scroll to position [8974, 0]
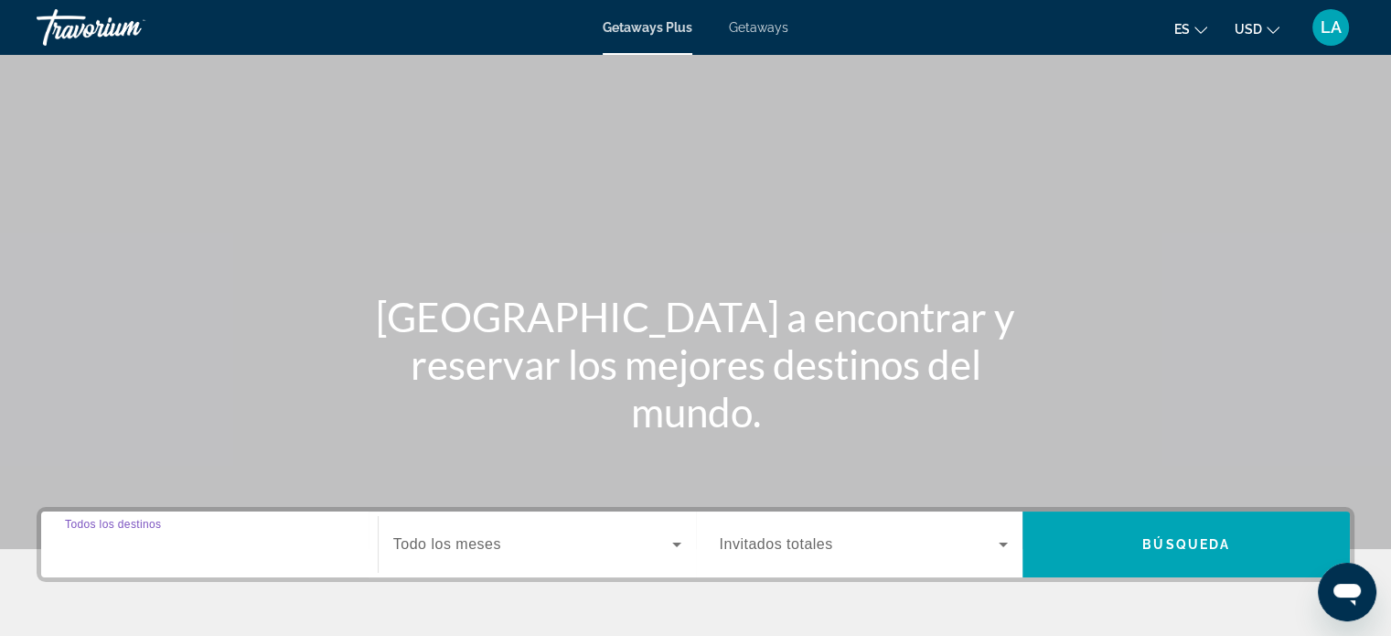
click at [198, 535] on input "Destination Todos los destinos" at bounding box center [209, 545] width 289 height 22
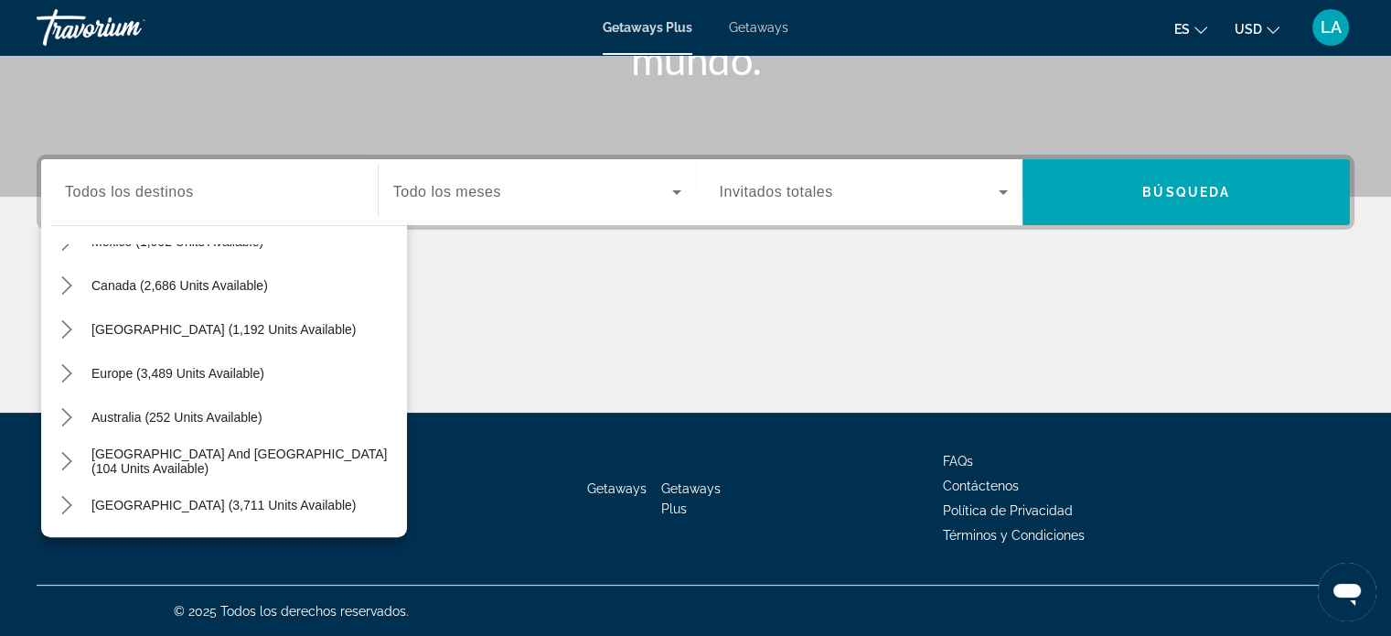
scroll to position [195, 0]
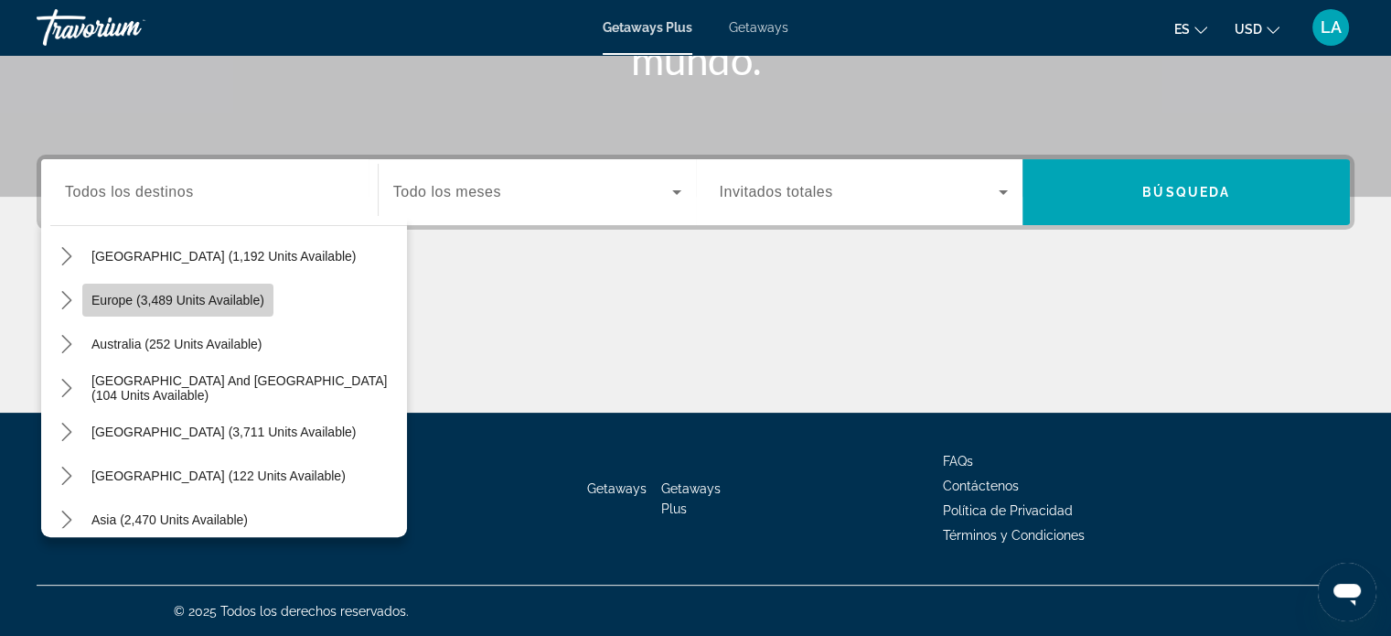
click at [164, 297] on span "Europe (3,489 units available)" at bounding box center [177, 300] width 173 height 15
type input "**********"
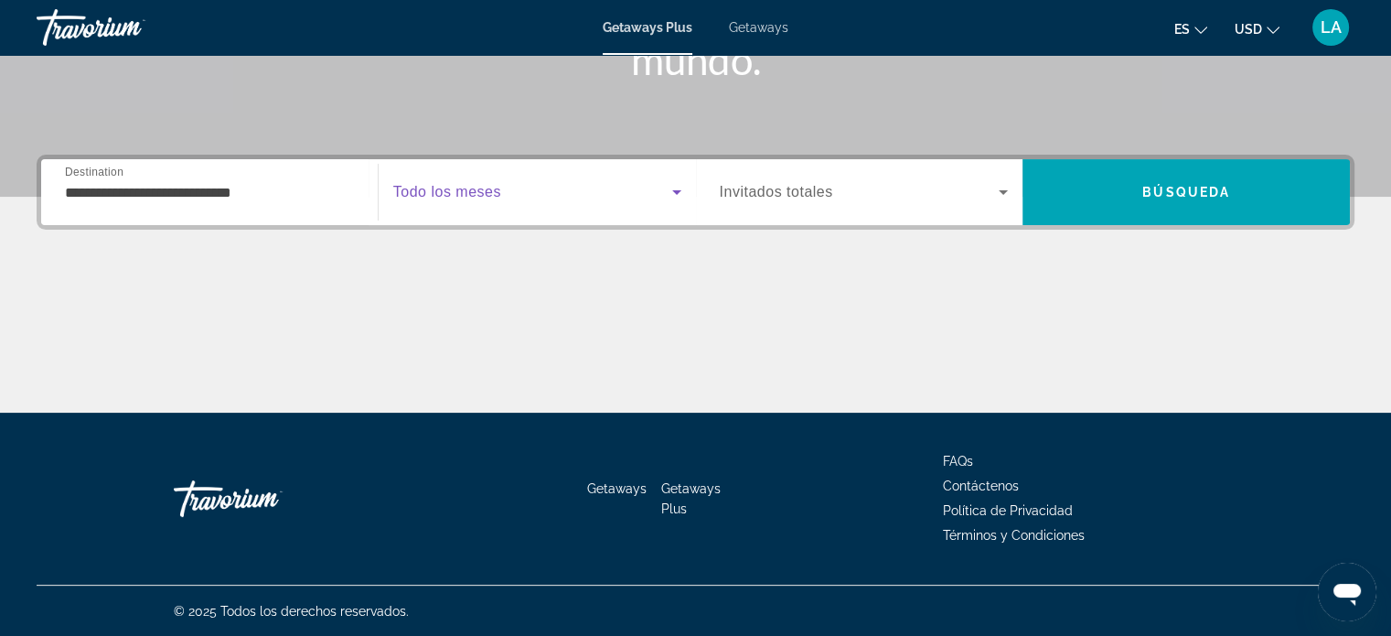
click at [673, 191] on icon "Search widget" at bounding box center [676, 192] width 9 height 5
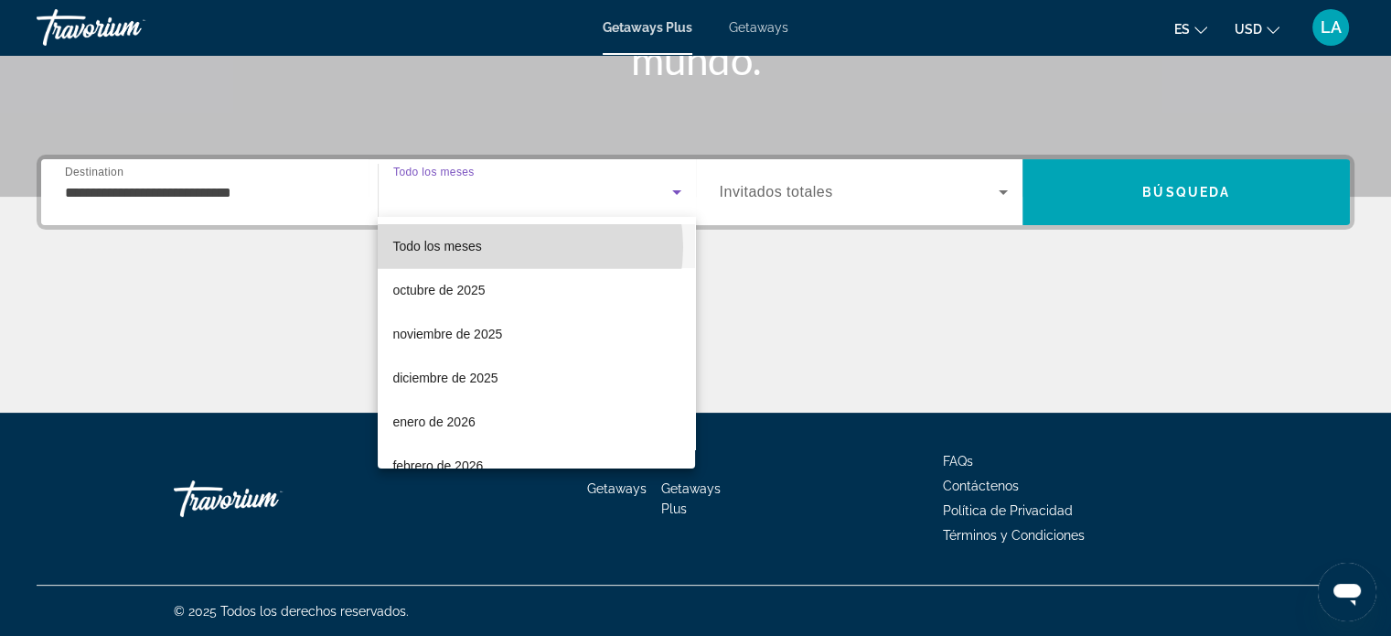
click at [516, 247] on mat-option "Todo los meses" at bounding box center [536, 246] width 317 height 44
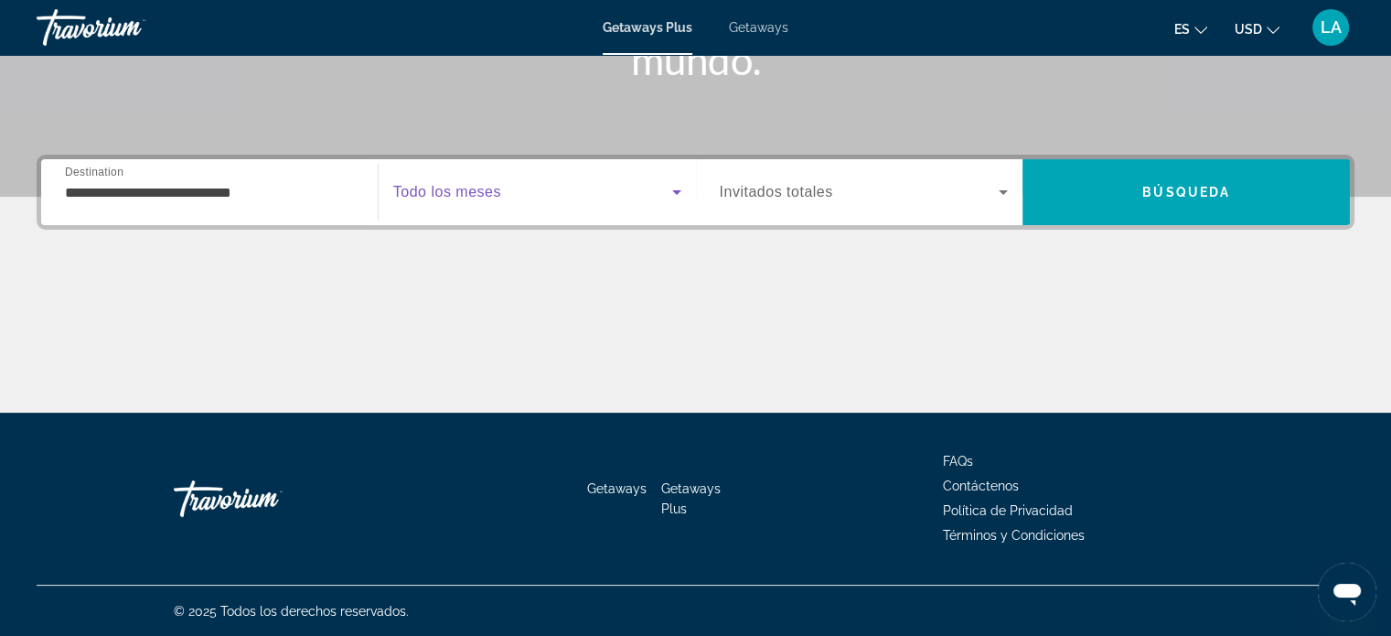
click at [1010, 192] on icon "Search widget" at bounding box center [1004, 192] width 22 height 22
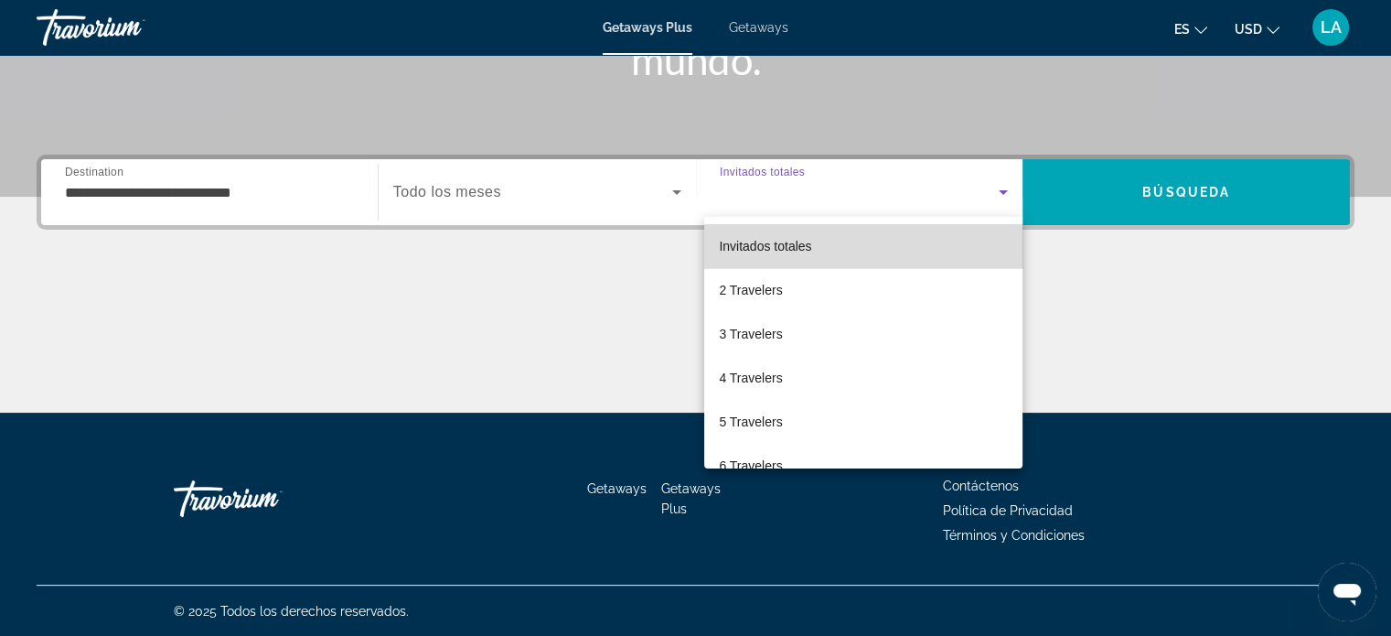
click at [914, 252] on mat-option "Invitados totales" at bounding box center [863, 246] width 318 height 44
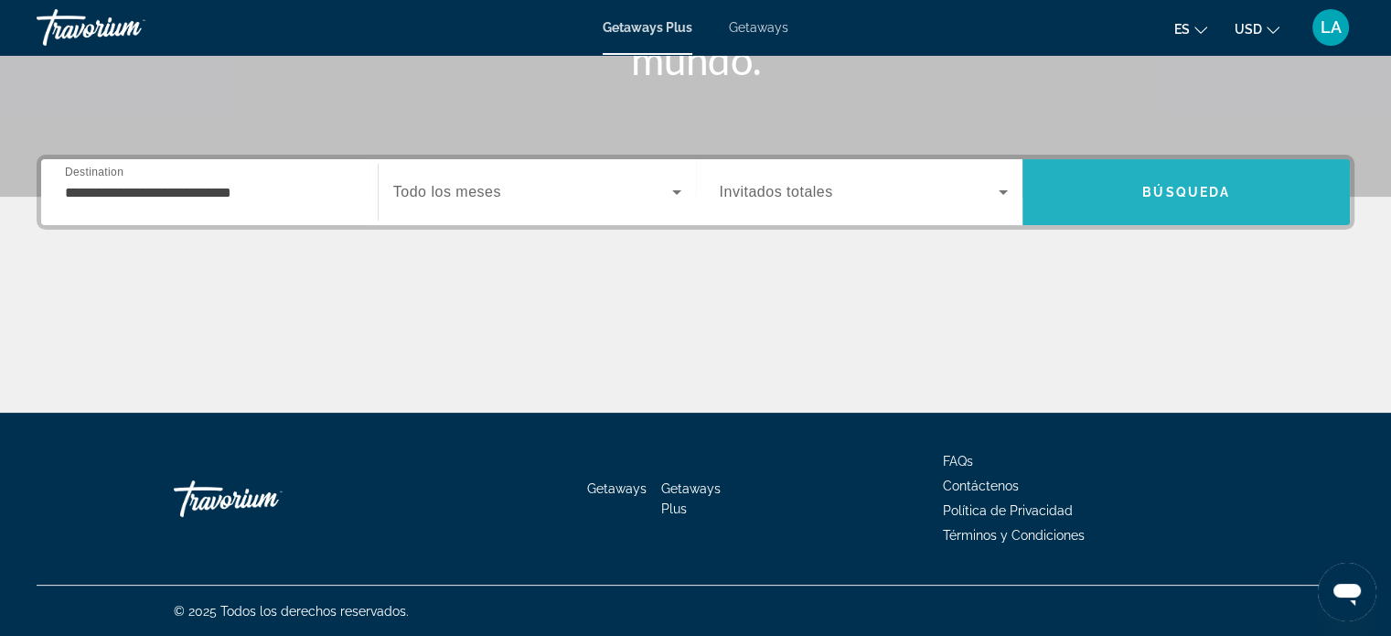
click at [1177, 185] on span "Búsqueda" at bounding box center [1187, 192] width 88 height 15
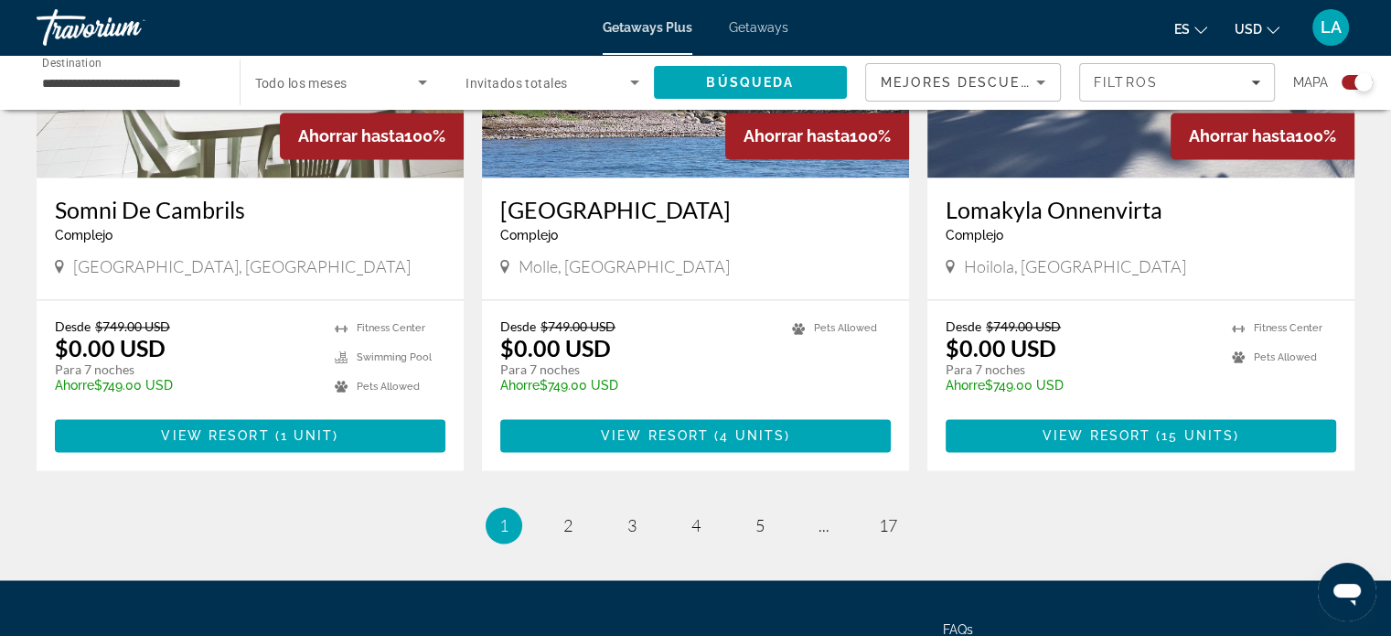
scroll to position [2916, 0]
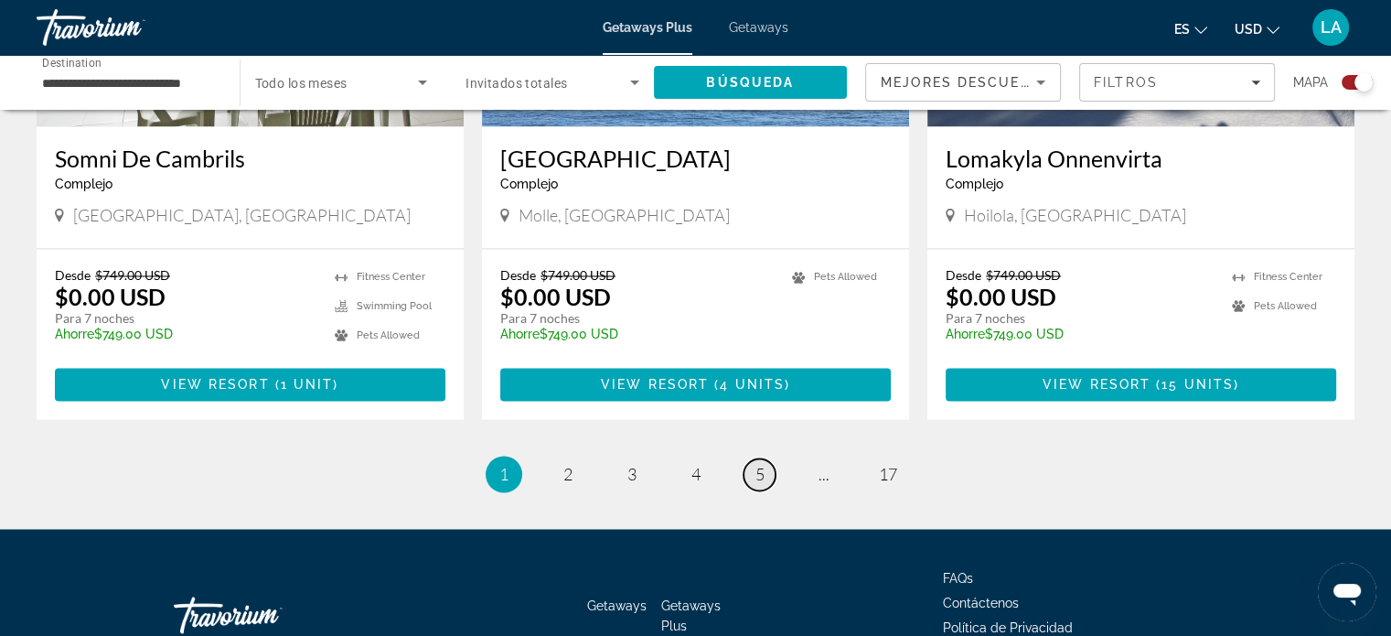
click at [758, 464] on span "5" at bounding box center [760, 474] width 9 height 20
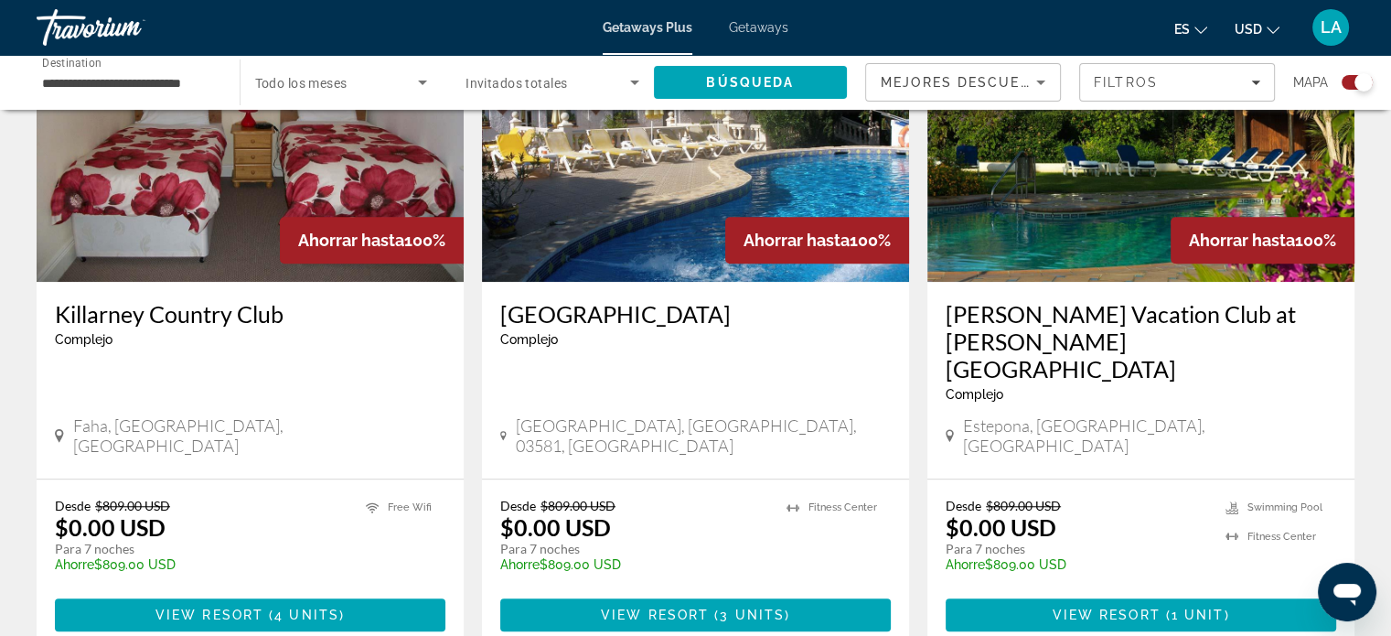
scroll to position [1401, 0]
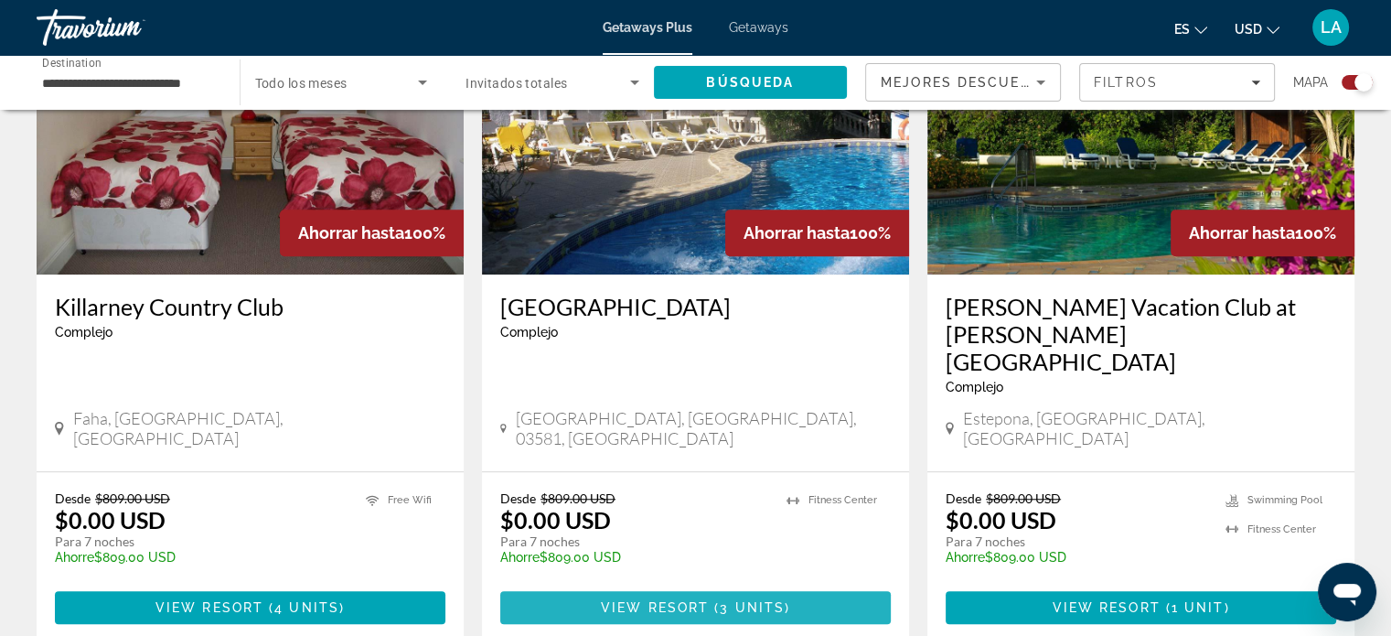
click at [743, 600] on span "3 units" at bounding box center [752, 607] width 65 height 15
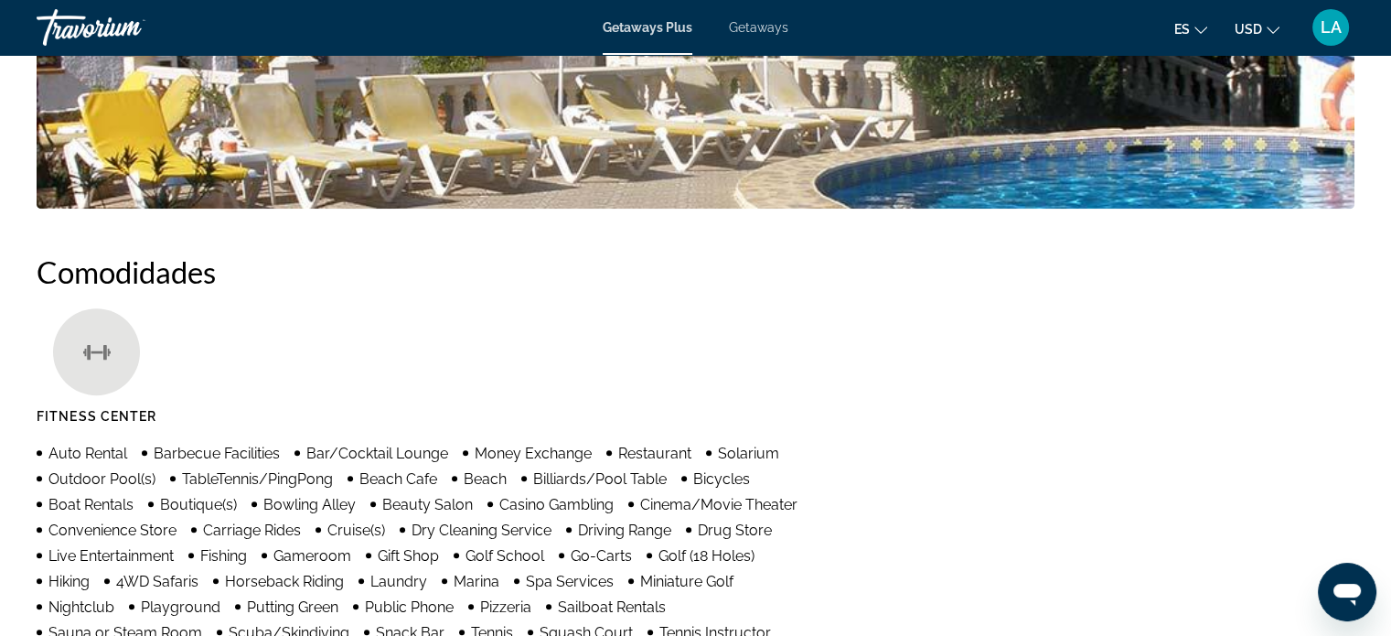
scroll to position [939, 0]
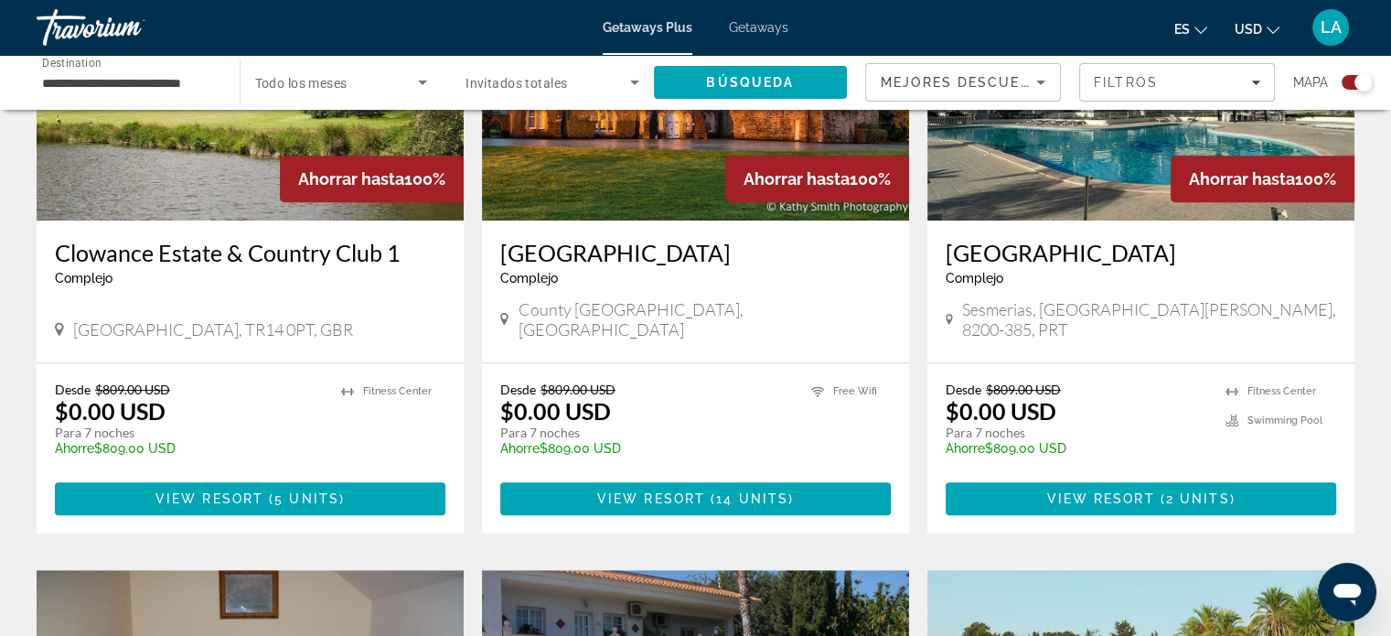
scroll to position [820, 0]
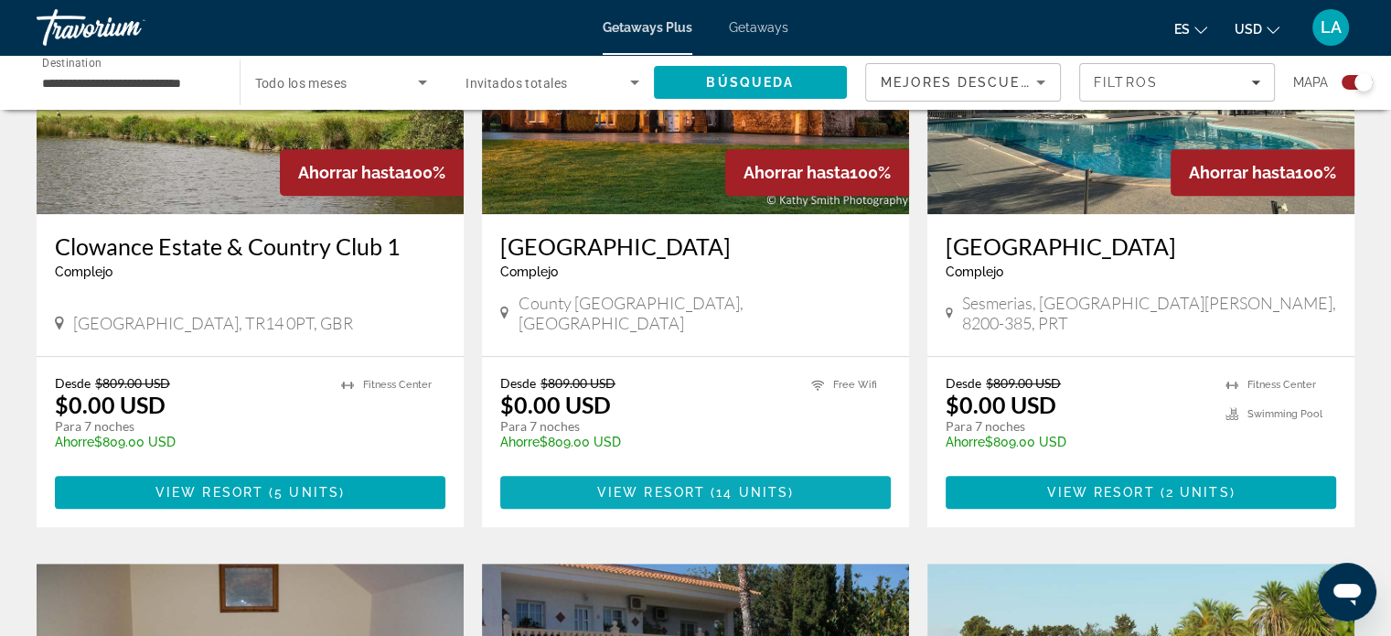
click at [714, 485] on span "( 14 units )" at bounding box center [749, 492] width 89 height 15
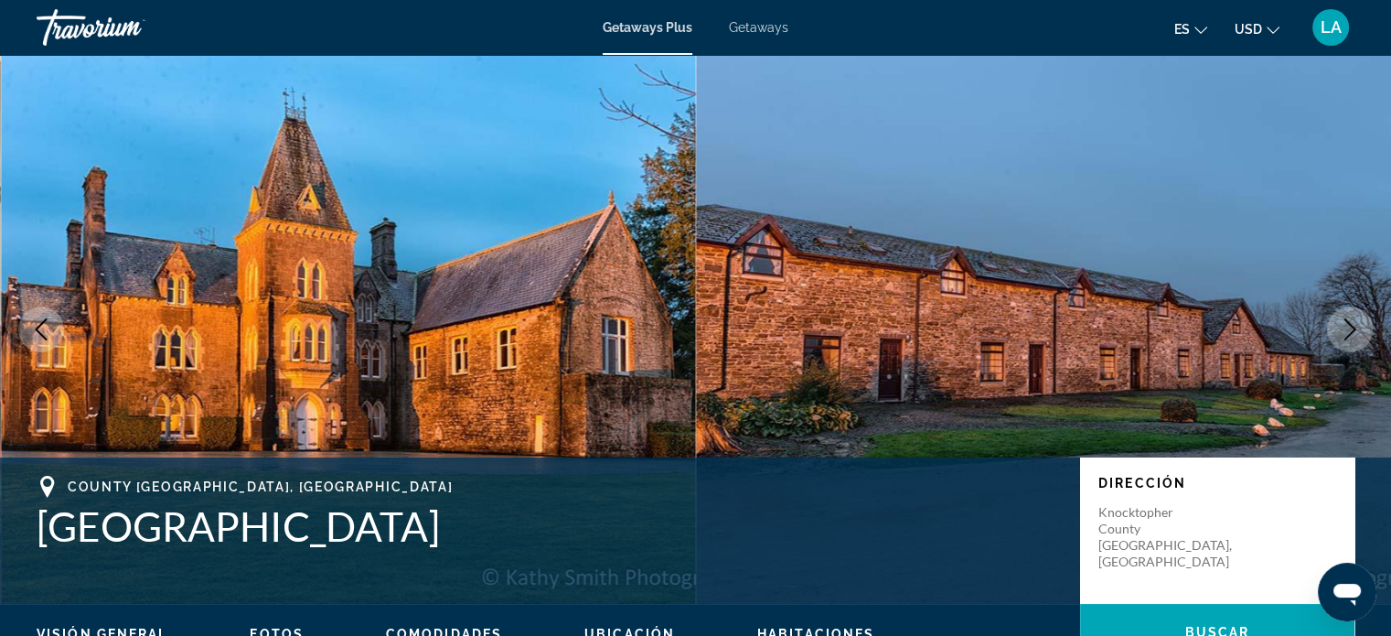
click at [714, 470] on div "Saltar al contenido principal Getaways Plus Getaways es English Español Françai…" at bounding box center [695, 318] width 1391 height 636
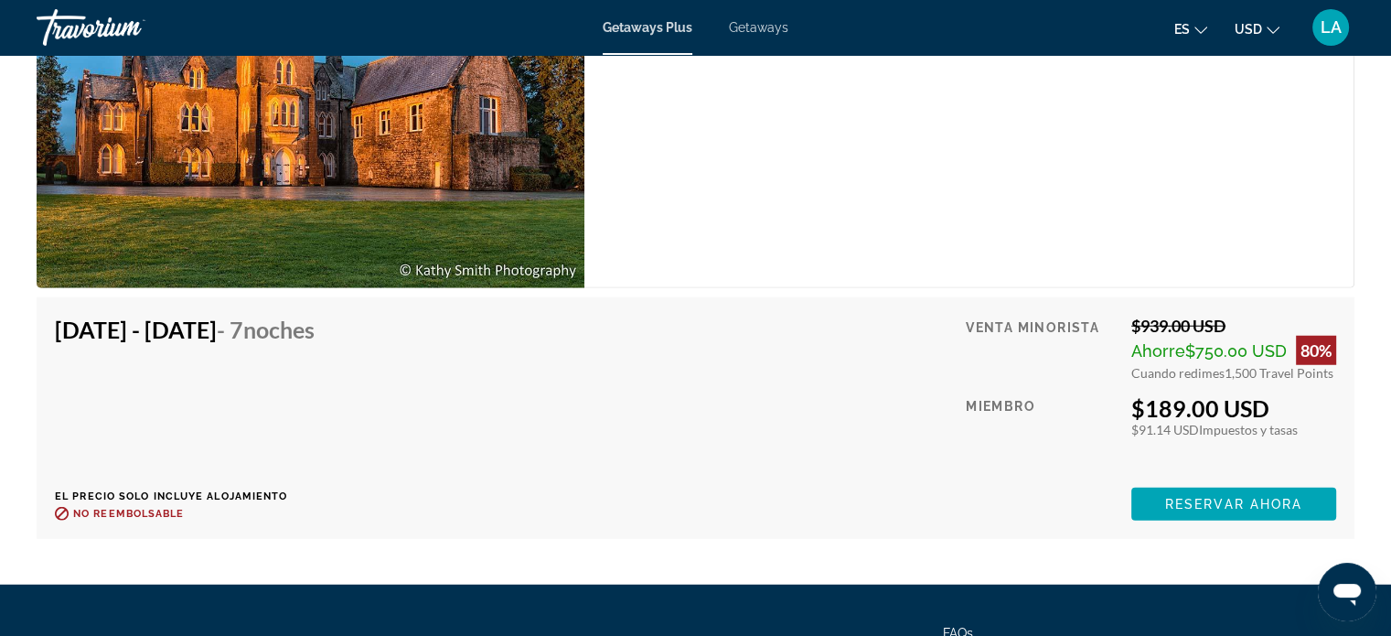
scroll to position [4902, 0]
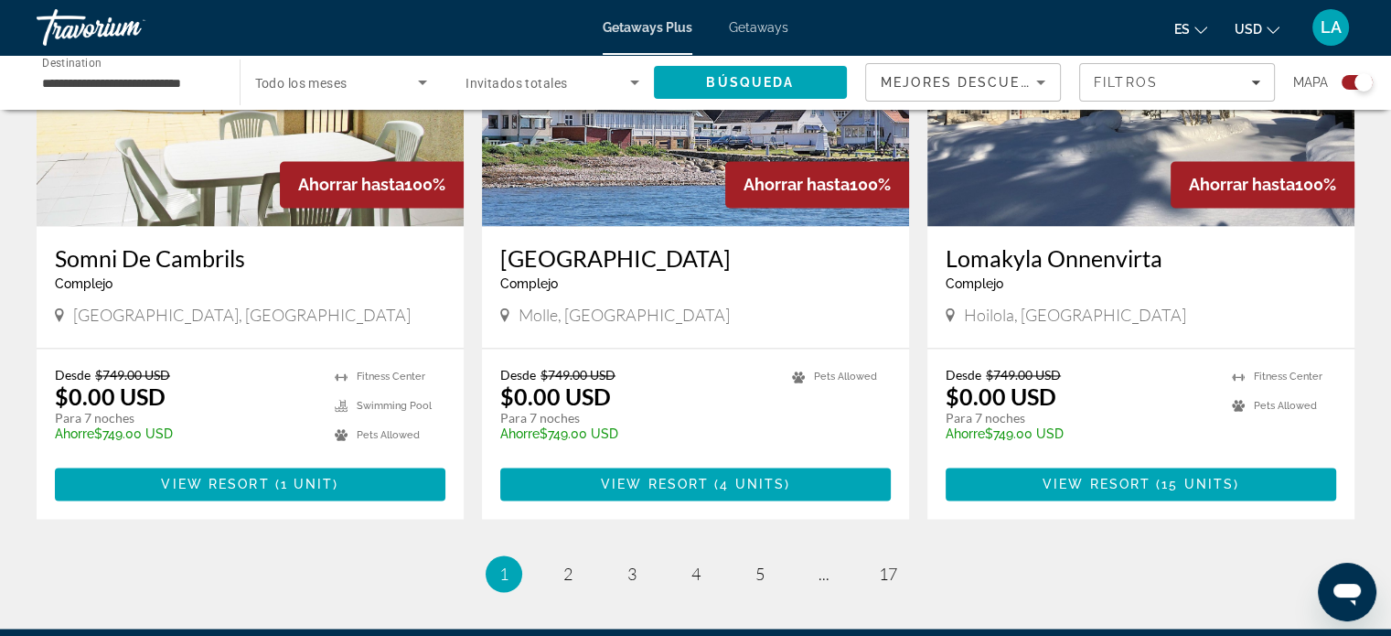
scroll to position [2916, 0]
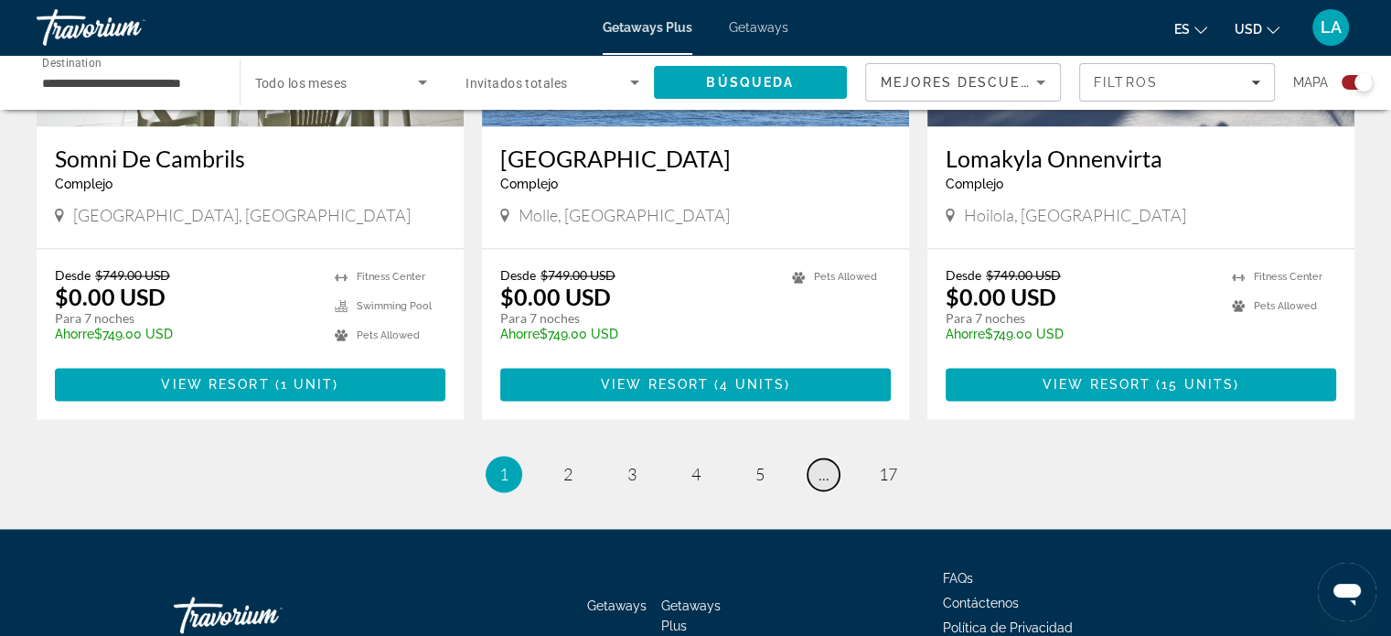
click at [823, 464] on span "..." at bounding box center [824, 474] width 11 height 20
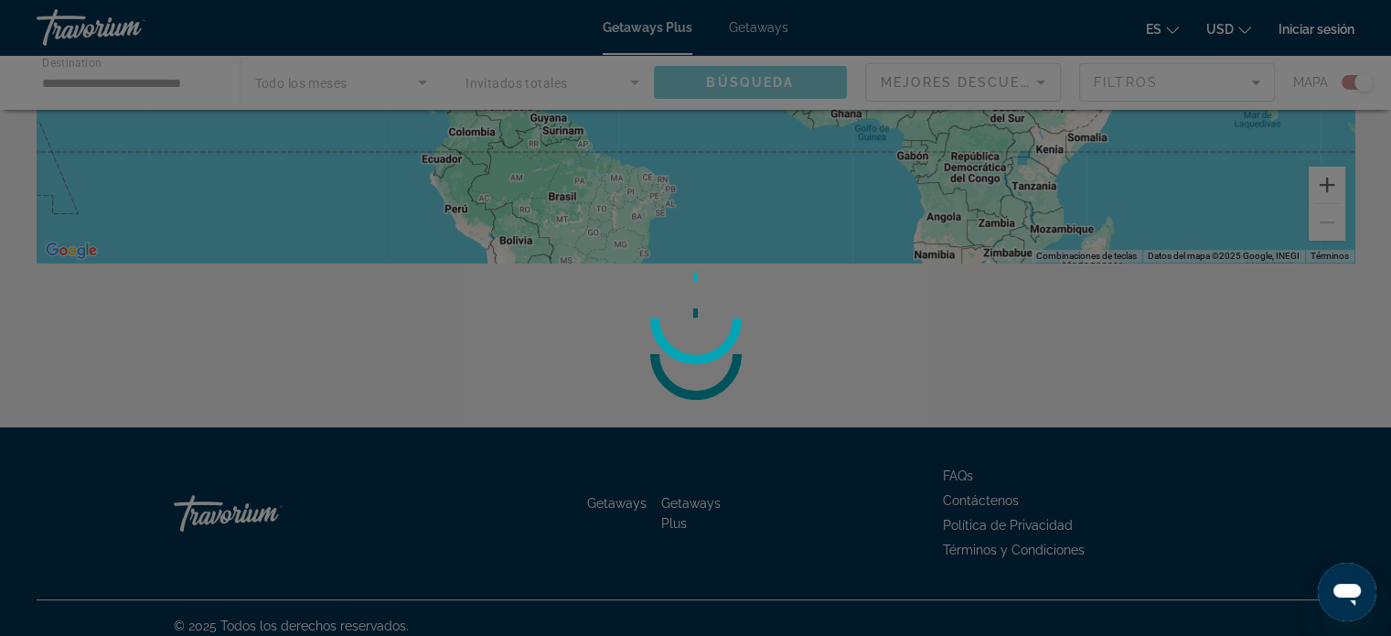
scroll to position [429, 0]
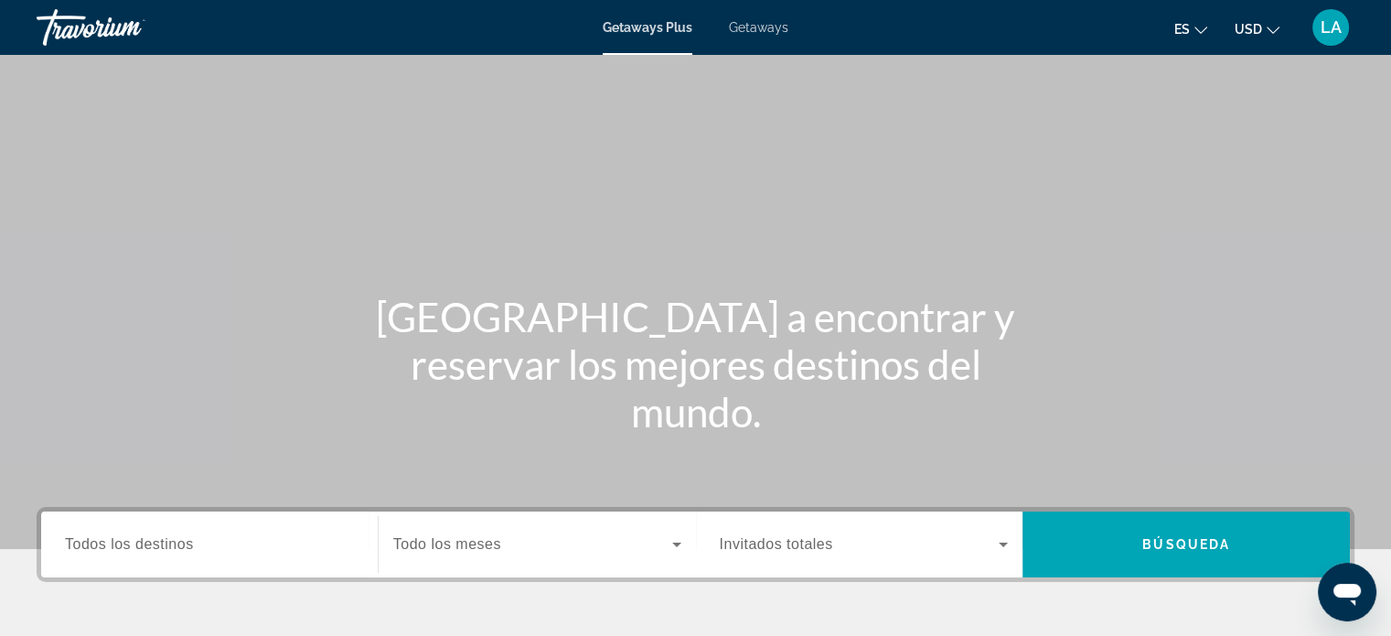
click at [127, 548] on span "Todos los destinos" at bounding box center [129, 544] width 129 height 16
click at [127, 548] on input "Destination Todos los destinos" at bounding box center [209, 545] width 289 height 22
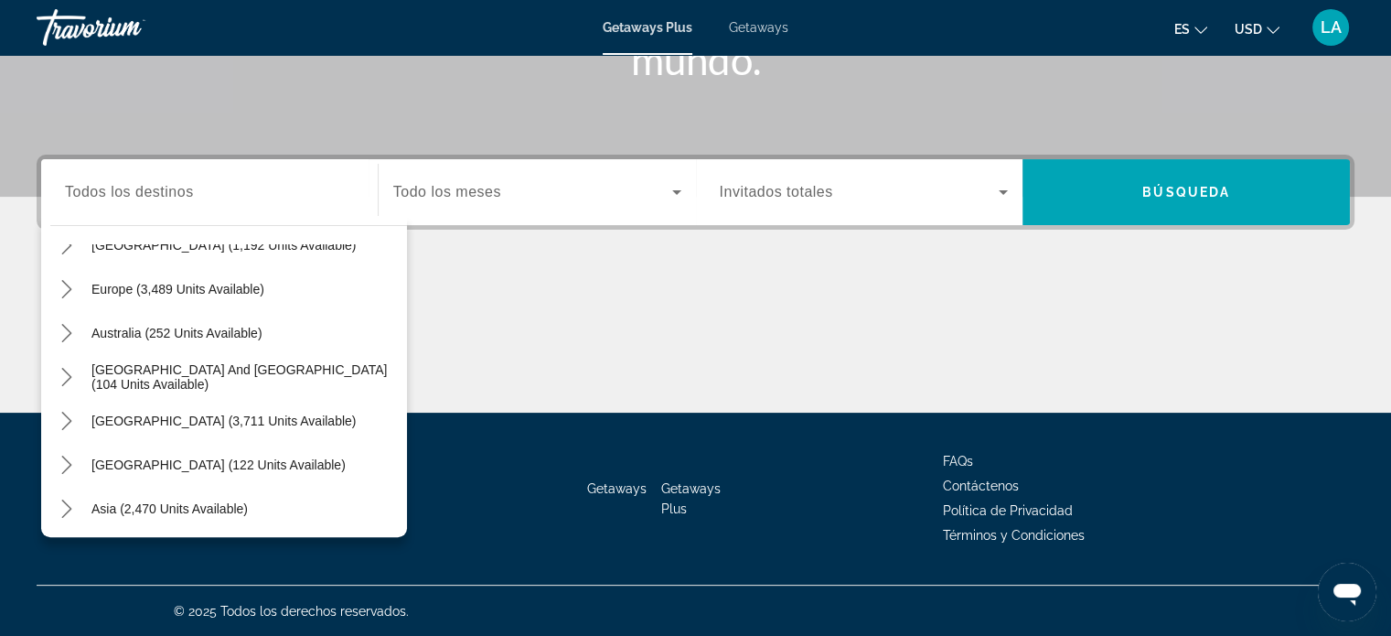
scroll to position [207, 0]
click at [144, 294] on span "Europe (3,489 units available)" at bounding box center [177, 288] width 173 height 15
type input "**********"
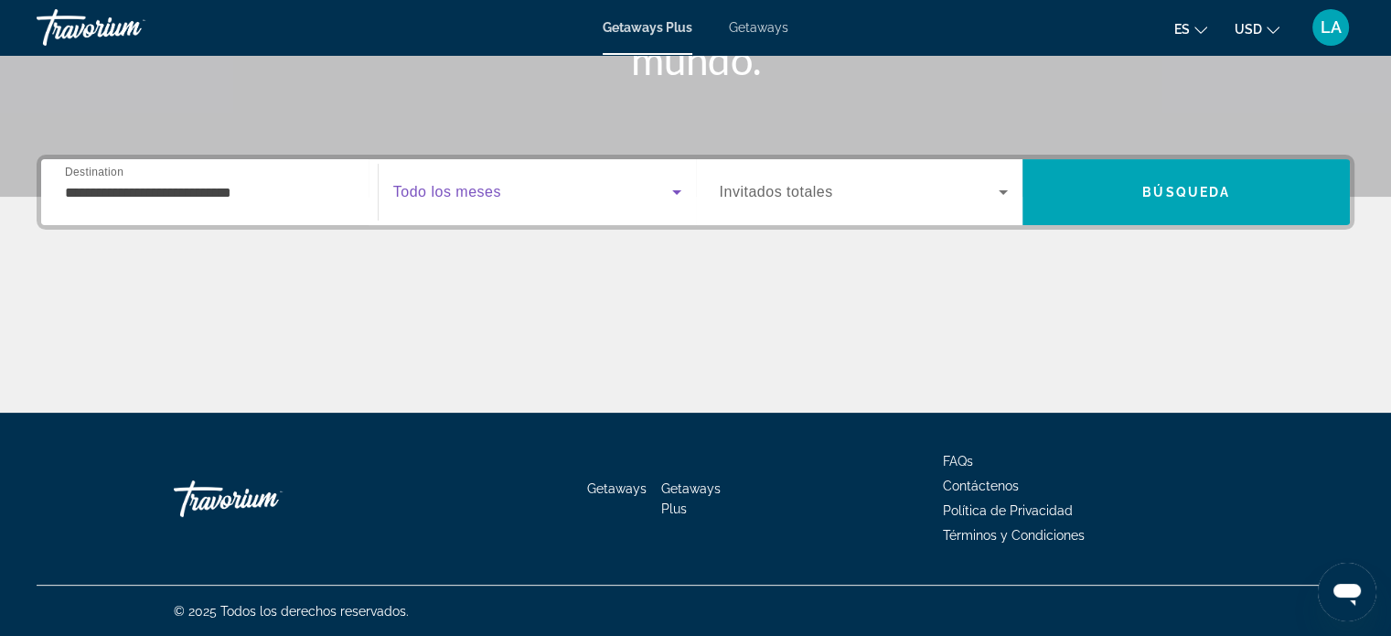
click at [677, 189] on icon "Search widget" at bounding box center [677, 192] width 22 height 22
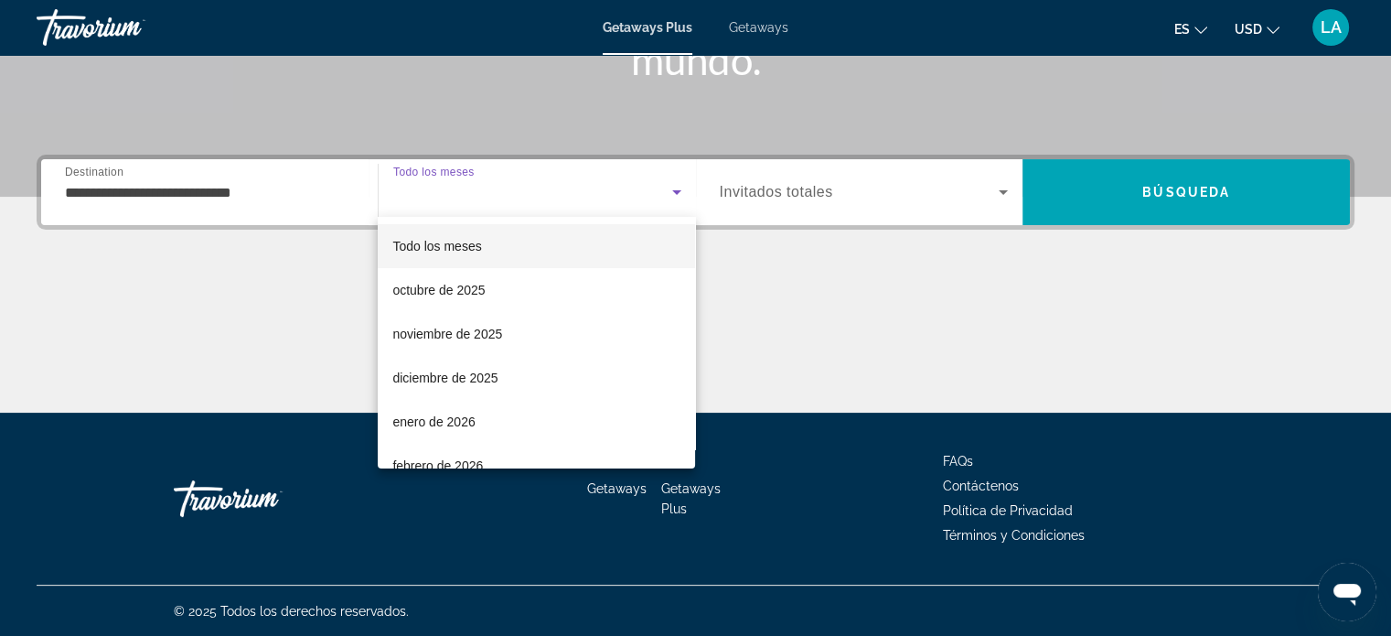
click at [1090, 180] on div at bounding box center [695, 318] width 1391 height 636
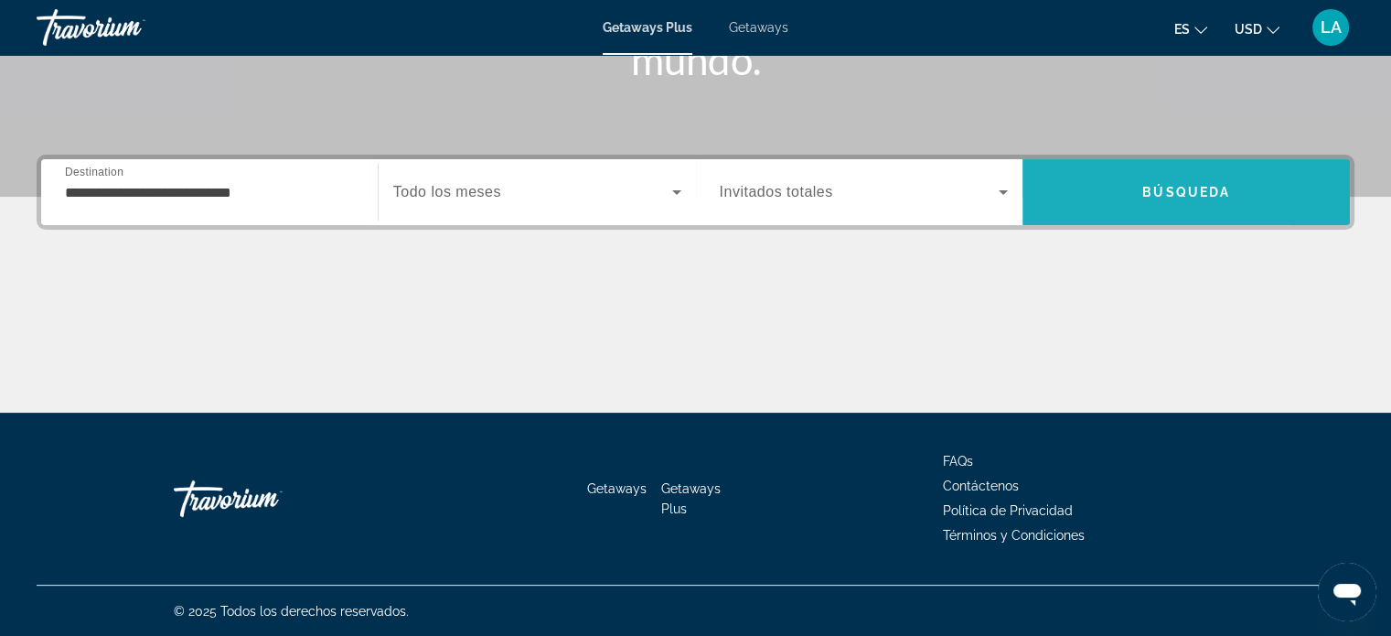
click at [1090, 180] on span "Search" at bounding box center [1186, 192] width 327 height 44
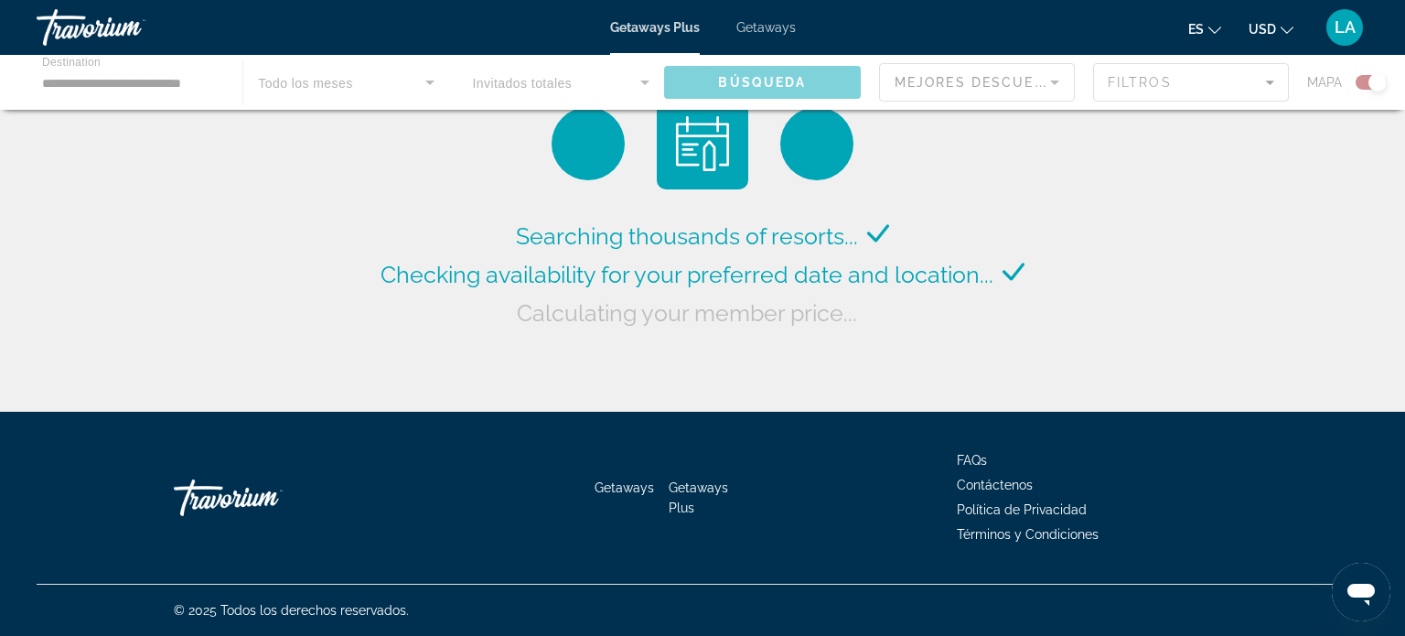
click at [1090, 180] on div "Searching thousands of resorts... Checking availability for your preferred date…" at bounding box center [702, 210] width 1405 height 421
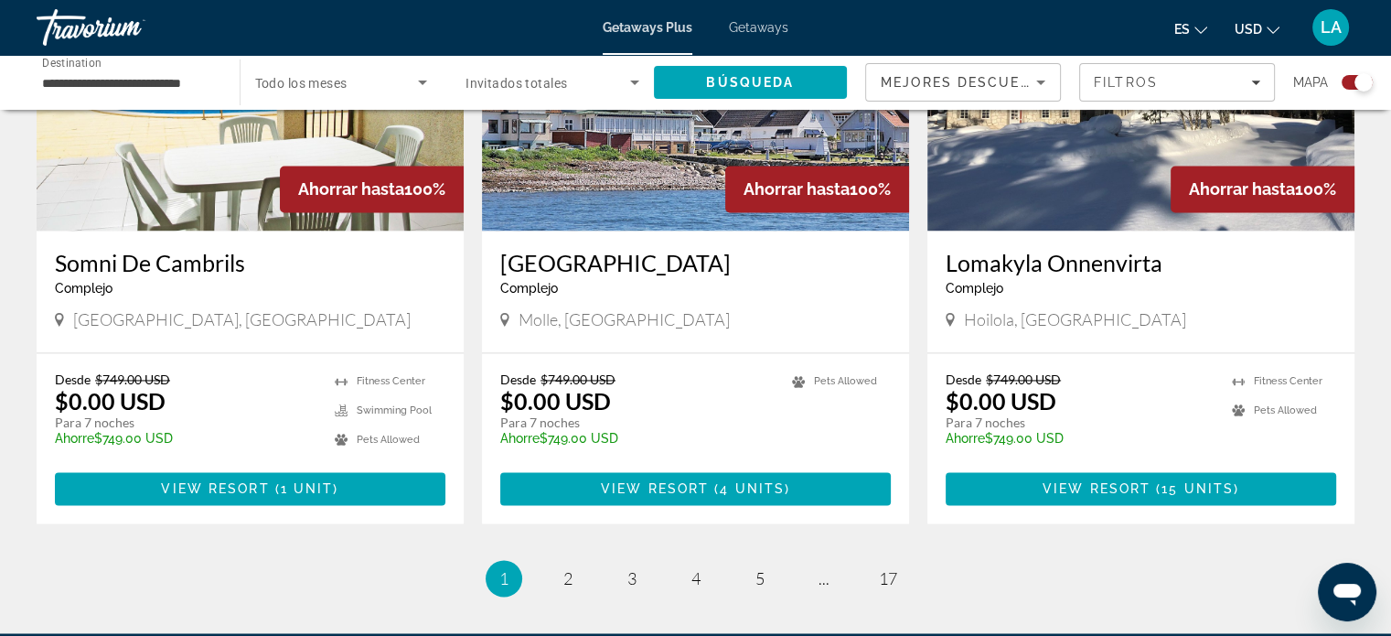
scroll to position [2916, 0]
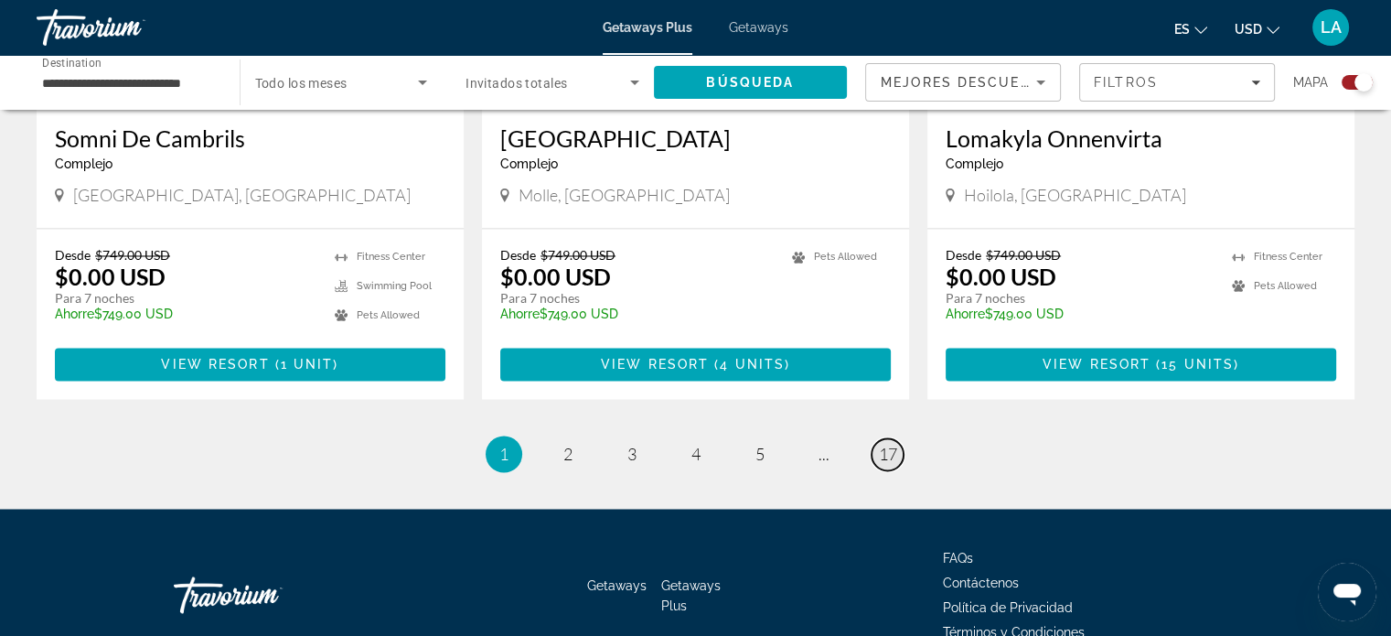
click at [893, 444] on span "17" at bounding box center [888, 454] width 18 height 20
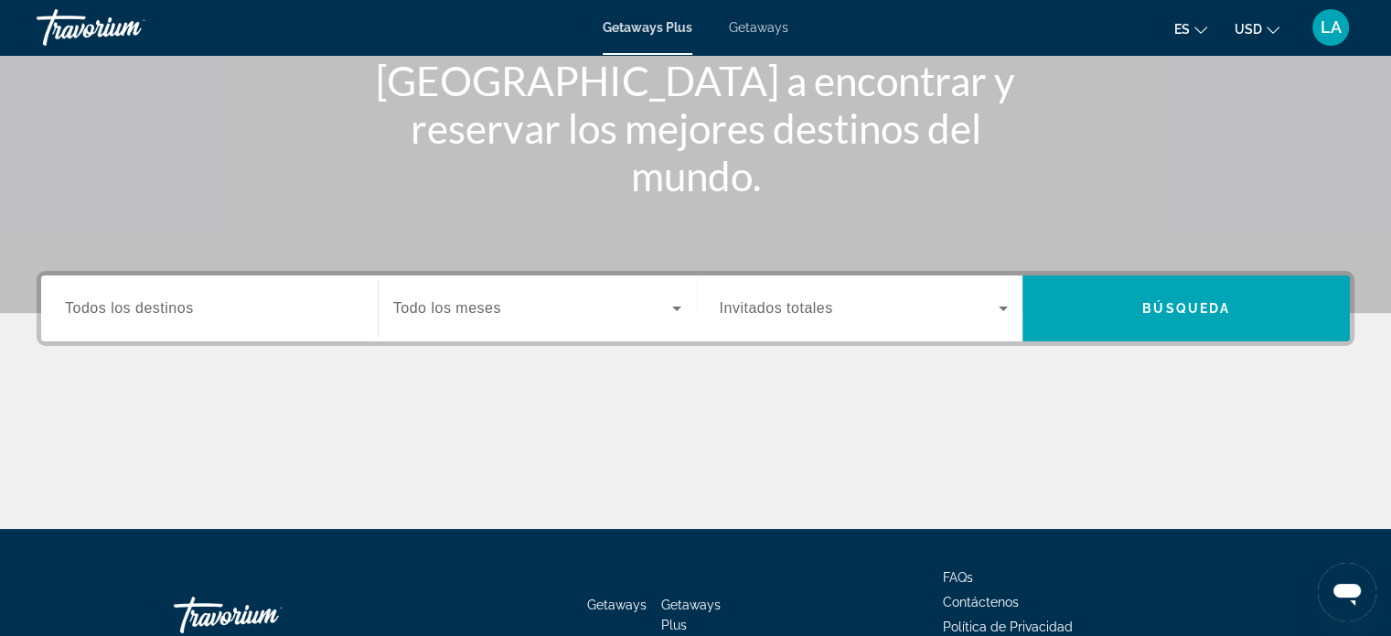
scroll to position [238, 0]
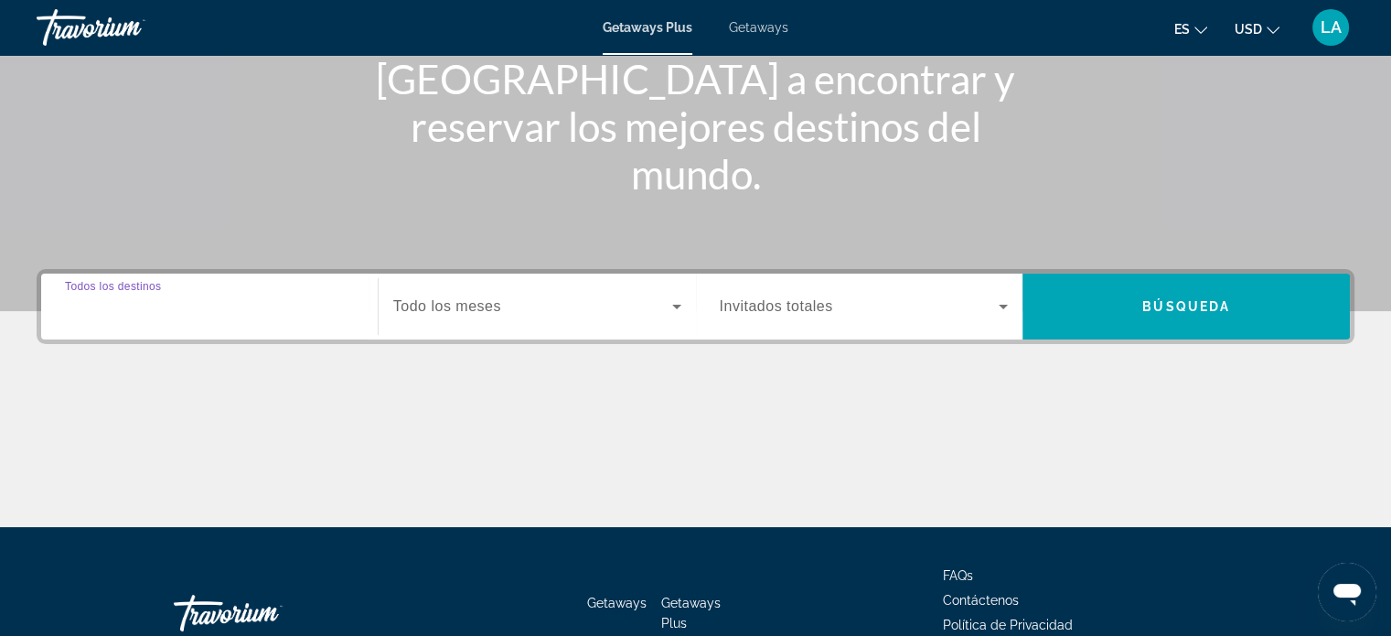
click at [95, 296] on input "Destination Todos los destinos" at bounding box center [209, 307] width 289 height 22
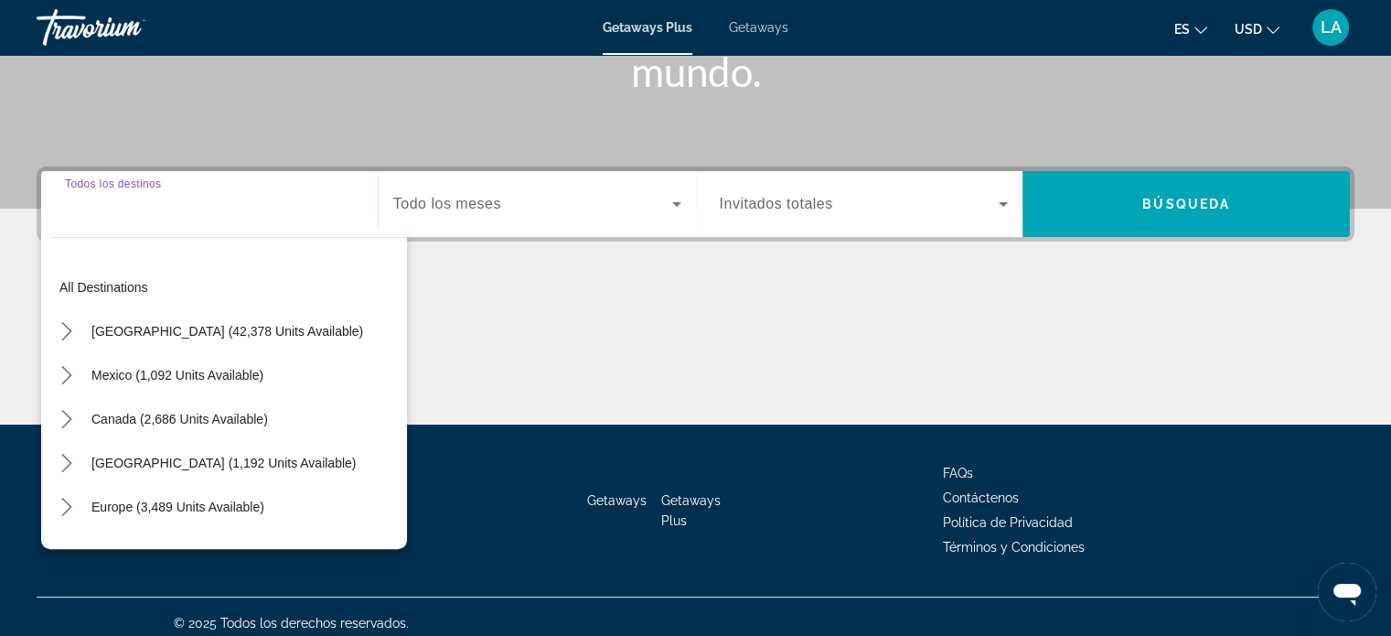
scroll to position [352, 0]
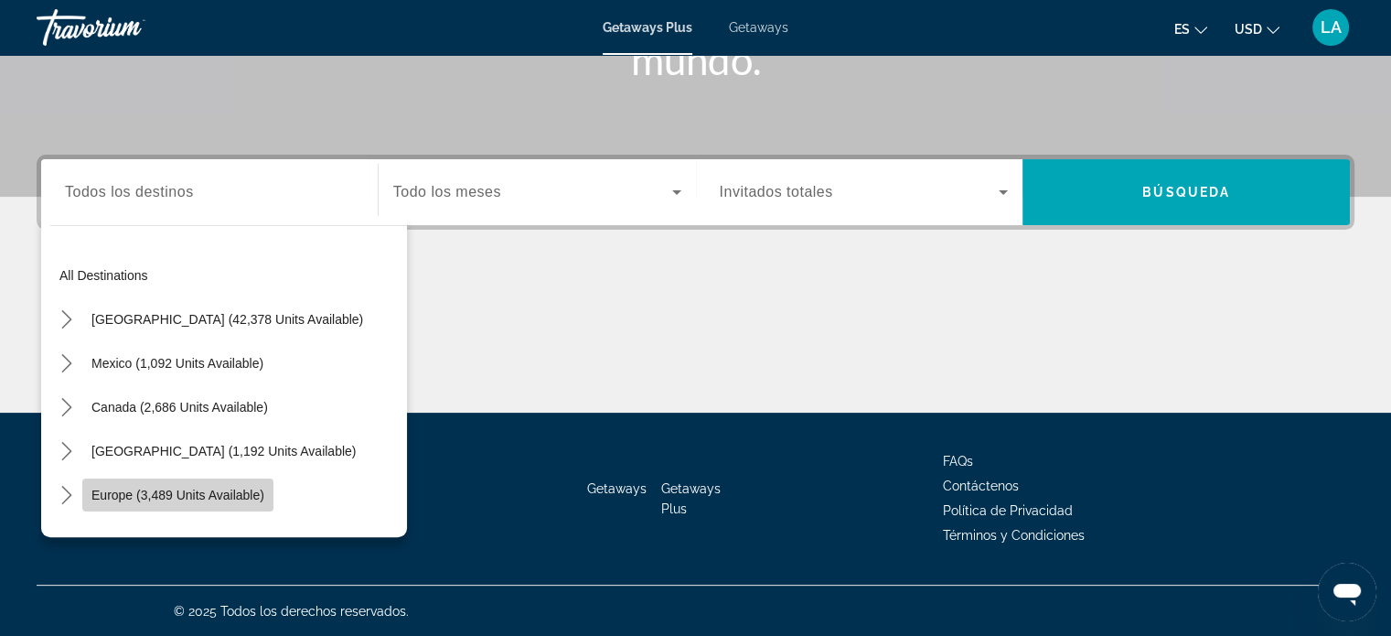
click at [256, 490] on span "Europe (3,489 units available)" at bounding box center [177, 495] width 173 height 15
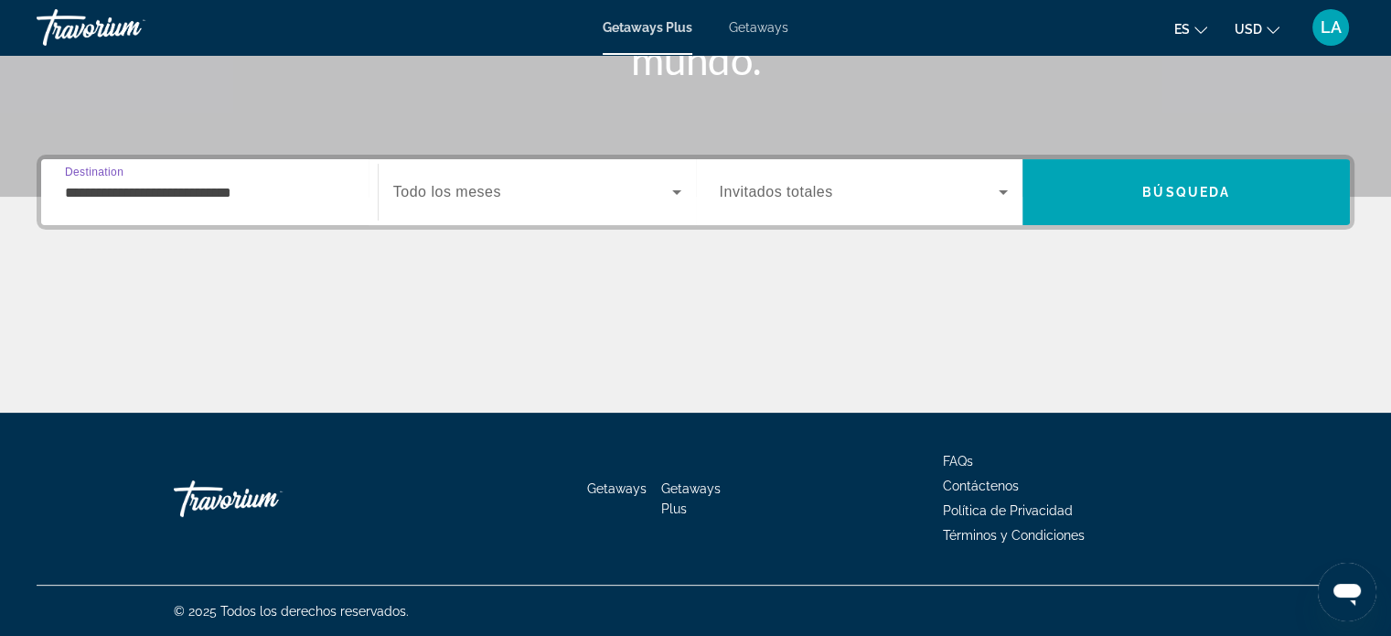
click at [302, 188] on input "**********" at bounding box center [209, 193] width 289 height 22
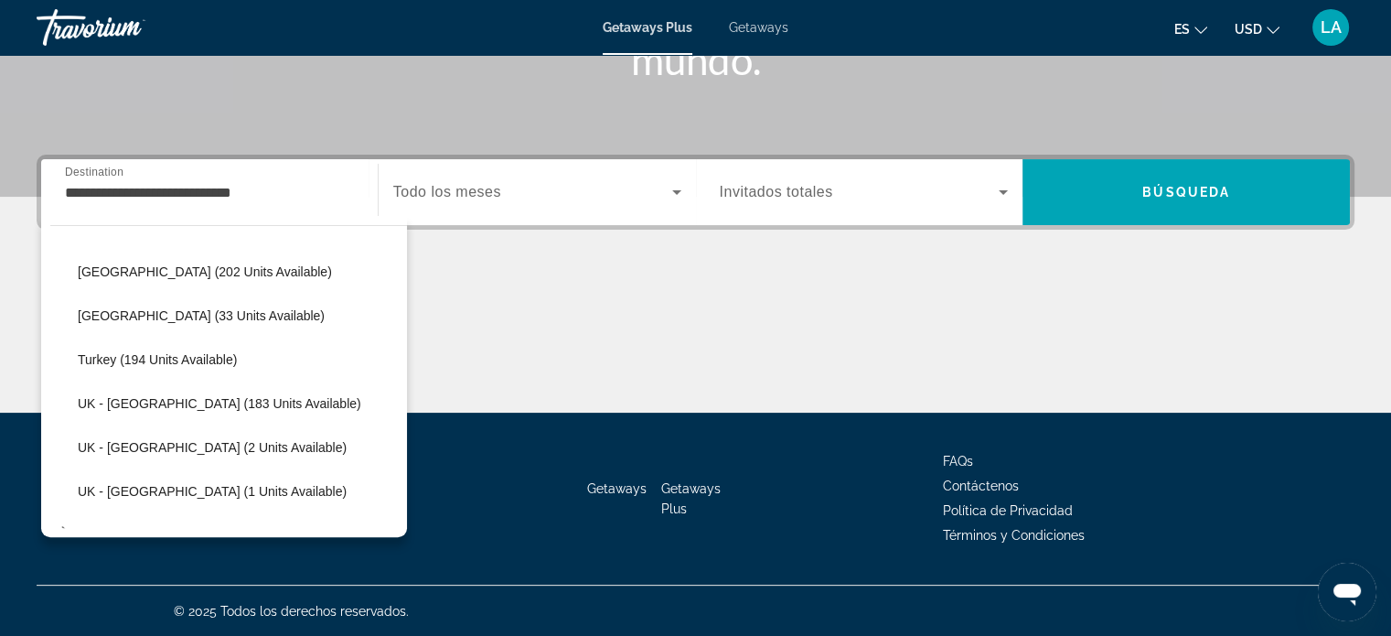
scroll to position [889, 0]
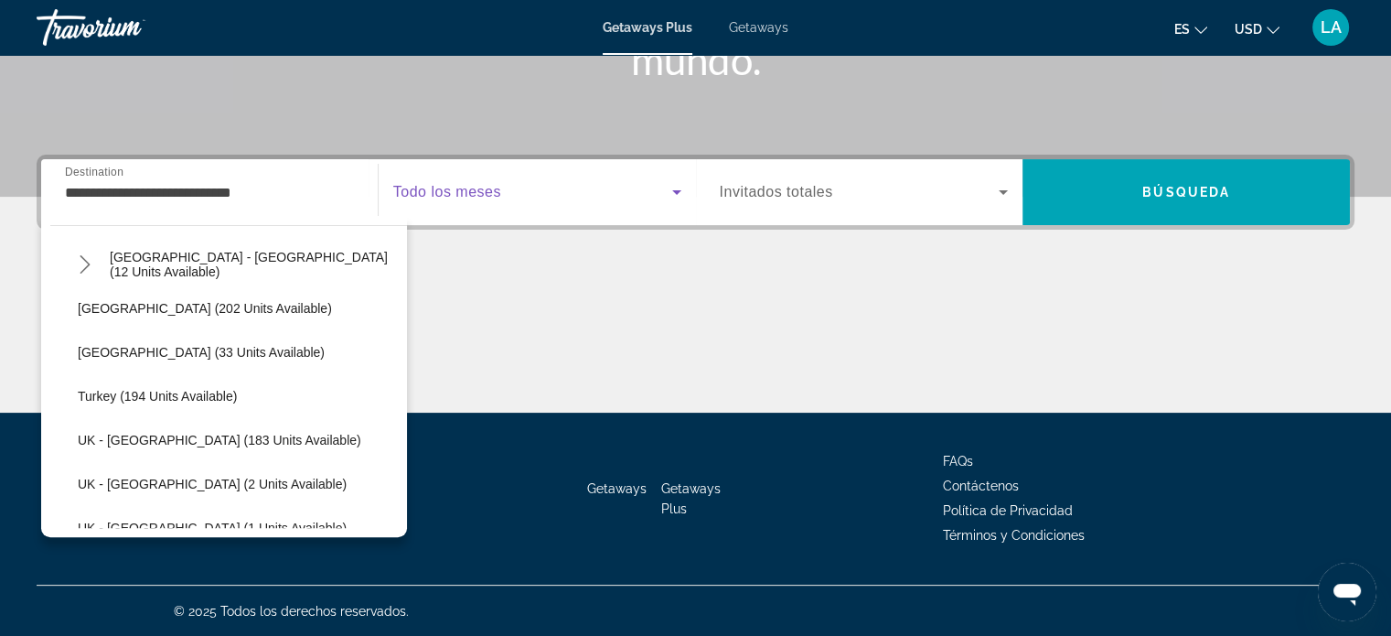
click at [677, 188] on icon "Search widget" at bounding box center [677, 192] width 22 height 22
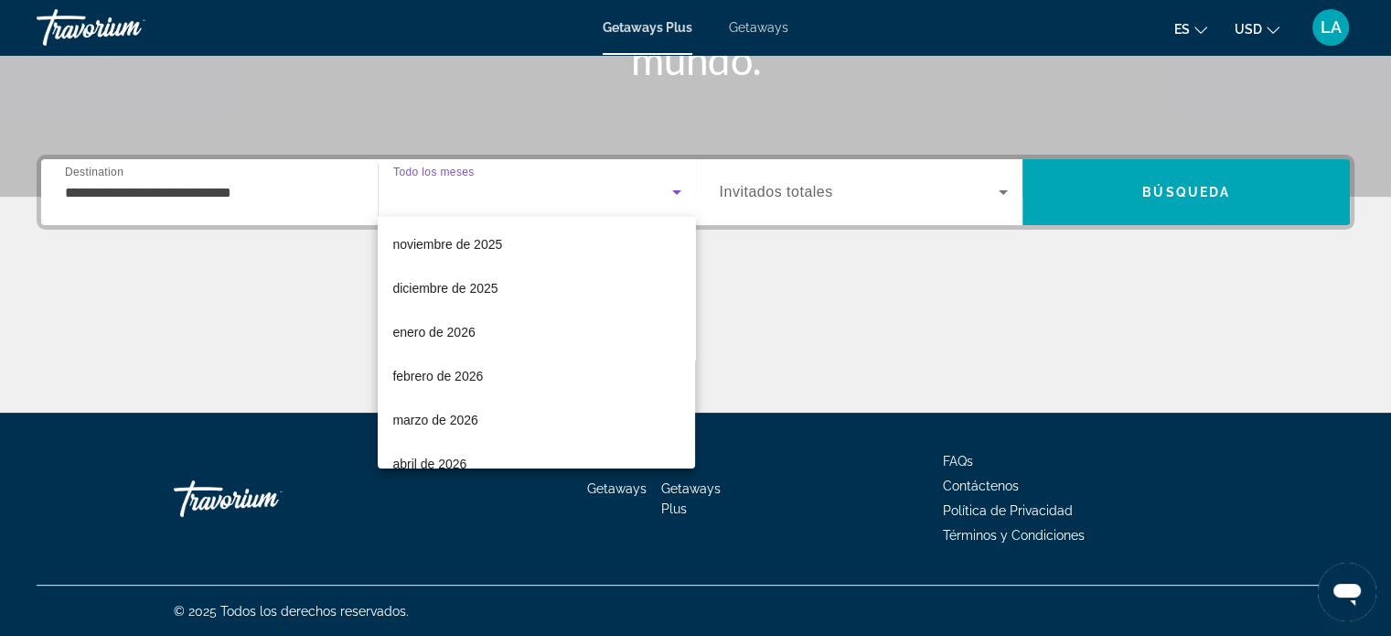
scroll to position [97, 0]
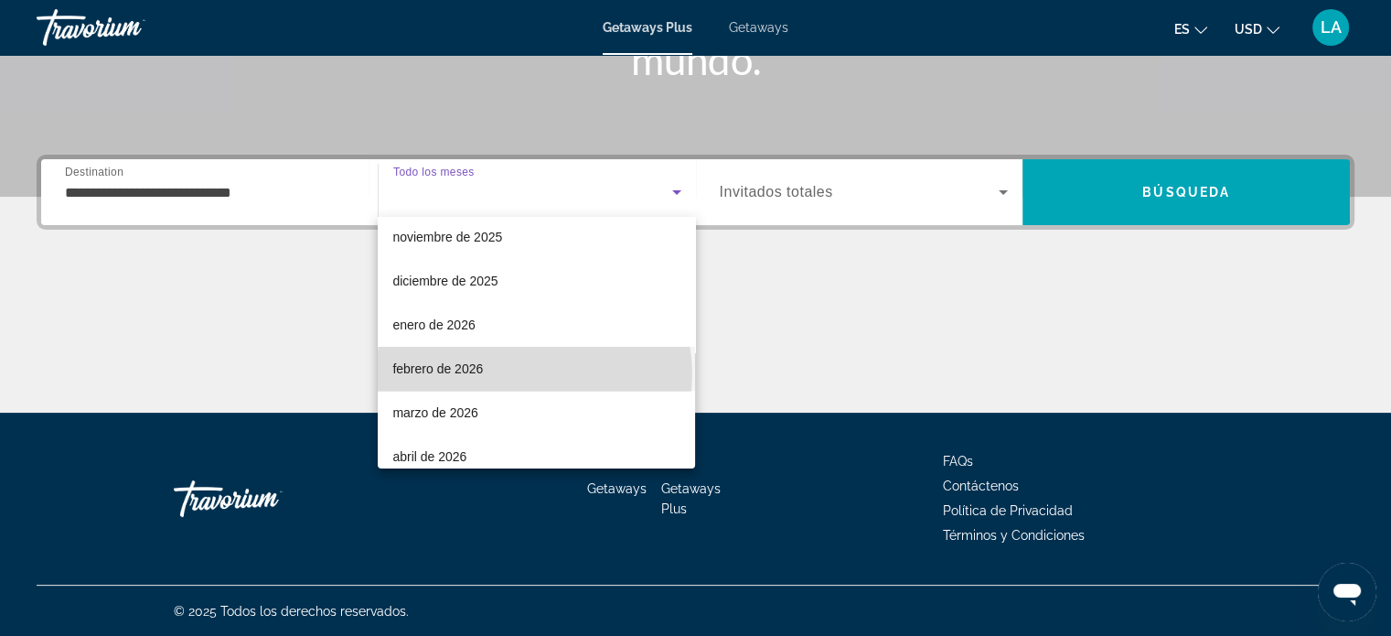
click at [534, 373] on mat-option "febrero de 2026" at bounding box center [536, 369] width 317 height 44
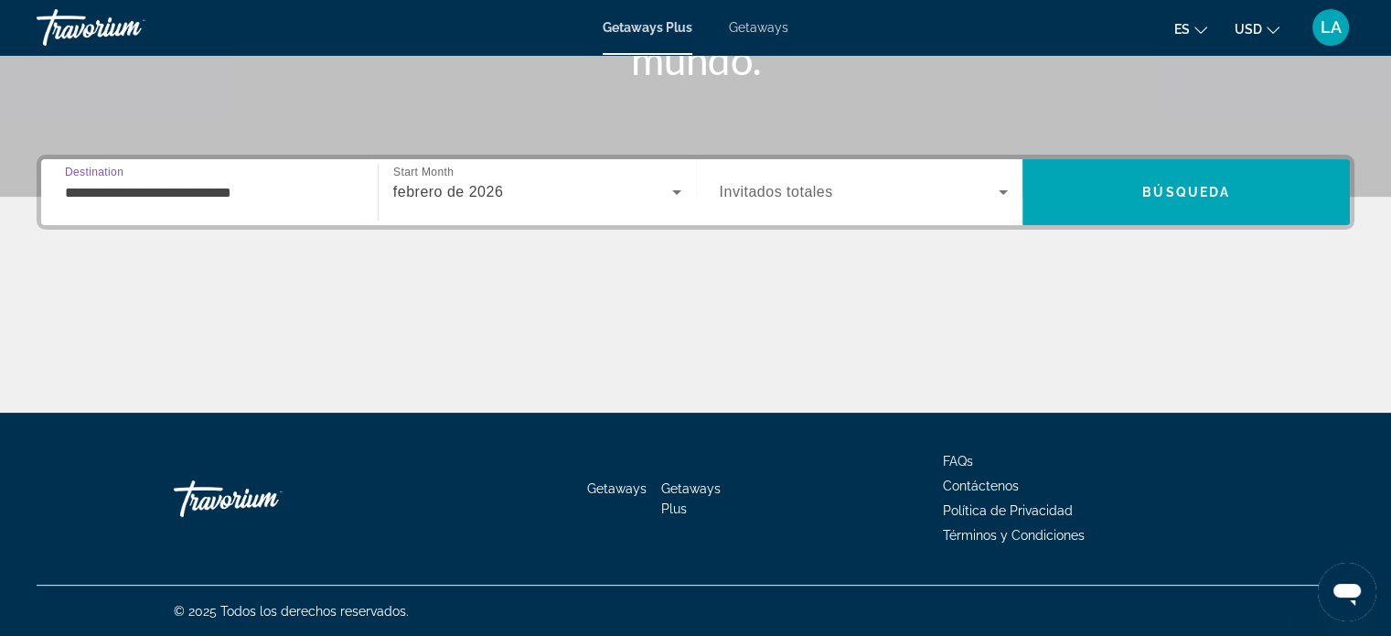
click at [160, 193] on input "**********" at bounding box center [209, 193] width 289 height 22
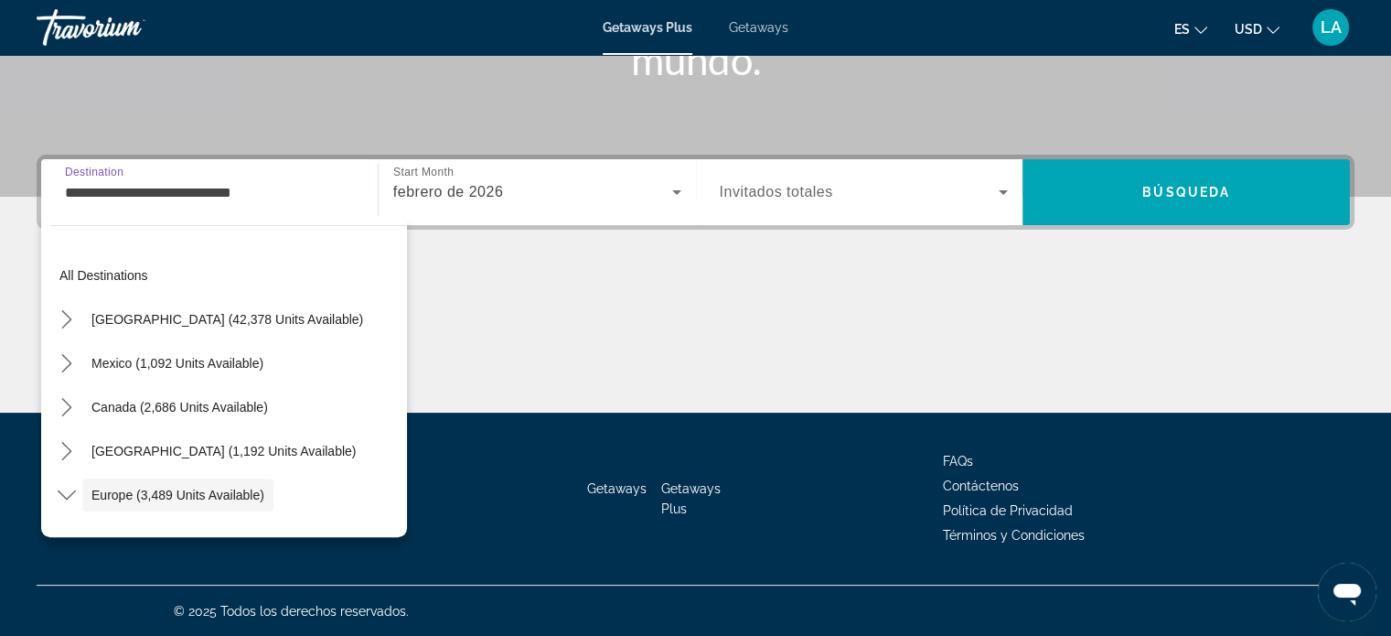
scroll to position [109, 0]
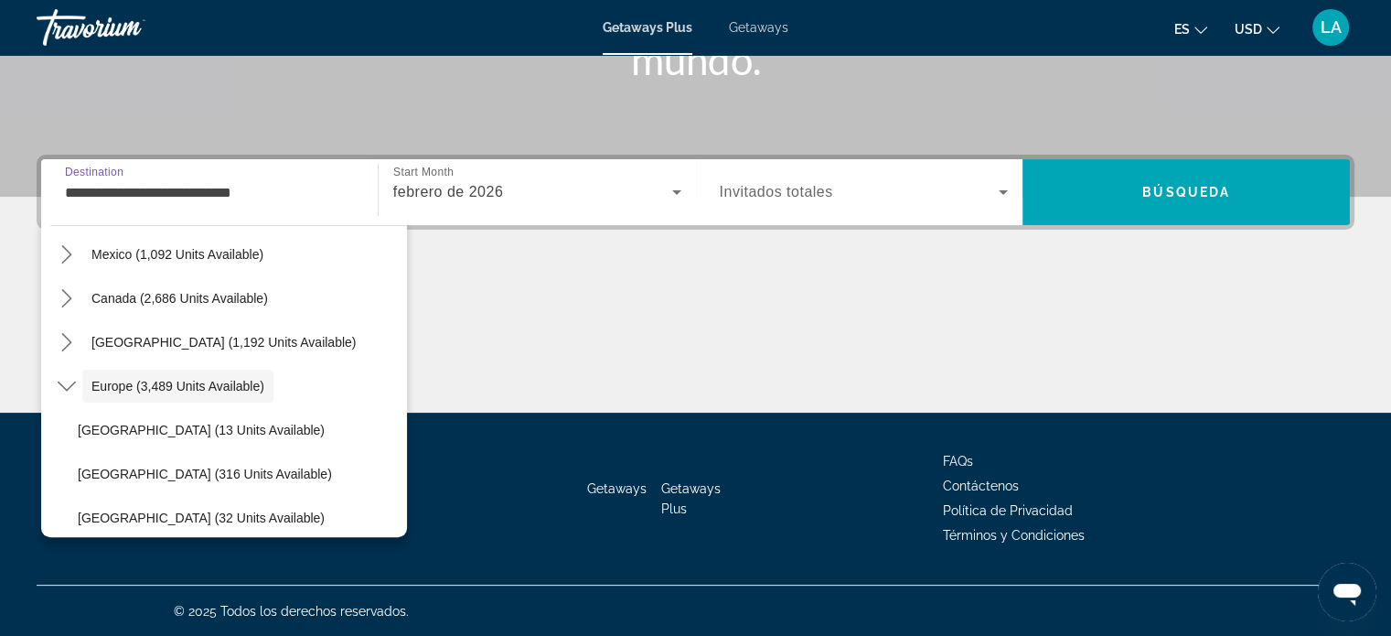
click at [160, 193] on input "**********" at bounding box center [209, 193] width 289 height 22
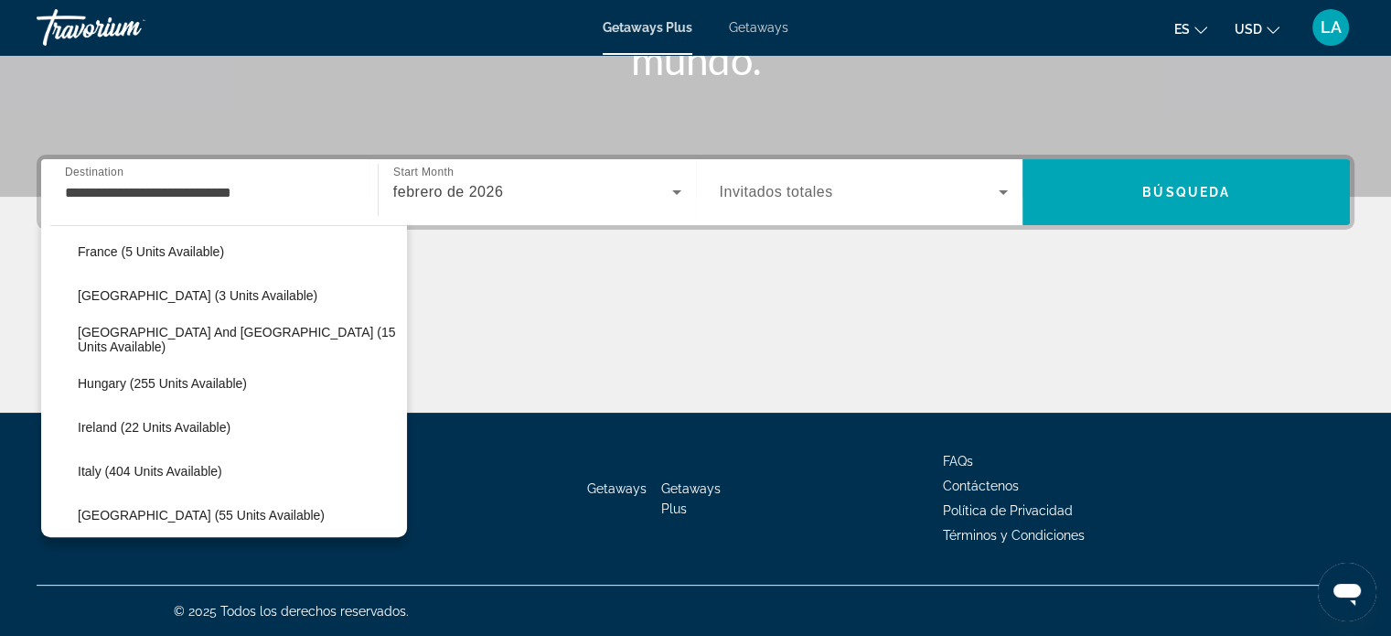
scroll to position [499, 0]
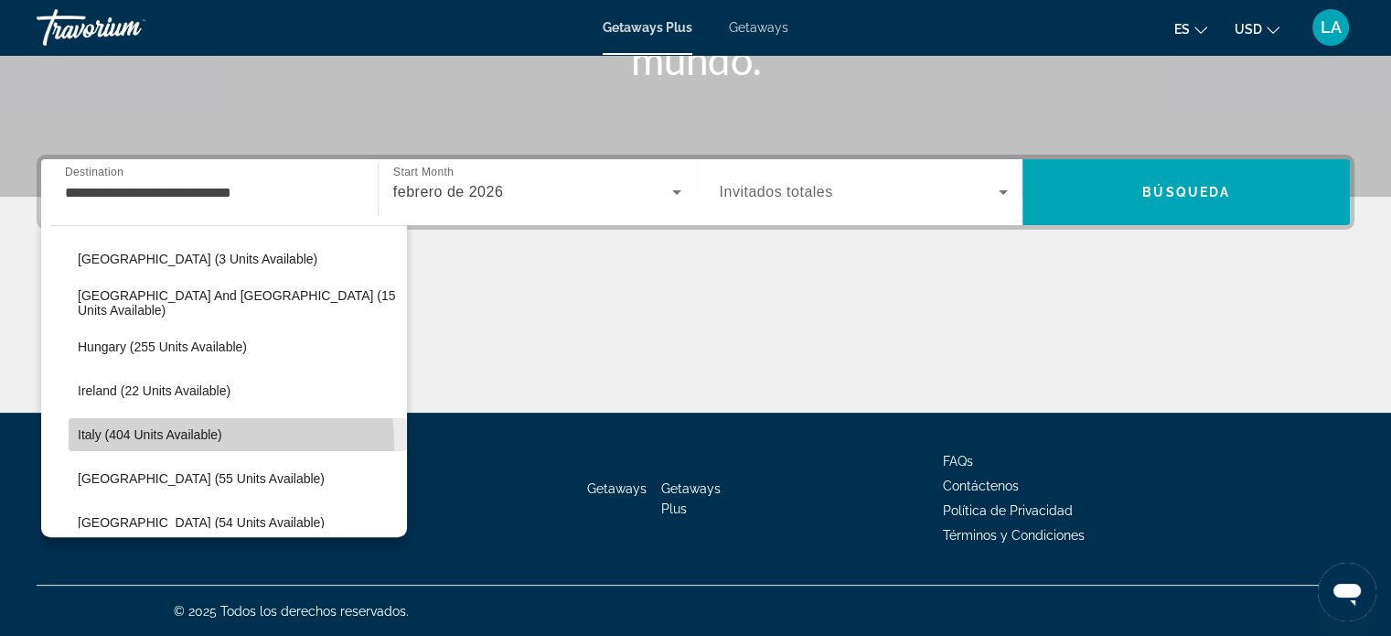
click at [187, 442] on span "Select destination: Italy (404 units available)" at bounding box center [238, 435] width 338 height 44
type input "**********"
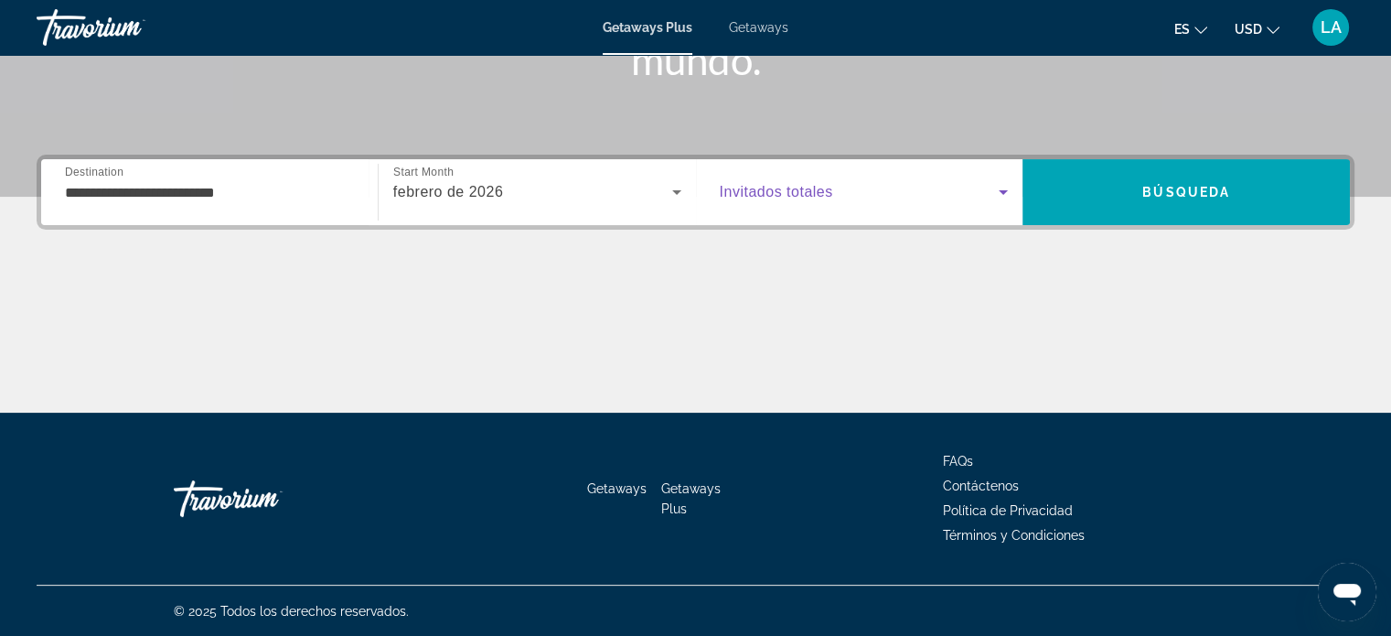
click at [1005, 194] on icon "Search widget" at bounding box center [1004, 192] width 22 height 22
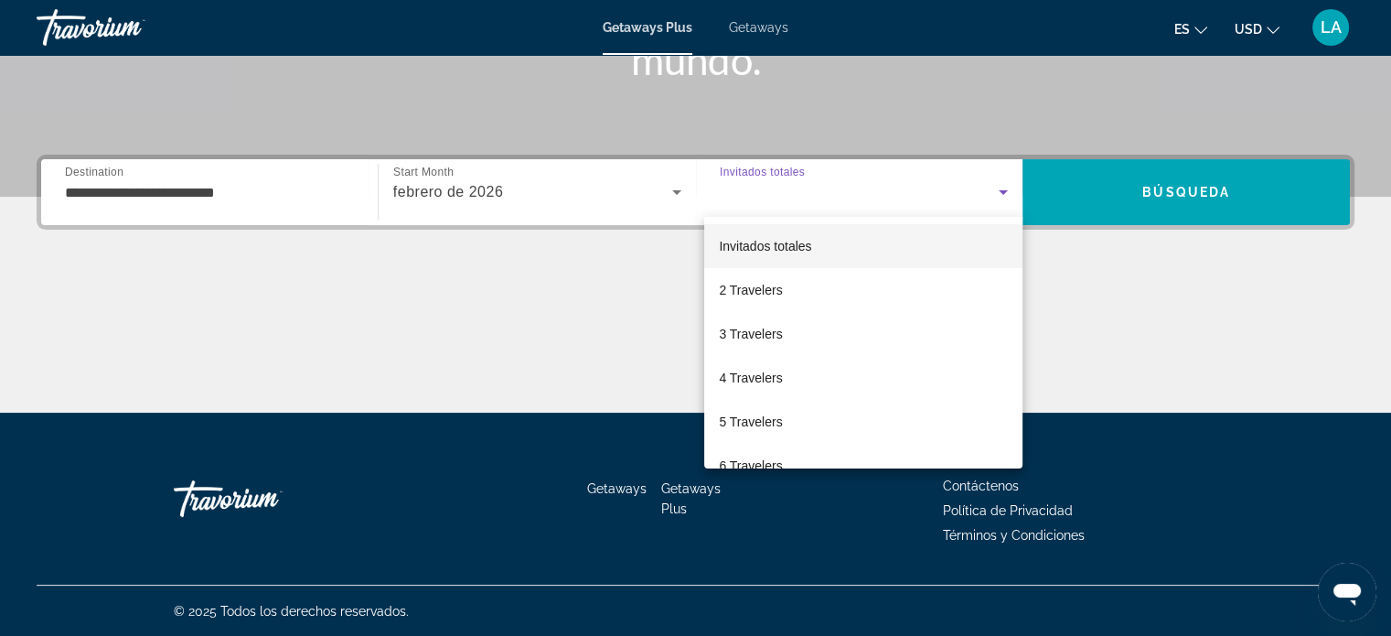
click at [1164, 185] on div at bounding box center [695, 318] width 1391 height 636
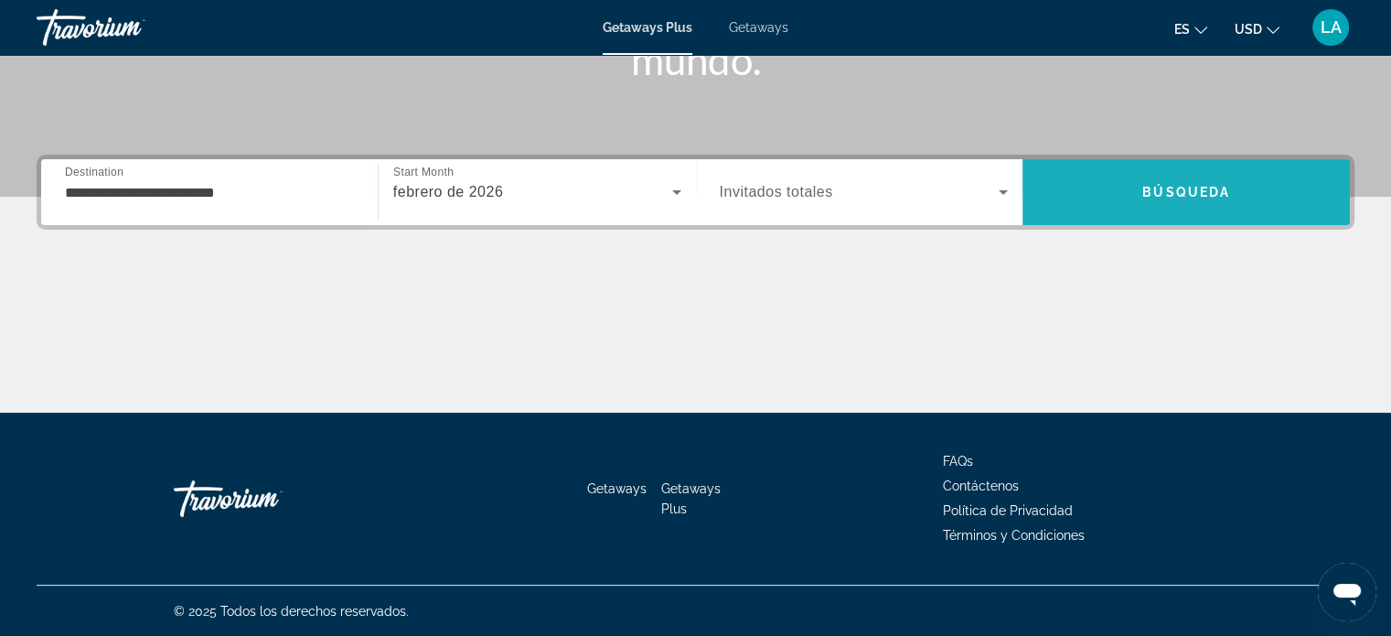
click at [1164, 185] on span "Búsqueda" at bounding box center [1187, 192] width 88 height 15
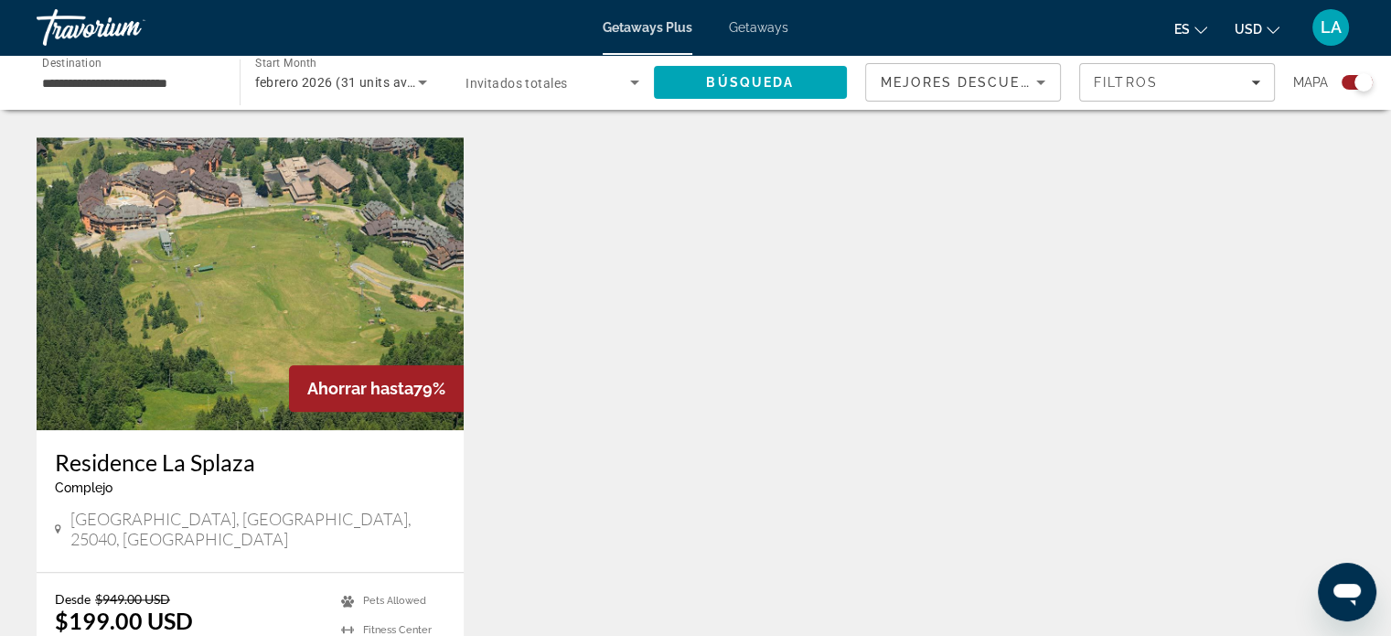
scroll to position [1976, 0]
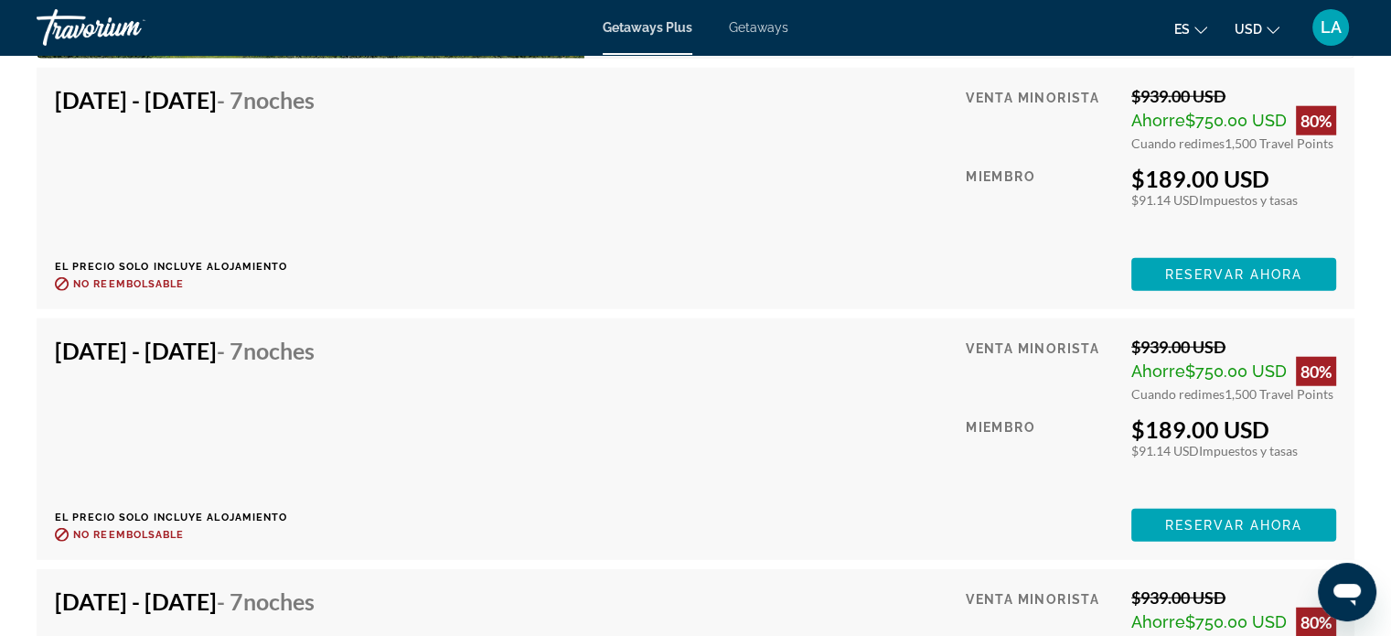
scroll to position [4731, 0]
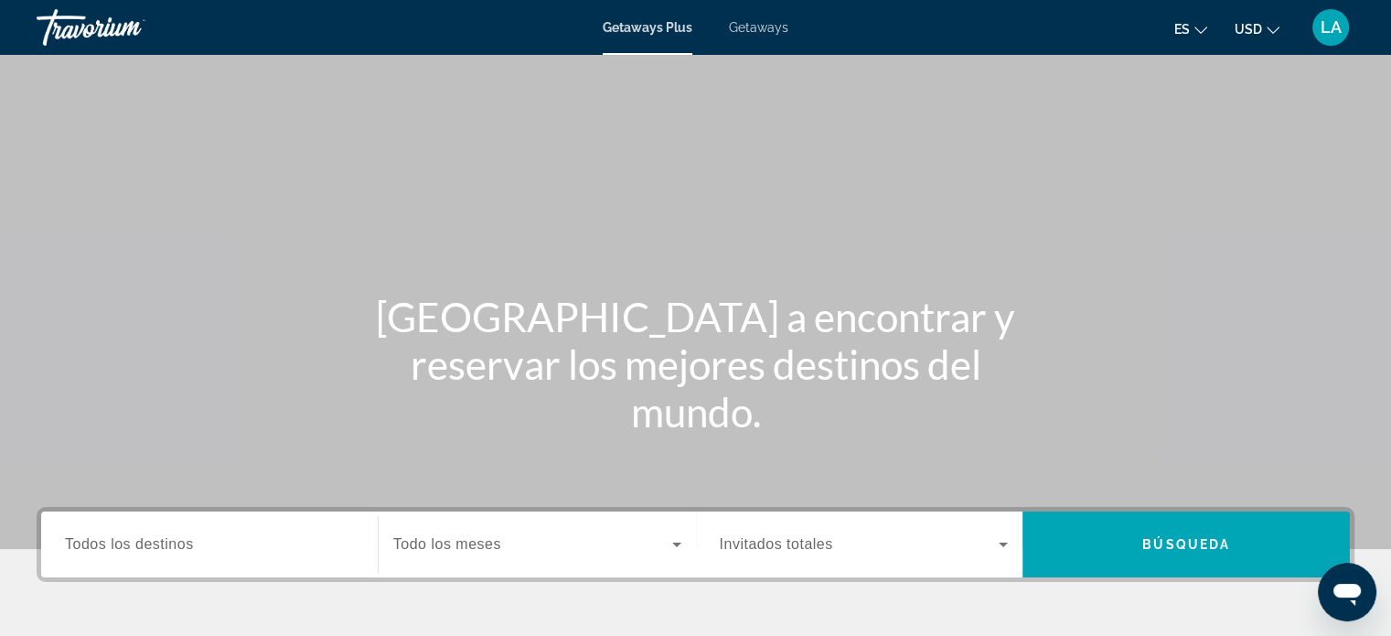
click at [175, 537] on span "Todos los destinos" at bounding box center [129, 544] width 129 height 16
click at [175, 537] on input "Destination Todos los destinos" at bounding box center [209, 545] width 289 height 22
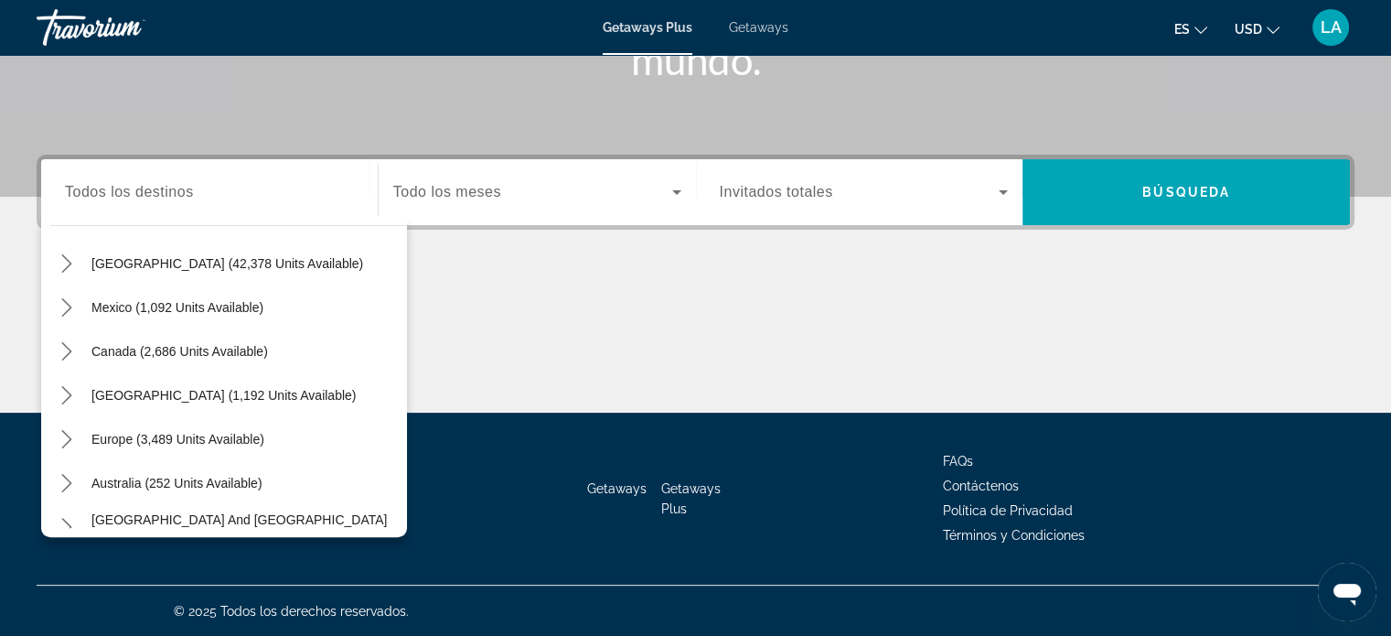
scroll to position [55, 0]
click at [164, 442] on span "Europe (3,489 units available)" at bounding box center [177, 440] width 173 height 15
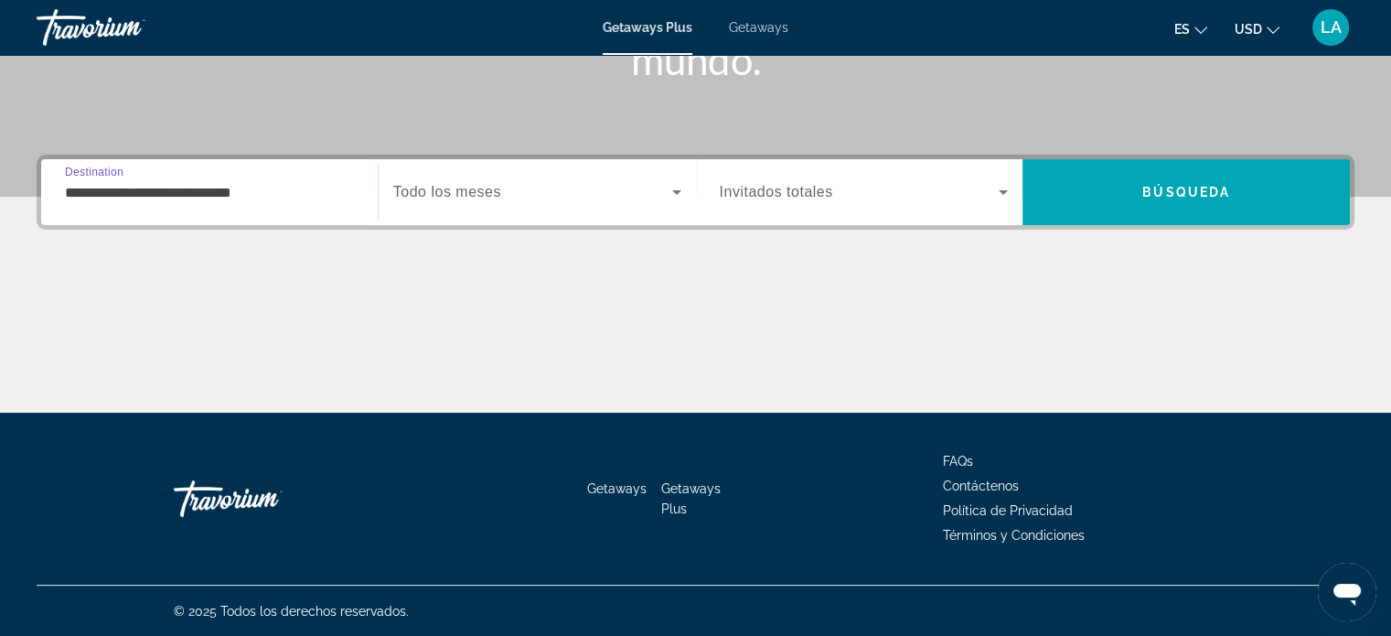
click at [300, 189] on input "**********" at bounding box center [209, 193] width 289 height 22
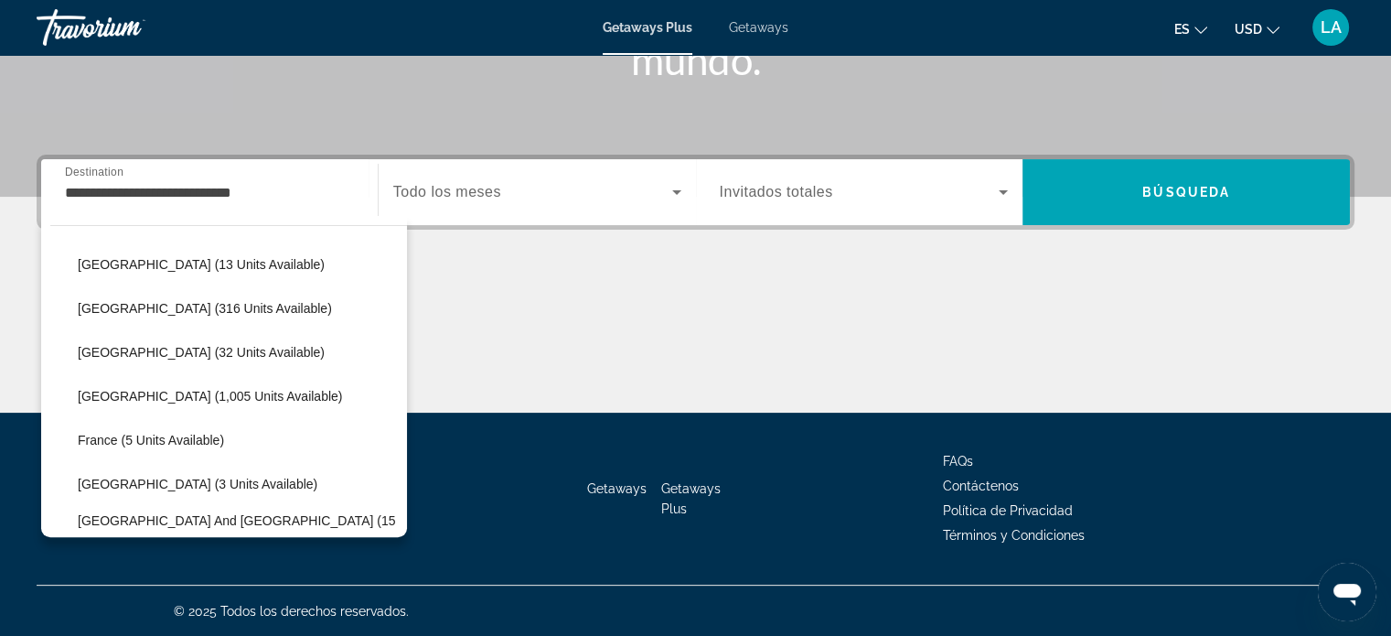
scroll to position [292, 0]
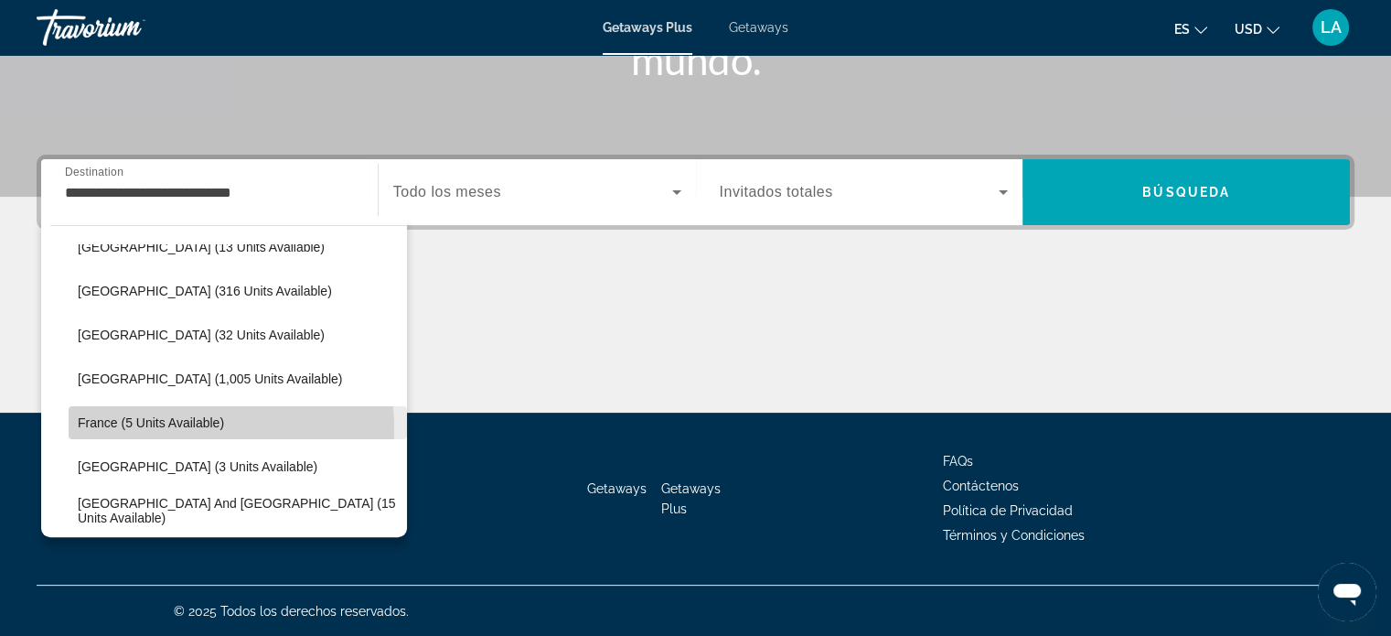
click at [168, 426] on span "France (5 units available)" at bounding box center [151, 422] width 146 height 15
type input "**********"
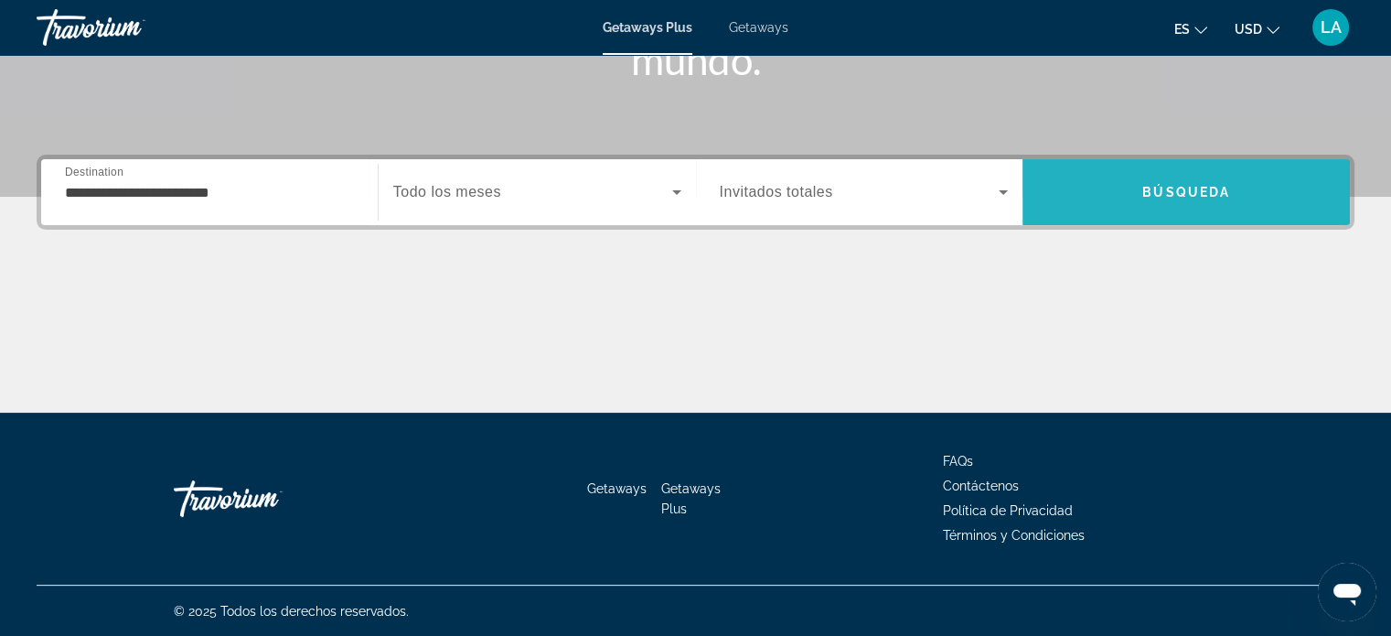
click at [1116, 177] on span "Search" at bounding box center [1186, 192] width 327 height 44
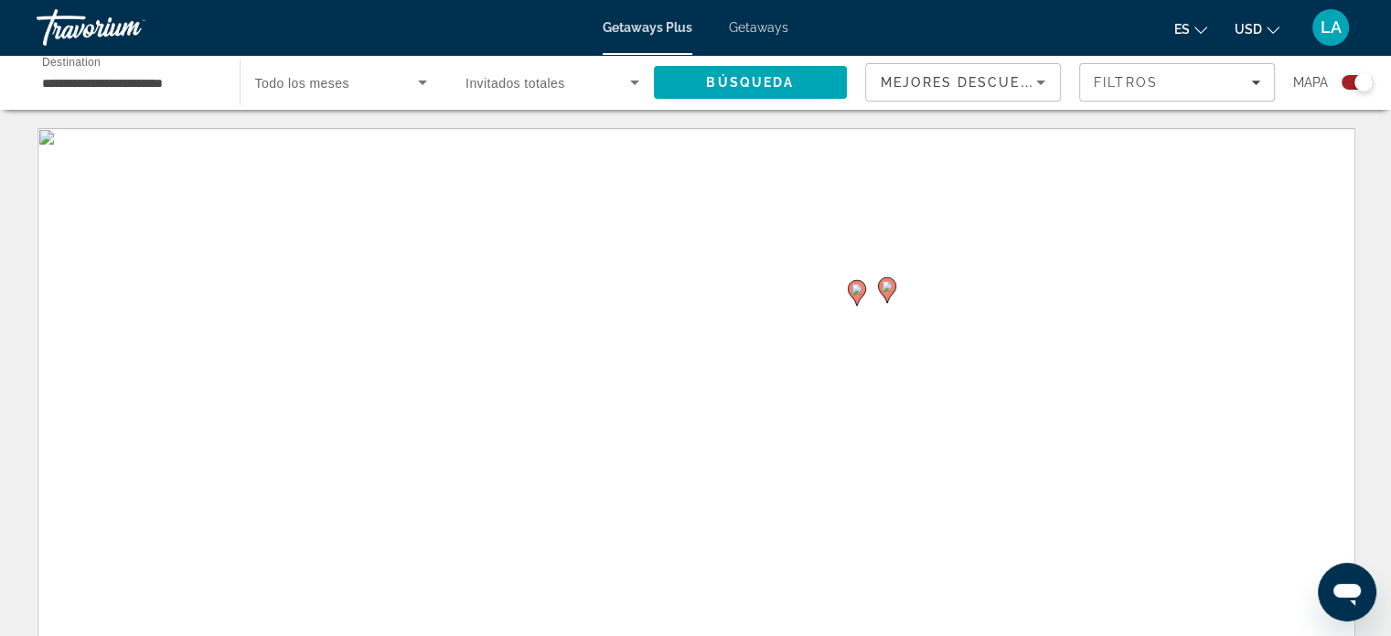
click at [1116, 177] on div "Para activar la función de arrastre con el teclado, pulsa Alt + Intro. Cuando h…" at bounding box center [696, 402] width 1318 height 549
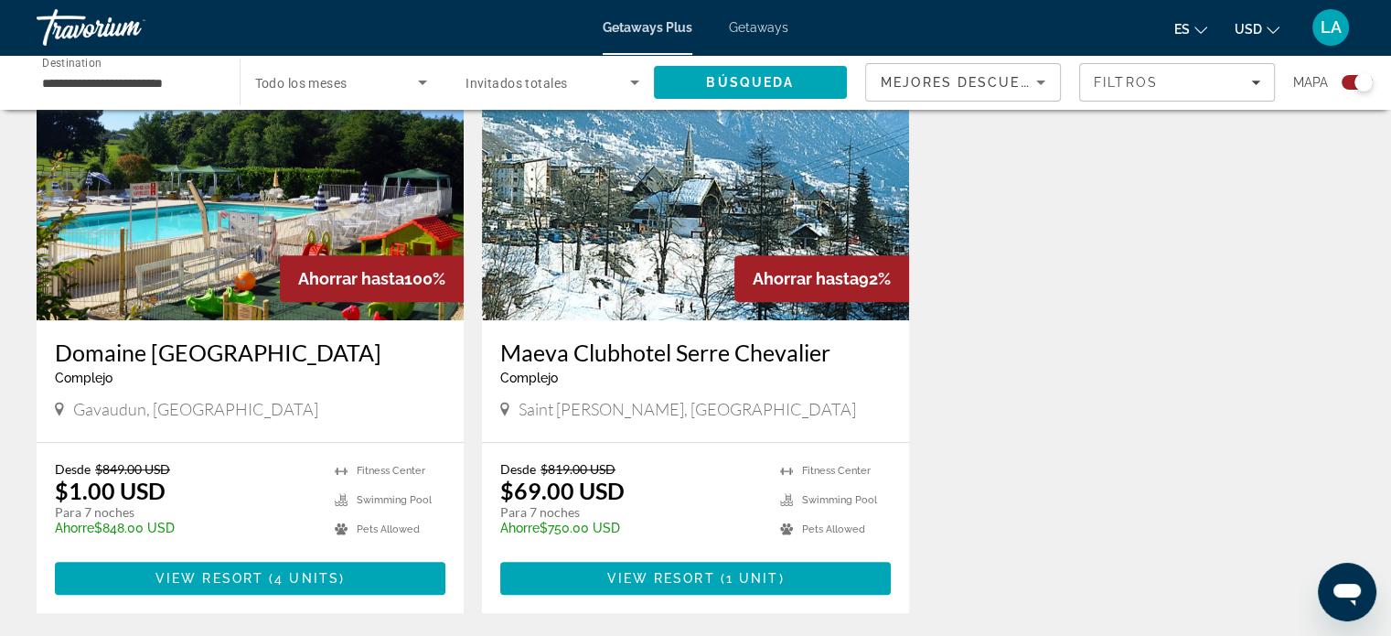
scroll to position [732, 0]
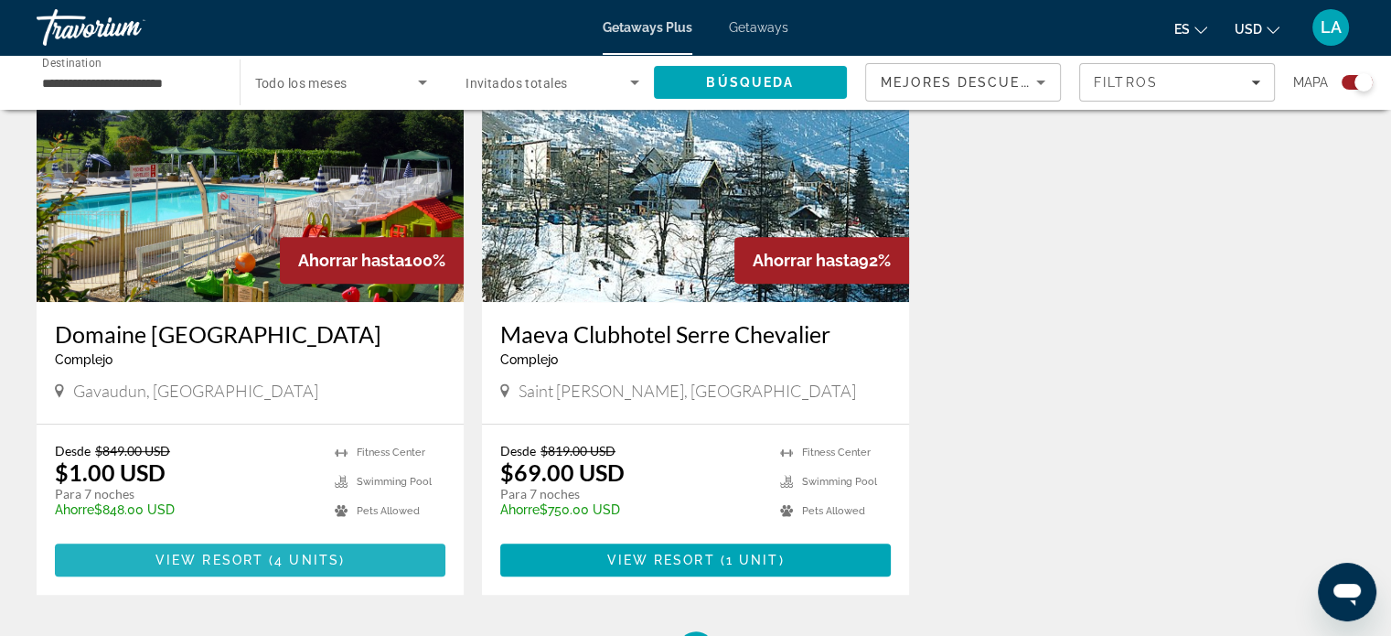
click at [231, 554] on span "View Resort" at bounding box center [210, 560] width 108 height 15
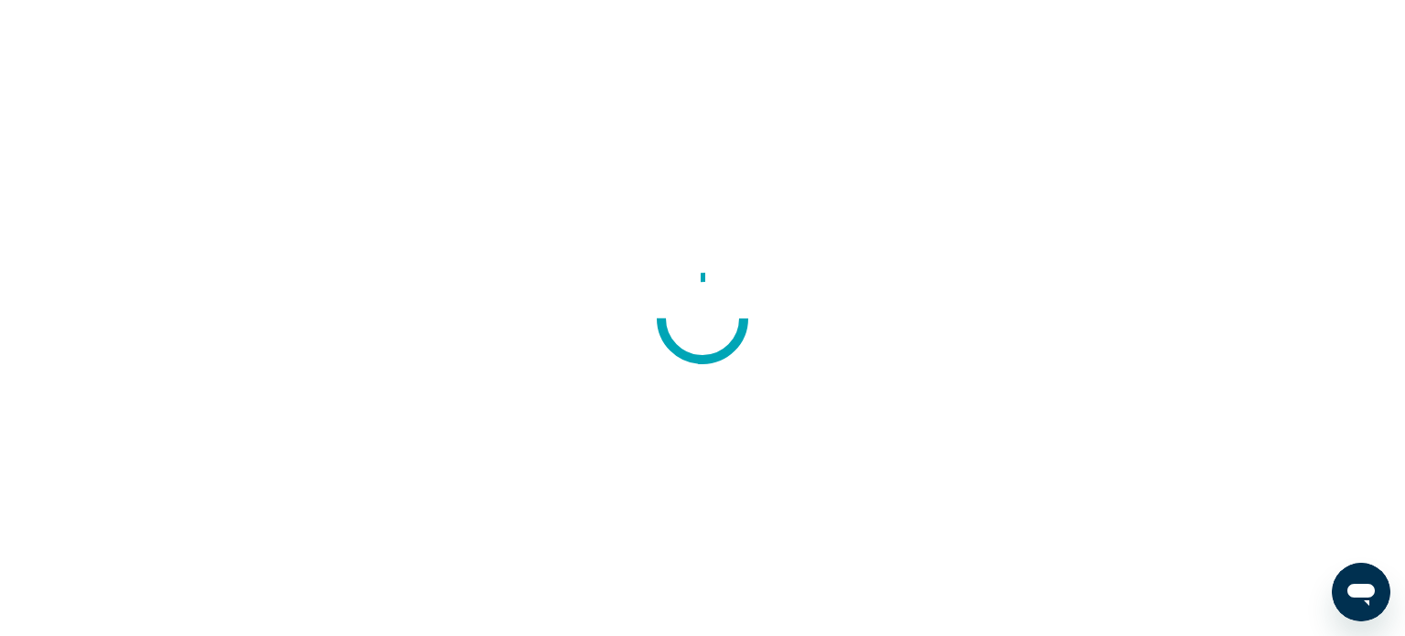
click at [102, 311] on div at bounding box center [702, 318] width 1405 height 636
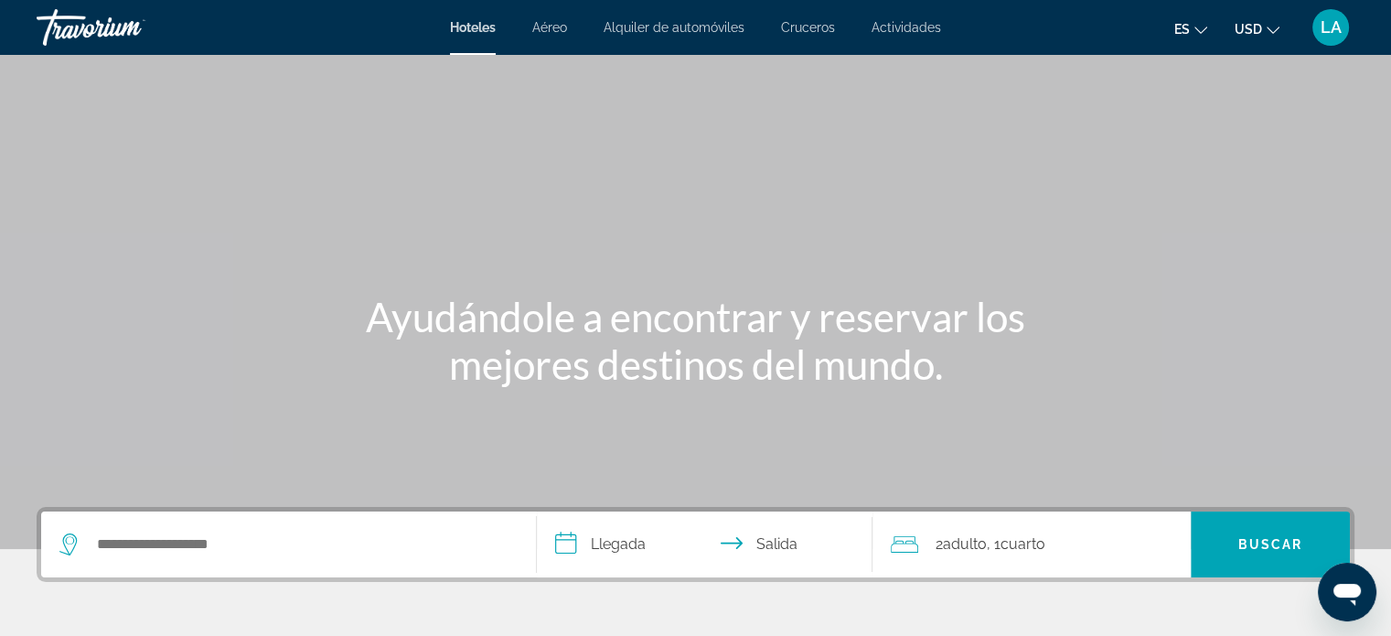
click at [549, 25] on span "Aéreo" at bounding box center [549, 27] width 35 height 15
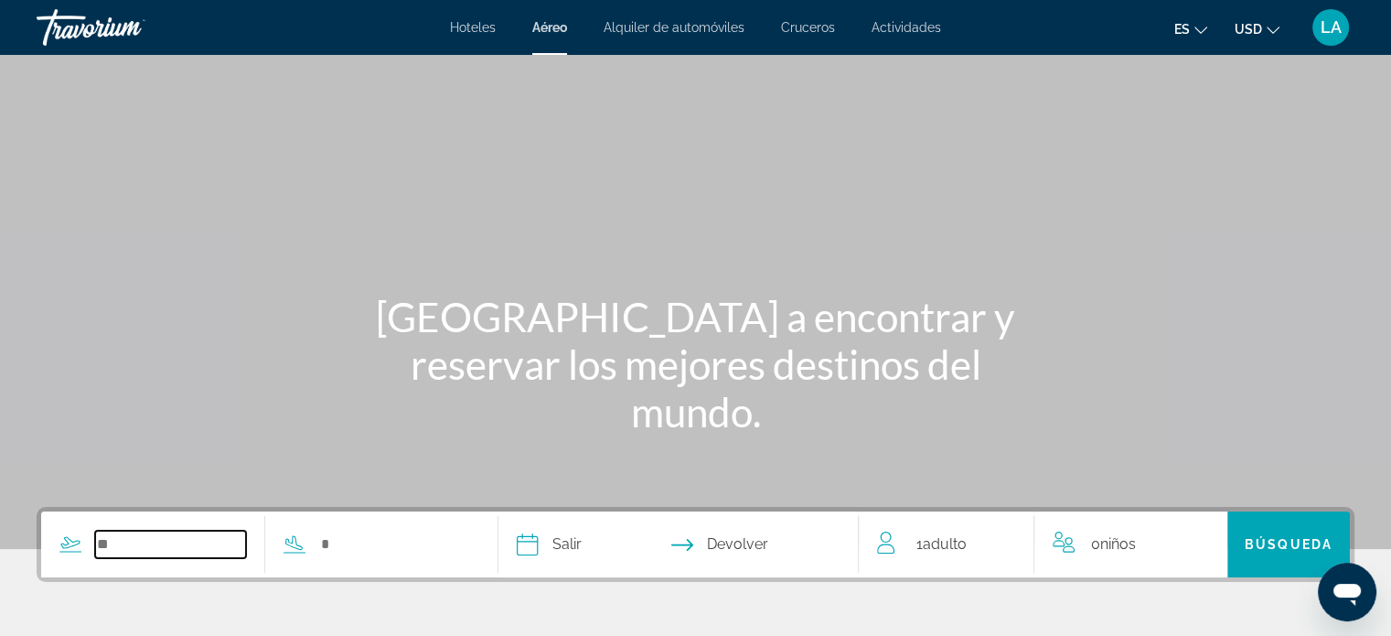
click at [134, 545] on input "Search widget" at bounding box center [170, 544] width 151 height 27
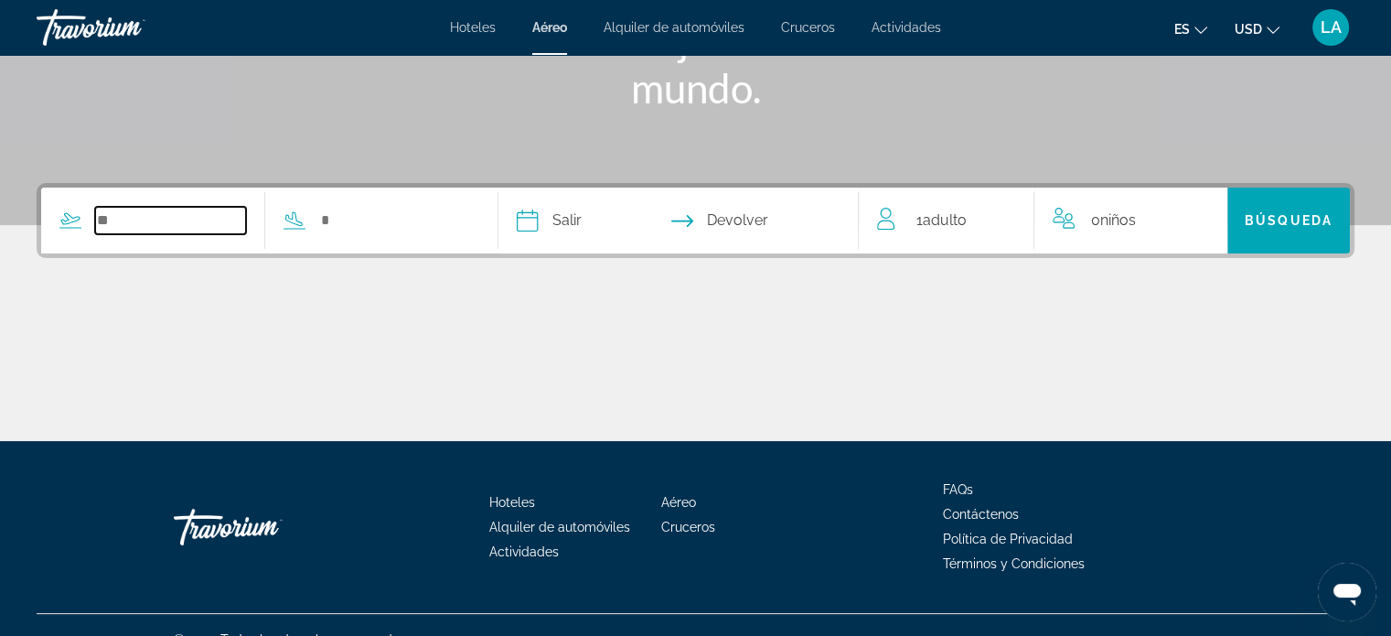
scroll to position [352, 0]
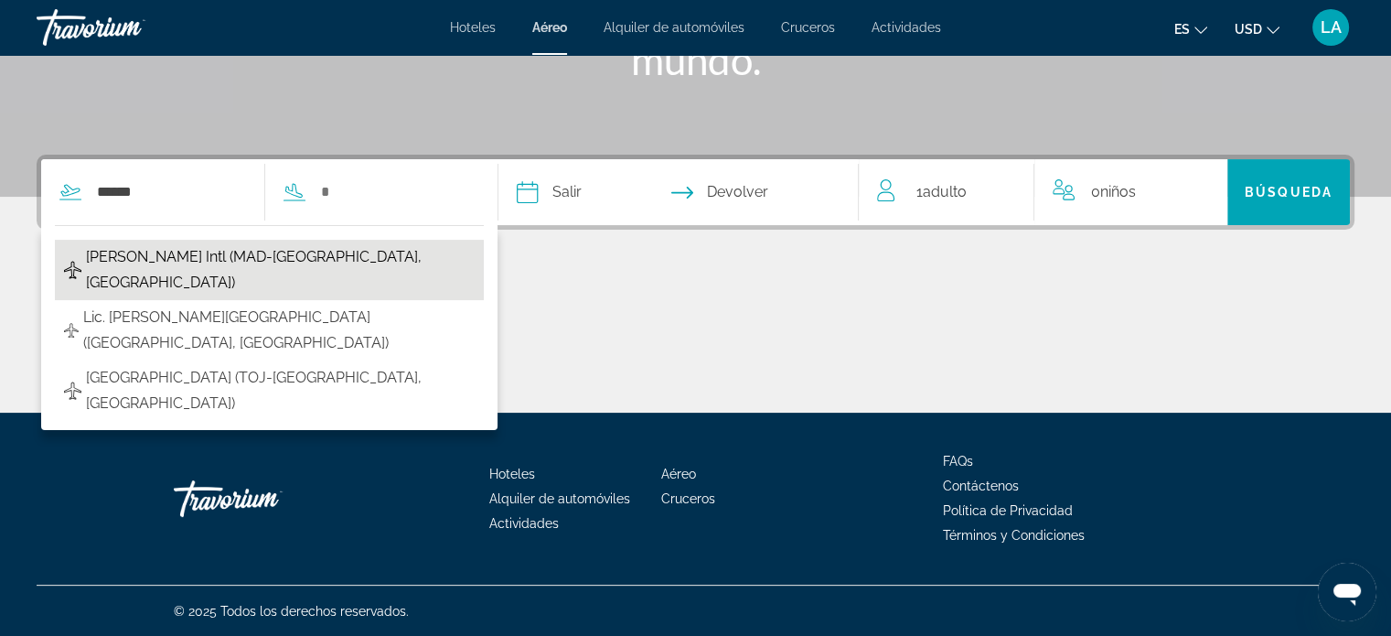
click at [226, 257] on span "[PERSON_NAME] Intl (MAD-[GEOGRAPHIC_DATA], [GEOGRAPHIC_DATA])" at bounding box center [280, 269] width 389 height 51
type input "**********"
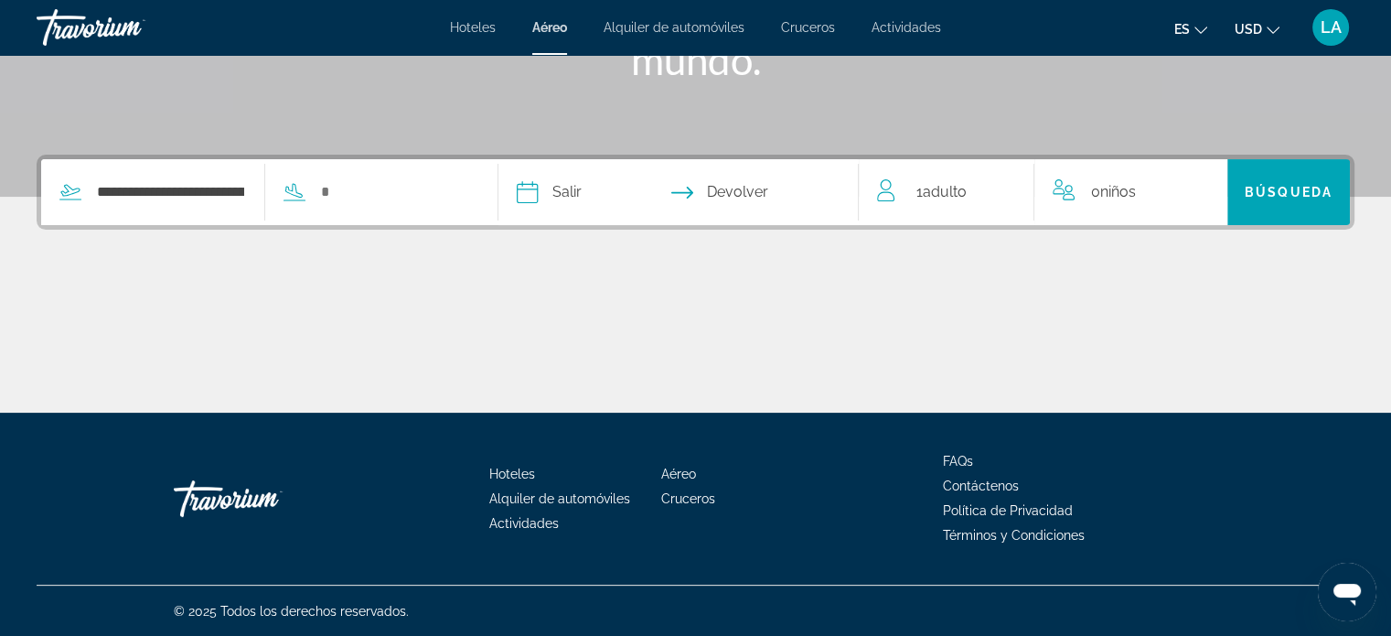
click at [321, 191] on div "Search widget" at bounding box center [367, 191] width 205 height 27
click at [355, 193] on input "Search widget" at bounding box center [394, 191] width 151 height 27
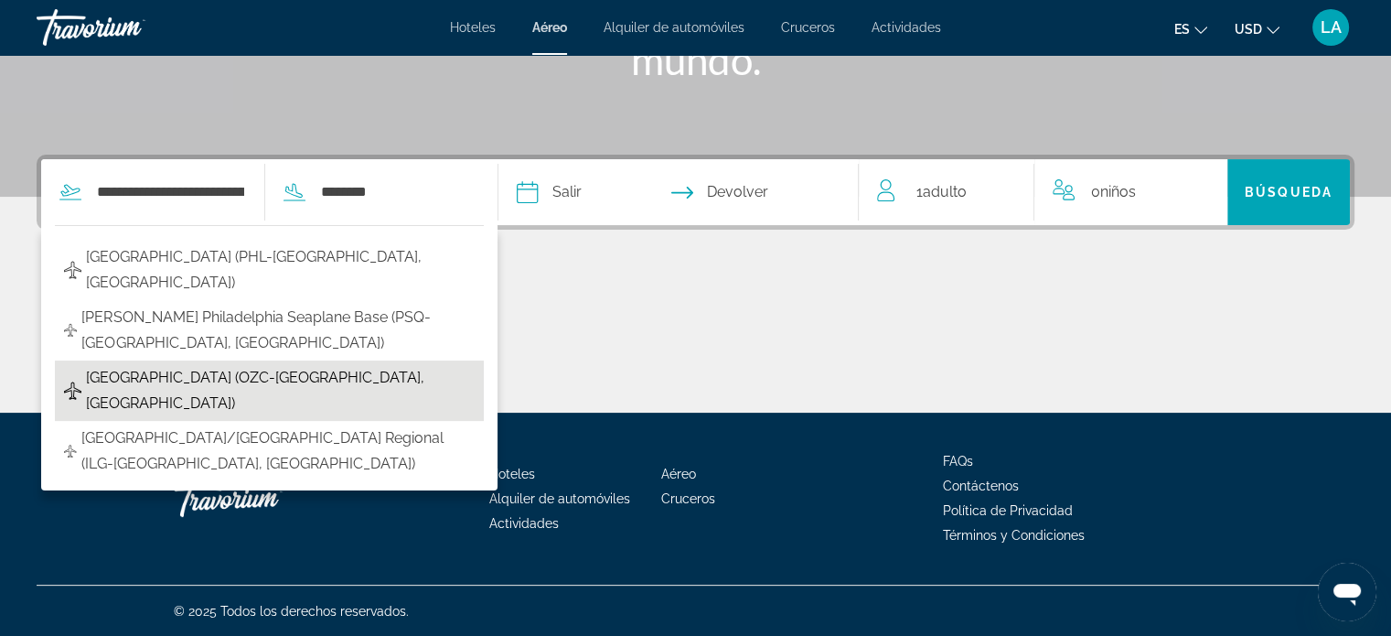
click at [304, 381] on span "[GEOGRAPHIC_DATA] (OZC-[GEOGRAPHIC_DATA], [GEOGRAPHIC_DATA])" at bounding box center [280, 390] width 389 height 51
type input "**********"
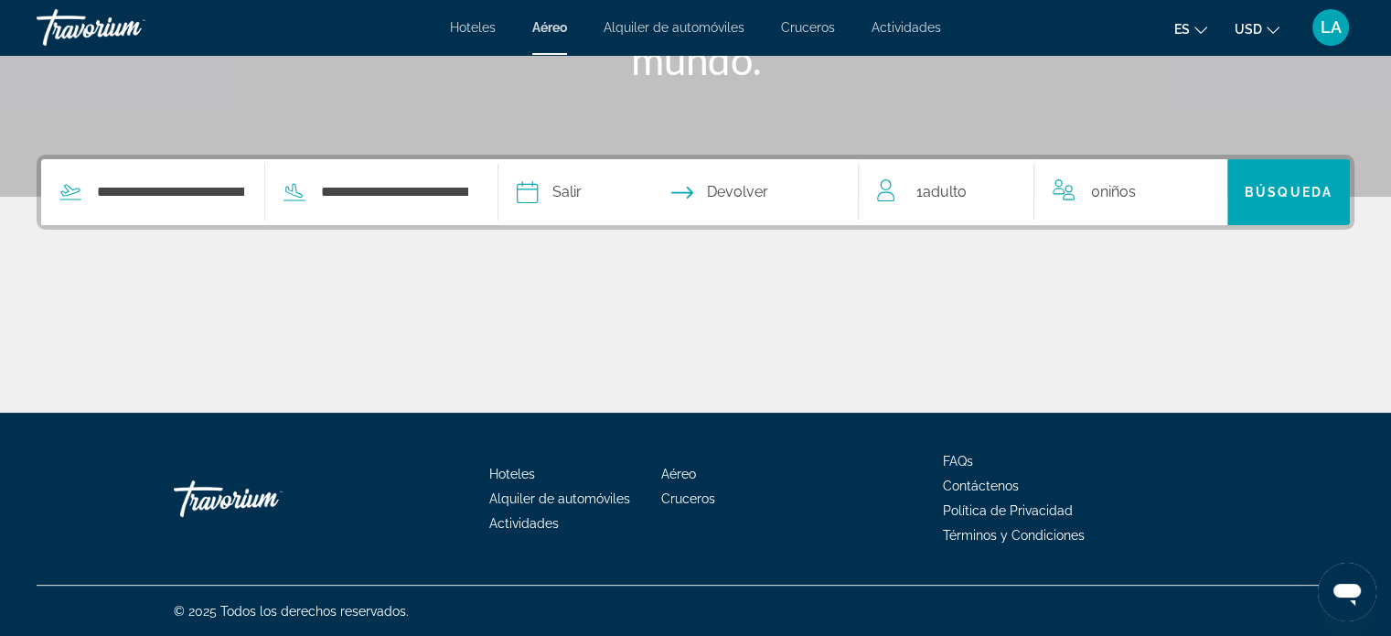
click at [563, 190] on input "Depart date" at bounding box center [601, 194] width 178 height 71
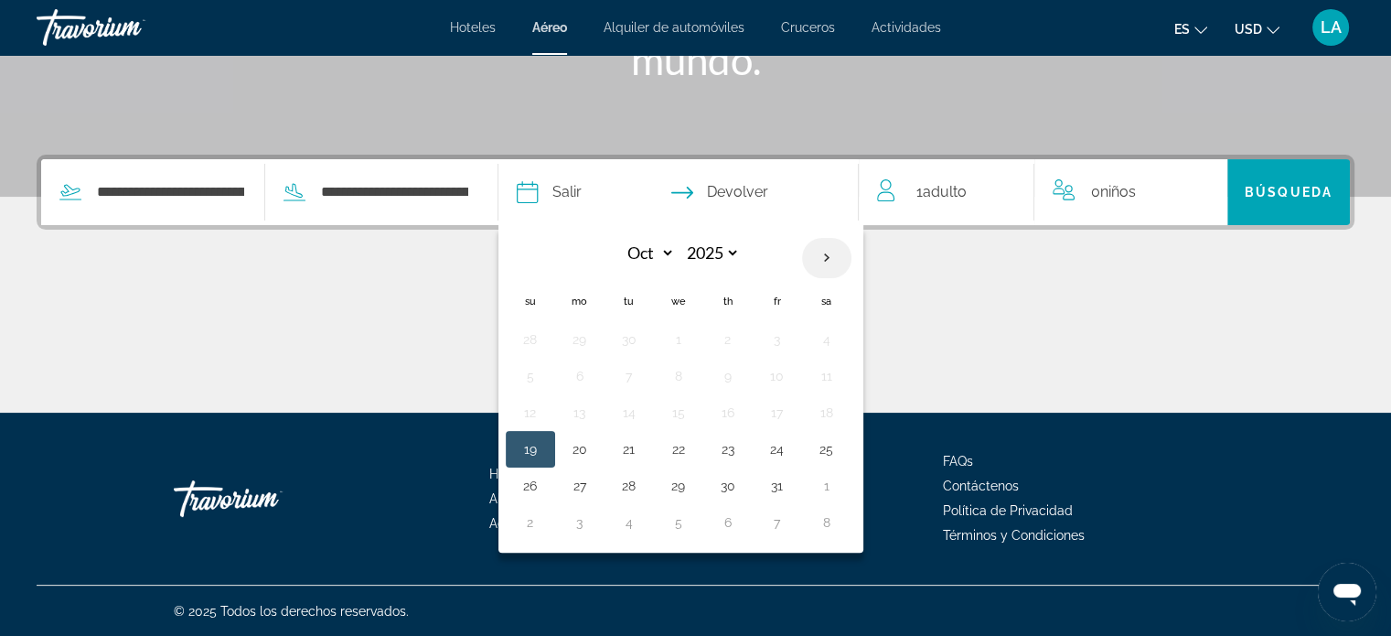
click at [852, 259] on th "Next month" at bounding box center [826, 258] width 49 height 40
select select "*"
select select "****"
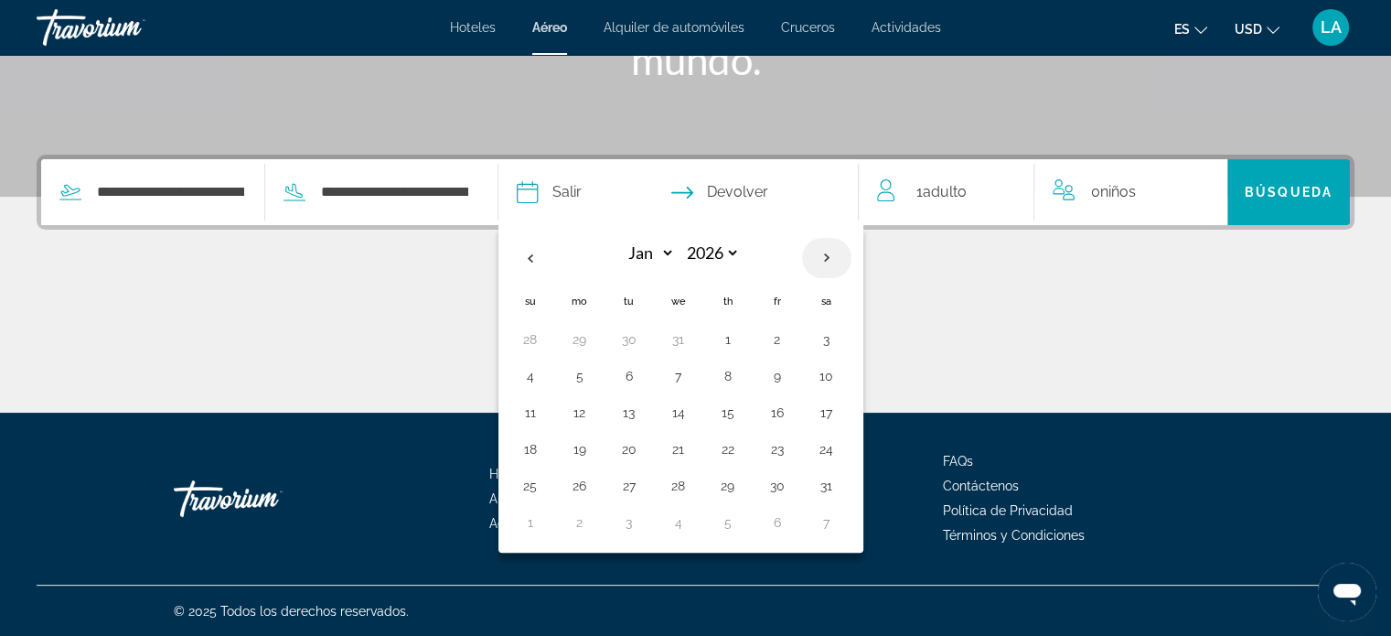
click at [852, 259] on th "Next month" at bounding box center [826, 258] width 49 height 40
select select "*"
click at [595, 368] on button "2" at bounding box center [579, 376] width 29 height 26
type input "**********"
select select "*"
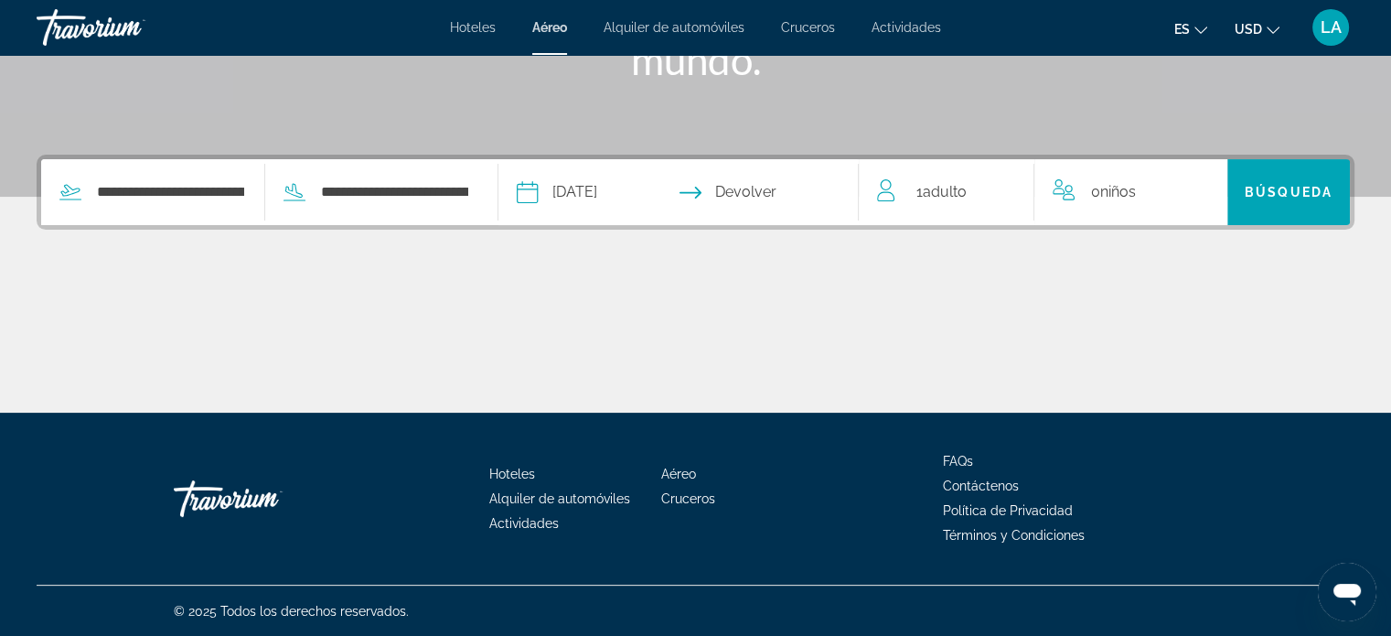
click at [783, 186] on input "Return date" at bounding box center [777, 194] width 178 height 71
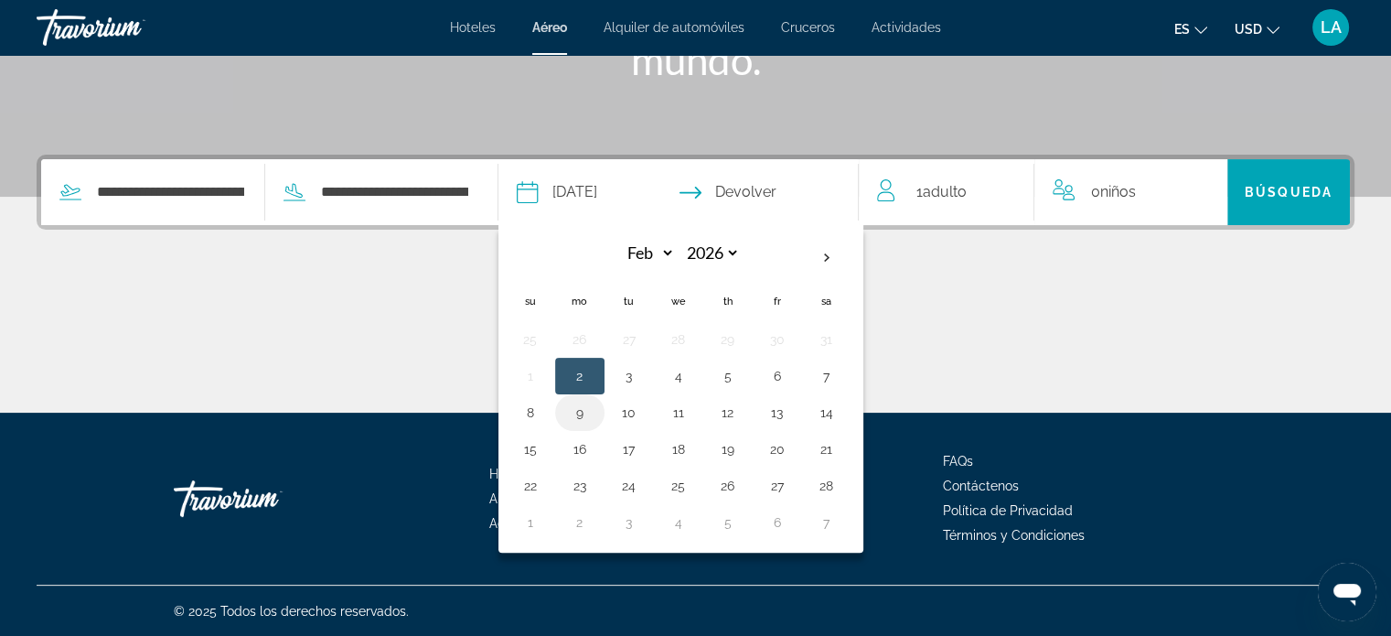
click at [595, 412] on button "9" at bounding box center [579, 413] width 29 height 26
type input "**********"
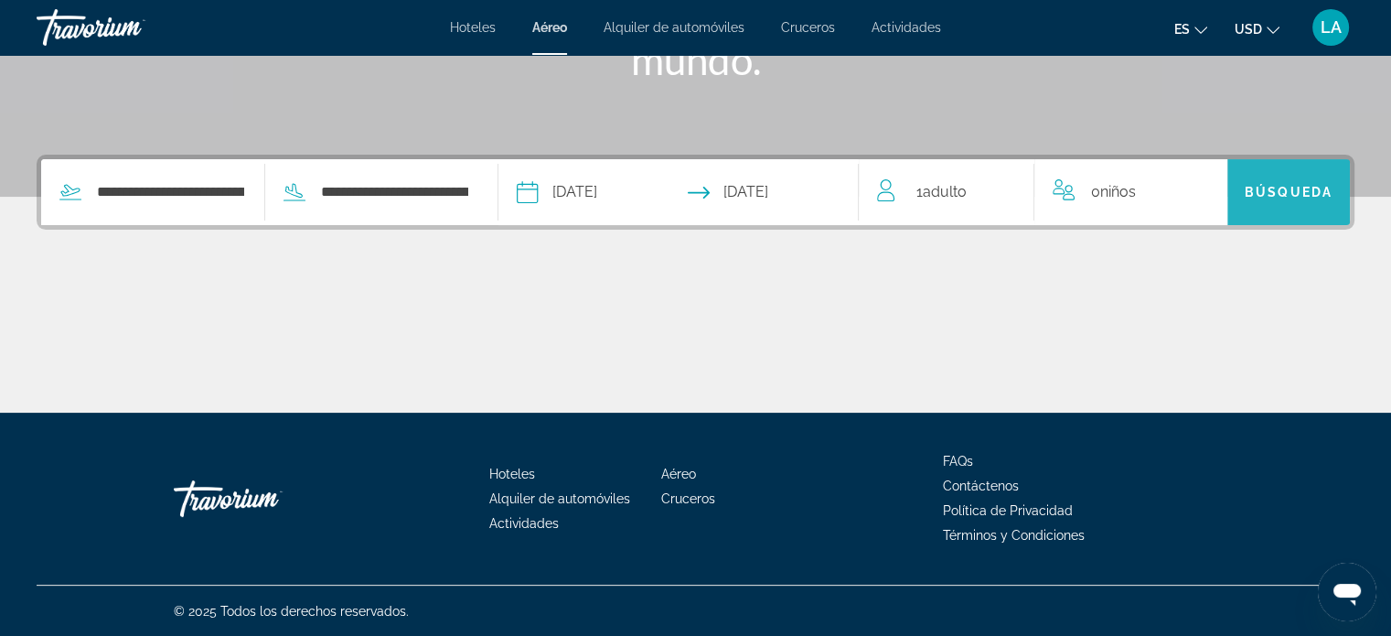
click at [1272, 187] on span "Búsqueda" at bounding box center [1289, 192] width 88 height 15
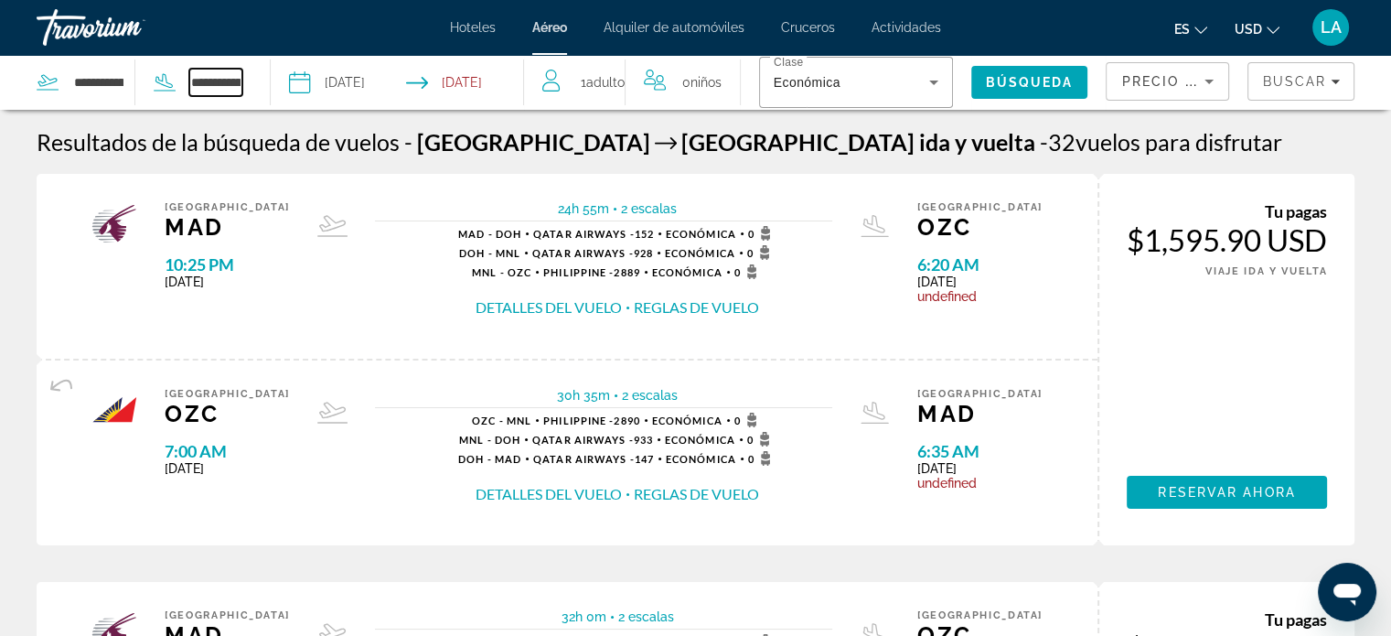
click at [212, 86] on input "**********" at bounding box center [215, 82] width 53 height 27
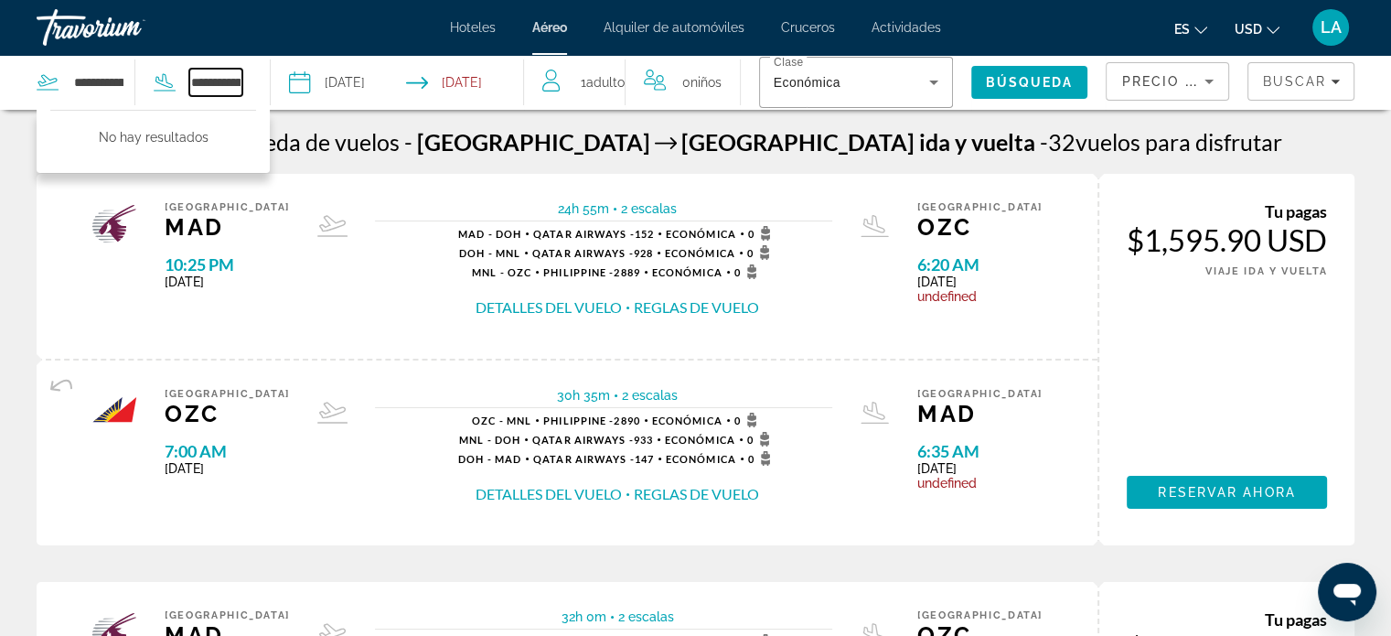
click at [242, 81] on input "**********" at bounding box center [215, 82] width 53 height 27
click at [242, 80] on input "**********" at bounding box center [215, 82] width 53 height 27
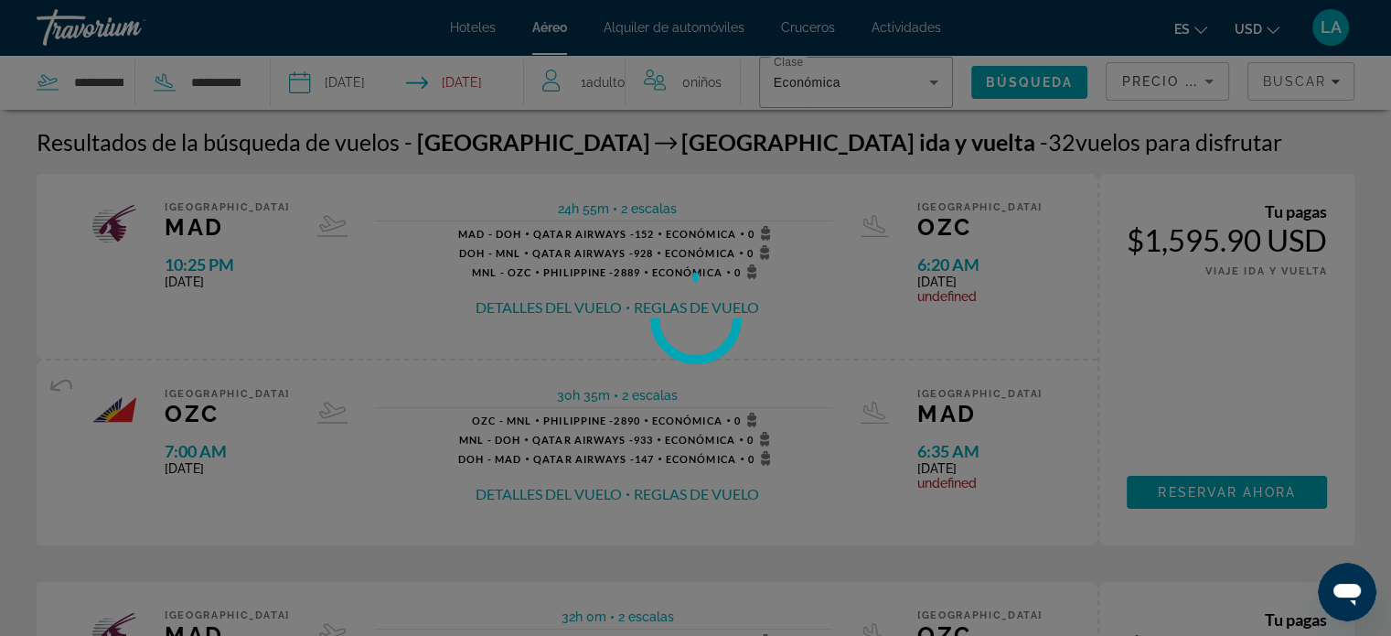
click at [244, 80] on div "**********" at bounding box center [695, 318] width 1391 height 636
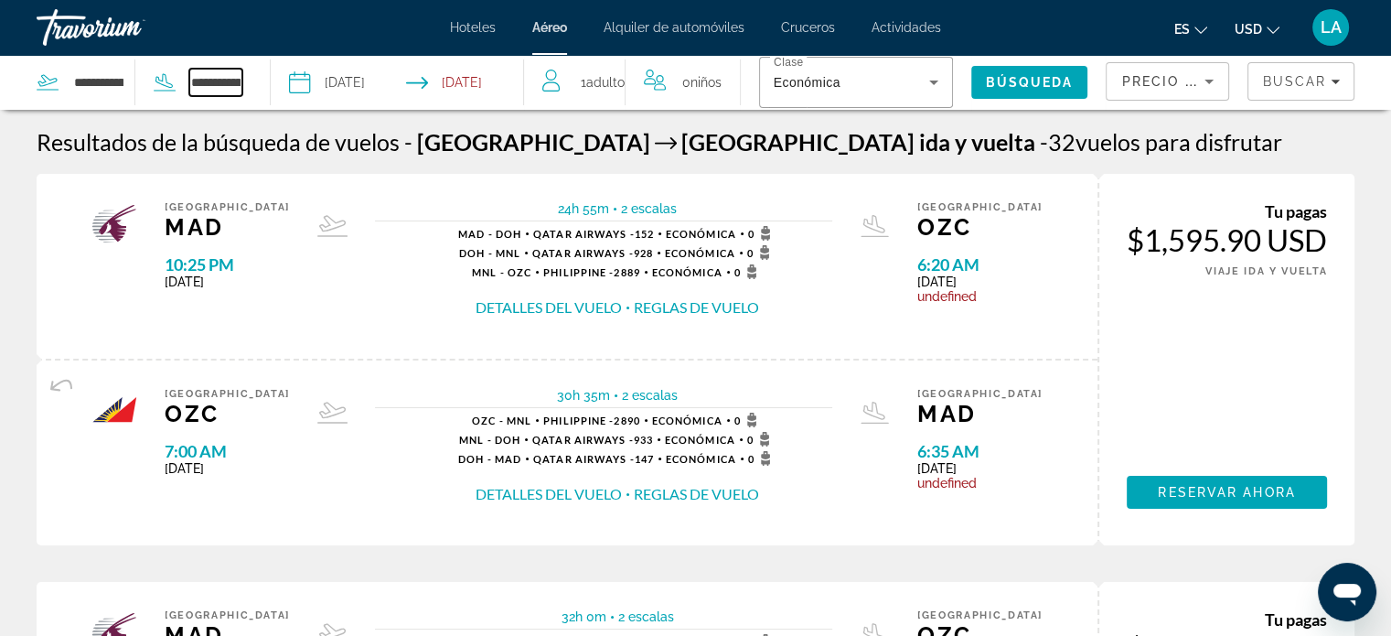
click at [214, 91] on input "**********" at bounding box center [215, 82] width 53 height 27
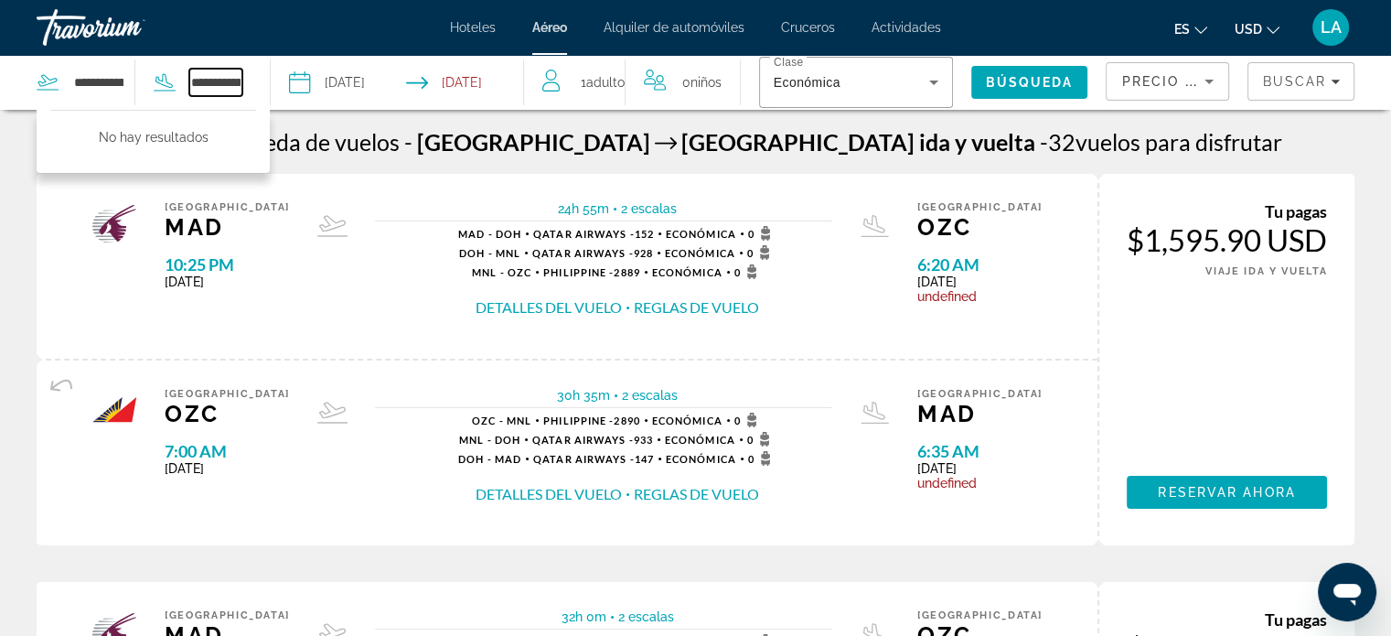
click at [242, 80] on input "**********" at bounding box center [215, 82] width 53 height 27
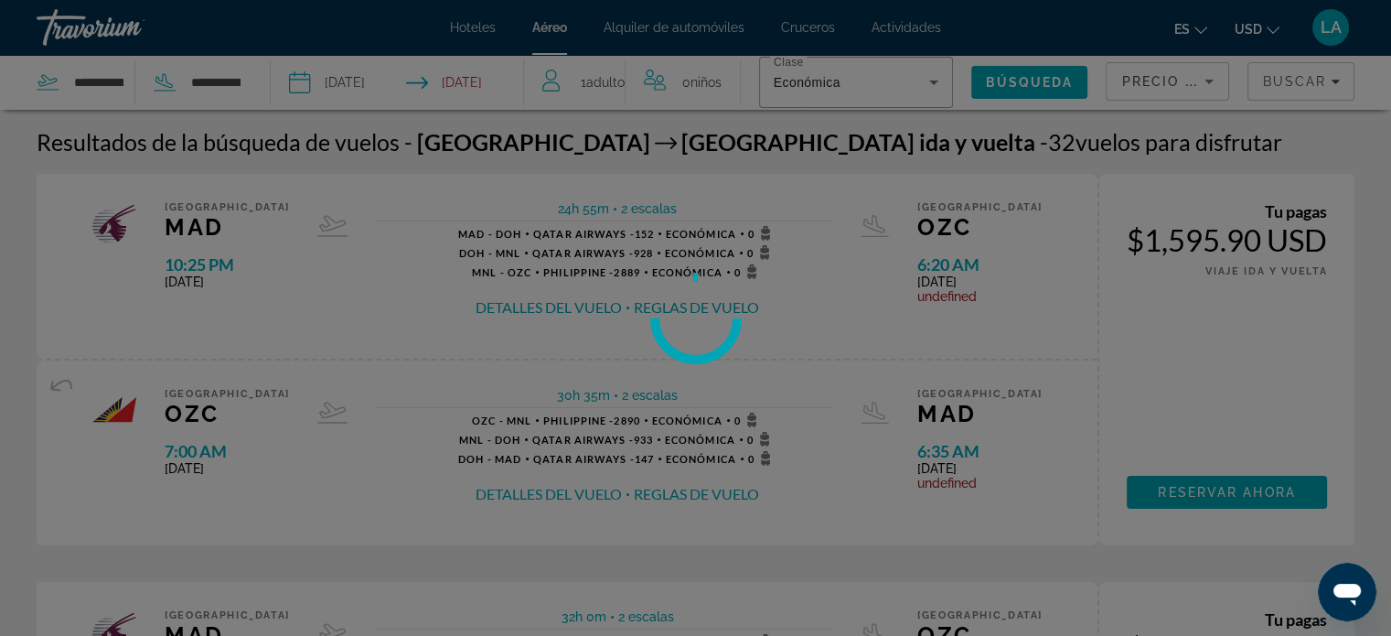
click at [243, 80] on div at bounding box center [695, 318] width 1391 height 636
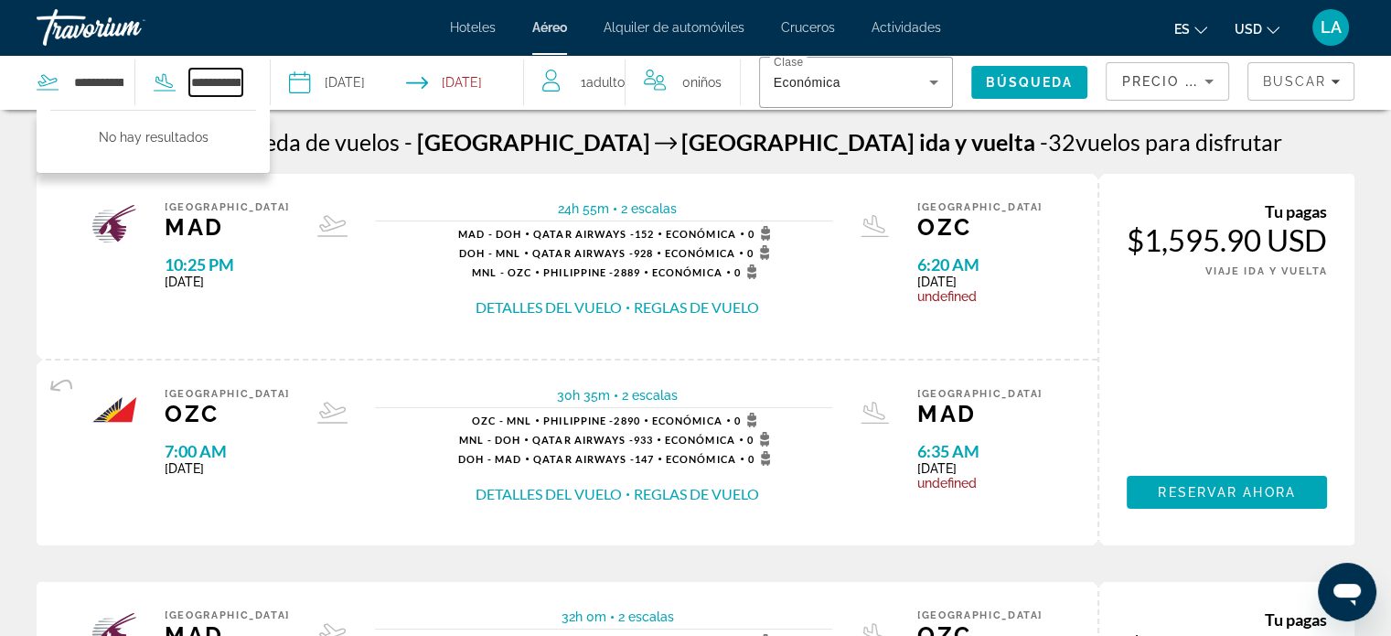
click at [242, 80] on input "**********" at bounding box center [215, 82] width 53 height 27
click at [241, 80] on input "********" at bounding box center [215, 82] width 53 height 27
type input "*"
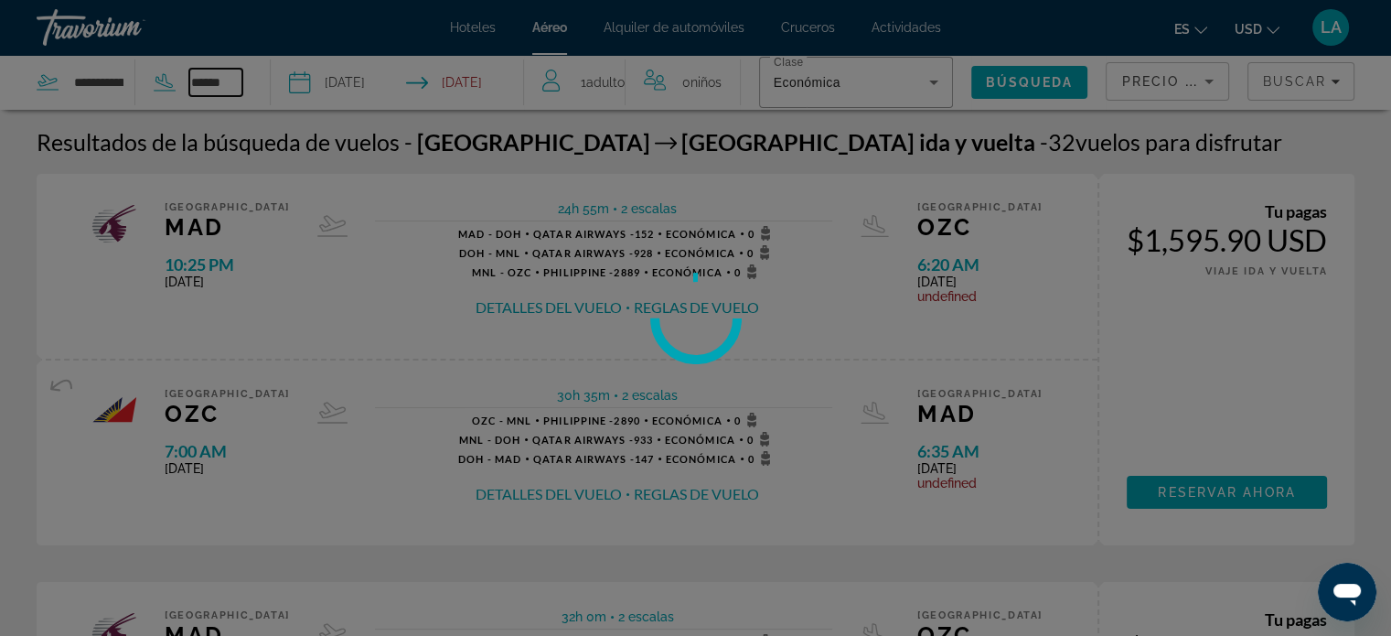
type input "*******"
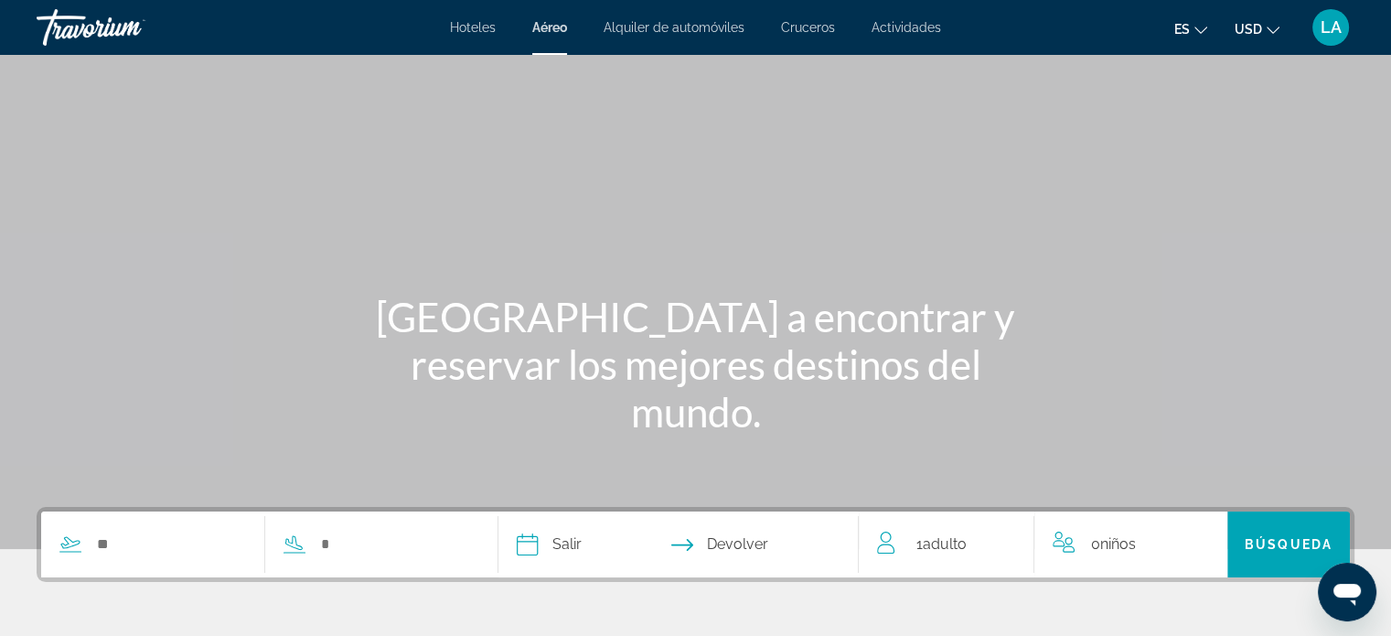
click at [86, 544] on div "Search widget" at bounding box center [152, 544] width 223 height 27
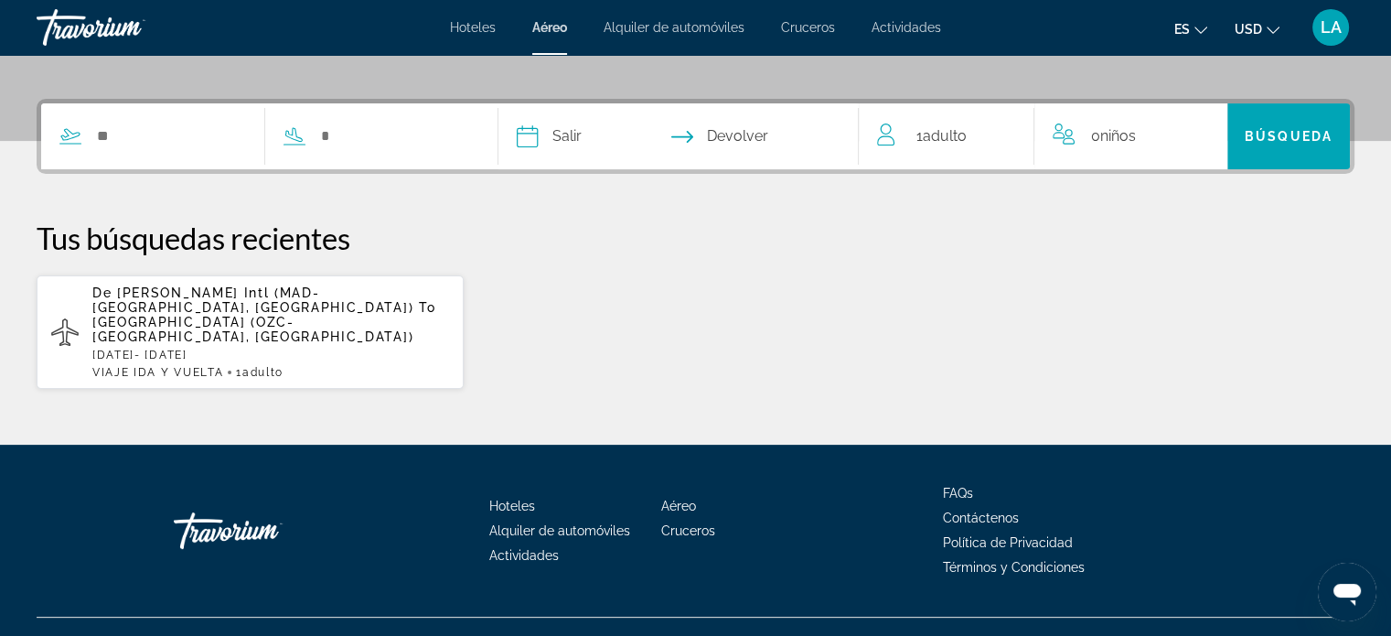
scroll to position [410, 0]
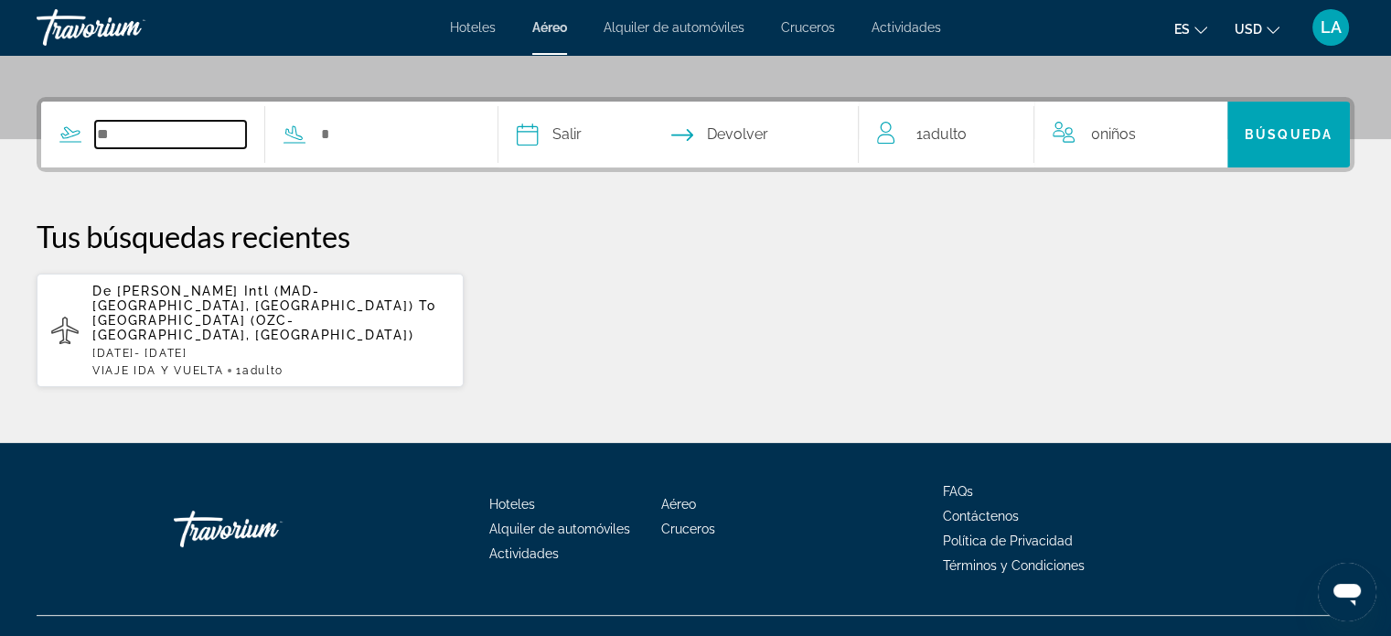
click at [110, 123] on input "Search widget" at bounding box center [170, 134] width 151 height 27
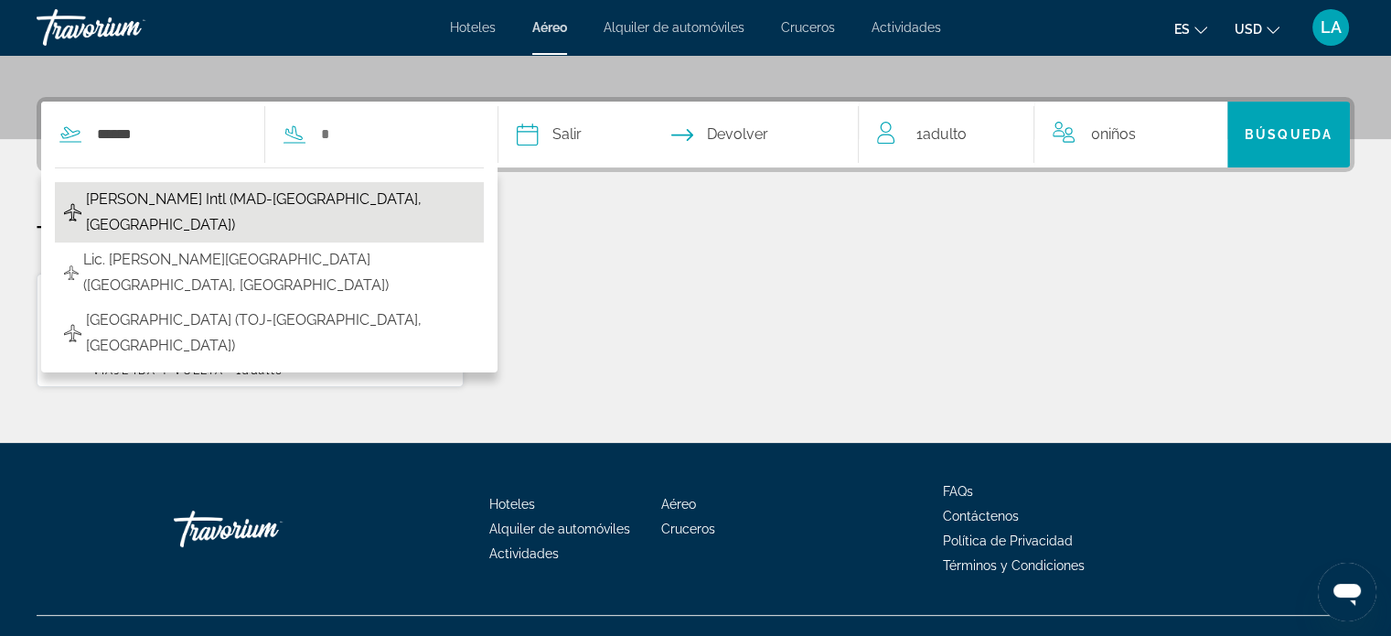
click at [157, 198] on span "[PERSON_NAME] Intl (MAD-[GEOGRAPHIC_DATA], [GEOGRAPHIC_DATA])" at bounding box center [280, 212] width 389 height 51
type input "**********"
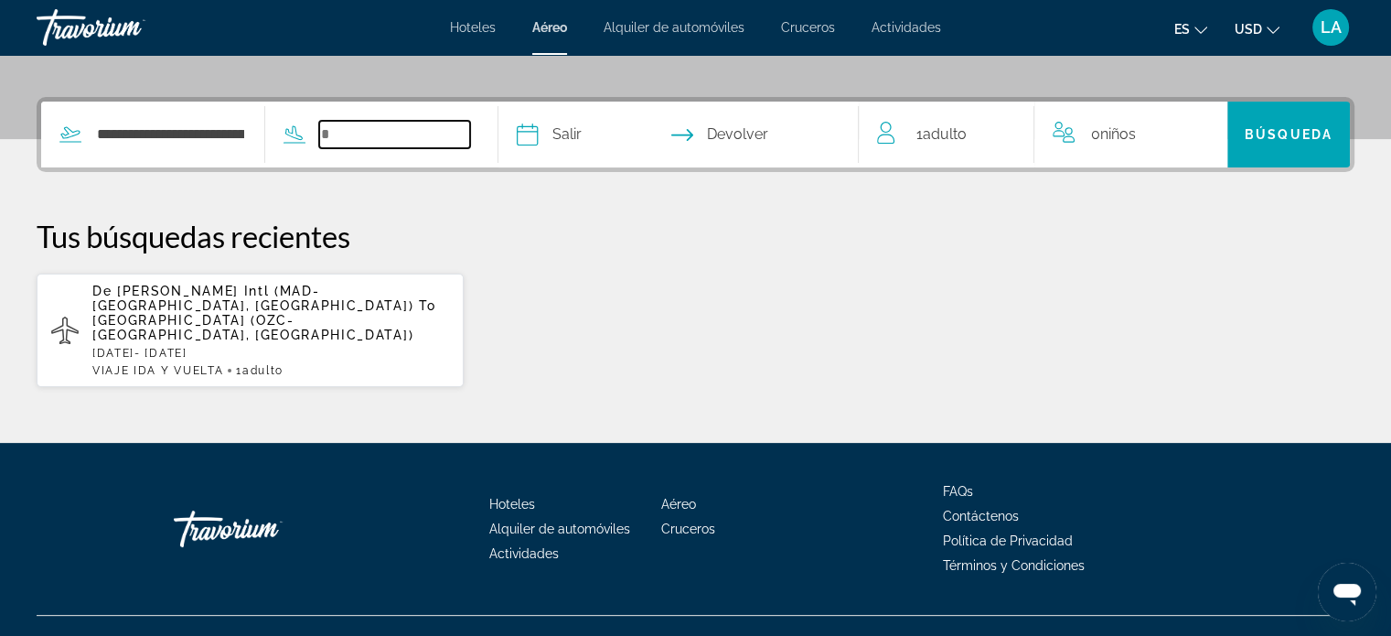
click at [352, 129] on input "Search widget" at bounding box center [394, 134] width 151 height 27
click at [361, 132] on input "Search widget" at bounding box center [394, 134] width 151 height 27
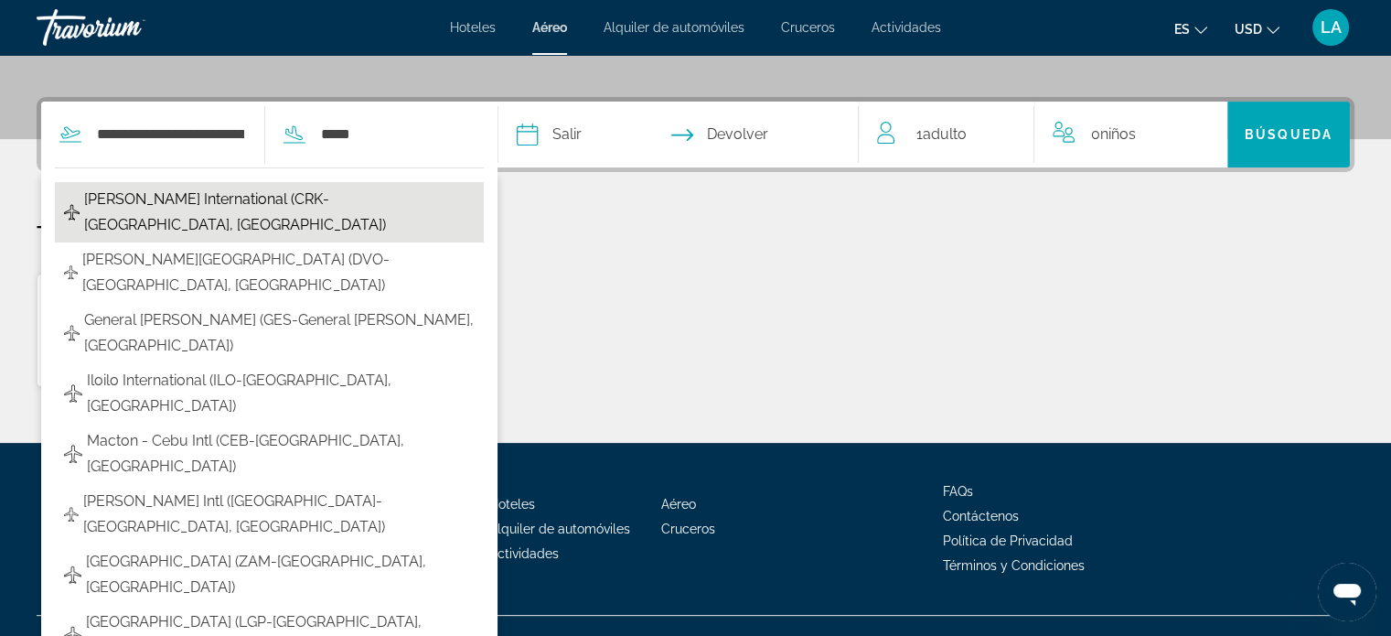
click at [326, 197] on span "[PERSON_NAME] International (CRK-[GEOGRAPHIC_DATA], [GEOGRAPHIC_DATA])" at bounding box center [279, 212] width 391 height 51
type input "**********"
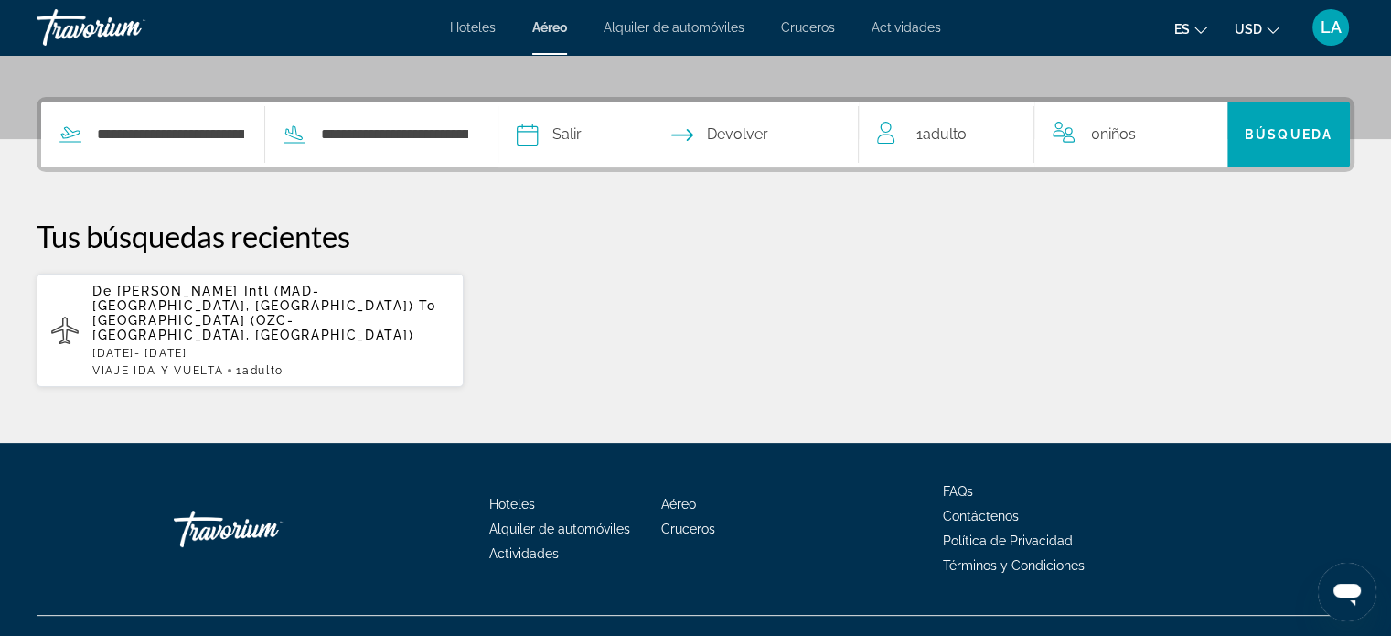
click at [606, 131] on input "Depart date" at bounding box center [601, 137] width 178 height 71
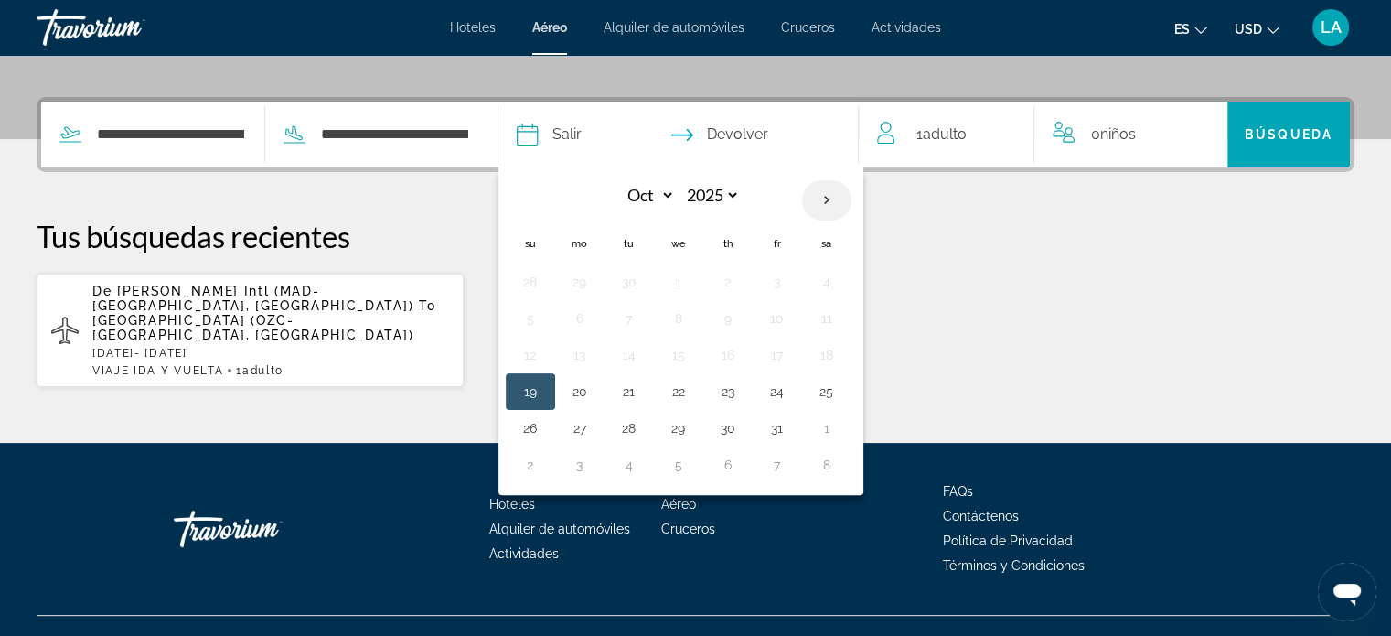
click at [852, 198] on th "Next month" at bounding box center [826, 200] width 49 height 40
select select "*"
select select "****"
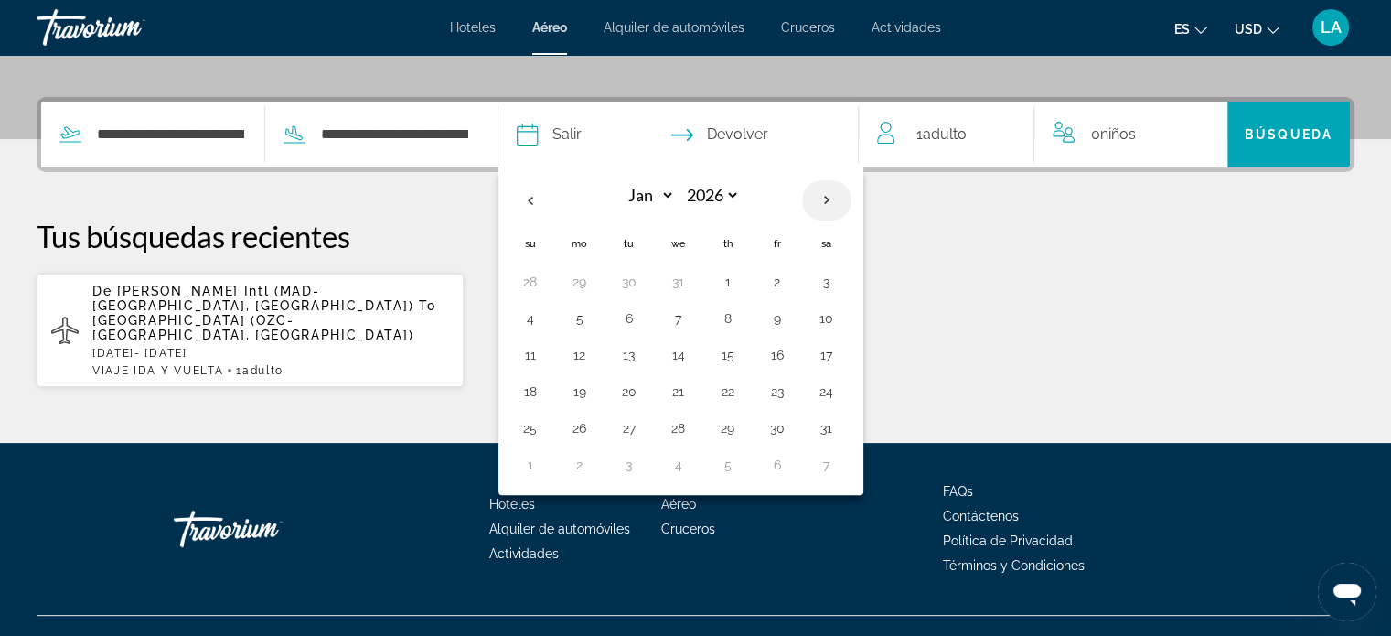
click at [852, 198] on th "Next month" at bounding box center [826, 200] width 49 height 40
select select "*"
click at [595, 316] on button "2" at bounding box center [579, 319] width 29 height 26
type input "**********"
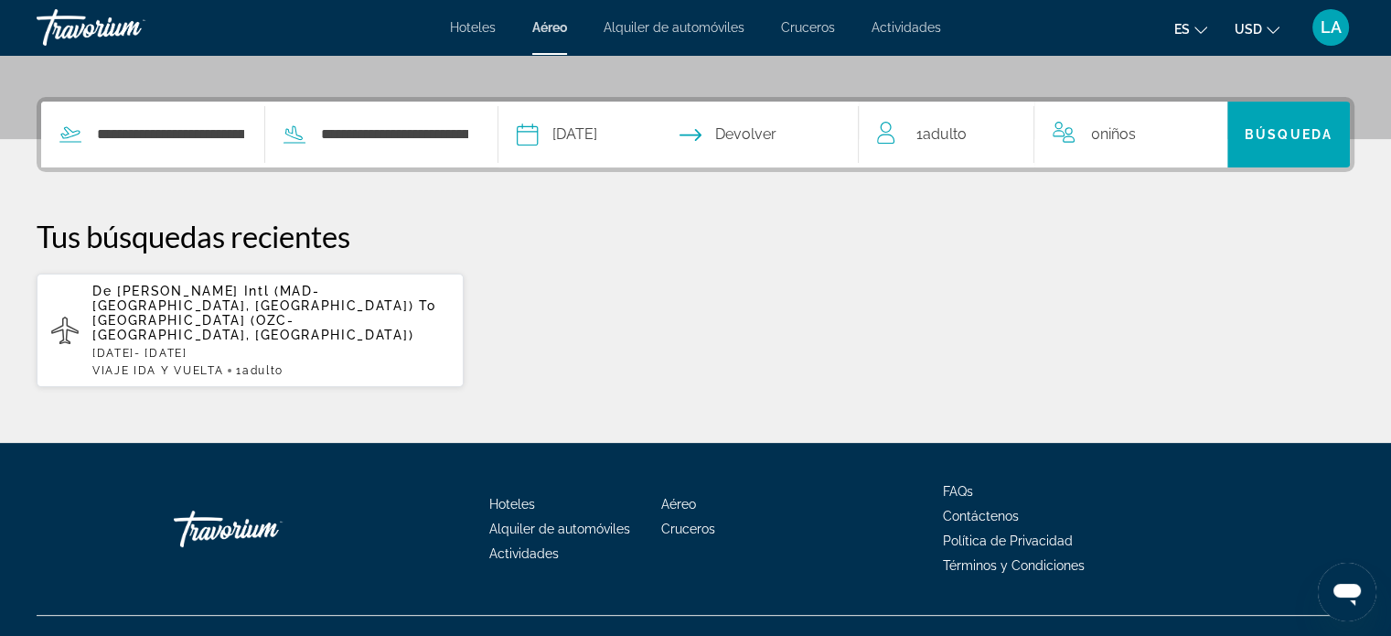
click at [783, 130] on input "Return date" at bounding box center [777, 137] width 178 height 71
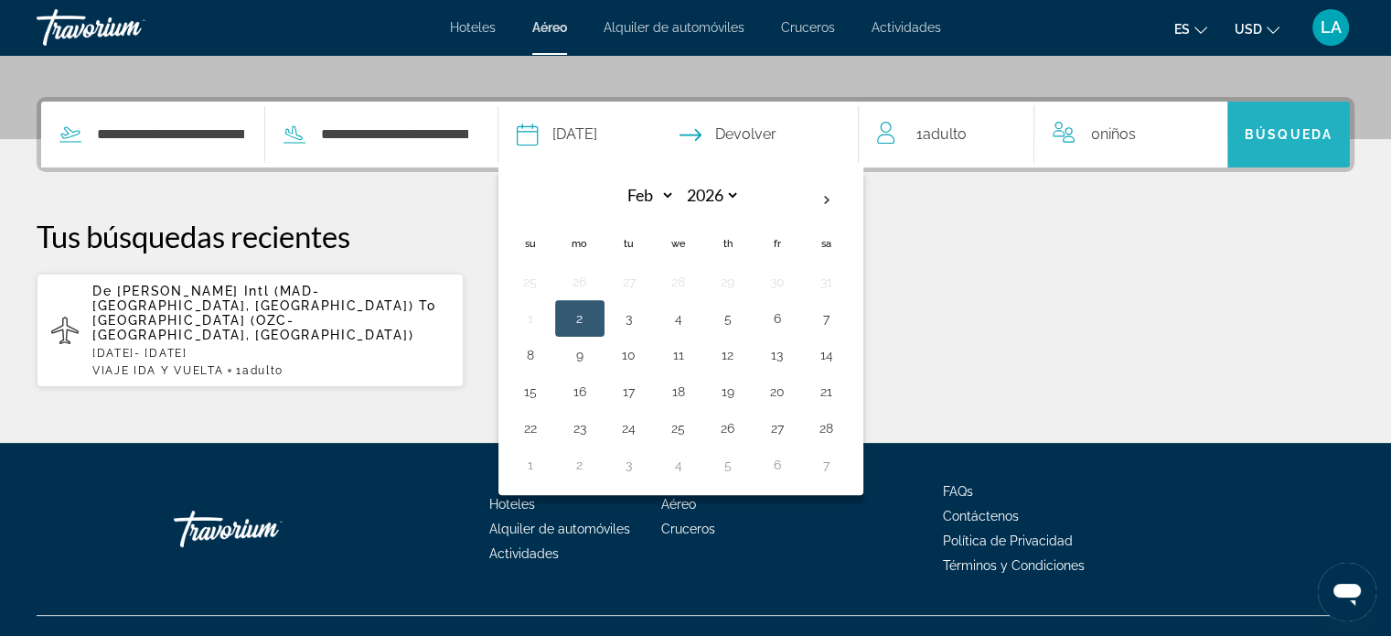
click at [1271, 132] on span "Búsqueda" at bounding box center [1289, 134] width 88 height 15
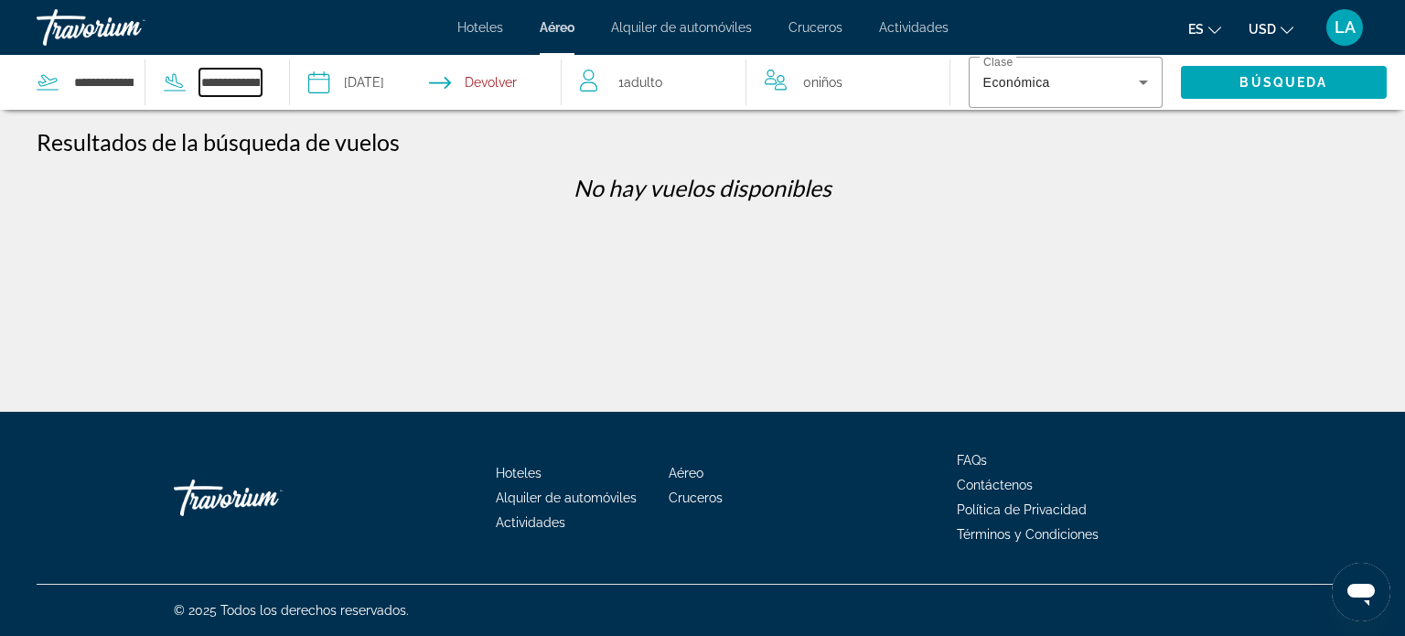
click at [235, 89] on input "**********" at bounding box center [230, 82] width 63 height 27
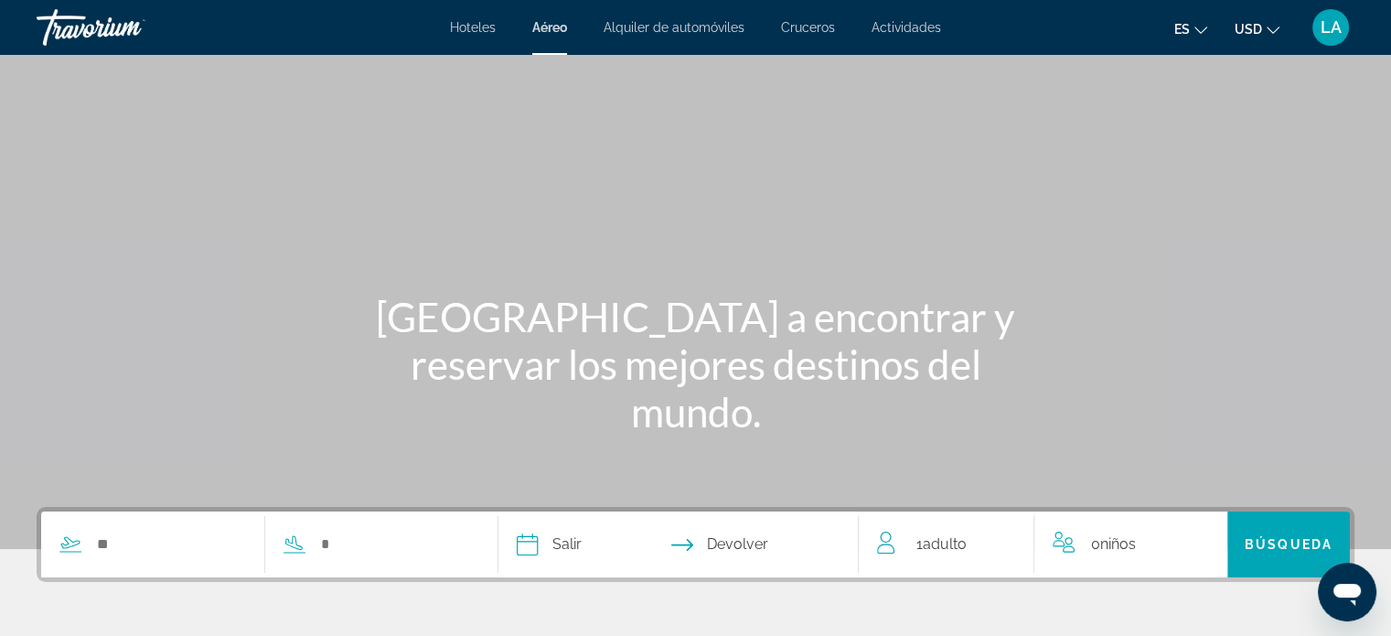
click at [798, 27] on span "Cruceros" at bounding box center [808, 27] width 54 height 15
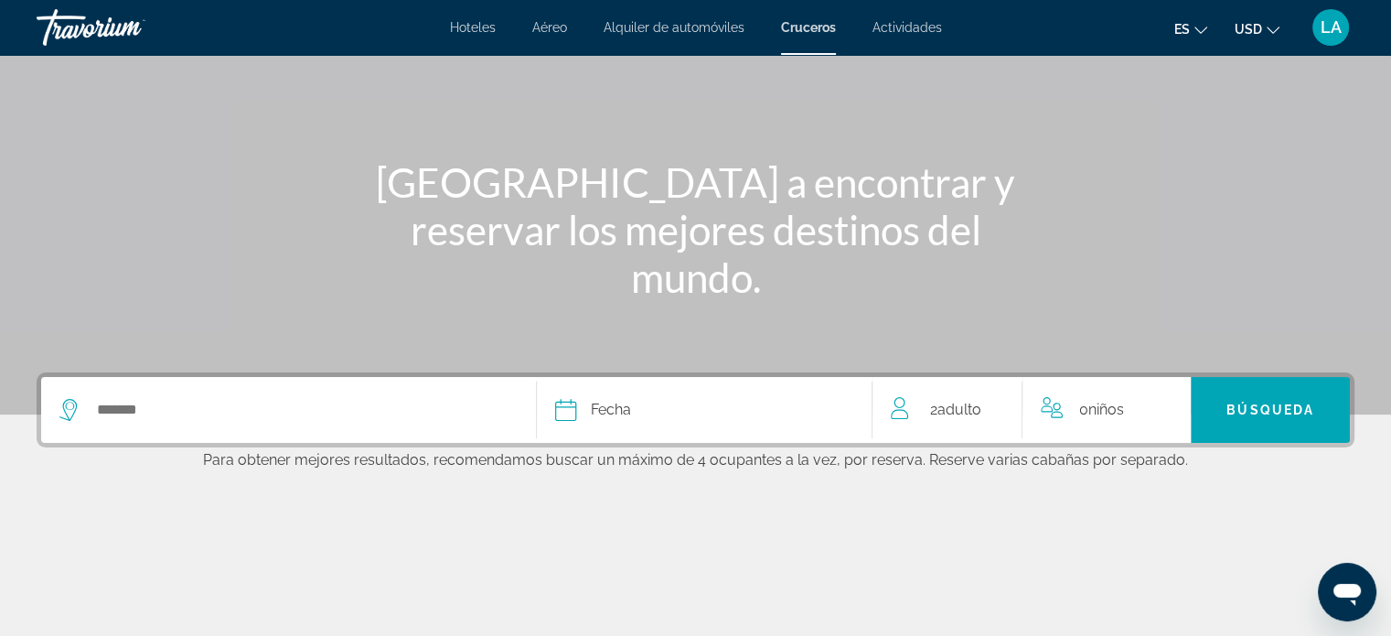
scroll to position [293, 0]
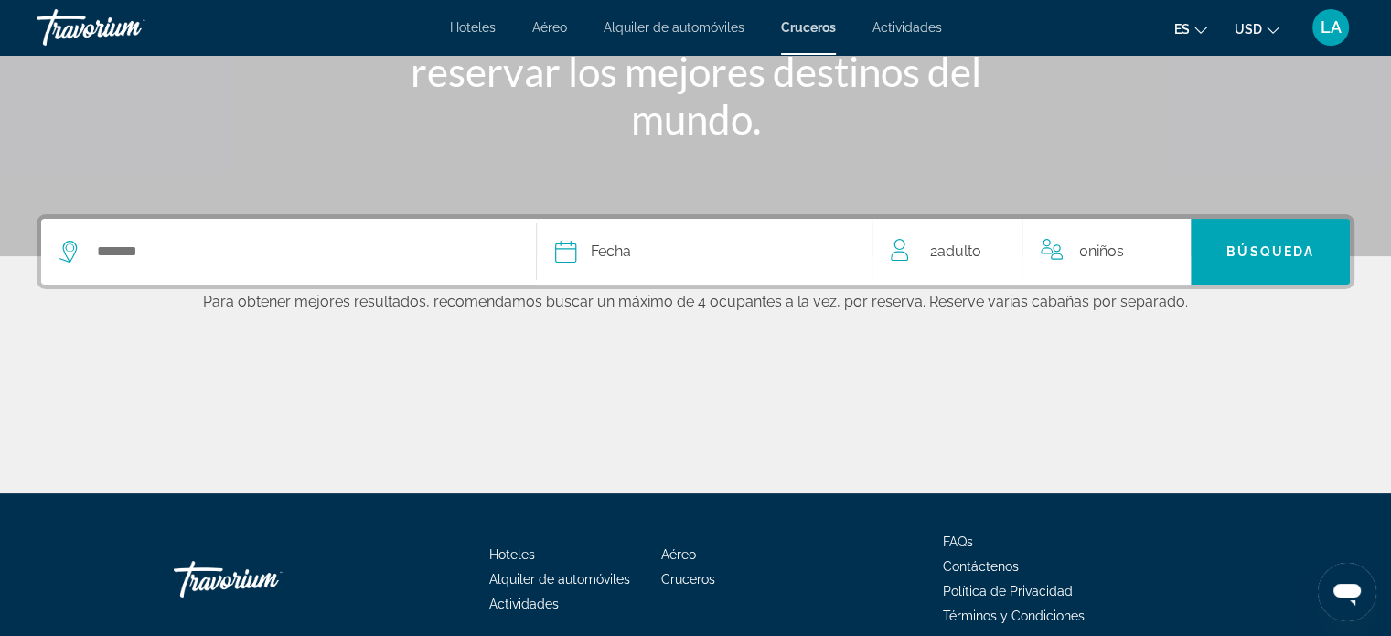
click at [134, 237] on div "Search widget" at bounding box center [288, 252] width 458 height 66
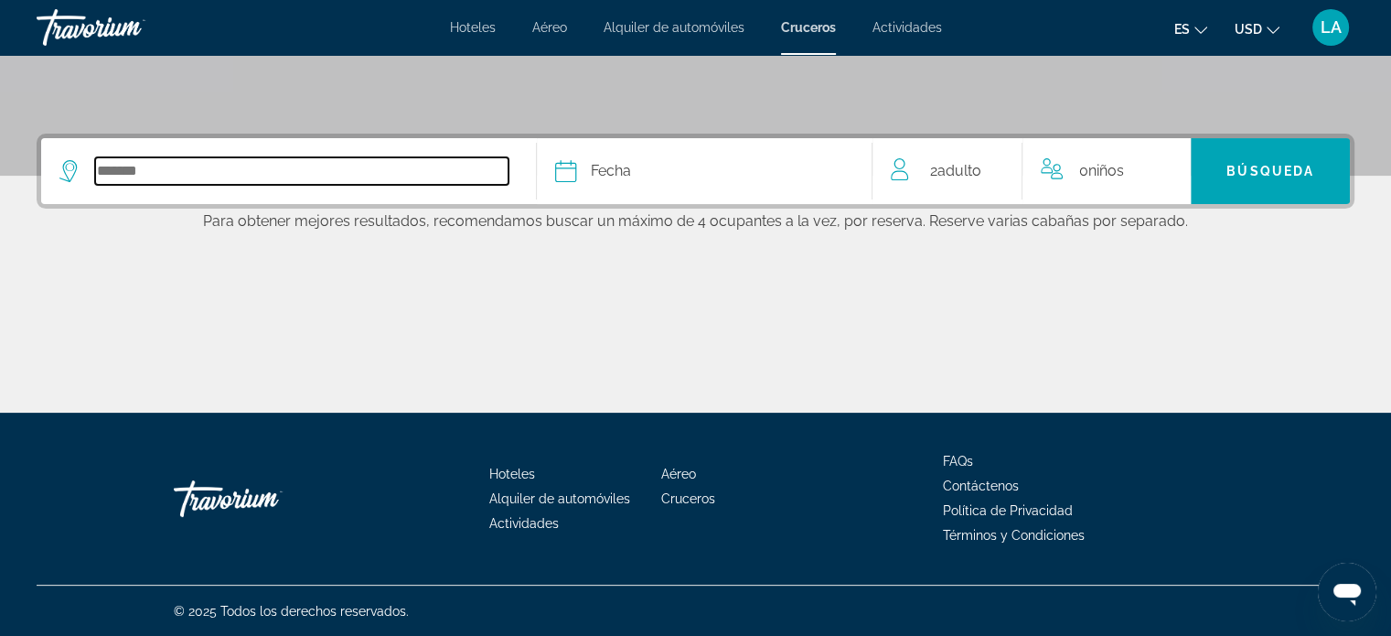
click at [116, 169] on input "Select cruise destination" at bounding box center [301, 170] width 413 height 27
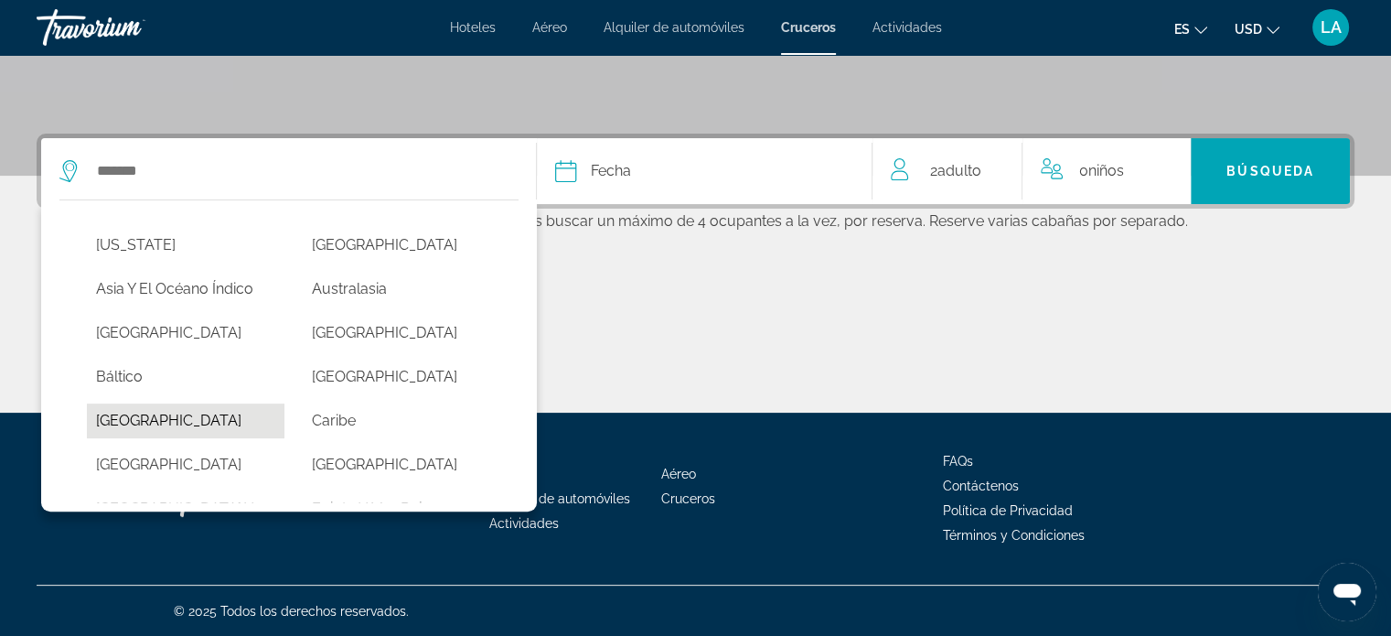
click at [195, 413] on button "[GEOGRAPHIC_DATA]" at bounding box center [186, 420] width 198 height 35
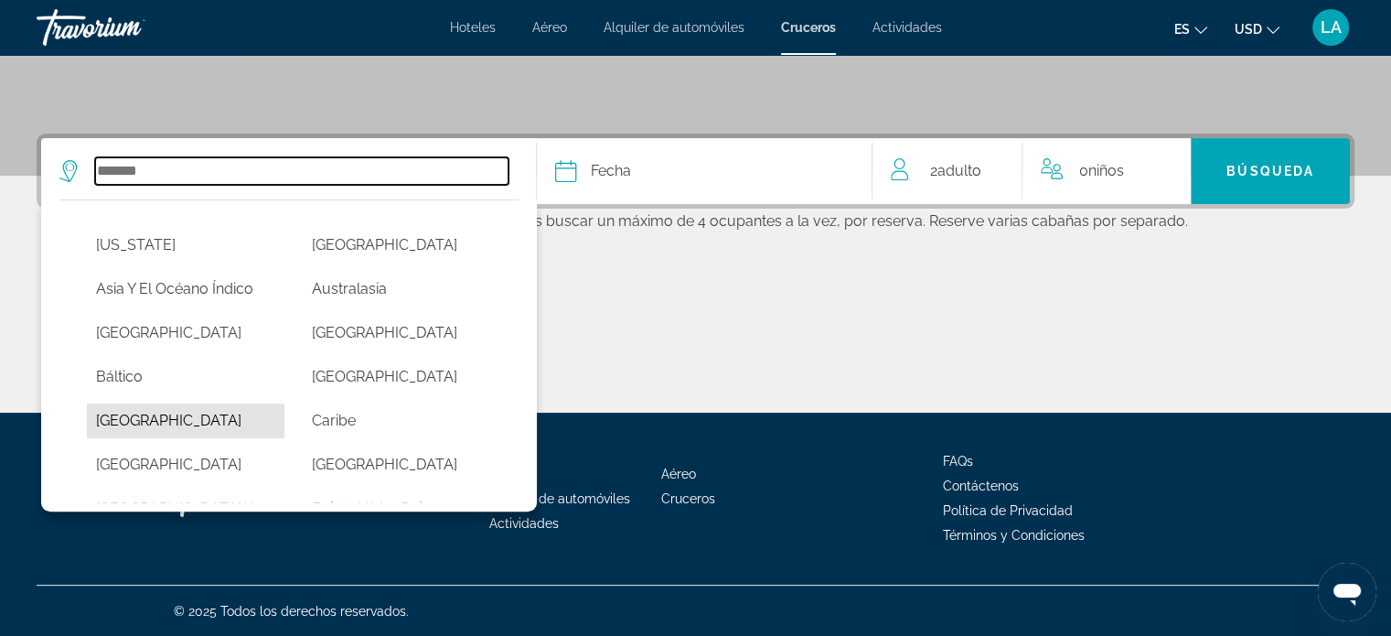
type input "********"
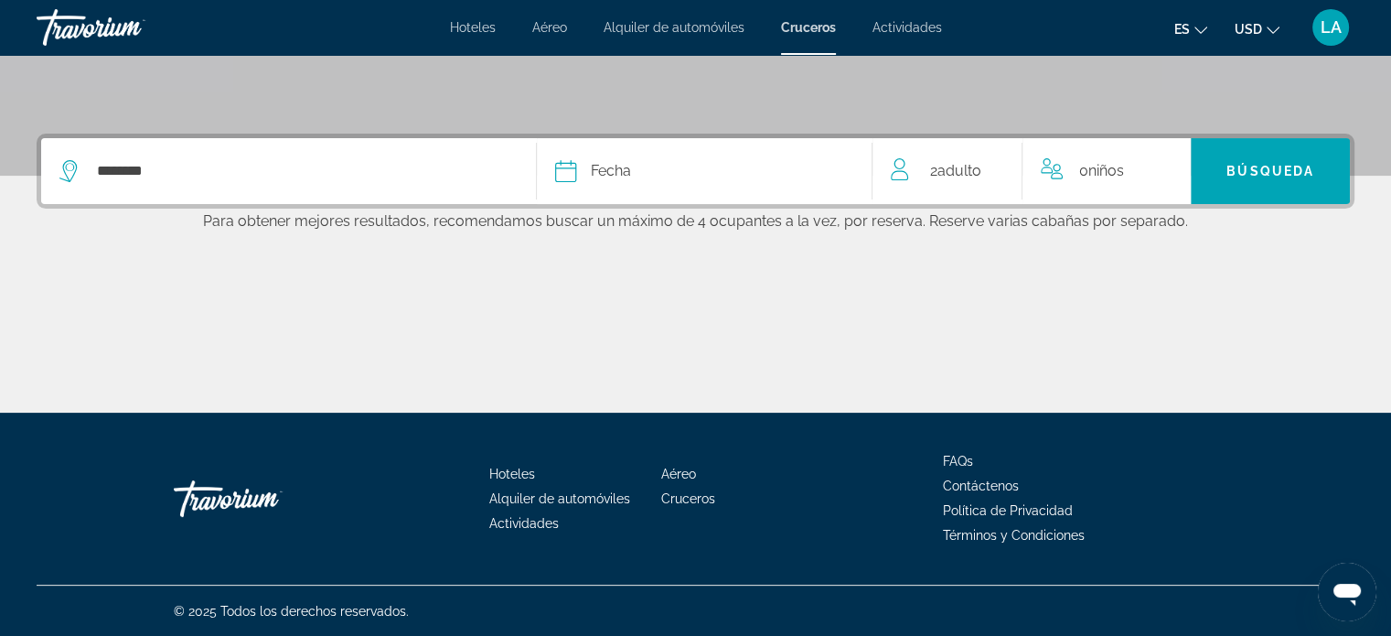
click at [686, 163] on div "Fecha" at bounding box center [704, 171] width 299 height 26
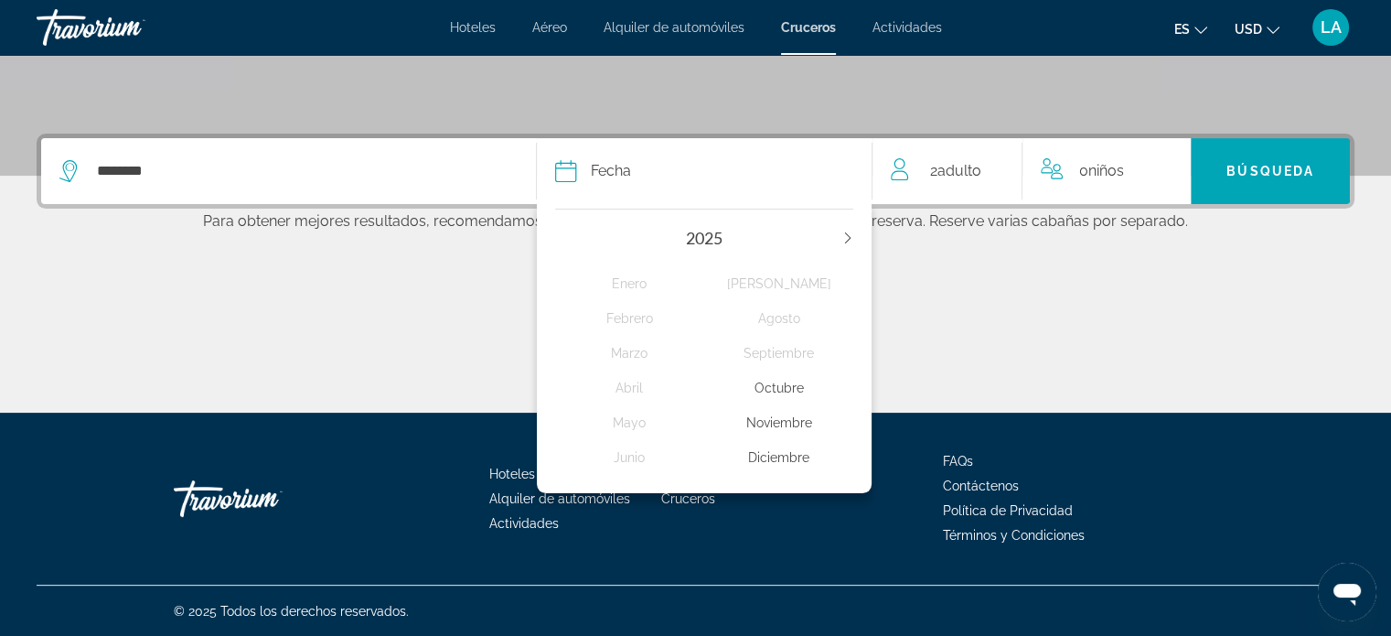
click at [847, 230] on div "2025" at bounding box center [704, 238] width 299 height 20
click at [849, 235] on icon "Next year" at bounding box center [847, 237] width 11 height 11
click at [637, 314] on div "Febrero" at bounding box center [629, 318] width 149 height 33
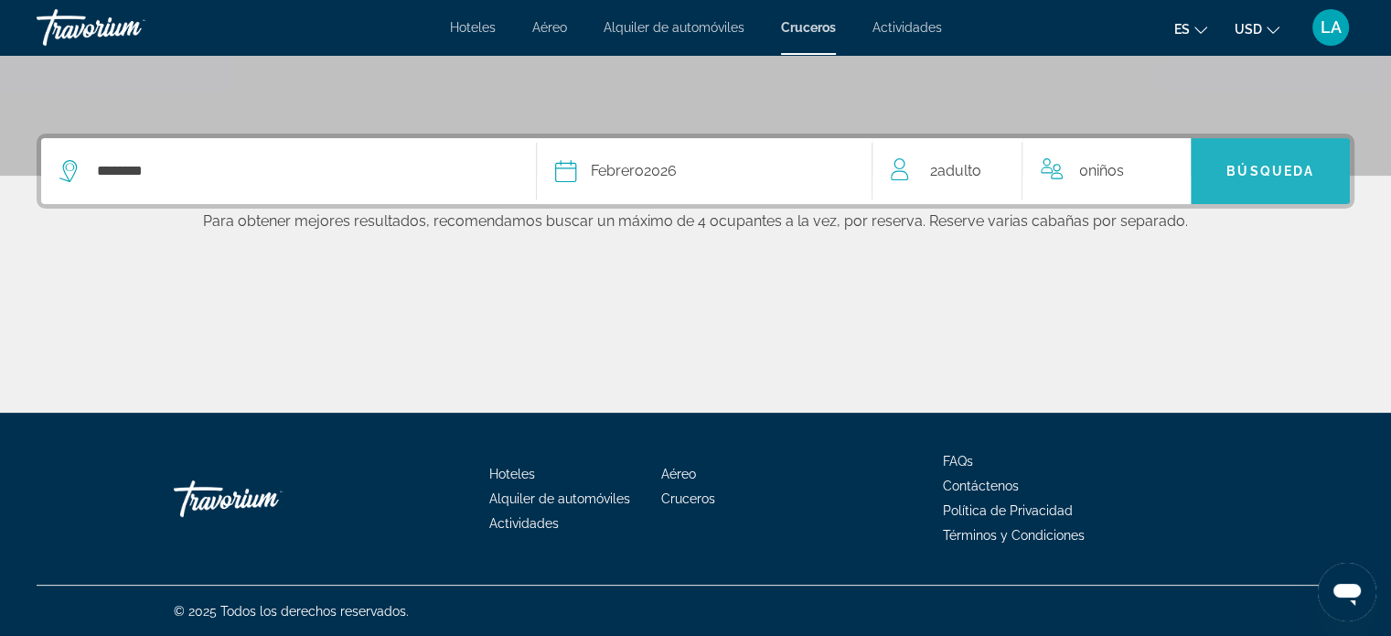
click at [1241, 177] on span "Búsqueda" at bounding box center [1271, 171] width 88 height 15
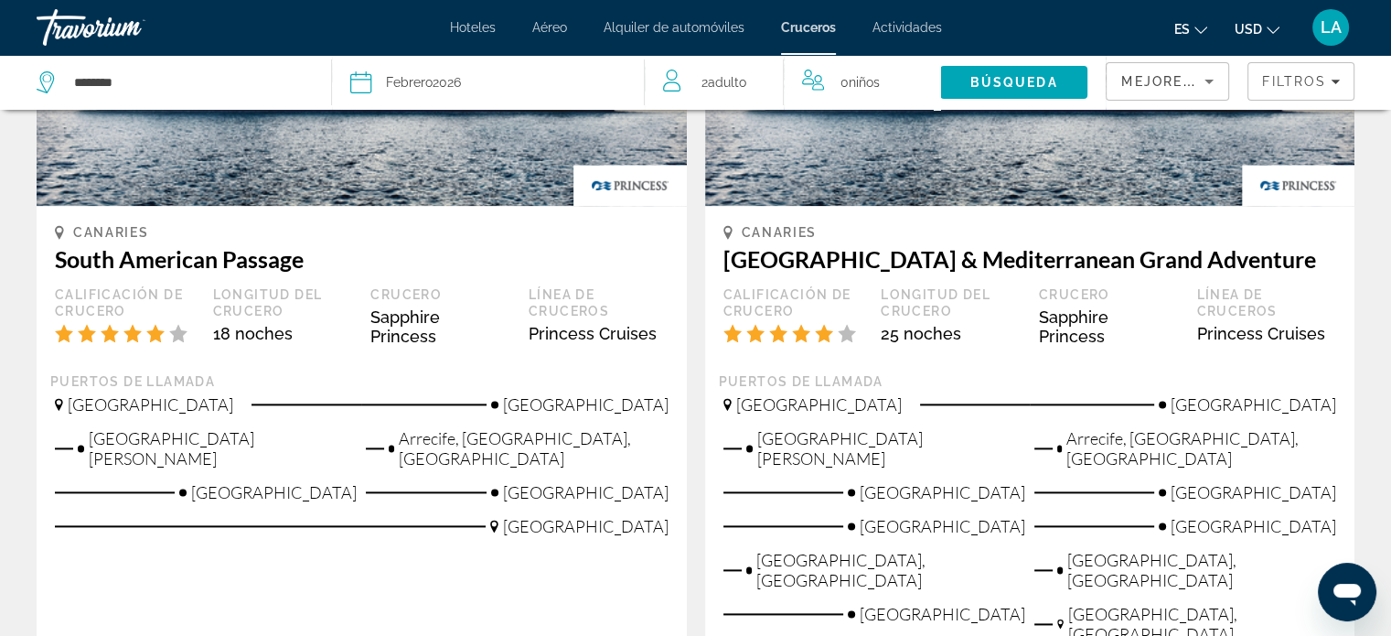
scroll to position [2353, 0]
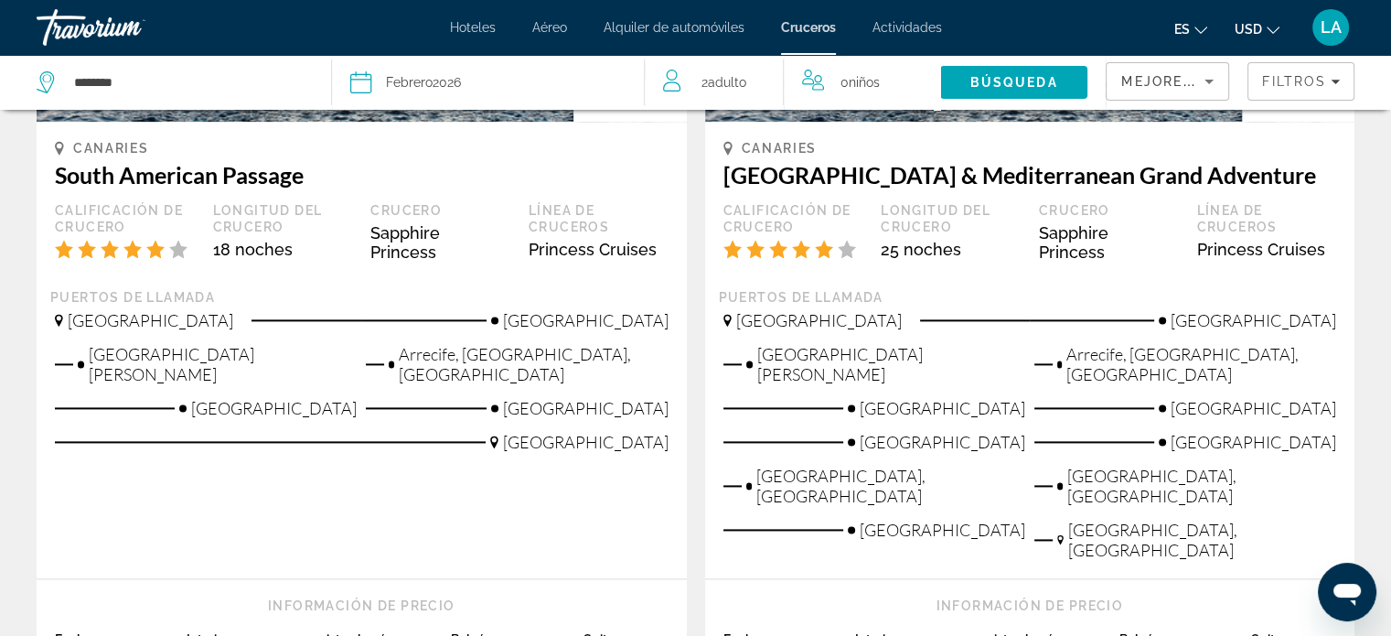
click at [912, 28] on span "Actividades" at bounding box center [908, 27] width 70 height 15
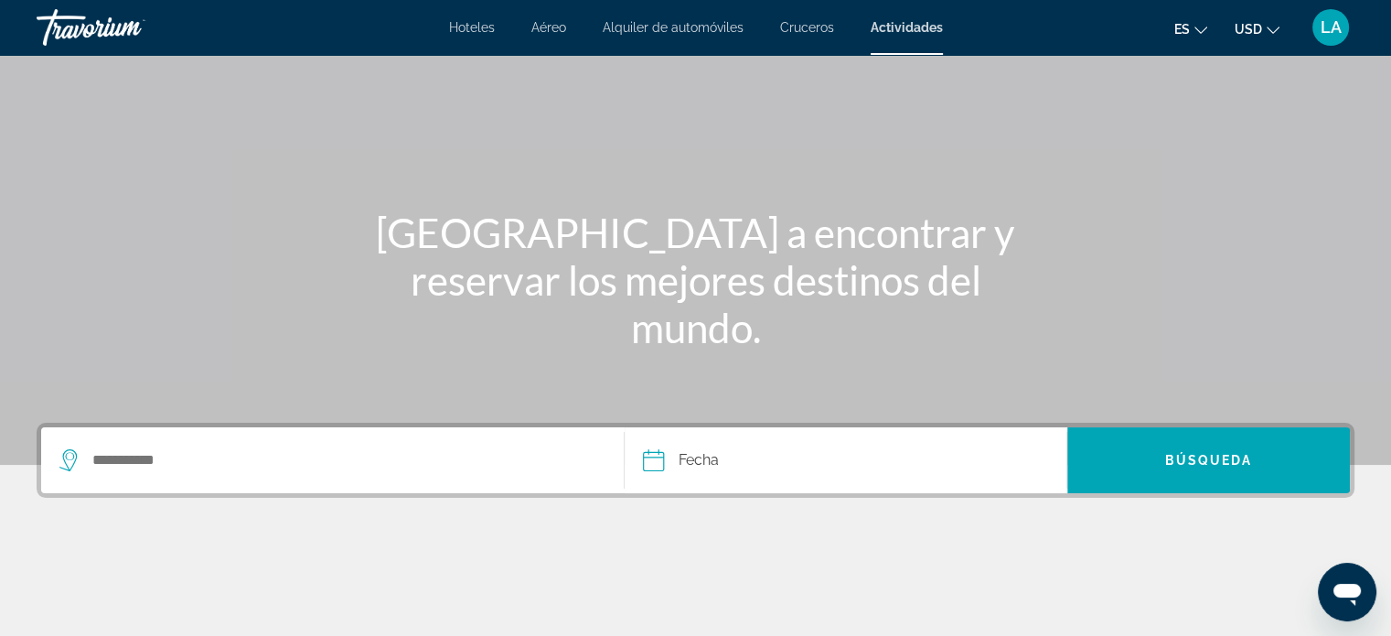
scroll to position [36, 0]
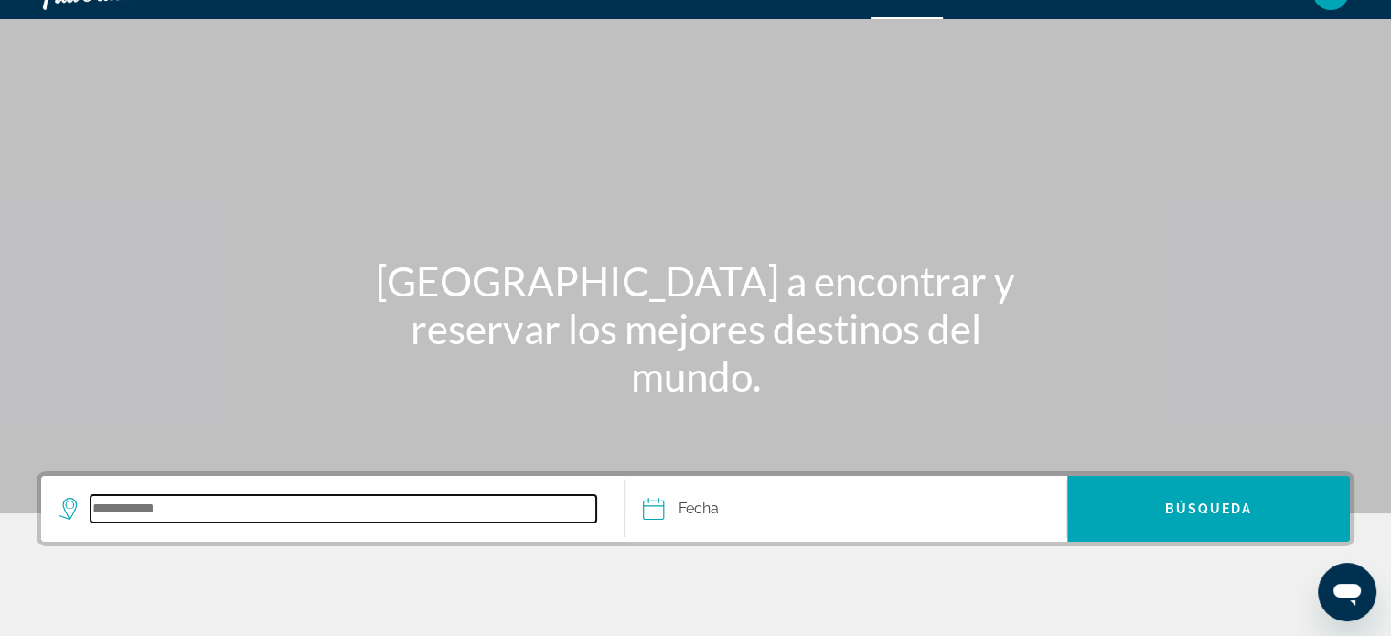
click at [139, 507] on input "Search destination" at bounding box center [344, 508] width 506 height 27
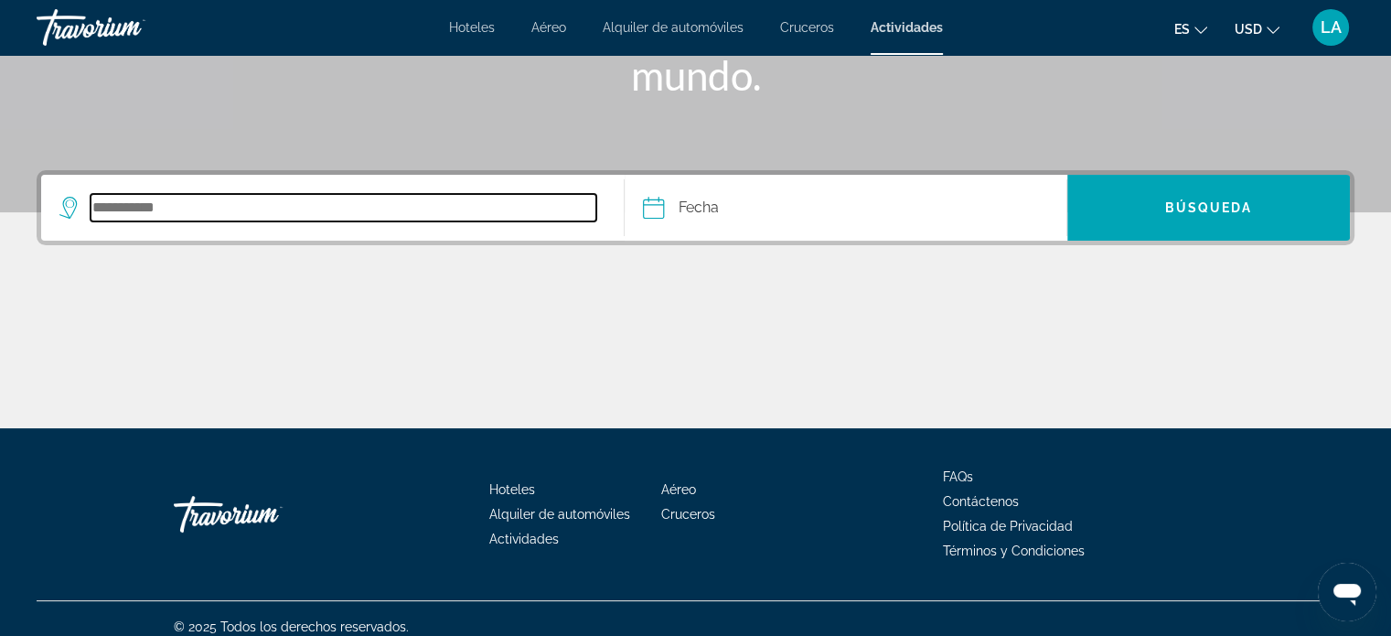
scroll to position [352, 0]
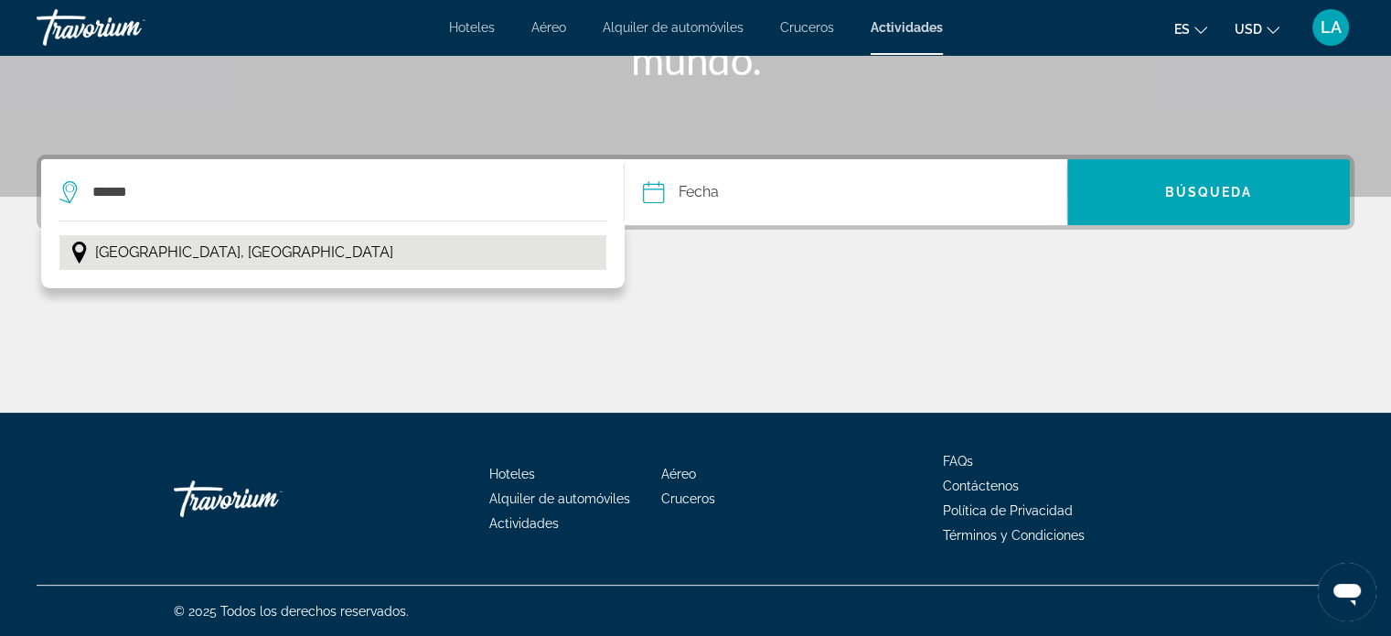
click at [165, 243] on span "[GEOGRAPHIC_DATA], [GEOGRAPHIC_DATA]" at bounding box center [244, 253] width 298 height 26
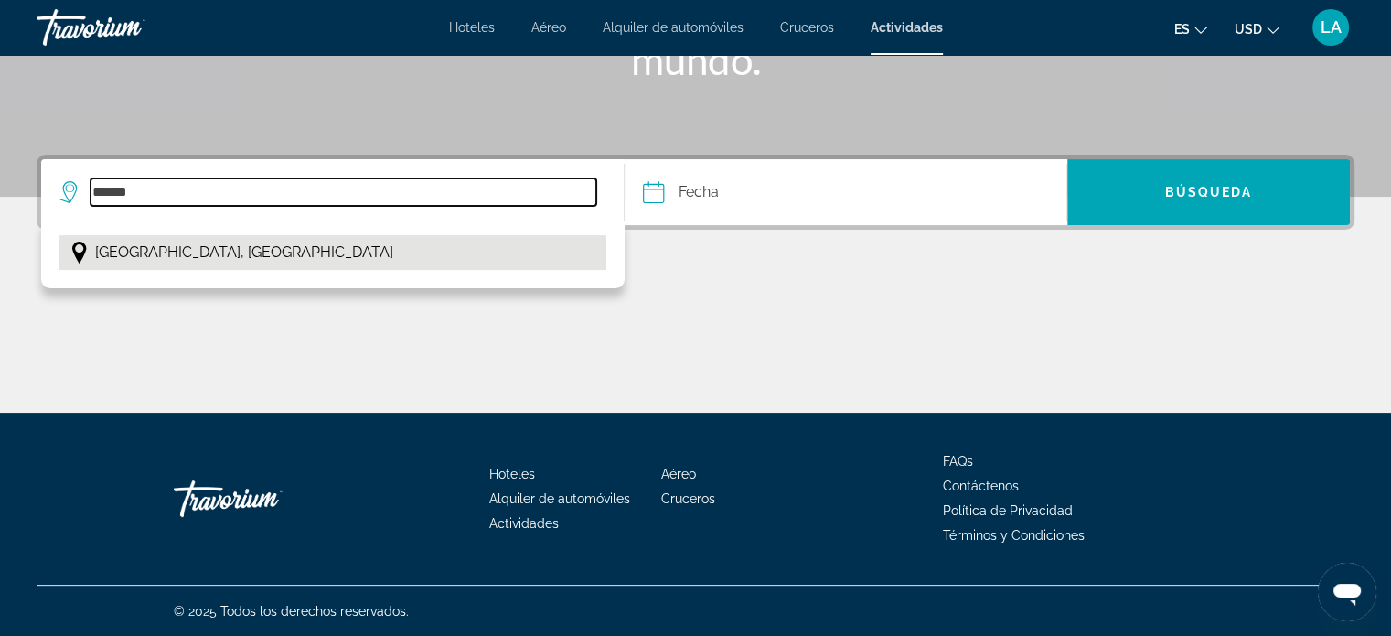
type input "**********"
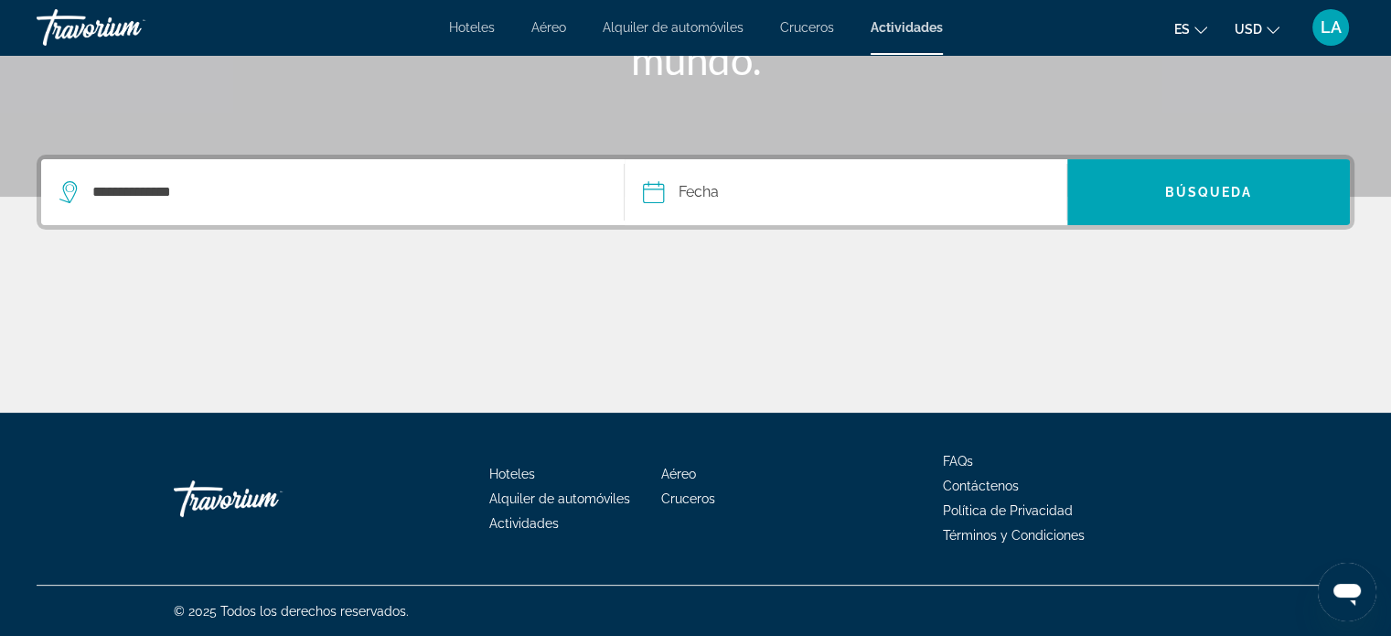
click at [706, 185] on input "Date" at bounding box center [747, 194] width 219 height 71
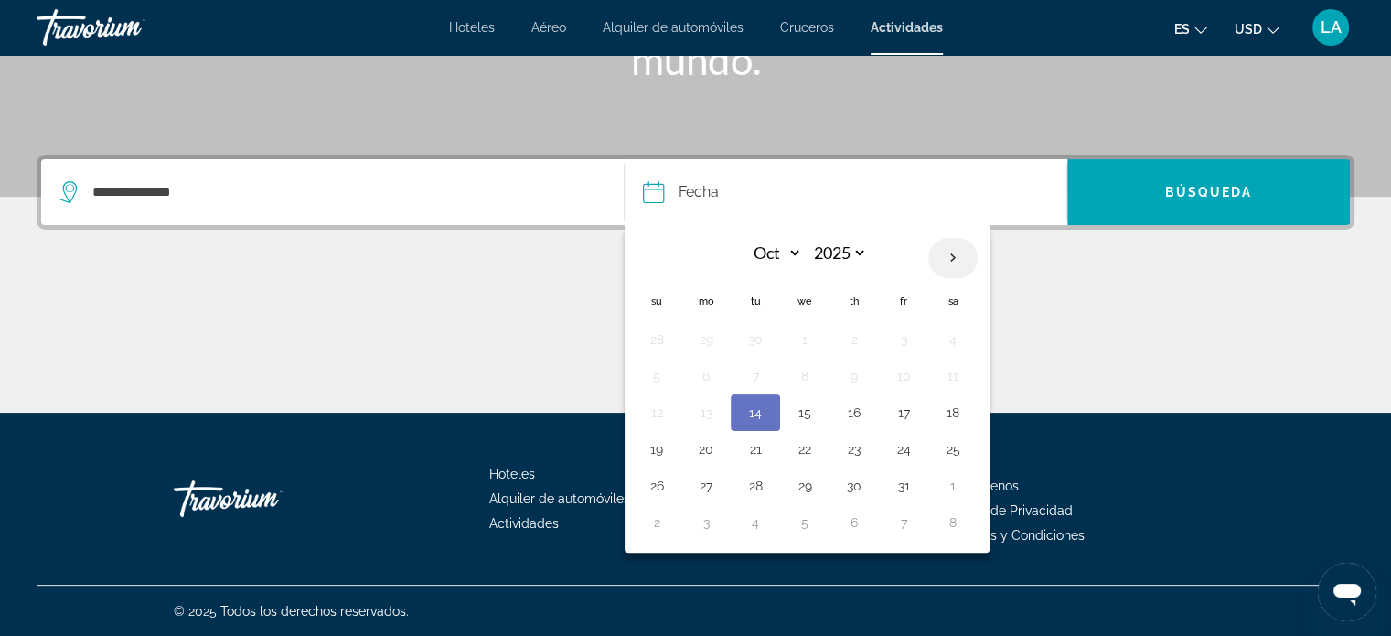
click at [953, 248] on th "Next month" at bounding box center [952, 258] width 49 height 40
select select "*"
select select "****"
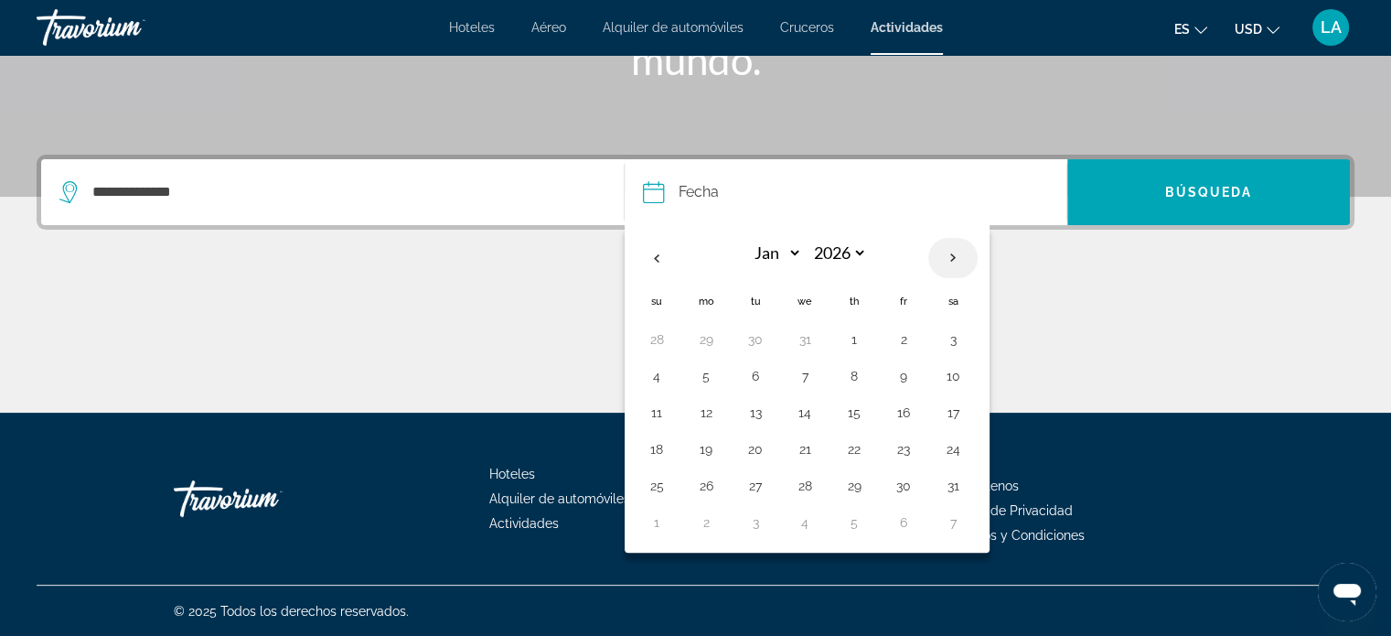
click at [953, 248] on th "Next month" at bounding box center [952, 258] width 49 height 40
select select "*"
click at [951, 374] on button "7" at bounding box center [953, 376] width 29 height 26
type input "**********"
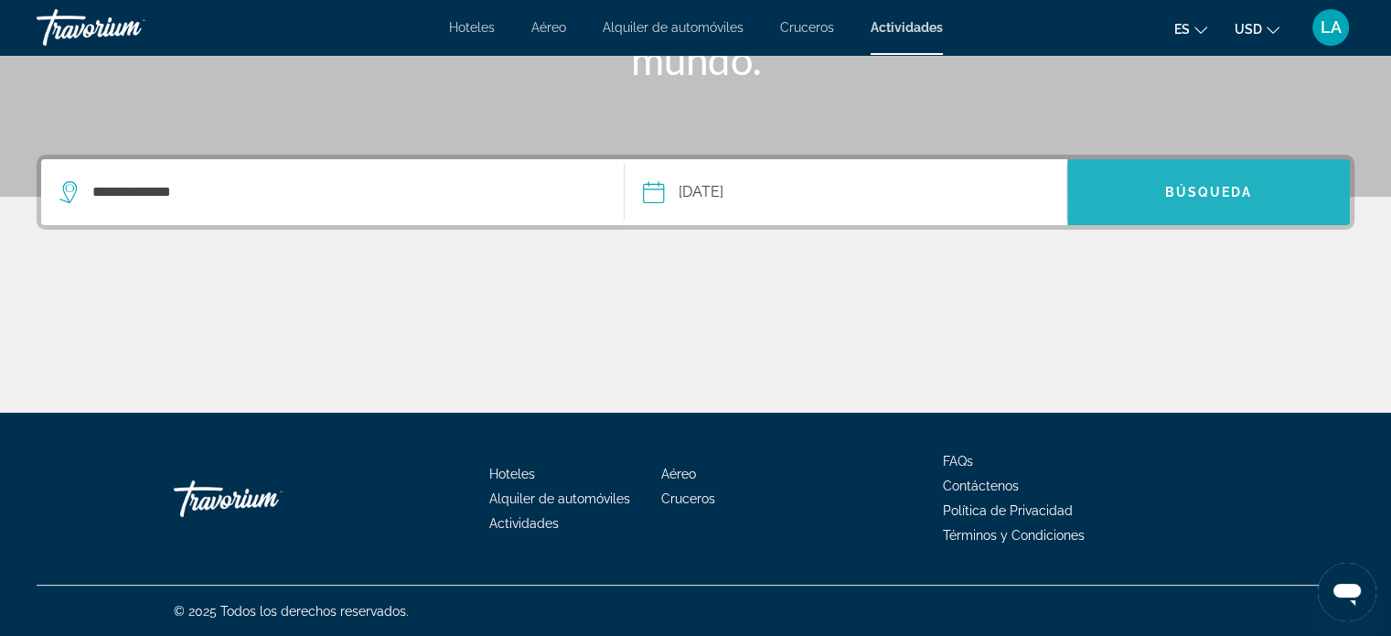
click at [1207, 194] on span "Búsqueda" at bounding box center [1209, 192] width 88 height 15
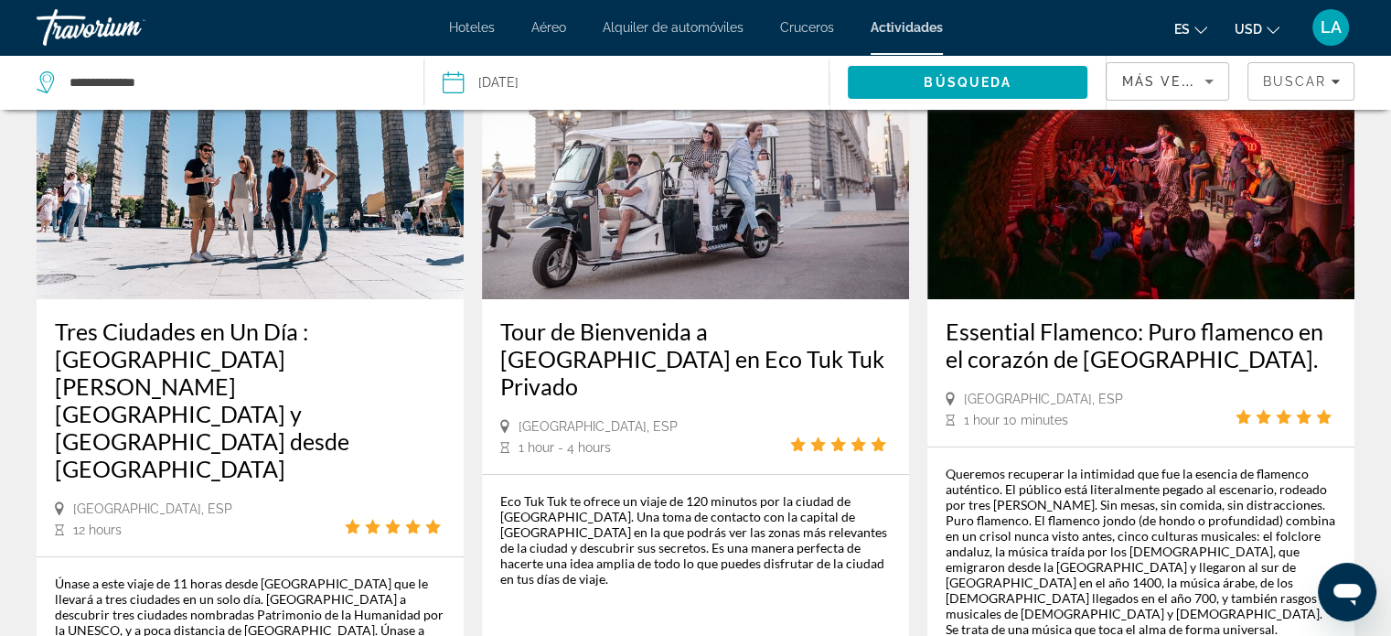
scroll to position [170, 0]
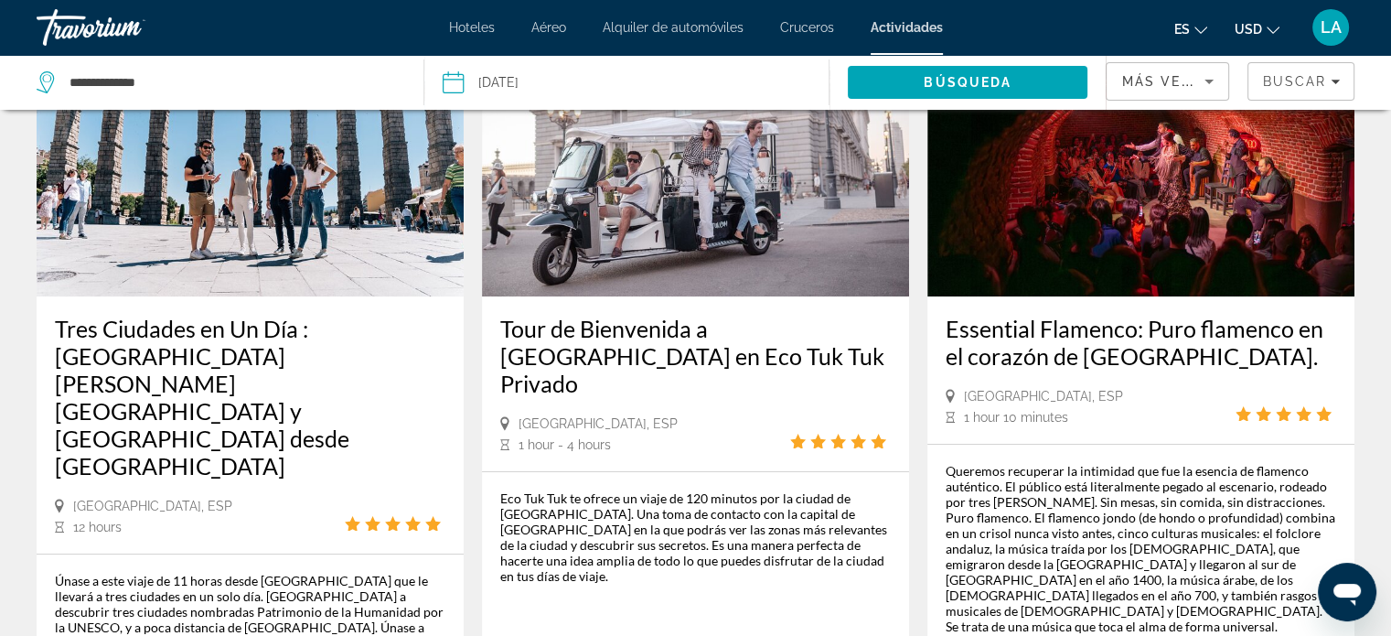
click at [624, 334] on h3 "Tour de Bienvenida a [GEOGRAPHIC_DATA] en Eco Tuk Tuk Privado" at bounding box center [695, 356] width 391 height 82
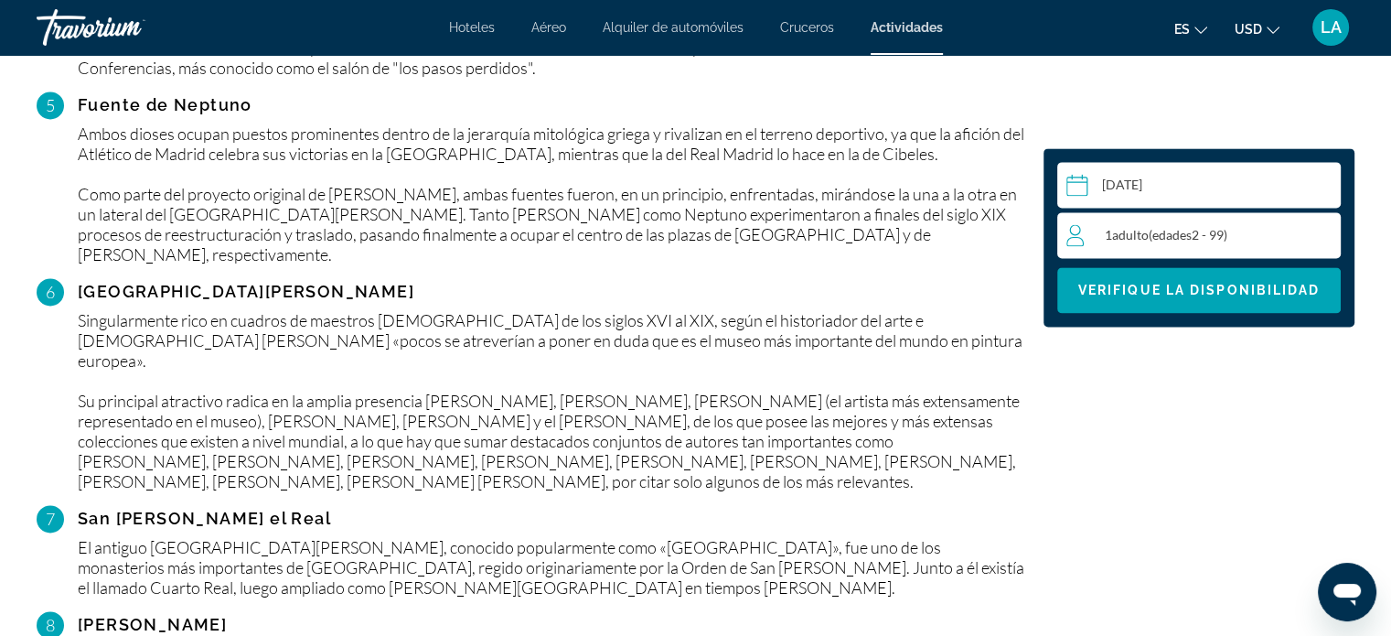
scroll to position [2731, 0]
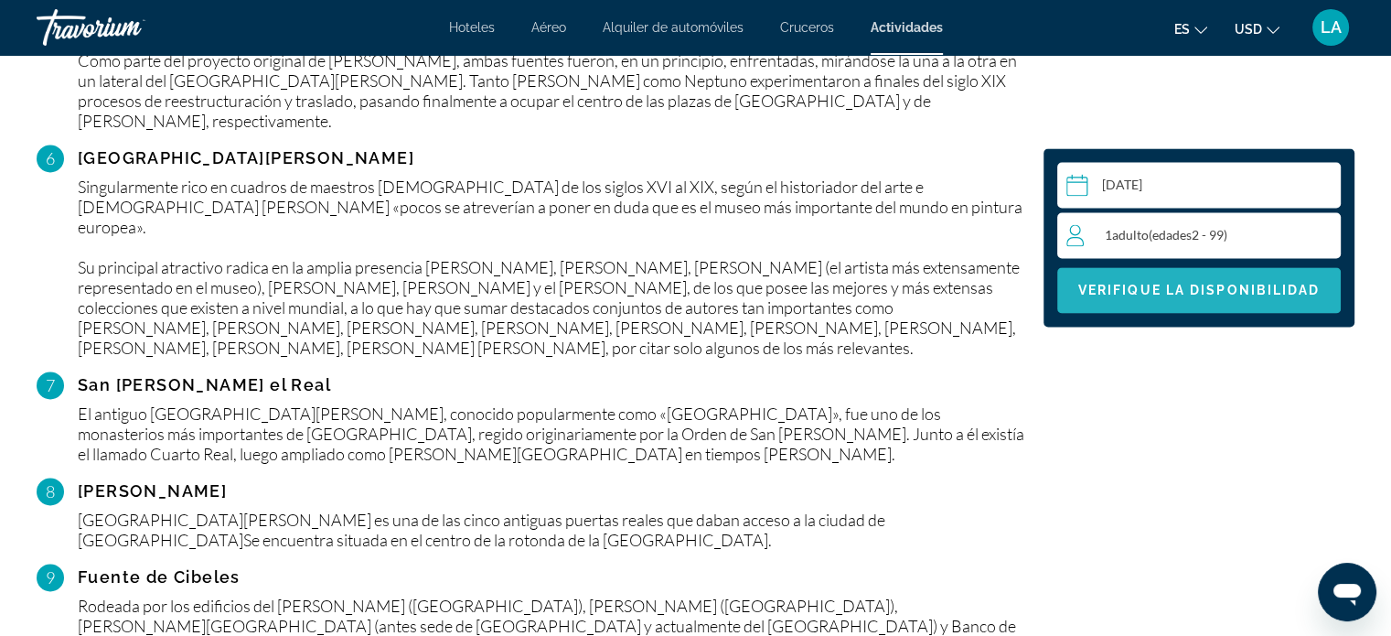
click at [1182, 283] on span "Verifique la disponibilidad" at bounding box center [1199, 290] width 242 height 15
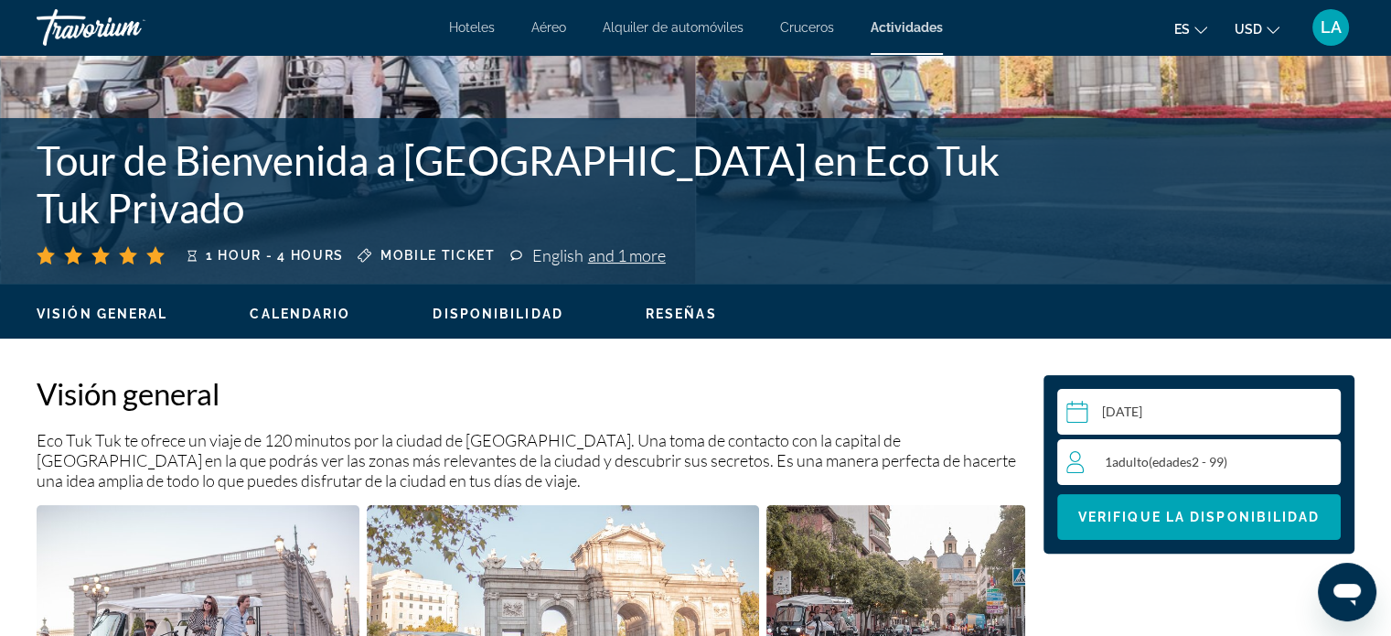
scroll to position [234, 0]
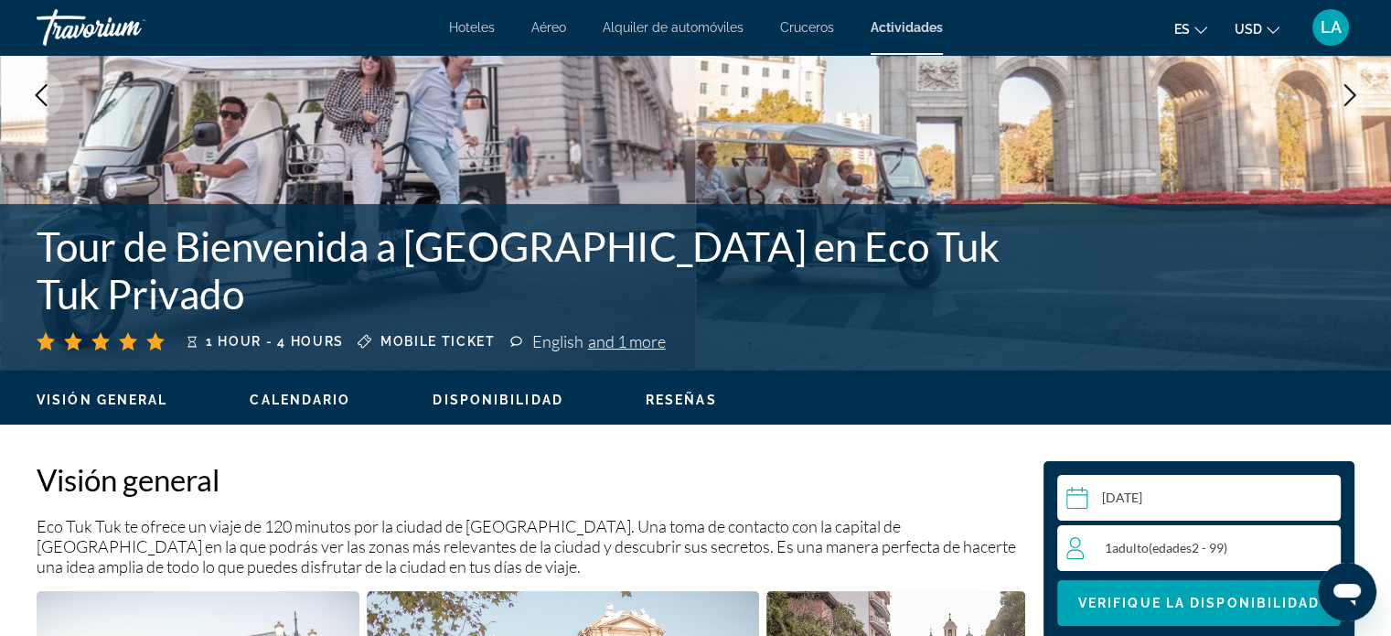
click at [300, 402] on span "Calendario" at bounding box center [300, 399] width 101 height 15
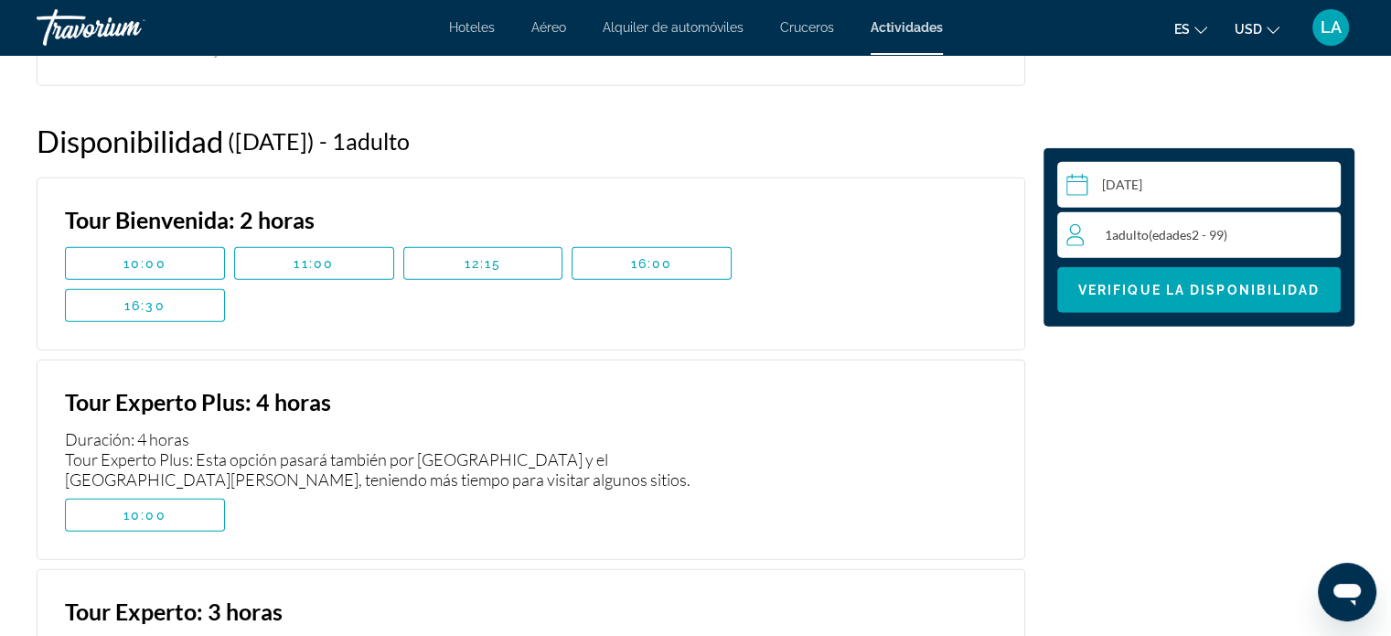
scroll to position [4770, 0]
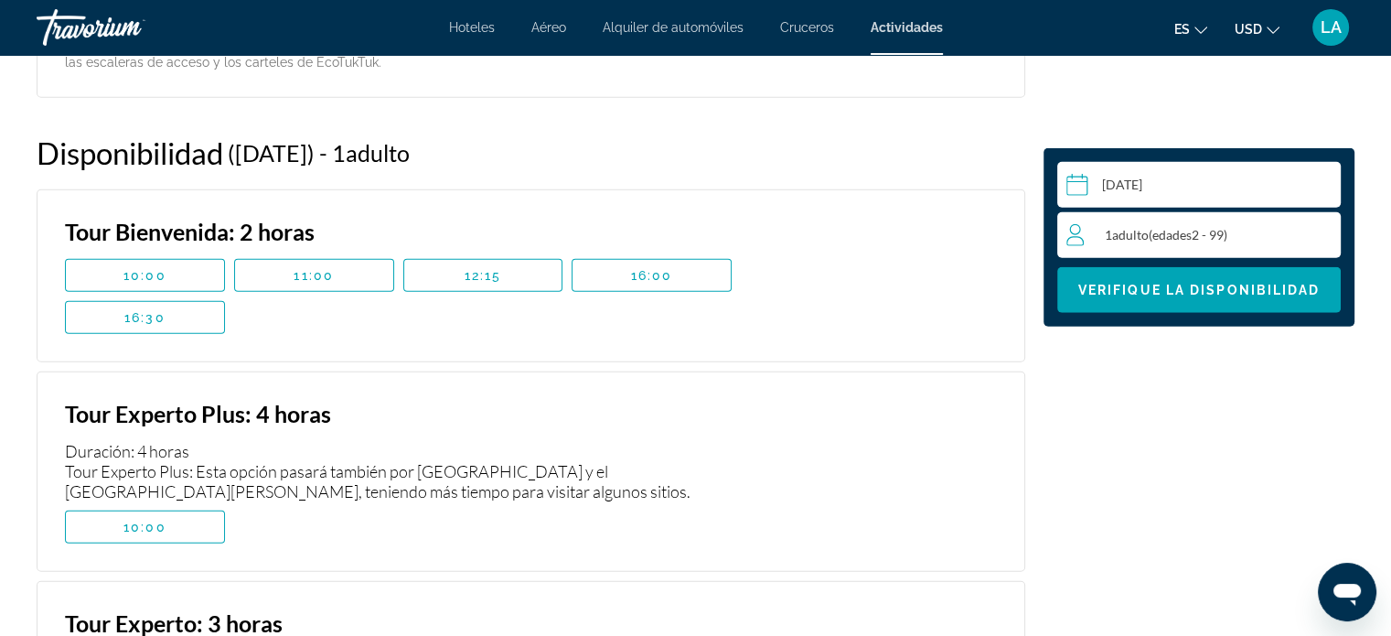
click at [1093, 180] on input "Main content" at bounding box center [1202, 187] width 291 height 51
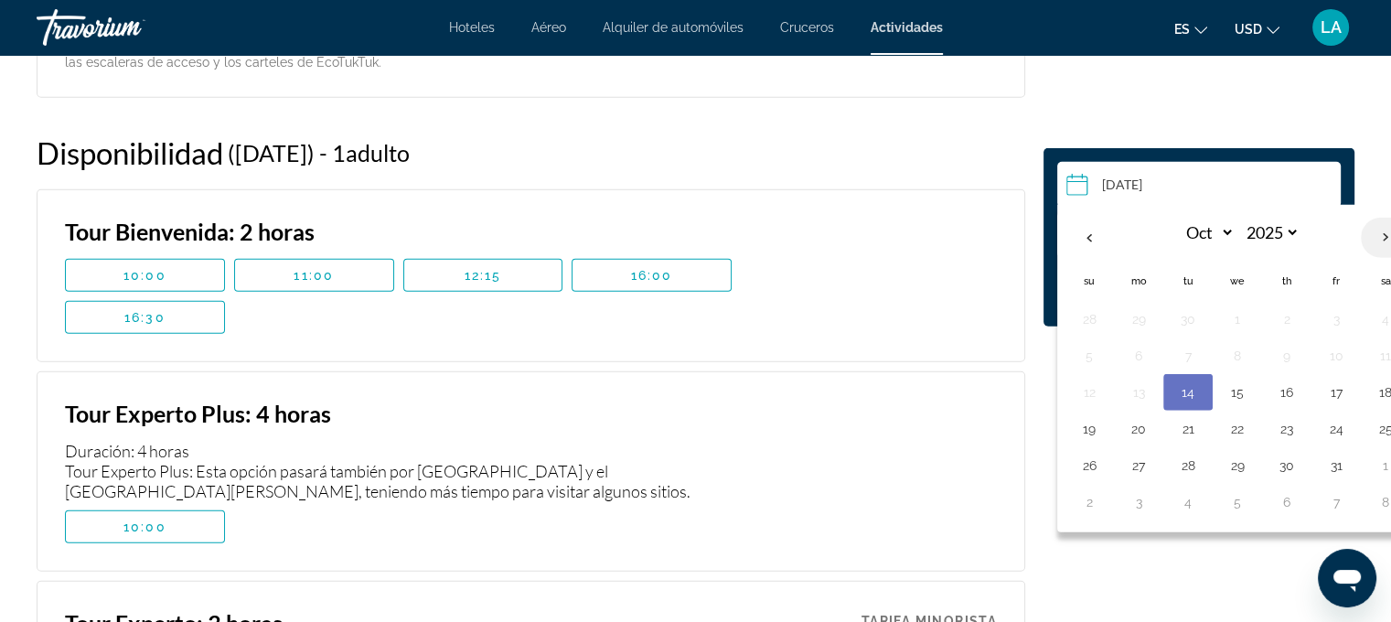
click at [1382, 235] on th "Next month" at bounding box center [1385, 238] width 49 height 40
select select "**"
click at [1233, 431] on button "24" at bounding box center [1237, 429] width 29 height 26
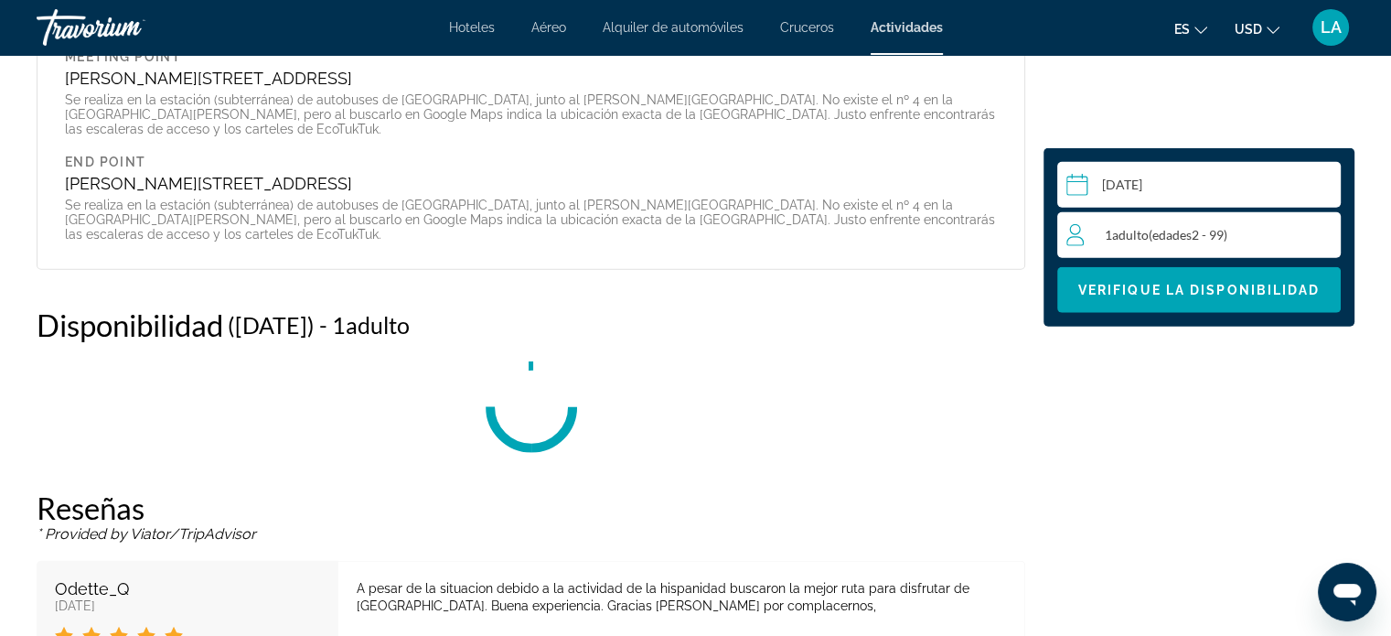
scroll to position [4544, 0]
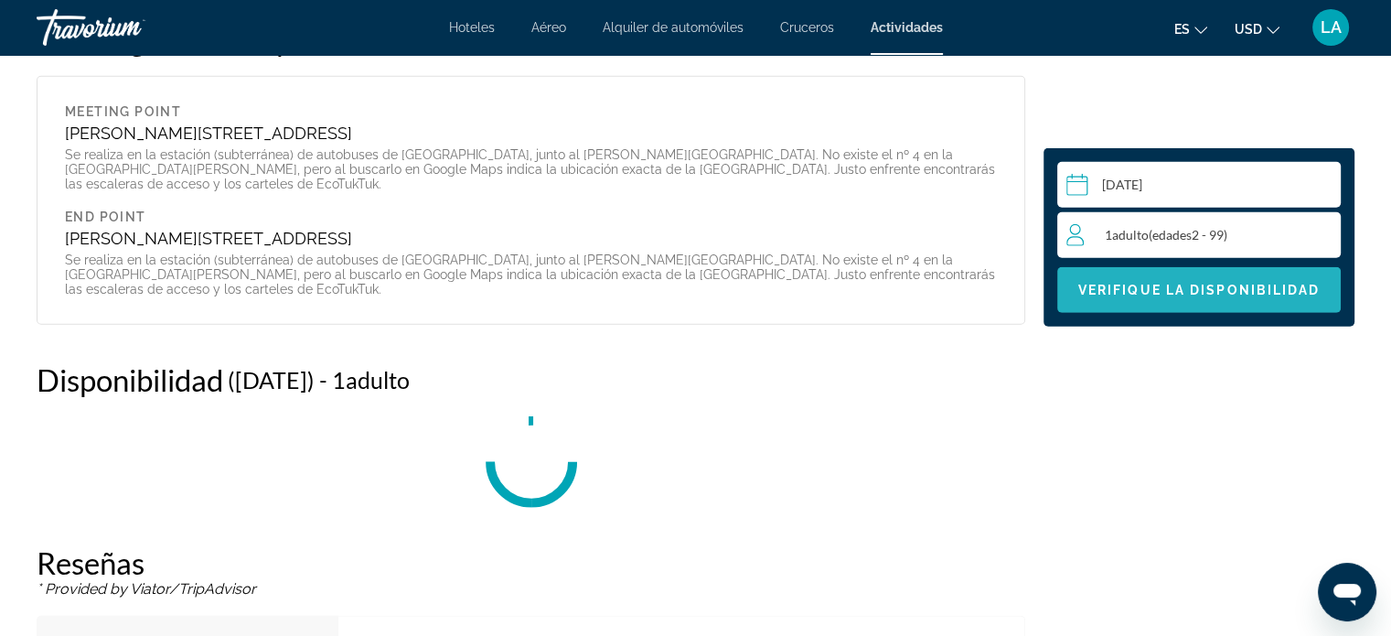
click at [1187, 288] on span "Verifique la disponibilidad" at bounding box center [1199, 290] width 242 height 15
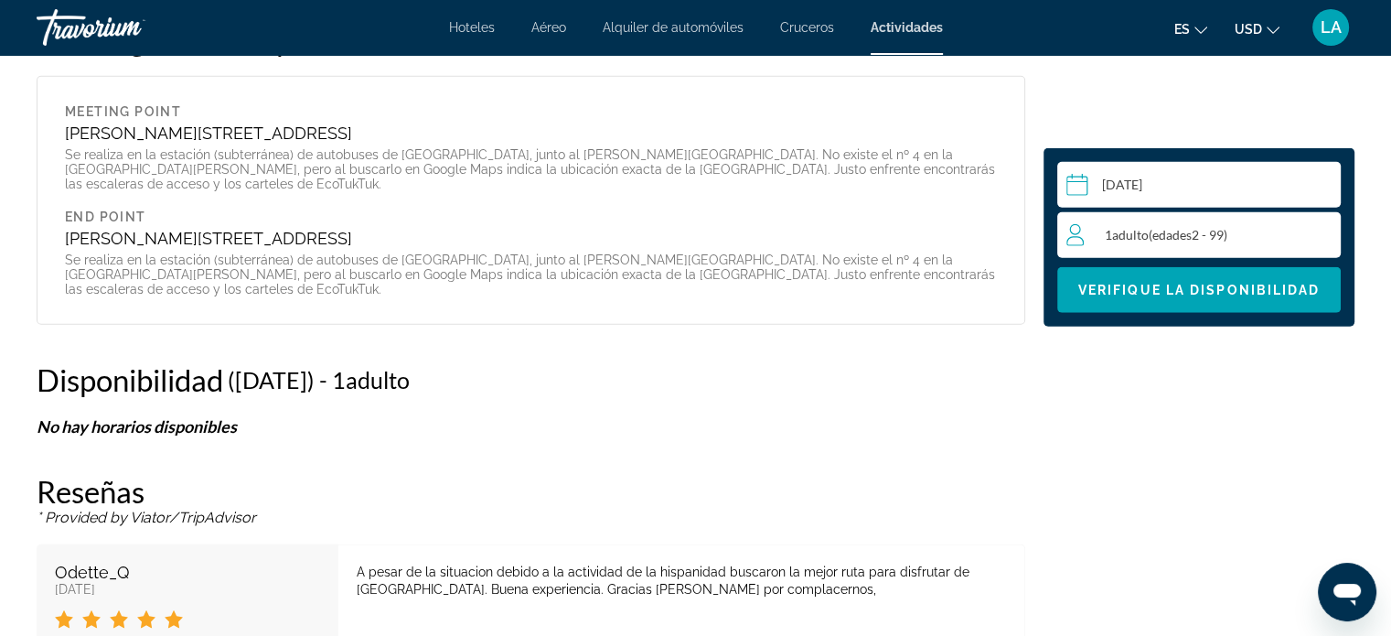
click at [1134, 189] on input "**********" at bounding box center [1202, 187] width 291 height 51
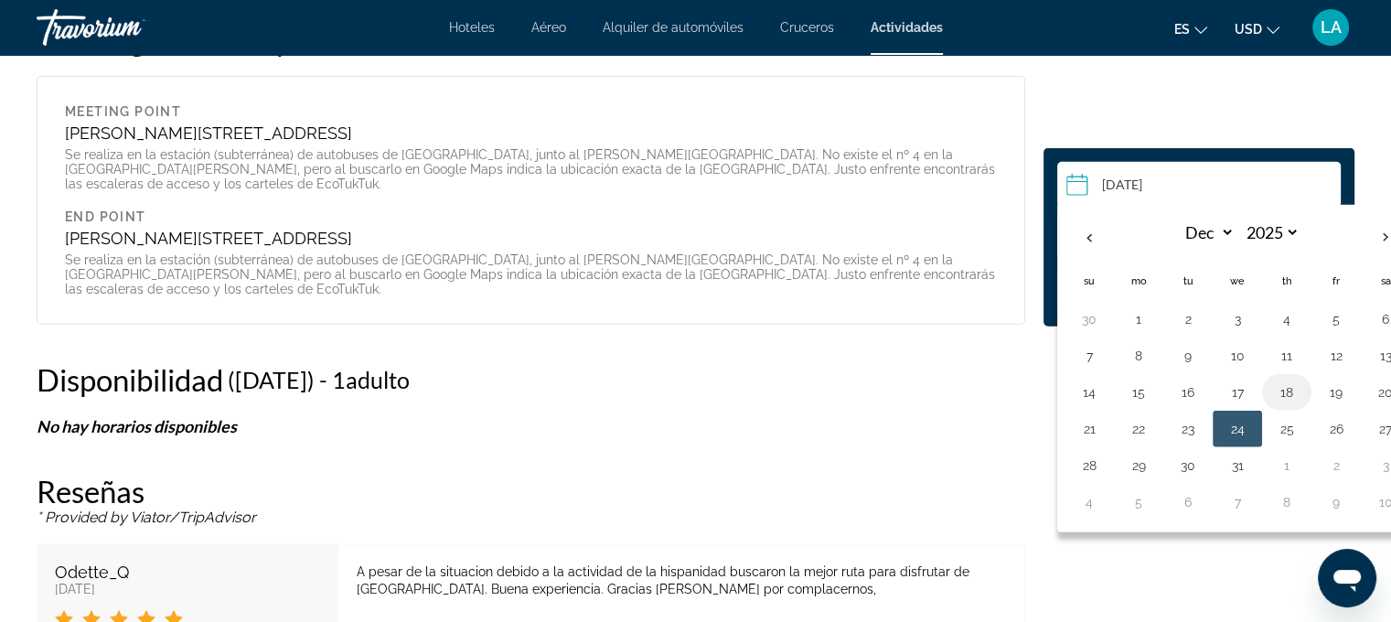
click at [1284, 380] on button "18" at bounding box center [1286, 393] width 29 height 26
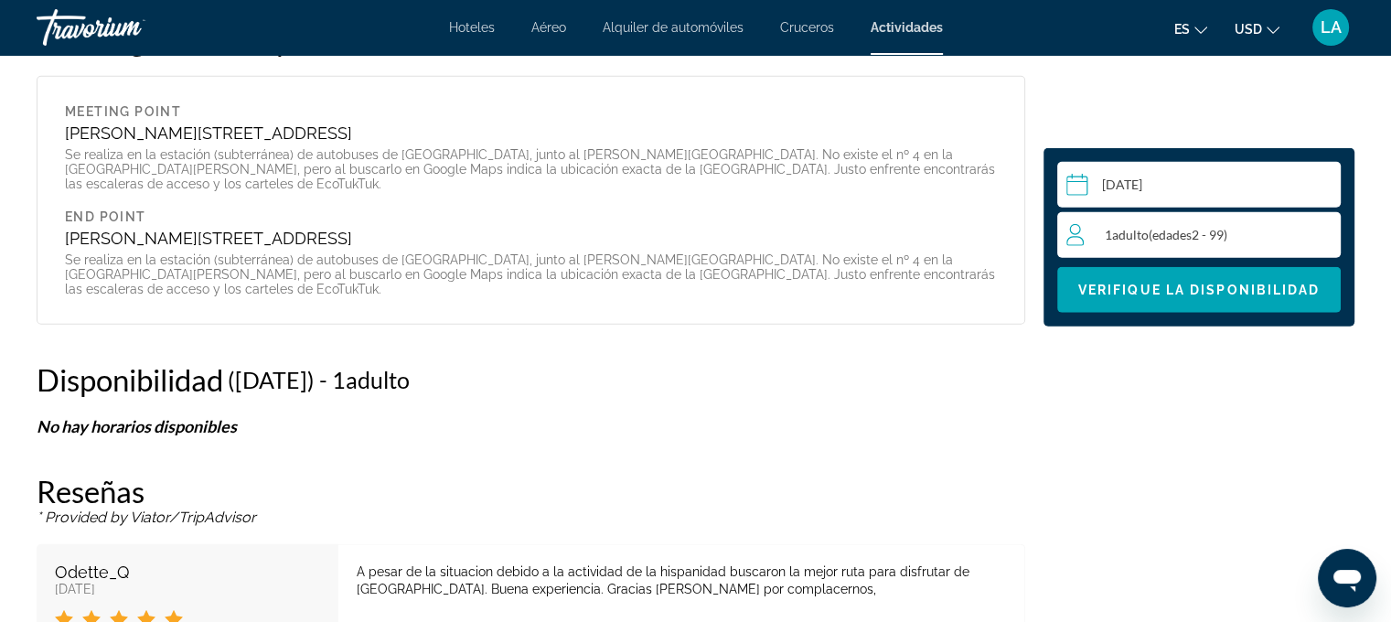
type input "**********"
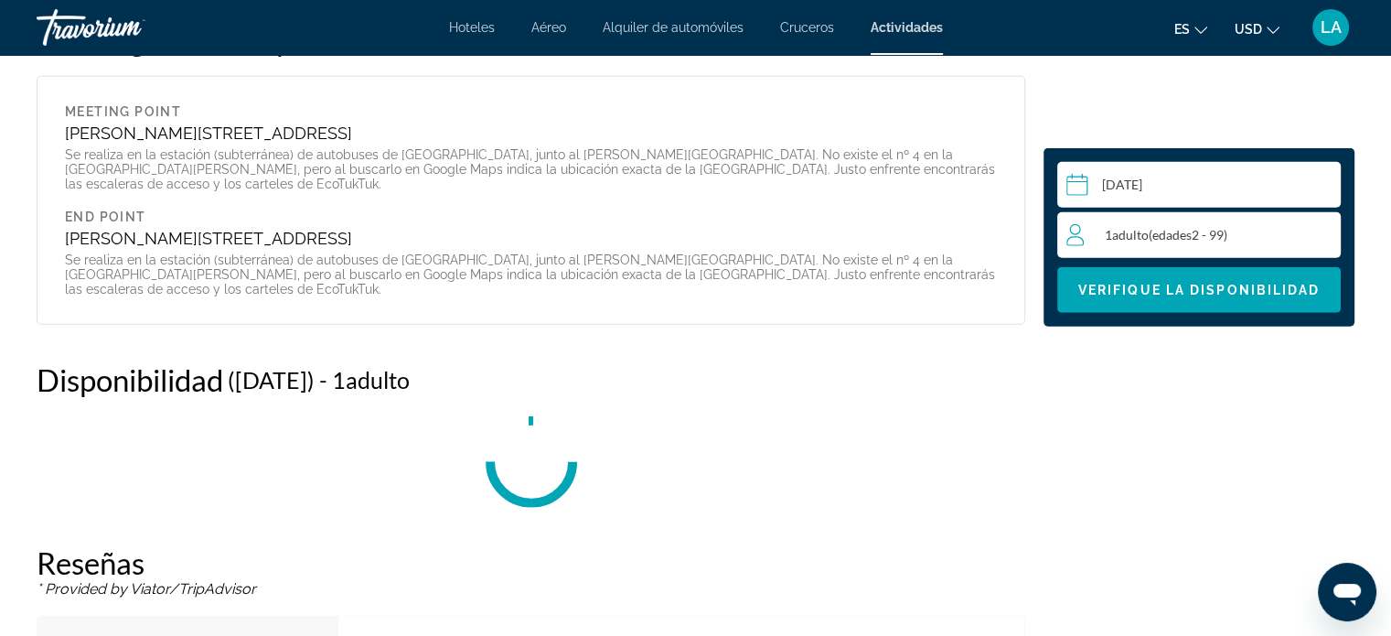
click at [1250, 231] on div "1 Adulto Adulto ( edades 2 - 99)" at bounding box center [1204, 235] width 274 height 22
click at [1316, 229] on icon "Increment adults" at bounding box center [1323, 234] width 16 height 22
click at [1325, 230] on icon "Increment adults" at bounding box center [1323, 234] width 16 height 22
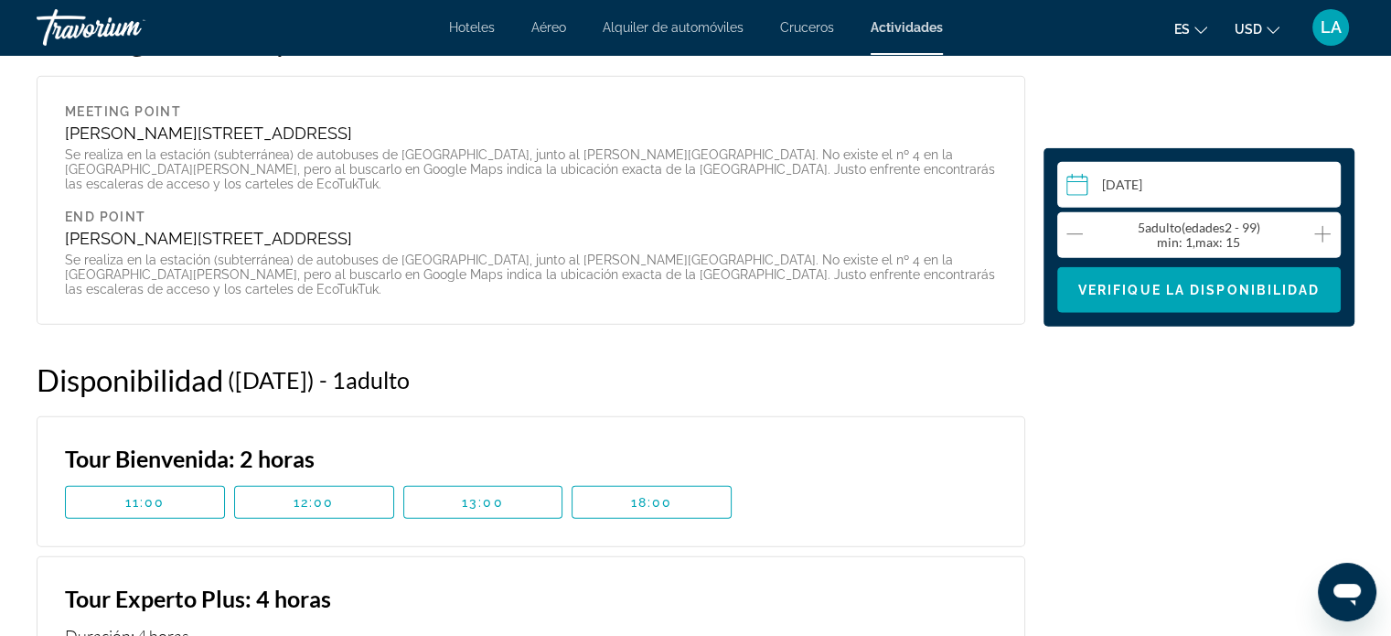
click at [1325, 230] on icon "Increment adults" at bounding box center [1323, 234] width 16 height 22
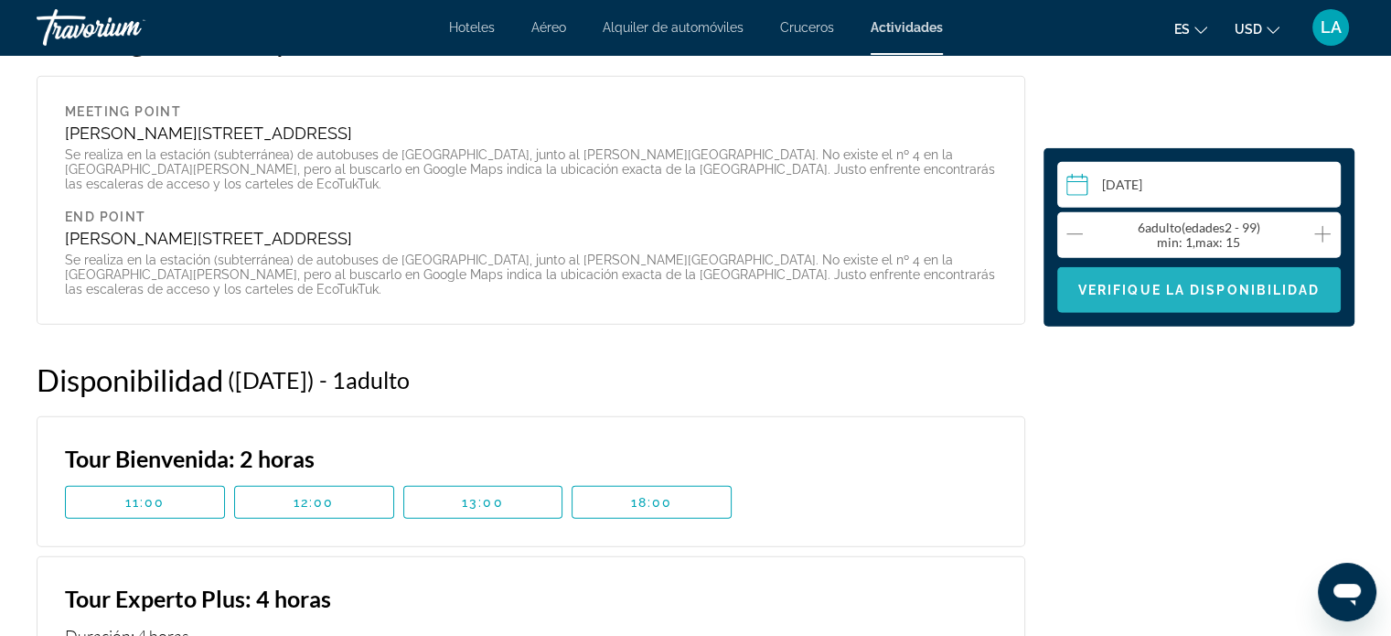
click at [1198, 299] on span "Main content" at bounding box center [1199, 290] width 284 height 44
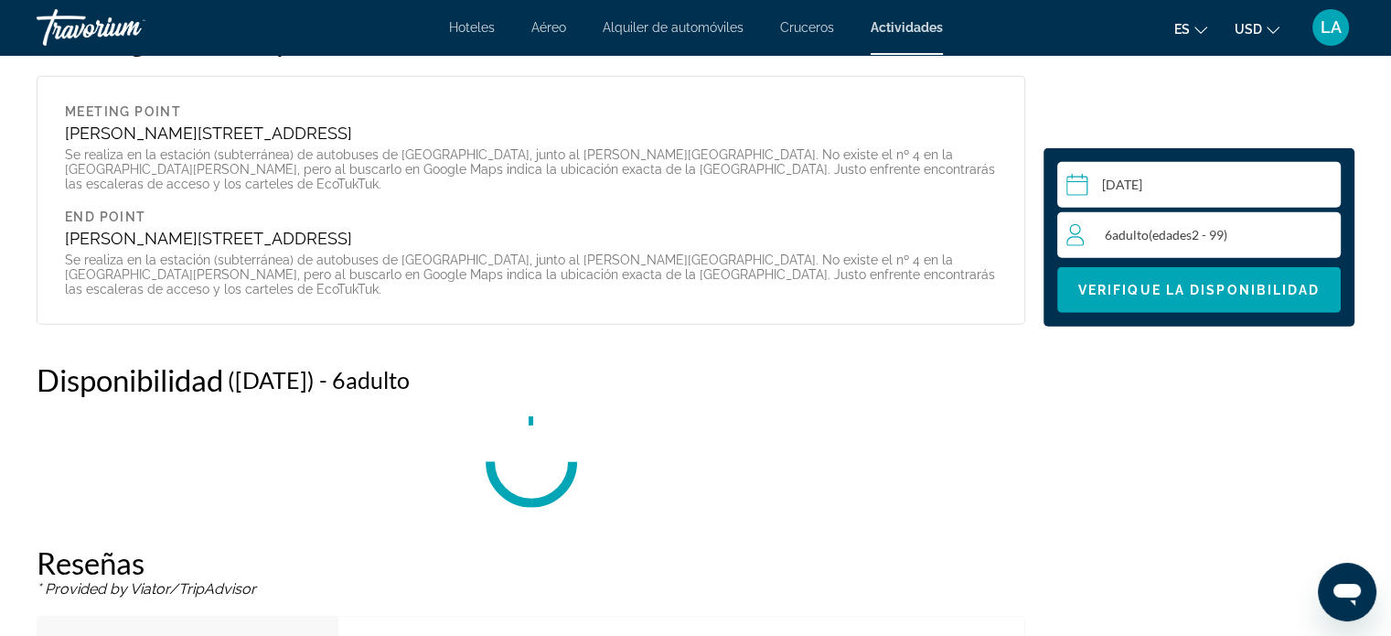
click at [1131, 186] on input "**********" at bounding box center [1202, 187] width 291 height 51
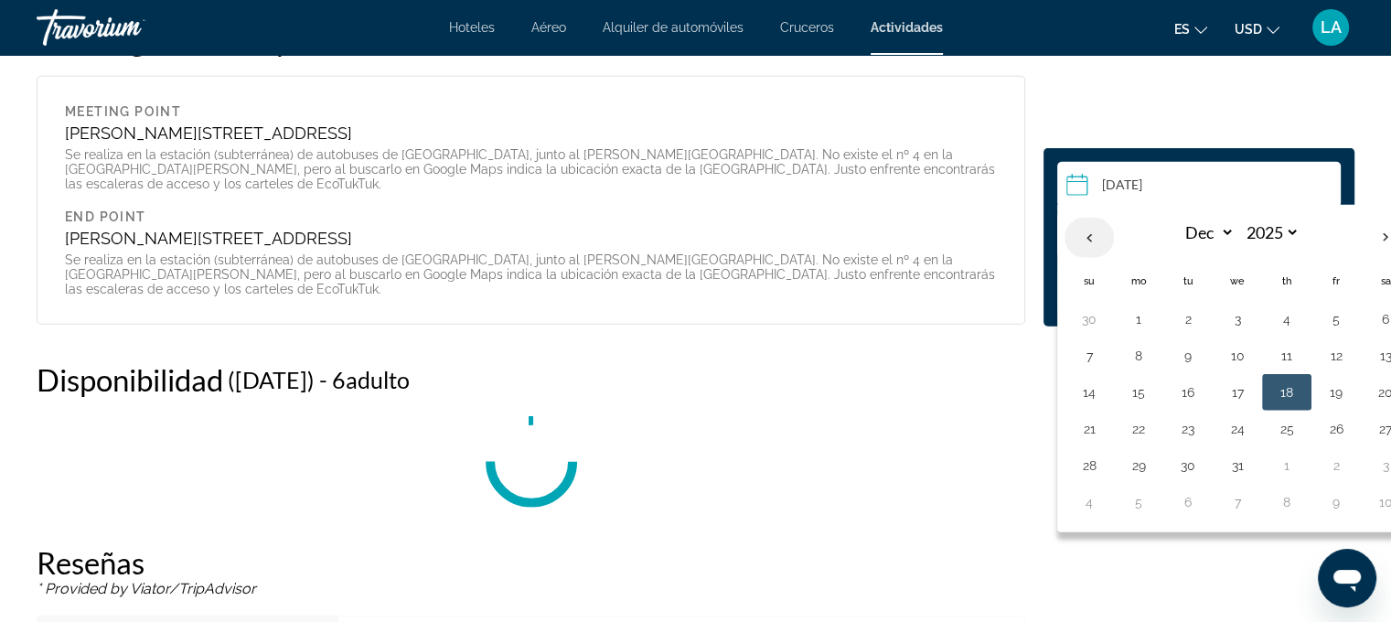
click at [1091, 231] on th "Previous month" at bounding box center [1089, 238] width 49 height 40
select select "**"
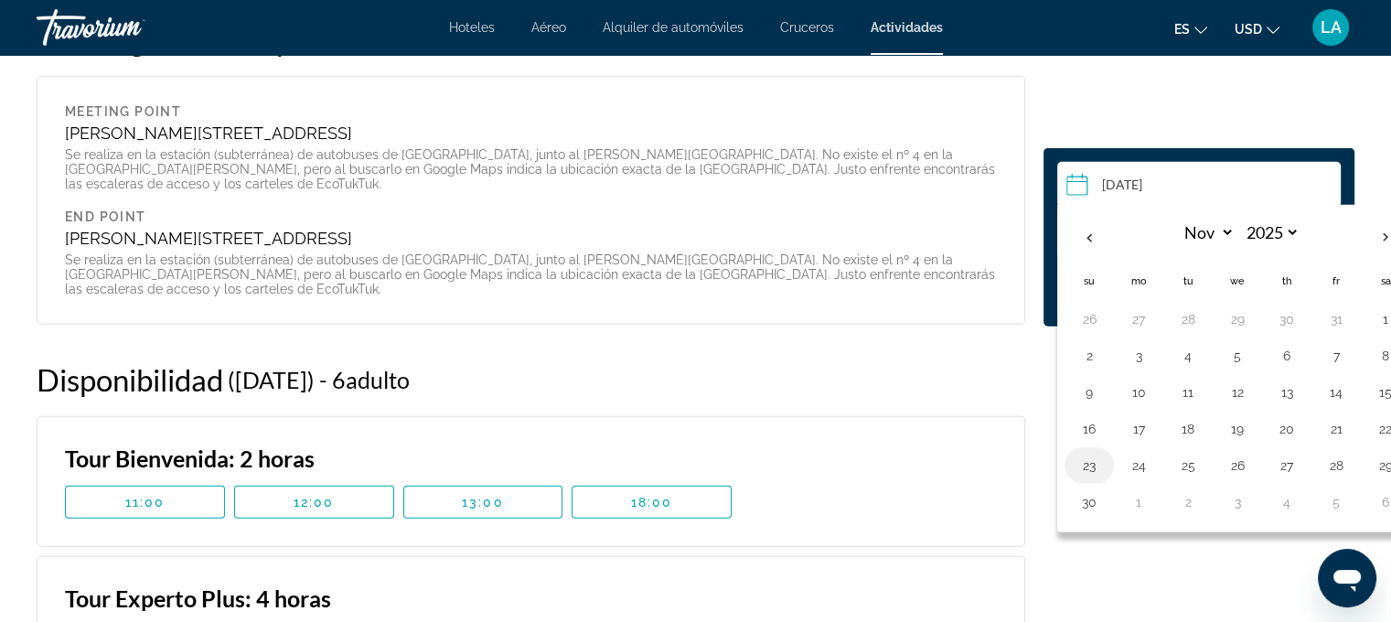
click at [1090, 468] on button "23" at bounding box center [1089, 466] width 29 height 26
type input "**********"
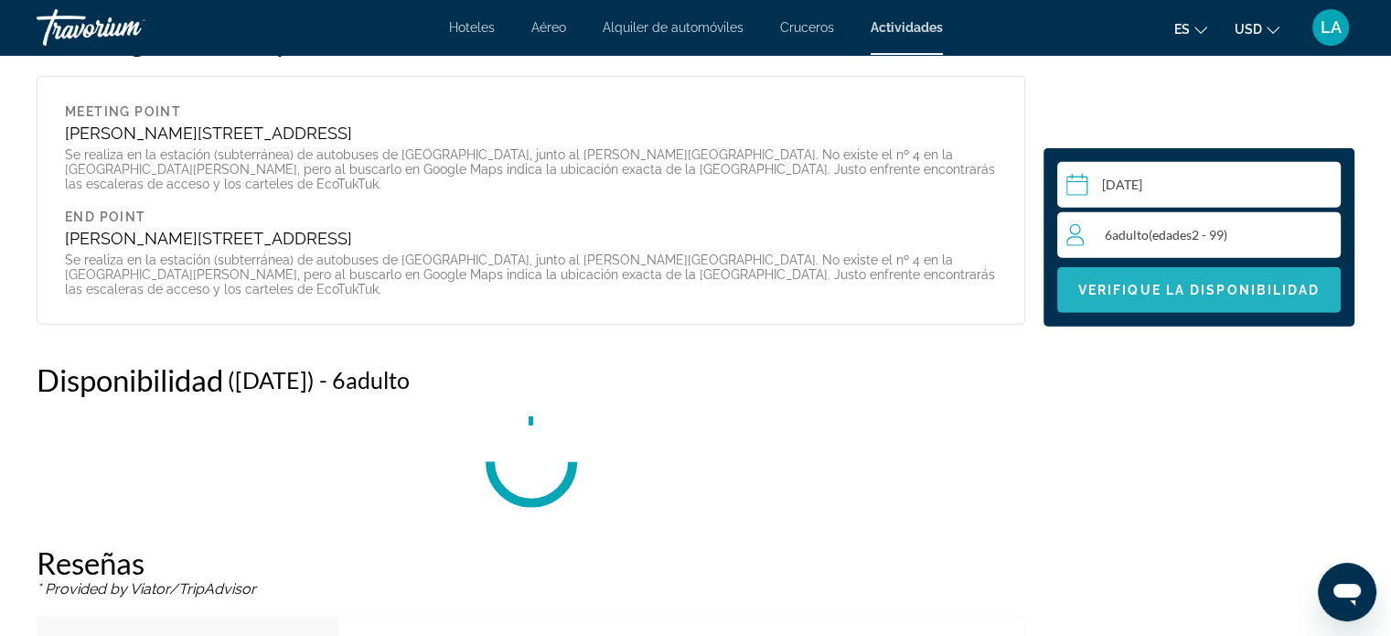
click at [1186, 279] on span "Main content" at bounding box center [1199, 290] width 284 height 44
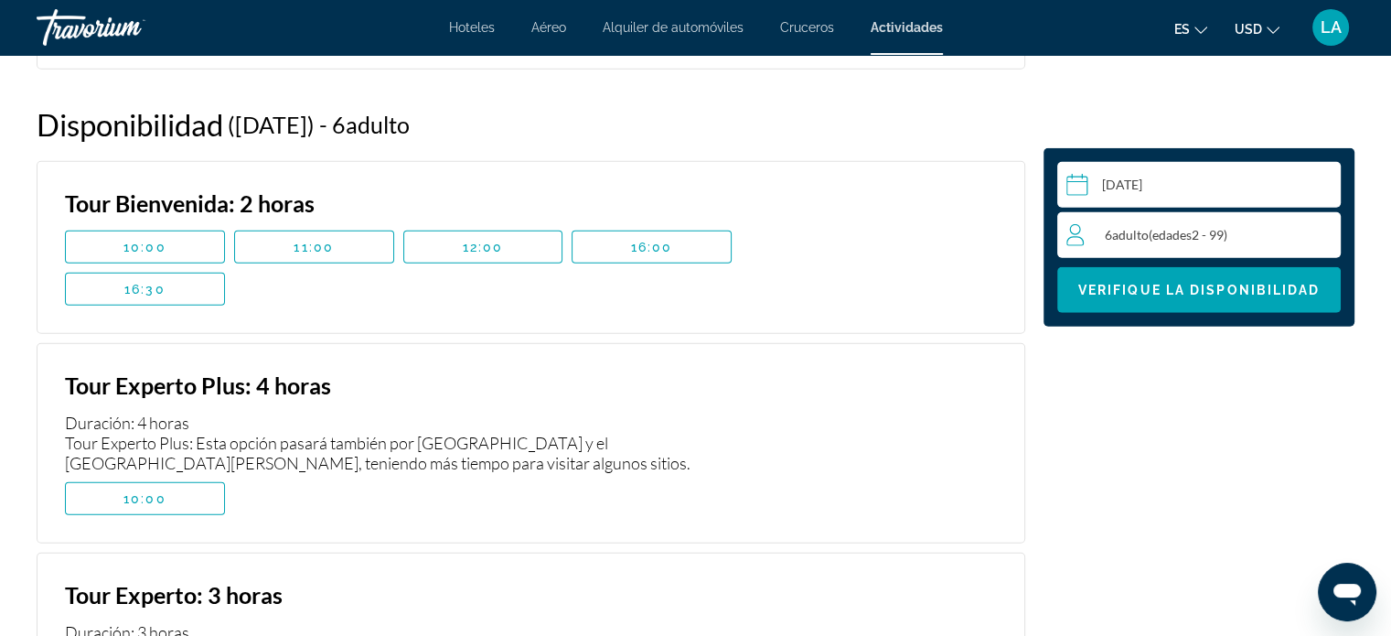
scroll to position [4750, 0]
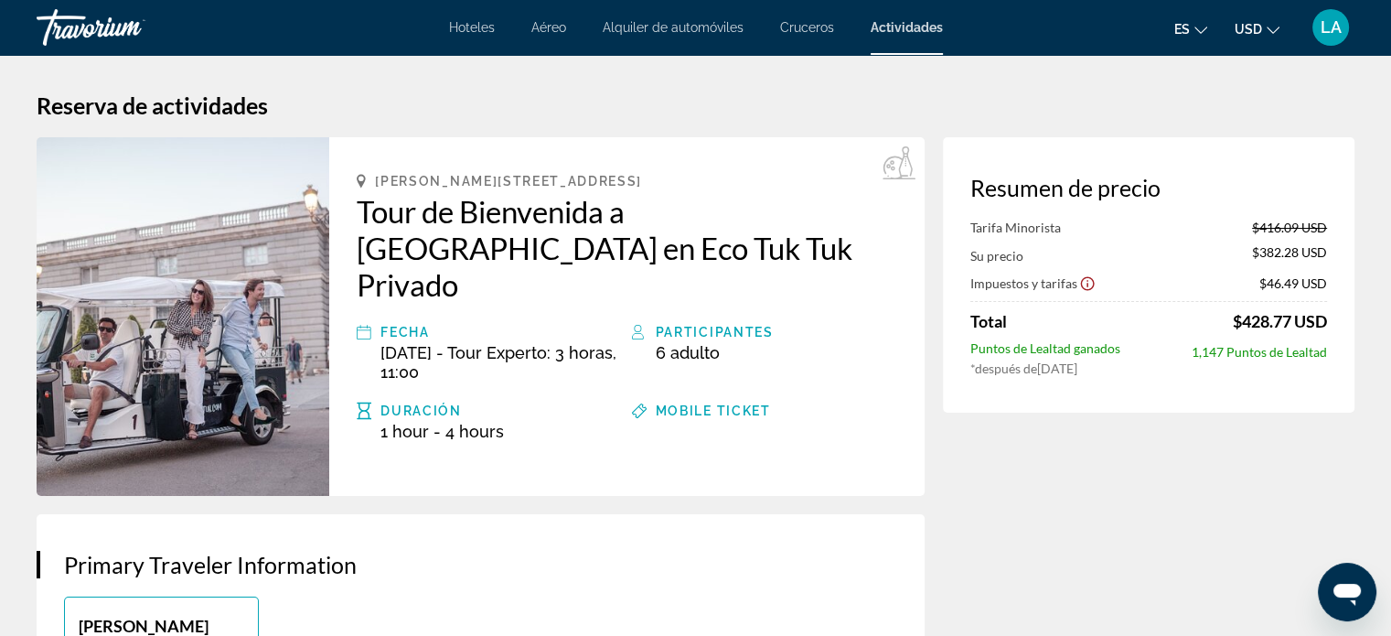
click at [662, 28] on span "Alquiler de automóviles" at bounding box center [673, 27] width 141 height 15
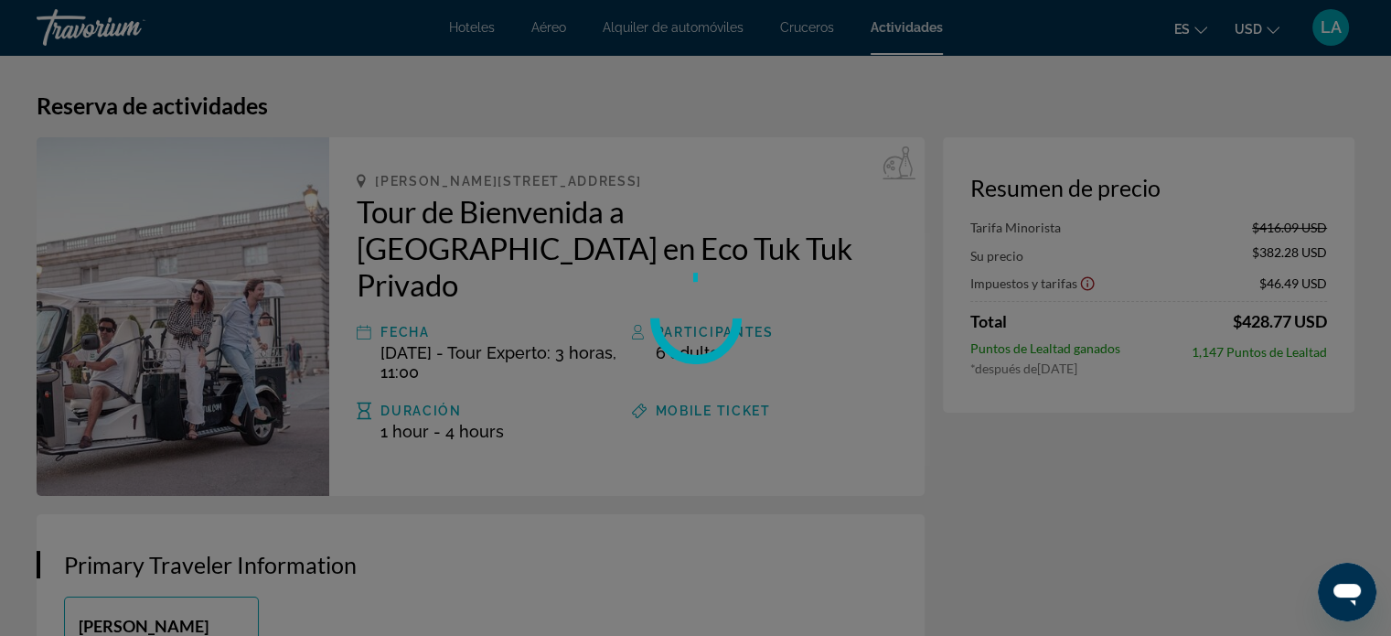
click at [662, 28] on div at bounding box center [695, 318] width 1391 height 636
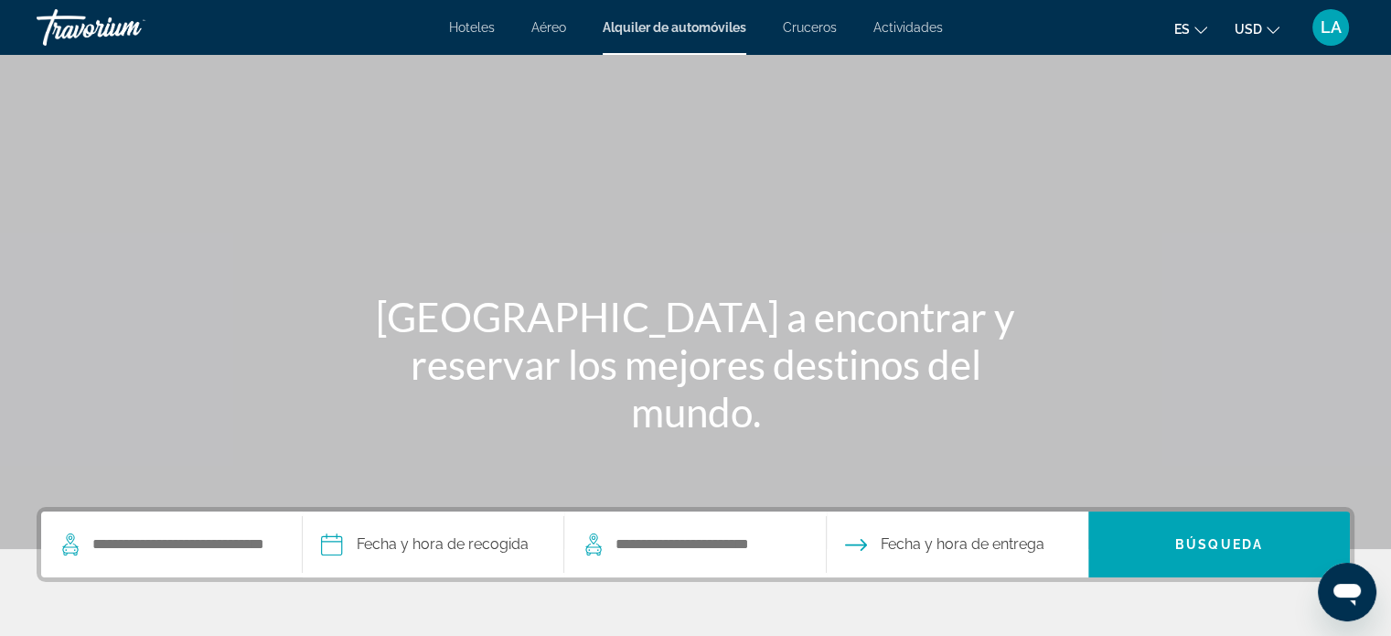
click at [474, 27] on span "Hoteles" at bounding box center [472, 27] width 46 height 15
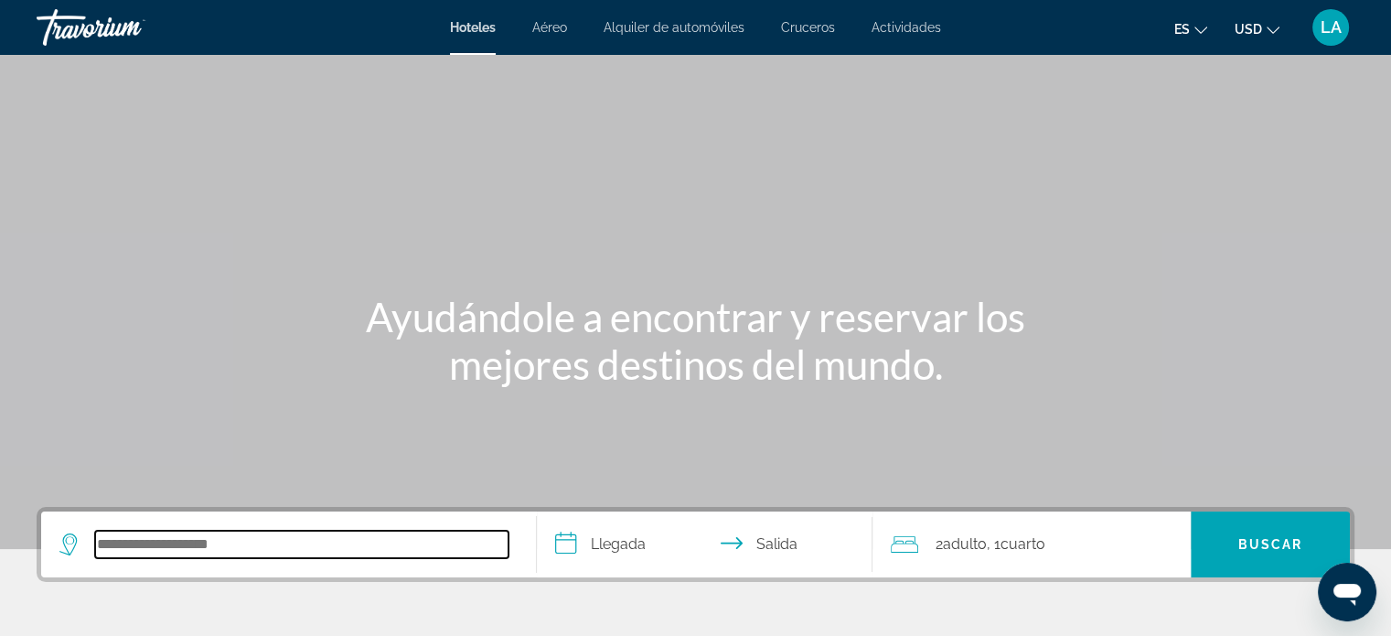
click at [164, 543] on input "Search hotel destination" at bounding box center [301, 544] width 413 height 27
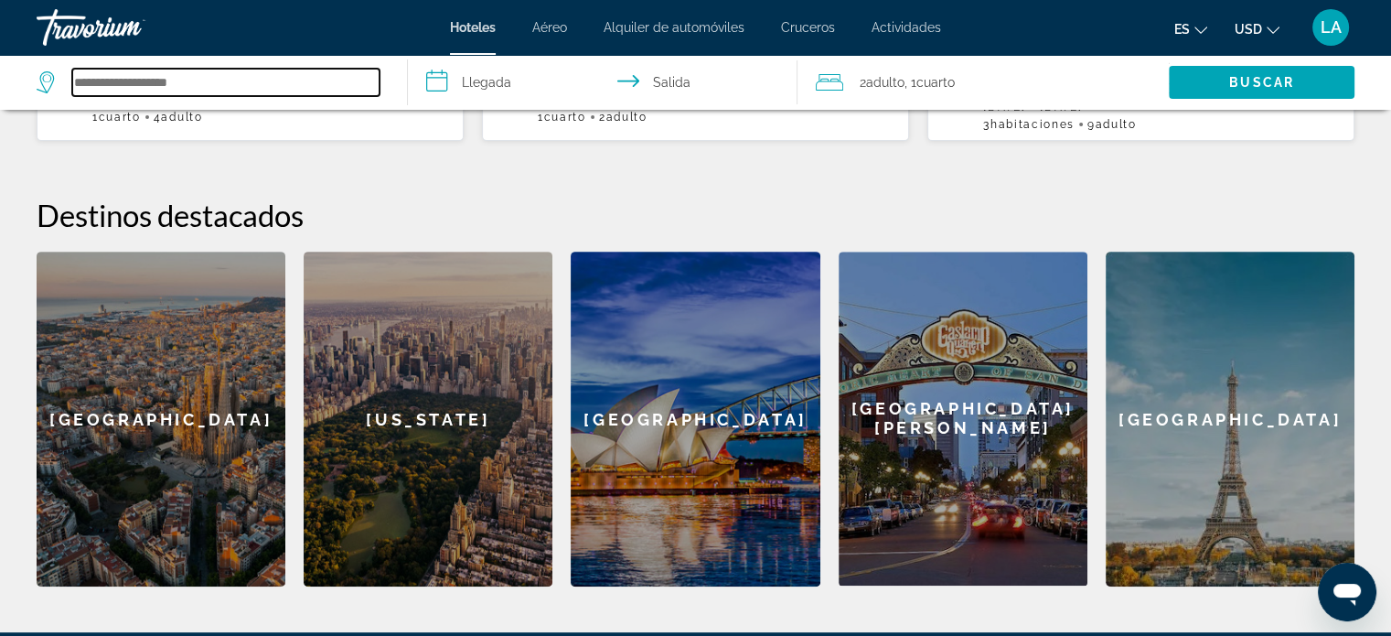
scroll to position [556, 0]
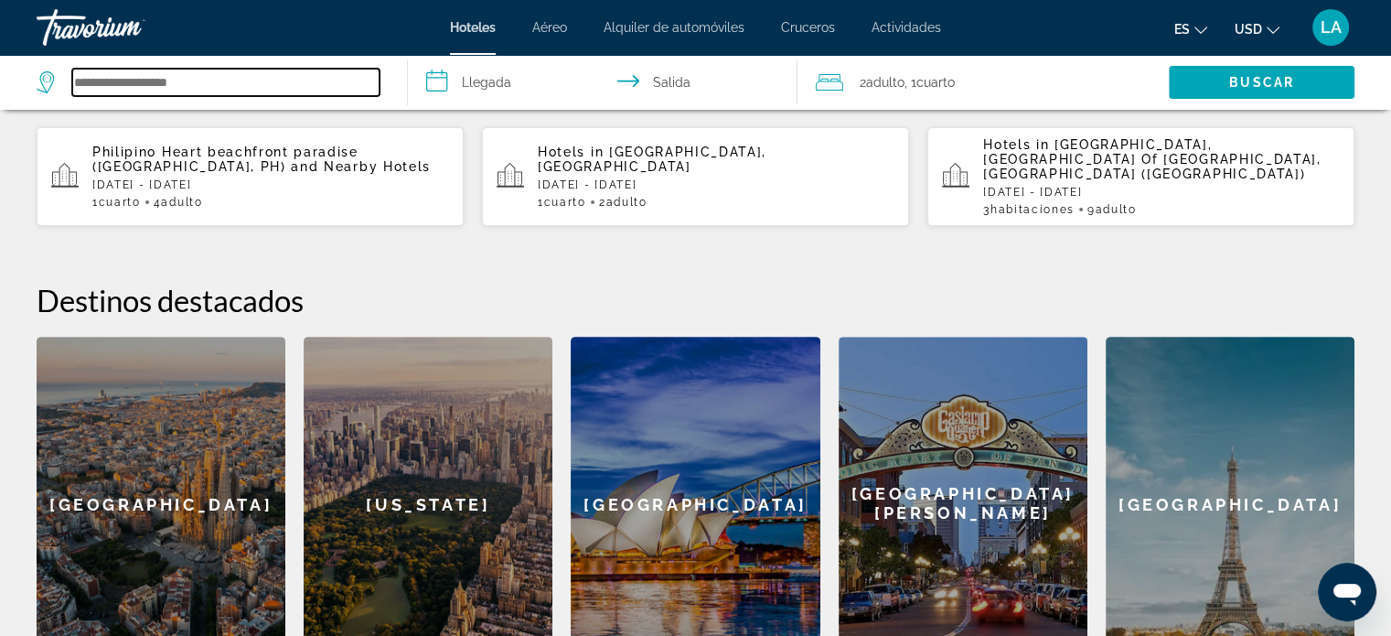
click at [161, 87] on input "Search hotel destination" at bounding box center [225, 82] width 307 height 27
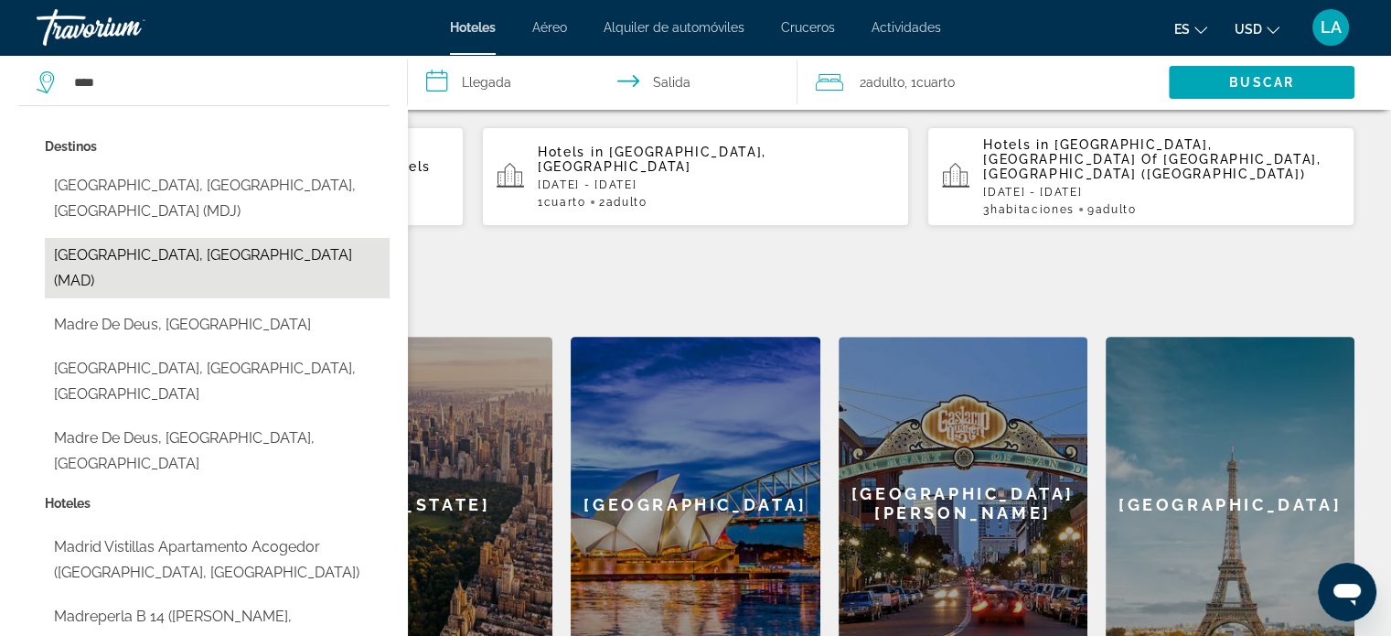
click at [128, 238] on button "[GEOGRAPHIC_DATA], [GEOGRAPHIC_DATA] (MAD)" at bounding box center [217, 268] width 345 height 60
type input "**********"
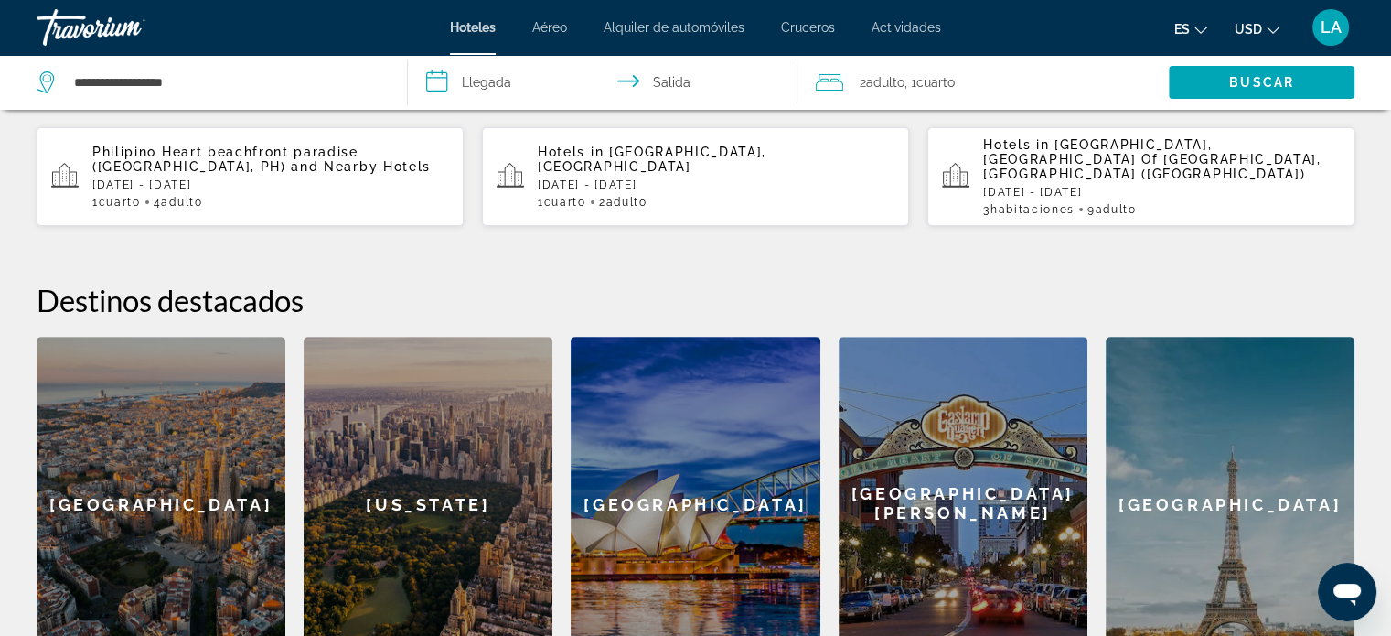
click at [441, 80] on input "**********" at bounding box center [606, 85] width 397 height 60
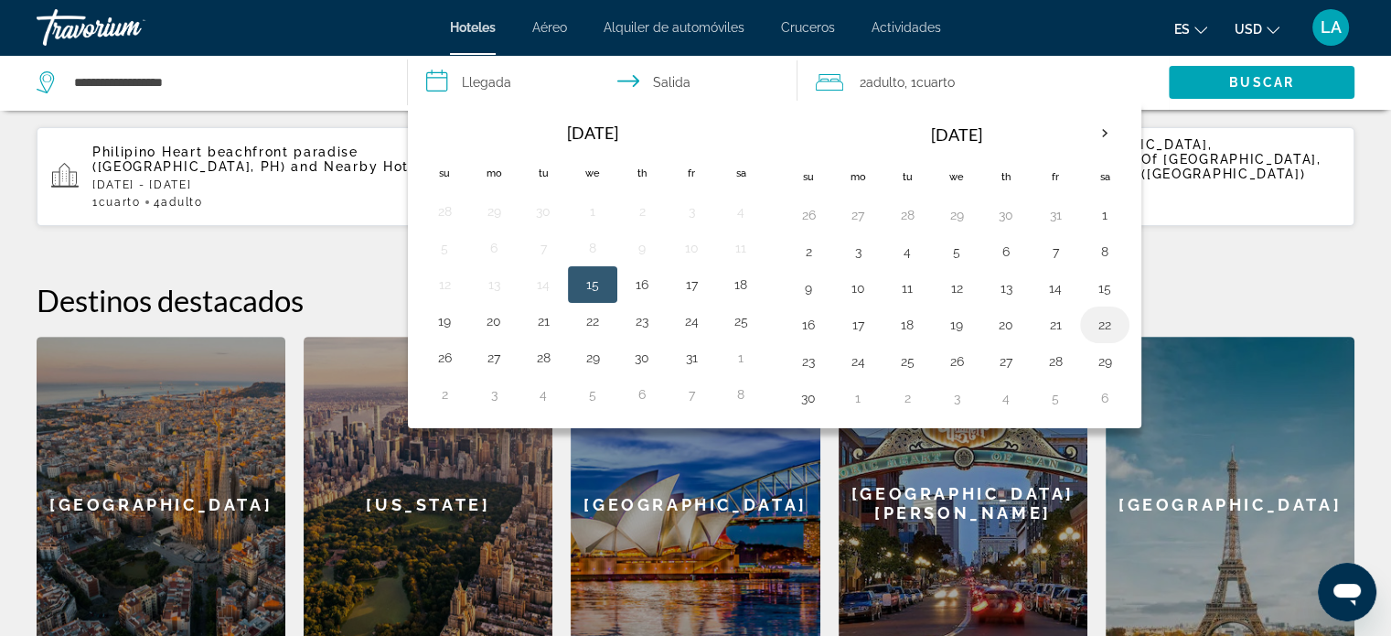
click at [1093, 326] on button "22" at bounding box center [1104, 325] width 29 height 26
click at [666, 75] on input "**********" at bounding box center [606, 85] width 397 height 60
click at [839, 83] on icon "Travelers: 2 adults, 0 children" at bounding box center [829, 82] width 27 height 22
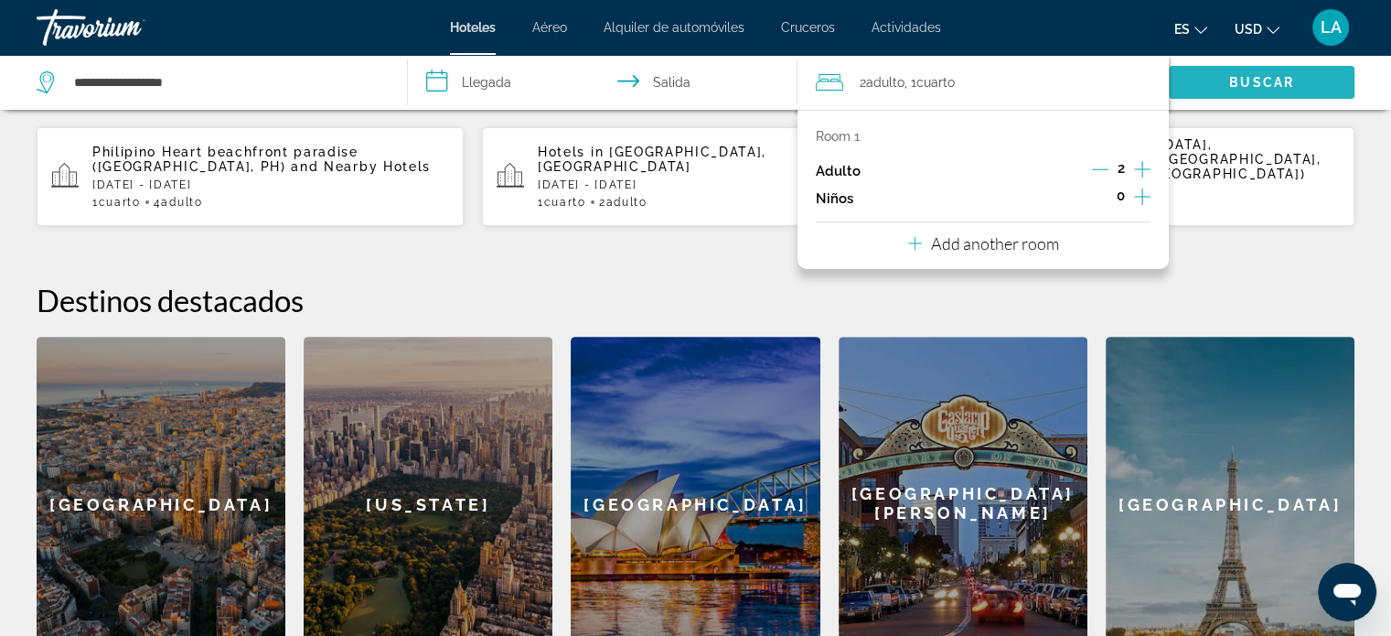
click at [1266, 87] on span "Buscar" at bounding box center [1261, 82] width 65 height 15
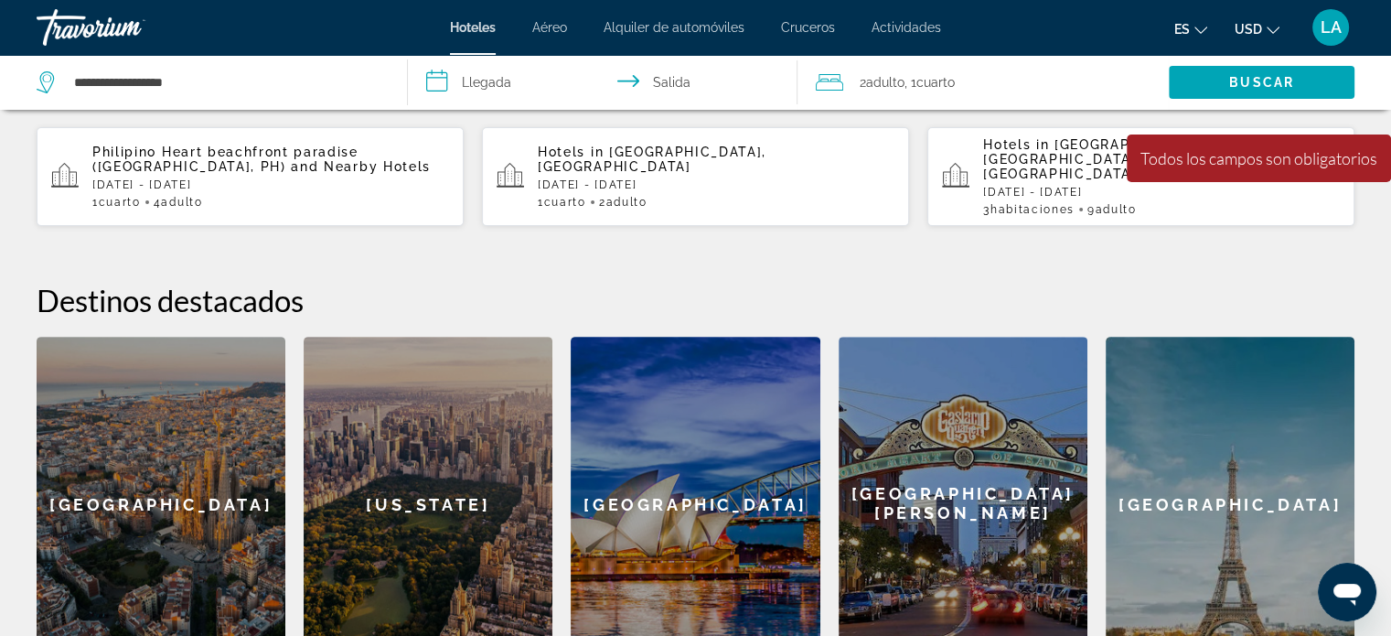
click at [666, 79] on input "**********" at bounding box center [606, 85] width 397 height 60
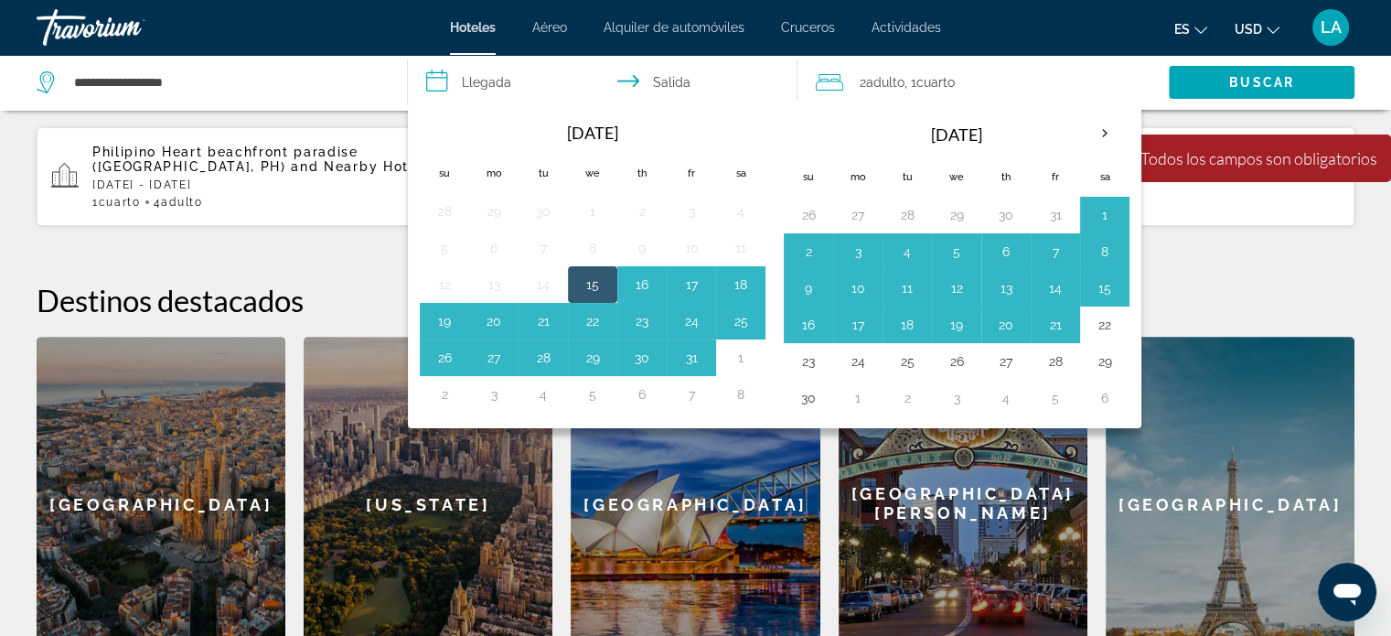
click at [1200, 252] on div "**********" at bounding box center [695, 311] width 1391 height 721
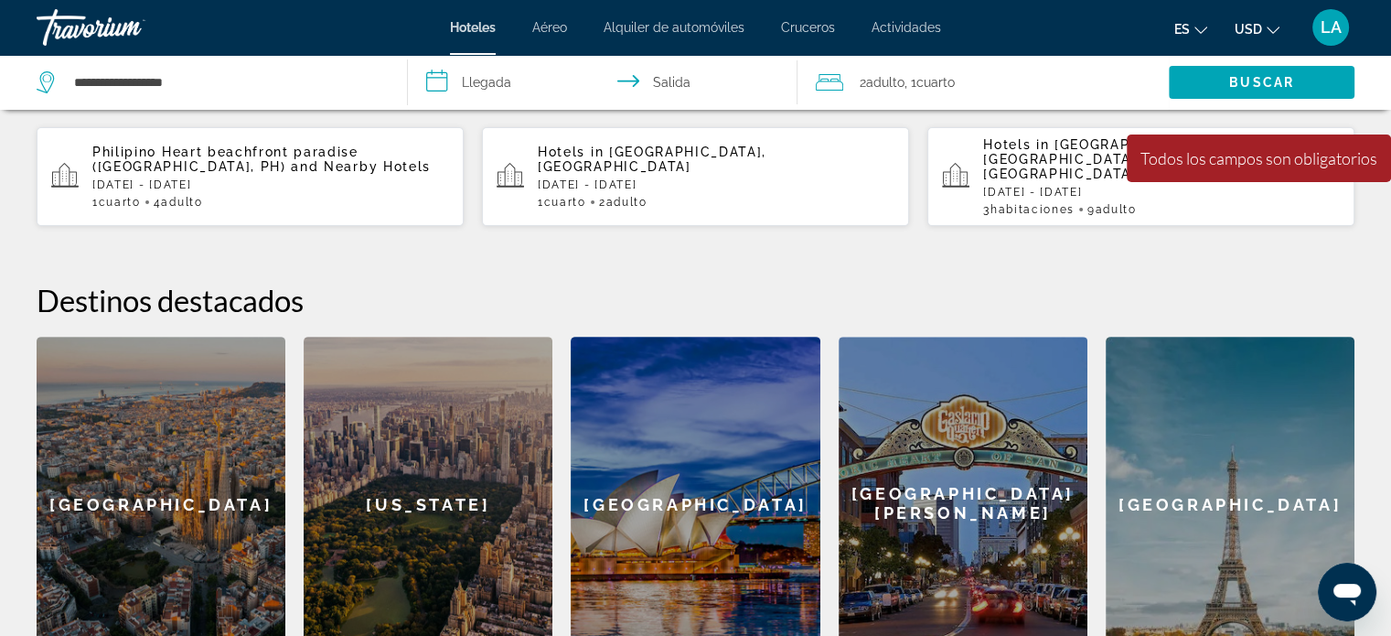
click at [495, 86] on input "**********" at bounding box center [606, 85] width 397 height 60
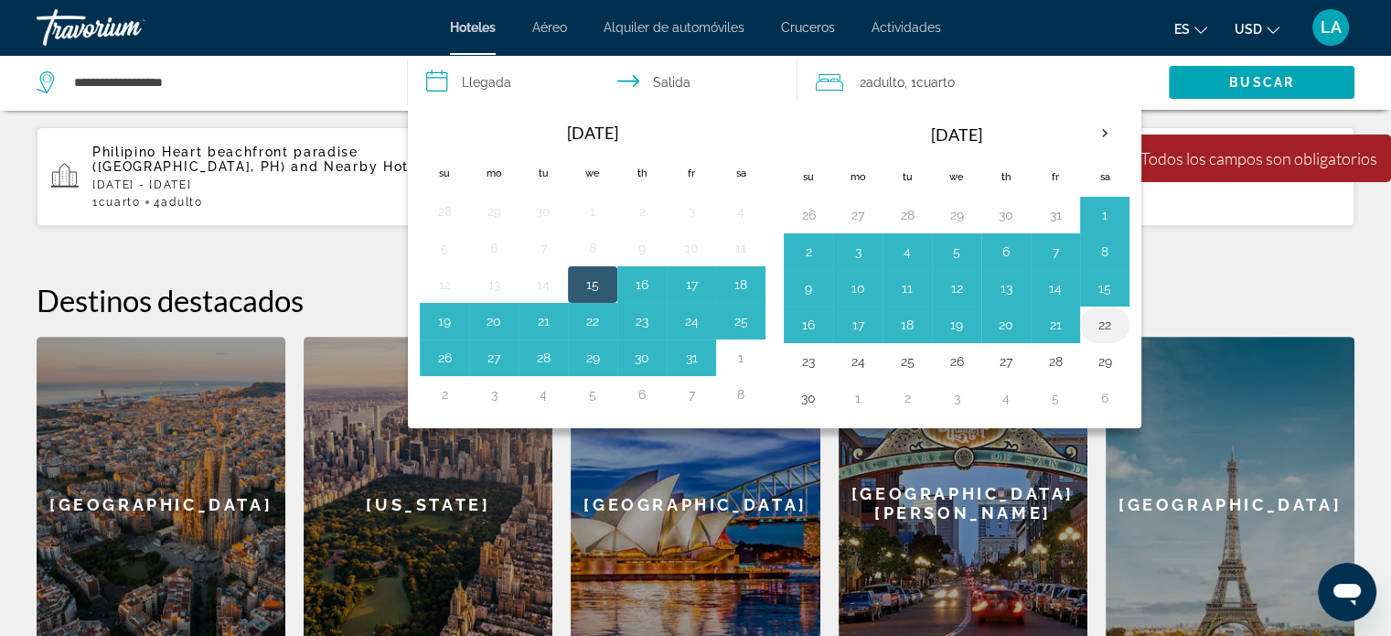
click at [1101, 323] on button "22" at bounding box center [1104, 325] width 29 height 26
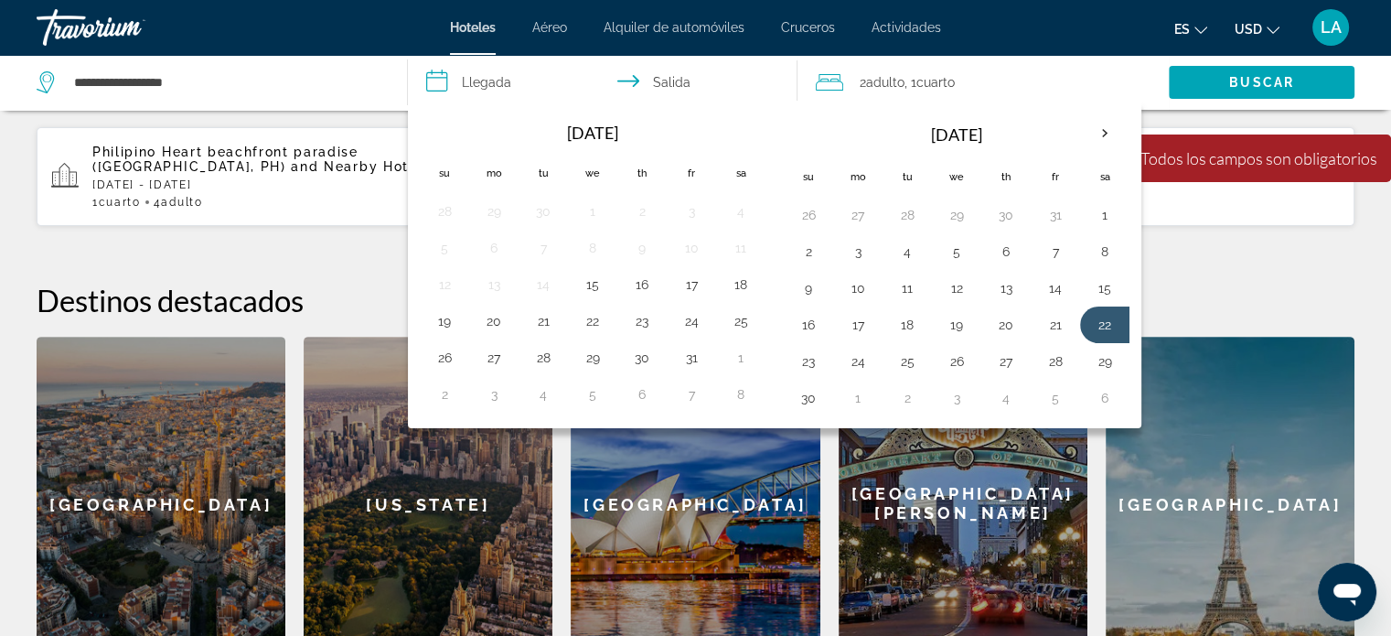
click at [664, 81] on input "**********" at bounding box center [606, 85] width 397 height 60
click at [815, 368] on button "23" at bounding box center [808, 362] width 29 height 26
type input "**********"
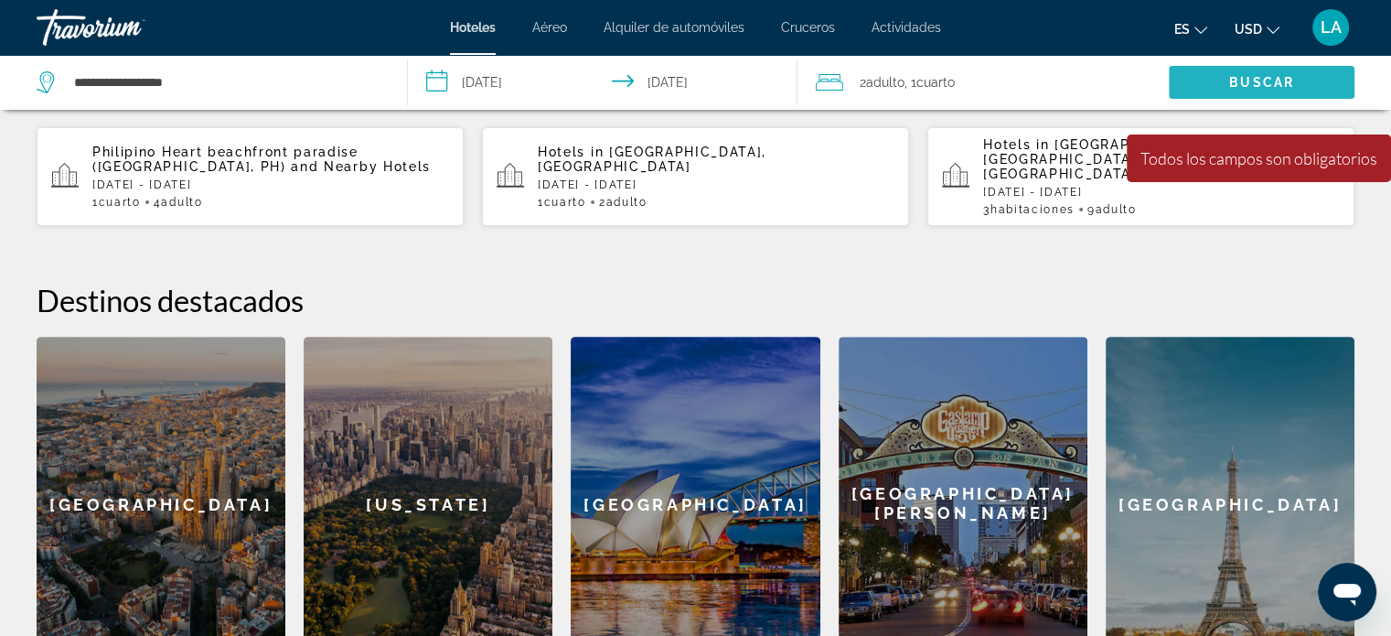
click at [1261, 72] on span "Search" at bounding box center [1262, 82] width 186 height 44
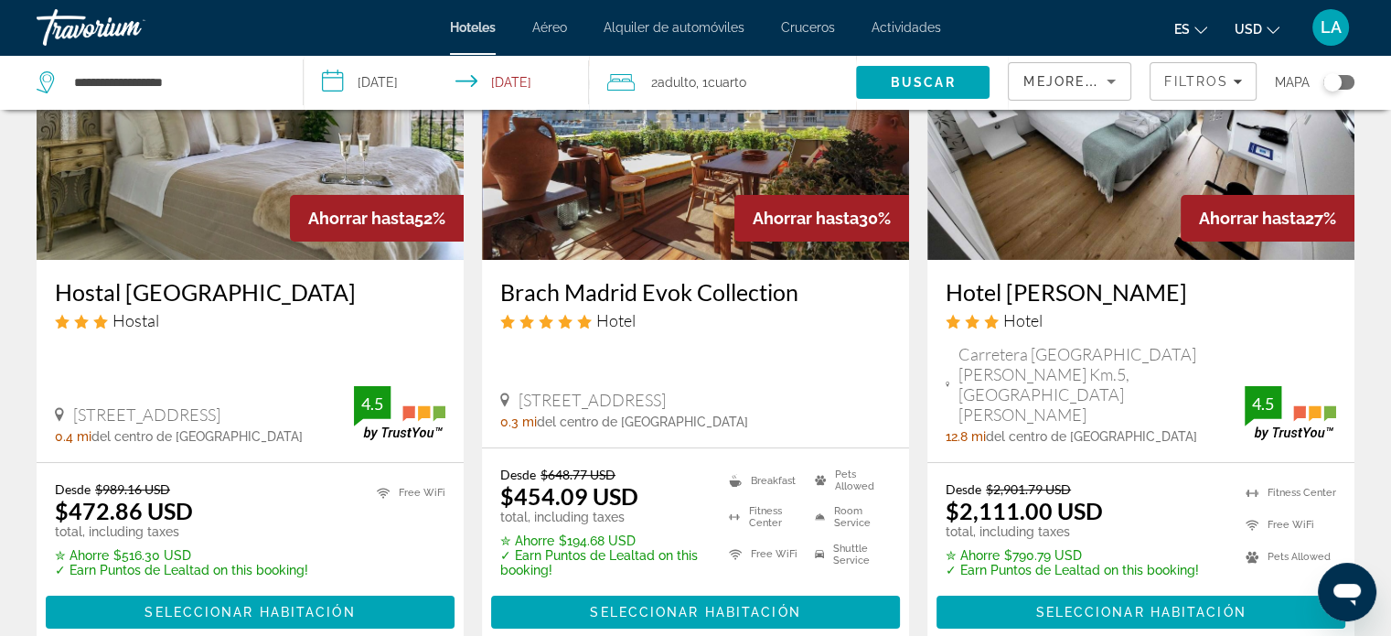
scroll to position [220, 0]
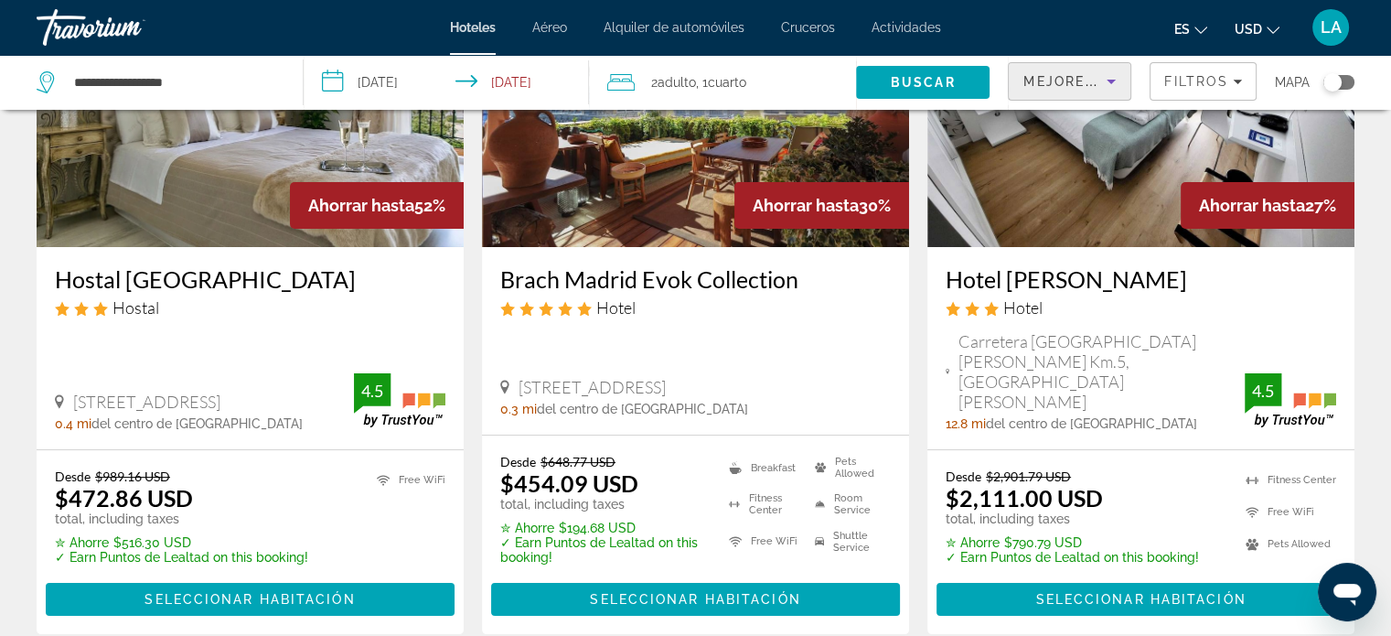
click at [1111, 85] on icon "Sort by" at bounding box center [1111, 81] width 22 height 22
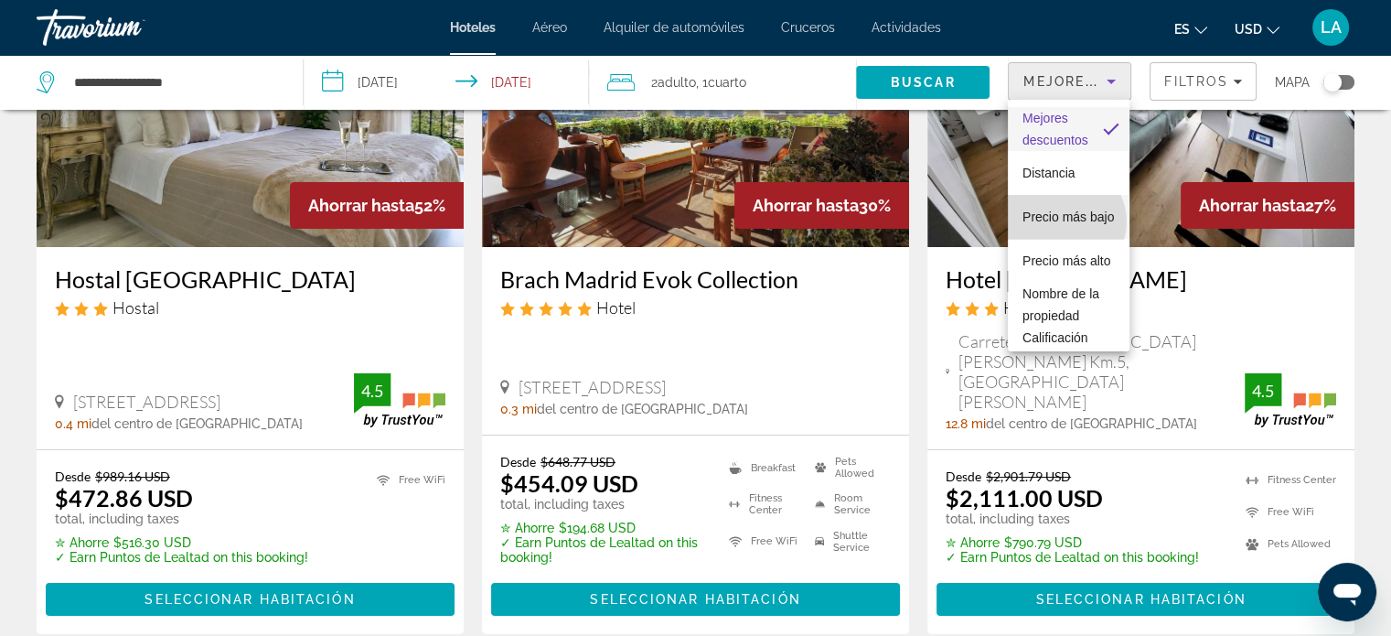
click at [1065, 221] on span "Precio más bajo" at bounding box center [1068, 217] width 91 height 22
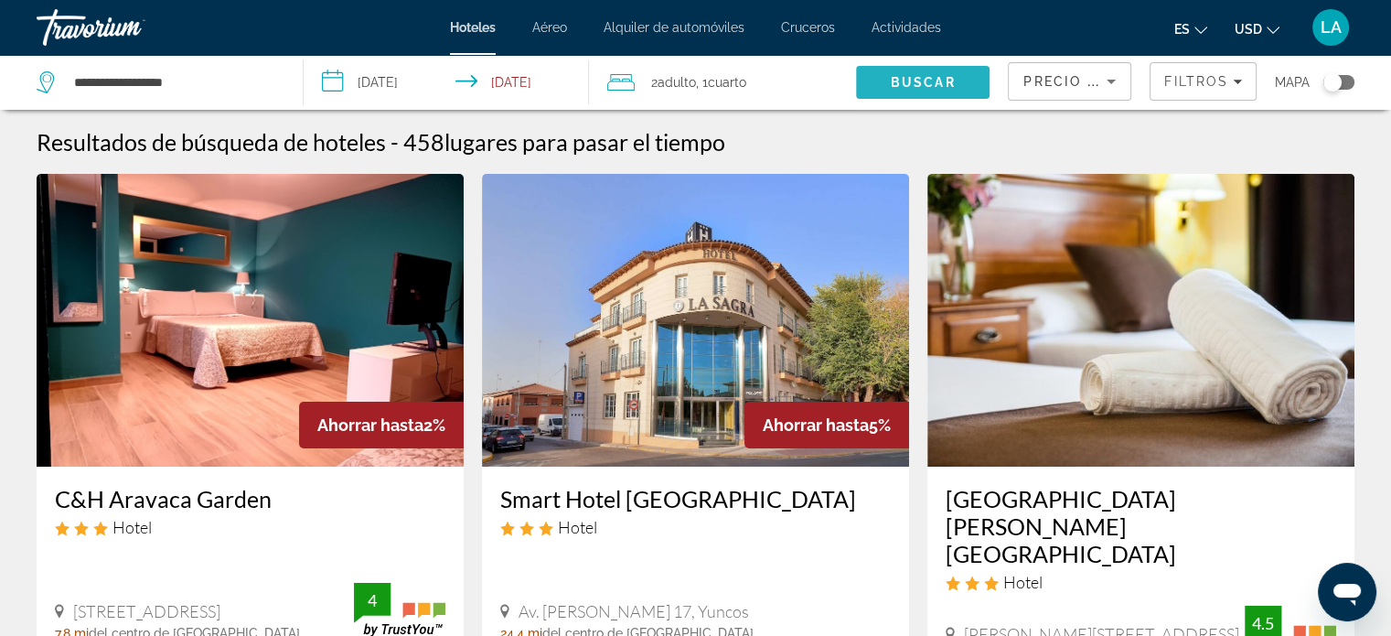
click at [915, 80] on span "Buscar" at bounding box center [923, 82] width 65 height 15
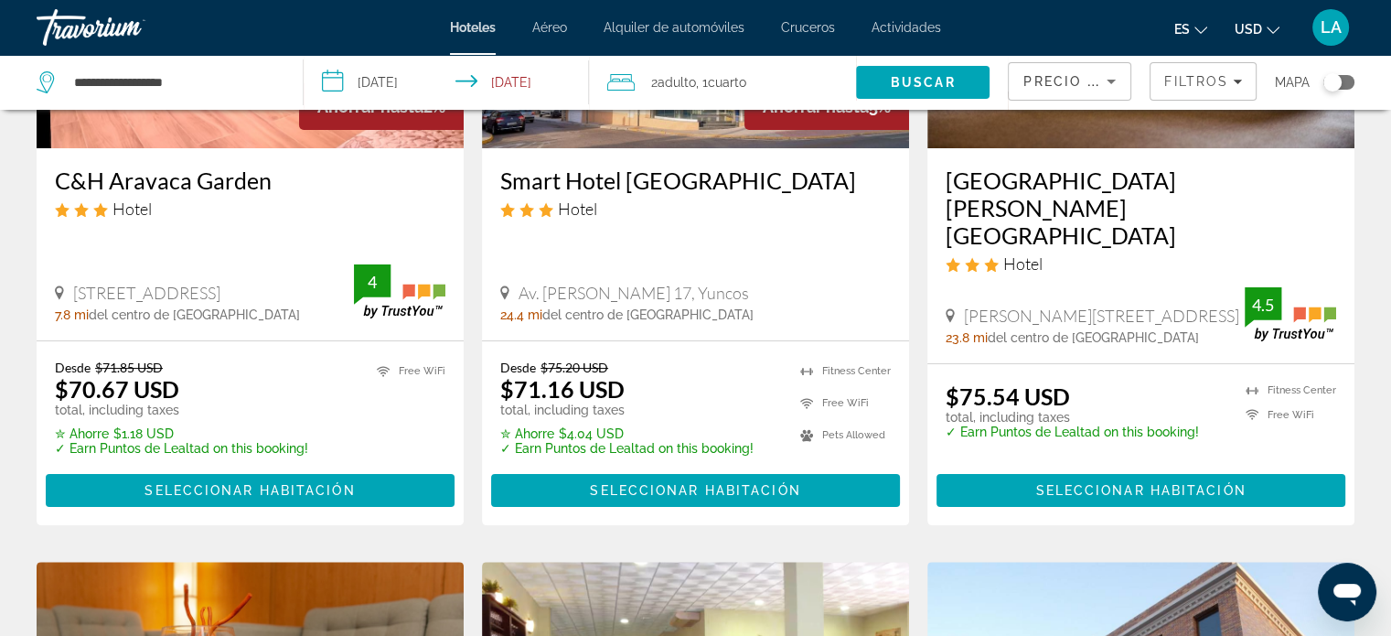
scroll to position [330, 0]
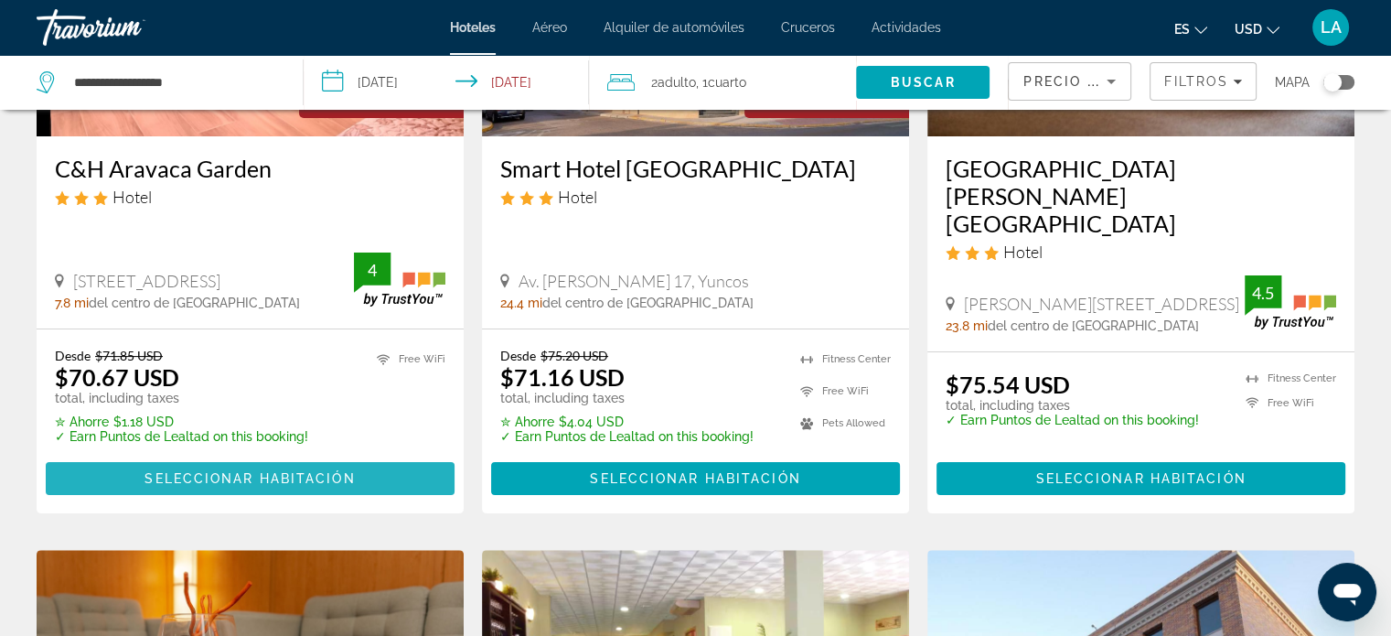
click at [230, 471] on span "Seleccionar habitación" at bounding box center [250, 478] width 210 height 15
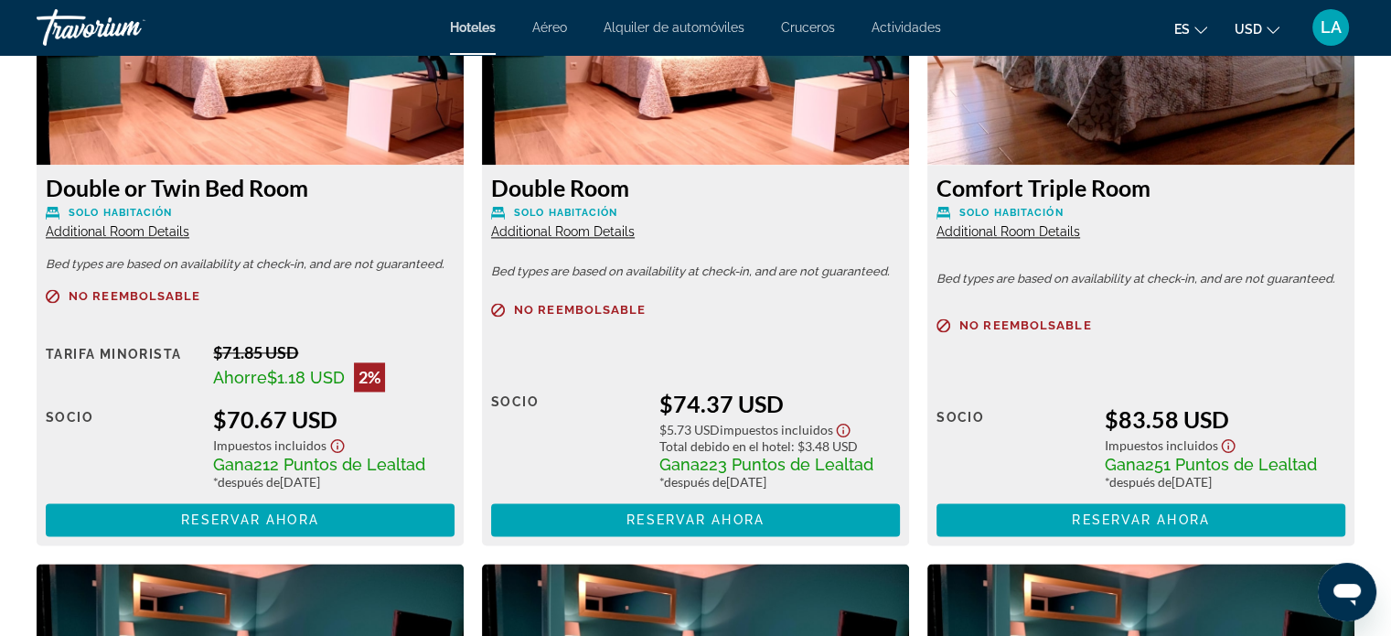
scroll to position [2561, 0]
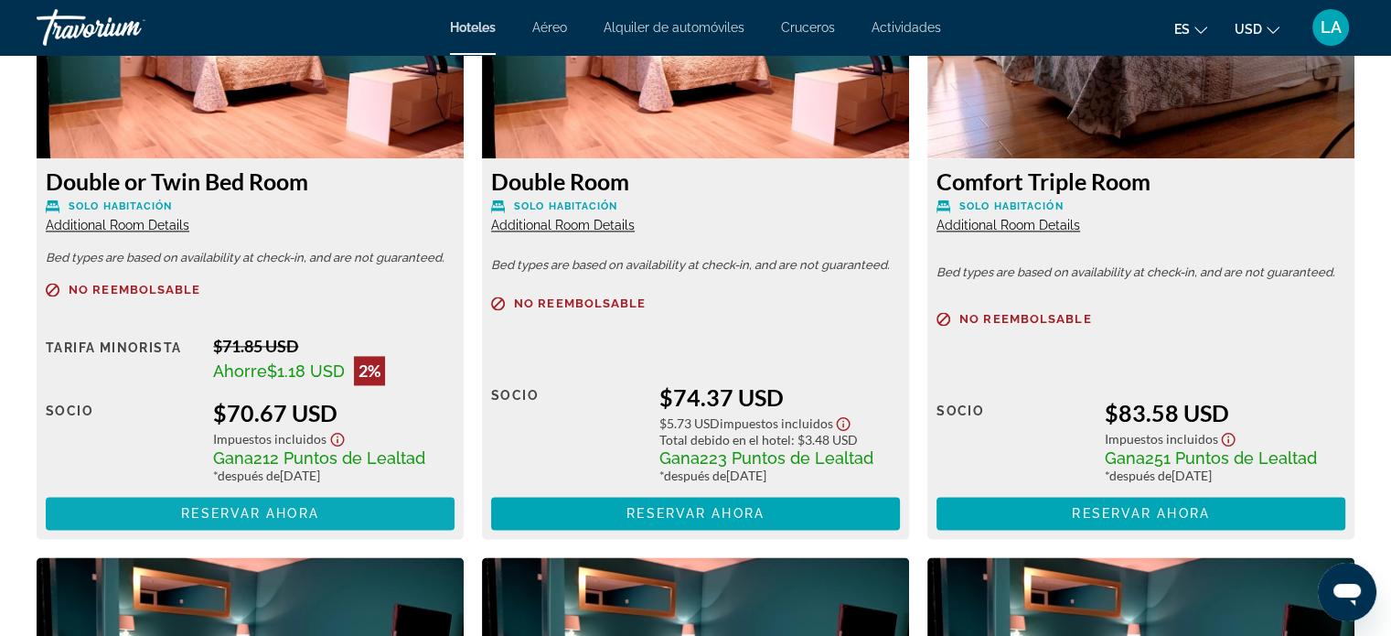
click at [266, 507] on span "Reservar ahora" at bounding box center [249, 513] width 137 height 15
